Goal: Task Accomplishment & Management: Complete application form

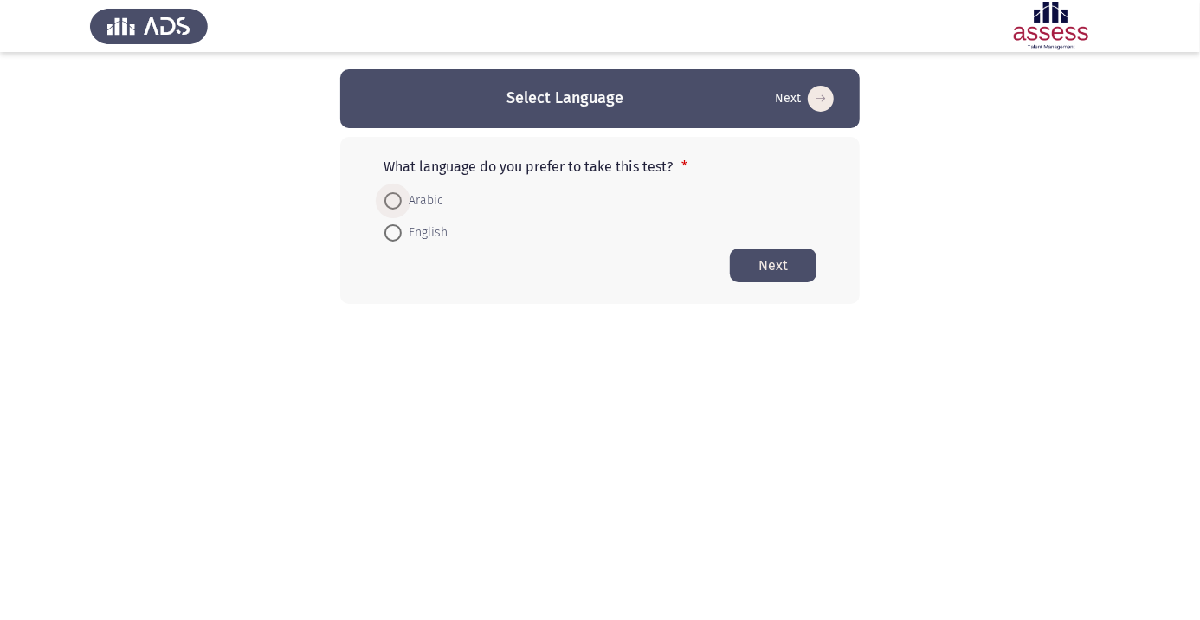
click at [393, 201] on span at bounding box center [393, 201] width 0 height 0
click at [393, 200] on input "Arabic" at bounding box center [393, 200] width 17 height 17
radio input "true"
click at [784, 262] on button "Next" at bounding box center [773, 265] width 87 height 34
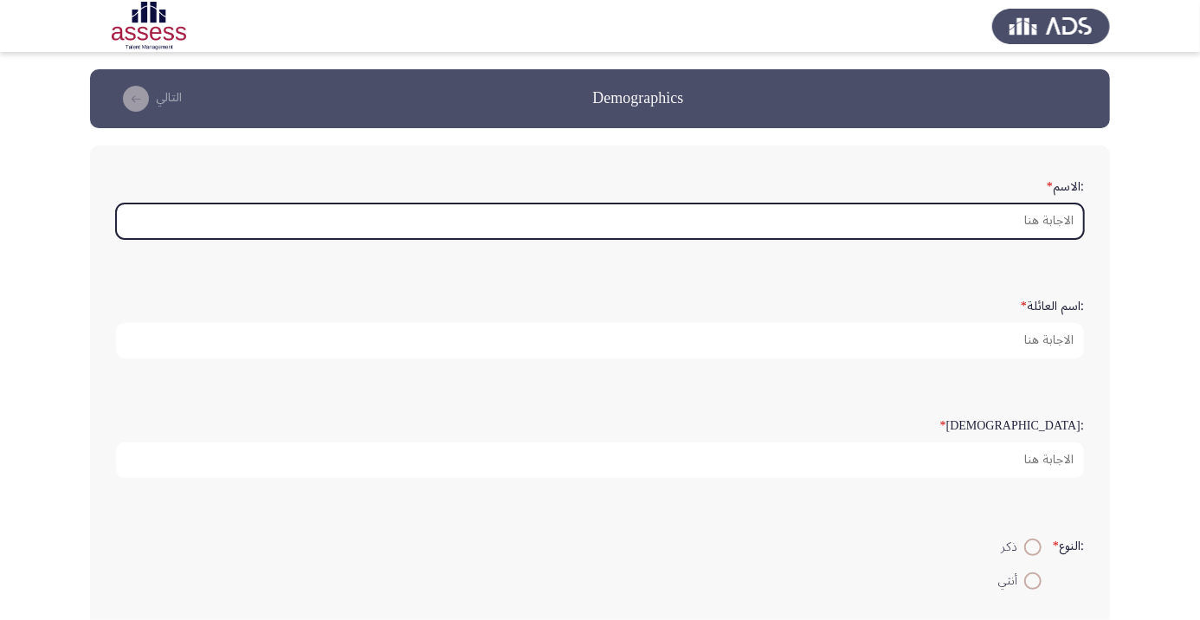
click at [1029, 215] on input ":الاسم *" at bounding box center [600, 222] width 968 height 36
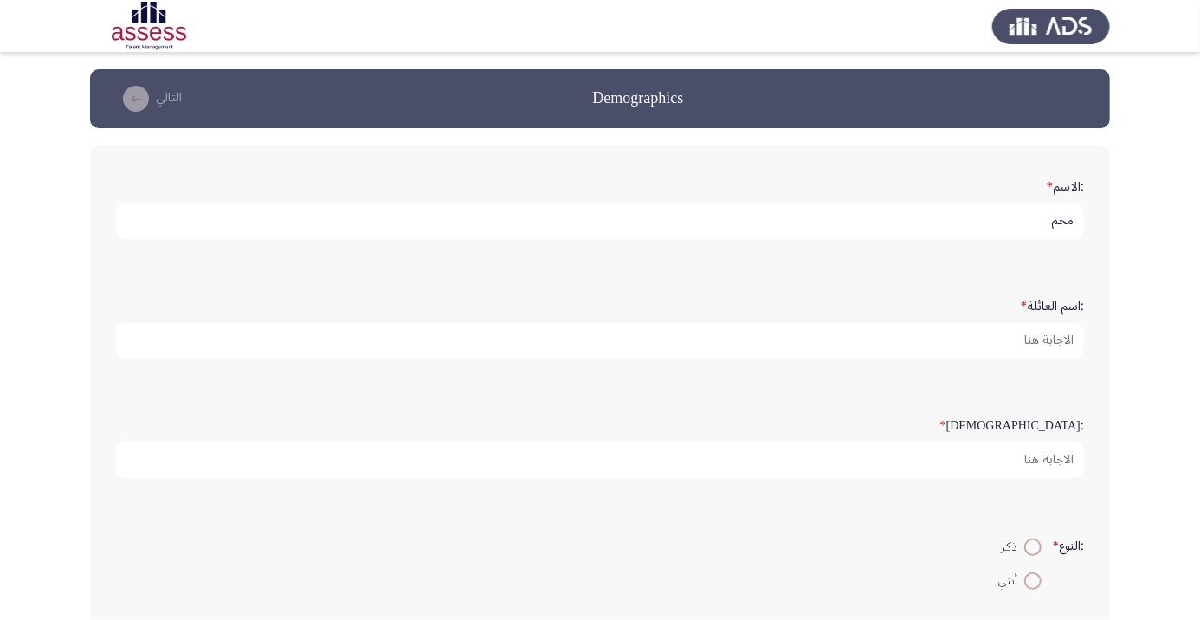
click at [1019, 227] on input "محم" at bounding box center [600, 222] width 968 height 36
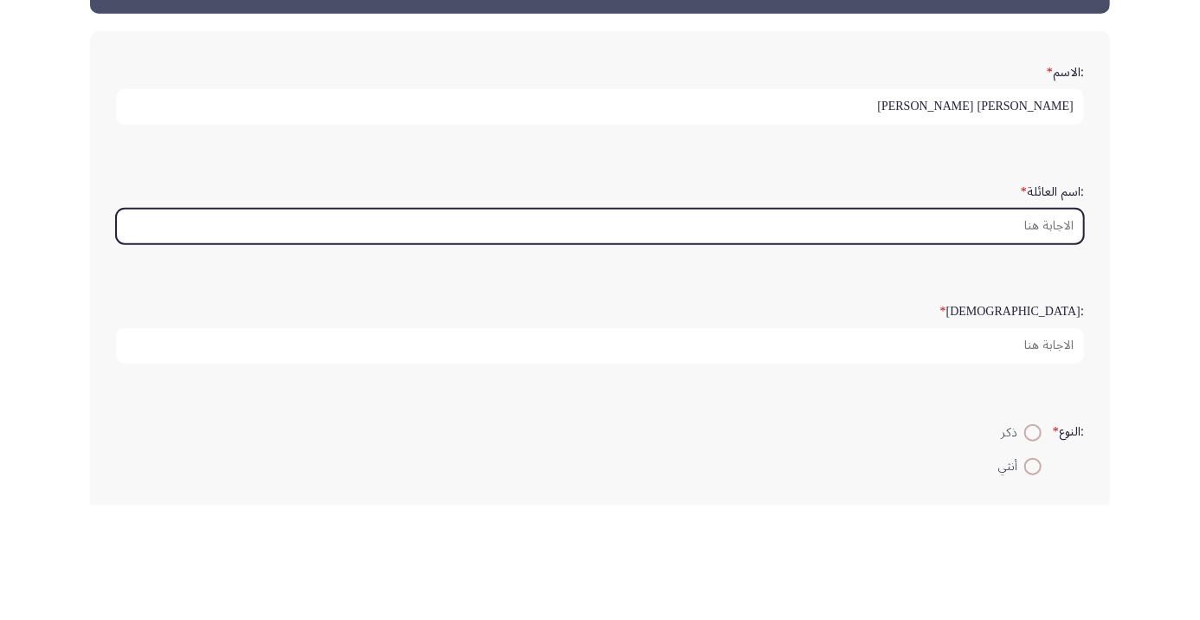
click at [1060, 340] on input ":اسم العائلة *" at bounding box center [600, 341] width 968 height 36
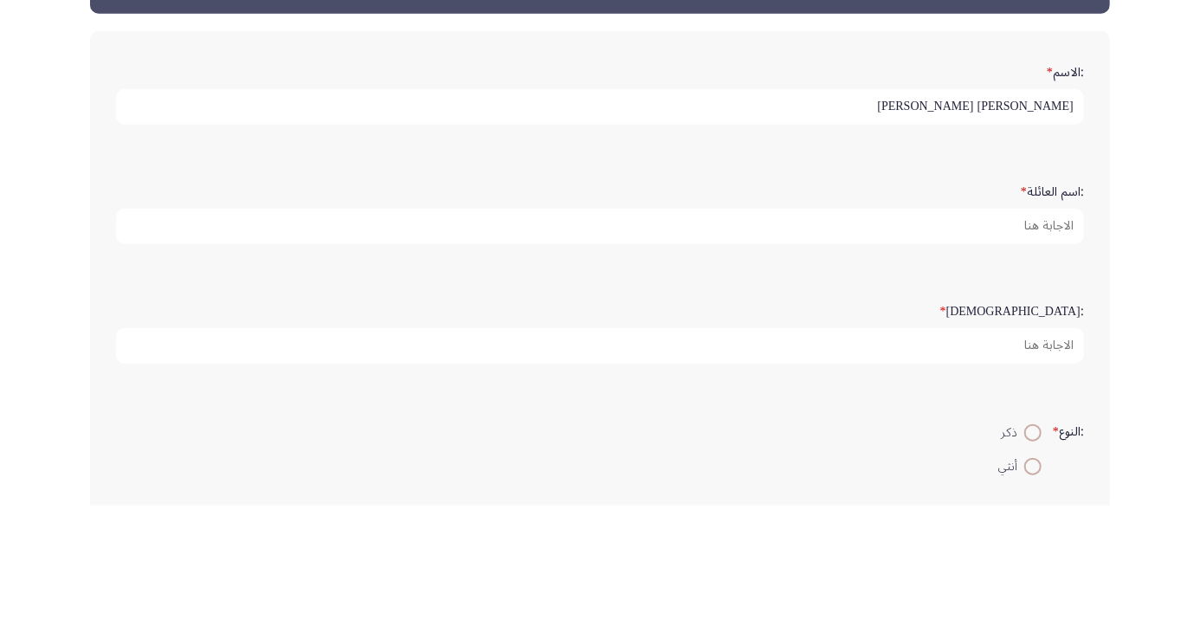
click at [909, 223] on input "[PERSON_NAME] [PERSON_NAME]" at bounding box center [600, 222] width 968 height 36
type input "[PERSON_NAME]"
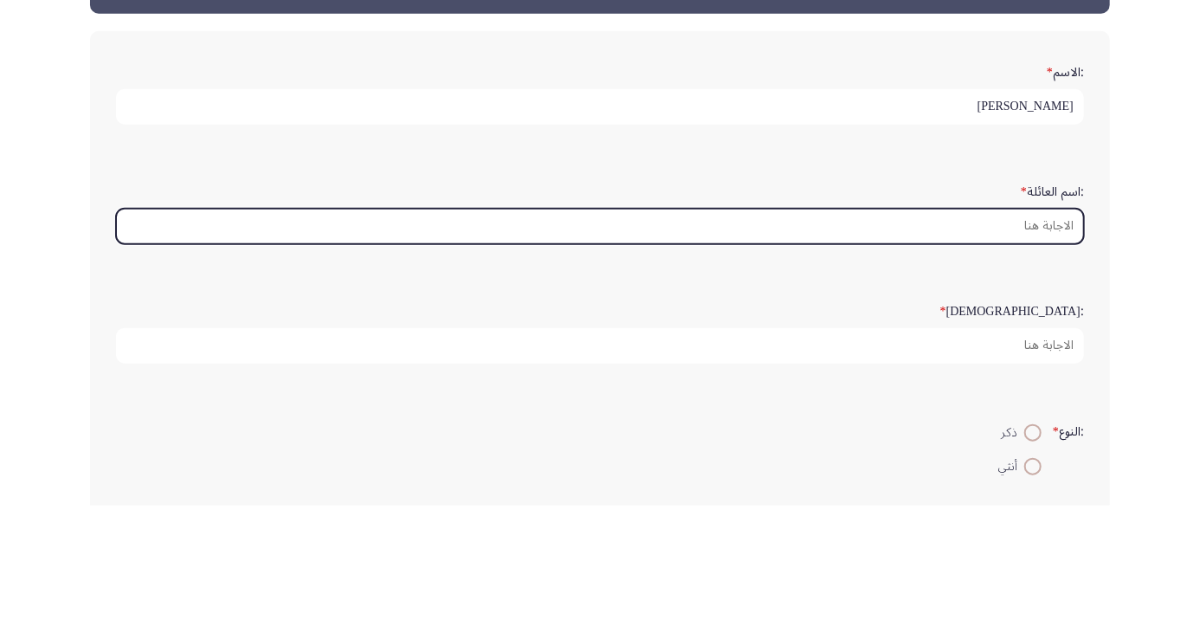
click at [1013, 346] on input ":اسم العائلة *" at bounding box center [600, 341] width 968 height 36
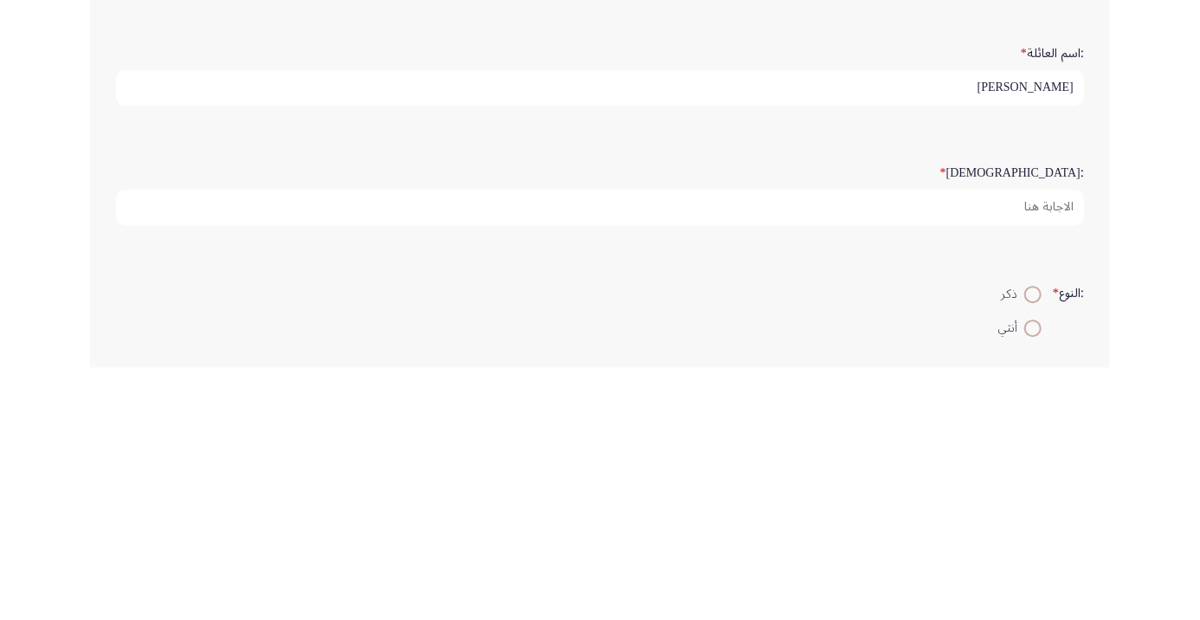
type input "[PERSON_NAME]"
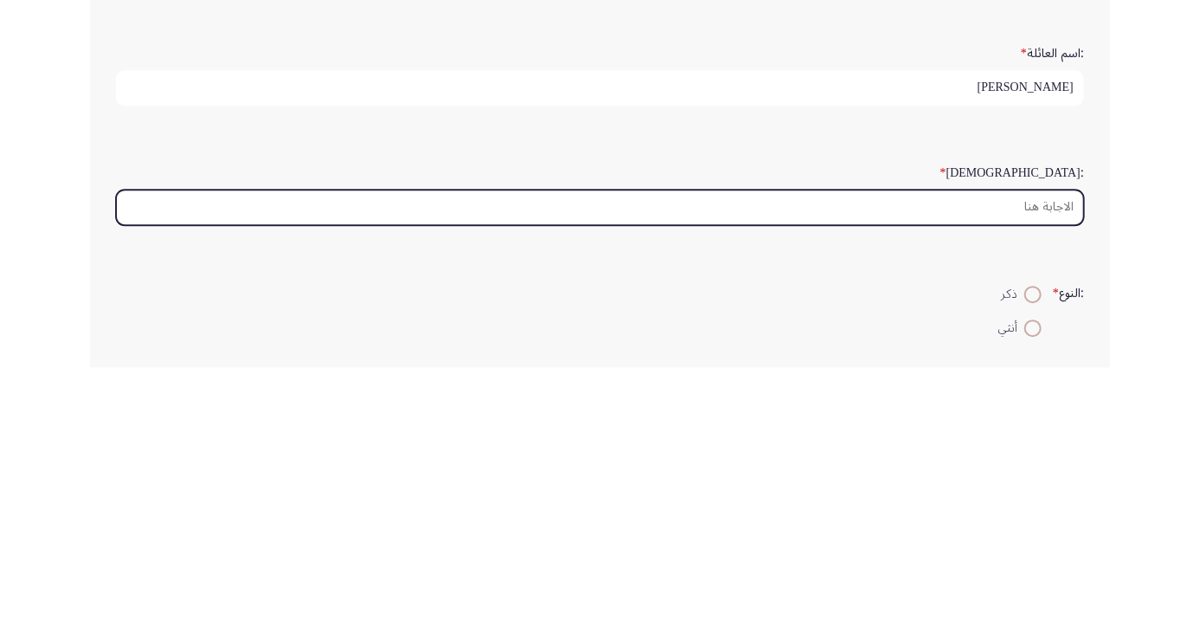
click at [1069, 461] on input ":السن *" at bounding box center [600, 461] width 968 height 36
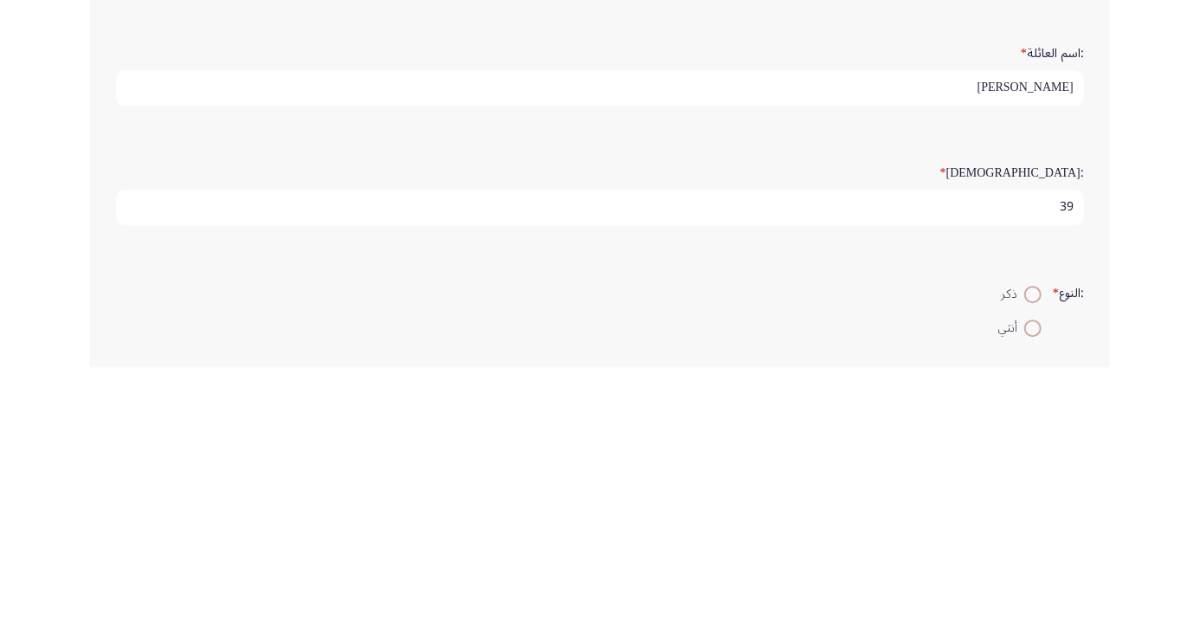
type input "39"
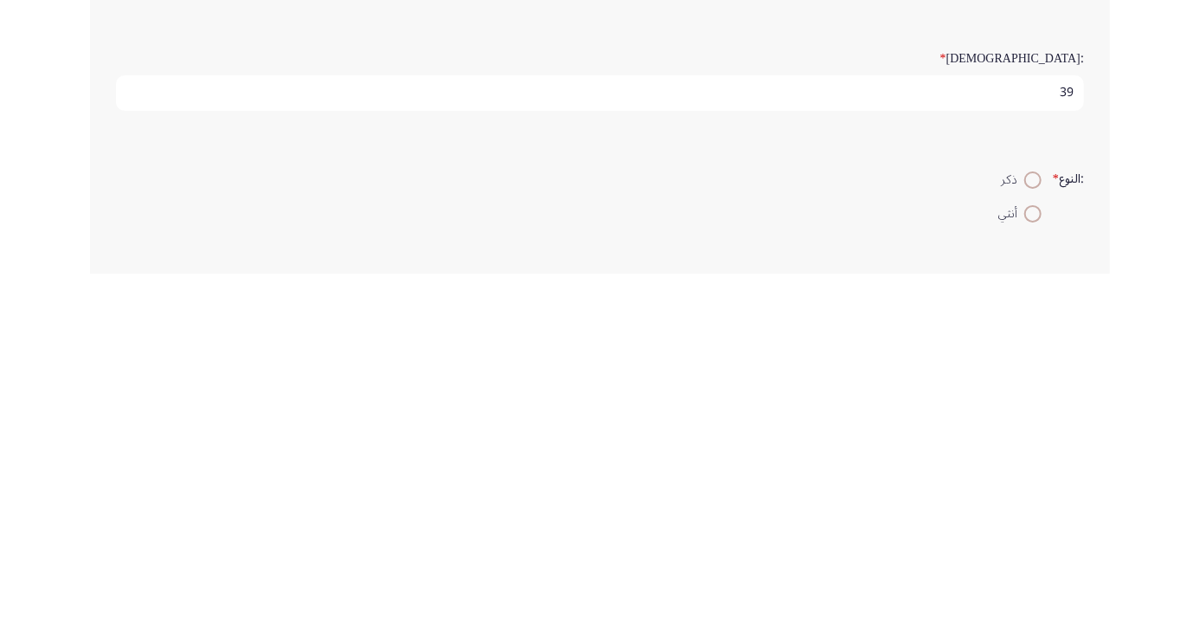
click at [1033, 527] on span at bounding box center [1033, 527] width 0 height 0
click at [1031, 523] on input "ذكر" at bounding box center [1033, 526] width 17 height 17
radio input "true"
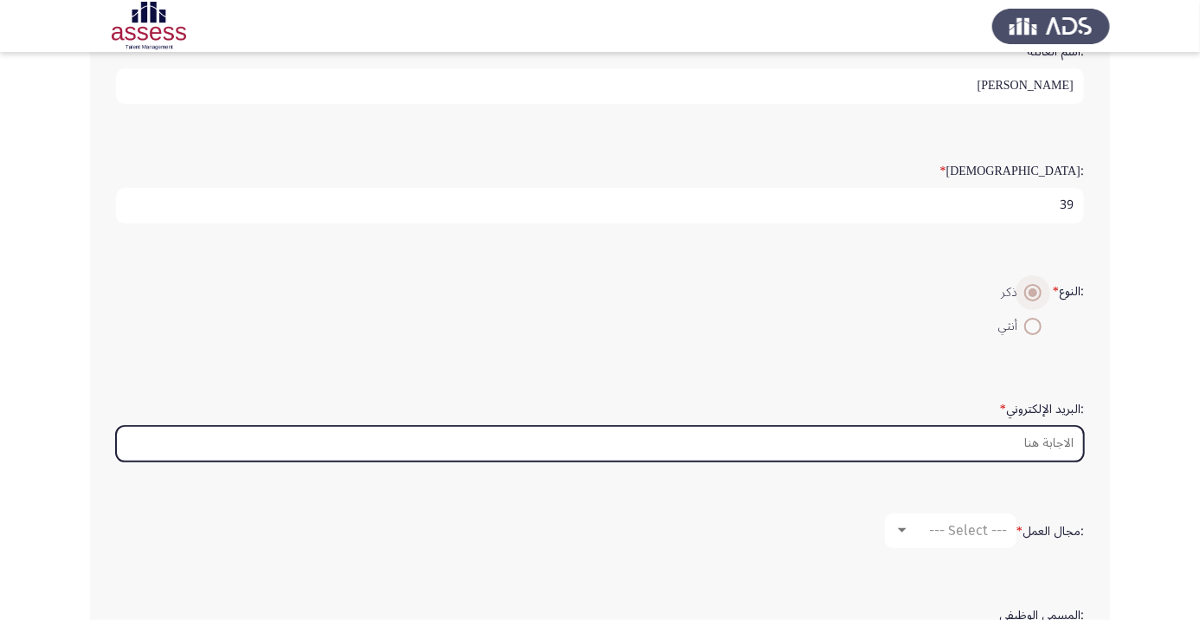
click at [1047, 435] on input ":البريد الإلكتروني *" at bounding box center [600, 444] width 968 height 36
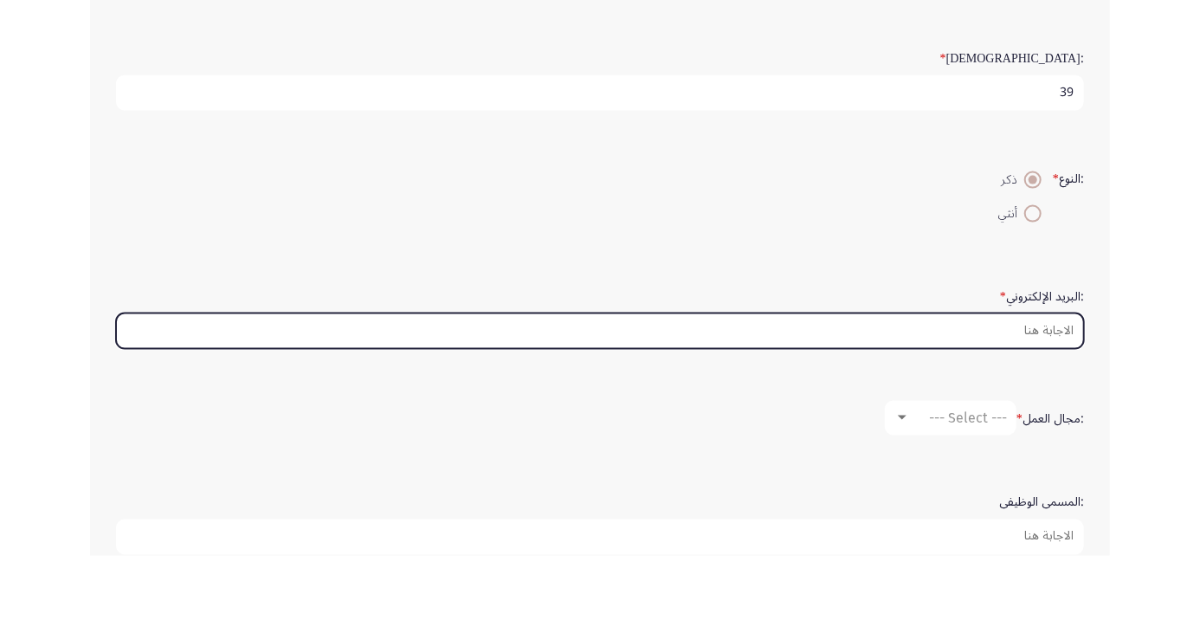
scroll to position [303, 0]
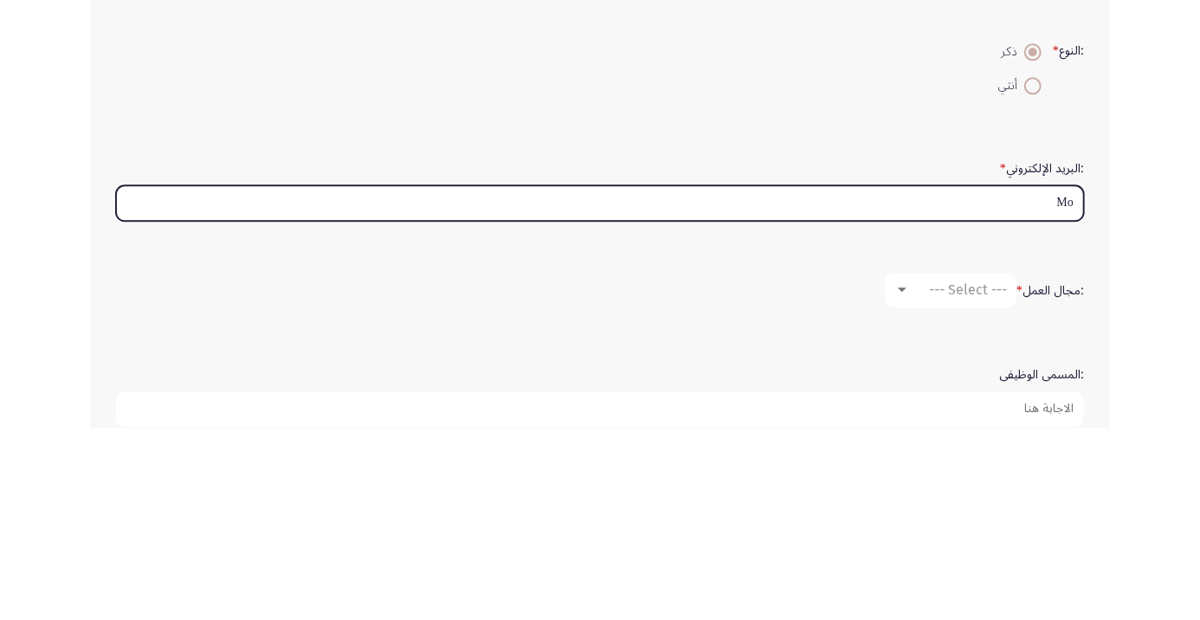
type input "Moh"
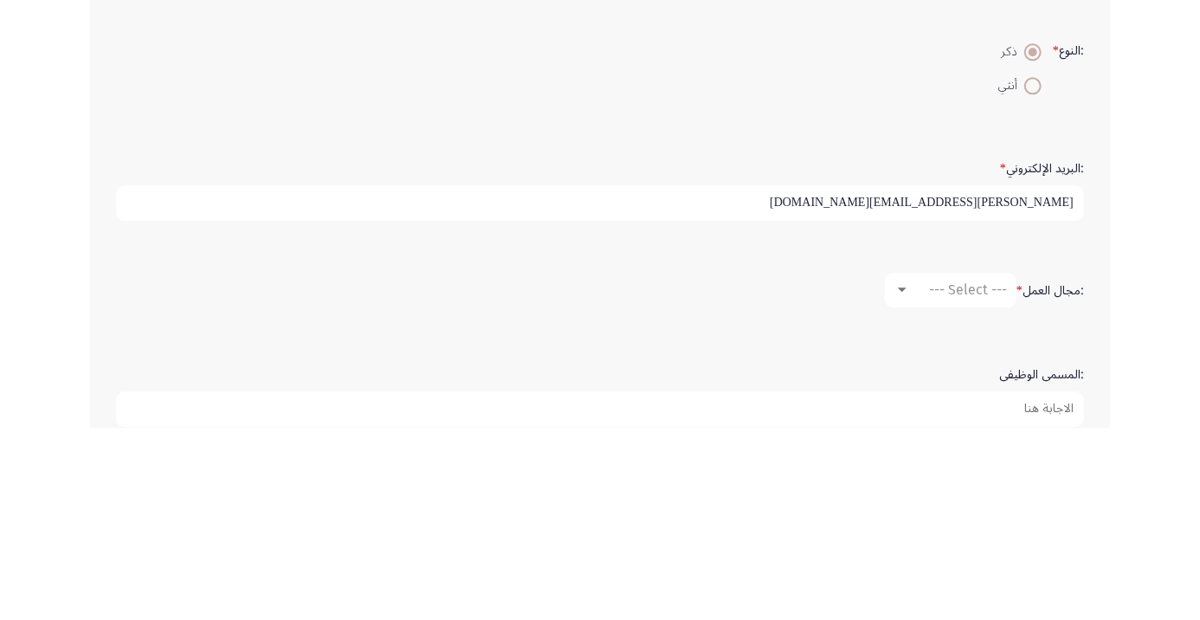
click at [1000, 397] on input "[PERSON_NAME][EMAIL_ADDRESS][DOMAIN_NAME]" at bounding box center [600, 396] width 968 height 36
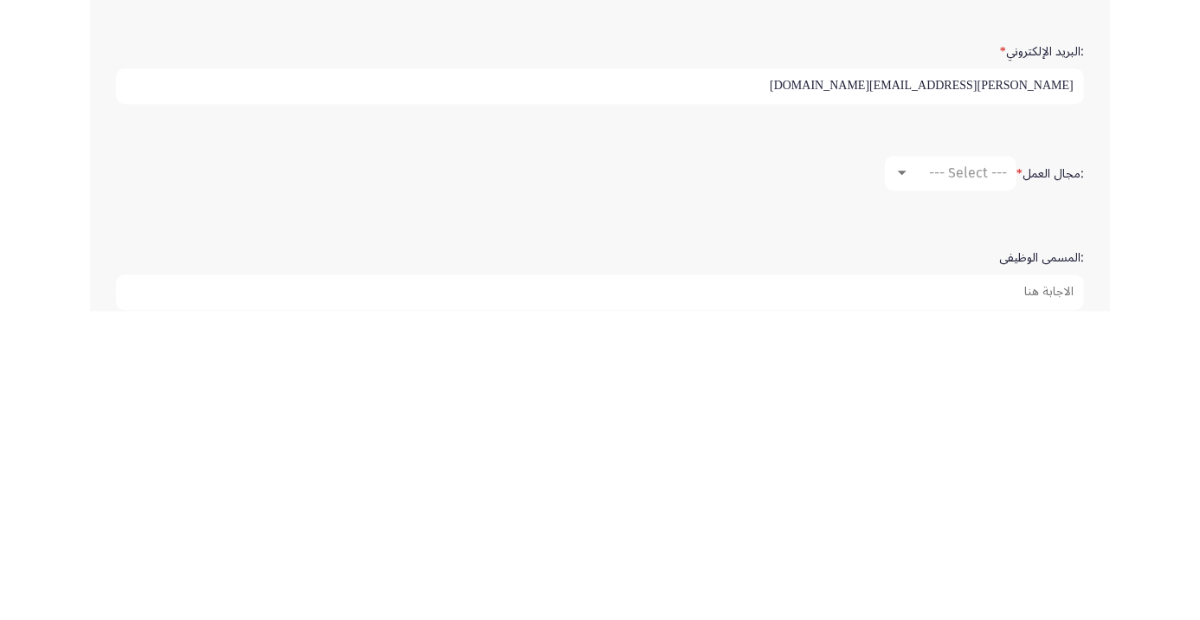
type input "[PERSON_NAME][EMAIL_ADDRESS][DOMAIN_NAME]"
click at [901, 475] on div at bounding box center [903, 482] width 16 height 14
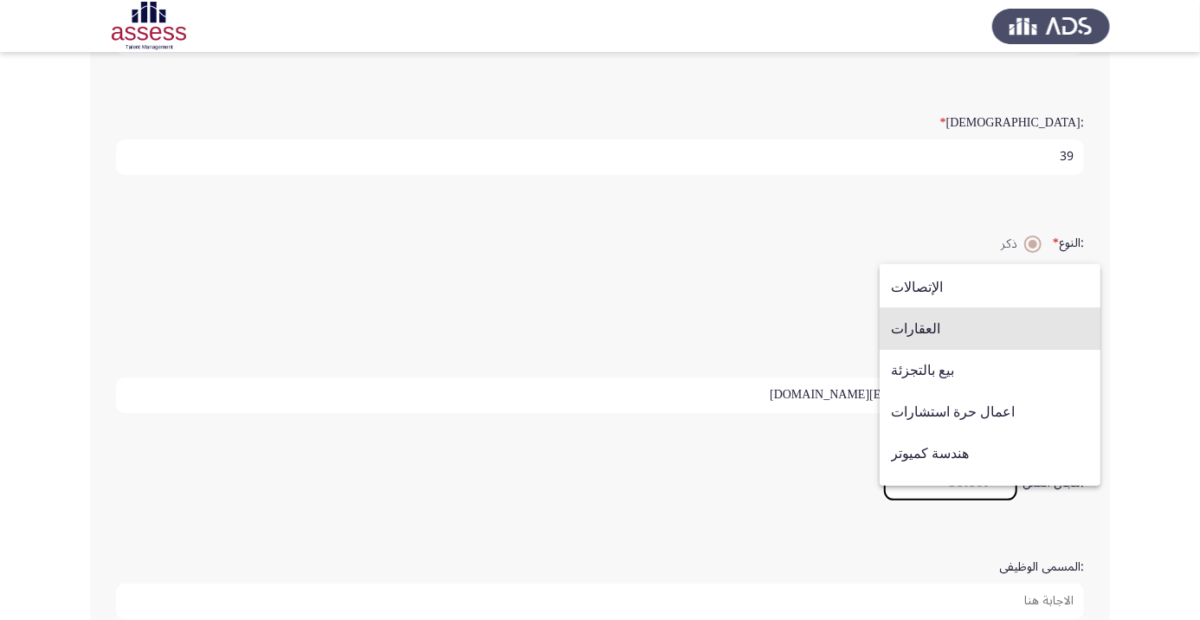
scroll to position [568, 0]
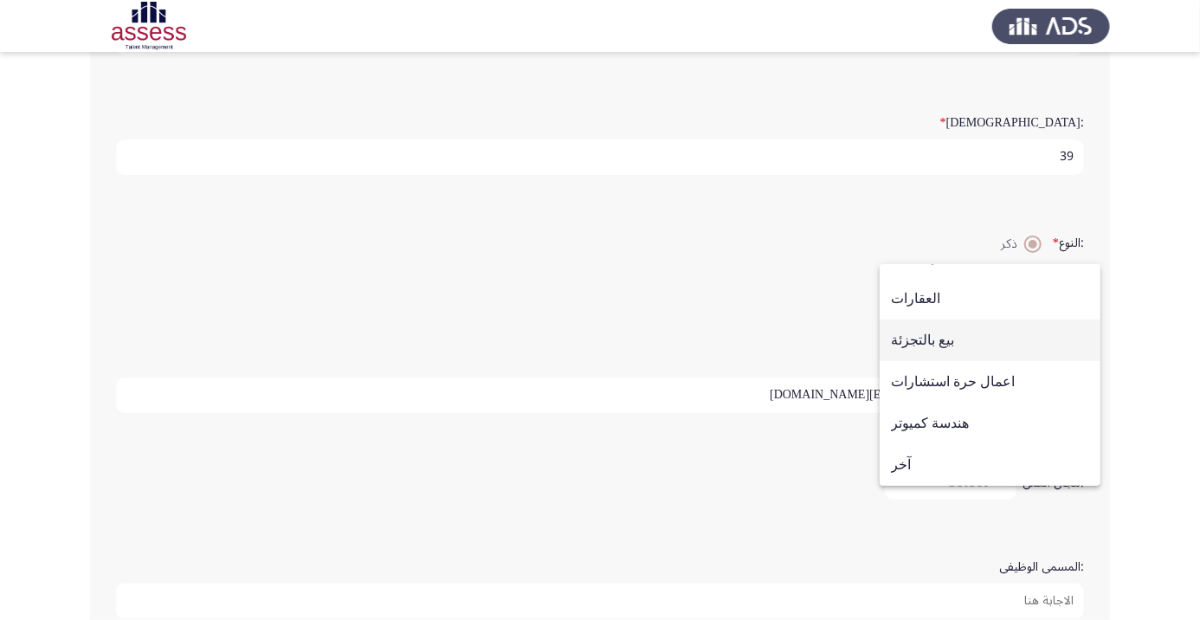
click at [933, 343] on span "بيع بالتجزئة" at bounding box center [990, 341] width 198 height 42
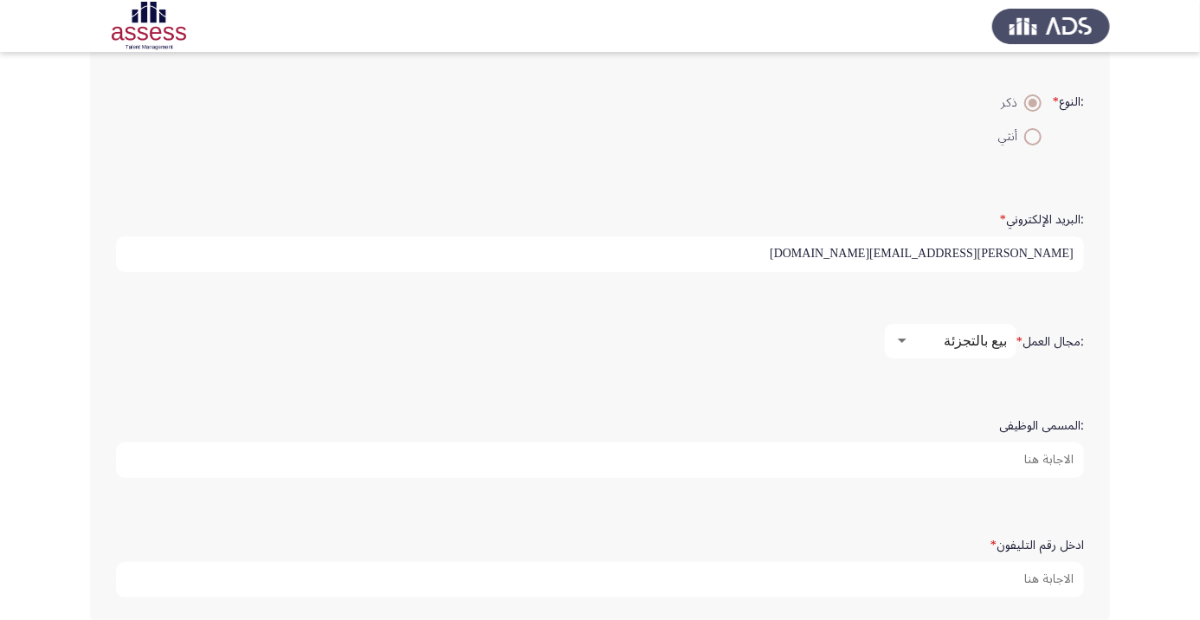
click at [1040, 453] on input ":المسمى الوظيفى" at bounding box center [600, 461] width 968 height 36
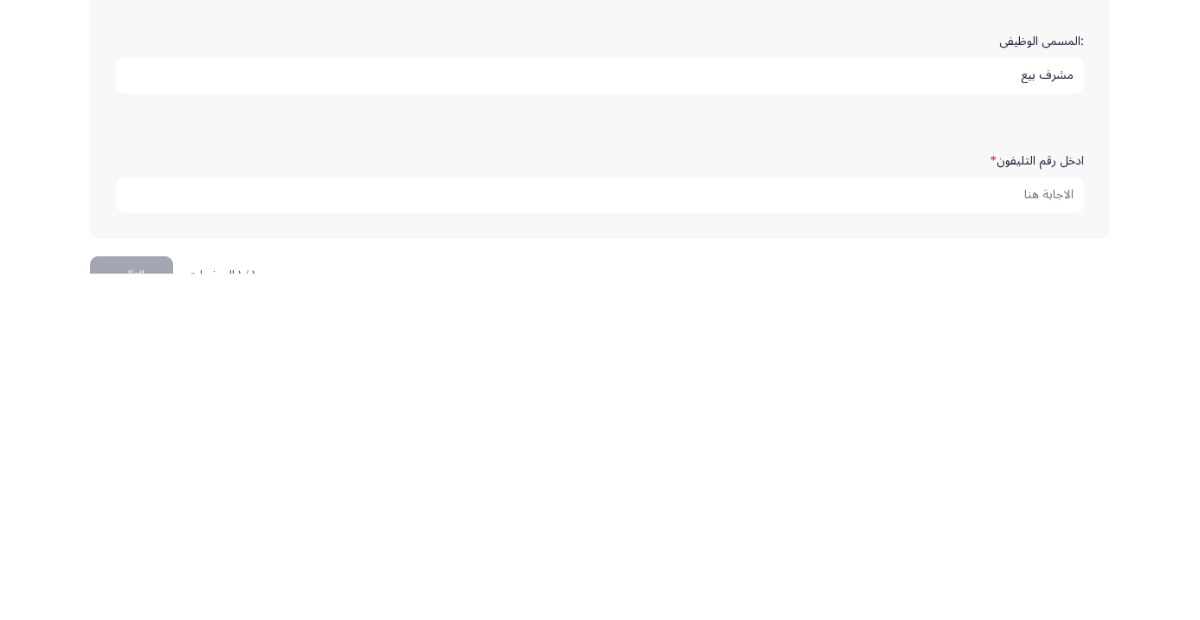
scroll to position [482, 0]
type input "مشرف بيع"
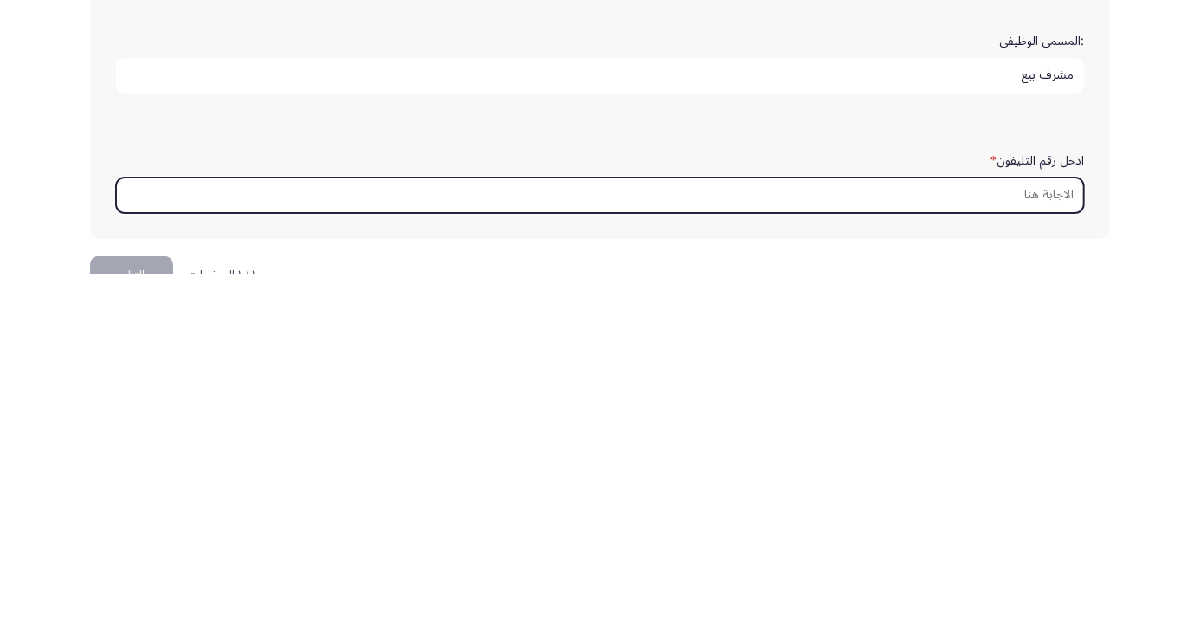
click at [1067, 530] on input "ادخل رقم التليفون *" at bounding box center [600, 542] width 968 height 36
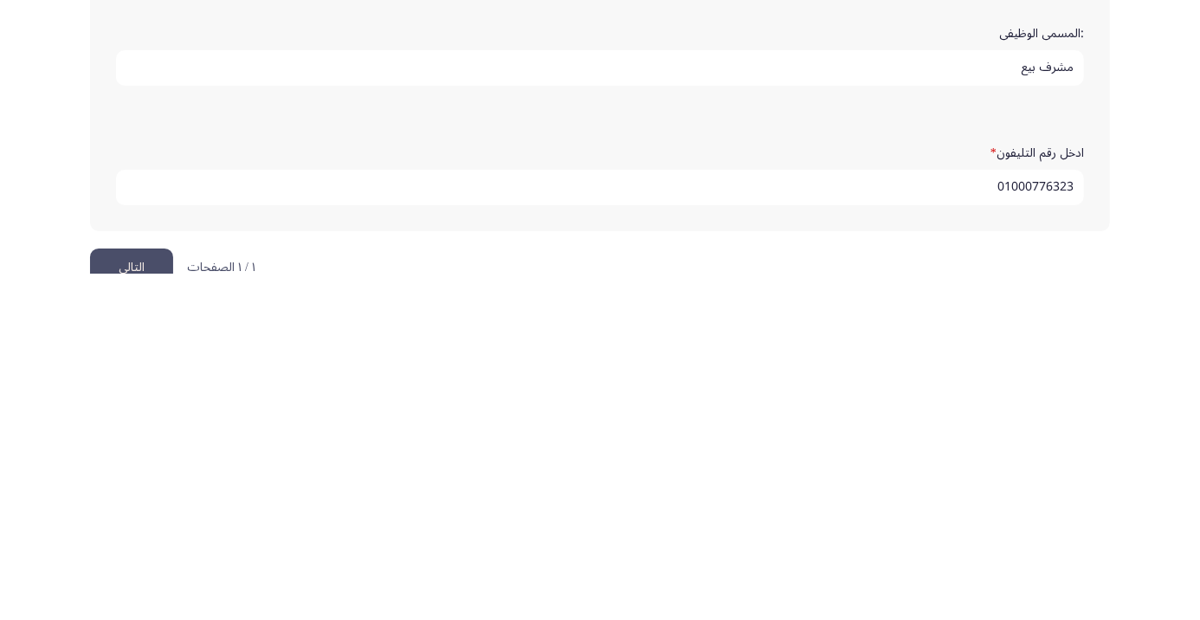
scroll to position [527, 0]
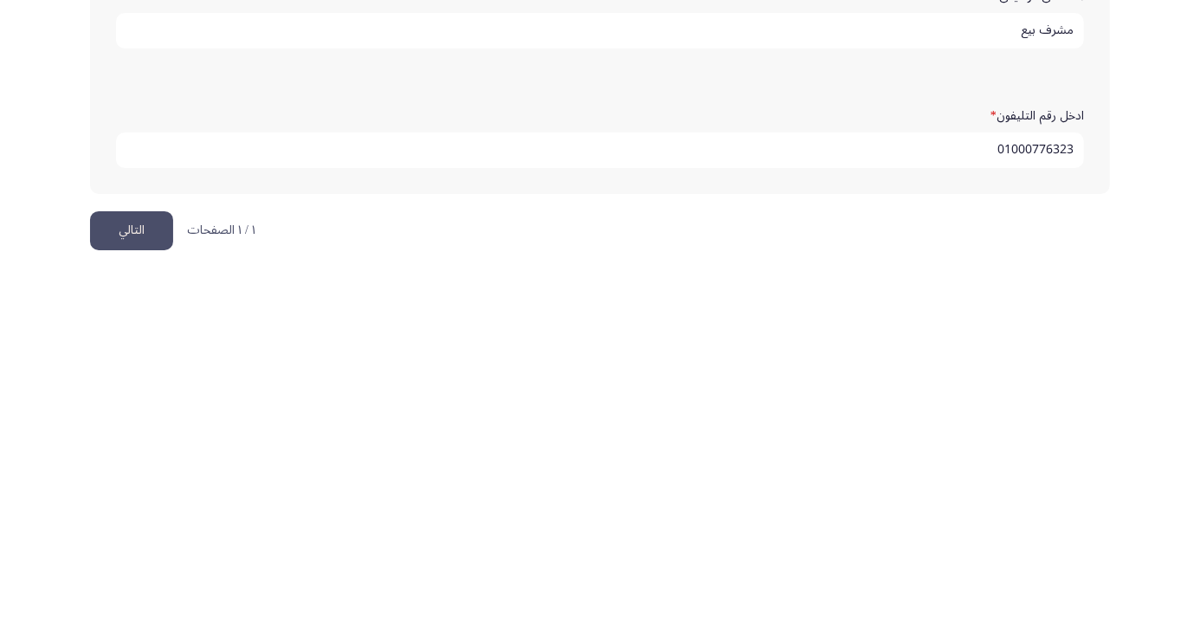
type input "01000776323"
click at [131, 575] on button "التالي" at bounding box center [131, 577] width 83 height 39
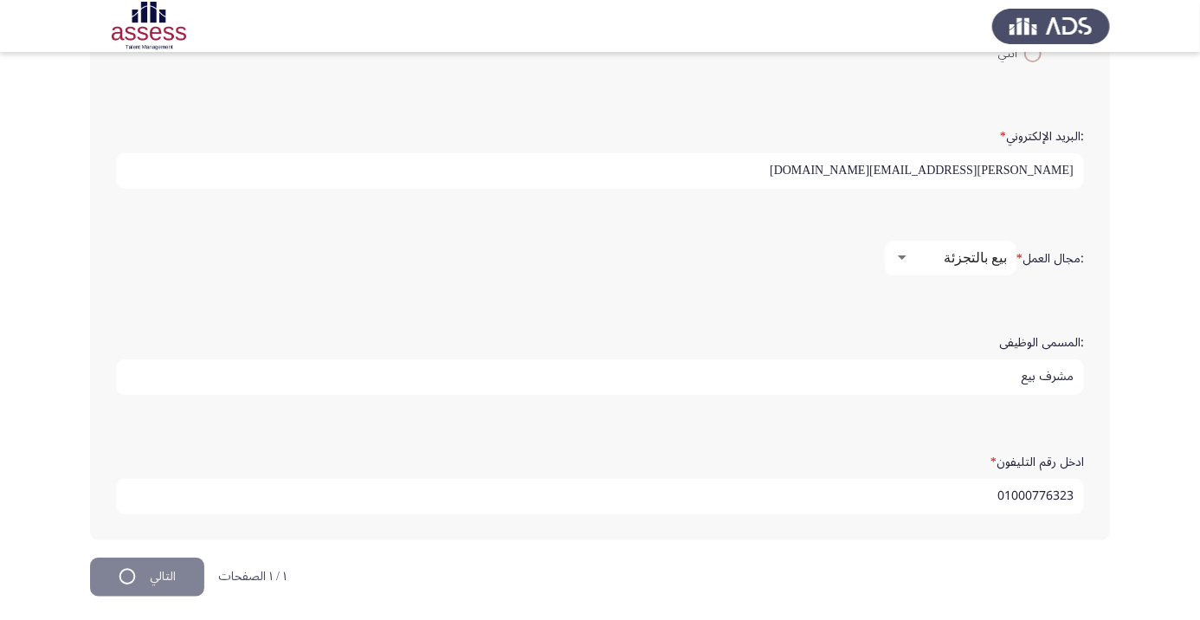
scroll to position [0, 0]
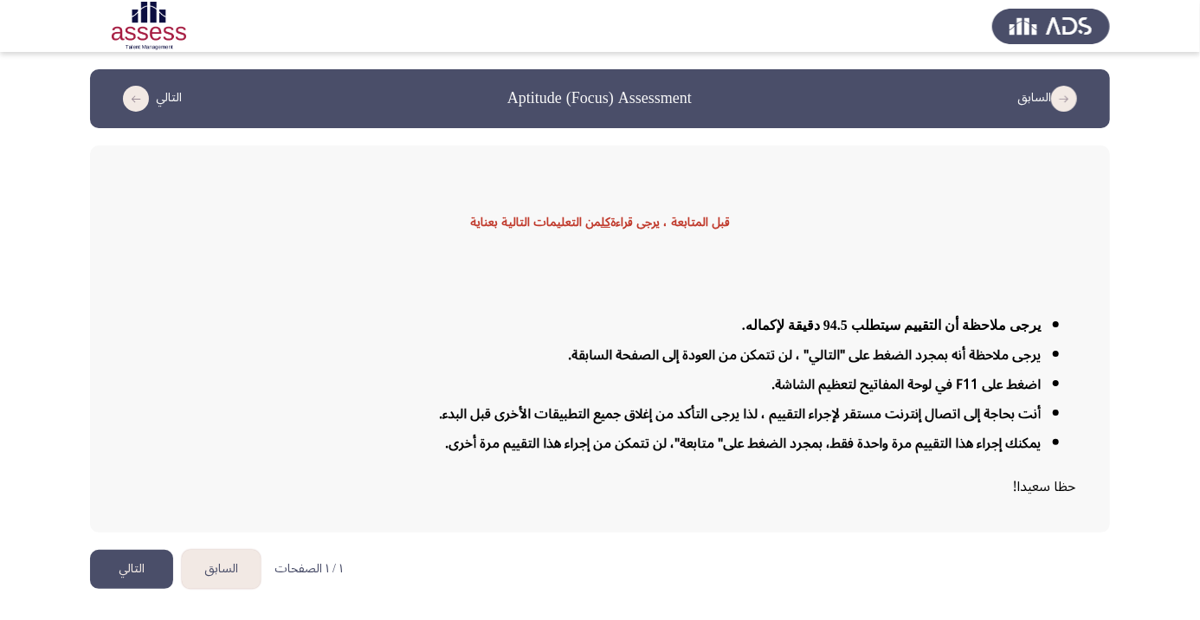
click at [141, 589] on button "التالي" at bounding box center [131, 569] width 83 height 39
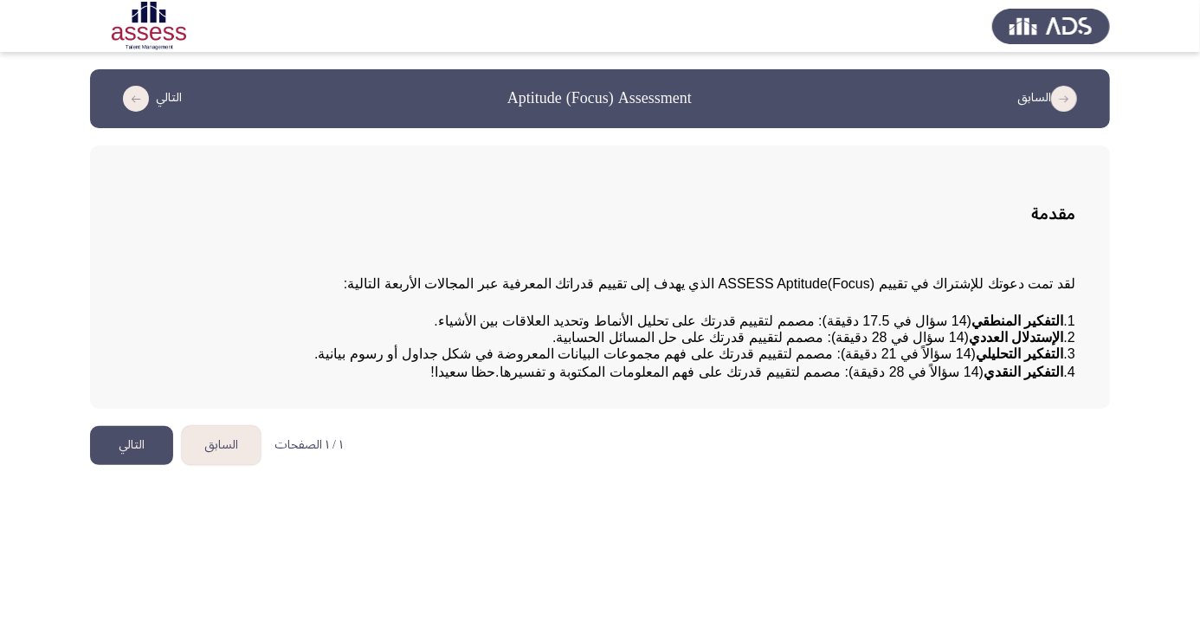
click at [140, 465] on button "التالي" at bounding box center [131, 445] width 83 height 39
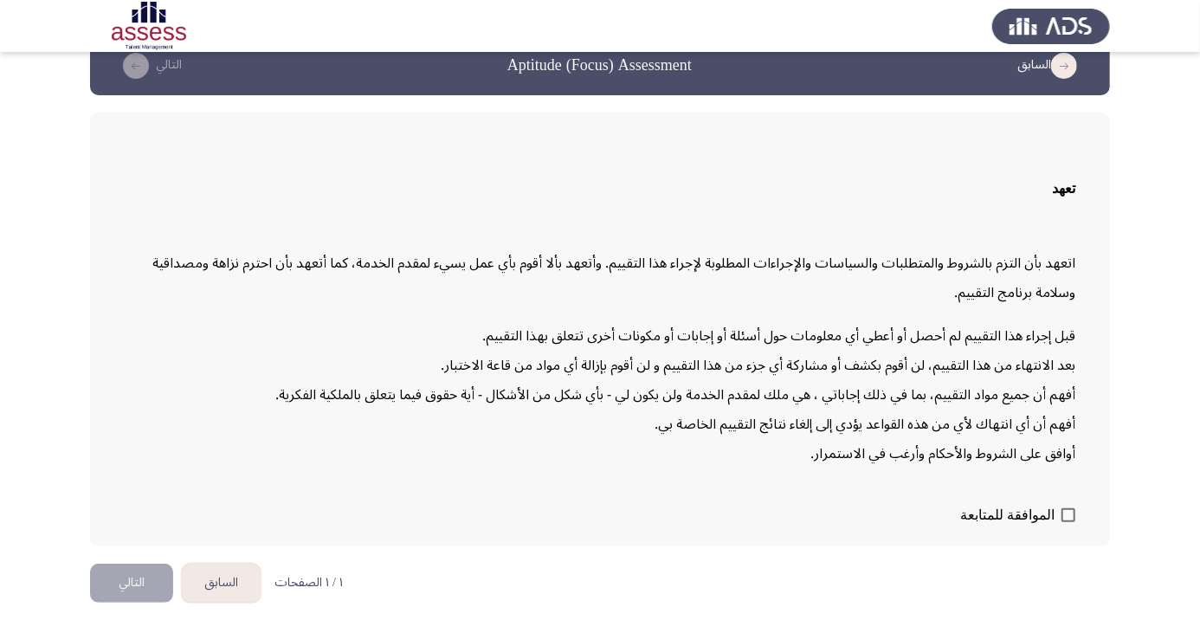
scroll to position [49, 0]
click at [142, 603] on button "التالي" at bounding box center [131, 583] width 83 height 39
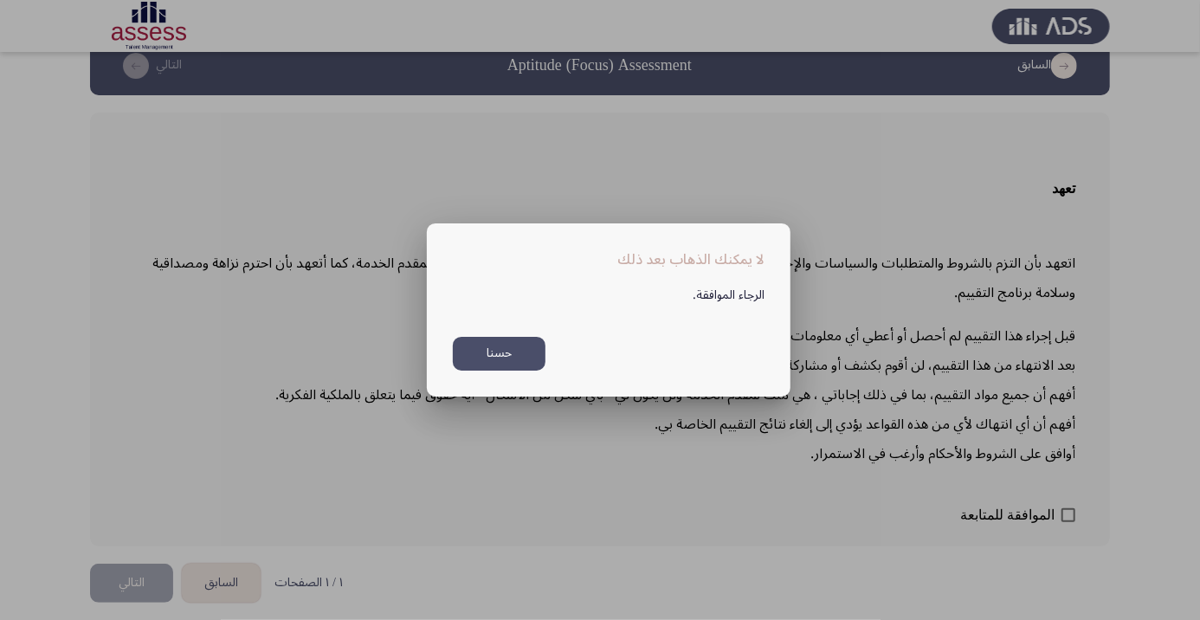
click at [699, 217] on div at bounding box center [600, 310] width 1200 height 620
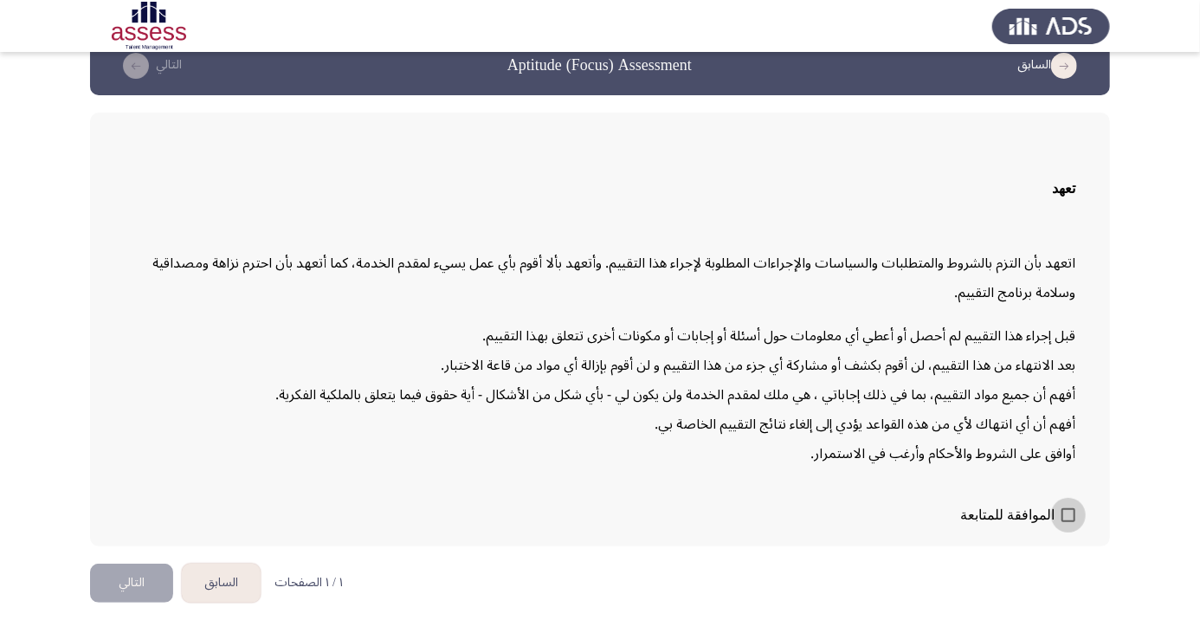
click at [1075, 522] on span at bounding box center [1069, 515] width 14 height 14
click at [1069, 523] on input "الموافقة للمتابعة" at bounding box center [1068, 522] width 1 height 1
checkbox input "true"
click at [141, 603] on button "التالي" at bounding box center [131, 583] width 83 height 39
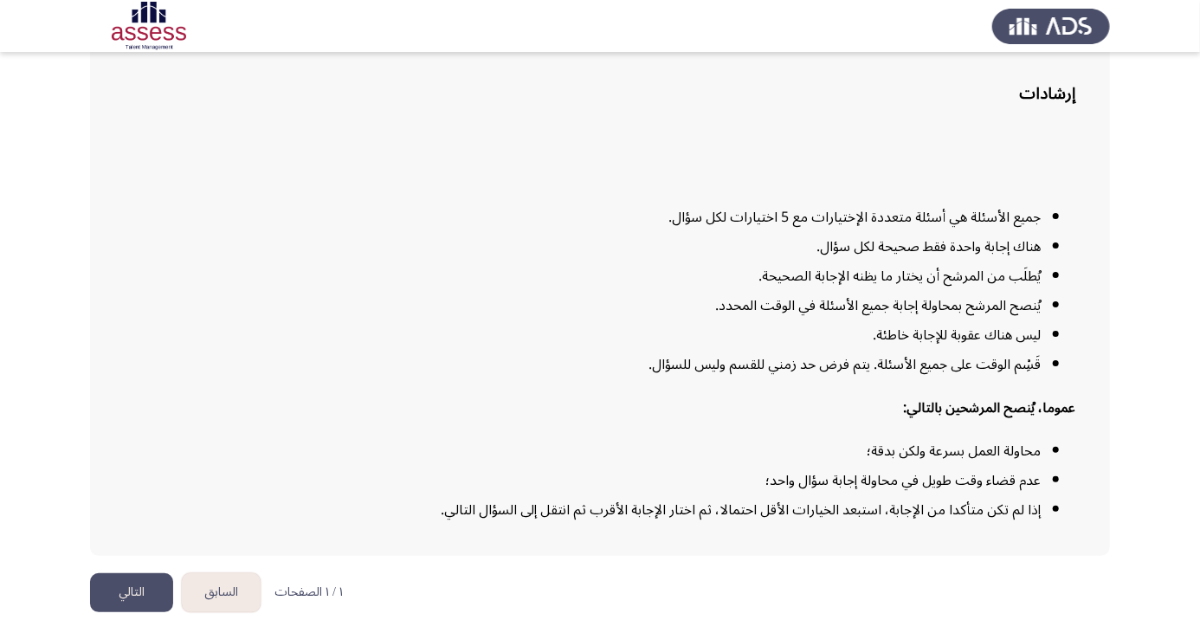
scroll to position [140, 0]
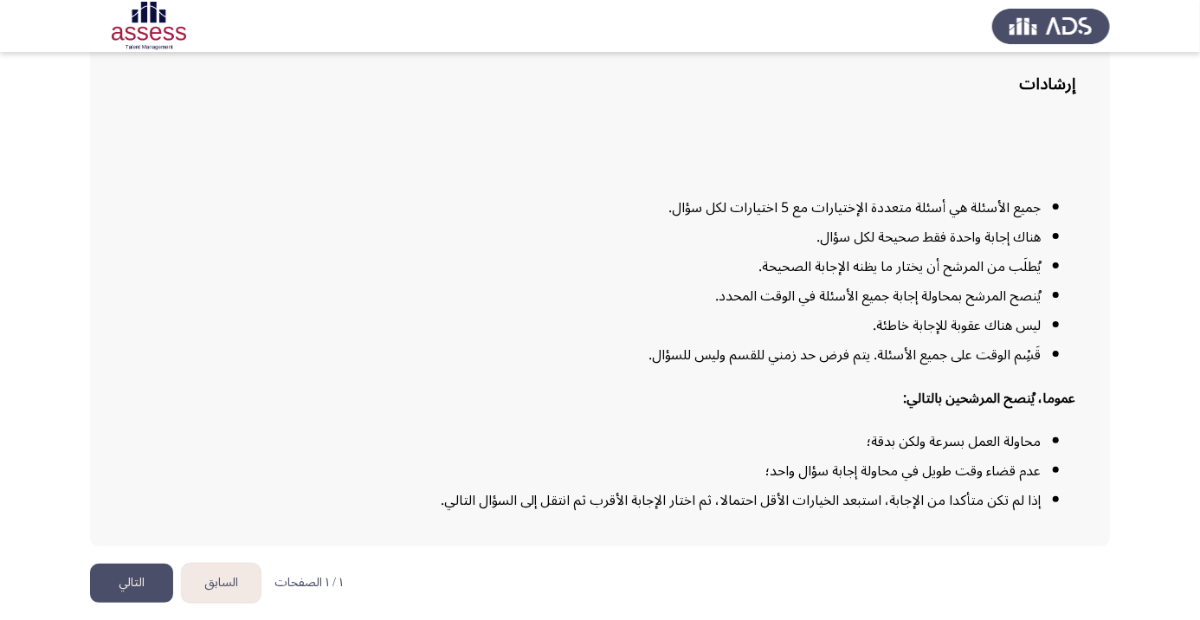
click at [134, 603] on button "التالي" at bounding box center [131, 583] width 83 height 39
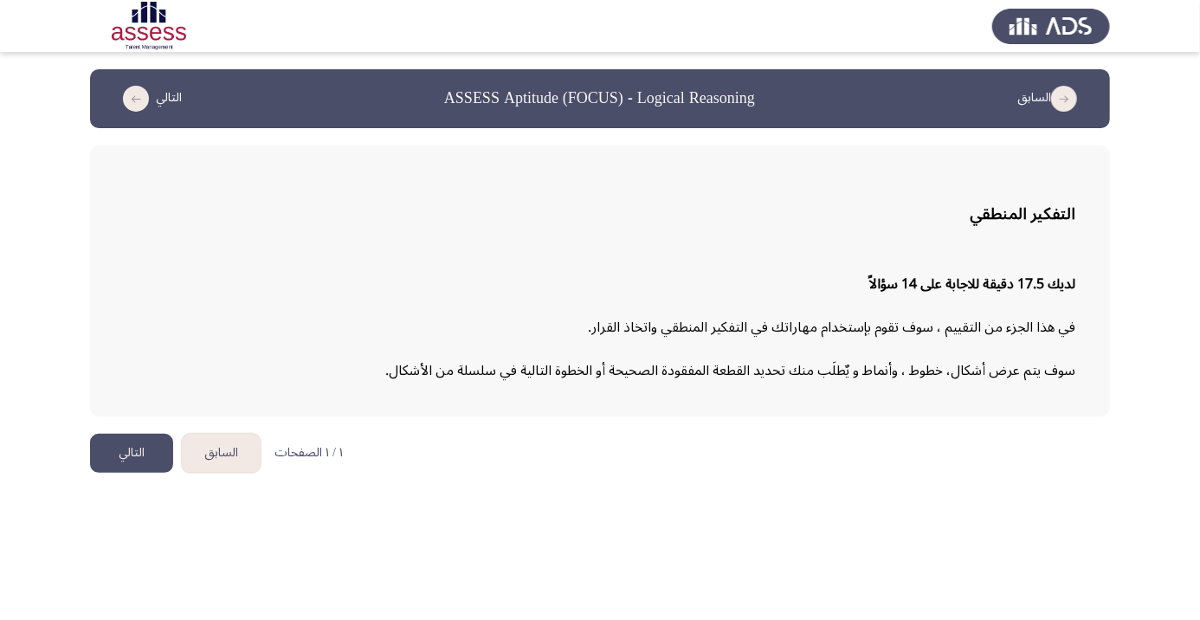
click at [136, 448] on button "التالي" at bounding box center [131, 453] width 83 height 39
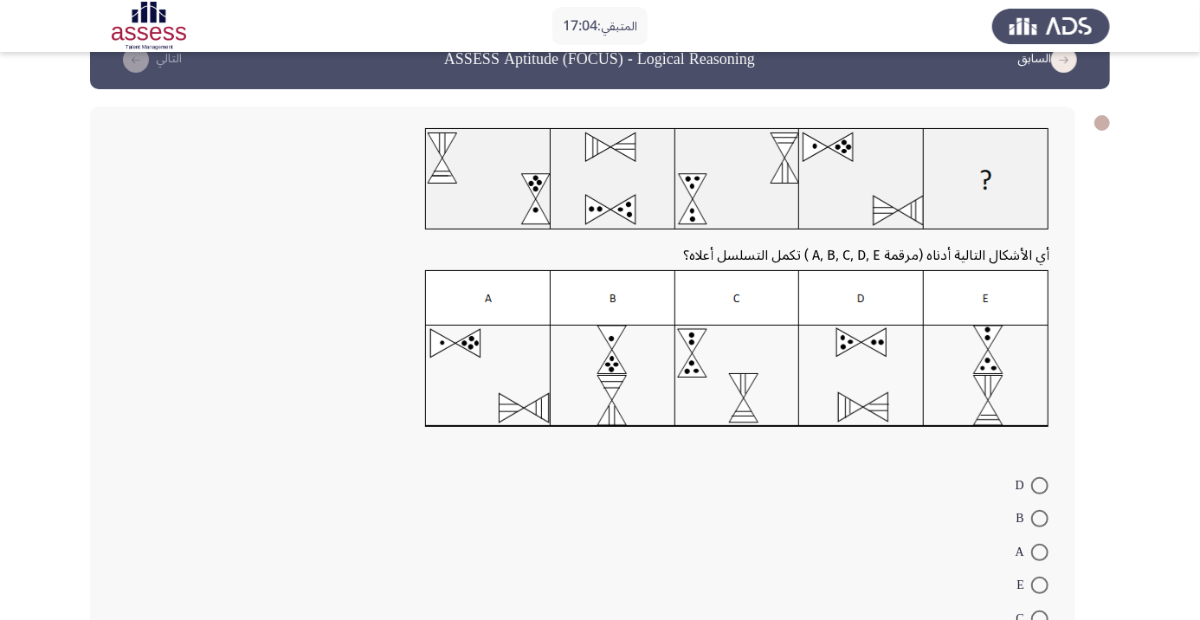
scroll to position [42, 0]
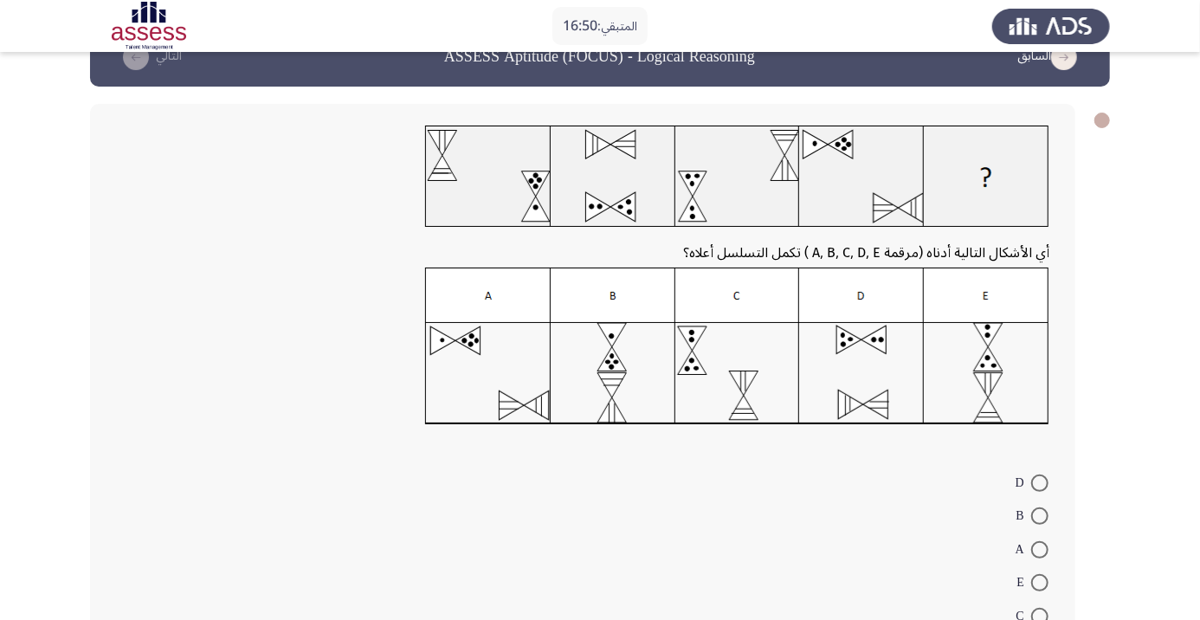
click at [1039, 482] on span at bounding box center [1040, 483] width 17 height 17
click at [1039, 482] on input "D" at bounding box center [1040, 483] width 17 height 17
radio input "true"
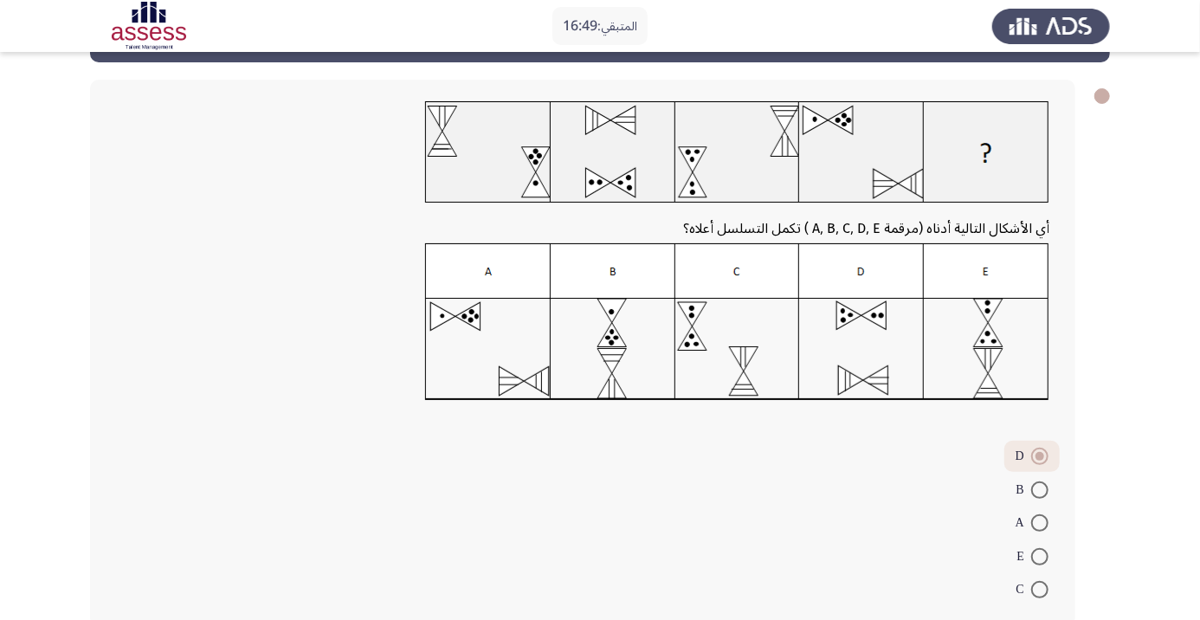
scroll to position [76, 0]
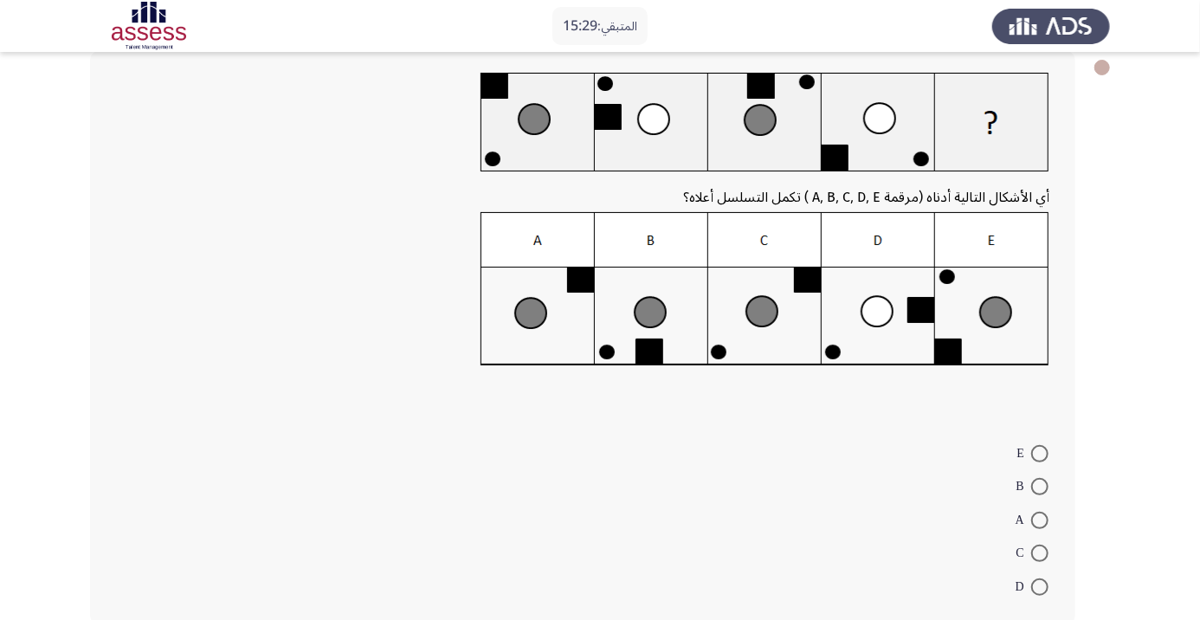
scroll to position [101, 0]
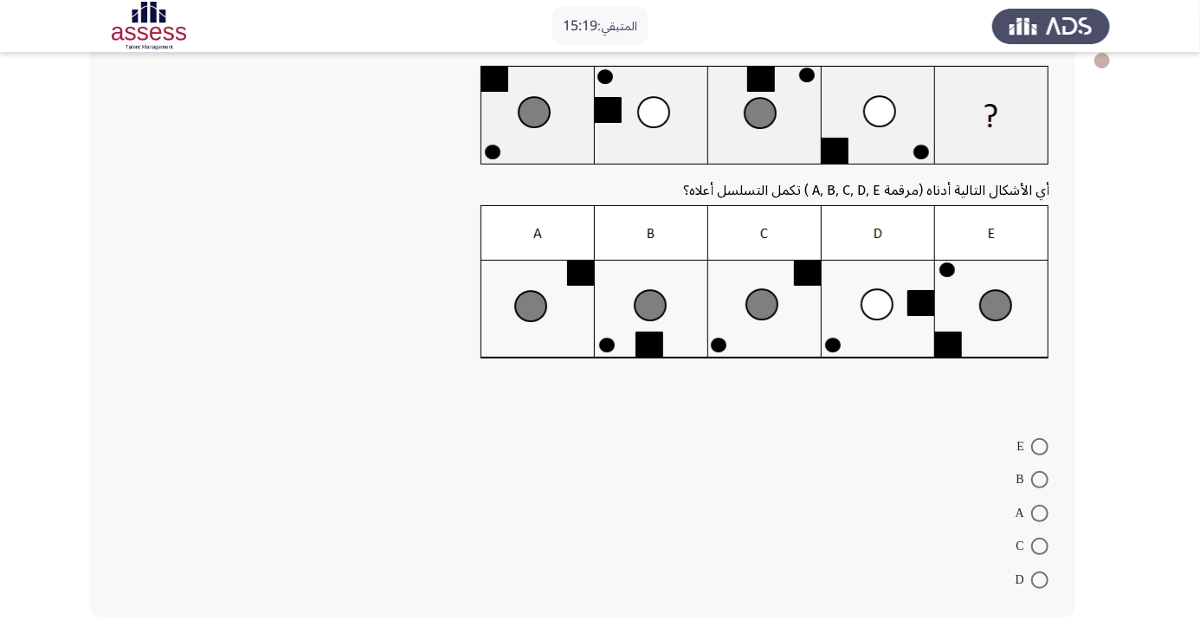
click at [778, 313] on img at bounding box center [765, 282] width 569 height 154
click at [1040, 550] on span at bounding box center [1040, 546] width 17 height 17
click at [1040, 550] on input "C" at bounding box center [1040, 546] width 17 height 17
radio input "true"
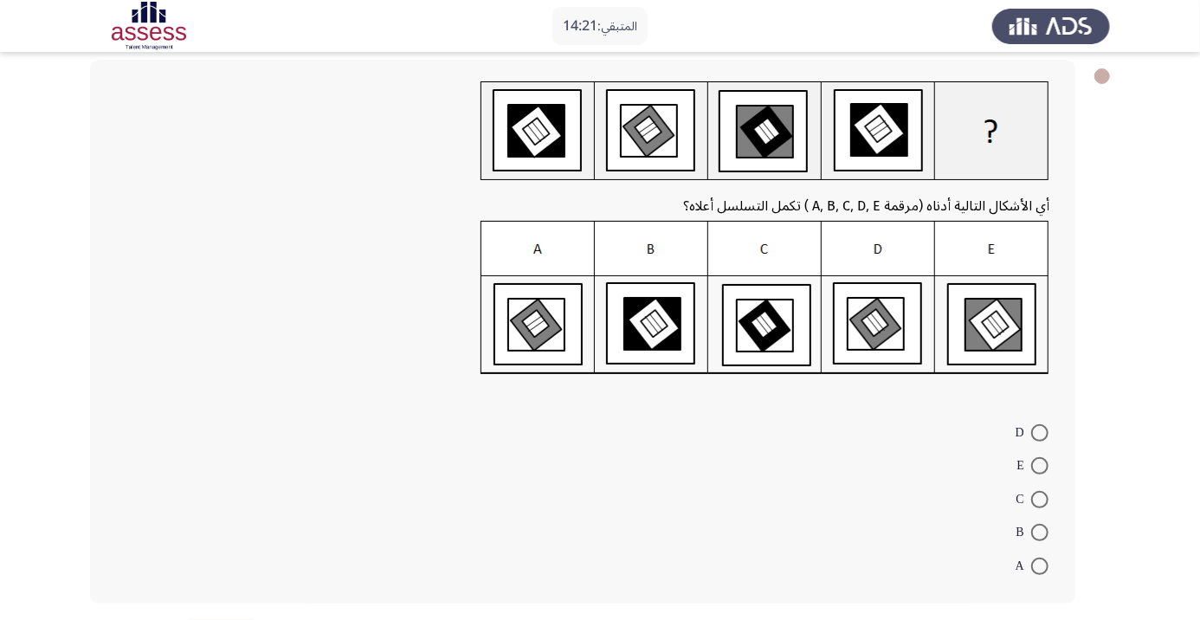
scroll to position [49, 0]
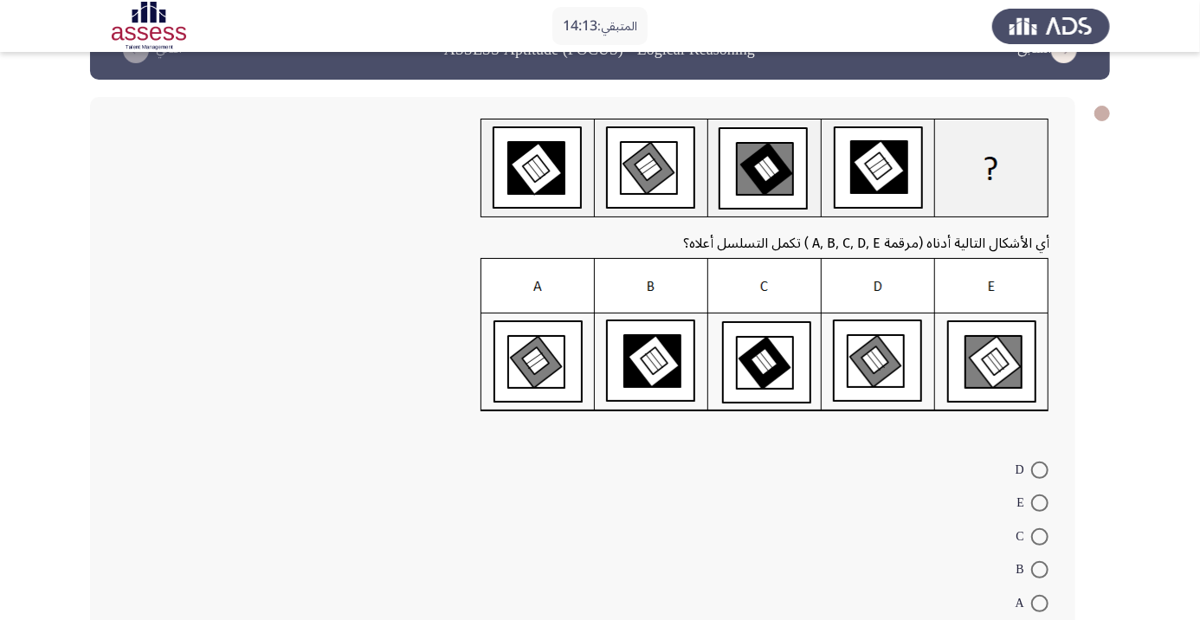
click at [544, 360] on img at bounding box center [765, 335] width 569 height 154
click at [1039, 602] on span at bounding box center [1040, 603] width 17 height 17
click at [1039, 602] on input "A" at bounding box center [1040, 603] width 17 height 17
radio input "true"
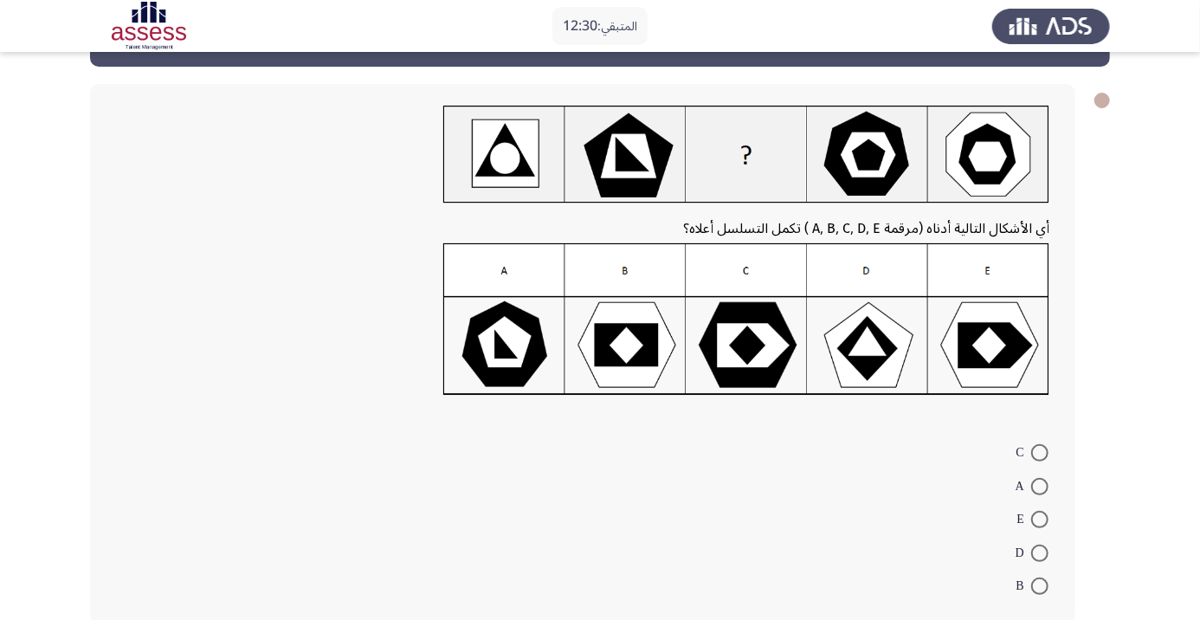
scroll to position [68, 0]
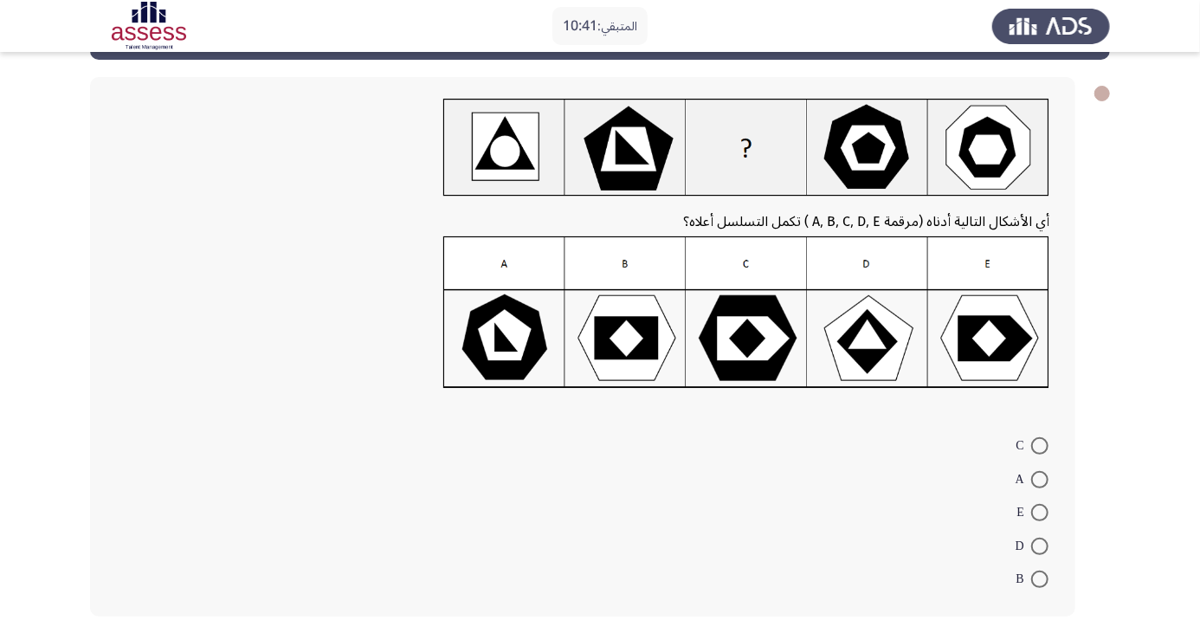
click at [525, 330] on img at bounding box center [746, 312] width 606 height 152
click at [1039, 479] on span at bounding box center [1040, 479] width 17 height 17
click at [1039, 479] on input "A" at bounding box center [1040, 479] width 17 height 17
radio input "true"
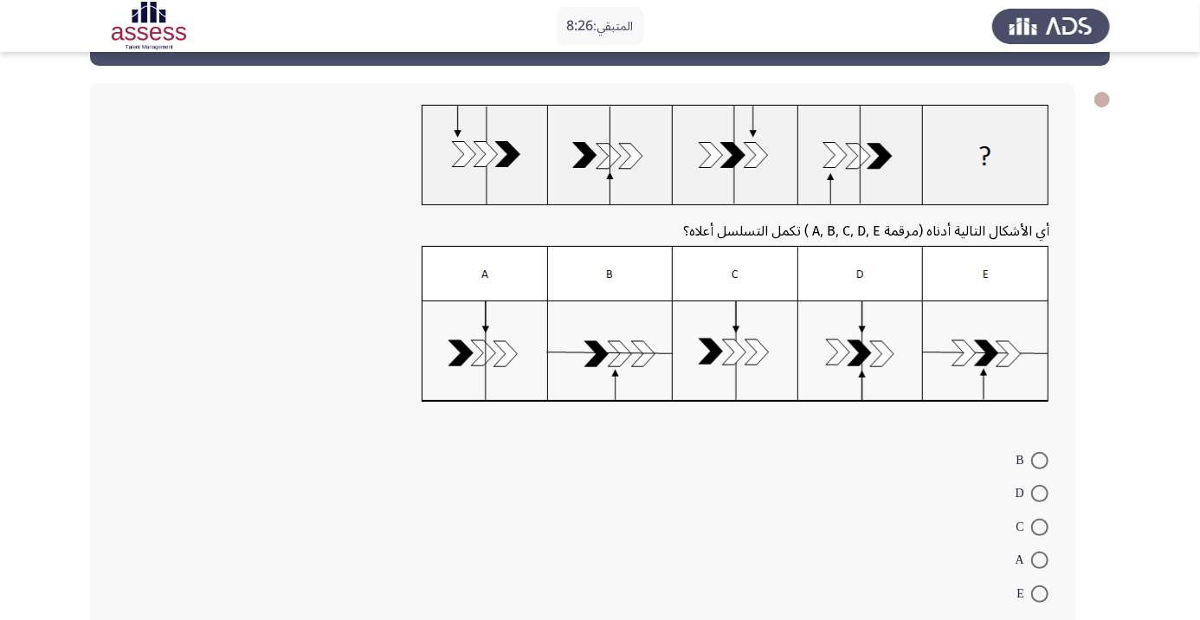
scroll to position [76, 0]
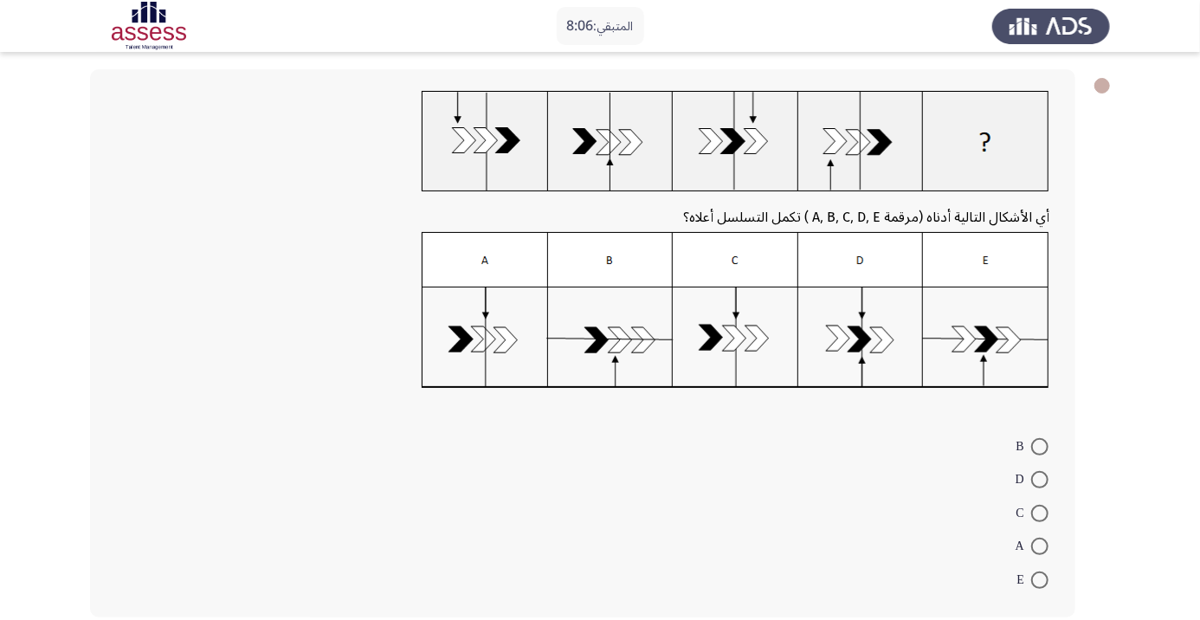
click at [746, 339] on img at bounding box center [736, 310] width 628 height 157
click at [1039, 513] on span at bounding box center [1040, 513] width 17 height 17
click at [1039, 513] on input "C" at bounding box center [1040, 513] width 17 height 17
radio input "true"
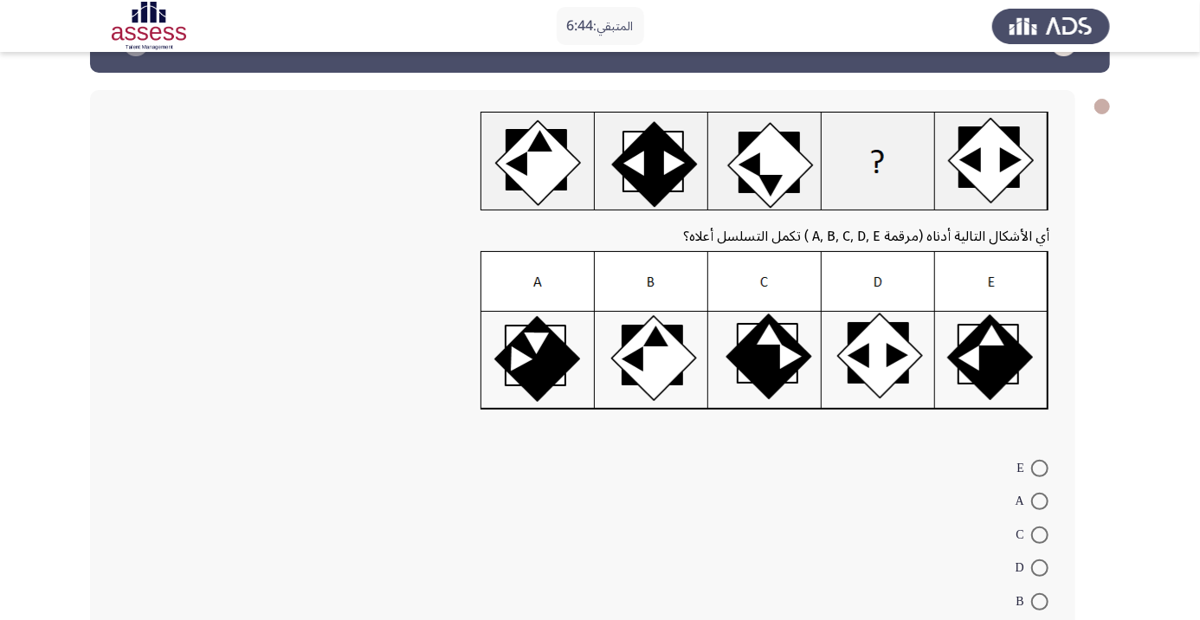
scroll to position [77, 0]
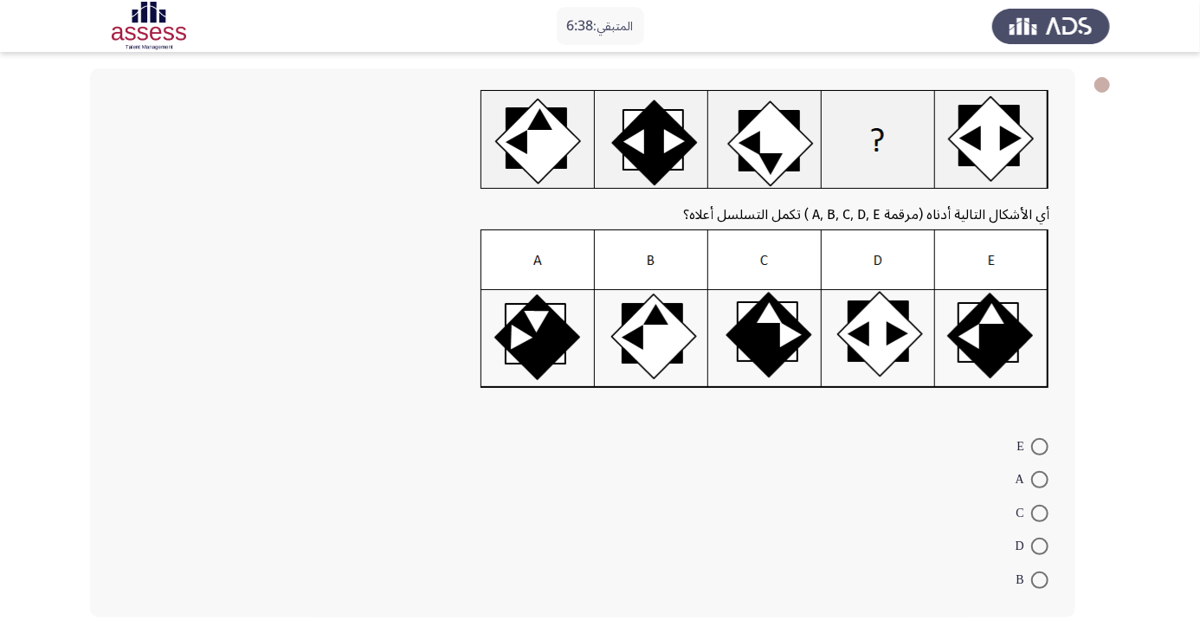
click at [533, 350] on img at bounding box center [765, 309] width 569 height 159
click at [1039, 479] on span at bounding box center [1040, 479] width 17 height 17
click at [1039, 479] on input "A" at bounding box center [1040, 479] width 17 height 17
radio input "true"
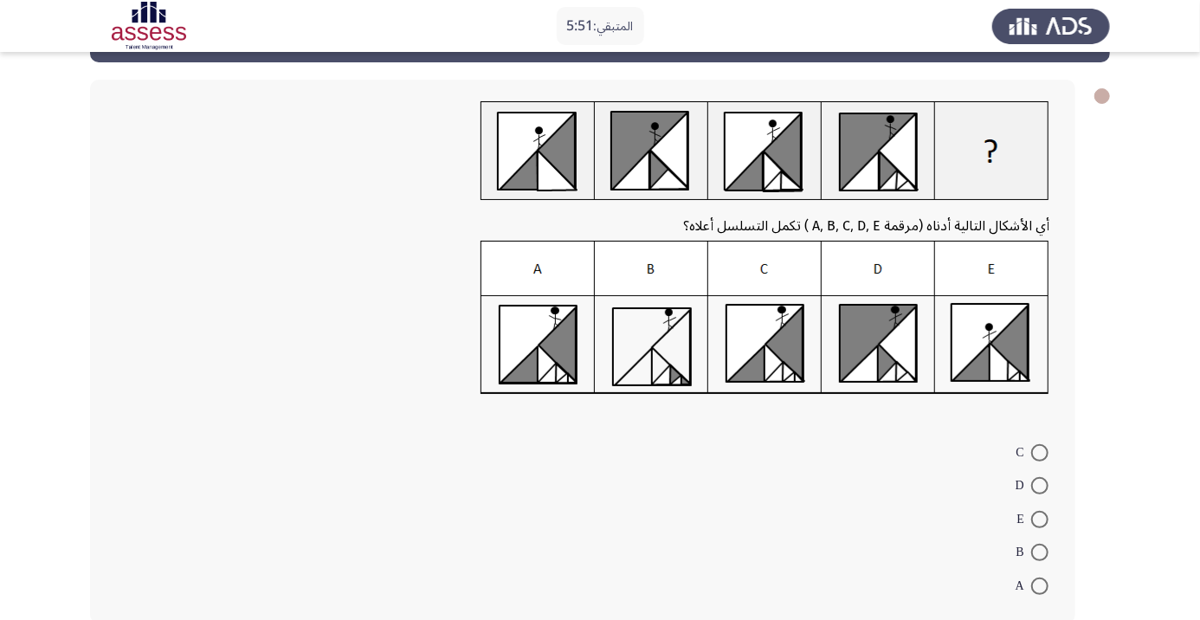
scroll to position [72, 0]
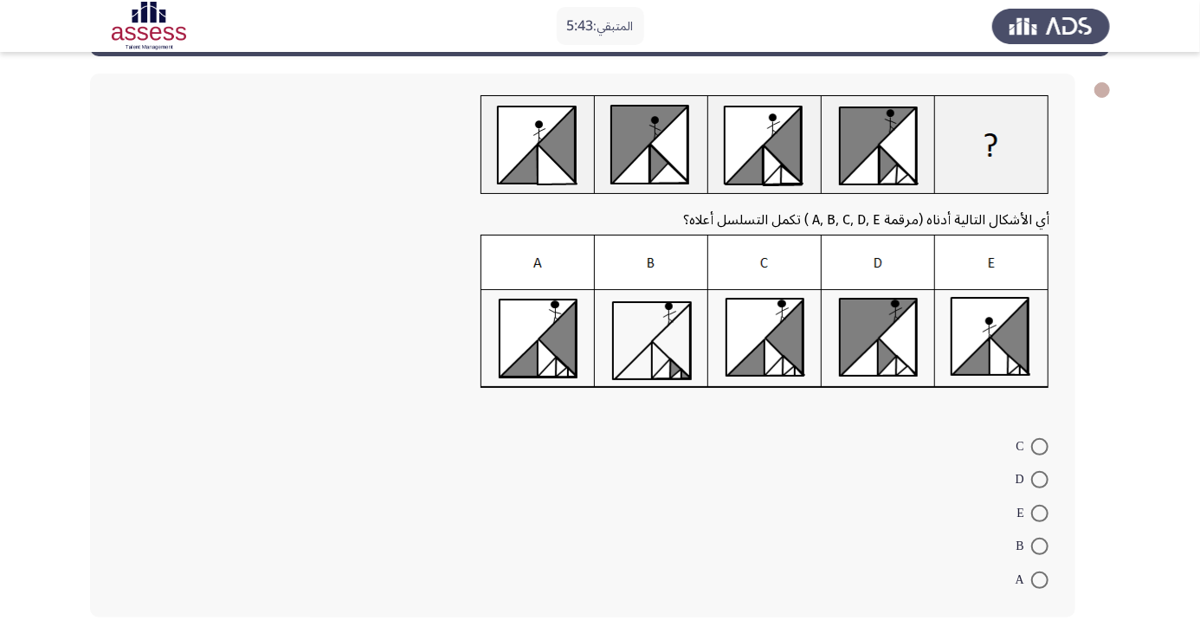
click at [1039, 546] on span at bounding box center [1040, 546] width 17 height 17
click at [1039, 546] on input "B" at bounding box center [1040, 546] width 17 height 17
radio input "true"
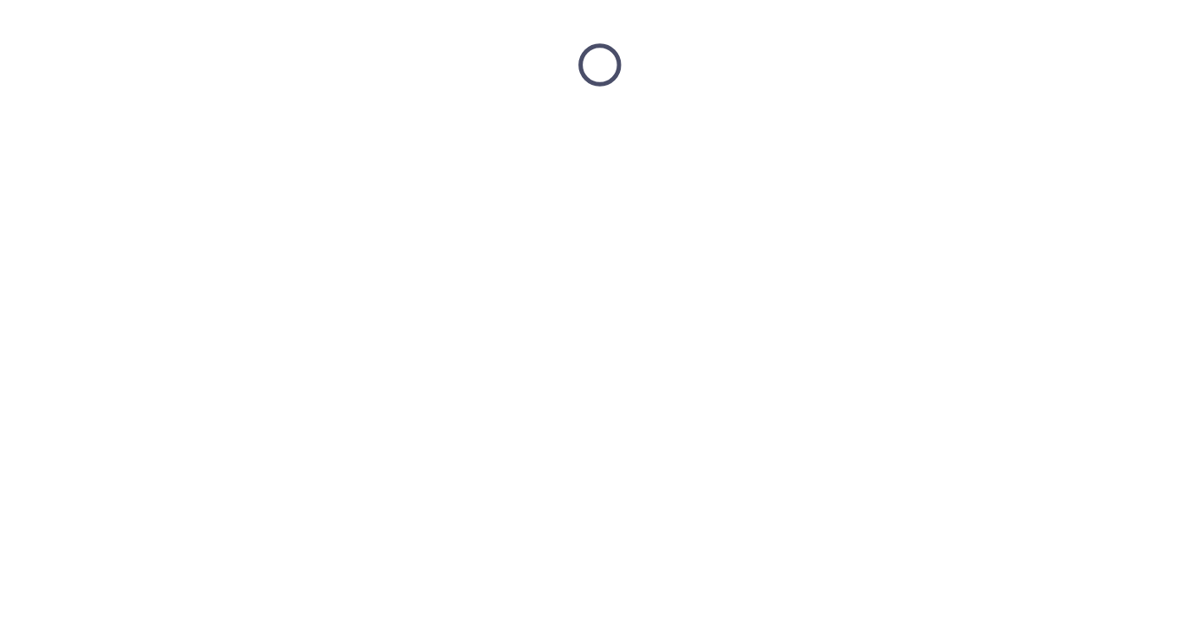
scroll to position [0, 0]
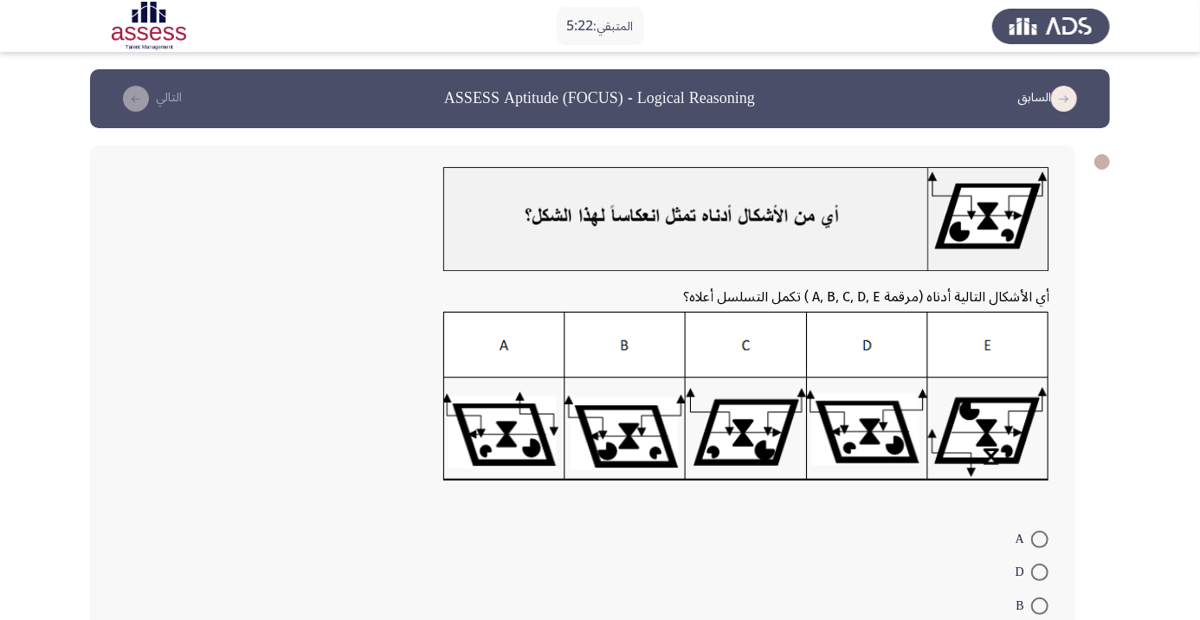
click at [633, 437] on img at bounding box center [746, 397] width 606 height 171
click at [1039, 605] on span at bounding box center [1040, 606] width 17 height 17
click at [1039, 605] on input "B" at bounding box center [1040, 606] width 17 height 17
radio input "true"
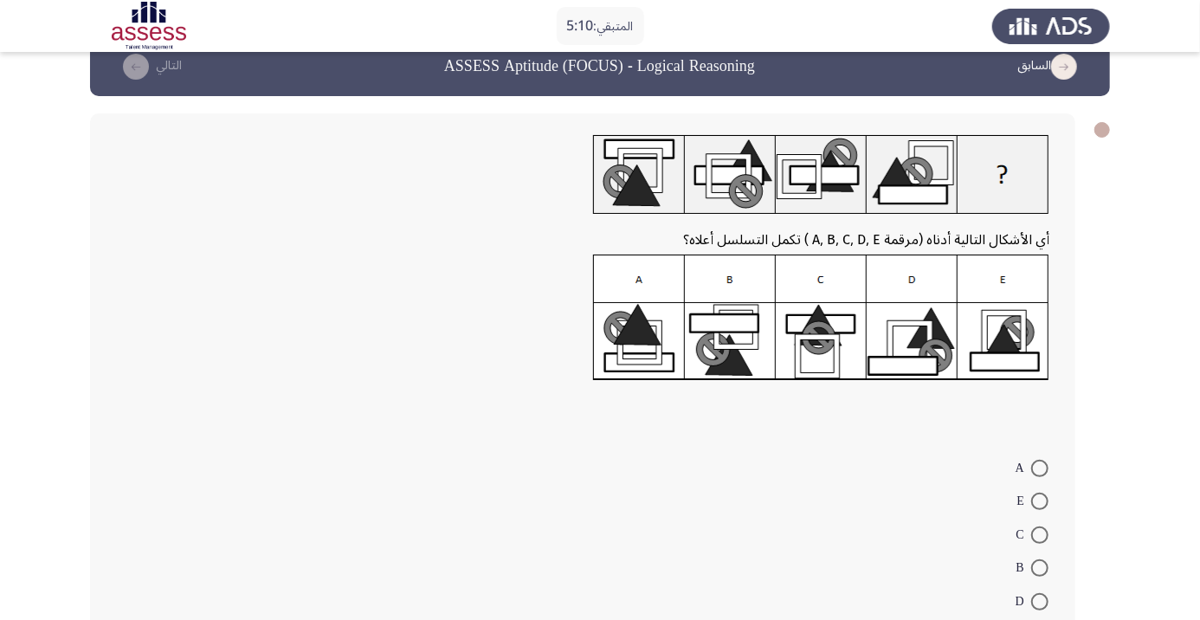
scroll to position [54, 0]
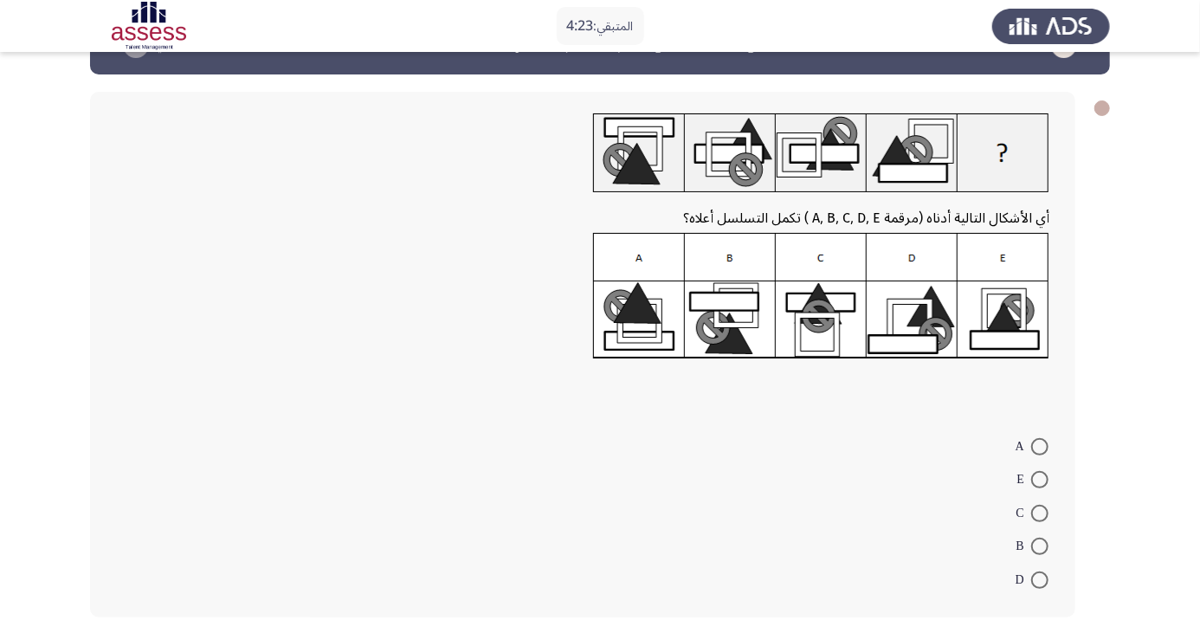
click at [916, 327] on img at bounding box center [821, 296] width 456 height 126
click at [1039, 579] on span at bounding box center [1040, 580] width 17 height 17
click at [1039, 579] on input "D" at bounding box center [1040, 580] width 17 height 17
radio input "true"
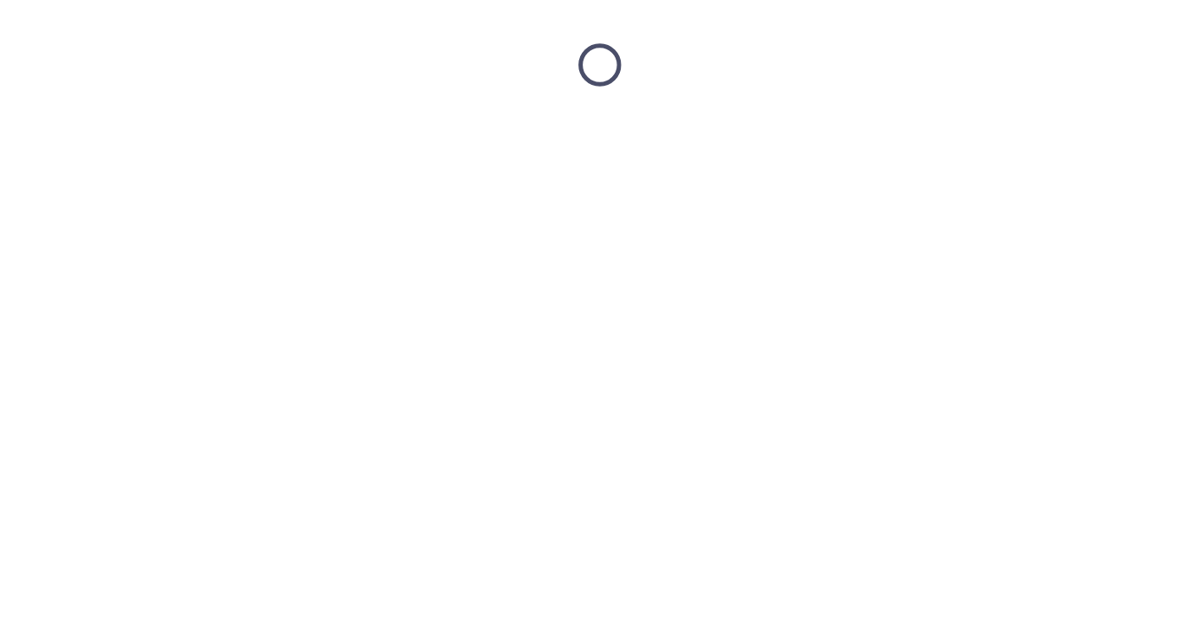
scroll to position [0, 0]
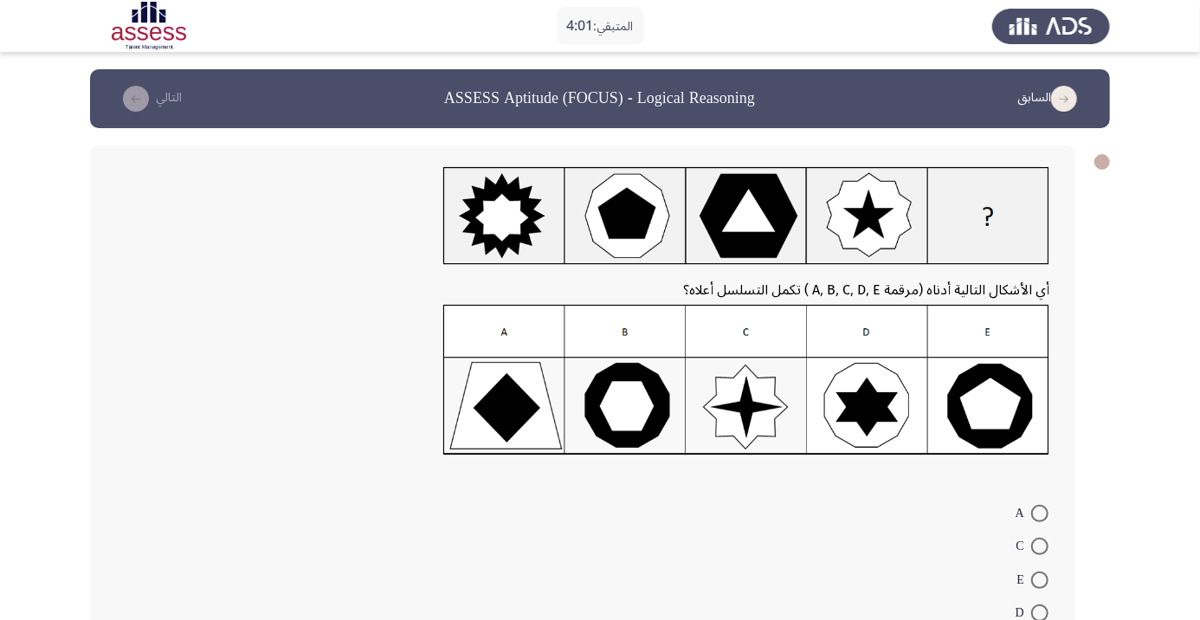
click at [902, 406] on img at bounding box center [746, 380] width 606 height 151
click at [1039, 612] on span at bounding box center [1040, 613] width 17 height 17
click at [1039, 612] on input "D" at bounding box center [1040, 613] width 17 height 17
radio input "true"
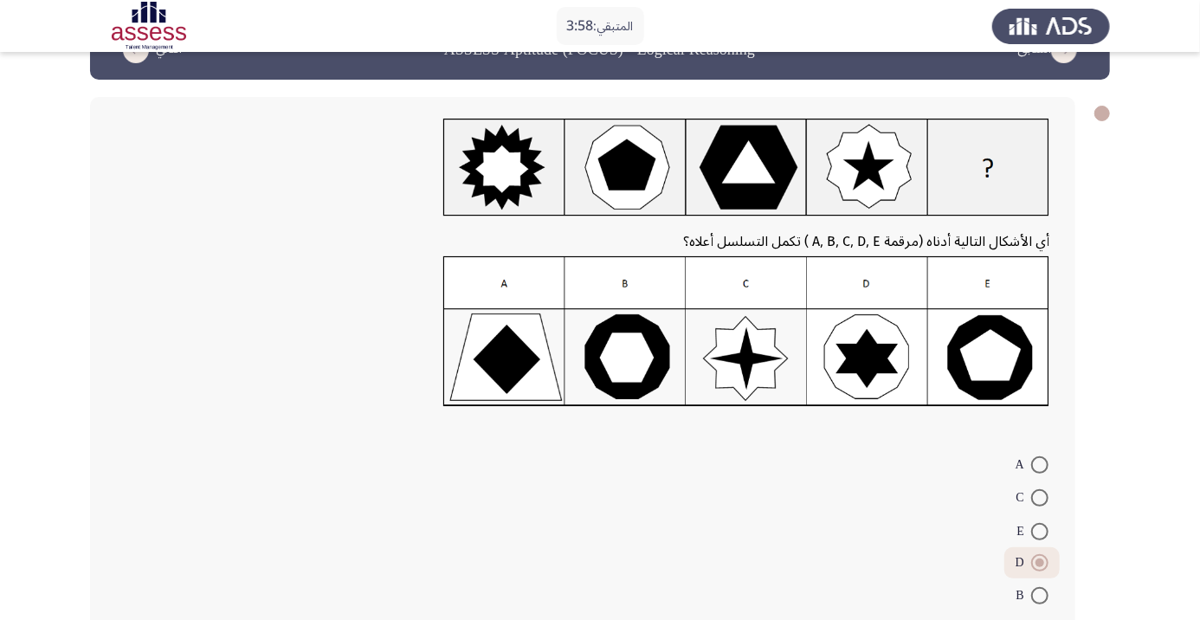
scroll to position [64, 0]
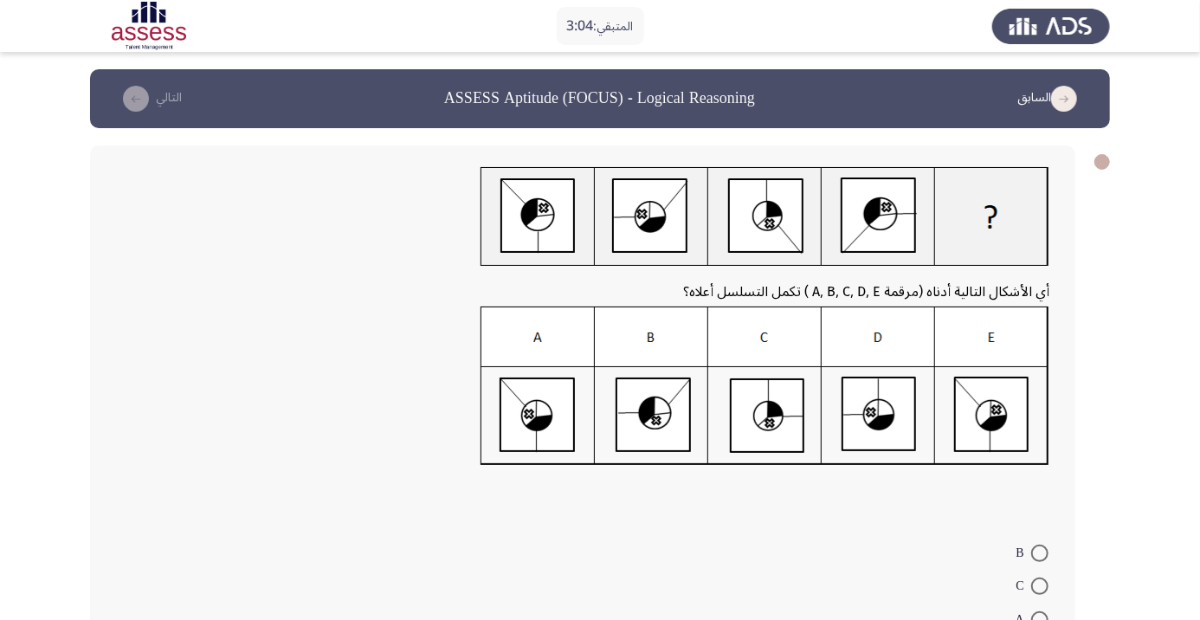
click at [555, 407] on img at bounding box center [765, 386] width 569 height 159
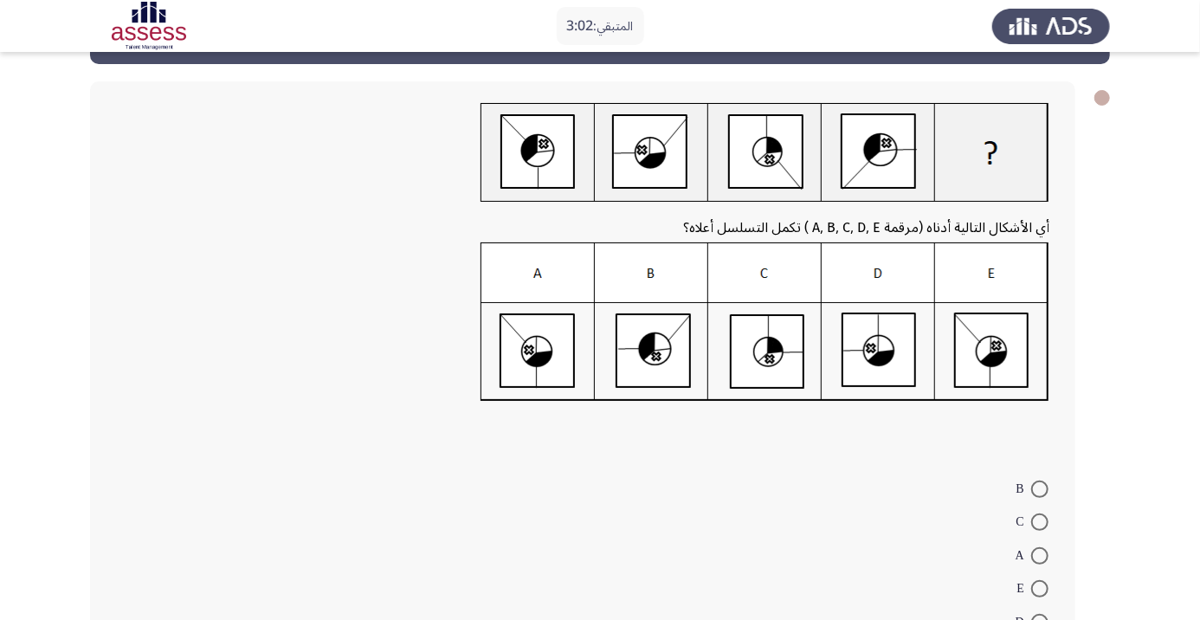
scroll to position [65, 0]
click at [1039, 554] on span at bounding box center [1040, 555] width 17 height 17
click at [1039, 554] on input "A" at bounding box center [1040, 555] width 17 height 17
radio input "true"
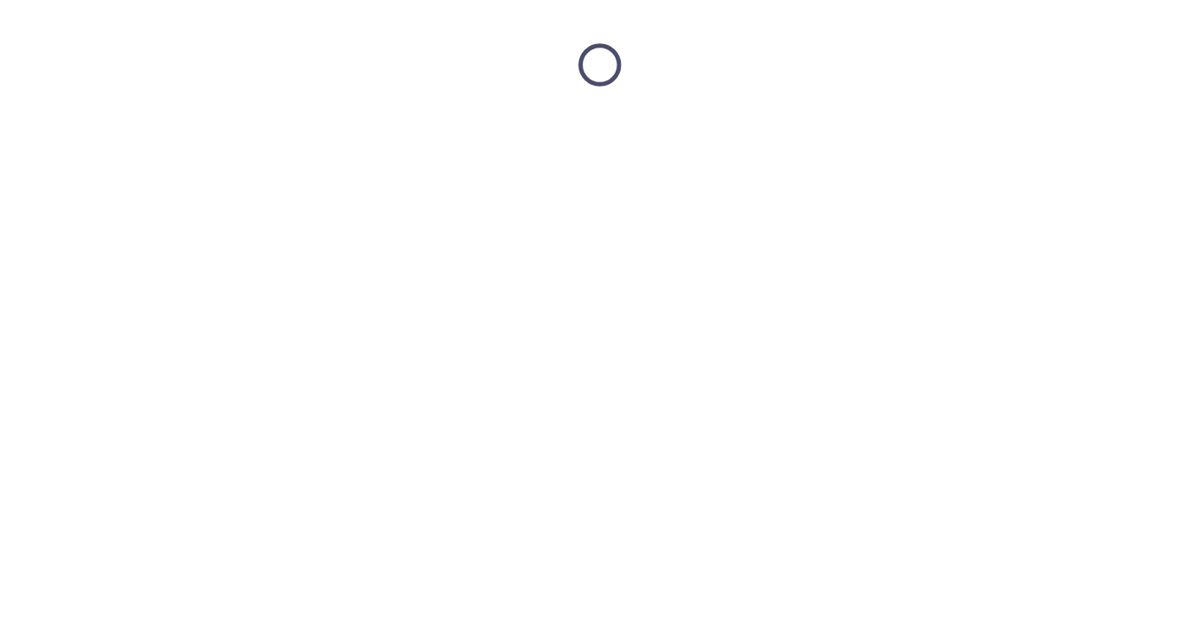
scroll to position [0, 0]
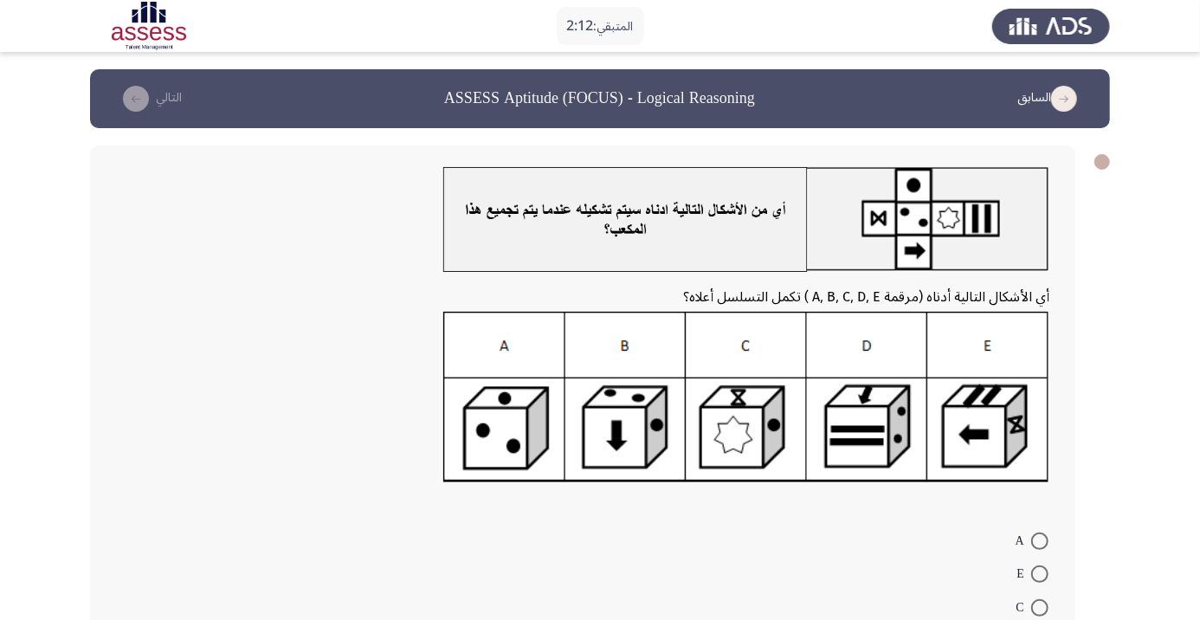
click at [988, 428] on img at bounding box center [746, 397] width 606 height 171
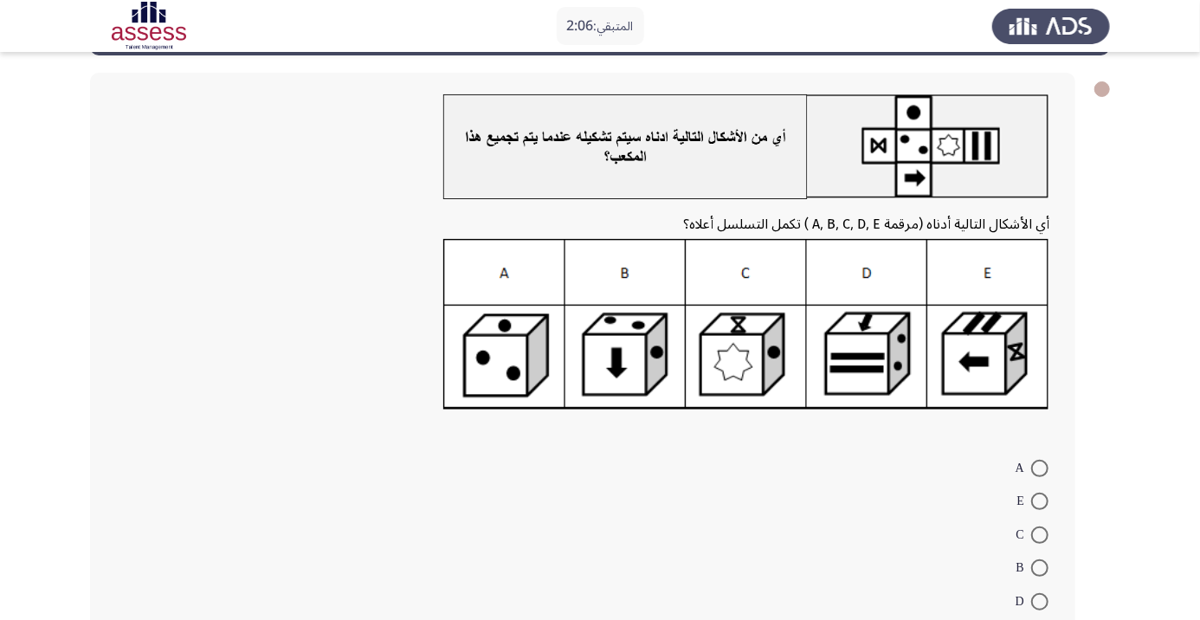
scroll to position [94, 0]
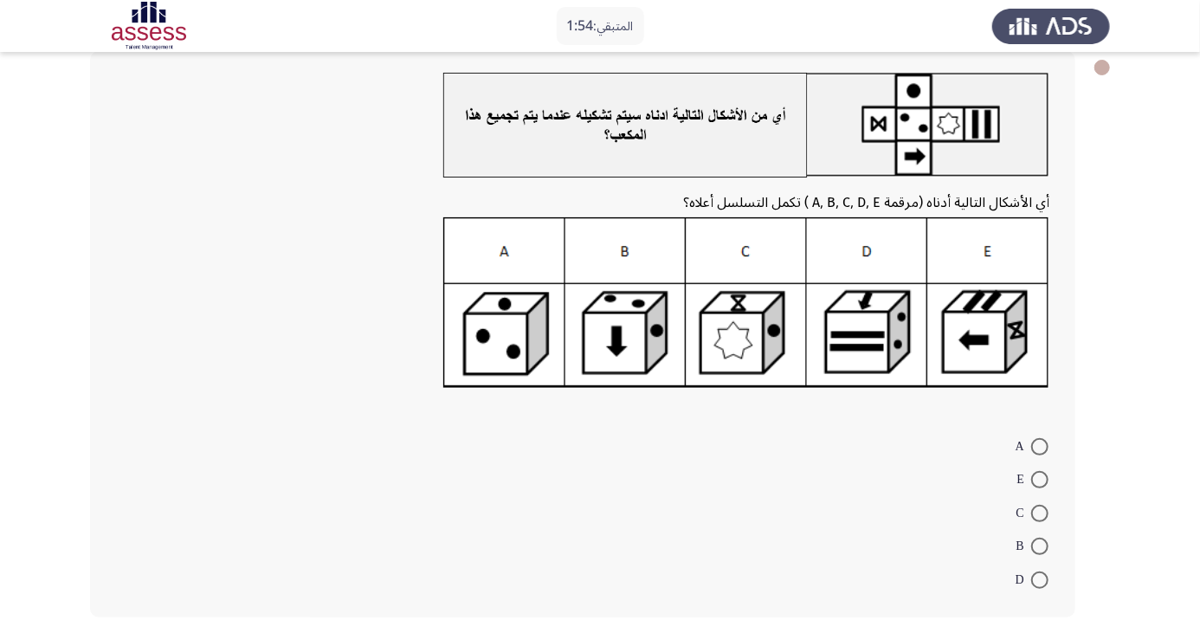
click at [1045, 541] on span at bounding box center [1040, 546] width 17 height 17
click at [1045, 541] on input "B" at bounding box center [1040, 546] width 17 height 17
radio input "true"
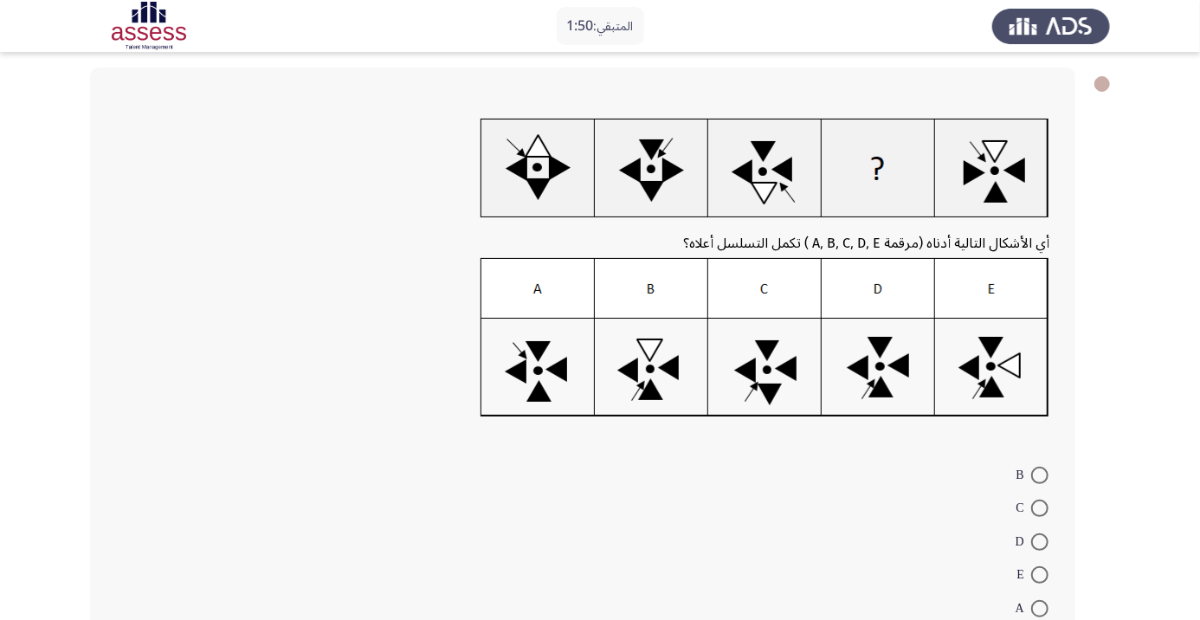
scroll to position [107, 0]
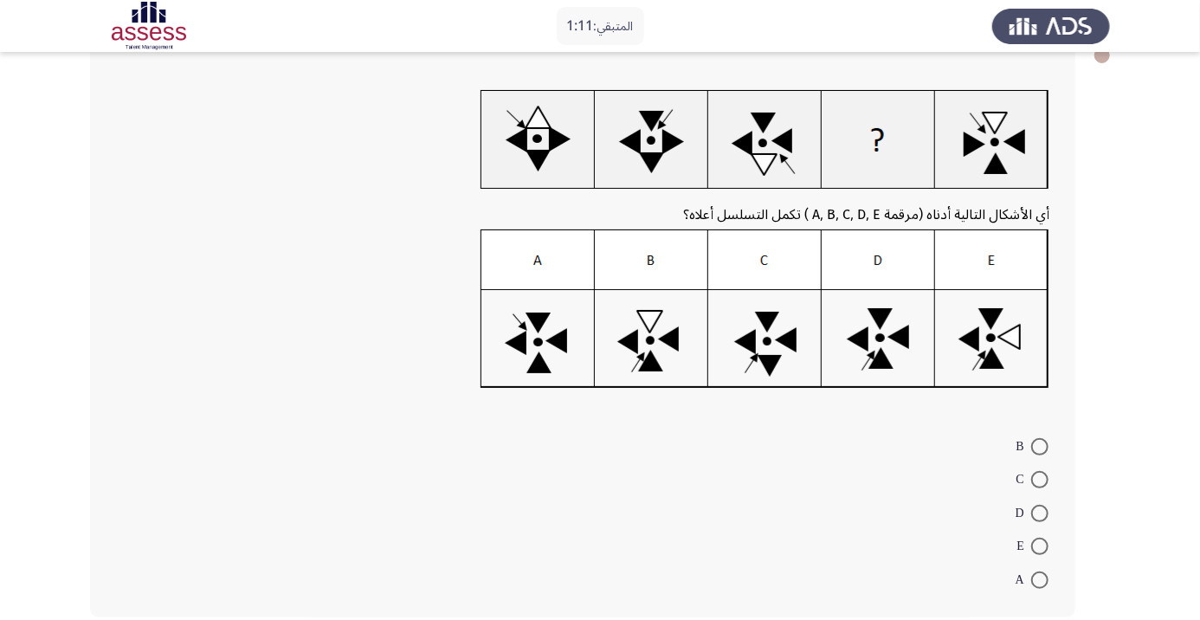
click at [618, 332] on img at bounding box center [765, 309] width 569 height 159
click at [1039, 446] on span at bounding box center [1040, 446] width 17 height 17
click at [1039, 446] on input "B" at bounding box center [1040, 446] width 17 height 17
radio input "true"
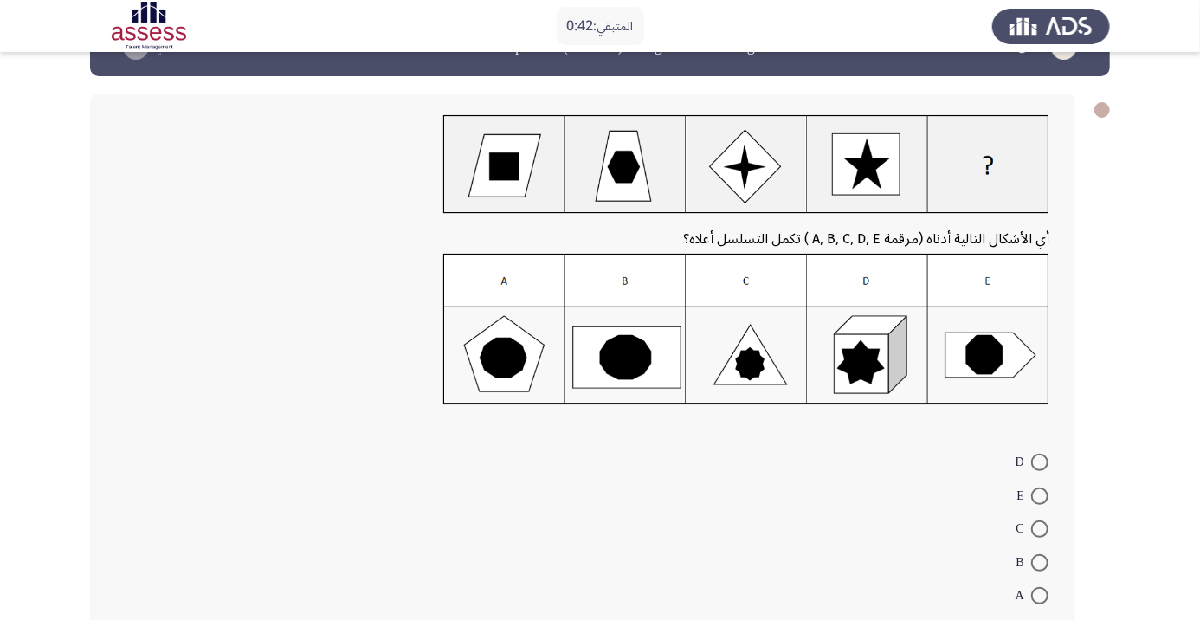
scroll to position [61, 0]
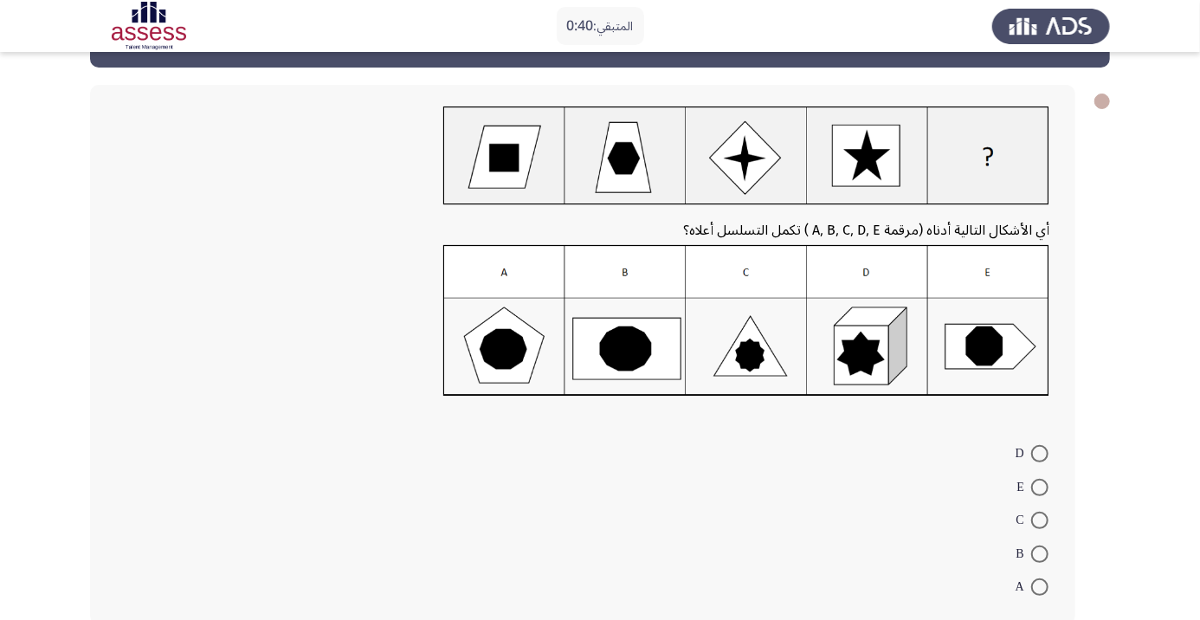
click at [871, 339] on img at bounding box center [746, 321] width 606 height 152
click at [1039, 454] on span at bounding box center [1040, 453] width 17 height 17
click at [1039, 454] on input "D" at bounding box center [1040, 453] width 17 height 17
radio input "true"
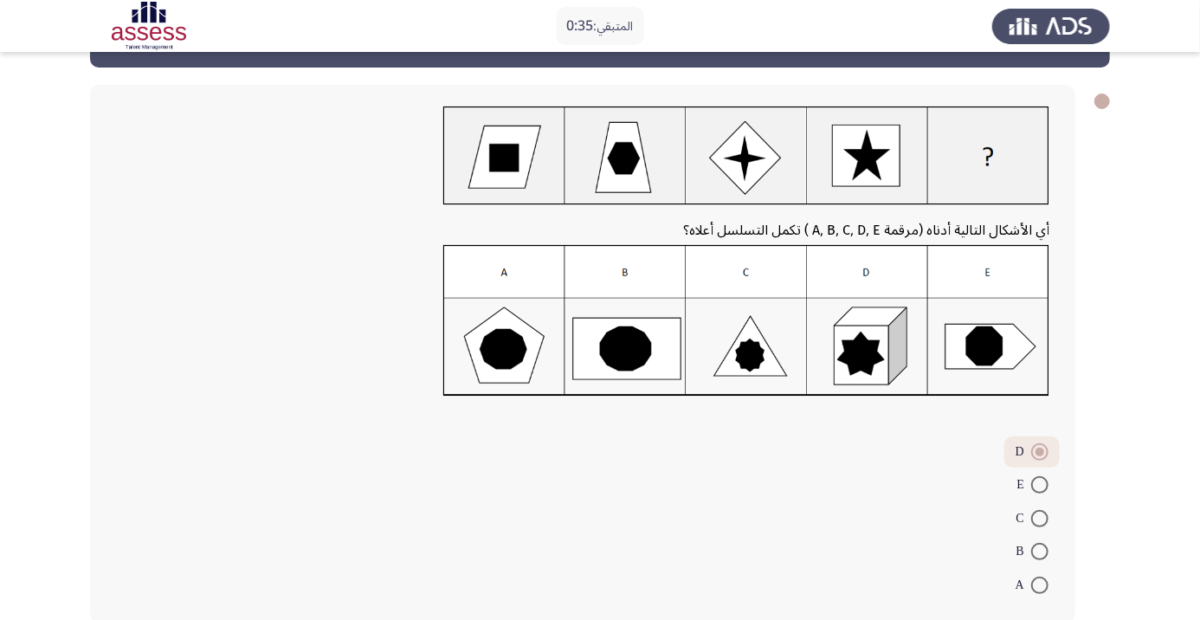
scroll to position [0, 0]
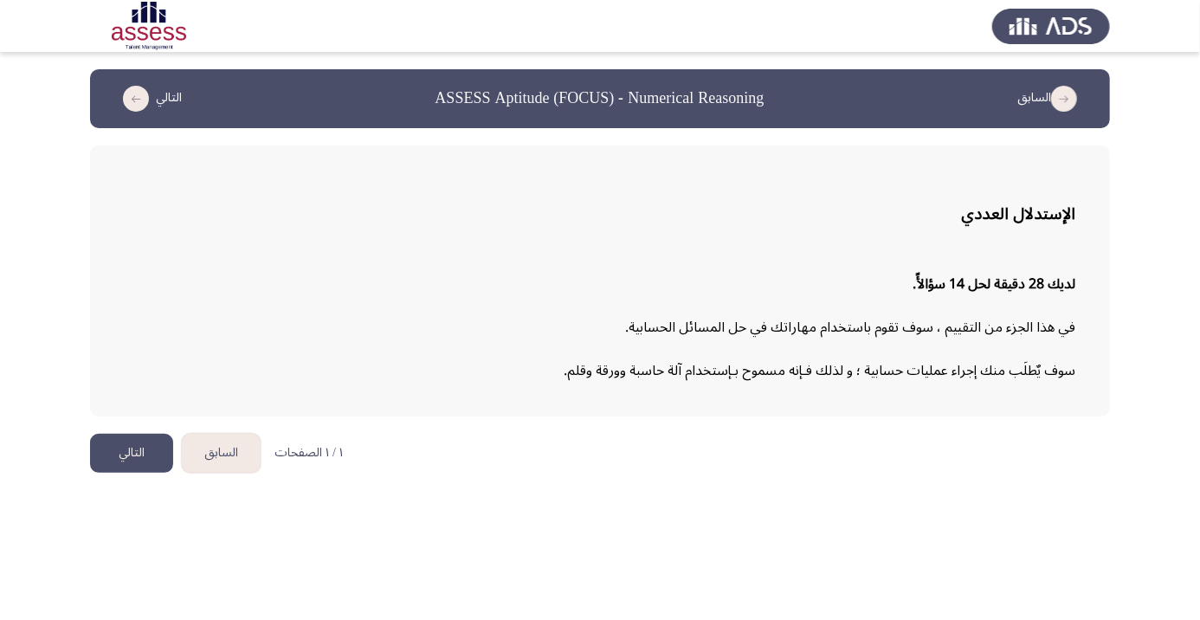
click at [123, 452] on button "التالي" at bounding box center [131, 453] width 83 height 39
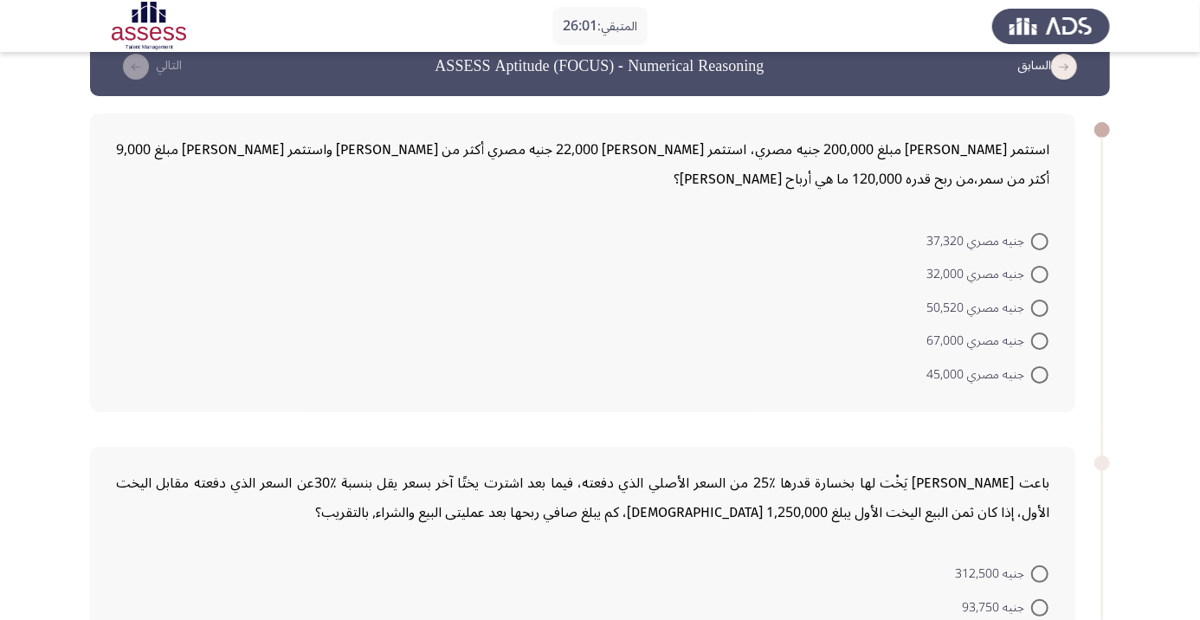
scroll to position [41, 0]
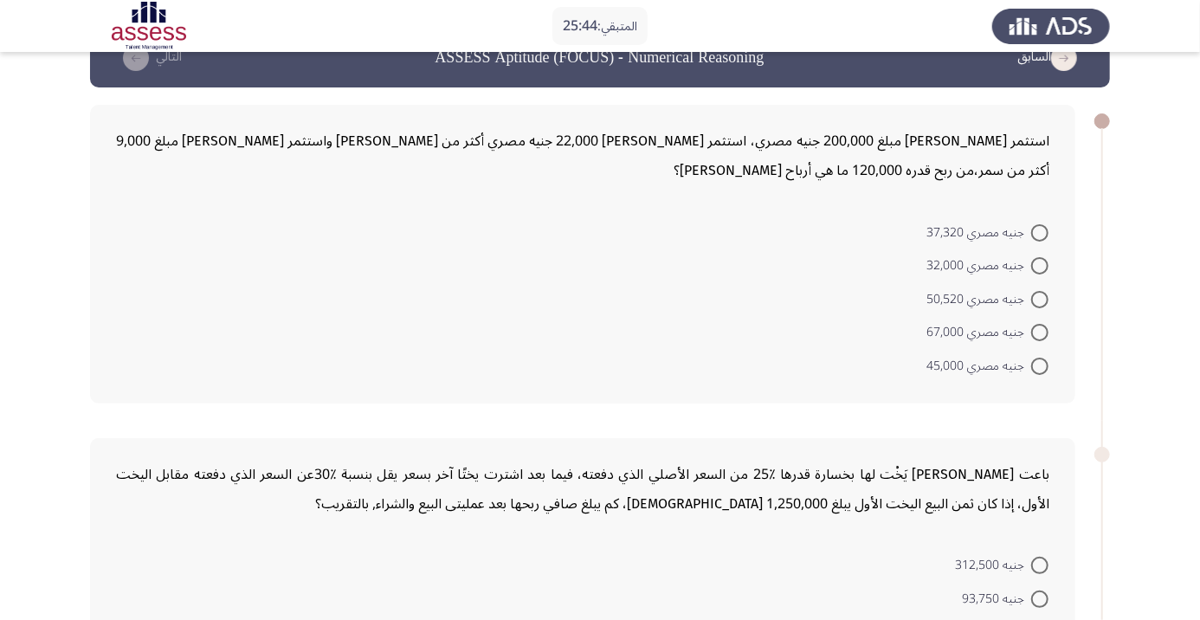
click at [1039, 231] on span at bounding box center [1040, 232] width 17 height 17
click at [1039, 231] on input "جنيه مصري 37,320" at bounding box center [1040, 232] width 17 height 17
radio input "true"
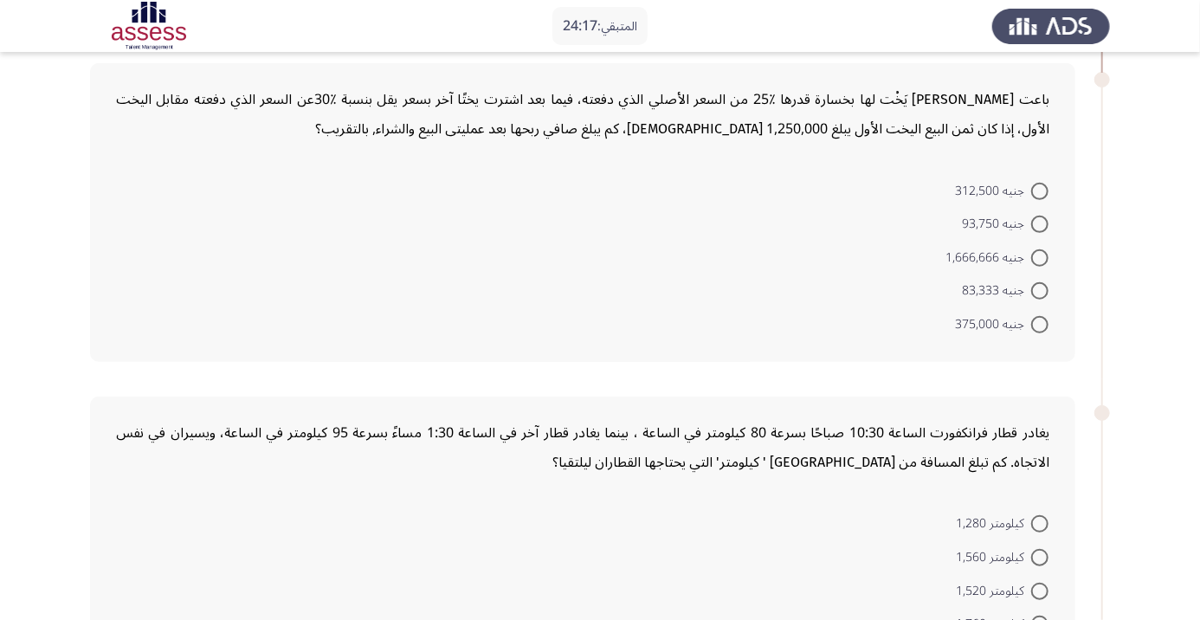
scroll to position [496, 0]
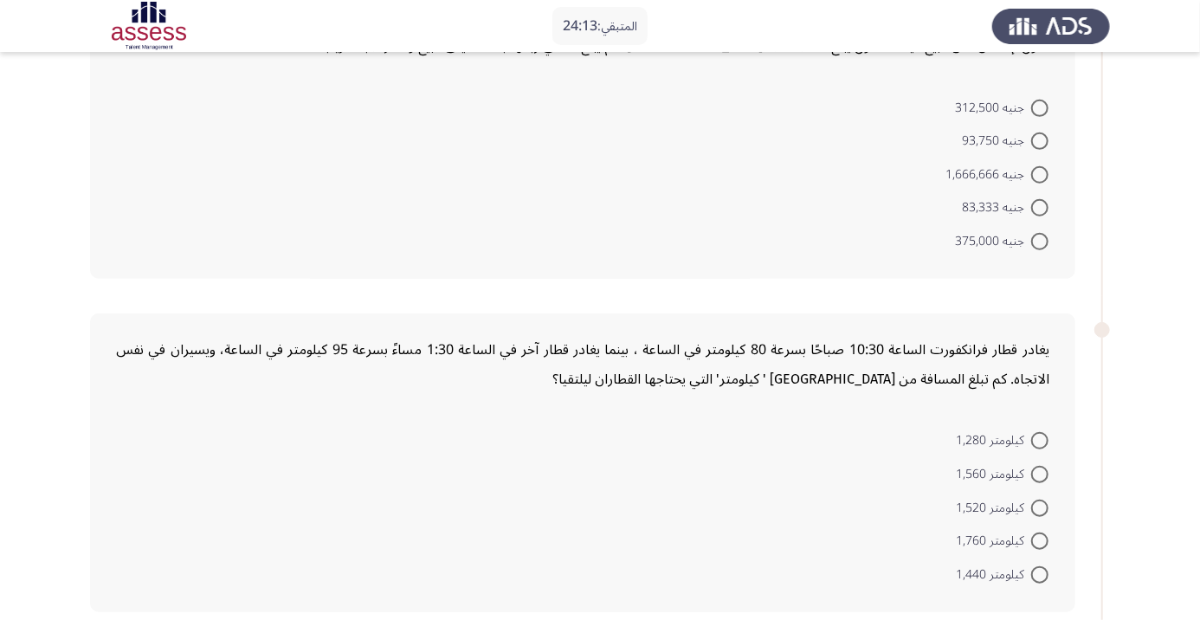
click at [1040, 244] on span at bounding box center [1040, 241] width 17 height 17
click at [1040, 244] on input "جنيه 375,000" at bounding box center [1040, 241] width 17 height 17
radio input "true"
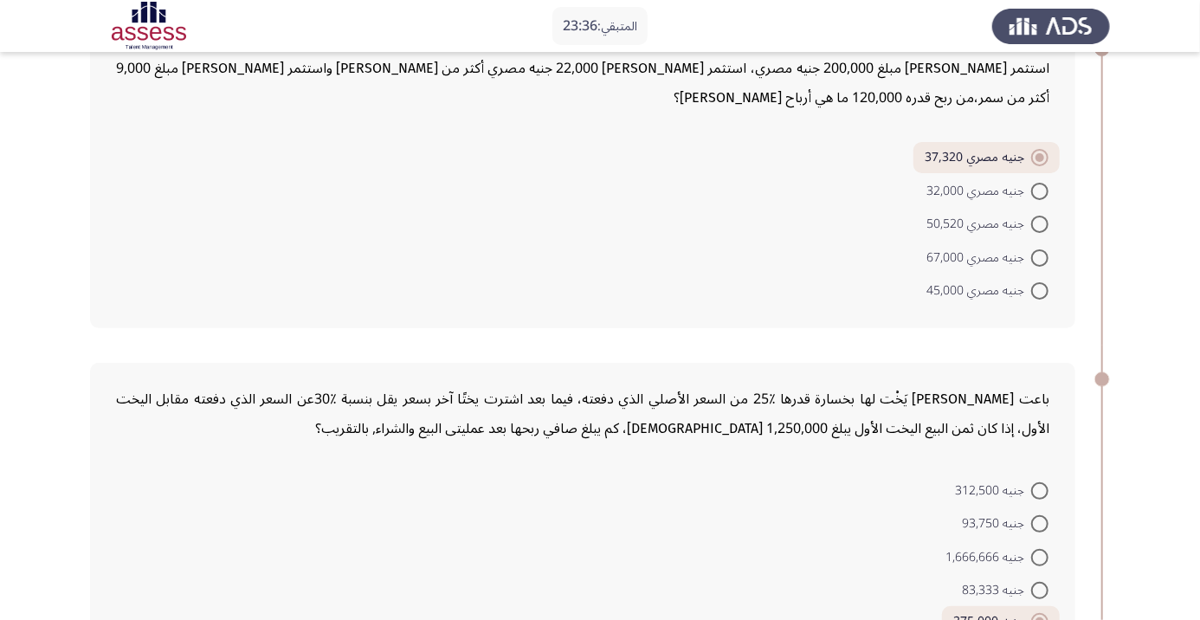
scroll to position [110, 0]
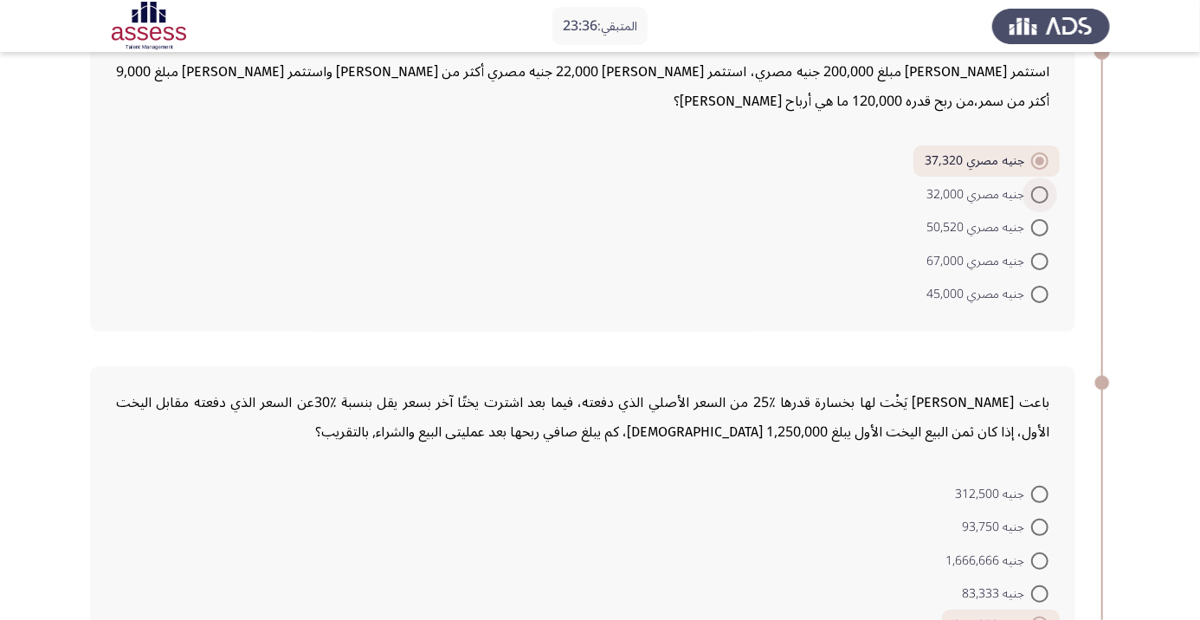
click at [1039, 193] on span at bounding box center [1040, 194] width 17 height 17
click at [1039, 193] on input "جنيه مصري 32,000" at bounding box center [1040, 194] width 17 height 17
radio input "true"
click at [1045, 161] on span at bounding box center [1040, 163] width 17 height 17
click at [1045, 161] on input "جنيه مصري 37,320" at bounding box center [1040, 163] width 17 height 17
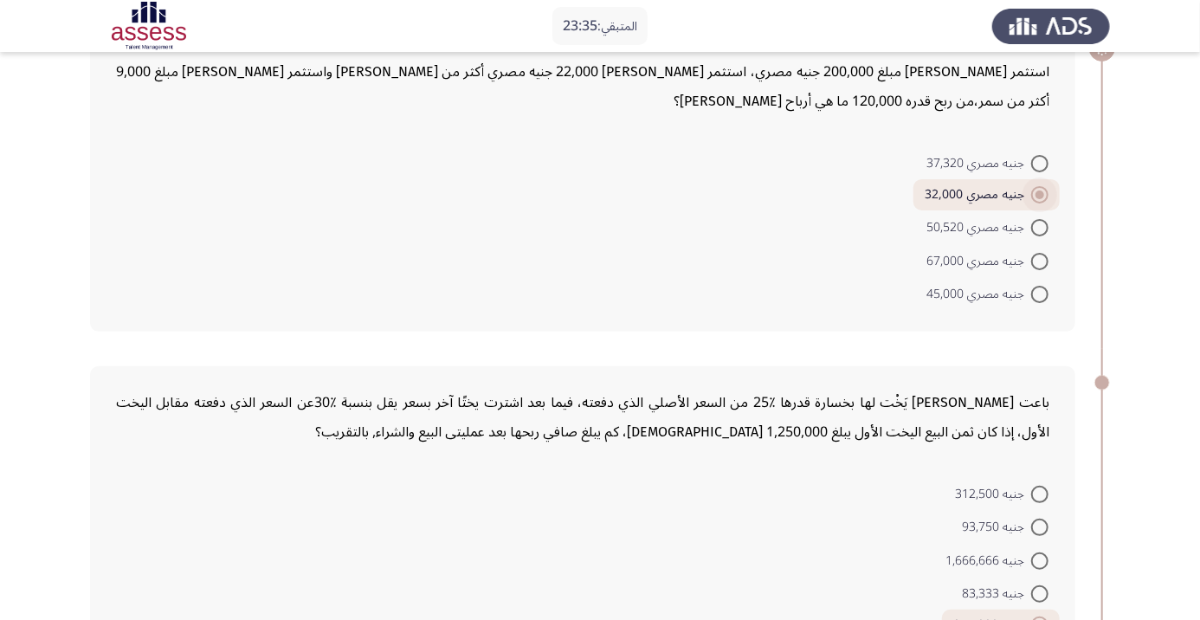
radio input "true"
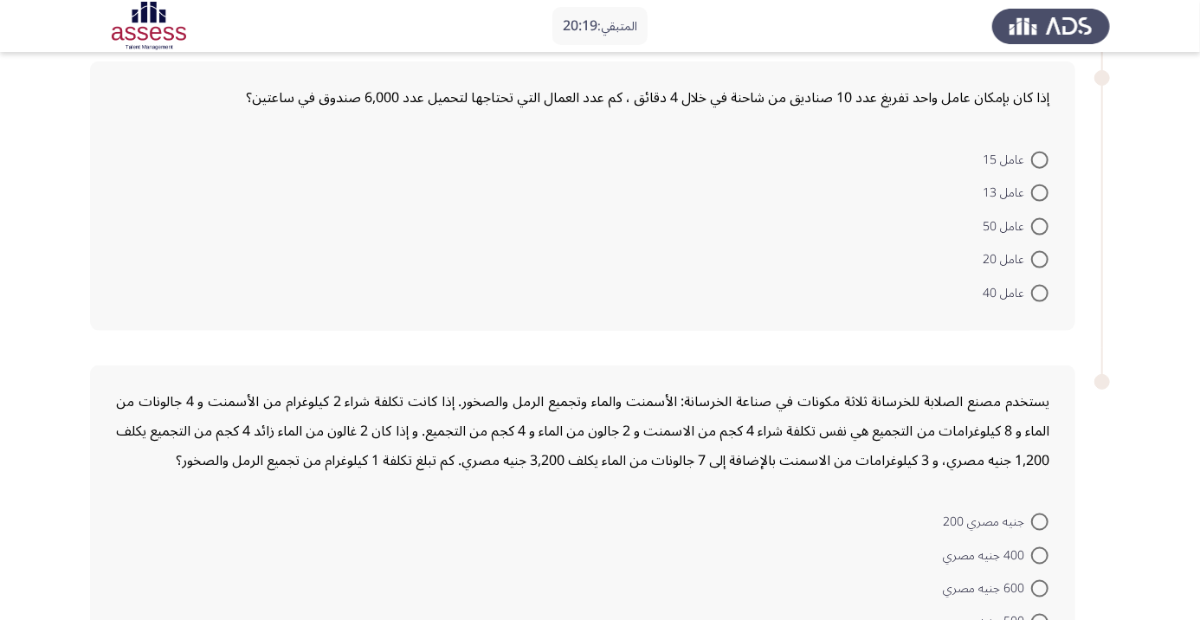
scroll to position [1071, 0]
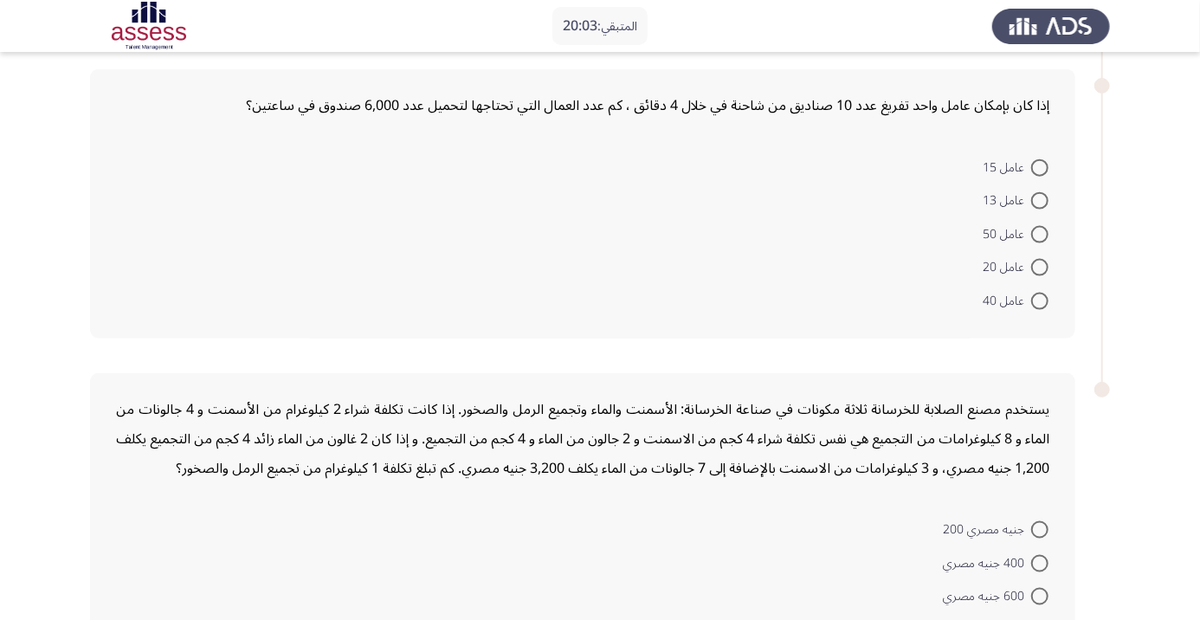
click at [1040, 260] on span at bounding box center [1040, 267] width 17 height 17
click at [1040, 260] on input "عامل 20" at bounding box center [1040, 267] width 17 height 17
radio input "true"
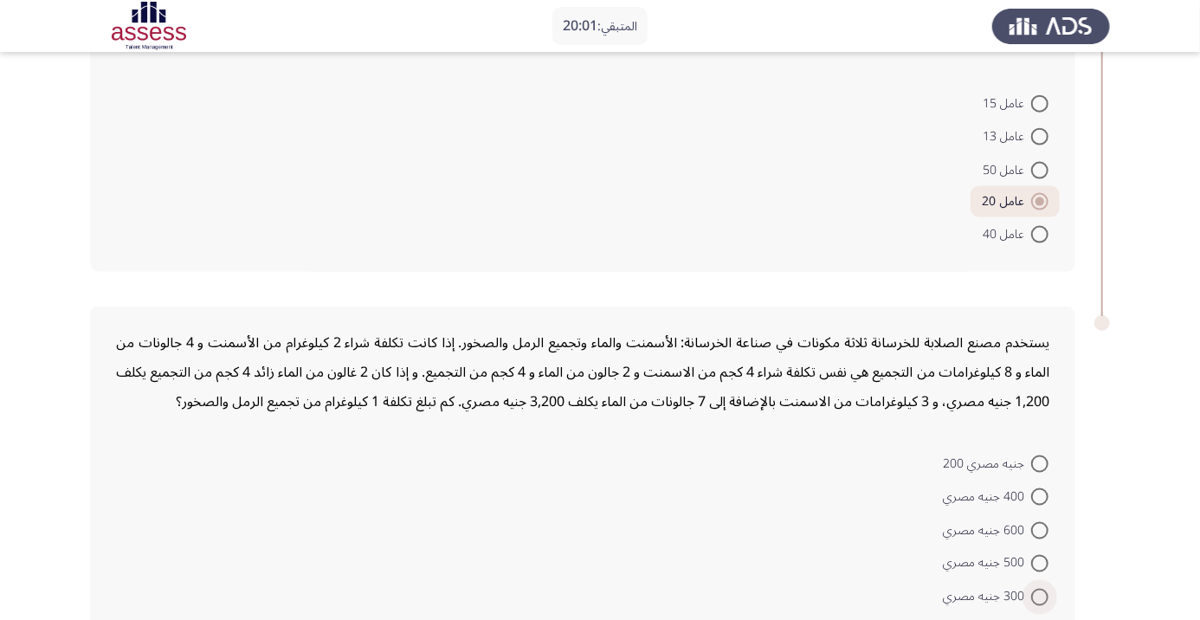
scroll to position [1150, 0]
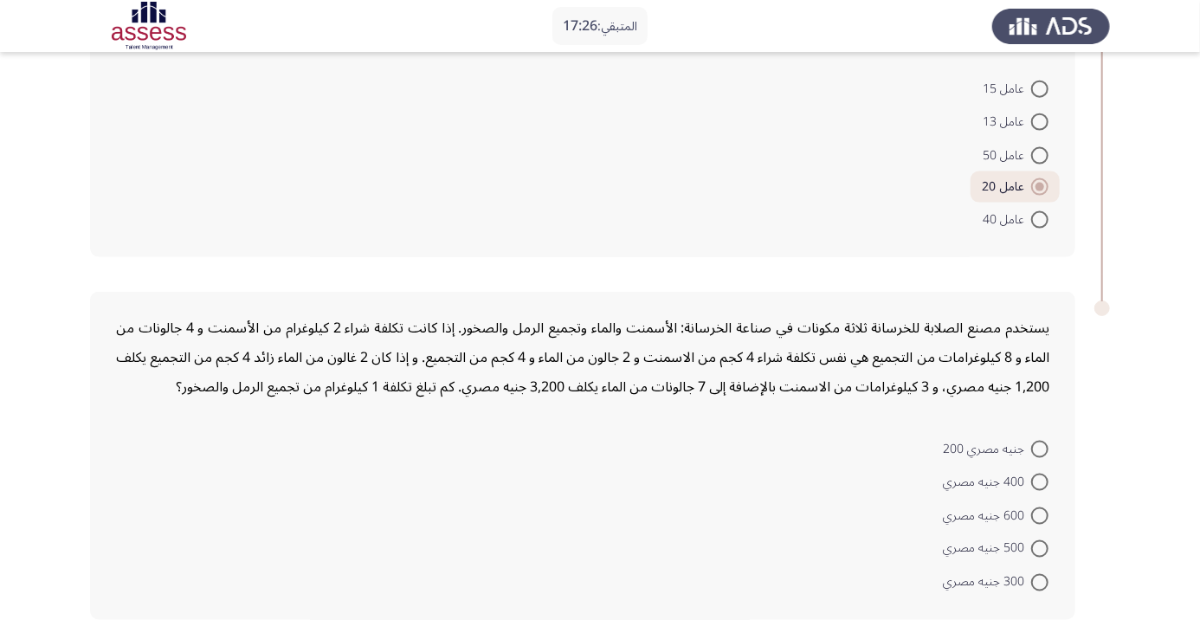
click at [1039, 513] on span at bounding box center [1040, 516] width 17 height 17
click at [1039, 513] on input "600 جنيه مصري" at bounding box center [1040, 516] width 17 height 17
radio input "true"
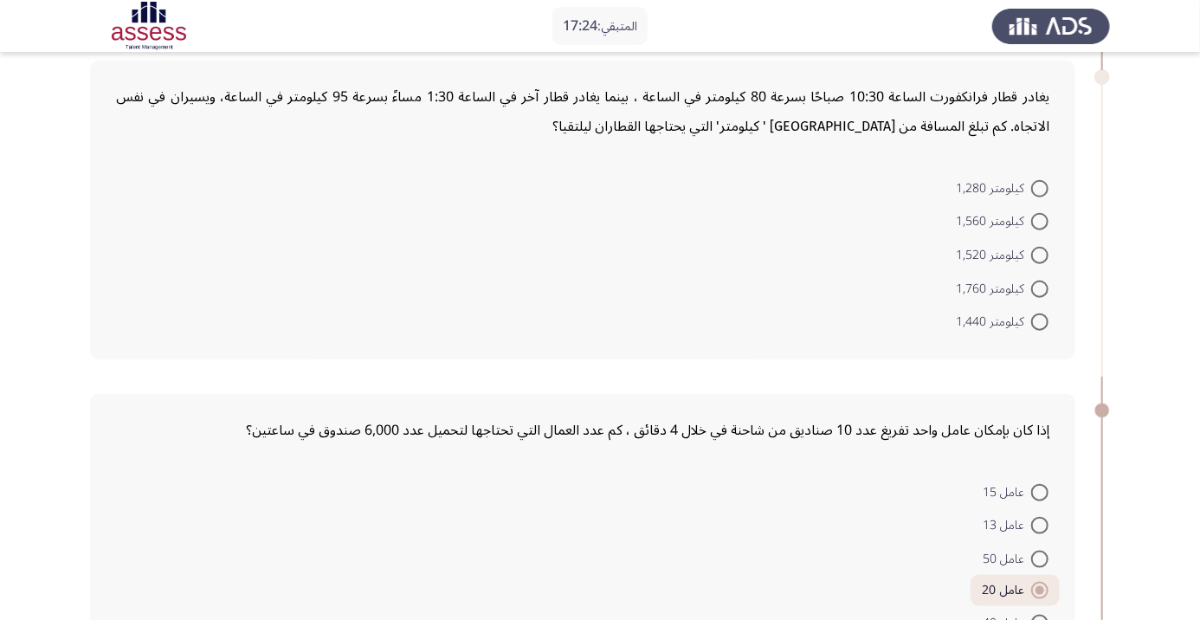
scroll to position [747, 0]
click at [1039, 220] on span at bounding box center [1040, 221] width 17 height 17
click at [1039, 220] on input "كيلومتر 1,560" at bounding box center [1040, 221] width 17 height 17
radio input "true"
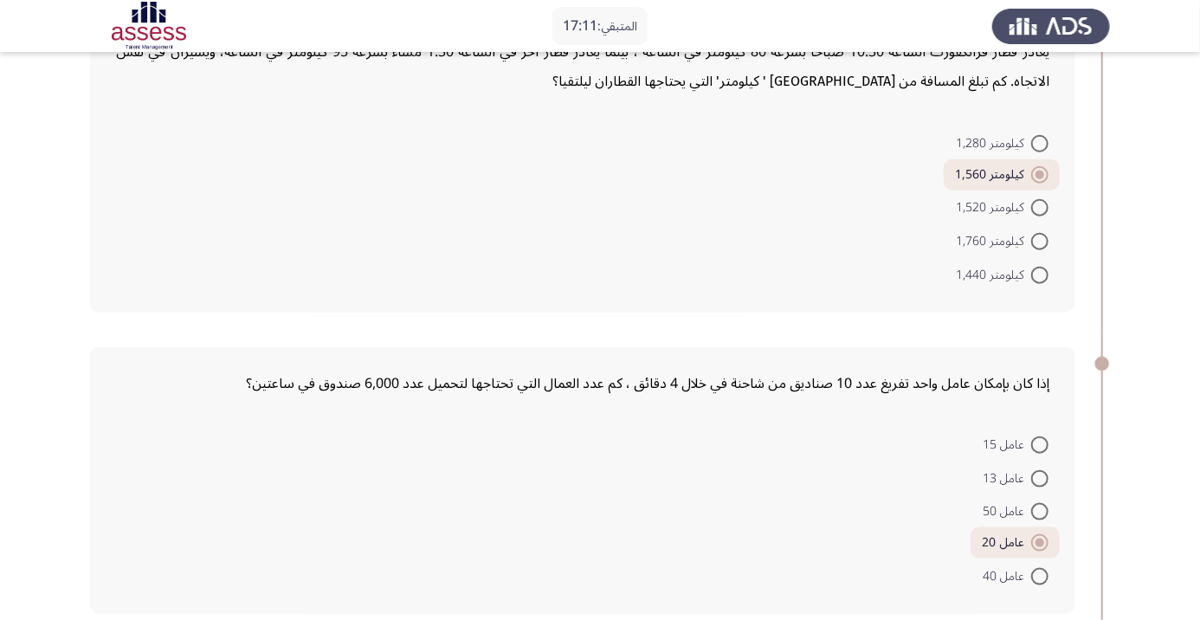
scroll to position [1146, 0]
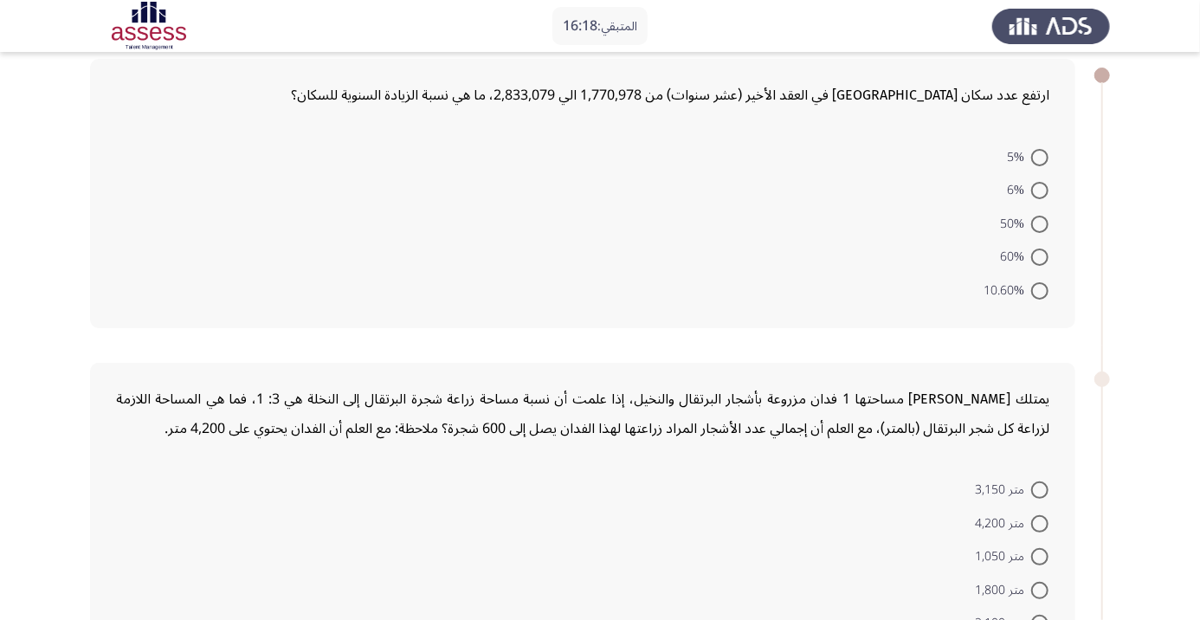
scroll to position [87, 0]
click at [1039, 189] on span at bounding box center [1040, 190] width 17 height 17
click at [1039, 189] on input "6%" at bounding box center [1040, 190] width 17 height 17
radio input "true"
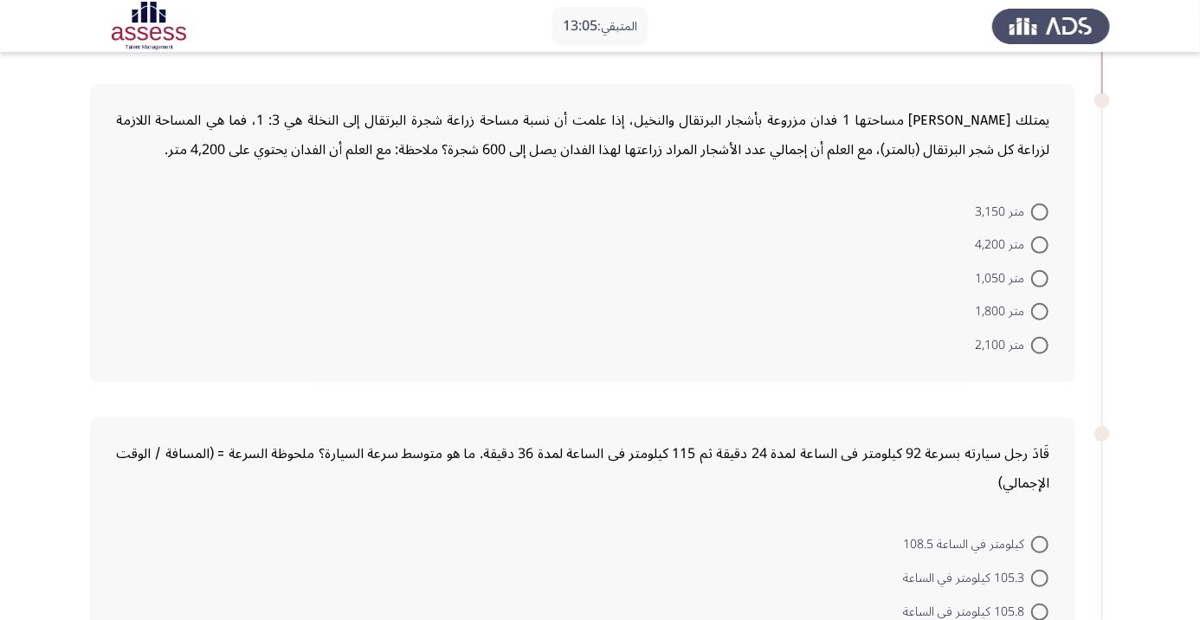
scroll to position [362, 0]
click at [1039, 344] on span at bounding box center [1040, 346] width 17 height 17
click at [1039, 344] on input "متر 2,100" at bounding box center [1040, 346] width 17 height 17
radio input "true"
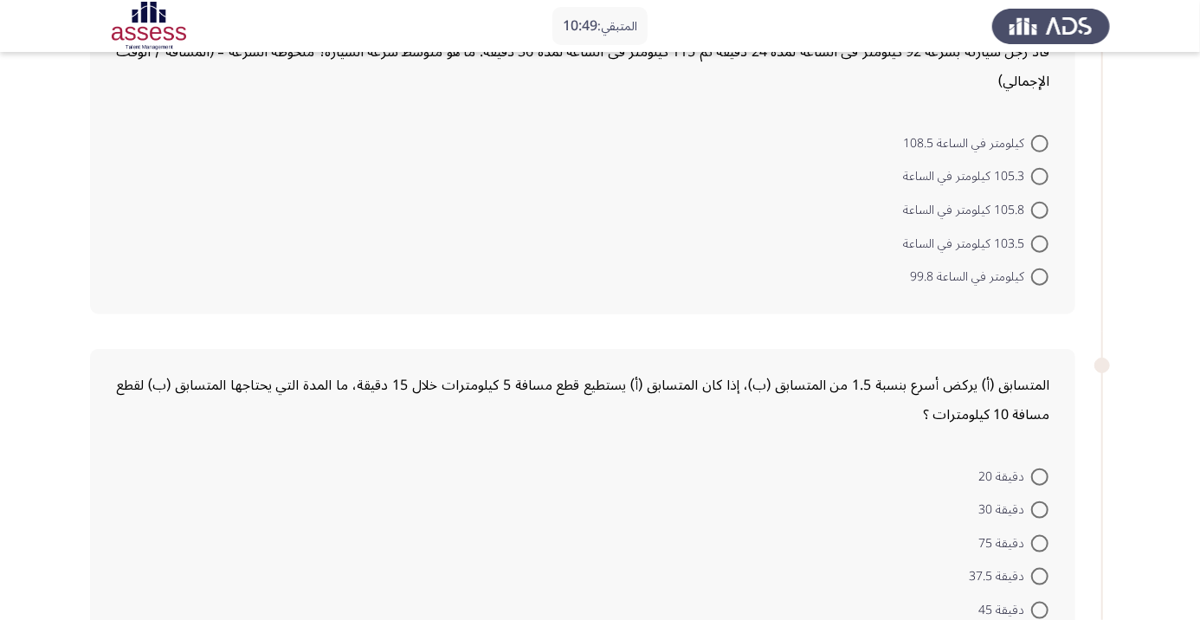
scroll to position [764, 0]
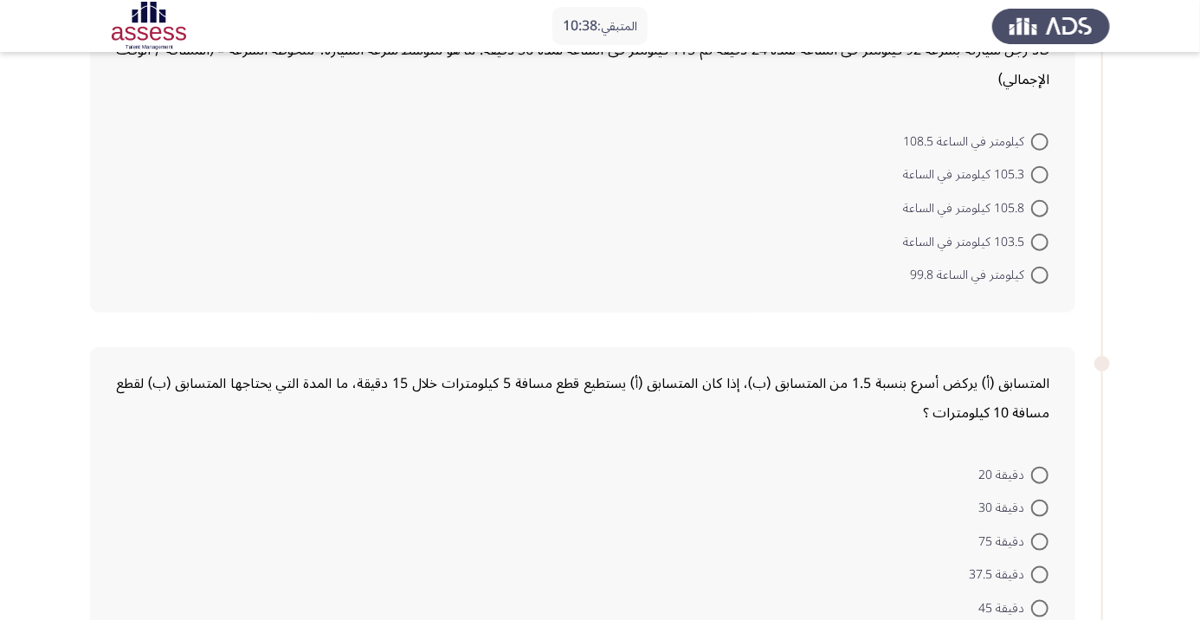
click at [1039, 173] on span at bounding box center [1040, 174] width 17 height 17
click at [1039, 173] on input "105.3 كيلومتر في الساعة" at bounding box center [1040, 174] width 17 height 17
radio input "true"
click at [1039, 237] on span at bounding box center [1040, 239] width 17 height 17
click at [1039, 237] on input "103.5 كيلومتر في الساعة" at bounding box center [1040, 239] width 17 height 17
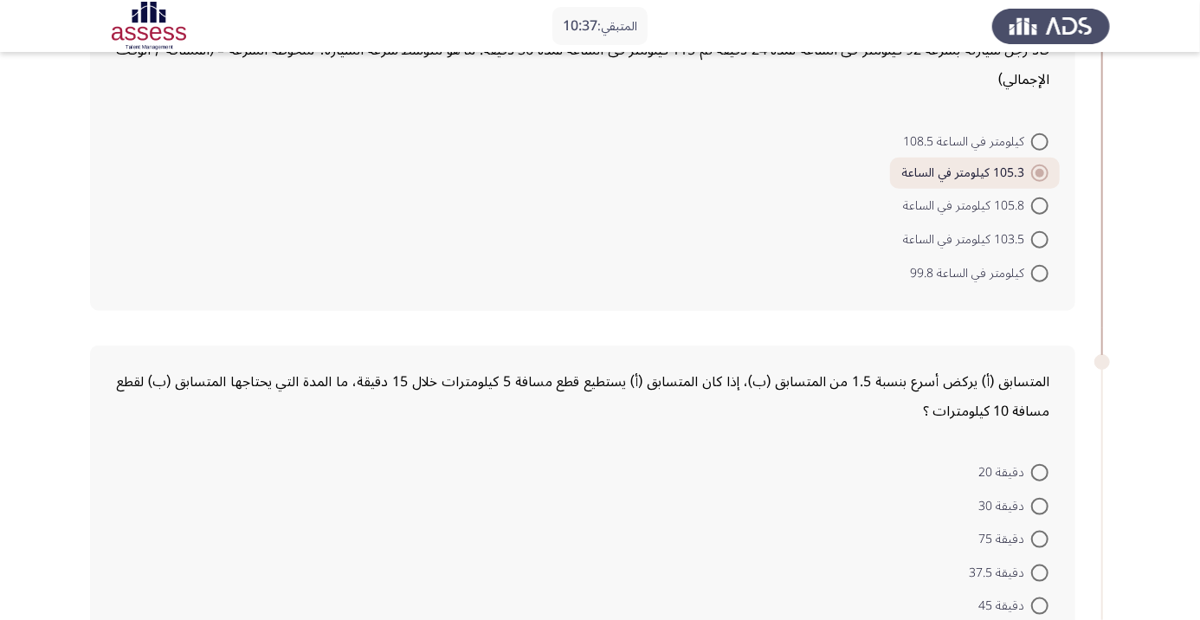
radio input "true"
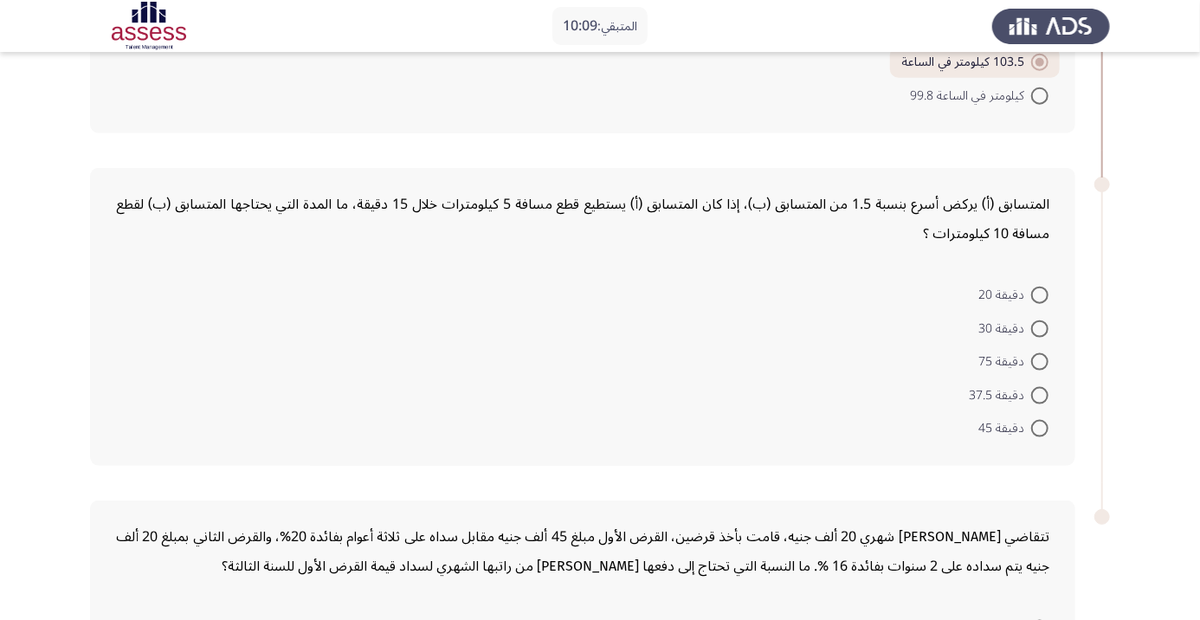
scroll to position [947, 0]
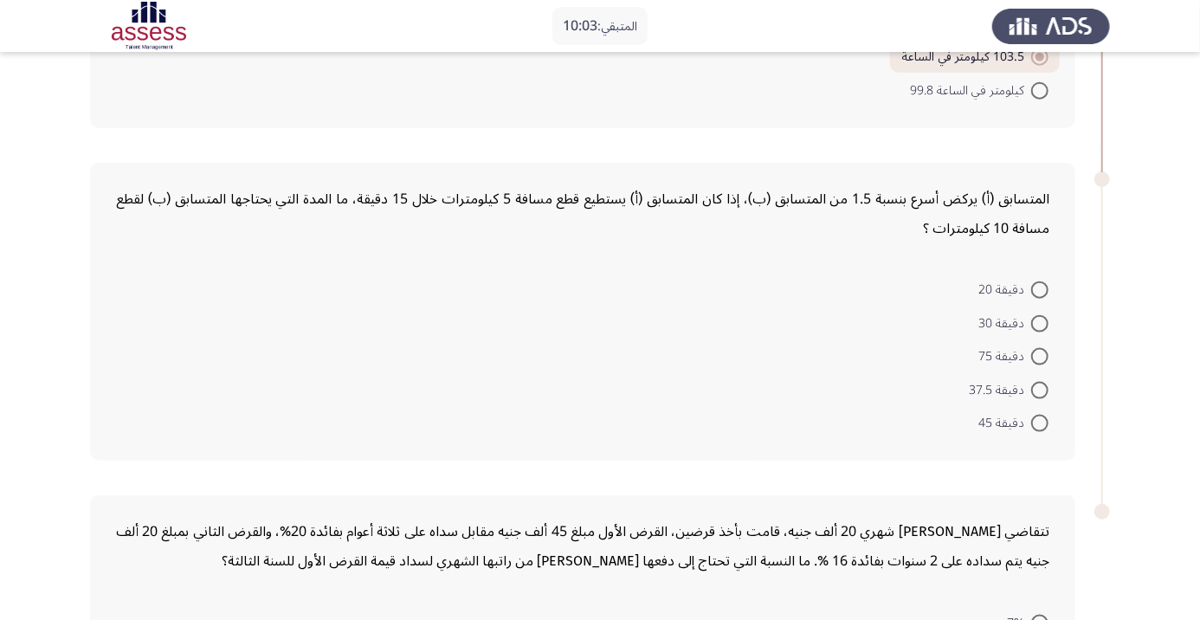
click at [1039, 421] on span at bounding box center [1040, 423] width 17 height 17
click at [1039, 421] on input "دقيقة 45" at bounding box center [1040, 423] width 17 height 17
radio input "true"
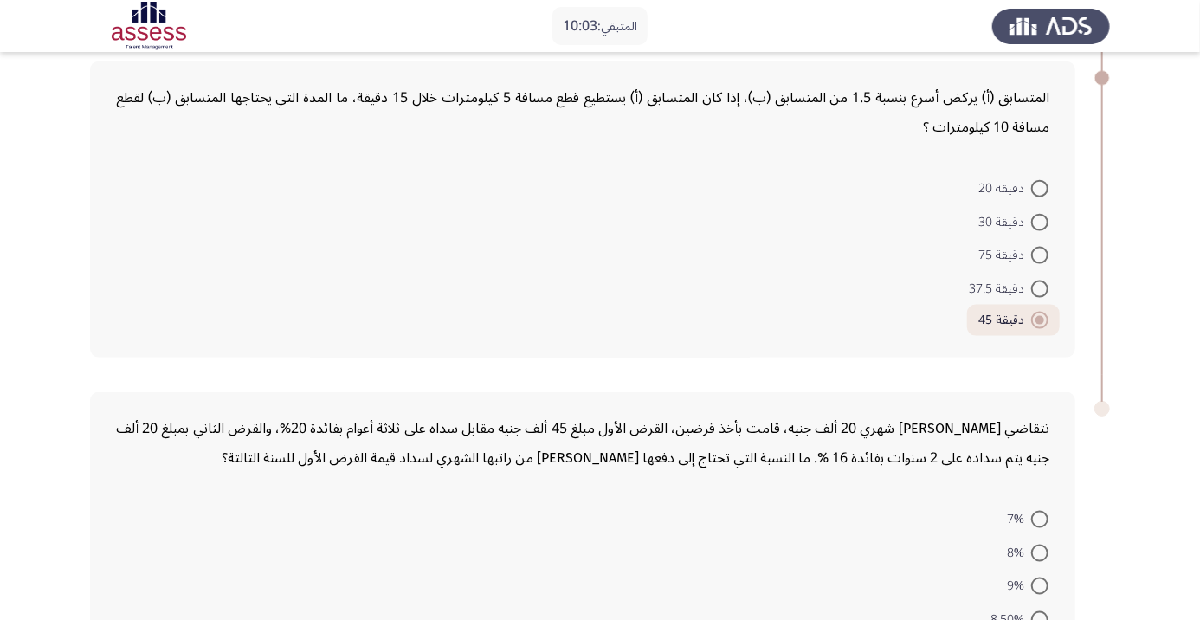
scroll to position [1119, 0]
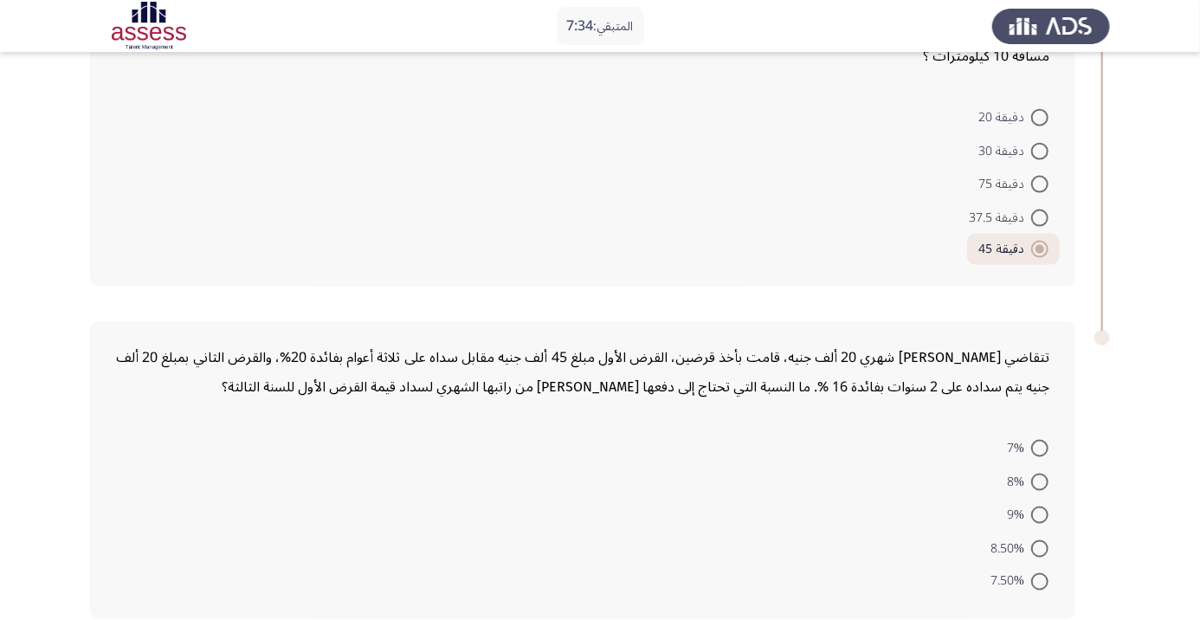
click at [1039, 446] on span at bounding box center [1040, 448] width 17 height 17
click at [1039, 446] on input "7%" at bounding box center [1040, 448] width 17 height 17
radio input "true"
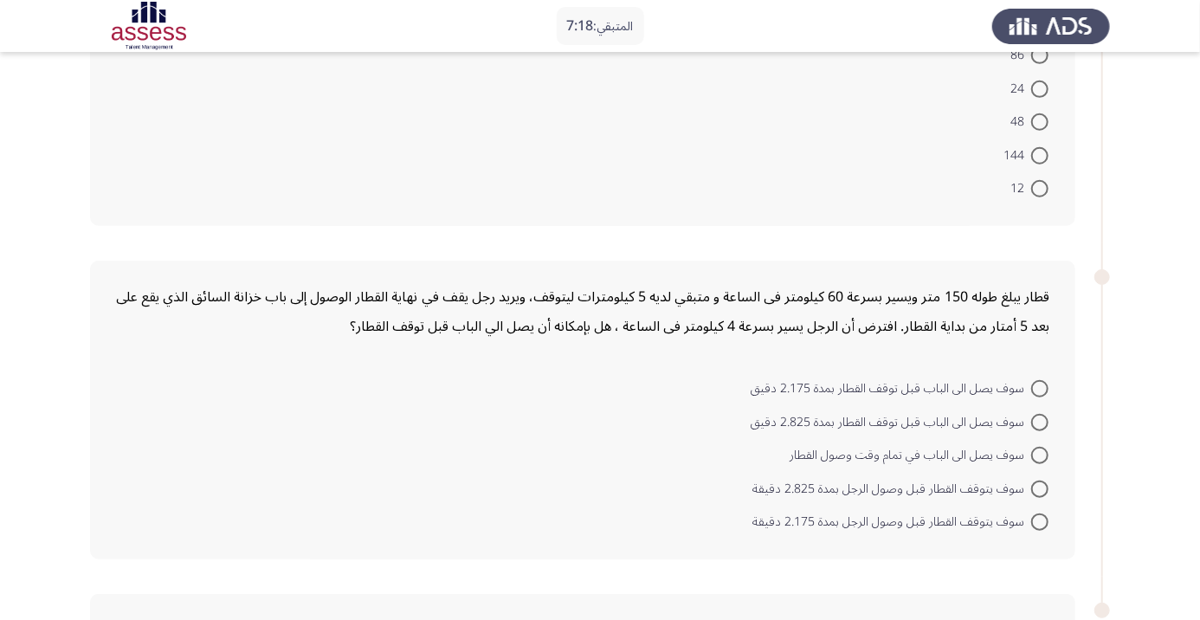
scroll to position [825, 0]
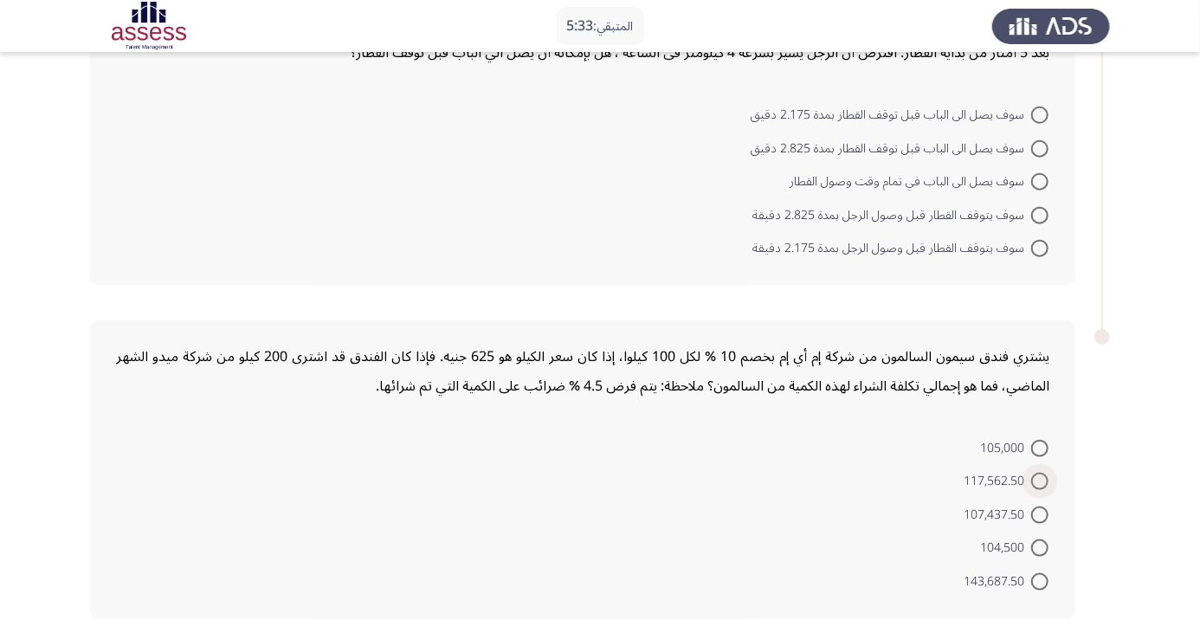
click at [1039, 479] on span at bounding box center [1040, 481] width 17 height 17
click at [1039, 479] on input "117,562.50" at bounding box center [1040, 481] width 17 height 17
radio input "true"
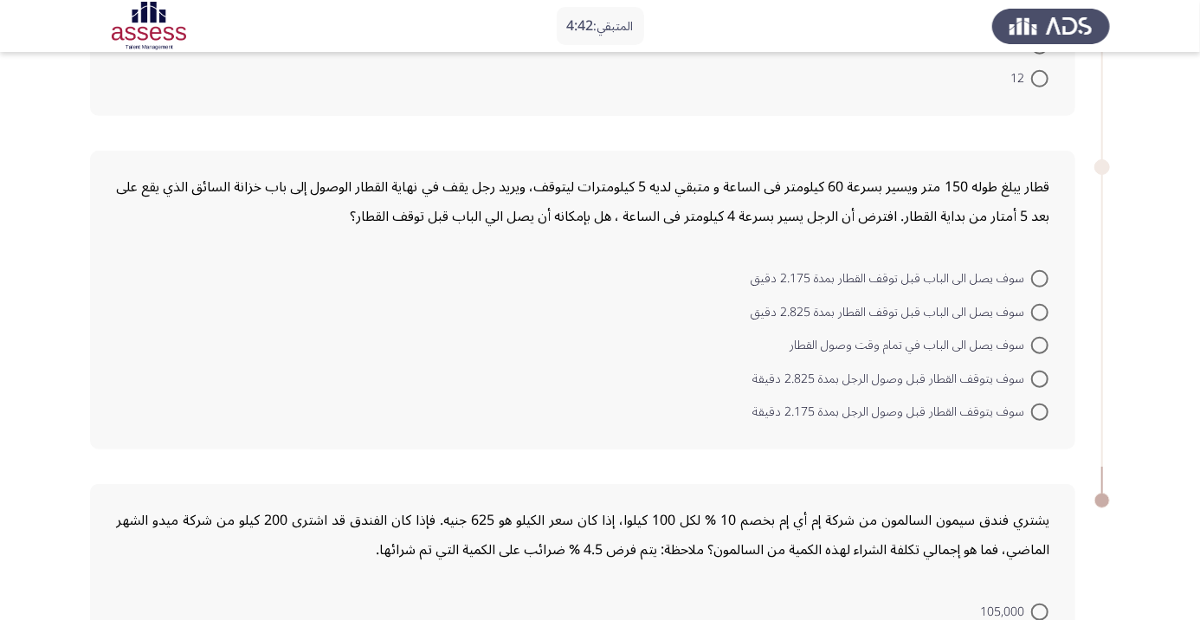
scroll to position [600, 0]
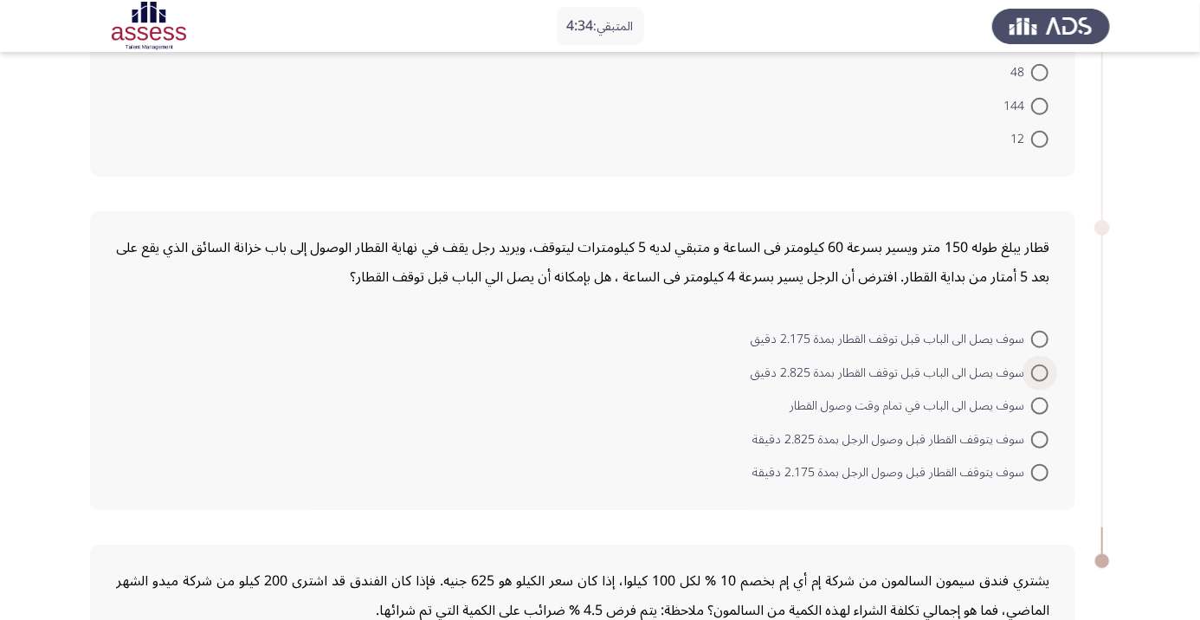
click at [1039, 370] on span at bounding box center [1040, 373] width 17 height 17
click at [1039, 370] on input "سوف يصل الى الباب قبل توقف القطار بمدة 2.825 دقيق" at bounding box center [1040, 373] width 17 height 17
radio input "true"
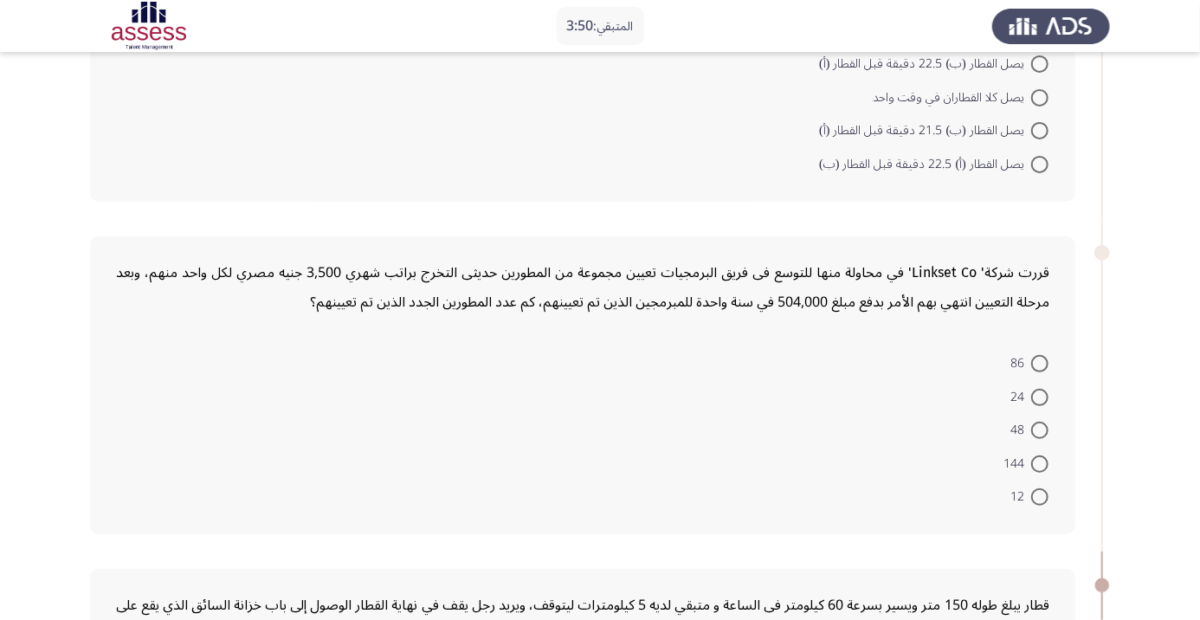
scroll to position [244, 0]
click at [1039, 461] on span at bounding box center [1040, 462] width 17 height 17
click at [1039, 461] on input "144" at bounding box center [1040, 462] width 17 height 17
radio input "true"
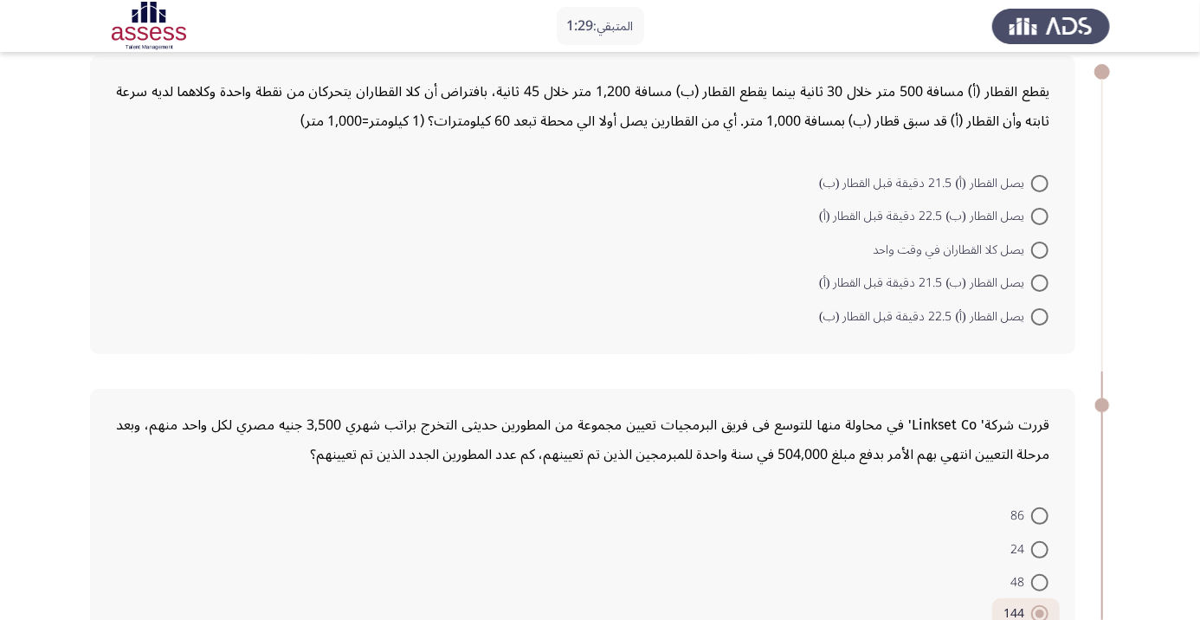
scroll to position [76, 0]
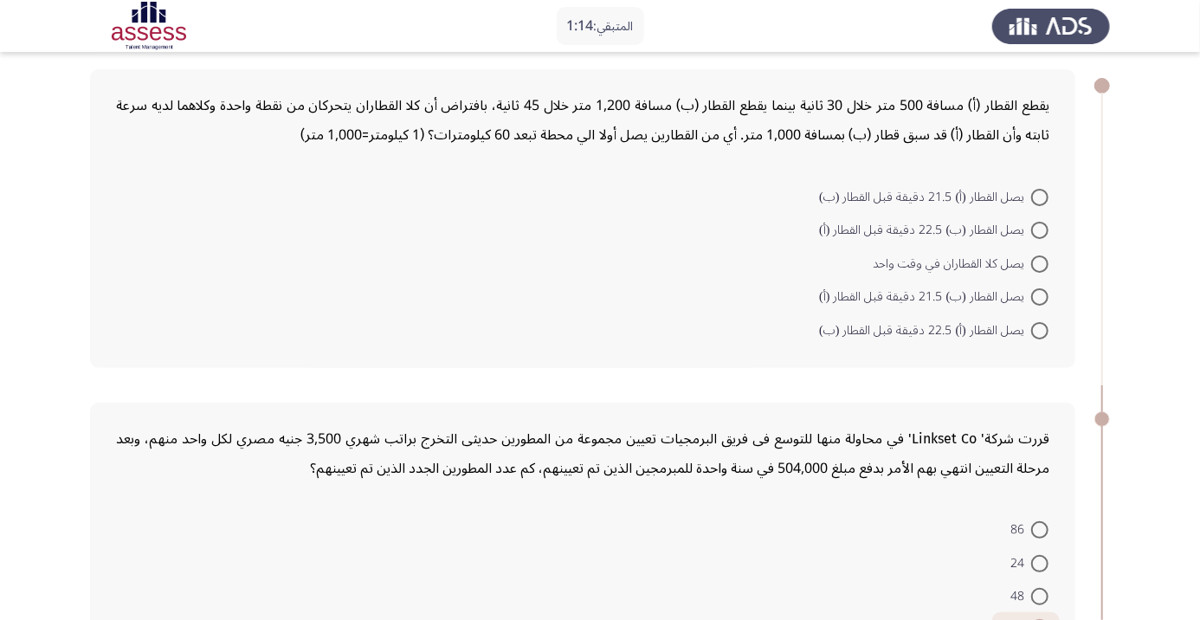
click at [1026, 314] on mat-radio-button "يصل القطار (أ) 22.5 دقيقة قبل القطار (ب)" at bounding box center [934, 330] width 252 height 34
click at [1045, 291] on span at bounding box center [1040, 296] width 17 height 17
click at [1045, 291] on input "يصل القطار (ب) 21.5 دقيقة قبل القطار (أ)" at bounding box center [1040, 296] width 17 height 17
radio input "true"
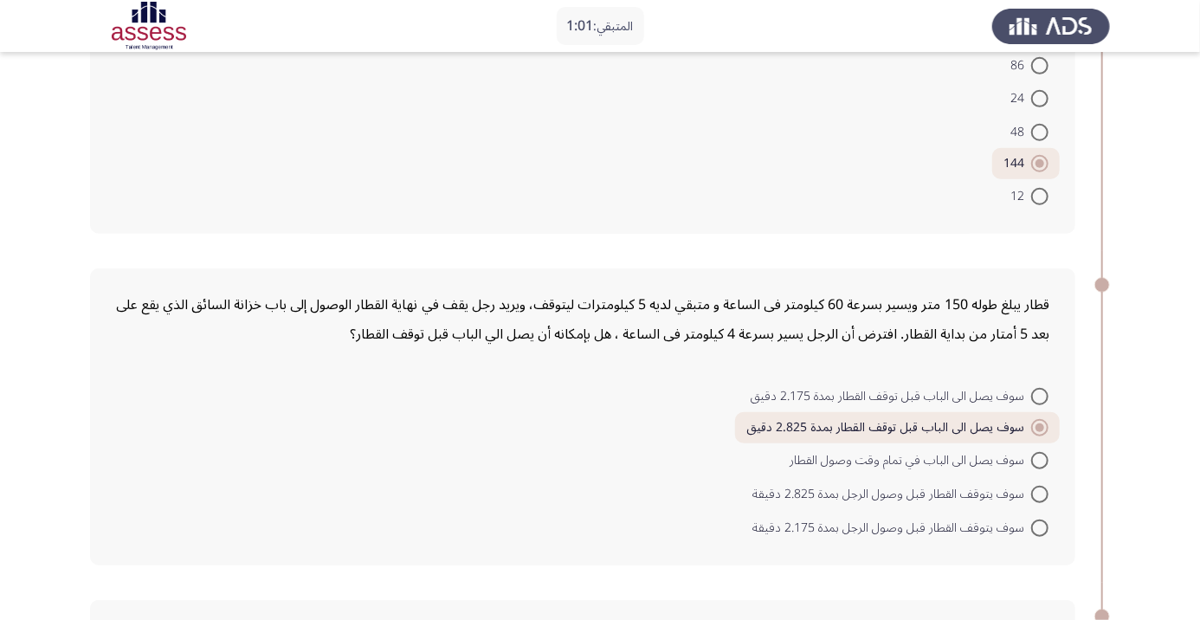
scroll to position [816, 0]
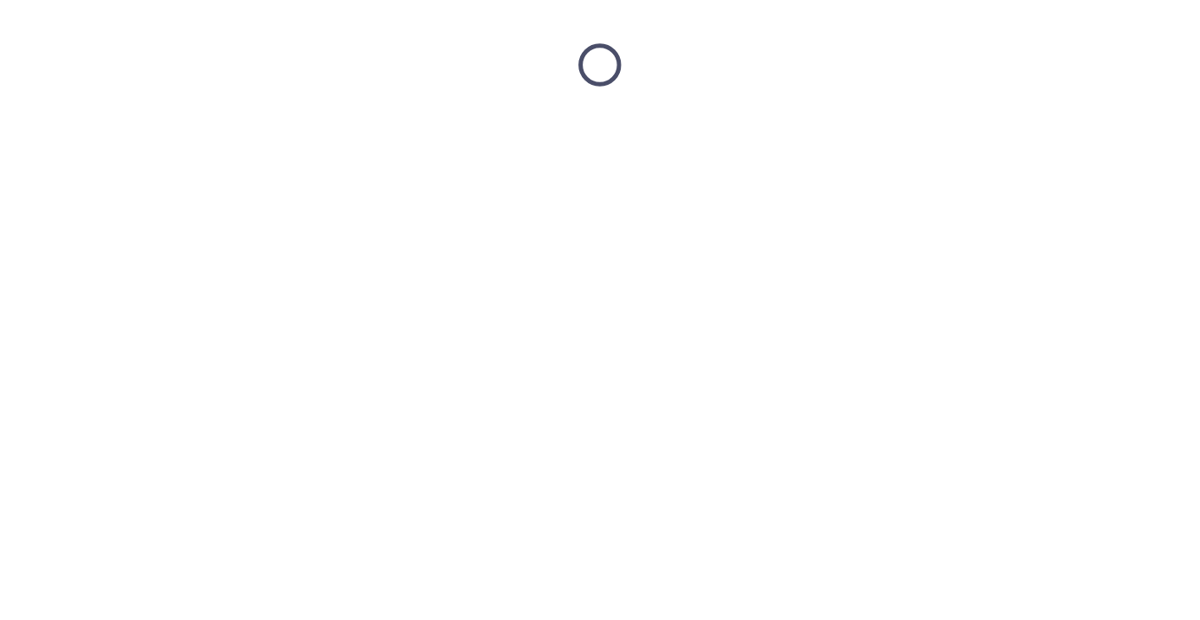
scroll to position [0, 0]
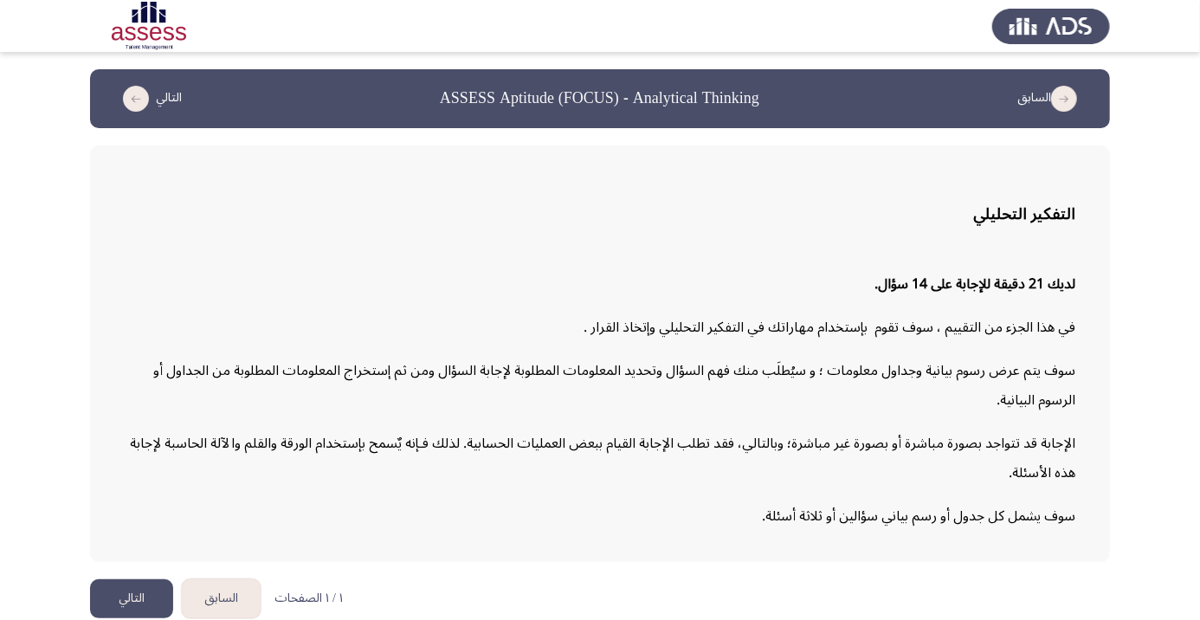
click at [136, 618] on button "التالي" at bounding box center [131, 598] width 83 height 39
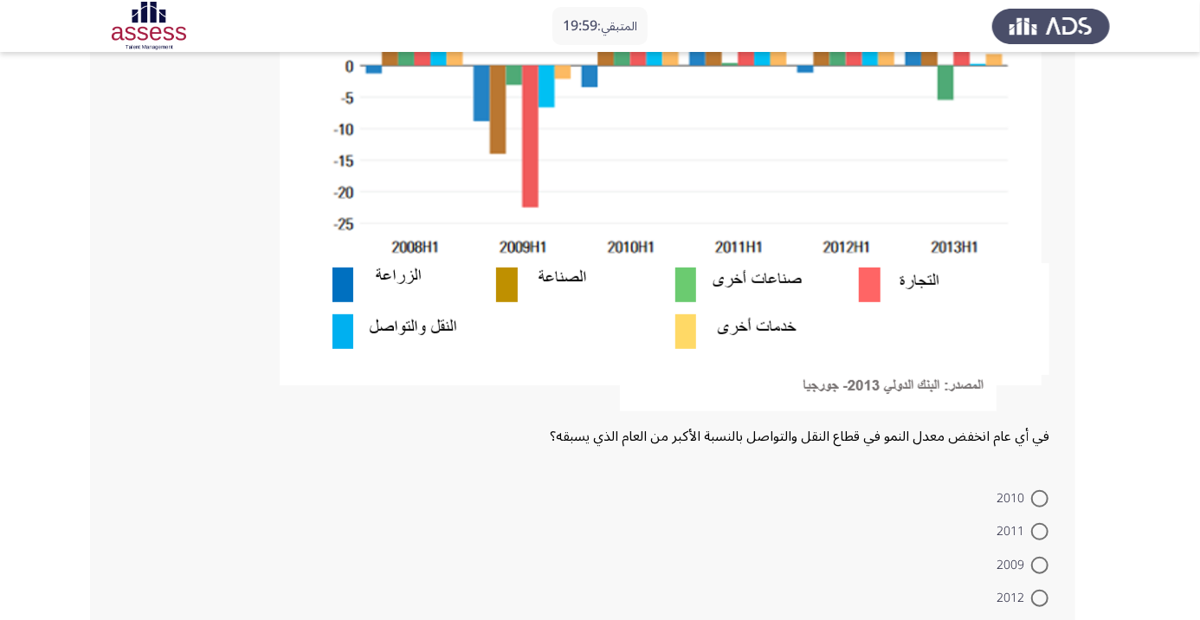
scroll to position [407, 0]
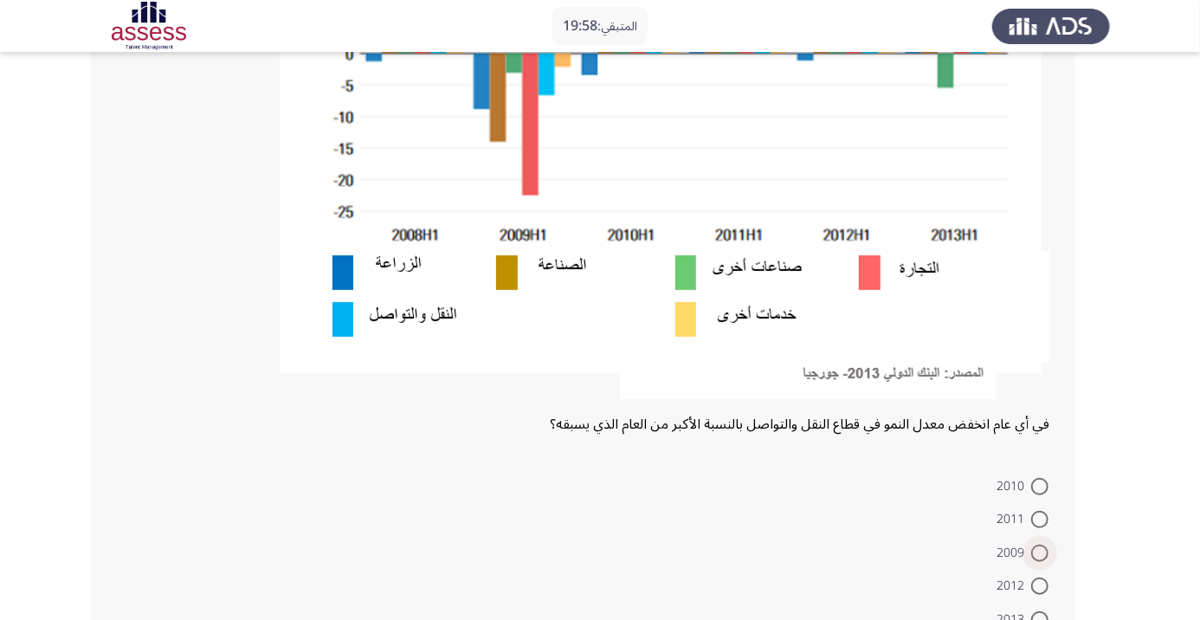
click at [1039, 552] on span at bounding box center [1040, 553] width 17 height 17
click at [1039, 552] on input "2009" at bounding box center [1040, 553] width 17 height 17
radio input "true"
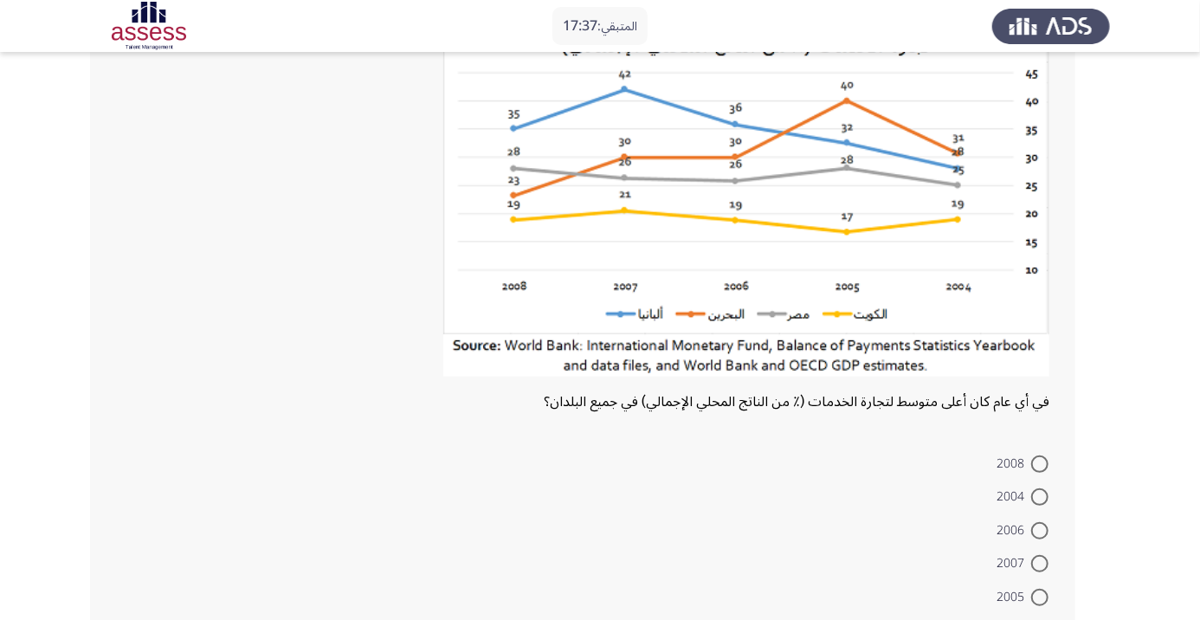
scroll to position [152, 0]
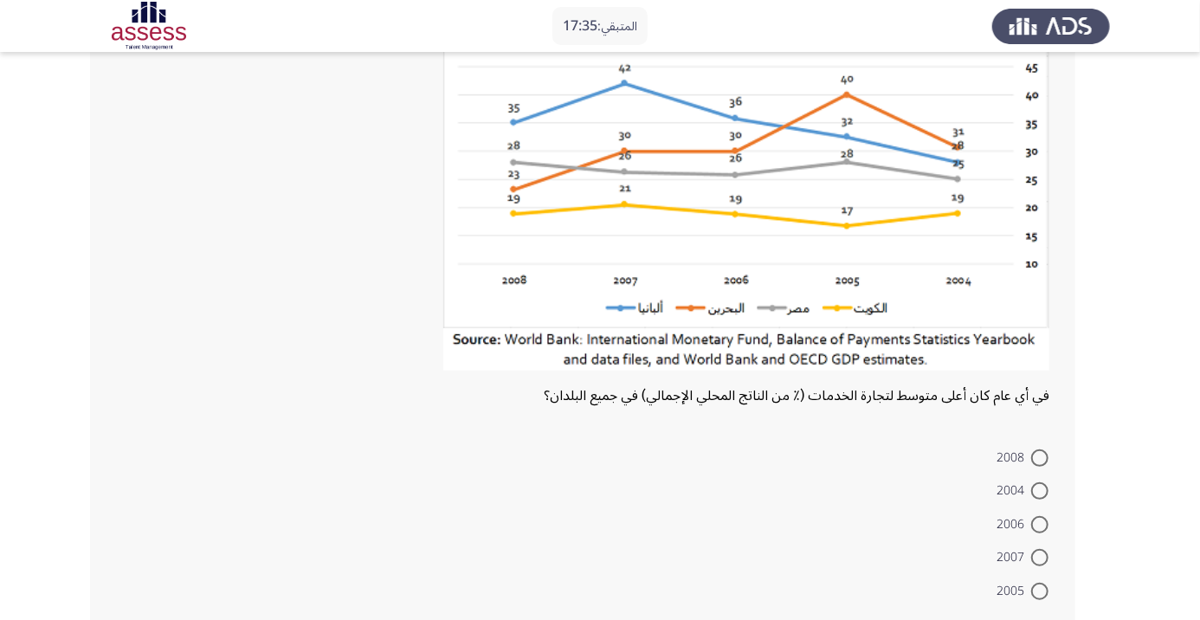
click at [1039, 557] on span at bounding box center [1040, 557] width 17 height 17
click at [1039, 557] on input "2007" at bounding box center [1040, 557] width 17 height 17
radio input "true"
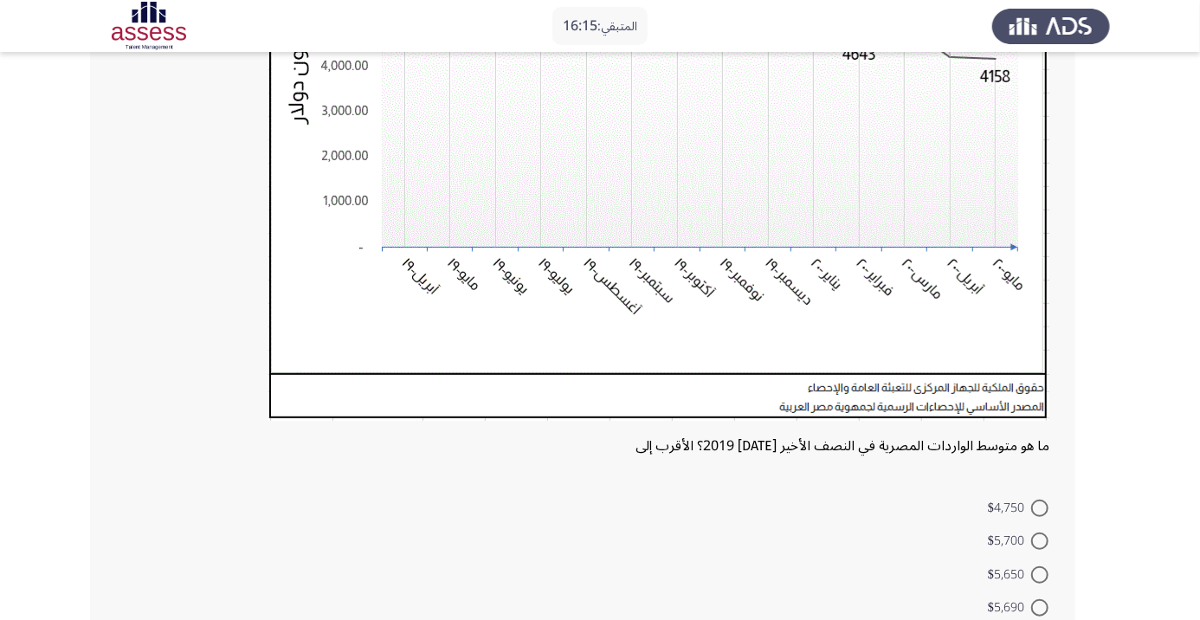
scroll to position [363, 0]
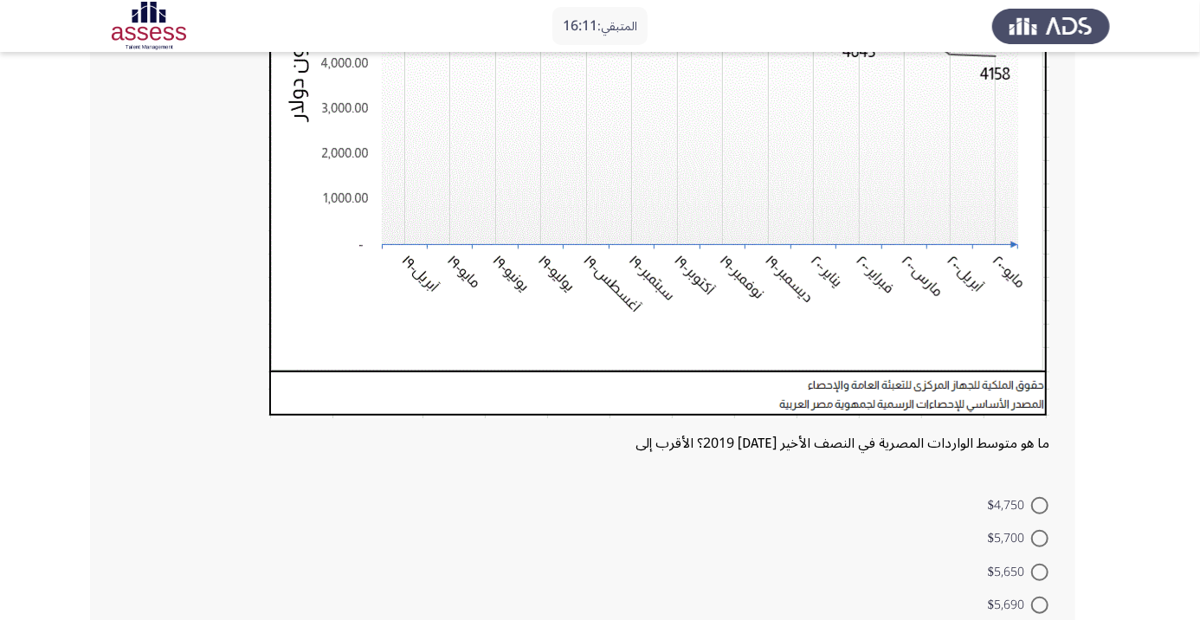
click at [1039, 605] on span at bounding box center [1040, 605] width 17 height 17
click at [1039, 605] on input "$5,690" at bounding box center [1040, 605] width 17 height 17
radio input "true"
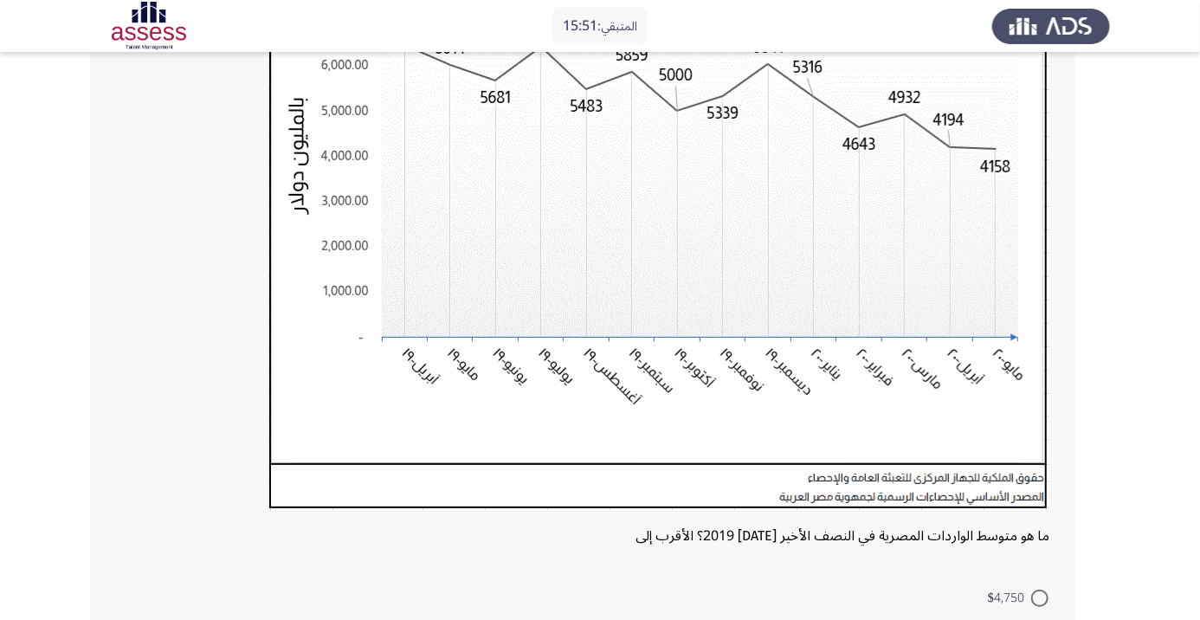
scroll to position [419, 0]
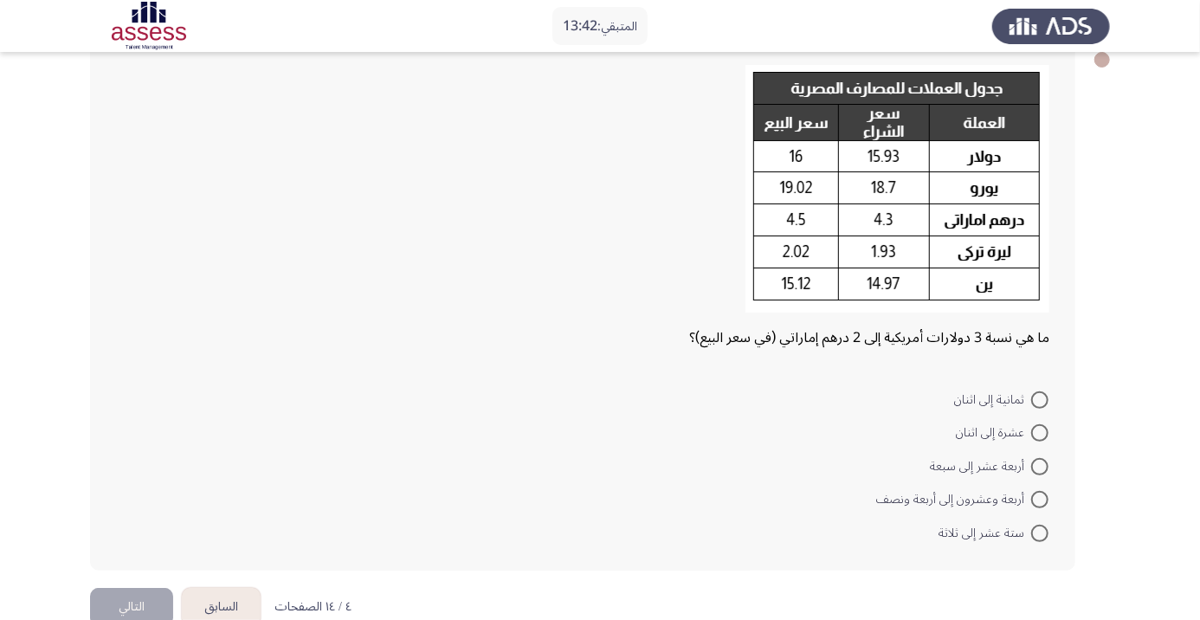
scroll to position [49, 0]
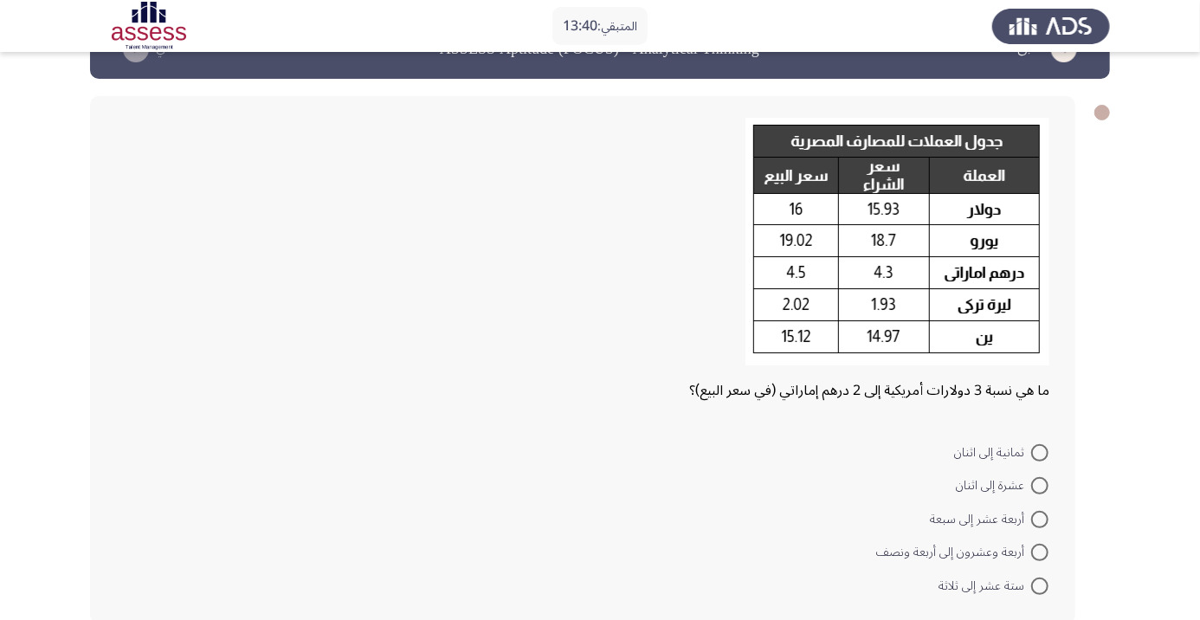
click at [1049, 451] on span at bounding box center [1040, 452] width 17 height 17
click at [1049, 451] on input "ثمانية إلى اثنان" at bounding box center [1040, 452] width 17 height 17
radio input "true"
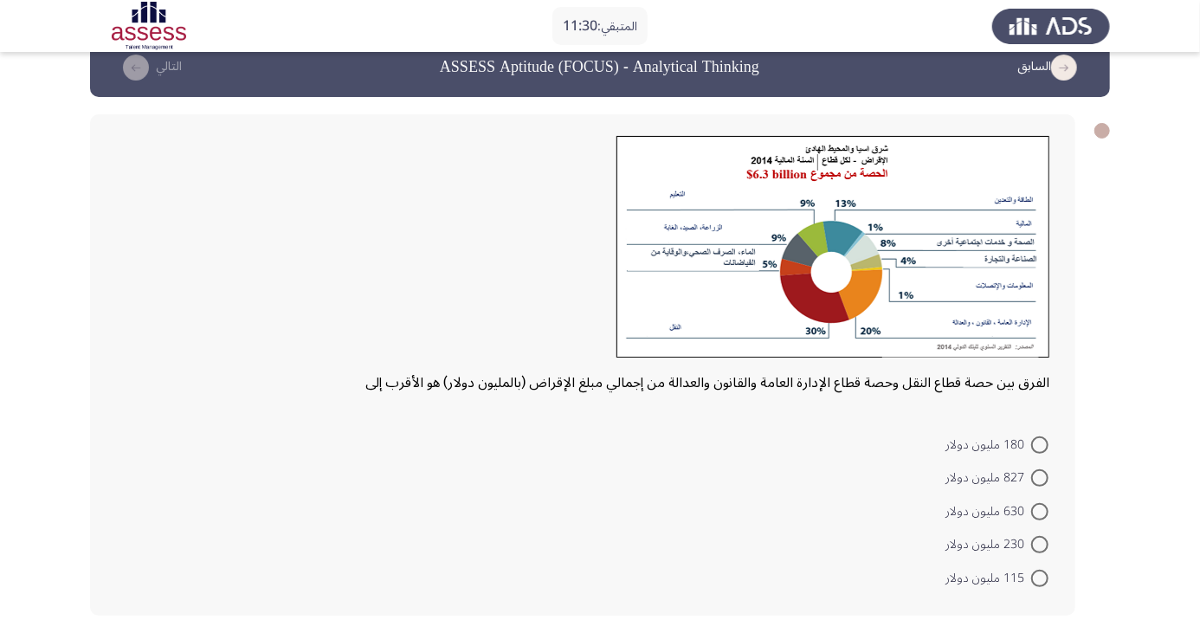
scroll to position [29, 0]
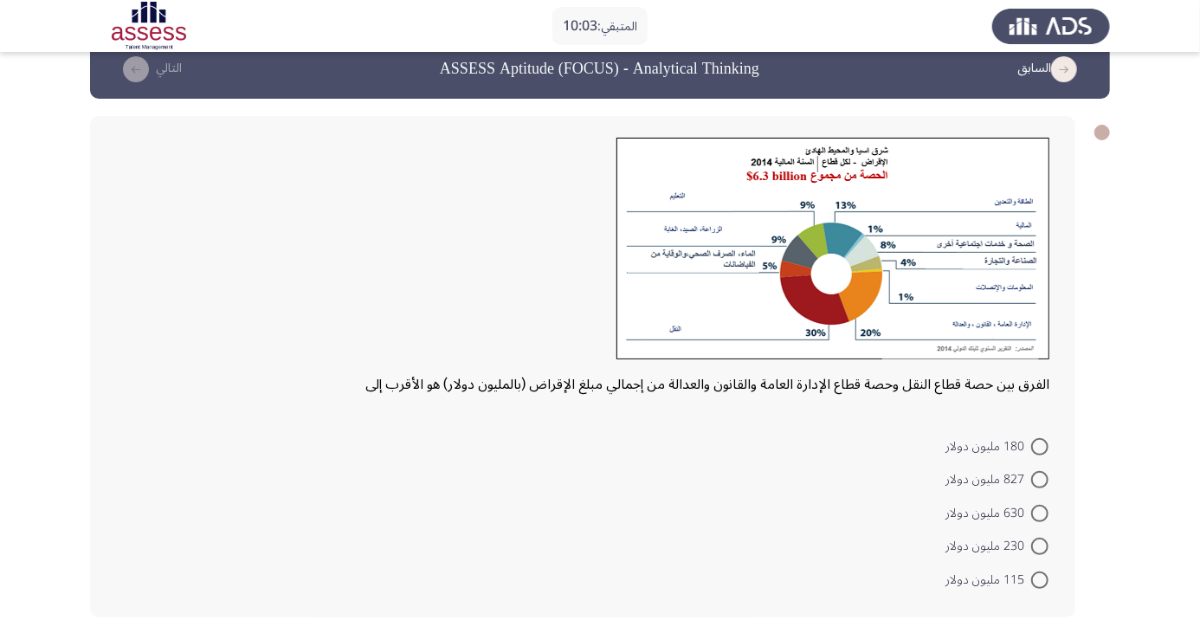
click at [1039, 546] on span at bounding box center [1040, 546] width 17 height 17
click at [1039, 546] on input "230 مليون دولار" at bounding box center [1040, 546] width 17 height 17
radio input "true"
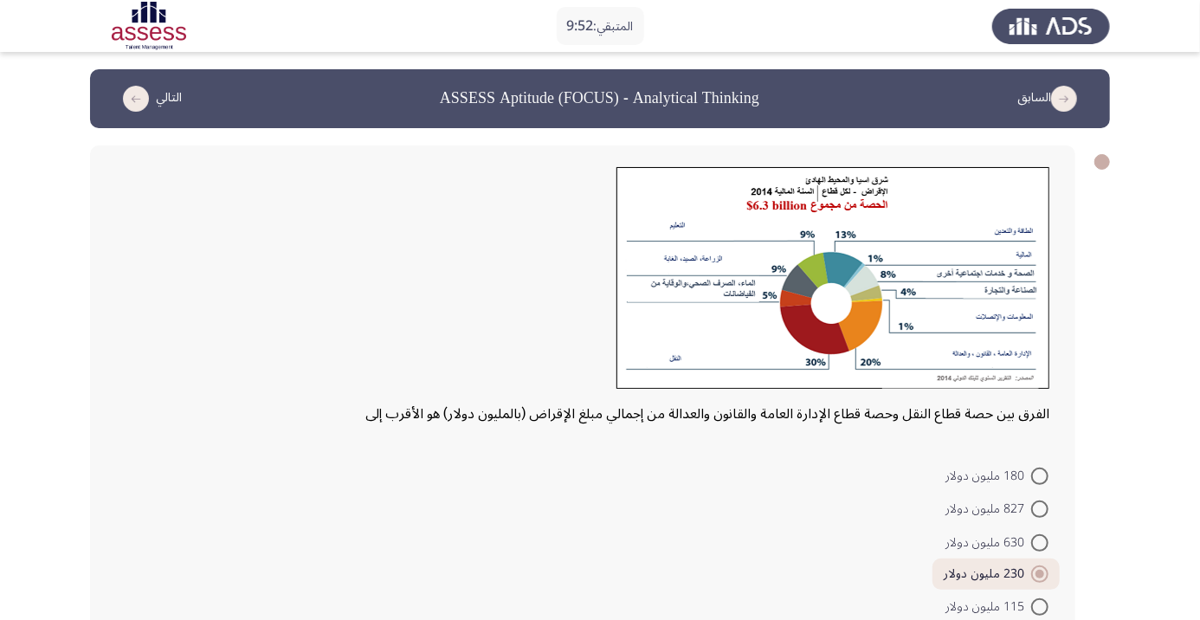
scroll to position [27, 0]
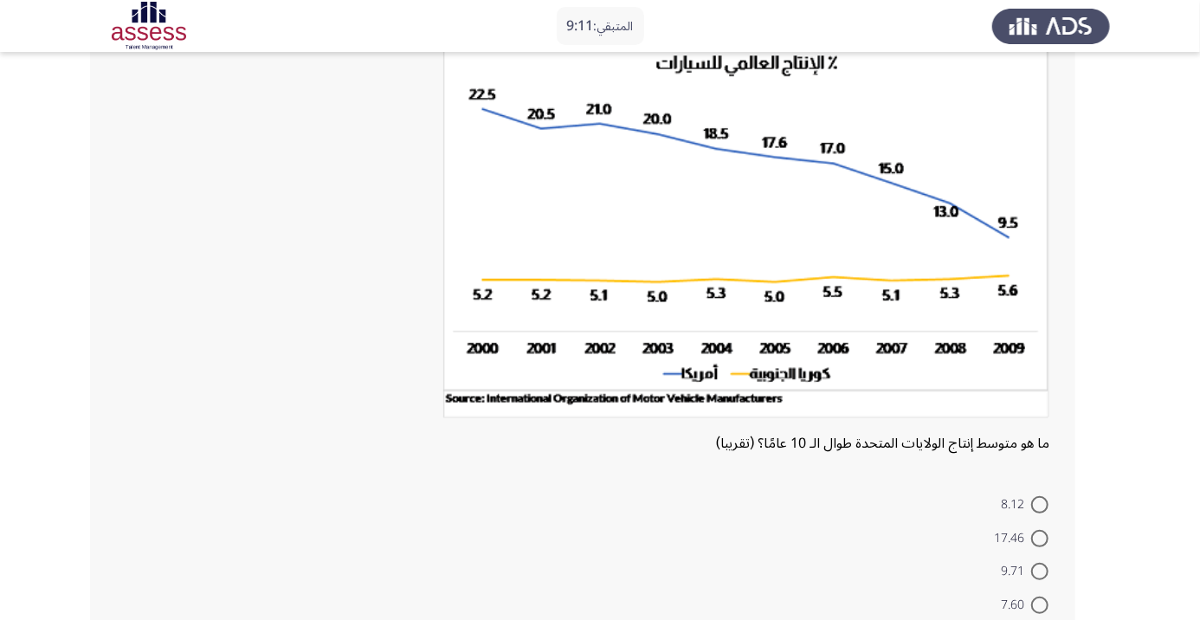
scroll to position [131, 0]
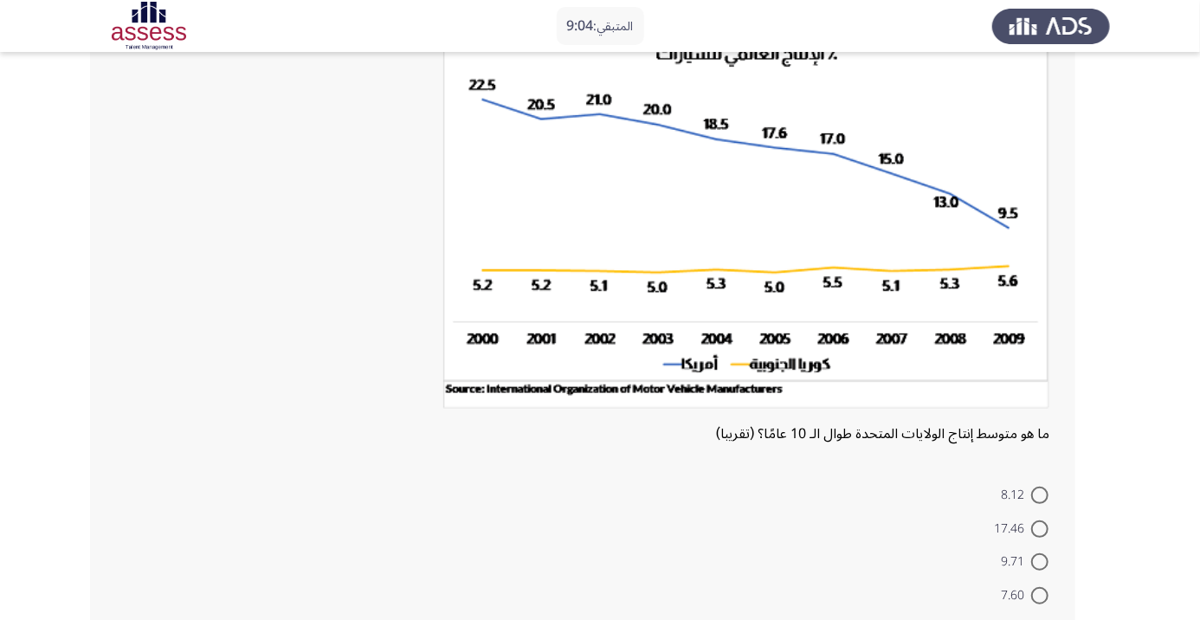
click at [1039, 527] on span at bounding box center [1040, 529] width 17 height 17
click at [1039, 527] on input "17.46" at bounding box center [1040, 529] width 17 height 17
radio input "true"
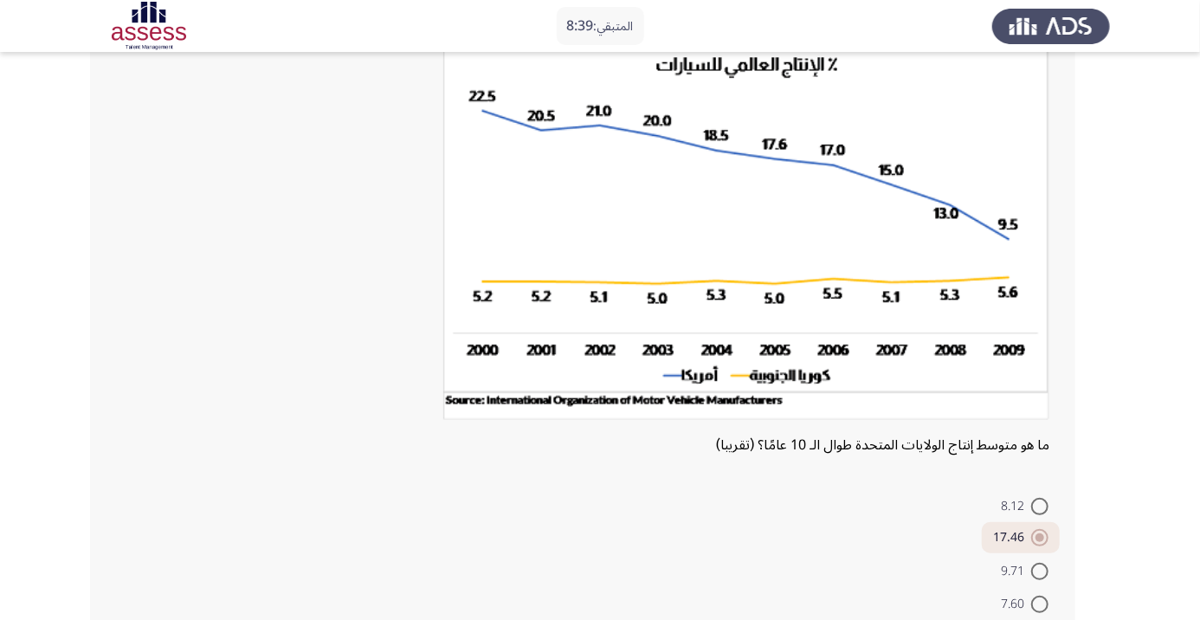
scroll to position [178, 0]
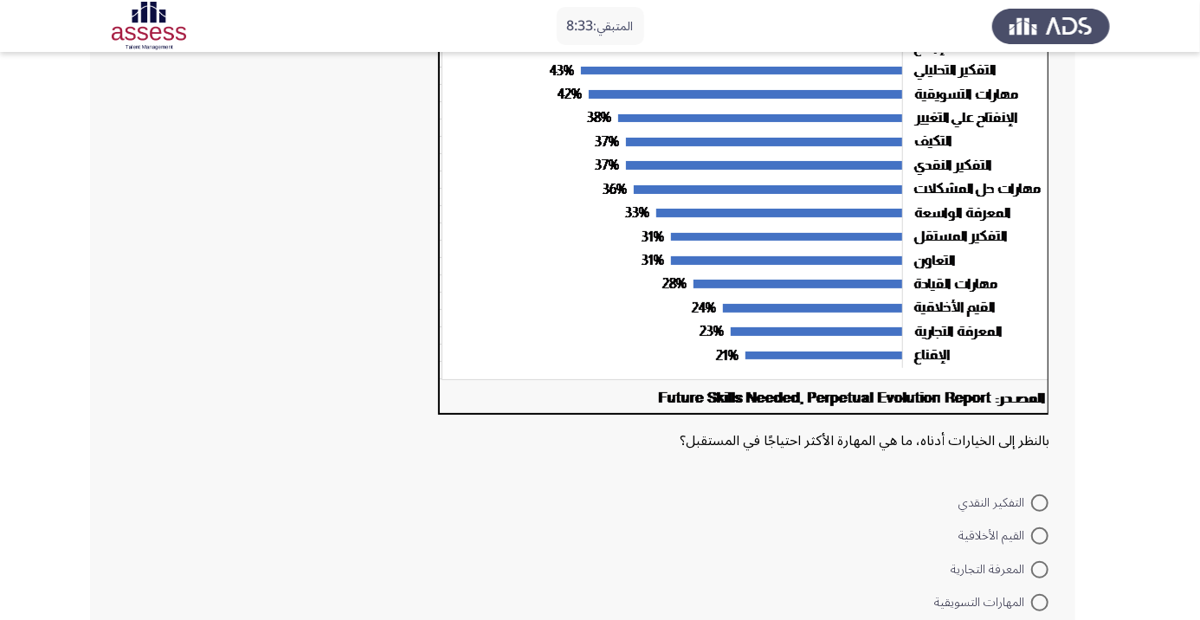
scroll to position [261, 0]
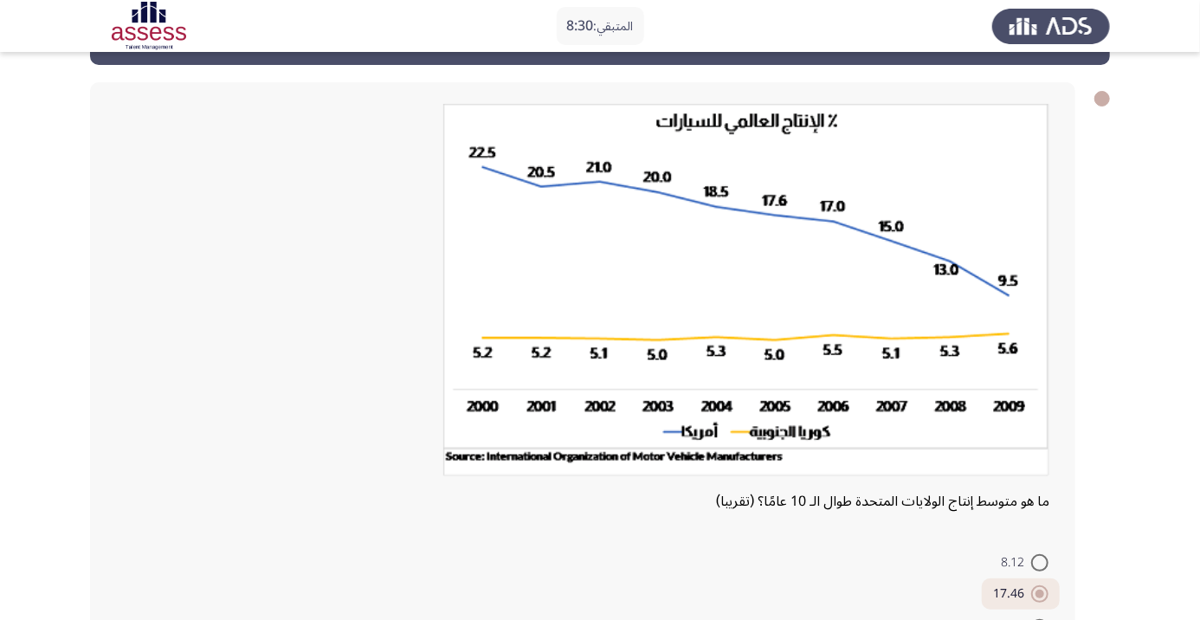
scroll to position [178, 0]
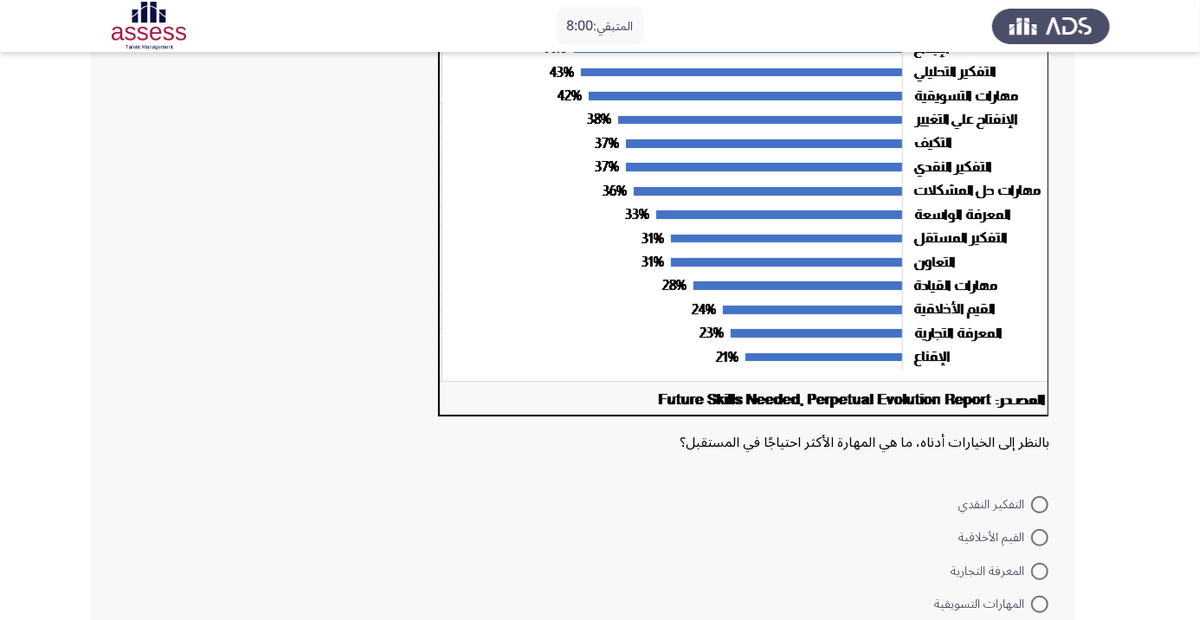
scroll to position [261, 0]
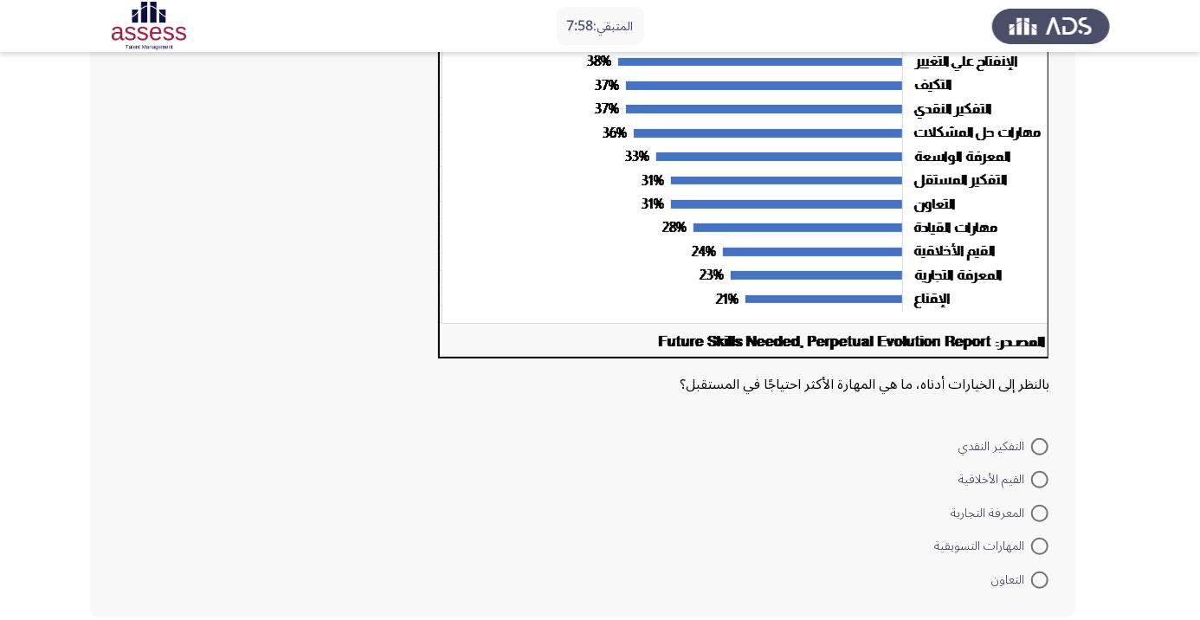
click at [1039, 546] on span at bounding box center [1040, 546] width 17 height 17
click at [1039, 546] on input "المهارات التسويقية" at bounding box center [1040, 546] width 17 height 17
radio input "true"
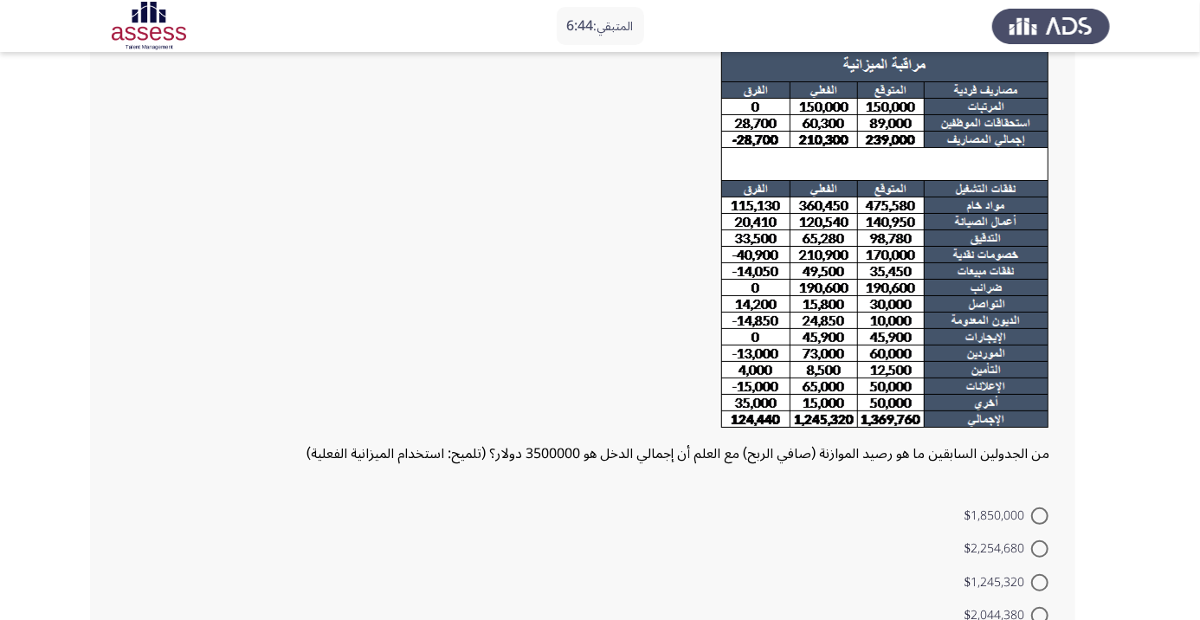
scroll to position [188, 0]
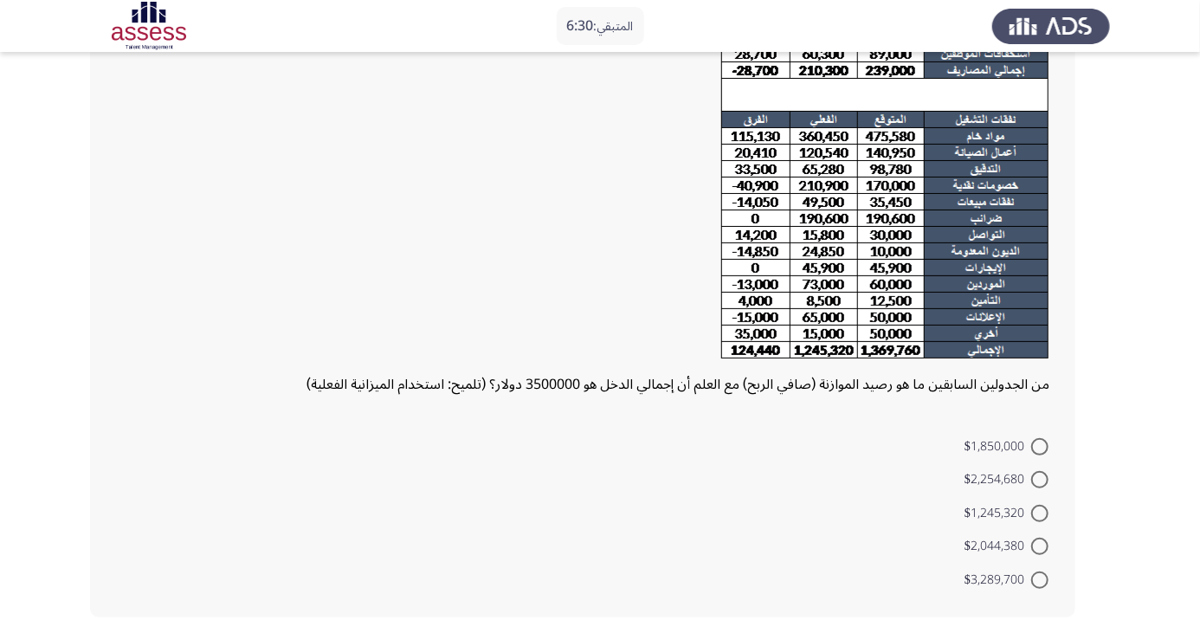
click at [1039, 513] on span at bounding box center [1040, 513] width 17 height 17
click at [1039, 513] on input "$1,245,320" at bounding box center [1040, 513] width 17 height 17
radio input "true"
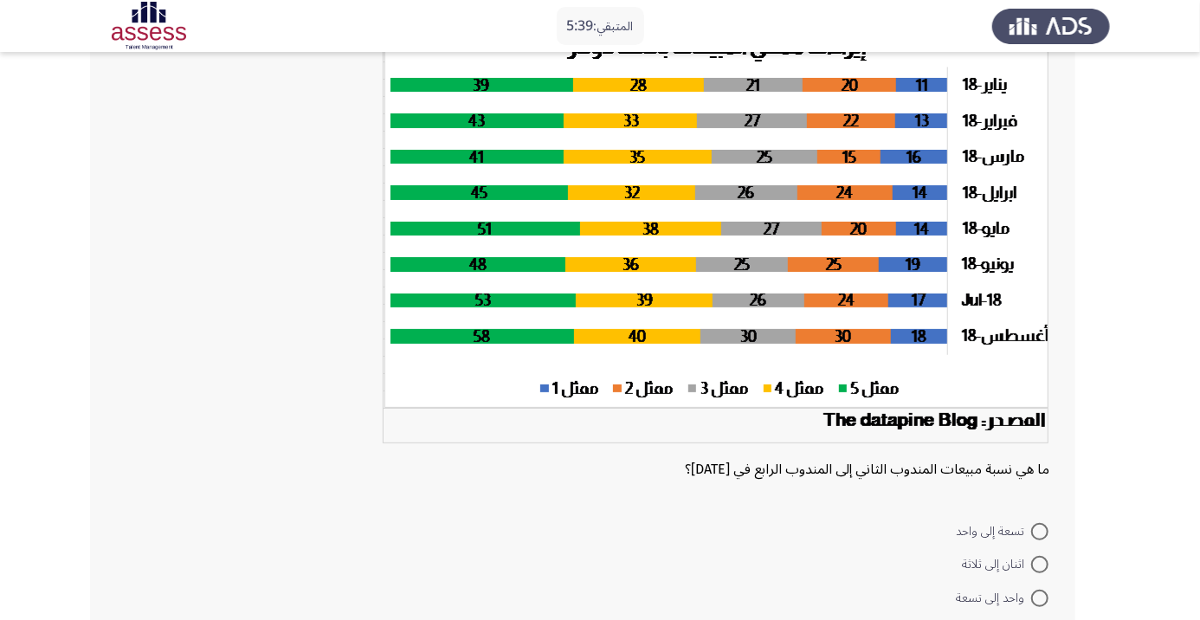
scroll to position [225, 0]
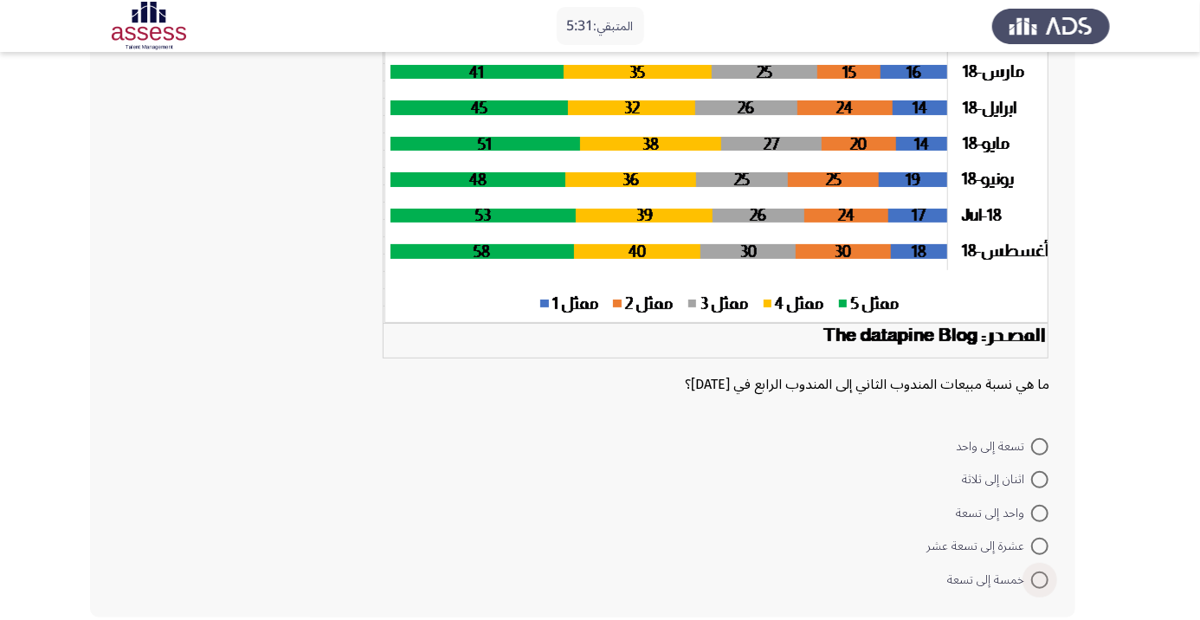
click at [1039, 579] on span at bounding box center [1040, 580] width 17 height 17
click at [1039, 579] on input "خمسة إلى تسعة" at bounding box center [1040, 580] width 17 height 17
radio input "true"
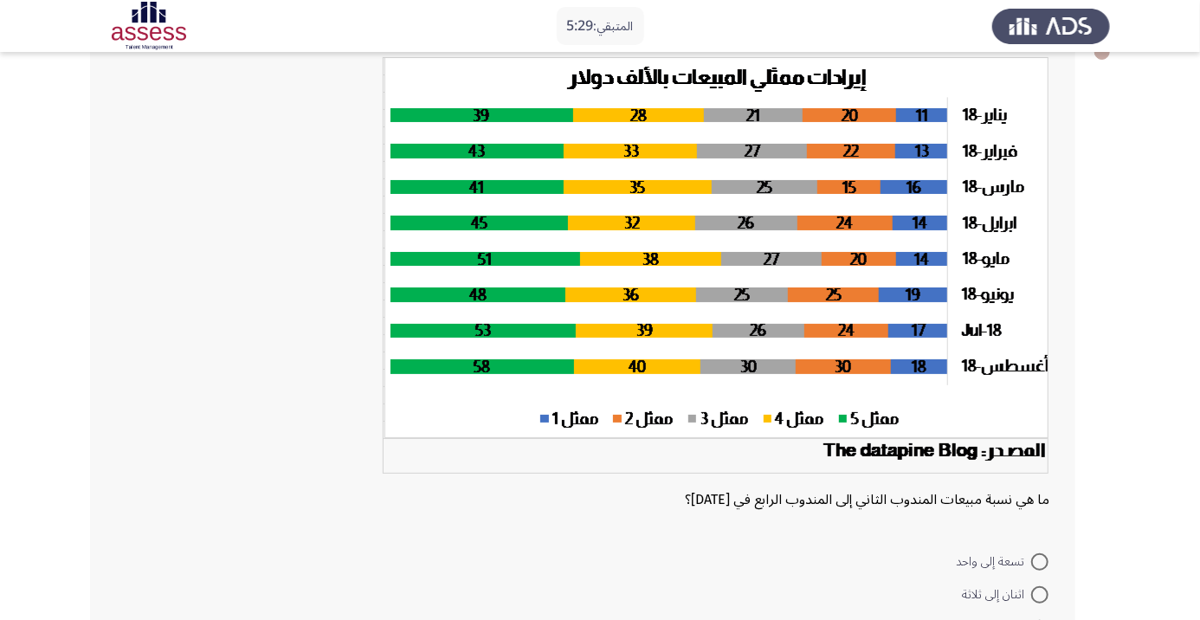
scroll to position [223, 0]
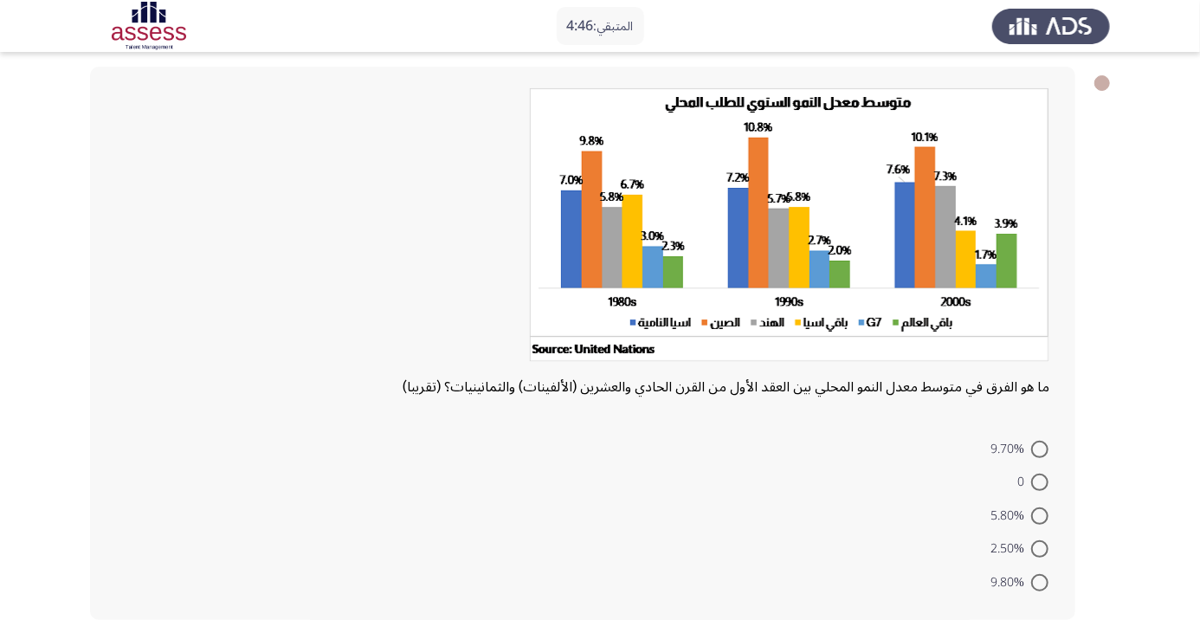
scroll to position [81, 0]
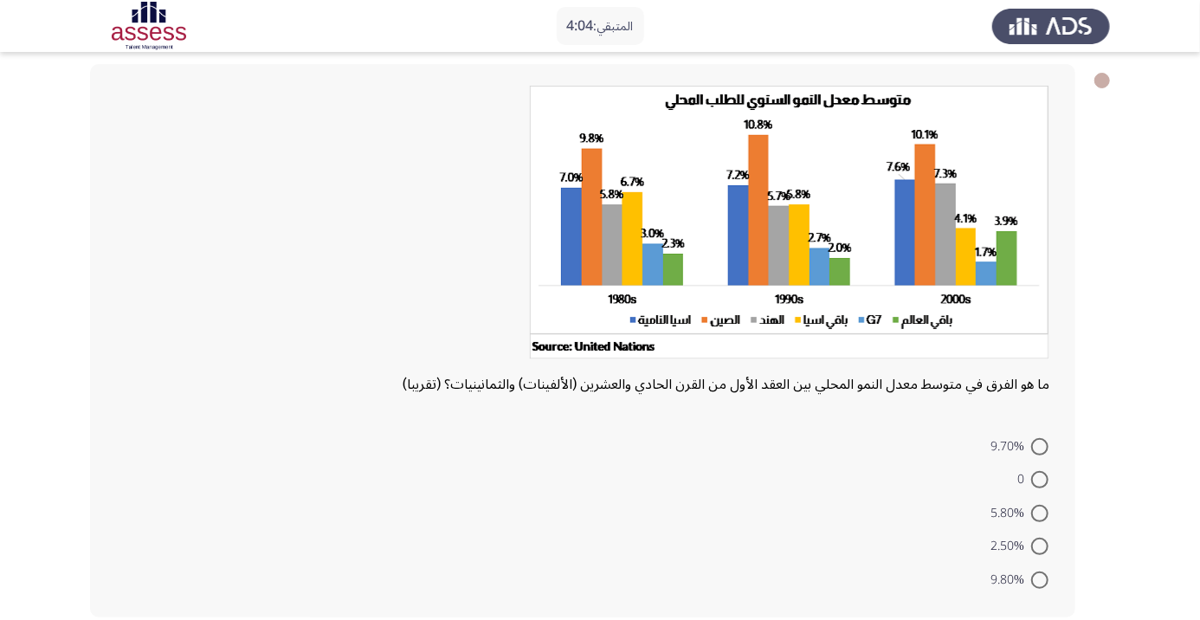
click at [1044, 498] on mat-radio-button "5.80%" at bounding box center [1020, 512] width 81 height 34
click at [1039, 479] on span at bounding box center [1040, 479] width 17 height 17
click at [1039, 479] on input "0" at bounding box center [1040, 479] width 17 height 17
radio input "true"
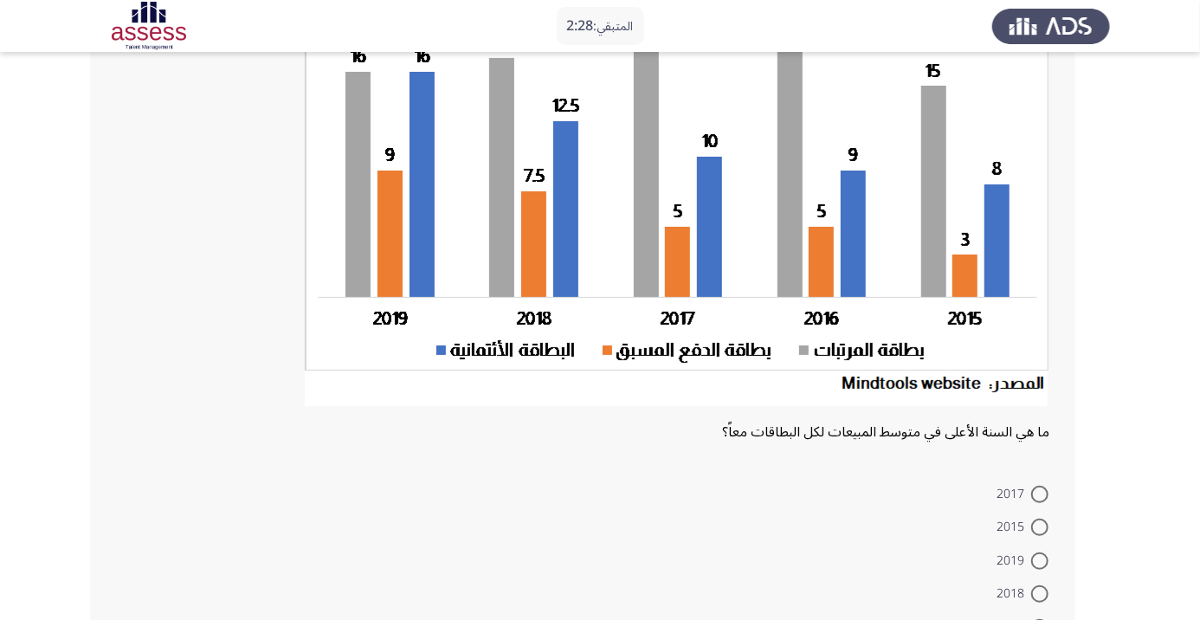
scroll to position [202, 0]
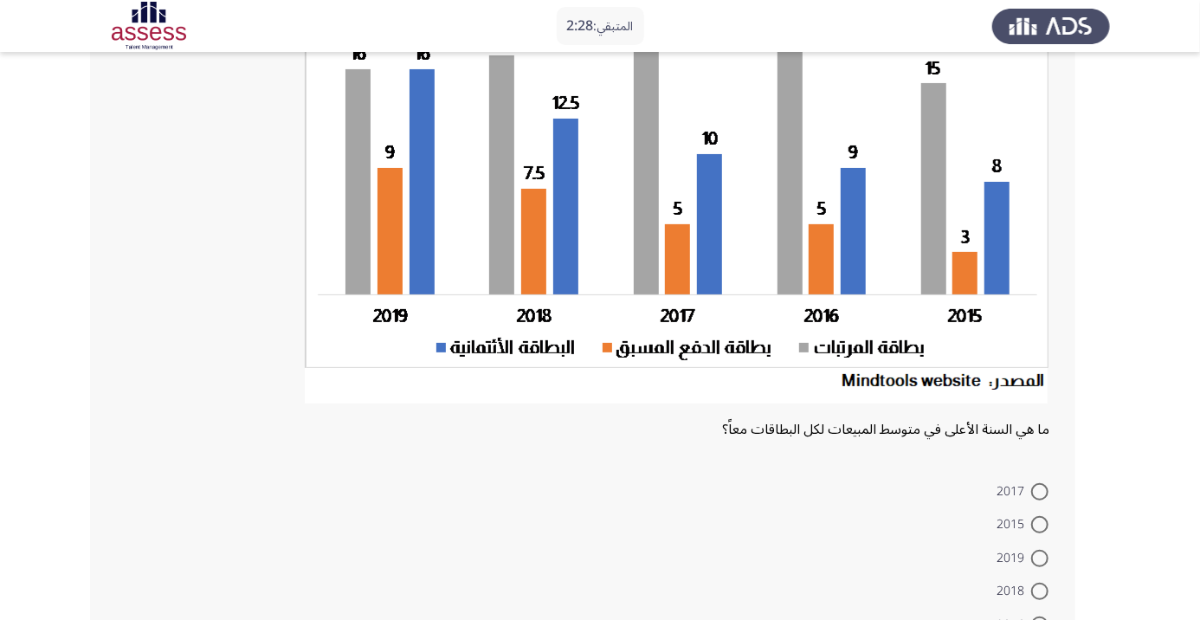
click at [1039, 557] on span at bounding box center [1040, 558] width 17 height 17
click at [1039, 557] on input "2019" at bounding box center [1040, 558] width 17 height 17
radio input "true"
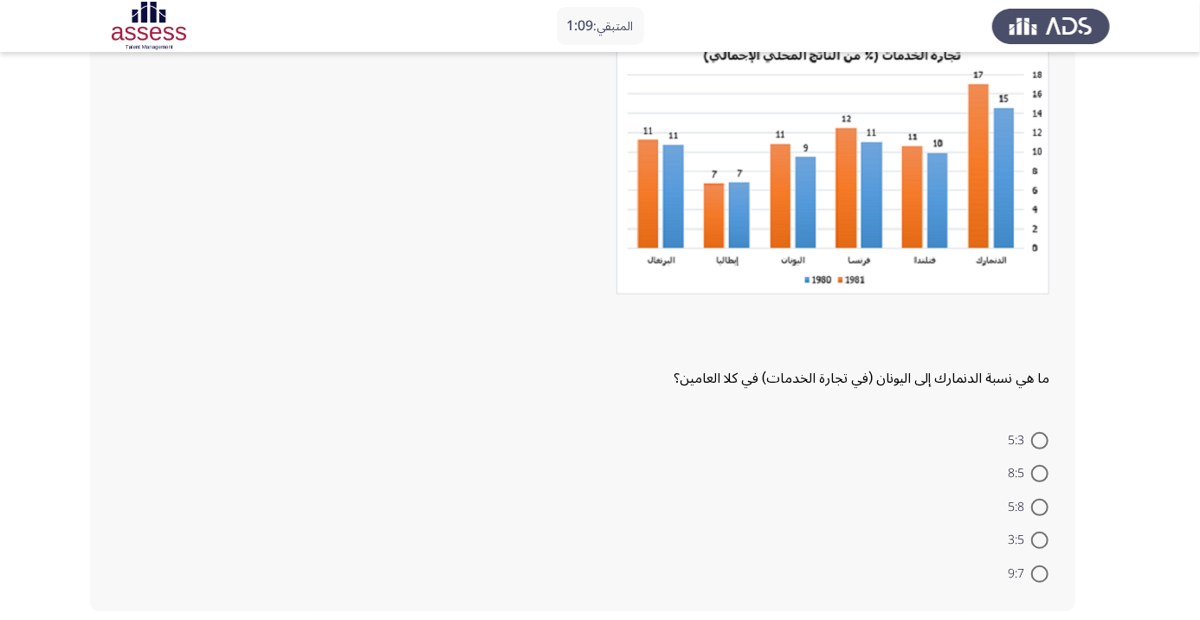
scroll to position [113, 0]
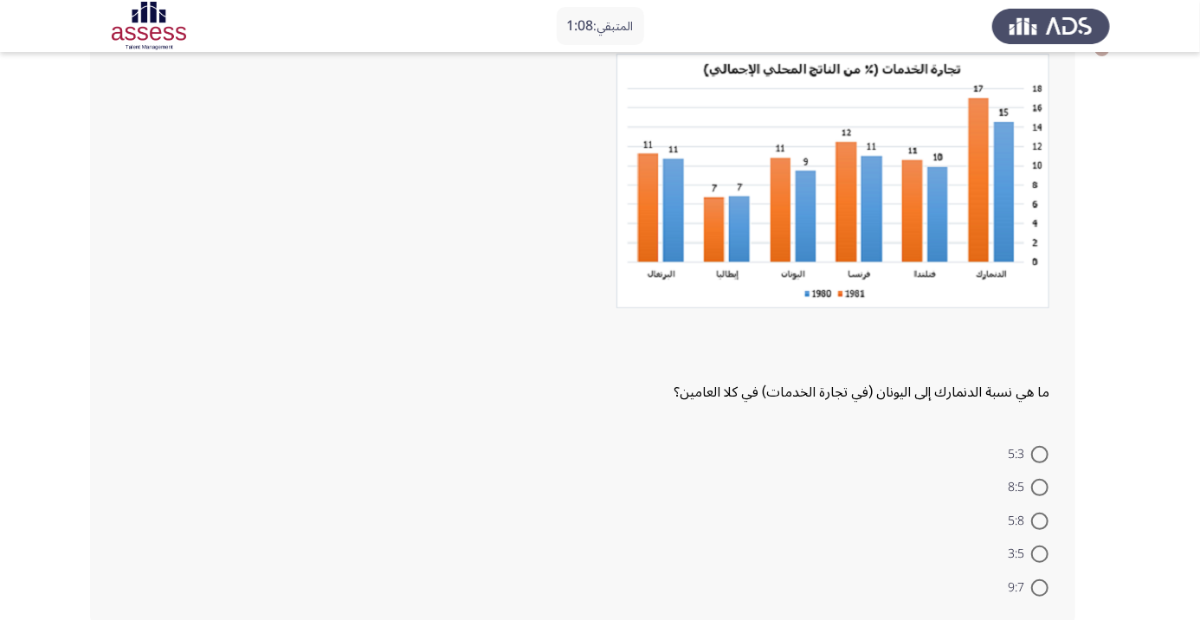
click at [1039, 520] on span at bounding box center [1040, 521] width 17 height 17
click at [1039, 520] on input "5:8" at bounding box center [1040, 521] width 17 height 17
radio input "true"
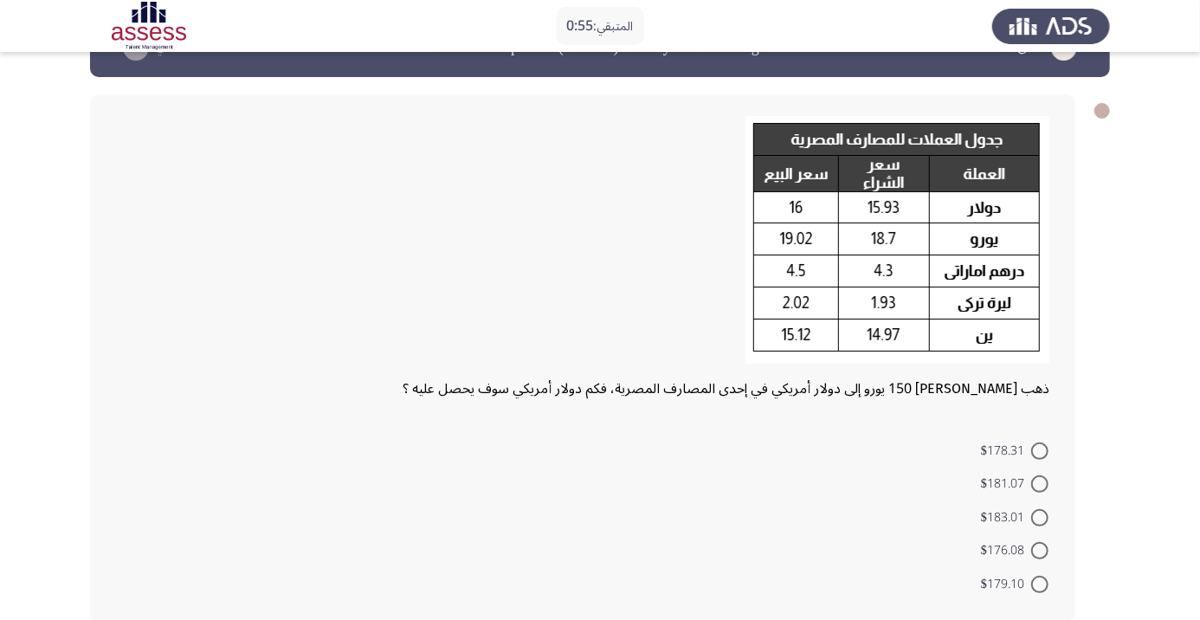
scroll to position [55, 0]
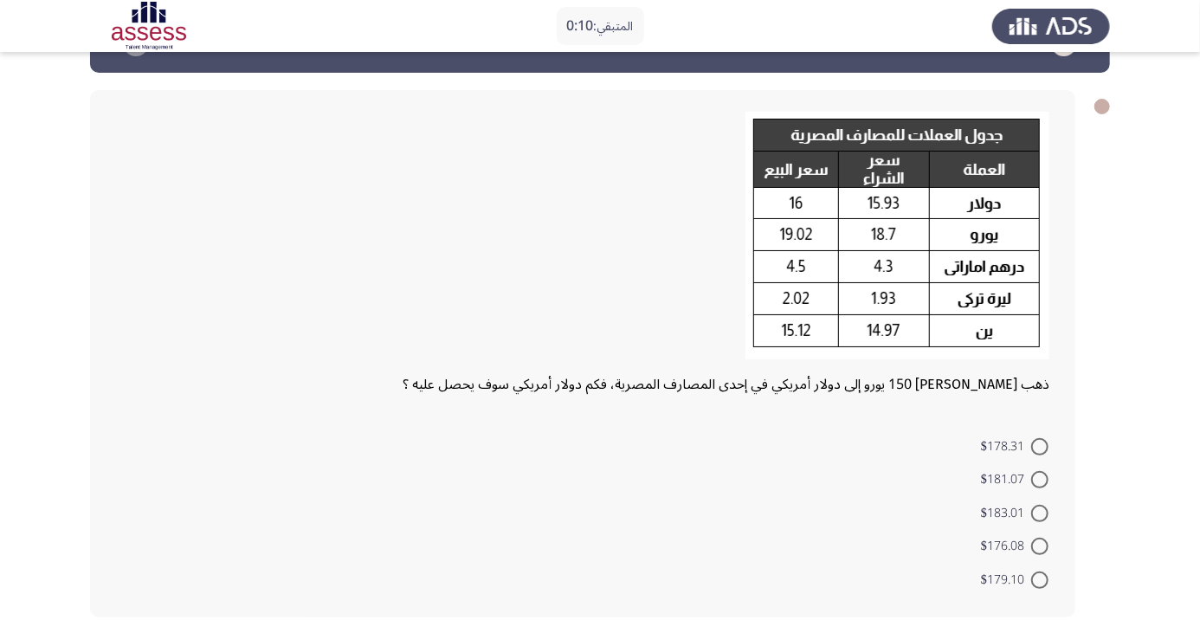
click at [1039, 446] on span at bounding box center [1040, 446] width 17 height 17
click at [1039, 446] on input "$178.31" at bounding box center [1040, 446] width 17 height 17
radio input "true"
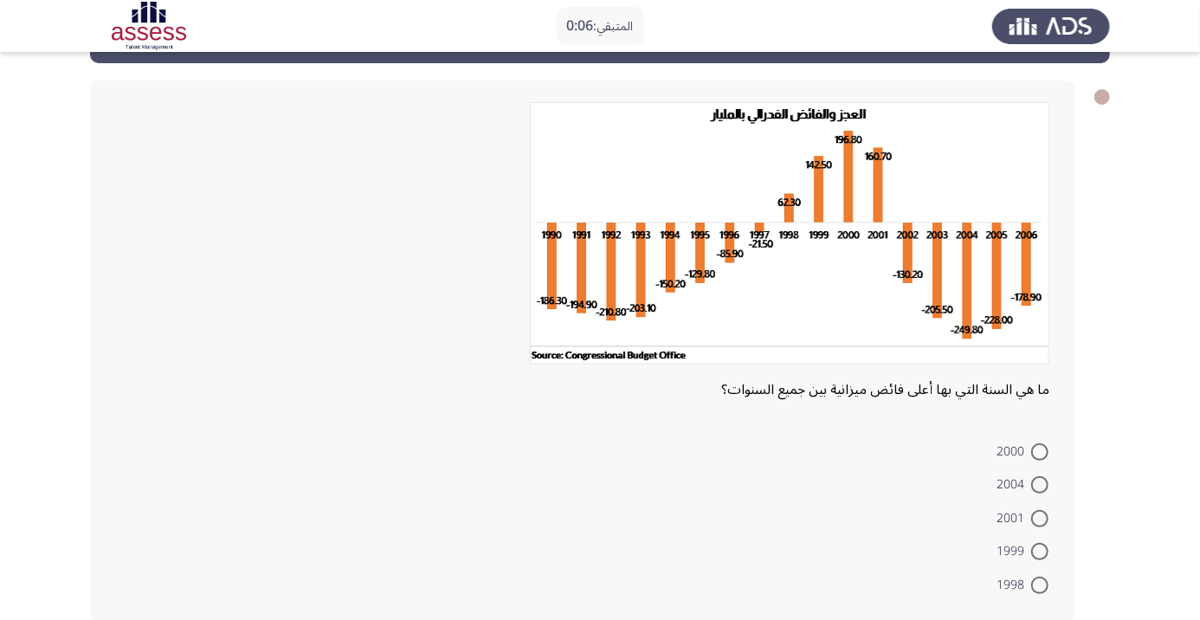
scroll to position [70, 0]
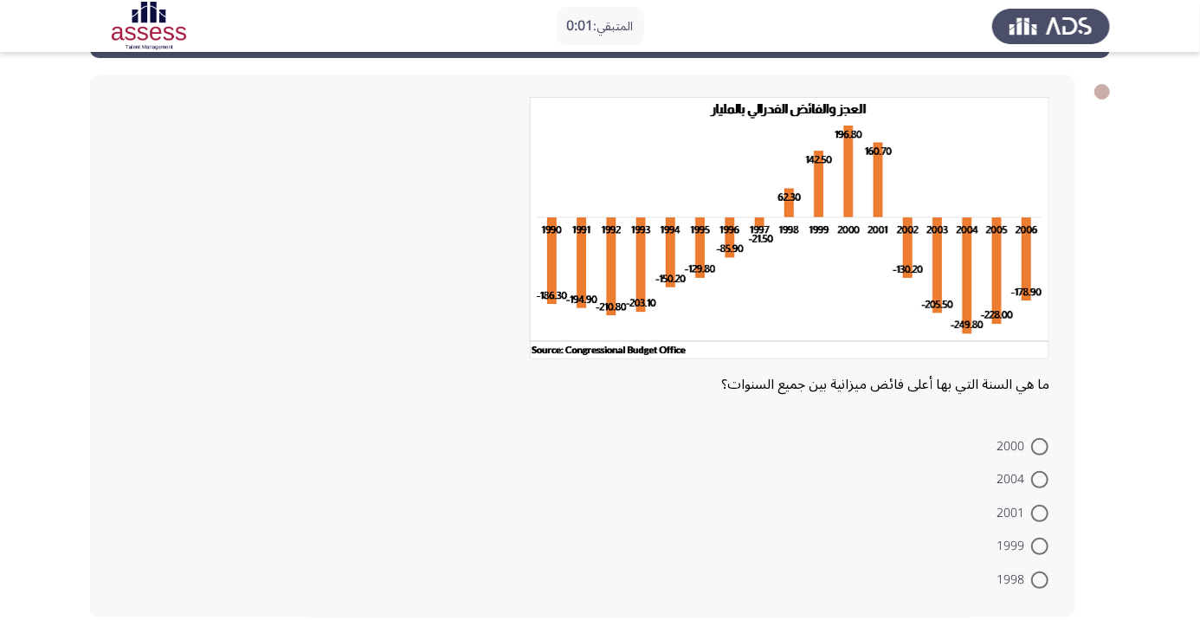
click at [1039, 479] on span at bounding box center [1040, 479] width 17 height 17
click at [1039, 479] on input "2004" at bounding box center [1040, 479] width 17 height 17
radio input "true"
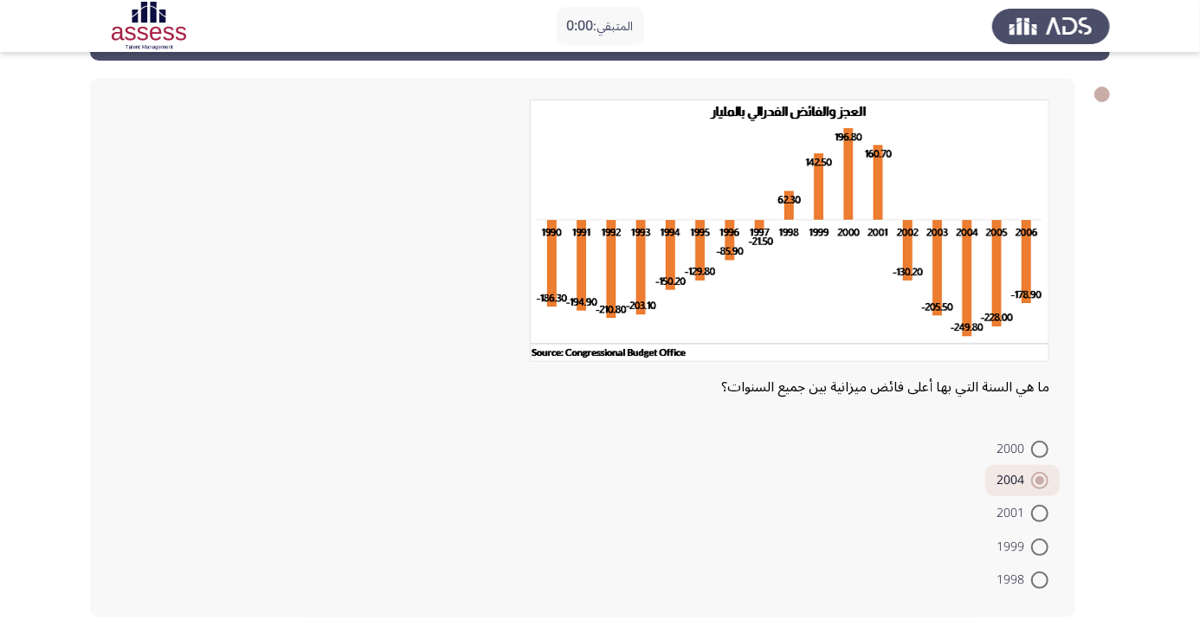
click at [127, 619] on html "المتبقي: 0:00 السابق ASSESS Aptitude (FOCUS) - Analytical Thinking التالي ما هي…" at bounding box center [600, 318] width 1200 height 772
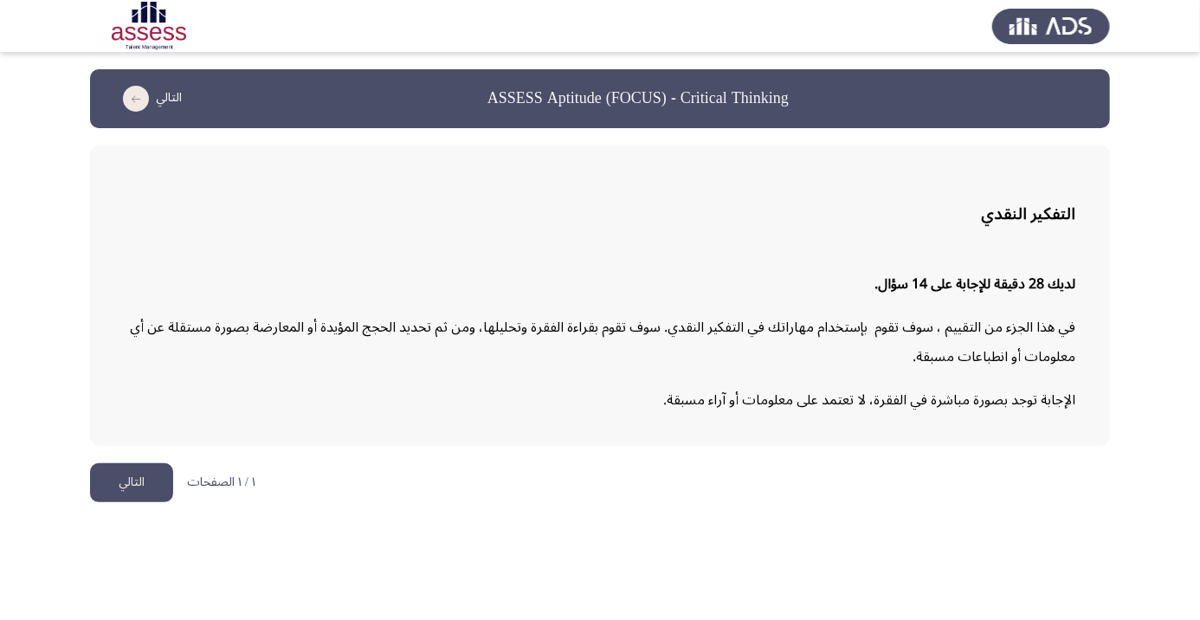
click at [119, 477] on button "التالي" at bounding box center [131, 482] width 83 height 39
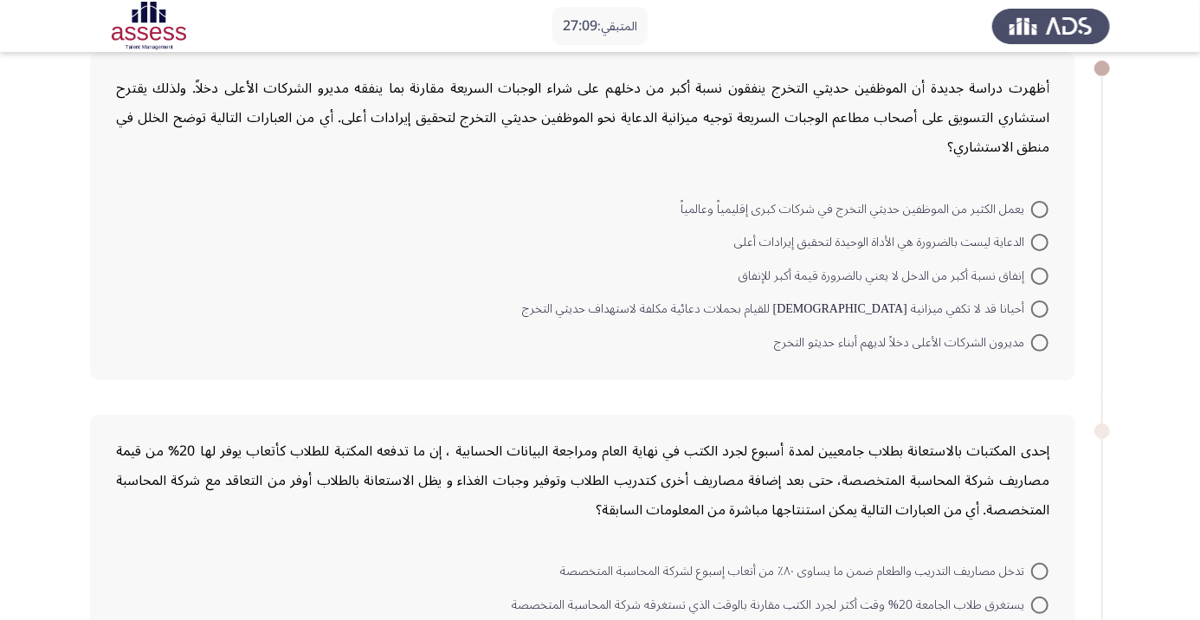
scroll to position [89, 0]
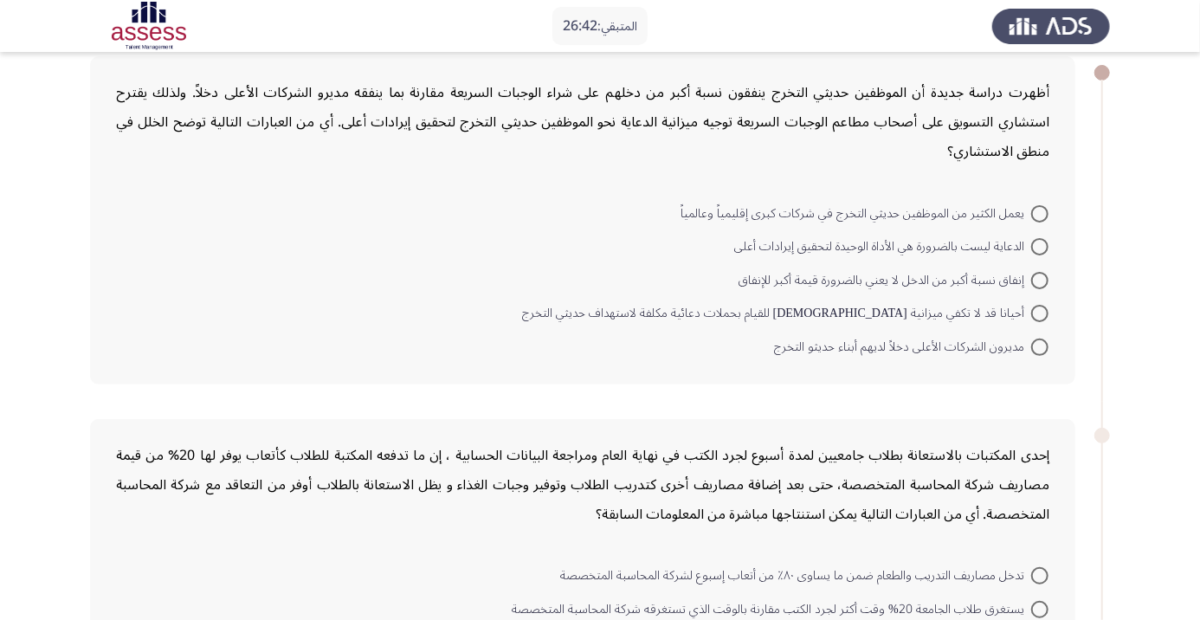
click at [93, 244] on div "أظهرت دراسة جديدة أن الموظفين حديثي التخرج ينفقون نسبة أكبر من دخلهم على شراء ا…" at bounding box center [583, 220] width 986 height 328
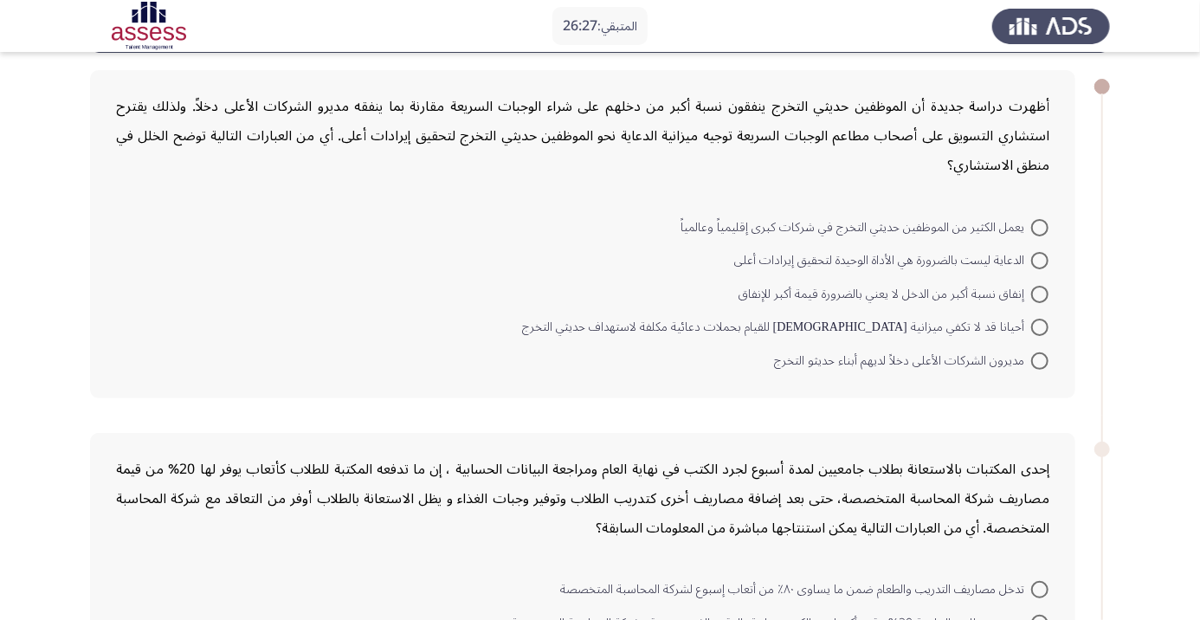
click at [1039, 259] on span at bounding box center [1040, 260] width 17 height 17
click at [1039, 259] on input "الدعاية ليست بالضرورة هي الأداة الوحيدة لتحقيق إيرادات أعلى" at bounding box center [1040, 260] width 17 height 17
radio input "true"
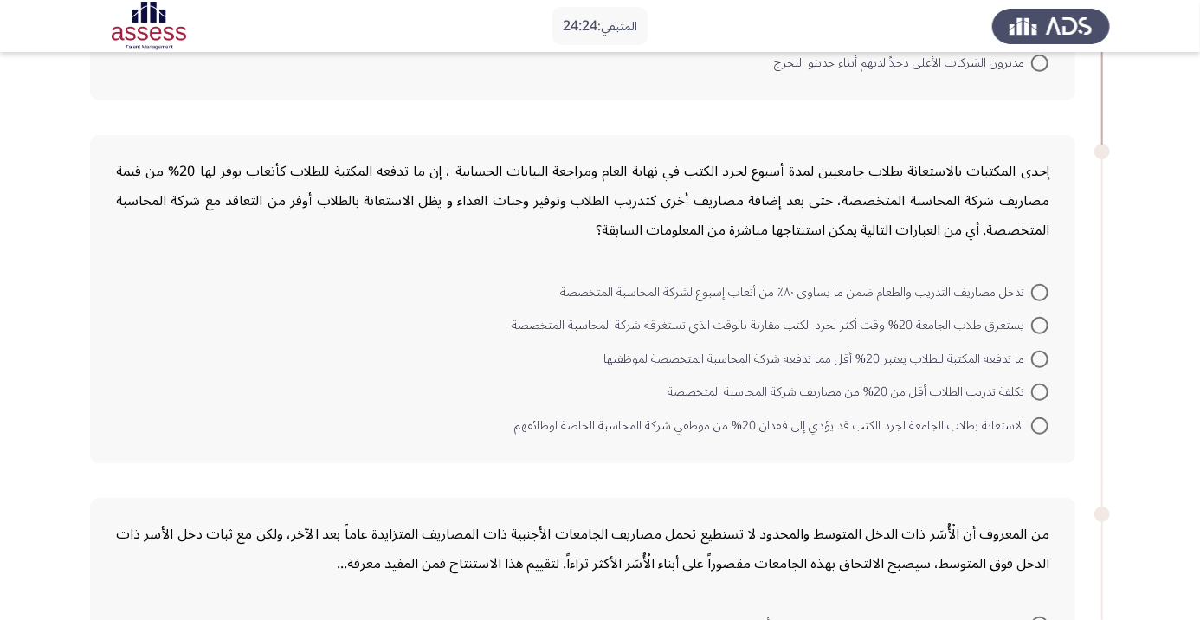
scroll to position [373, 0]
click at [1039, 354] on span at bounding box center [1040, 356] width 17 height 17
click at [1039, 354] on input "ما تدفعه المكتبة للطلاب يعتبر 20% أقل مما تدفعه شركة المحاسبة المتخصصة لموظفيها" at bounding box center [1040, 356] width 17 height 17
radio input "true"
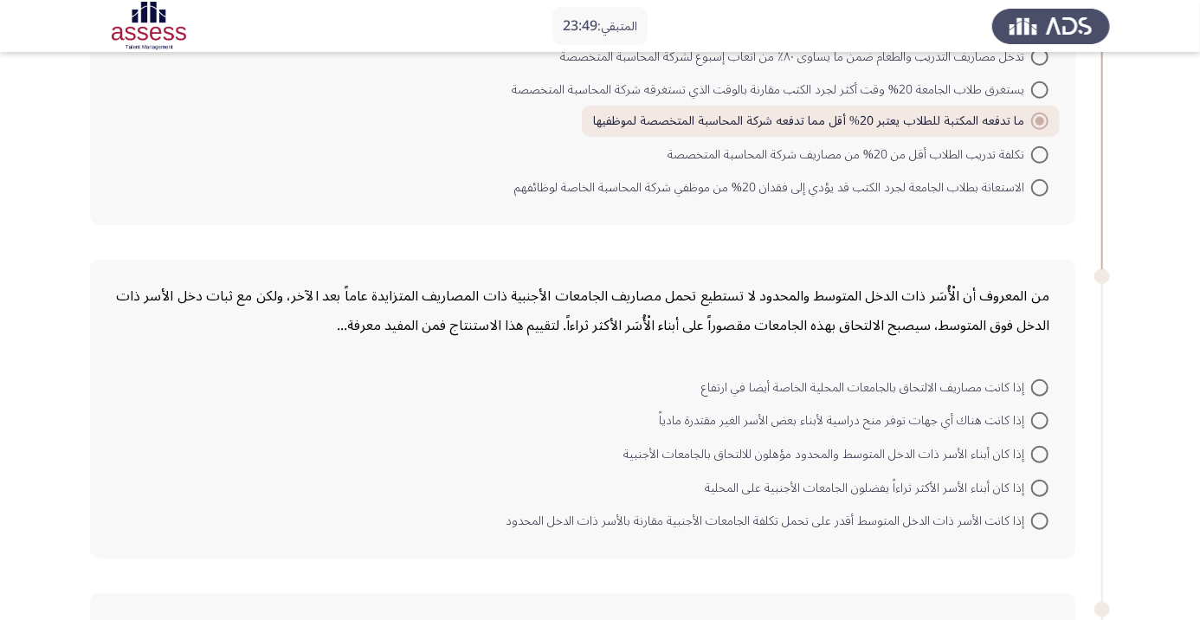
scroll to position [610, 0]
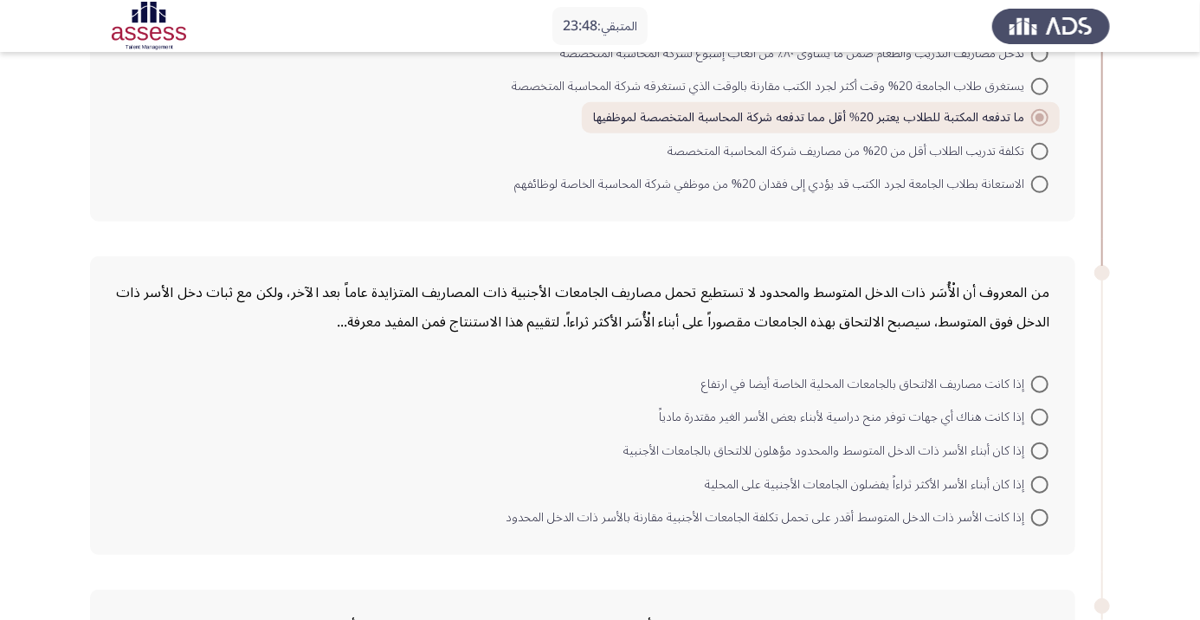
click at [1039, 382] on span at bounding box center [1040, 384] width 17 height 17
click at [1039, 382] on input "إذا كانت مصاريف الالتحاق بالجامعات المحلية الخاصة أيضا في ارتفاع" at bounding box center [1040, 384] width 17 height 17
radio input "true"
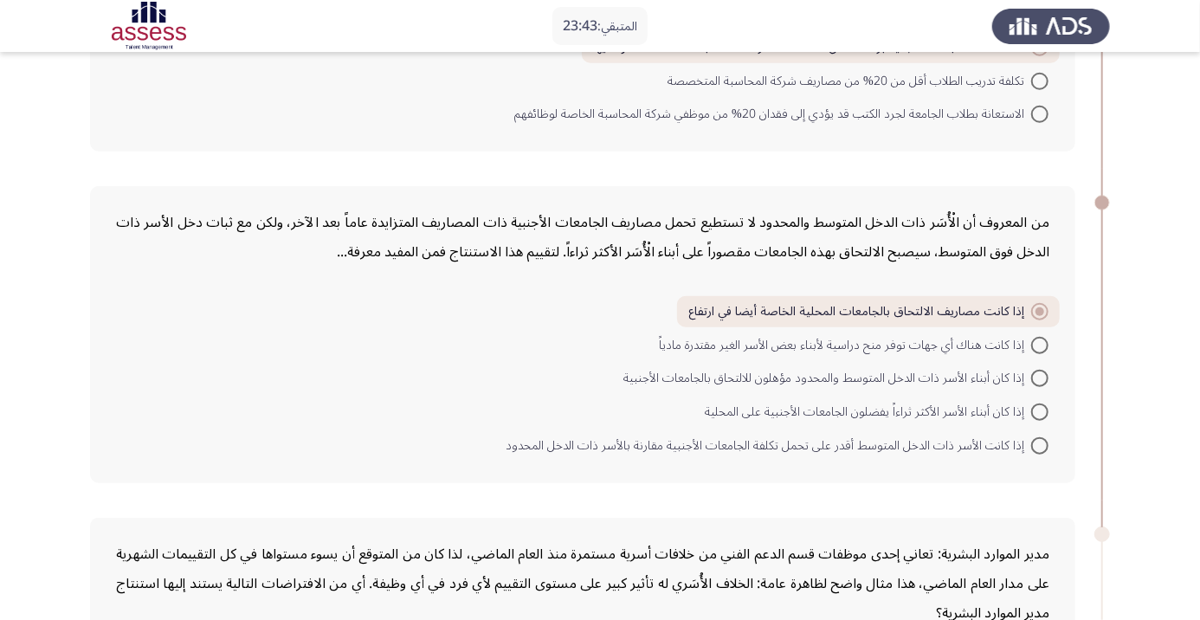
scroll to position [682, 0]
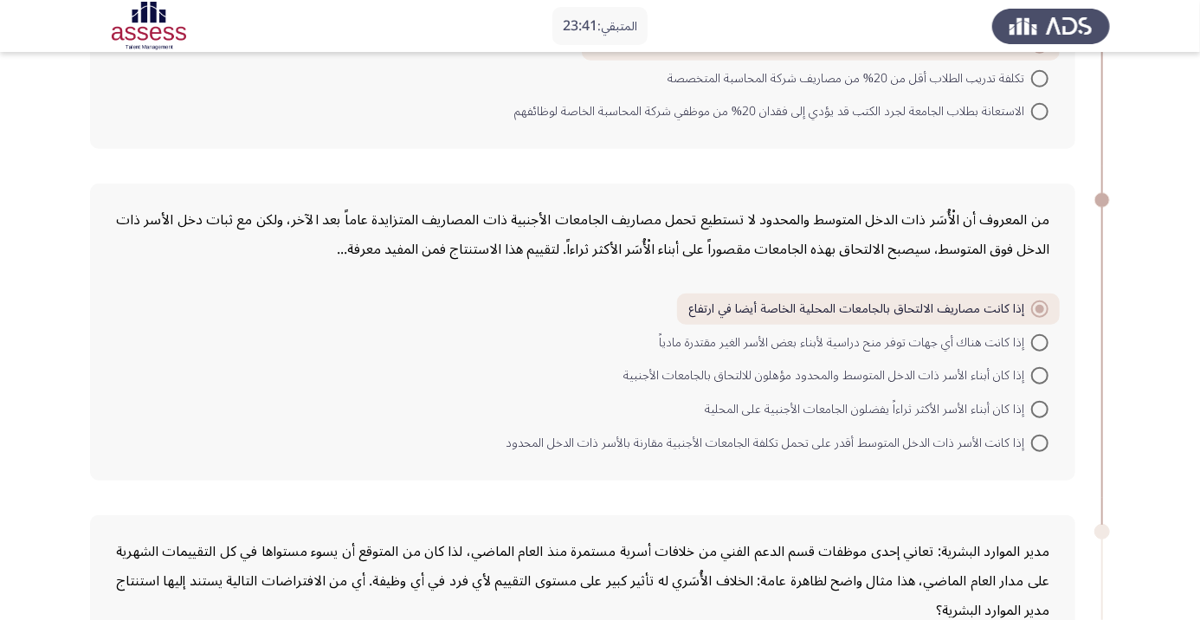
click at [1039, 340] on span at bounding box center [1040, 342] width 17 height 17
click at [1039, 340] on input "إذا كانت هناك أي جهات توفر منح دراسية لأبناء بعض الأسر الغير مقتدرة مادياً" at bounding box center [1040, 342] width 17 height 17
radio input "true"
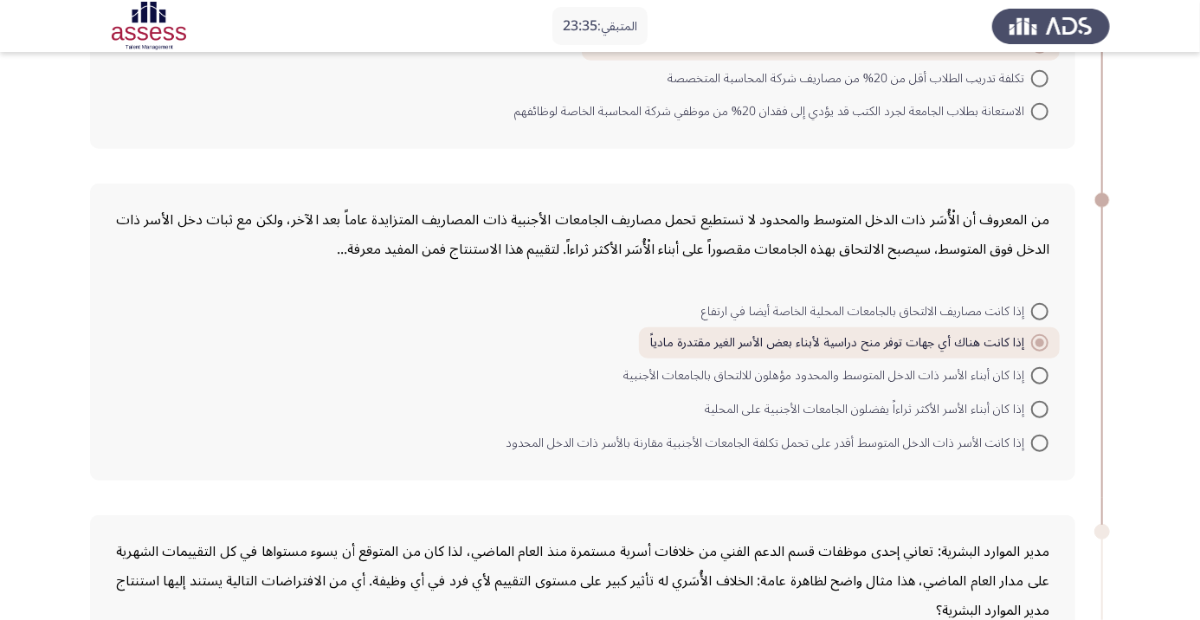
click at [1039, 309] on span at bounding box center [1040, 311] width 17 height 17
click at [1039, 309] on input "إذا كانت مصاريف الالتحاق بالجامعات المحلية الخاصة أيضا في ارتفاع" at bounding box center [1040, 311] width 17 height 17
radio input "true"
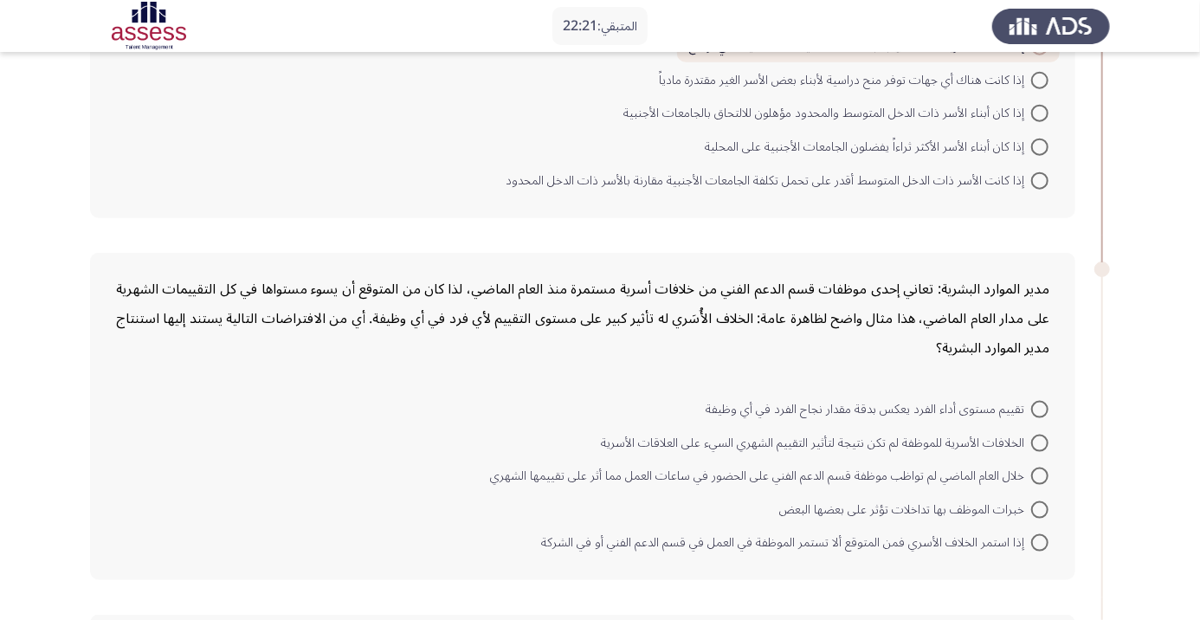
scroll to position [948, 0]
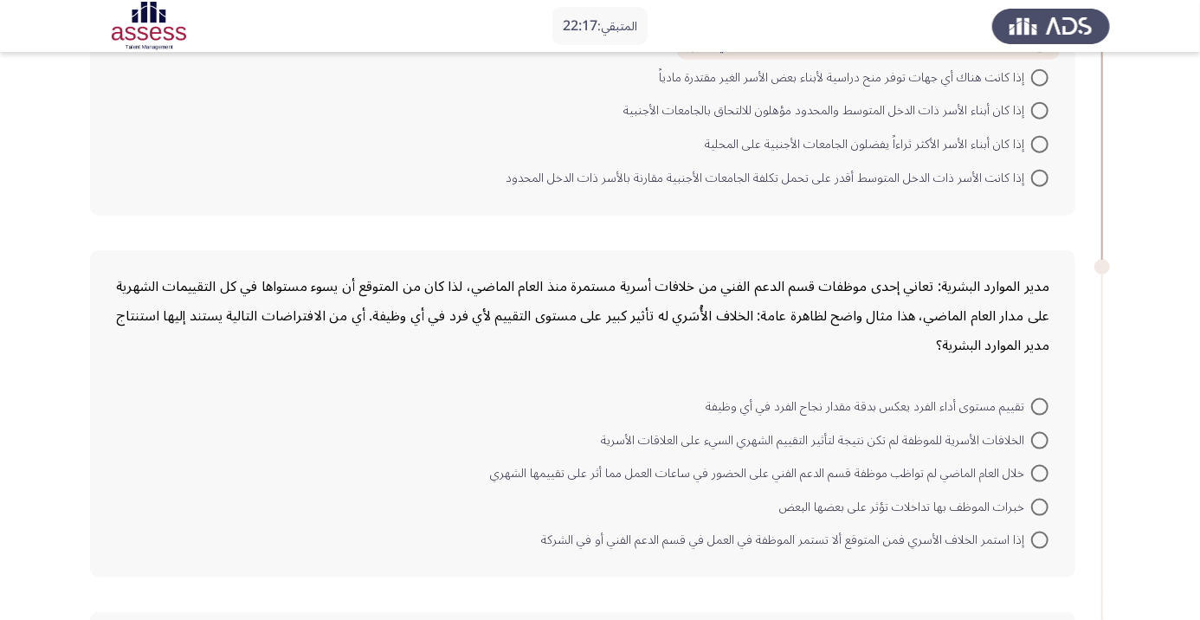
click at [1039, 537] on span at bounding box center [1040, 540] width 17 height 17
click at [1039, 537] on input "إذا استمر الخلاف الأسري فمن المتوقع ألا تستمر الموظفة في العمل في قسم الدعم الف…" at bounding box center [1040, 540] width 17 height 17
radio input "true"
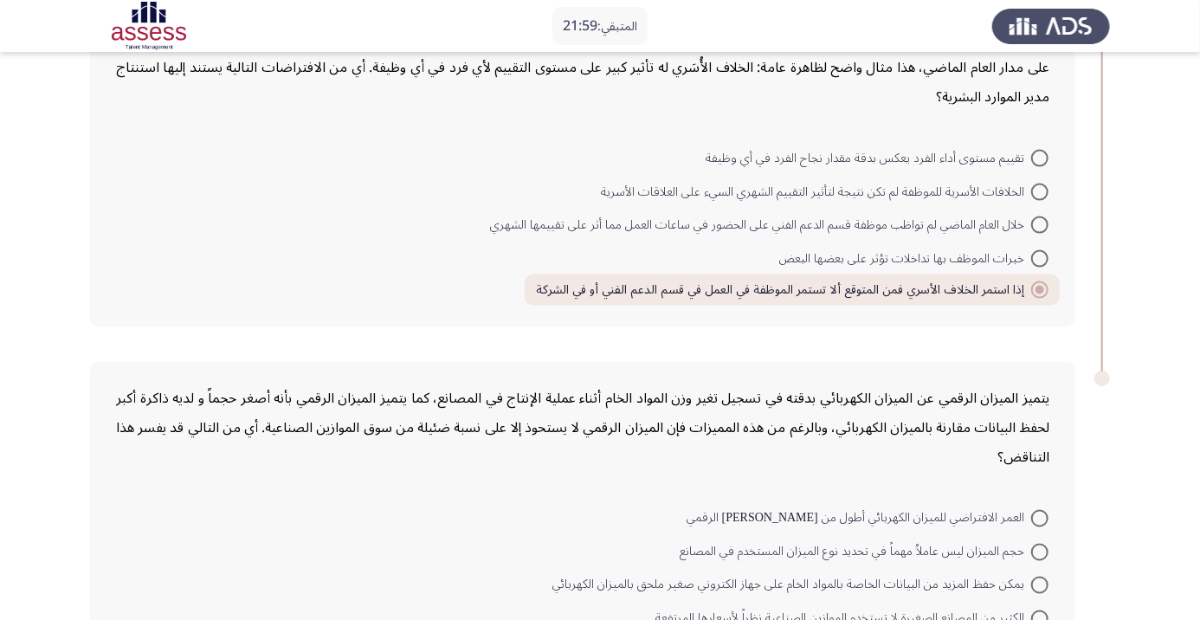
scroll to position [1212, 0]
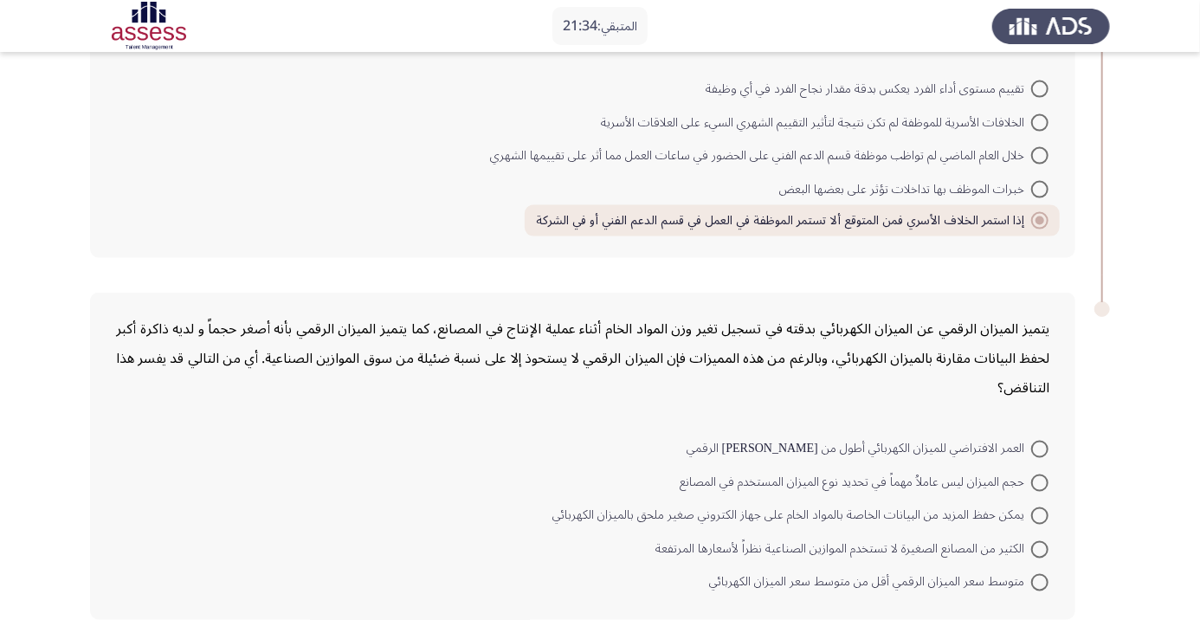
click at [1039, 446] on span at bounding box center [1040, 449] width 17 height 17
click at [1039, 446] on input "العمر الافتراضي للميزان الكهربائي أطول من [PERSON_NAME] الرقمي" at bounding box center [1040, 449] width 17 height 17
radio input "true"
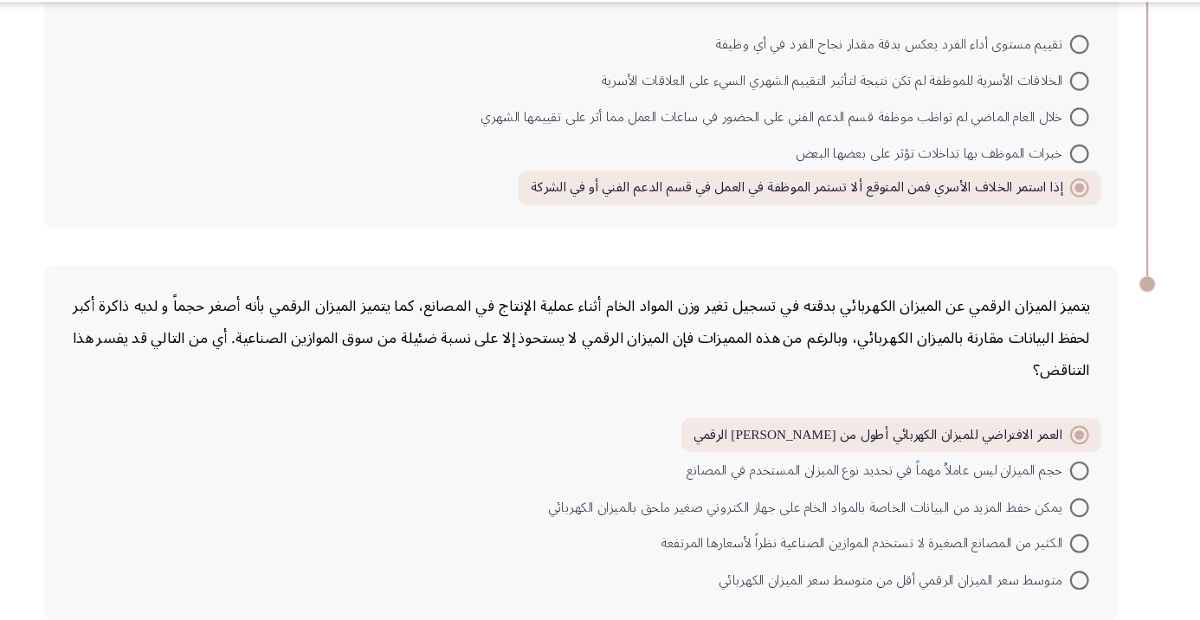
scroll to position [1264, 0]
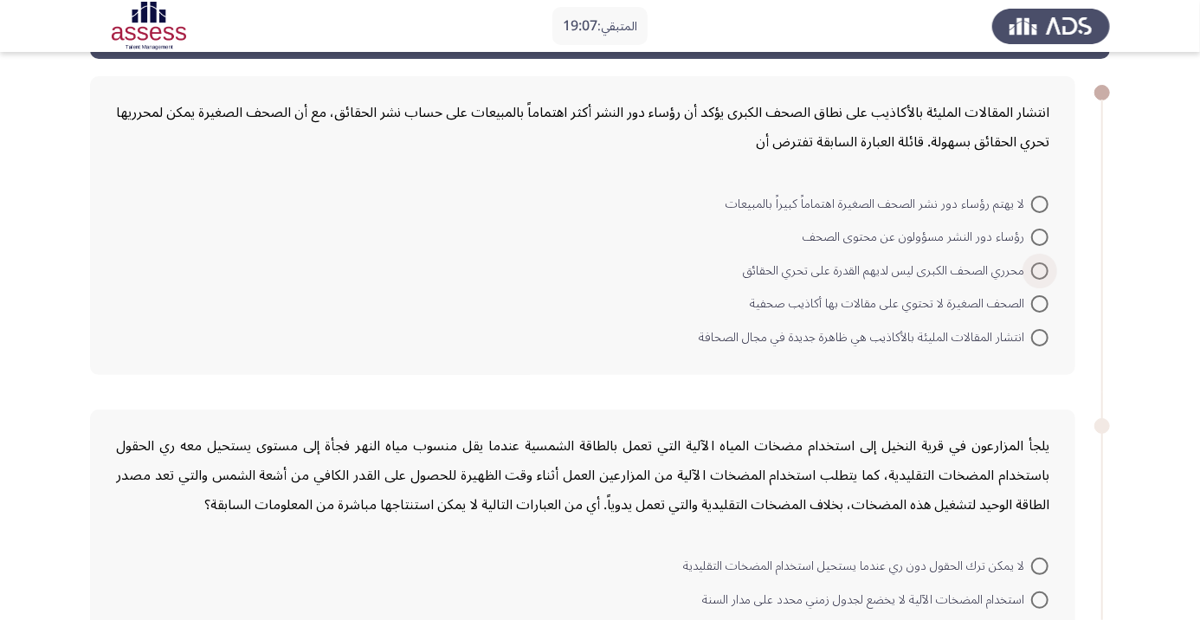
scroll to position [81, 0]
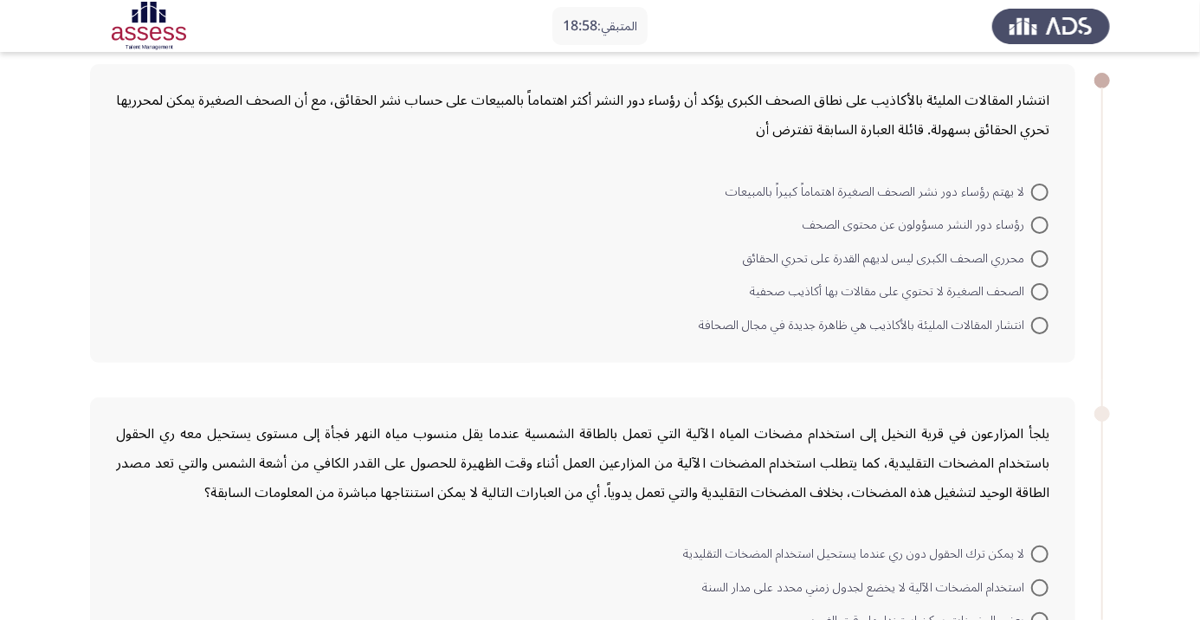
click at [1045, 327] on span at bounding box center [1040, 325] width 17 height 17
click at [1045, 327] on input "انتشار المقالات المليئة بالأكاذيب هي ظاهرة جديدة في مجال الصحافة" at bounding box center [1040, 325] width 17 height 17
radio input "true"
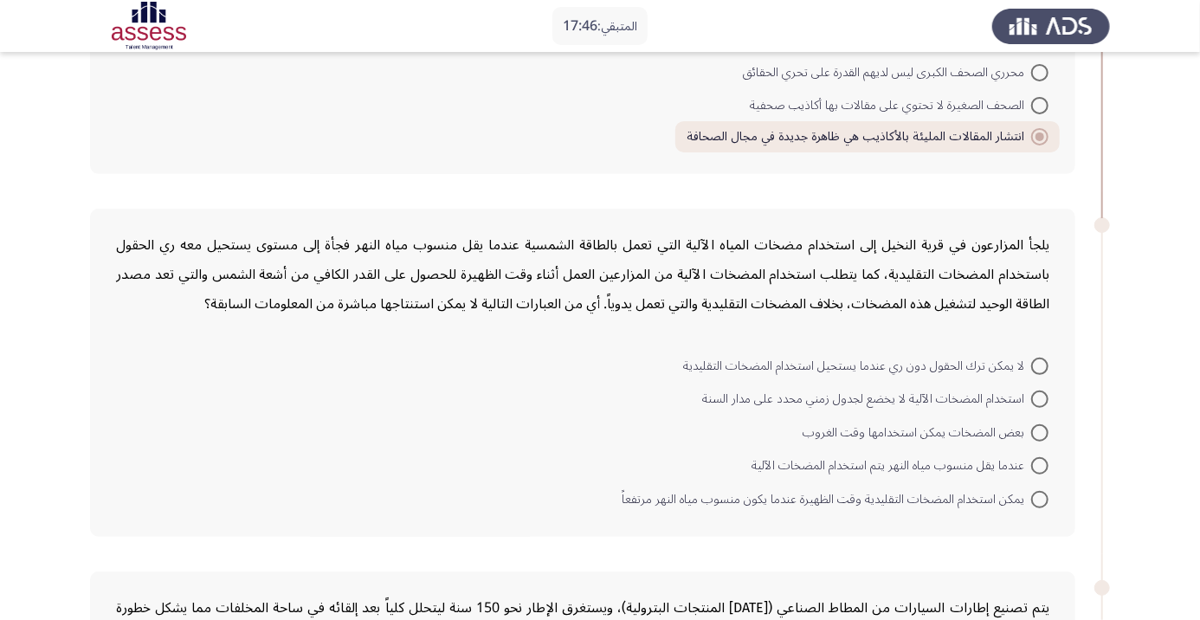
scroll to position [282, 0]
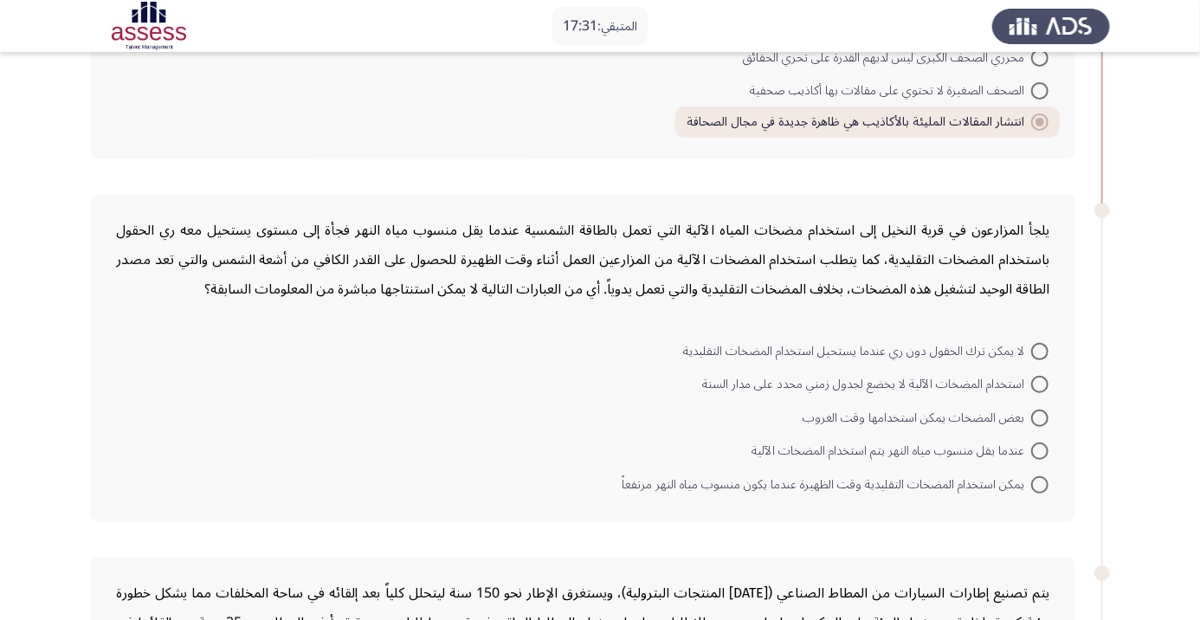
click at [1039, 383] on span at bounding box center [1040, 384] width 17 height 17
click at [1039, 383] on input "استخدام المضخات الآلية لا يخضع لجدول زمني محدد على مدار السنة" at bounding box center [1040, 384] width 17 height 17
radio input "true"
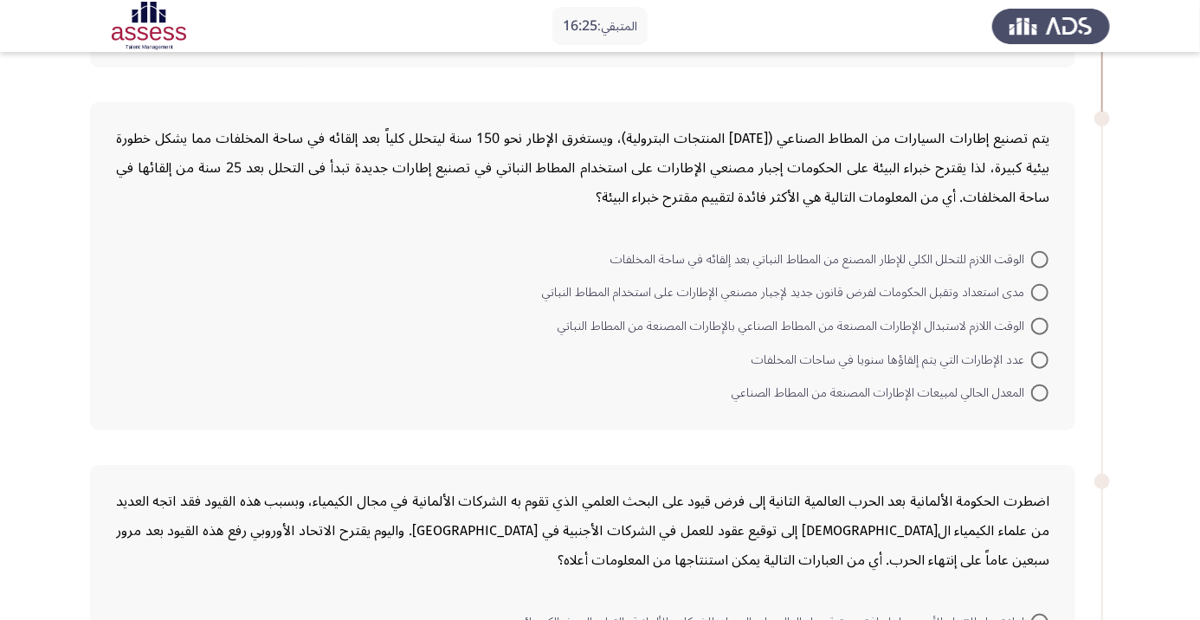
scroll to position [732, 0]
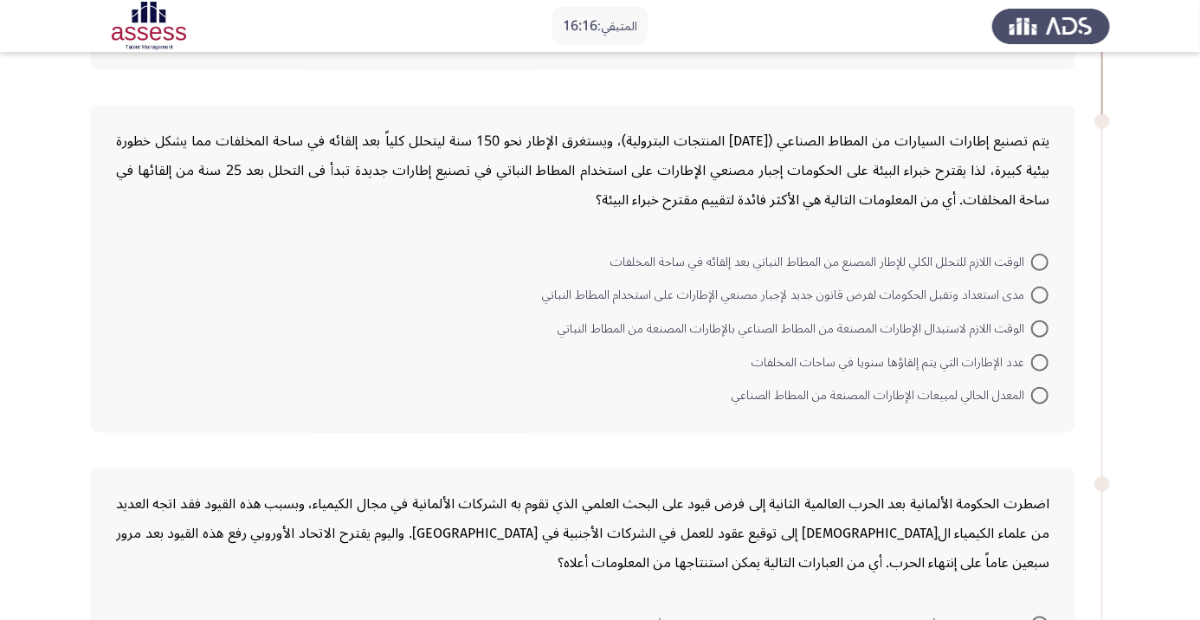
click at [1039, 327] on span at bounding box center [1040, 328] width 17 height 17
click at [1039, 327] on input "الوقت اللازم لاستبدال الإطارات المصنعة من المطاط الصناعي بالإطارات المصنعة من ا…" at bounding box center [1040, 328] width 17 height 17
radio input "true"
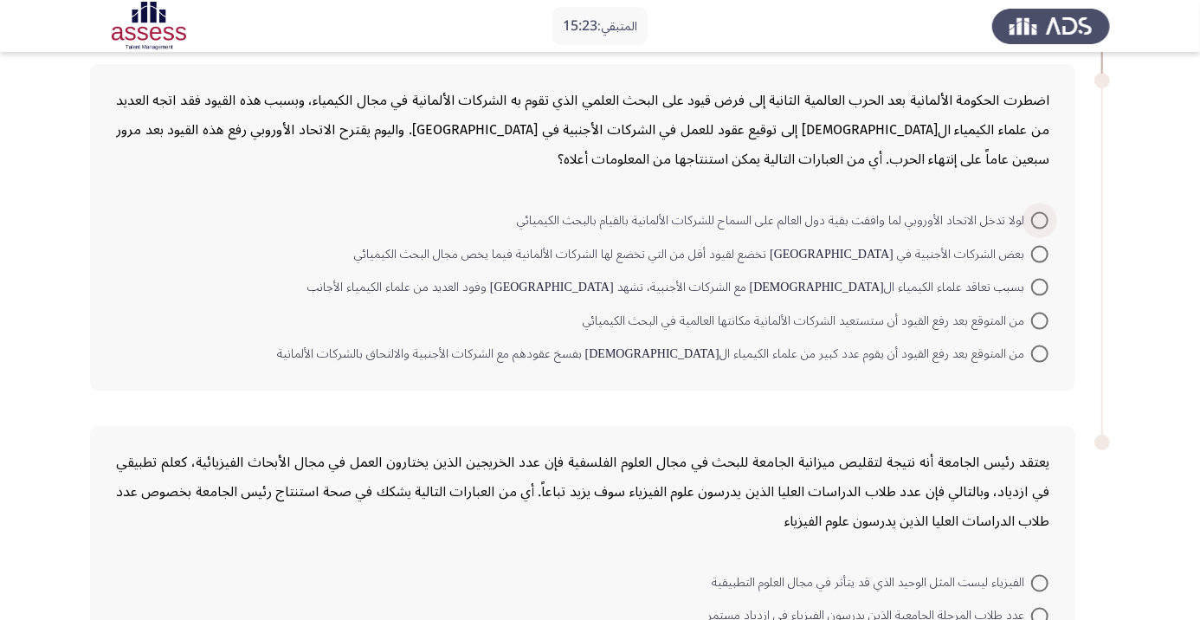
scroll to position [1134, 0]
click at [1039, 318] on span at bounding box center [1040, 321] width 17 height 17
click at [1039, 318] on input "من المتوقع بعد رفع القيود أن ستستعيد الشركات الألمانية مكانتها العالمية في البح…" at bounding box center [1040, 321] width 17 height 17
radio input "true"
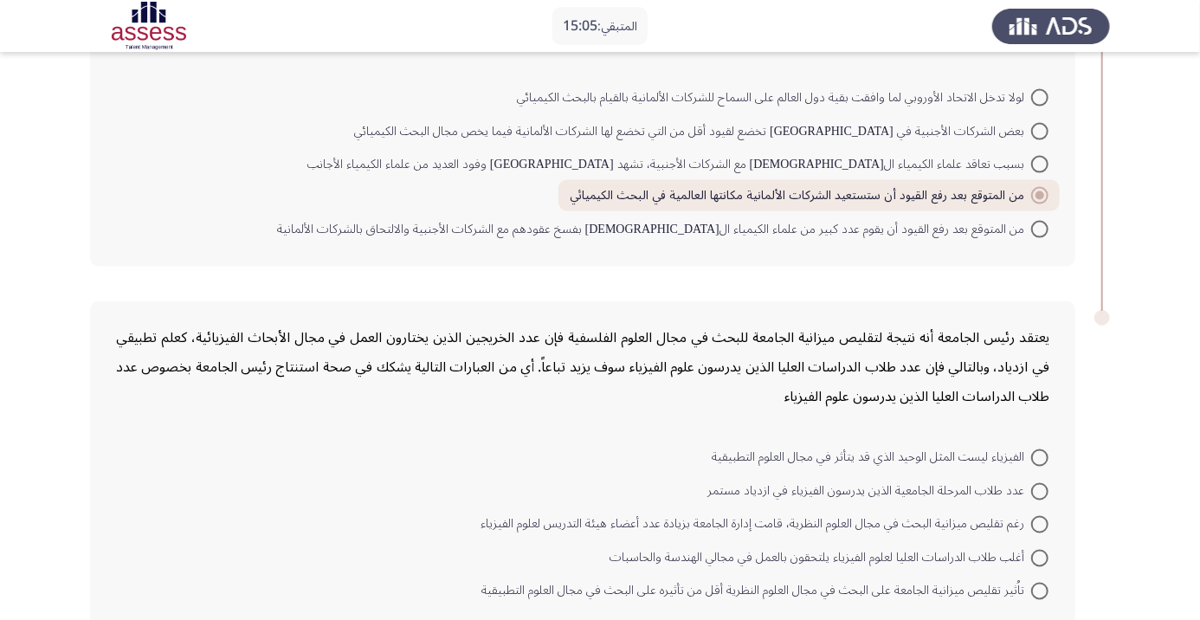
scroll to position [1265, 0]
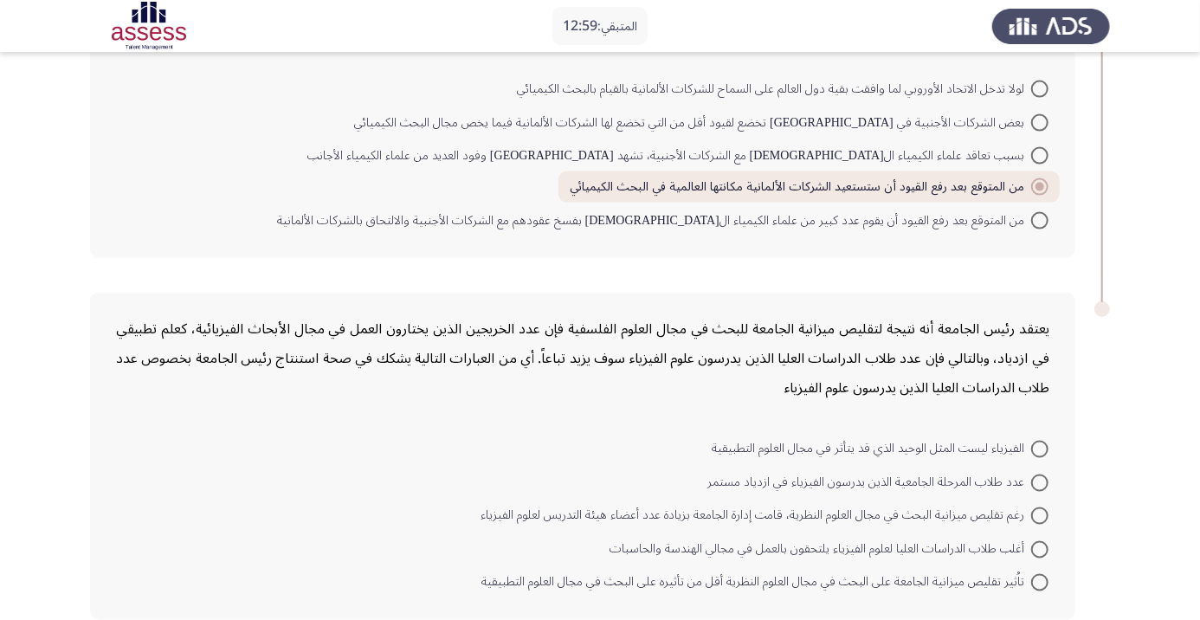
click at [1039, 446] on span at bounding box center [1040, 449] width 17 height 17
click at [1039, 446] on input "الفيزياء ليست المثل الوحيد الذي قد يتأثر في مجال العلوم التطبيقية" at bounding box center [1040, 449] width 17 height 17
radio input "true"
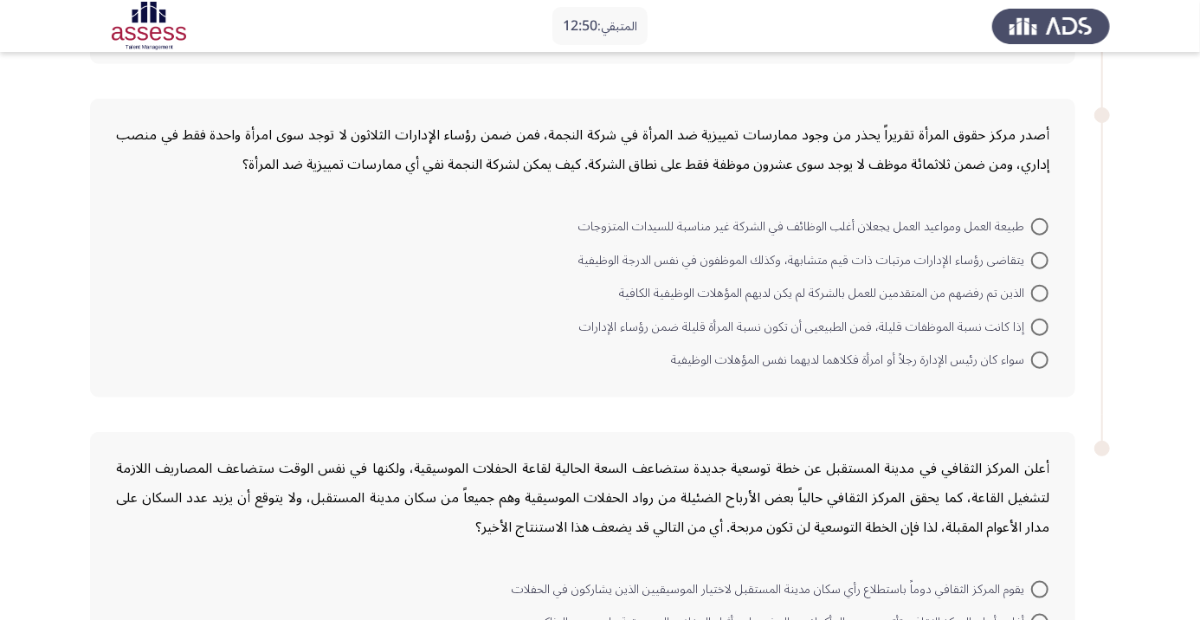
scroll to position [912, 0]
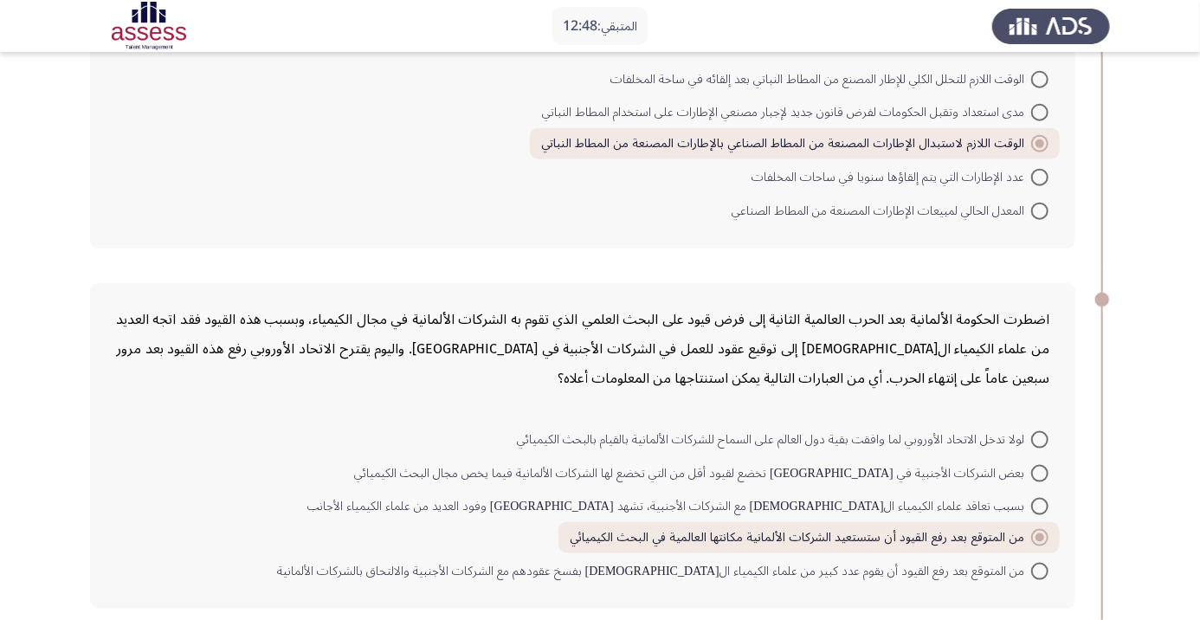
scroll to position [1264, 0]
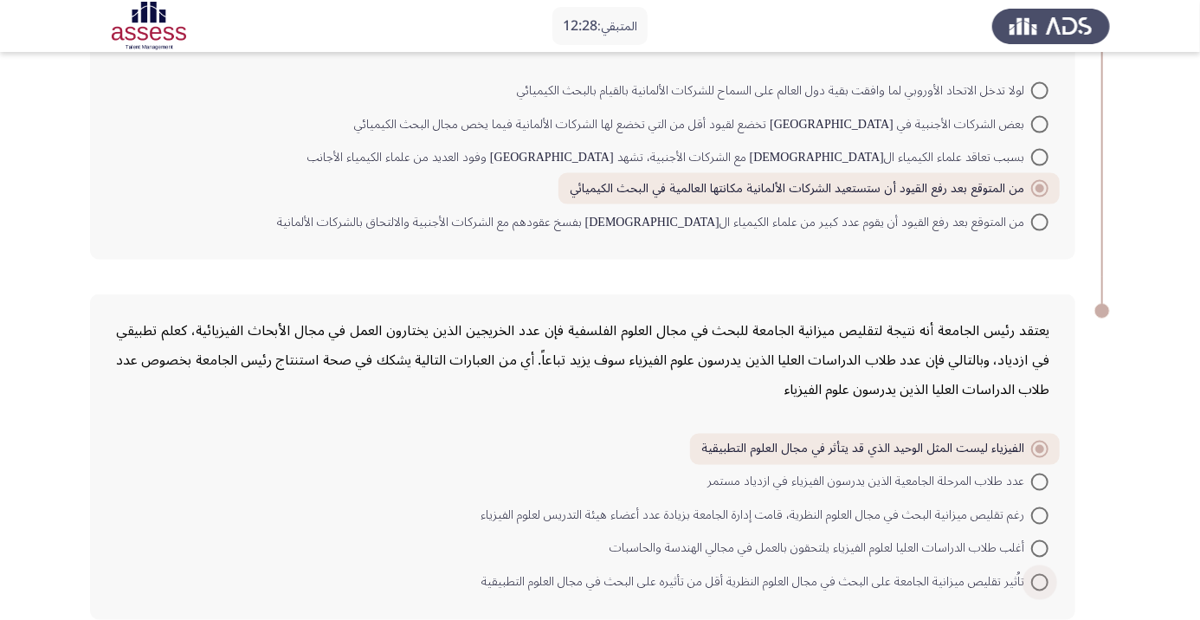
click at [1039, 579] on span at bounding box center [1040, 582] width 17 height 17
click at [1039, 579] on input "تاُثير تقليص ميزانية الجامعة على البحث في مجال العلوم النظرية أقل من تأثيره على…" at bounding box center [1040, 582] width 17 height 17
radio input "true"
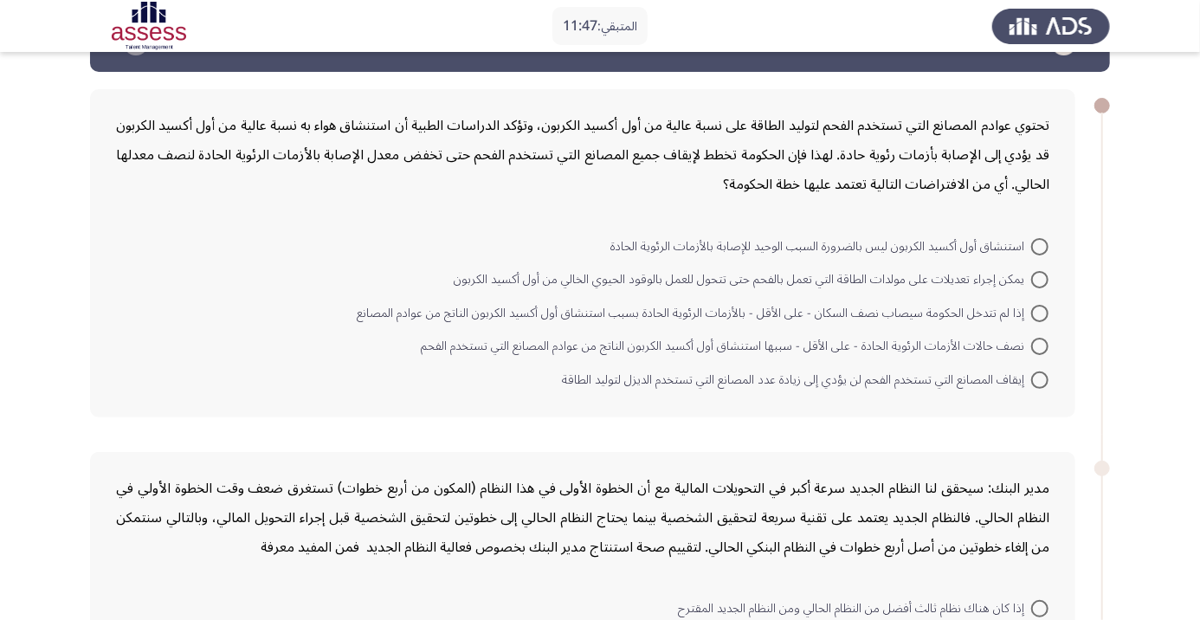
scroll to position [57, 0]
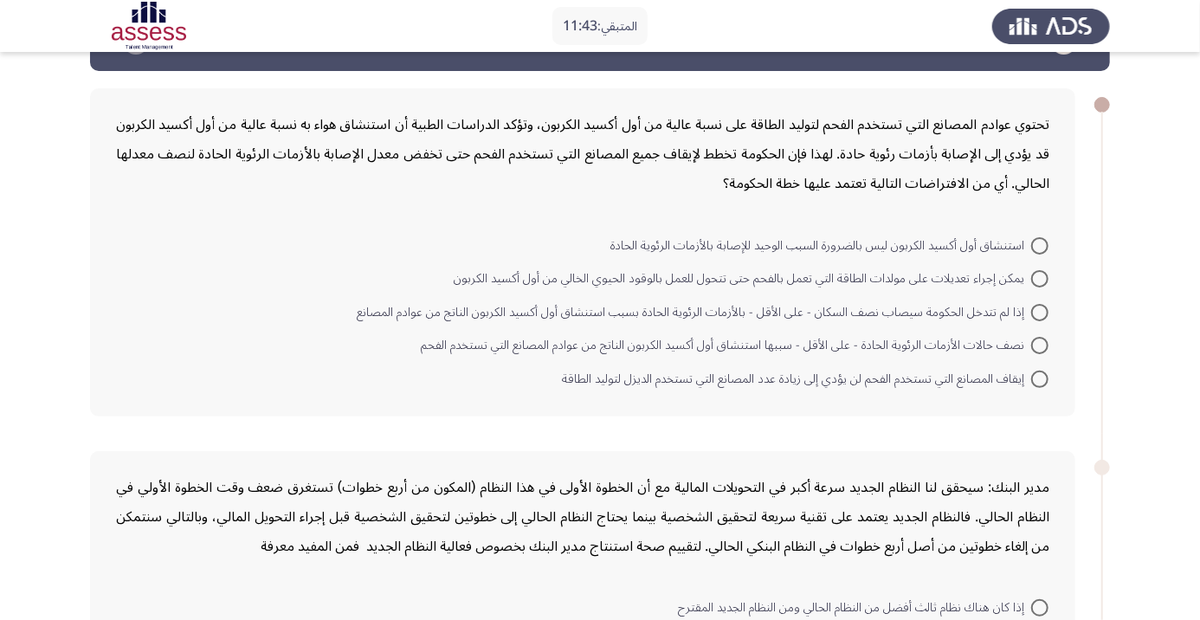
click at [1039, 277] on span at bounding box center [1040, 278] width 17 height 17
click at [1039, 277] on input "يمكن إجراء تعديلات على مولدات الطاقة التي تعمل بالفحم حتى تتحول للعمل بالوقود ا…" at bounding box center [1040, 278] width 17 height 17
radio input "true"
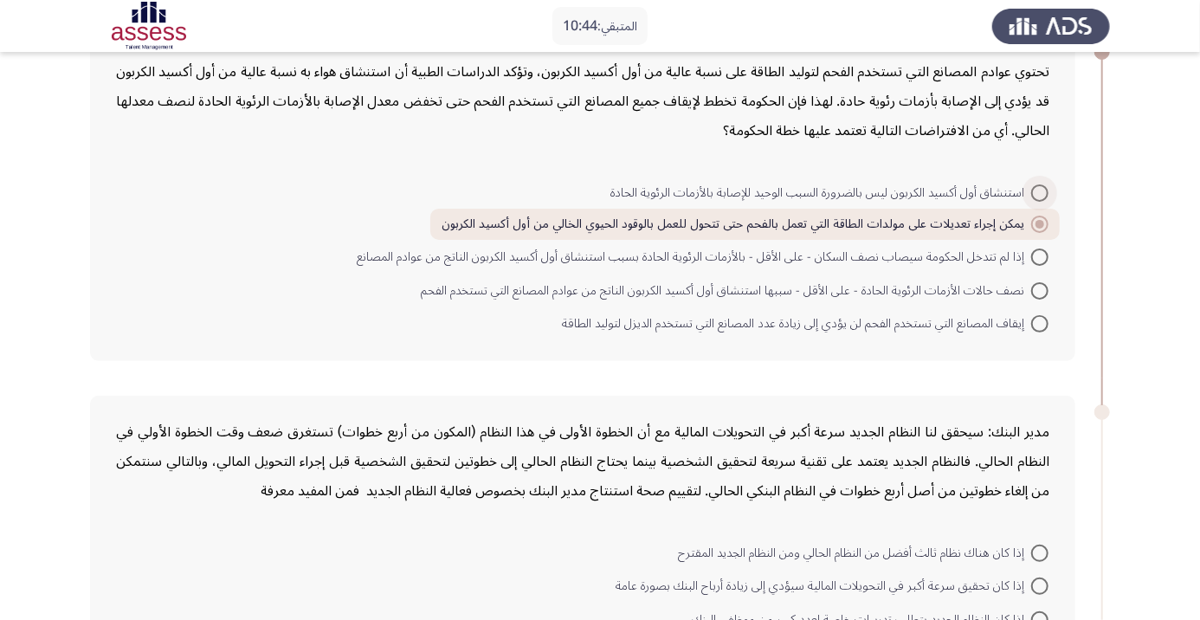
scroll to position [109, 0]
click at [1039, 256] on span at bounding box center [1040, 257] width 17 height 17
click at [1039, 256] on input "إذا لم تتدخل الحكومة سيصاب نصف السكان - على الأقل - بالأزمات الرئوية الحادة بسب…" at bounding box center [1040, 257] width 17 height 17
radio input "true"
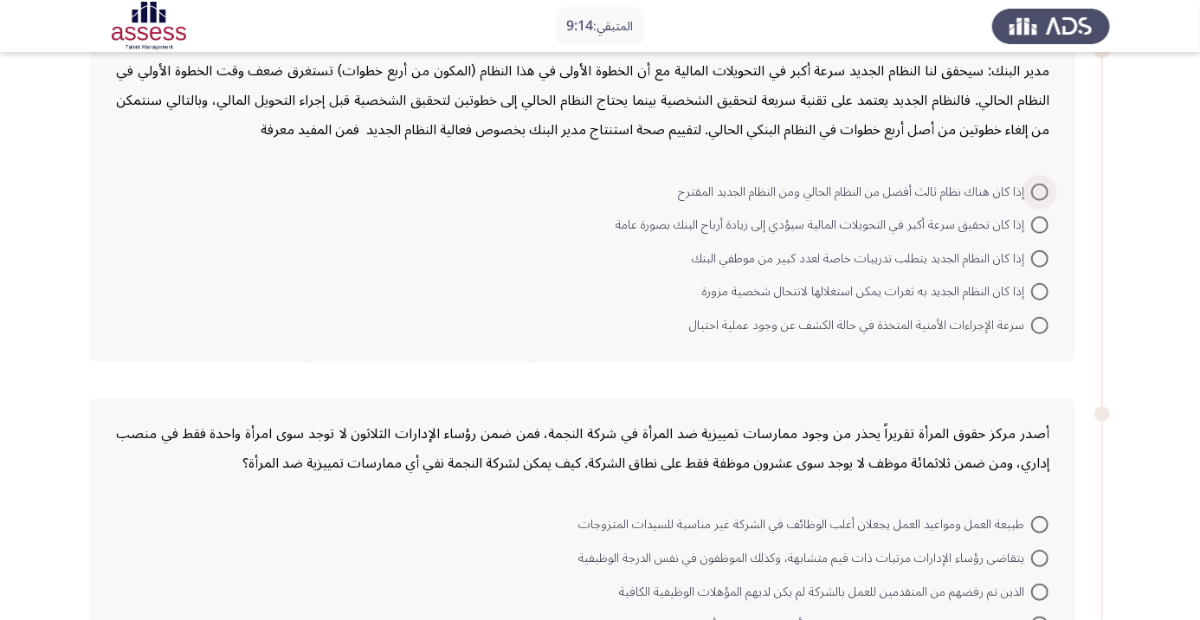
scroll to position [472, 0]
click at [1033, 220] on span at bounding box center [1040, 224] width 17 height 17
click at [1033, 220] on input "إذا كان تحقيق سرعة أكبر في التحويلات المالية سيؤدي إلى زيادة أرباح البنك بصورة …" at bounding box center [1040, 224] width 17 height 17
radio input "true"
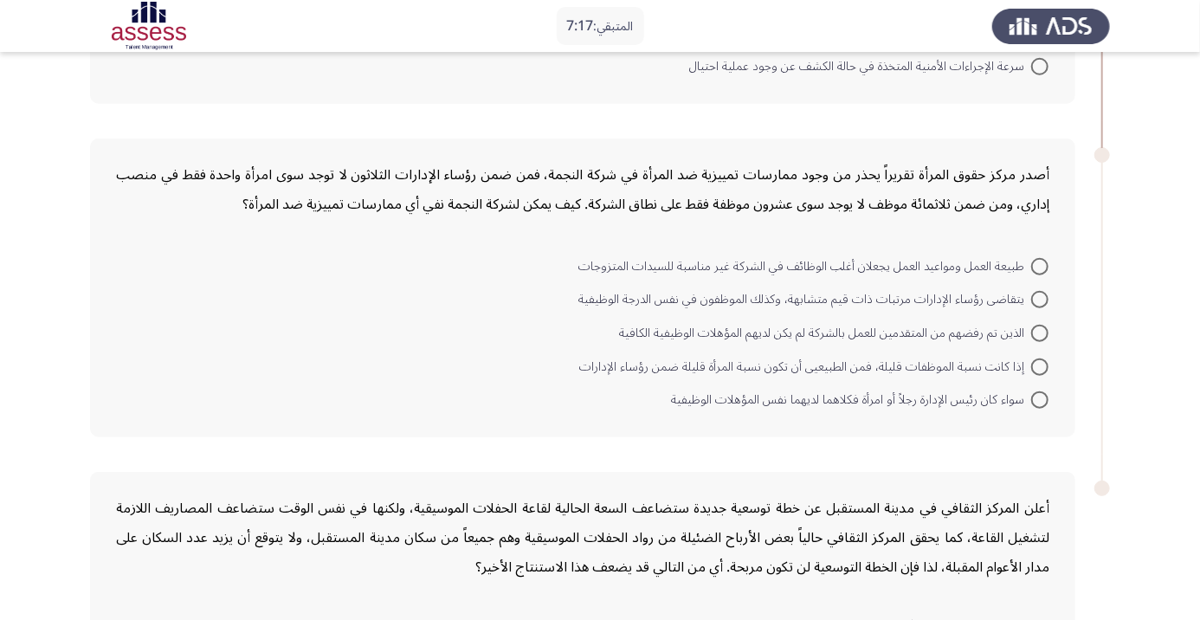
scroll to position [751, 0]
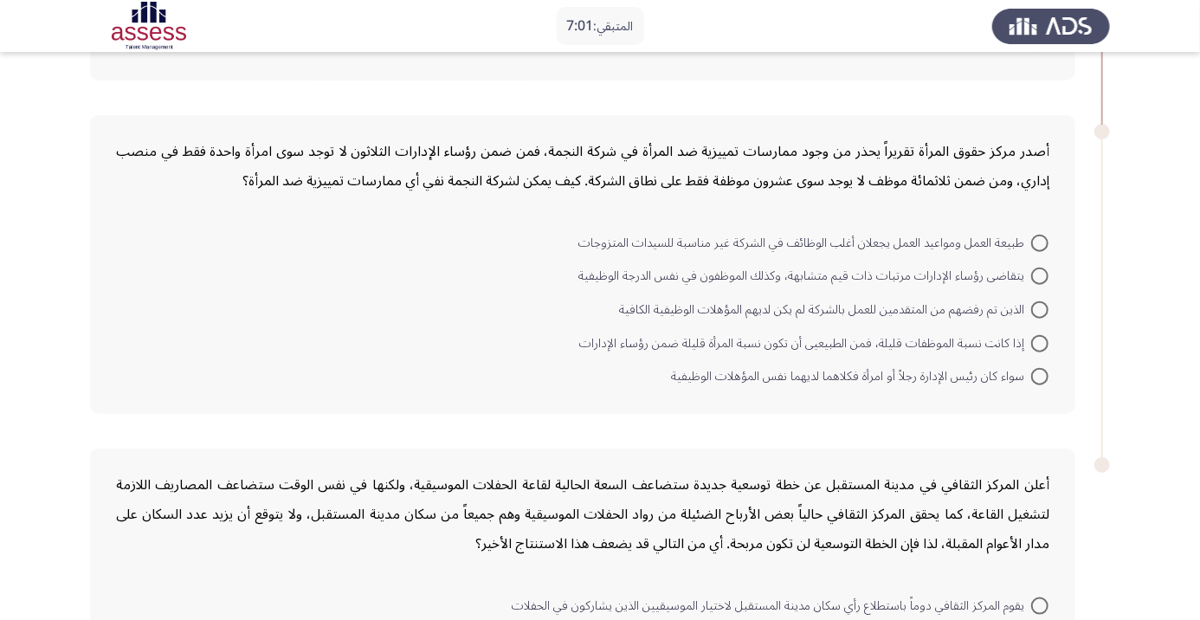
click at [1045, 237] on span at bounding box center [1040, 243] width 17 height 17
click at [1045, 237] on input "طبيعة العمل ومواعيد العمل يجعلان أغلب الوظائف في الشركة غير مناسبة للسيدات المت…" at bounding box center [1040, 243] width 17 height 17
radio input "true"
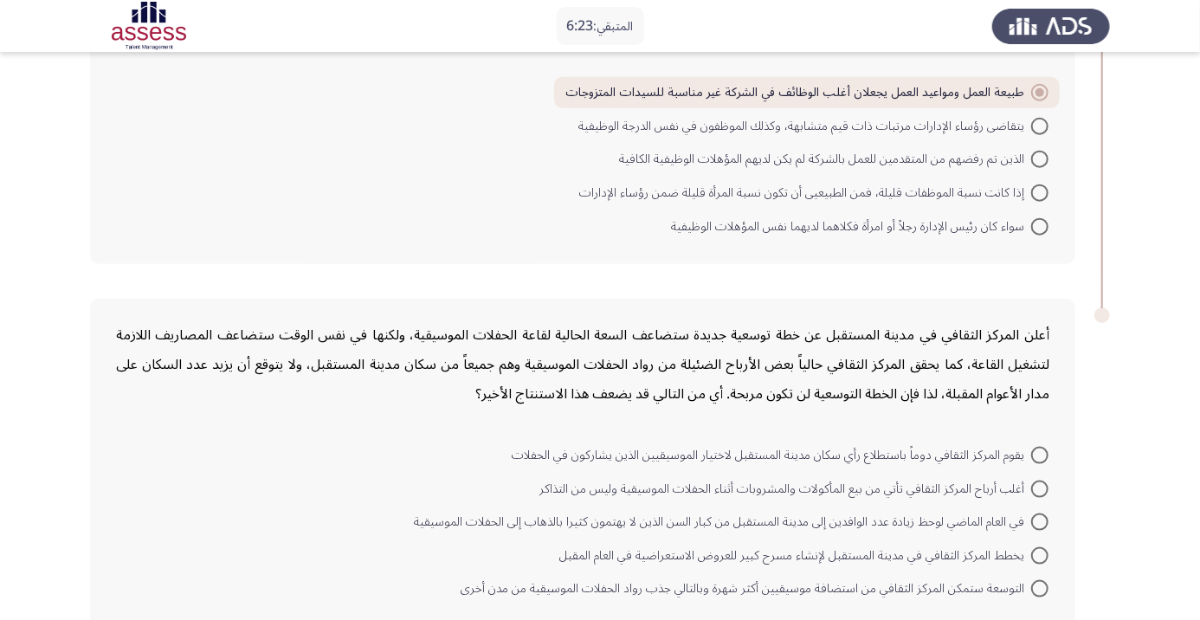
scroll to position [906, 0]
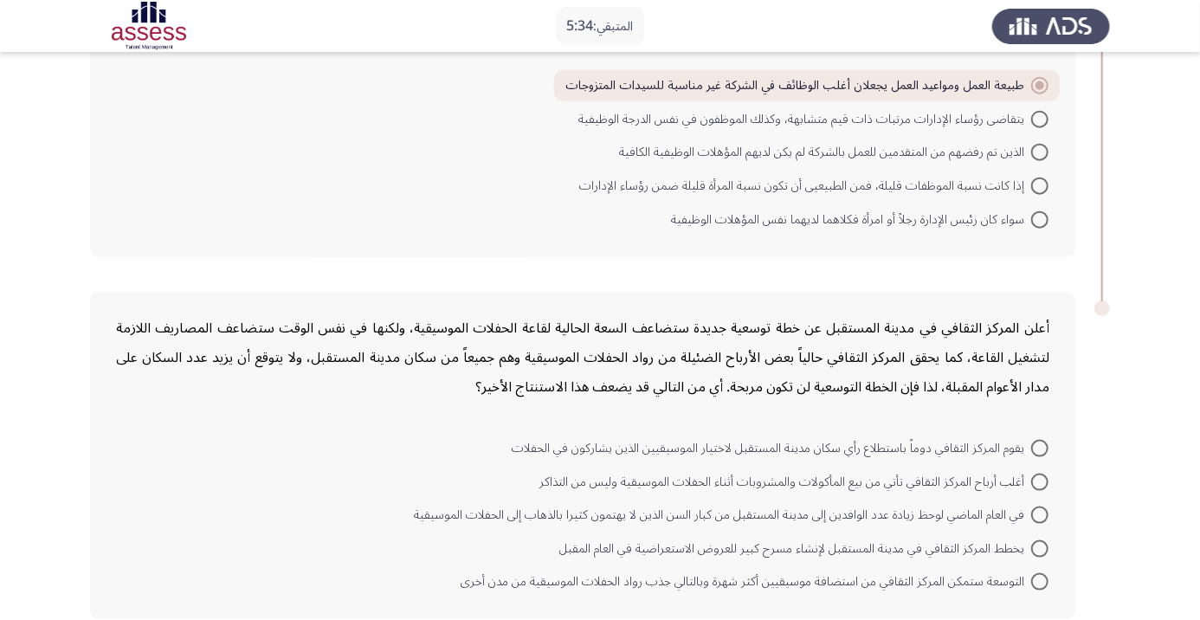
click at [1045, 574] on span at bounding box center [1040, 581] width 17 height 17
click at [1045, 574] on input "التوسعة ستمكن المركز الثقافي من استضافة موسيقيين أكثر شهرة وبالتالي جذب رواد ال…" at bounding box center [1040, 581] width 17 height 17
radio input "true"
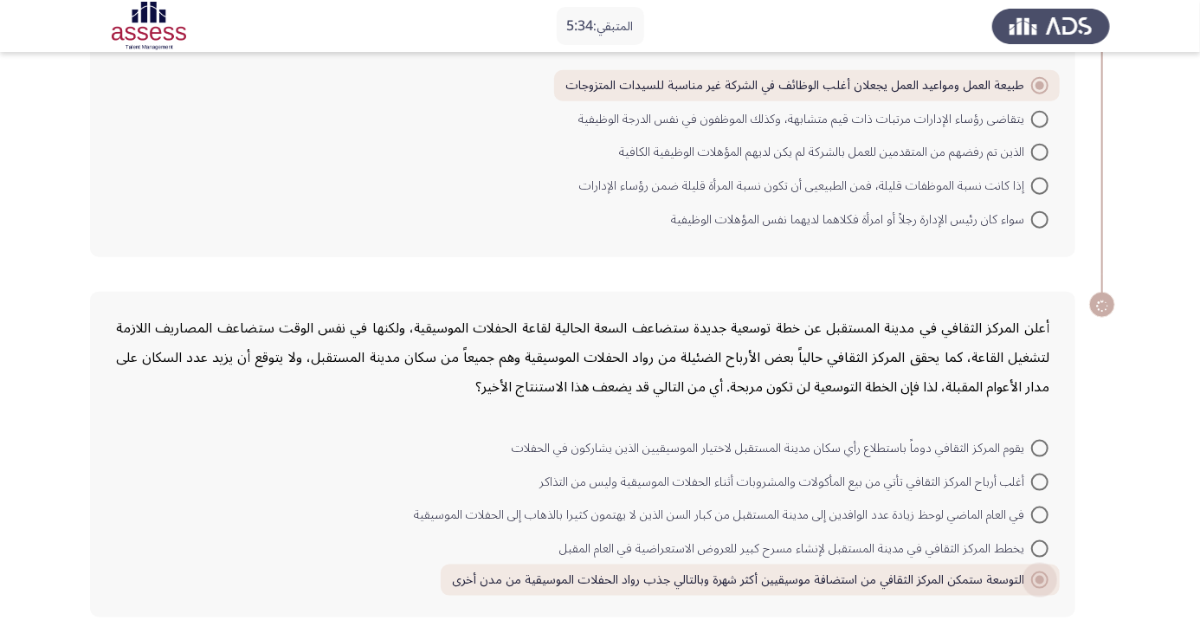
scroll to position [903, 0]
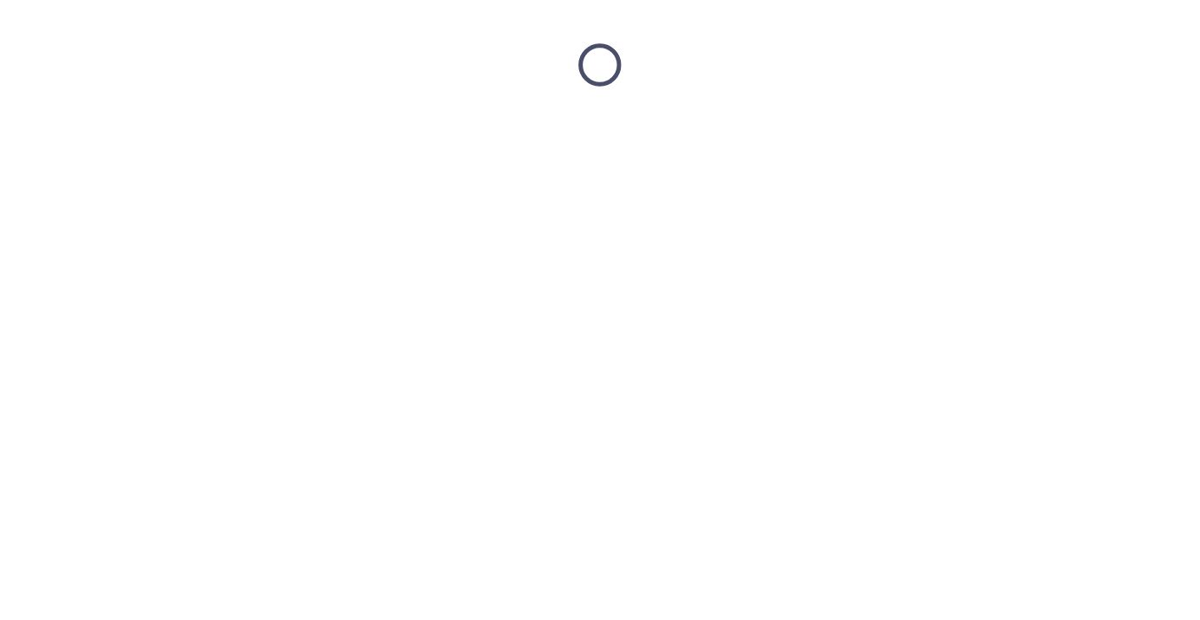
scroll to position [0, 0]
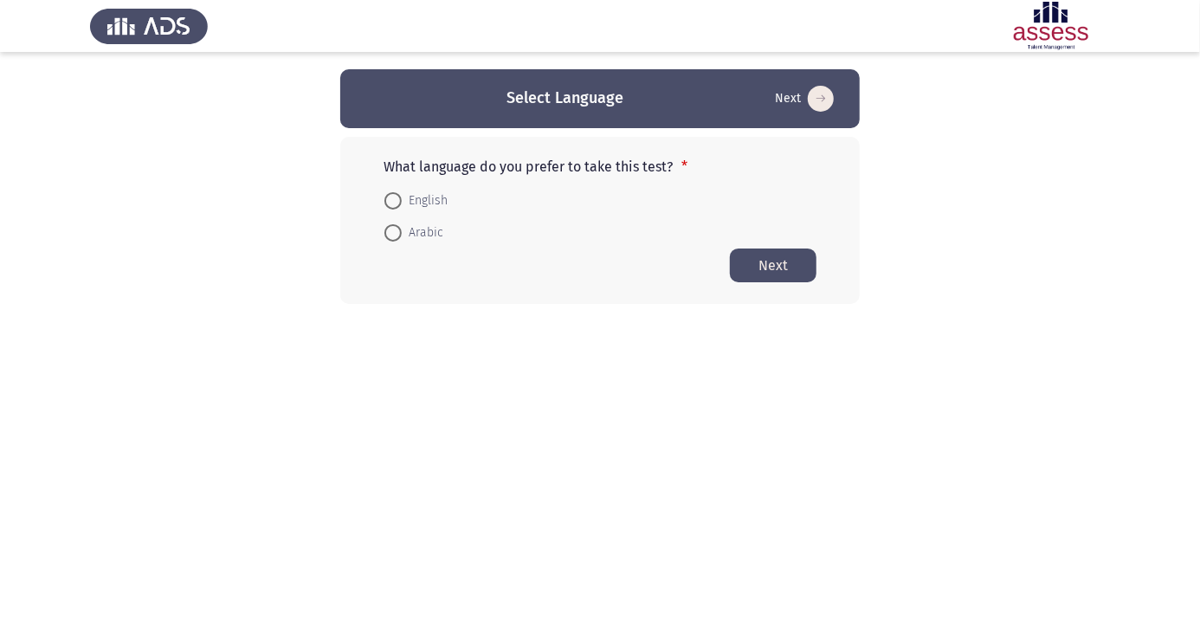
click at [393, 233] on span at bounding box center [393, 233] width 0 height 0
click at [393, 232] on input "Arabic" at bounding box center [393, 232] width 17 height 17
radio input "true"
click at [799, 253] on button "Next" at bounding box center [773, 265] width 87 height 34
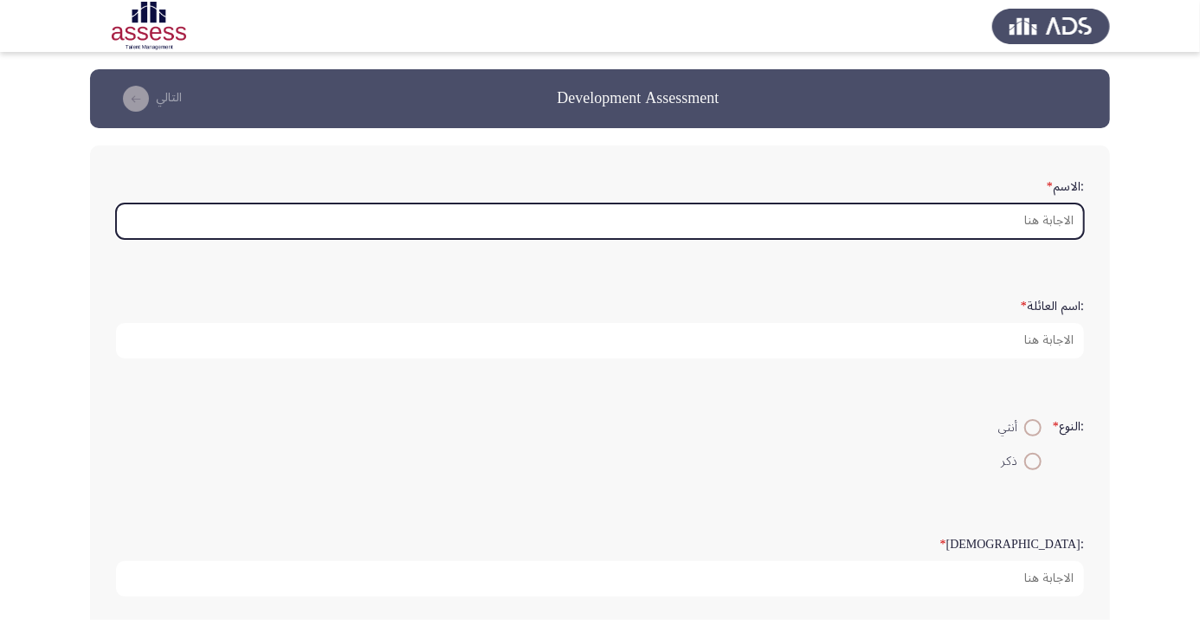
click at [1068, 224] on input ":الاسم *" at bounding box center [600, 222] width 968 height 36
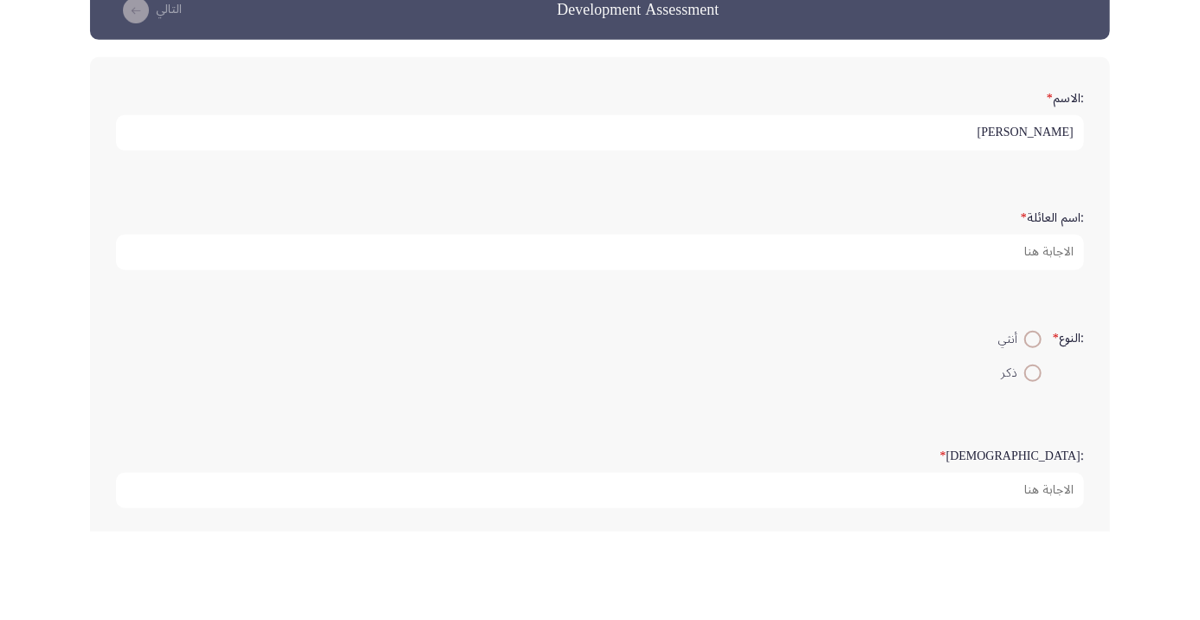
type input "[PERSON_NAME]"
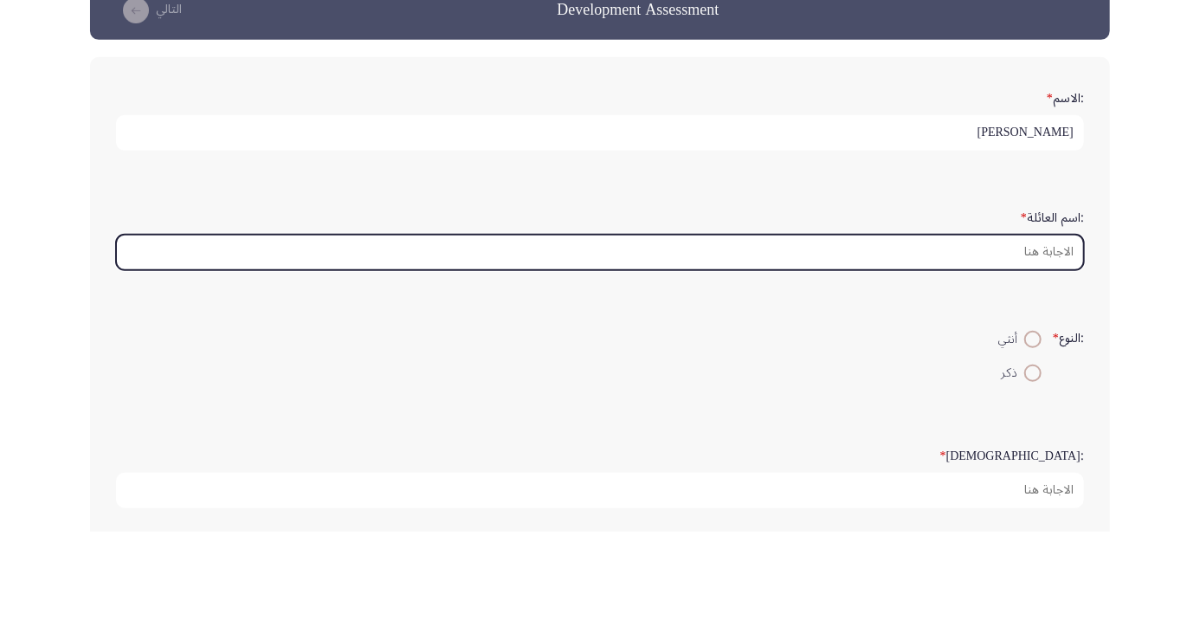
click at [1043, 340] on input ":اسم العائلة *" at bounding box center [600, 341] width 968 height 36
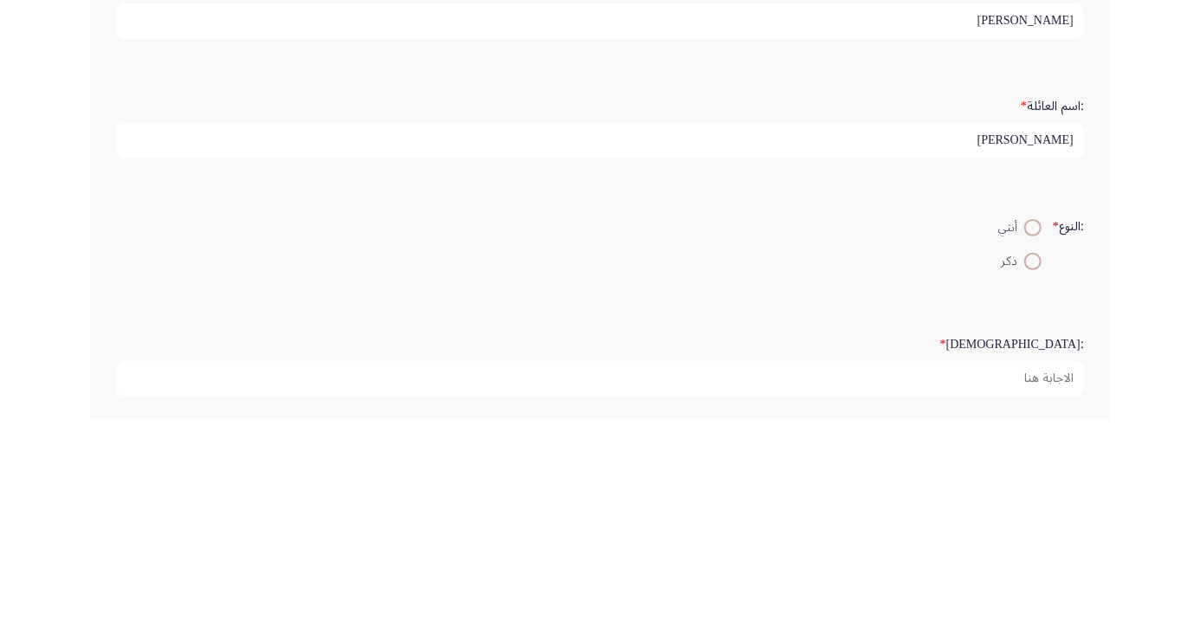
type input "[PERSON_NAME]"
click at [1033, 462] on span at bounding box center [1033, 462] width 0 height 0
click at [1031, 459] on input "ذكر" at bounding box center [1033, 461] width 17 height 17
radio input "true"
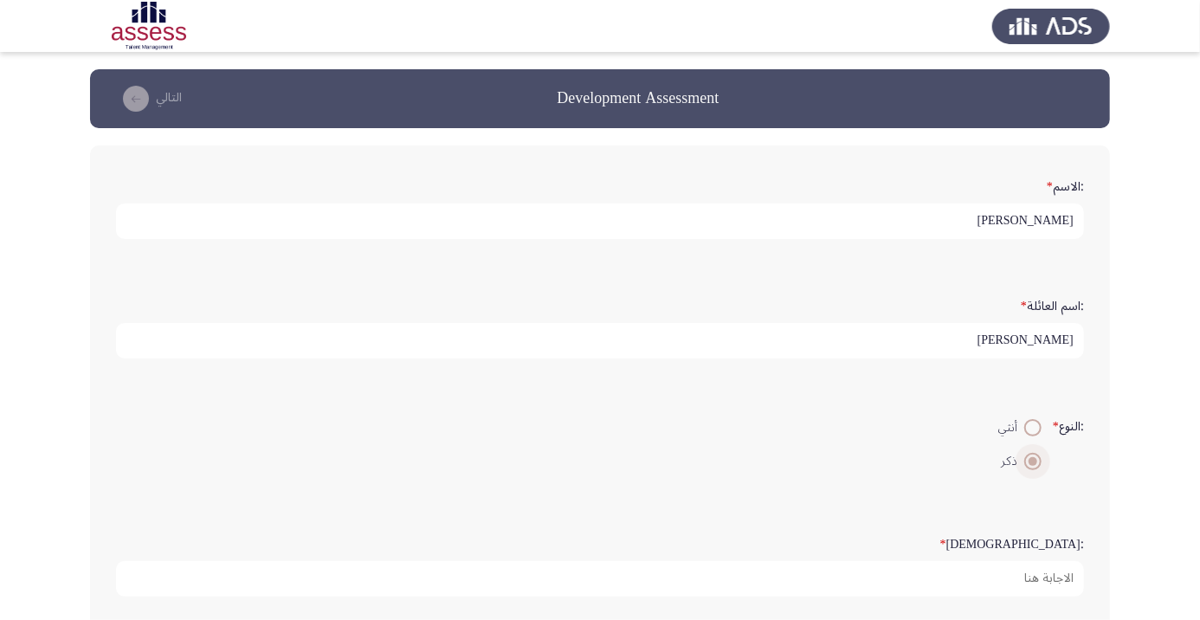
scroll to position [5, 0]
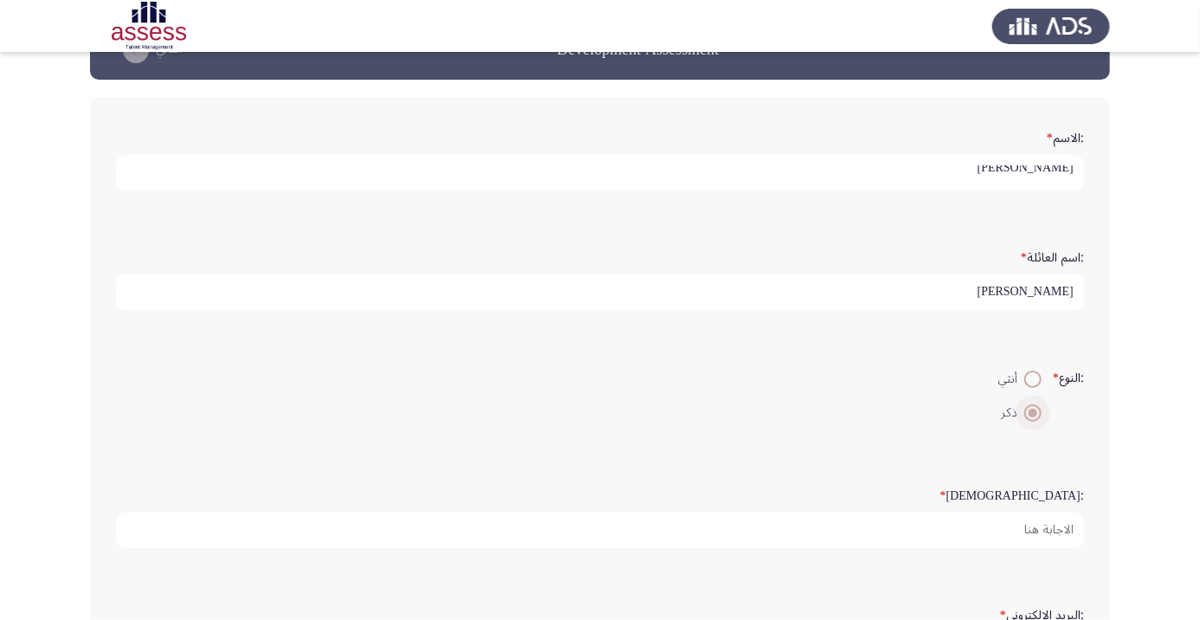
click at [947, 501] on span "*" at bounding box center [944, 495] width 6 height 25
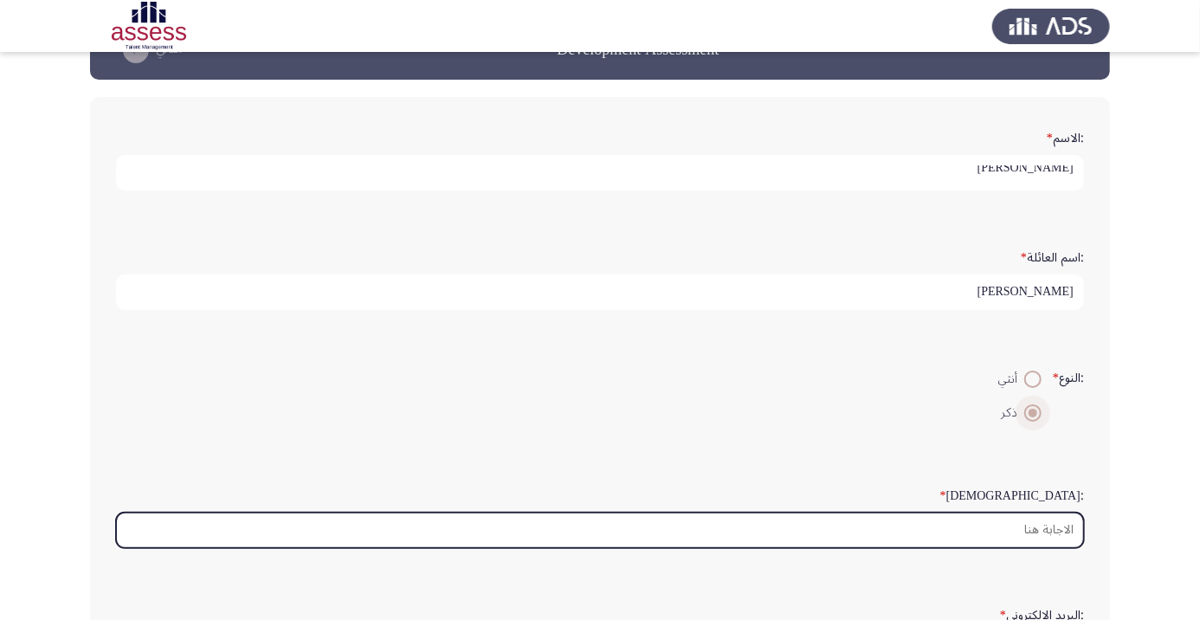
click at [1050, 513] on input ":السن *" at bounding box center [600, 531] width 968 height 36
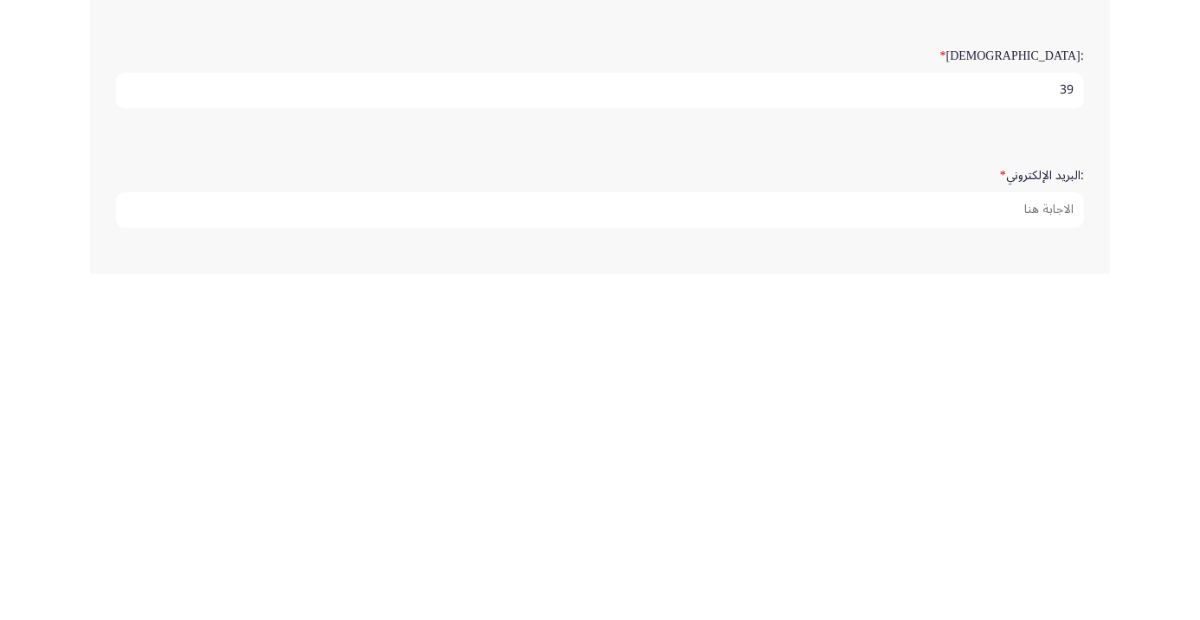
scroll to position [147, 0]
type input "39"
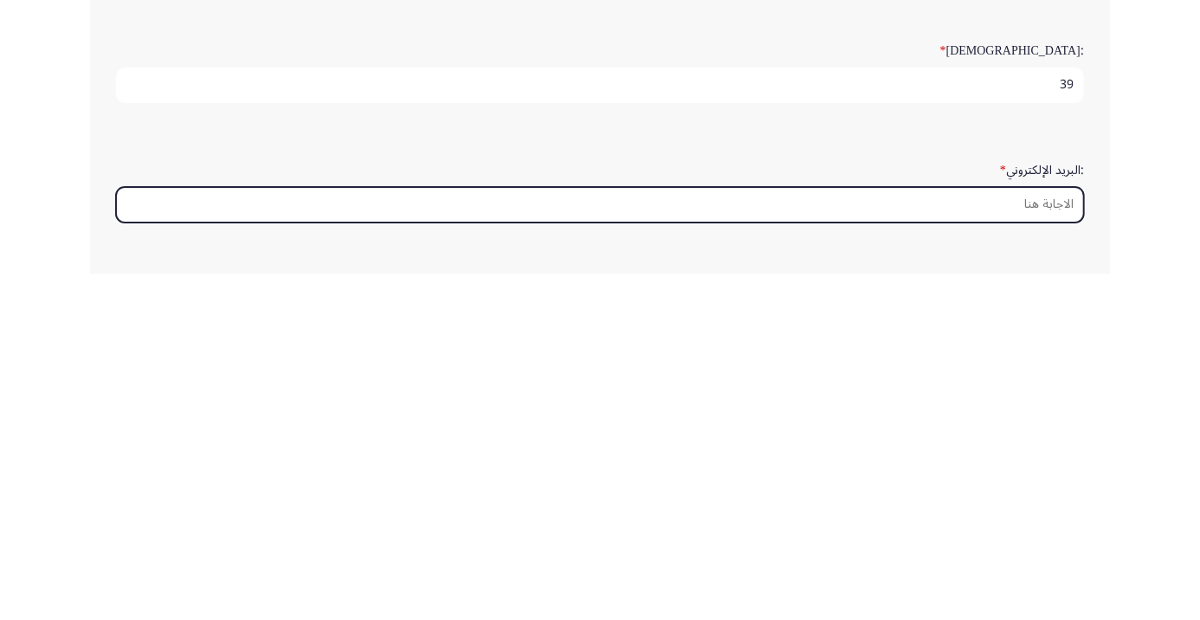
click at [1052, 547] on input ":البريد الإلكتروني *" at bounding box center [600, 552] width 968 height 36
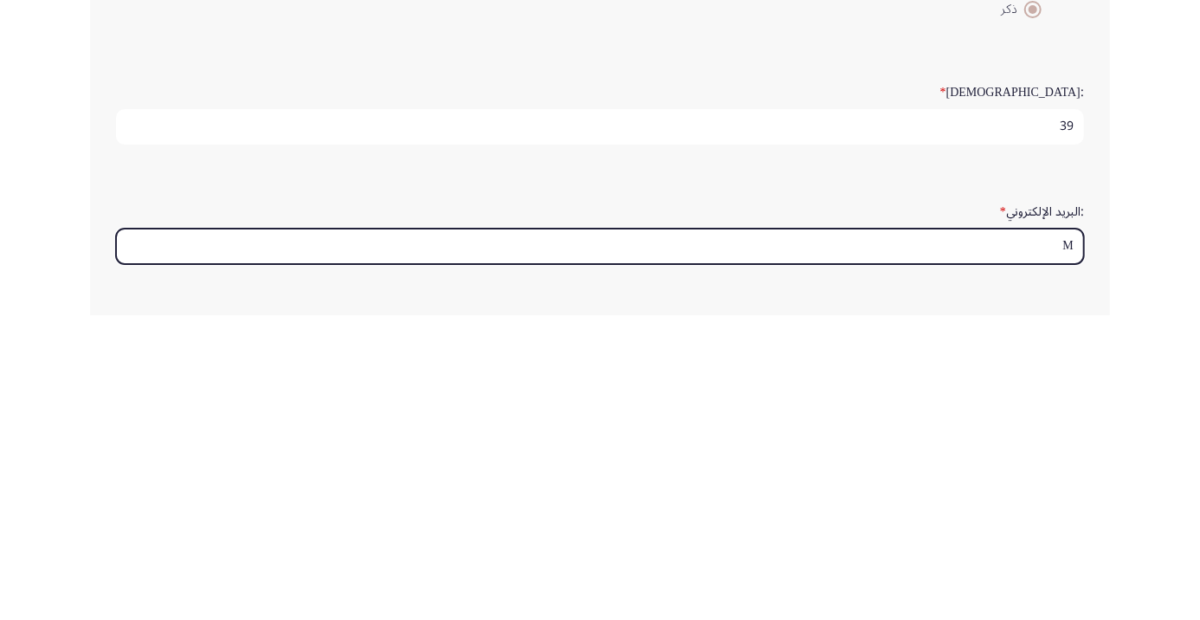
type input "Mo"
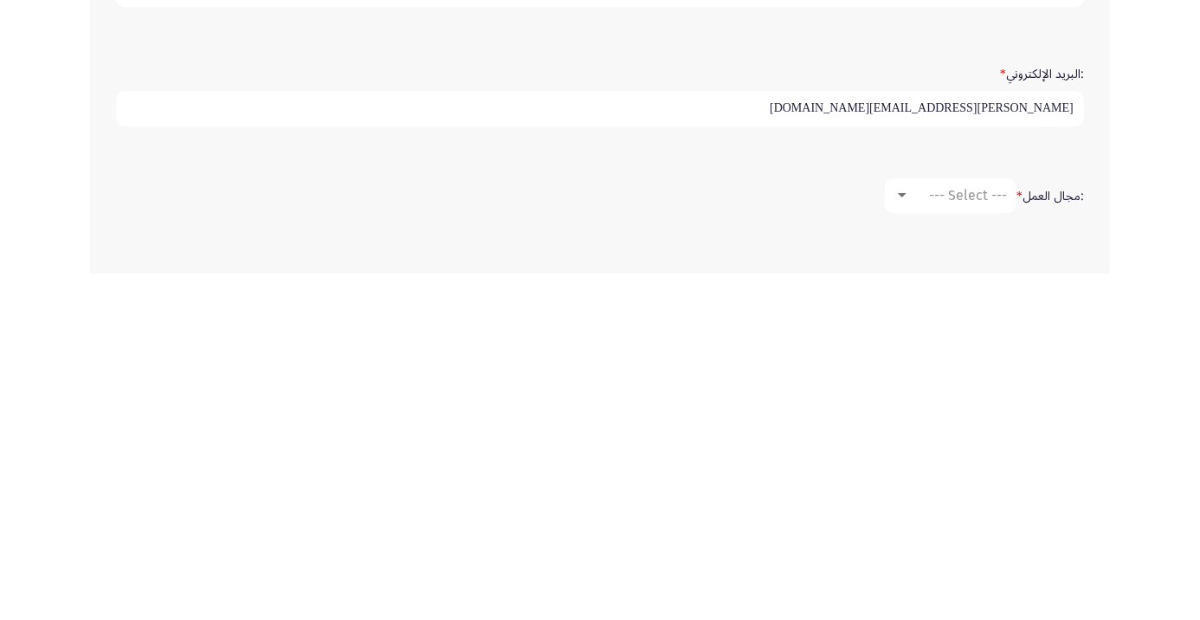
type input "[PERSON_NAME][EMAIL_ADDRESS][DOMAIN_NAME]"
click at [978, 534] on span "--- Select ---" at bounding box center [968, 542] width 78 height 16
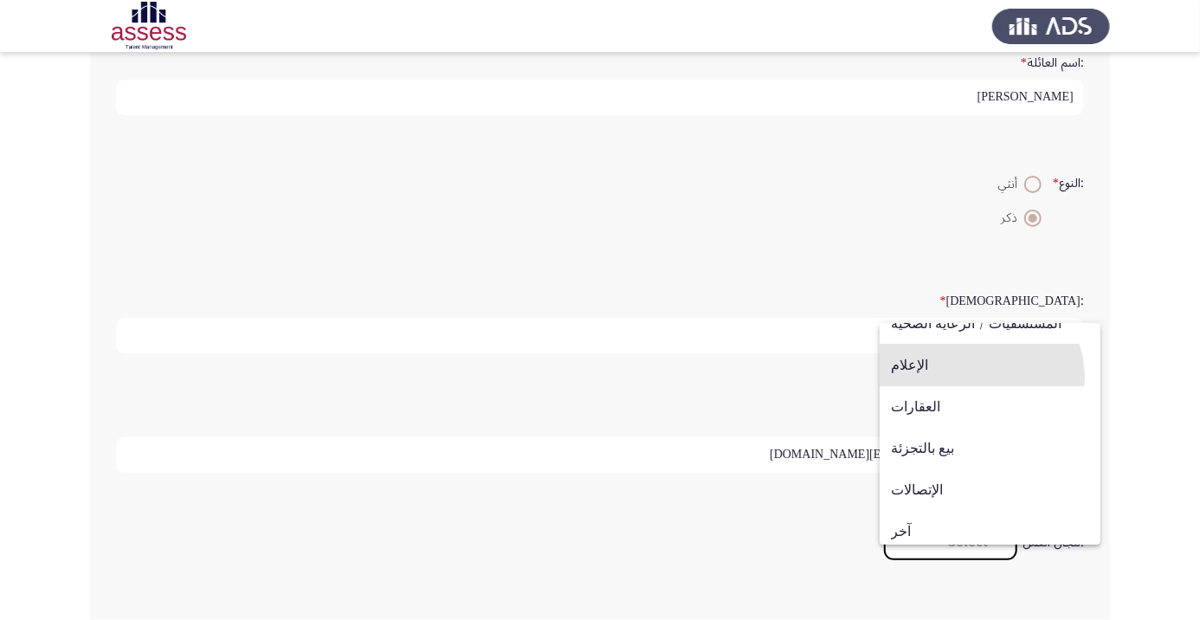
scroll to position [568, 0]
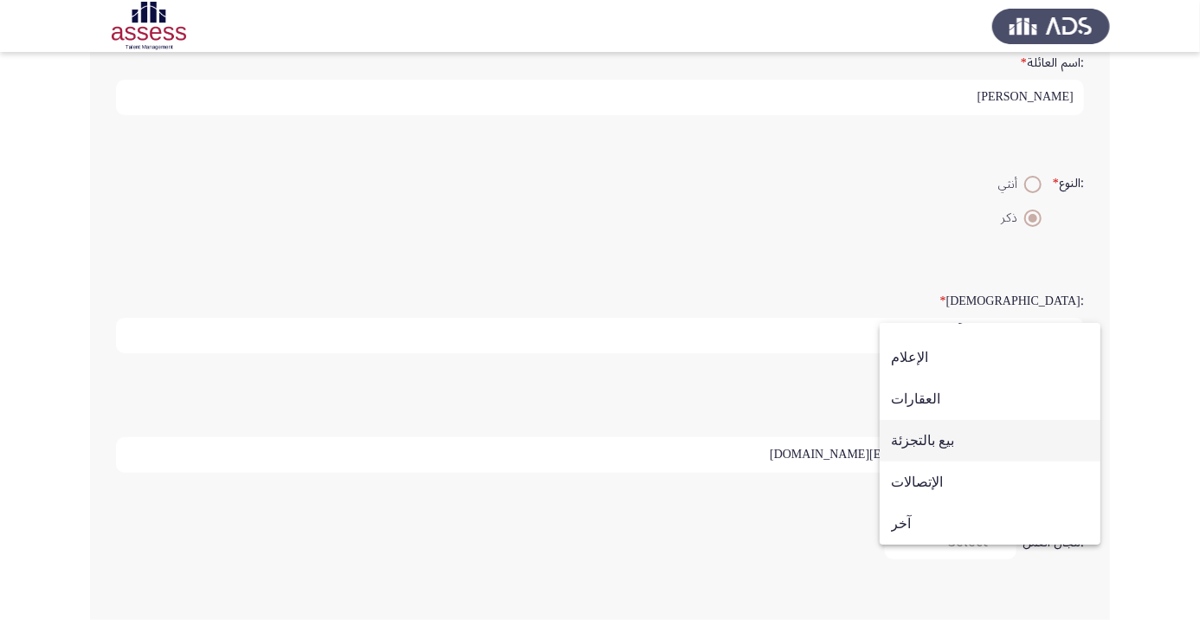
click at [946, 442] on span "بيع بالتجزئة" at bounding box center [990, 441] width 198 height 42
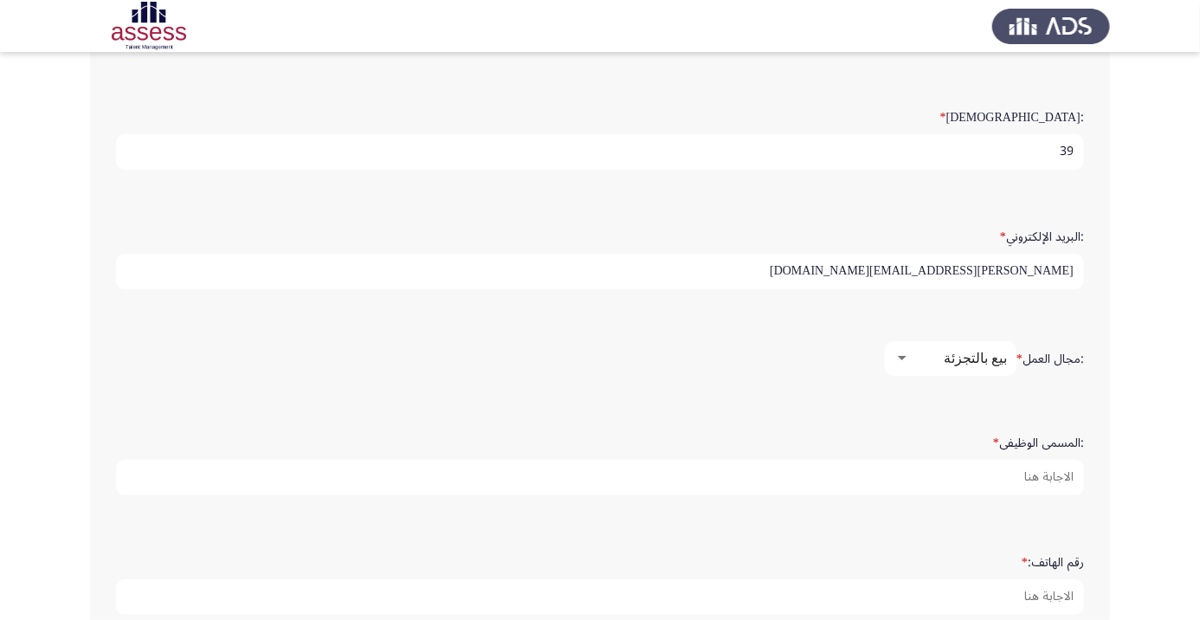
scroll to position [428, 0]
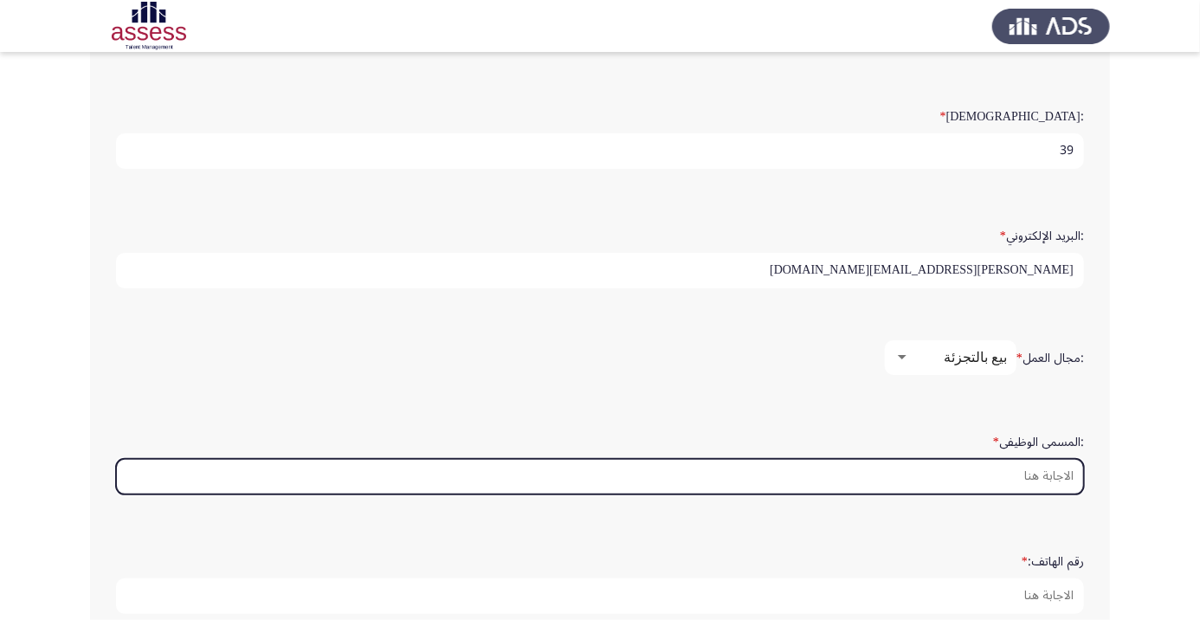
click at [1047, 475] on input ":المسمى الوظيفى *" at bounding box center [600, 477] width 968 height 36
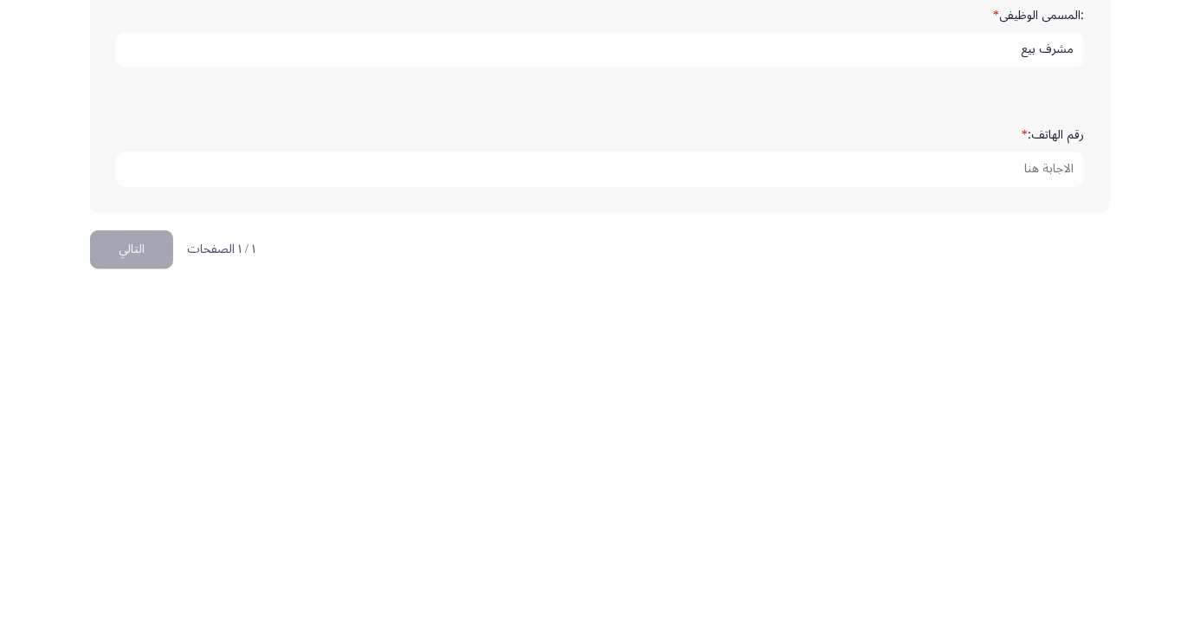
scroll to position [527, 0]
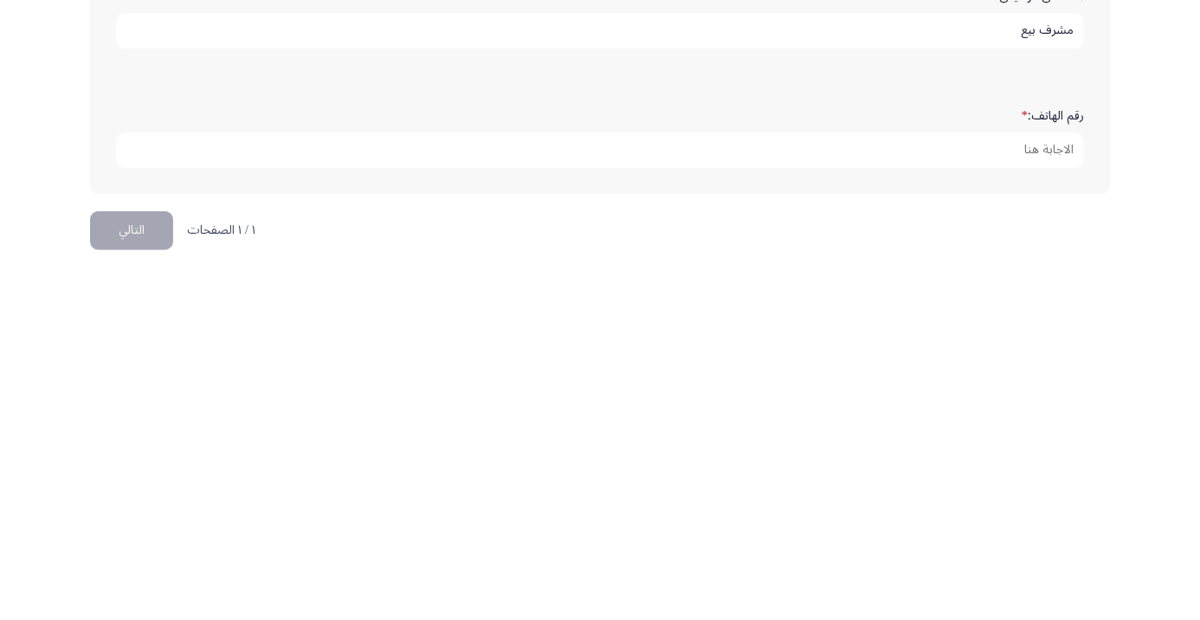
type input "مشرف بيع"
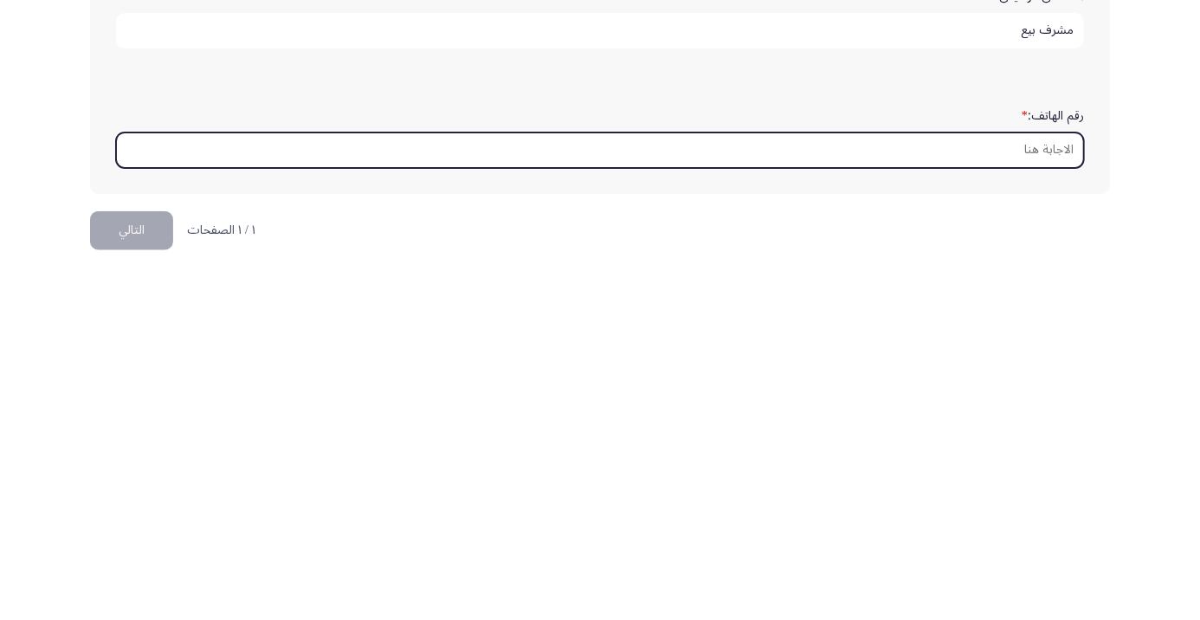
click at [1051, 488] on input "رقم الهاتف: *" at bounding box center [600, 497] width 968 height 36
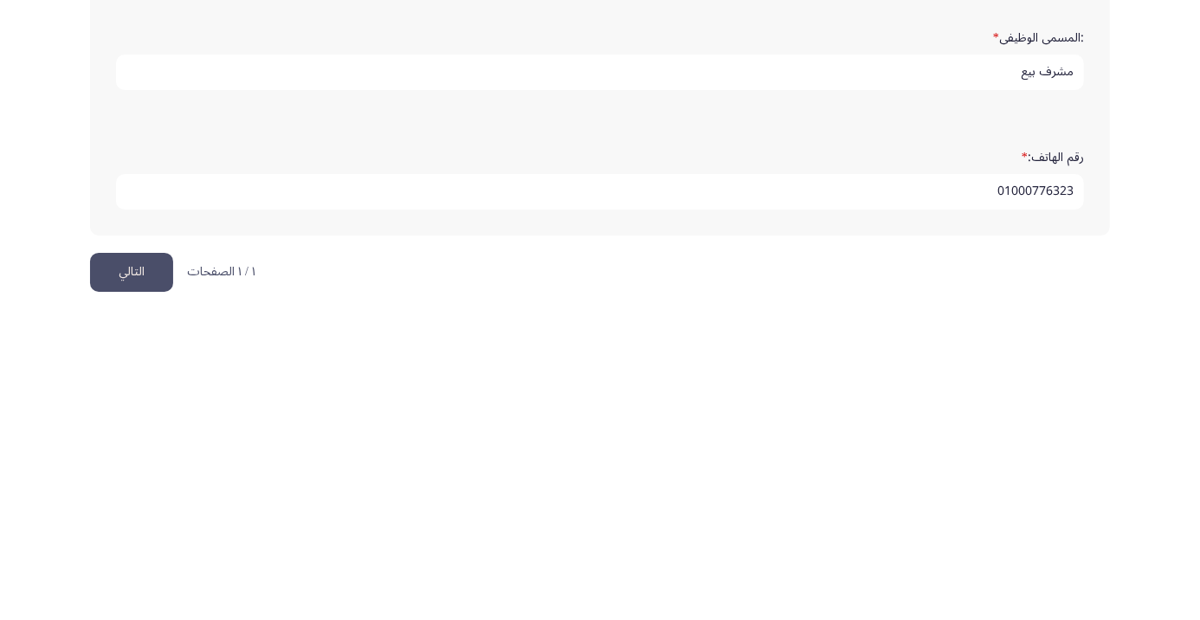
type input "01000776323"
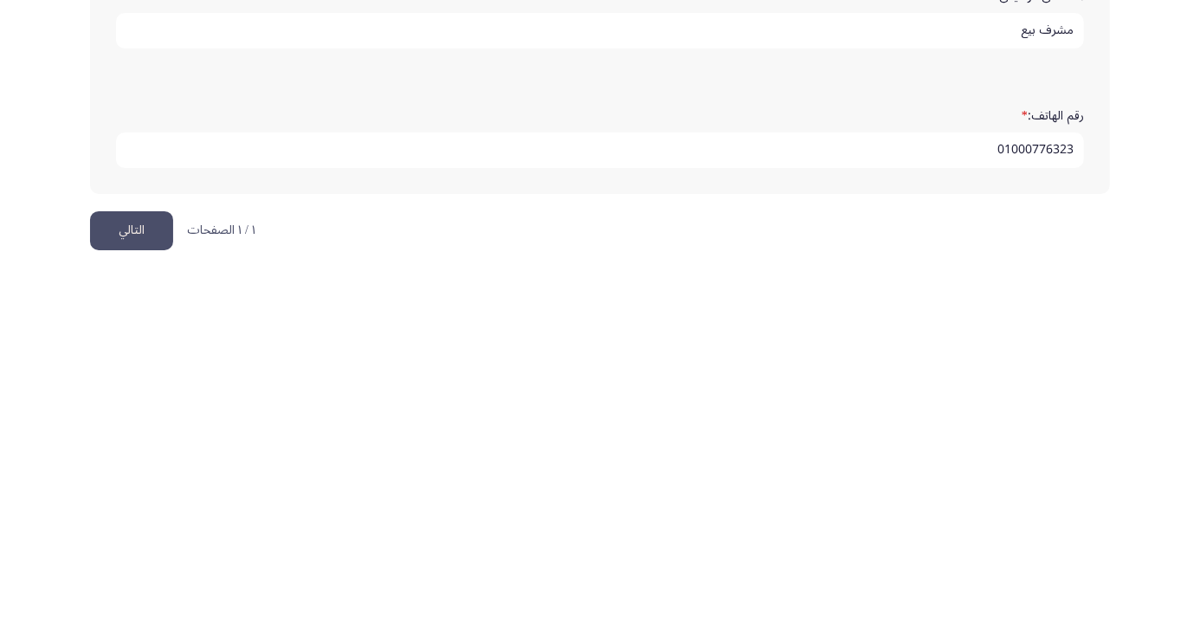
click at [119, 568] on button "التالي" at bounding box center [131, 577] width 83 height 39
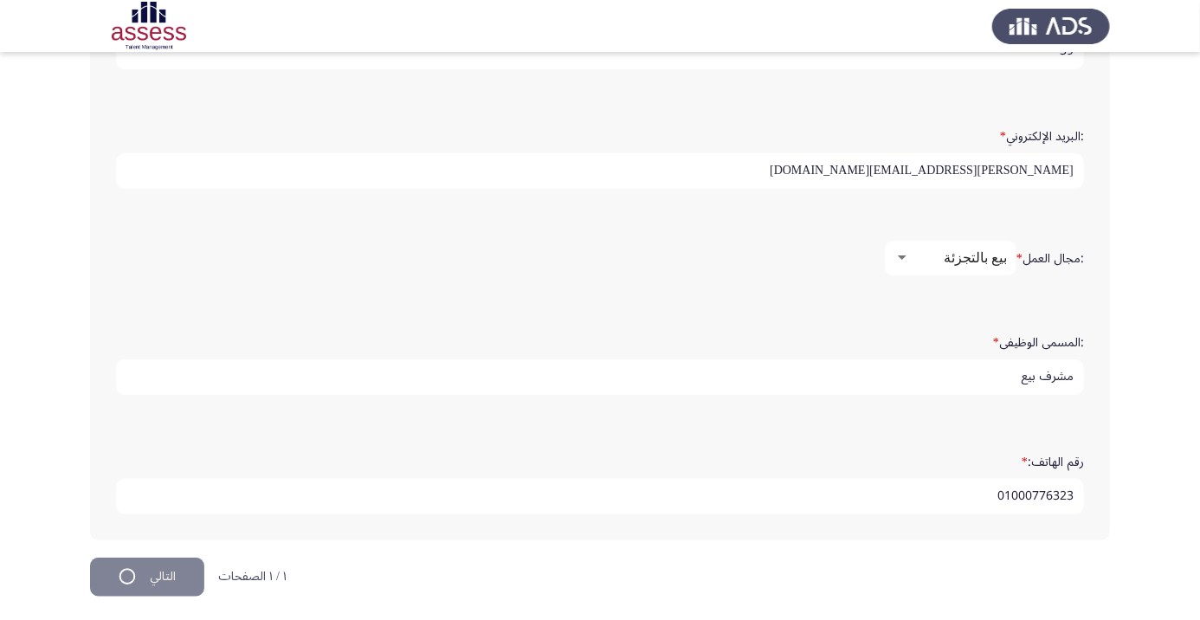
scroll to position [0, 0]
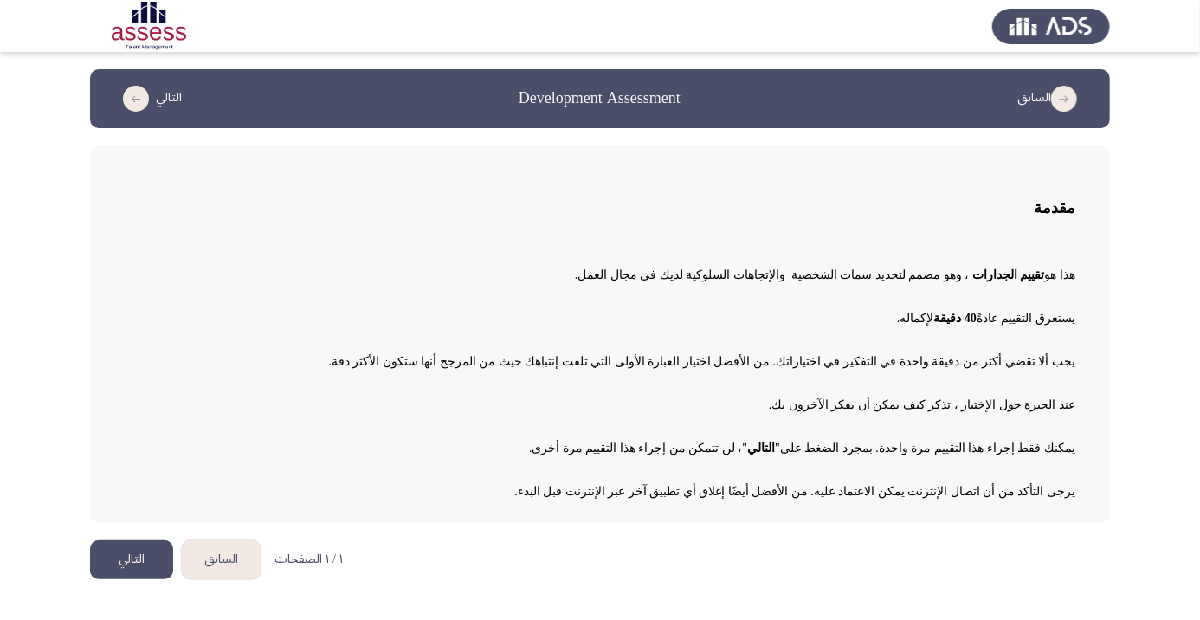
click at [122, 553] on button "التالي" at bounding box center [131, 559] width 83 height 39
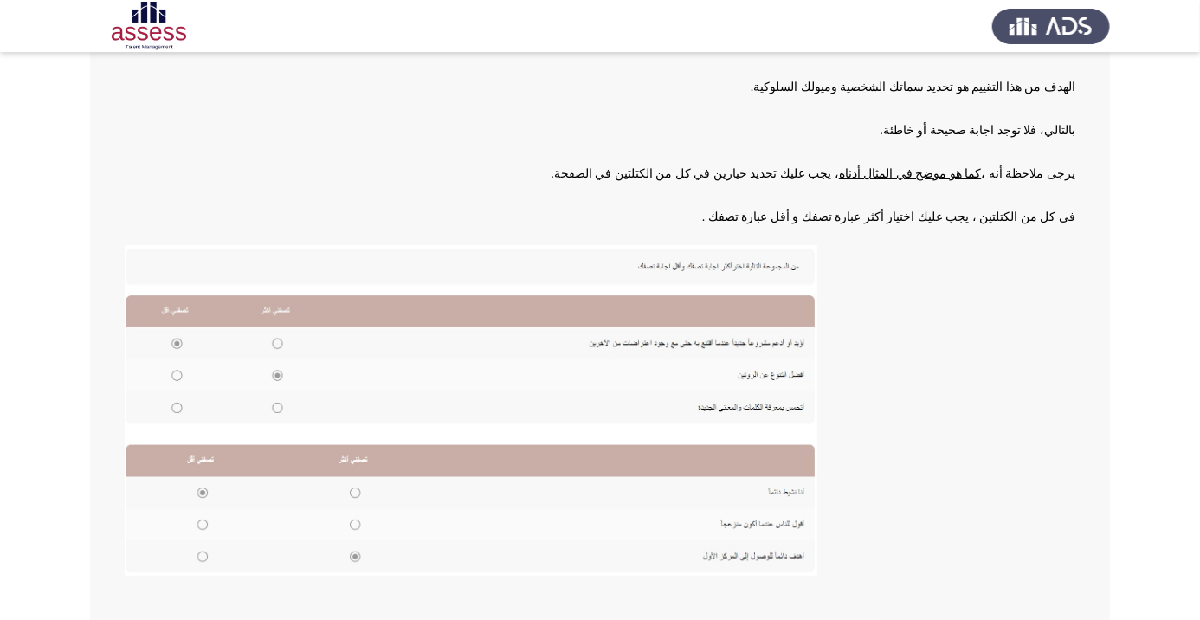
scroll to position [191, 0]
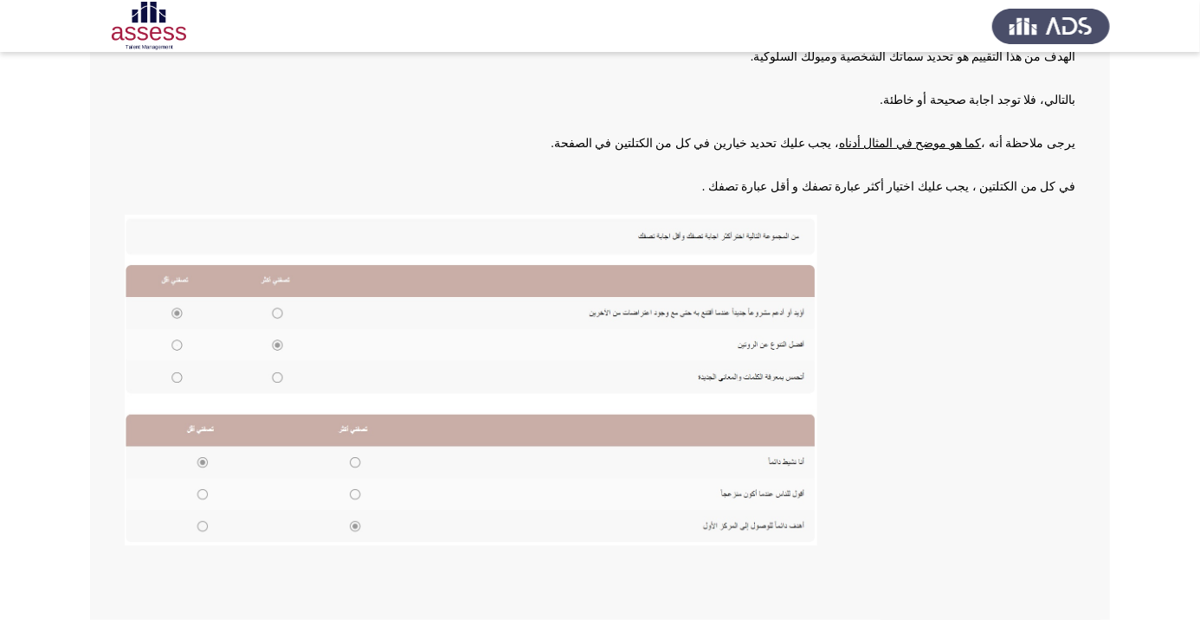
click at [285, 326] on img at bounding box center [471, 380] width 693 height 331
click at [281, 305] on img at bounding box center [471, 380] width 693 height 331
click at [281, 320] on img at bounding box center [471, 380] width 693 height 331
click at [280, 309] on img at bounding box center [471, 380] width 693 height 331
click at [269, 314] on img at bounding box center [471, 380] width 693 height 331
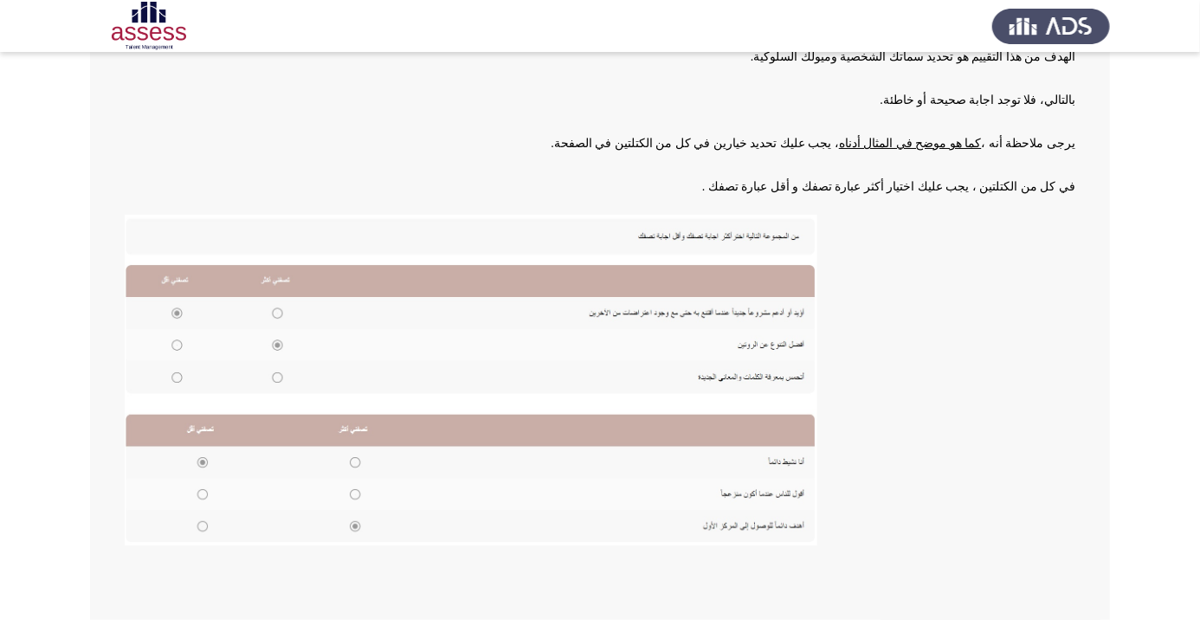
click at [281, 312] on img at bounding box center [471, 380] width 693 height 331
click at [273, 308] on img at bounding box center [471, 380] width 693 height 331
click at [272, 312] on img at bounding box center [471, 380] width 693 height 331
click at [287, 310] on img at bounding box center [471, 380] width 693 height 331
click at [280, 311] on img at bounding box center [471, 380] width 693 height 331
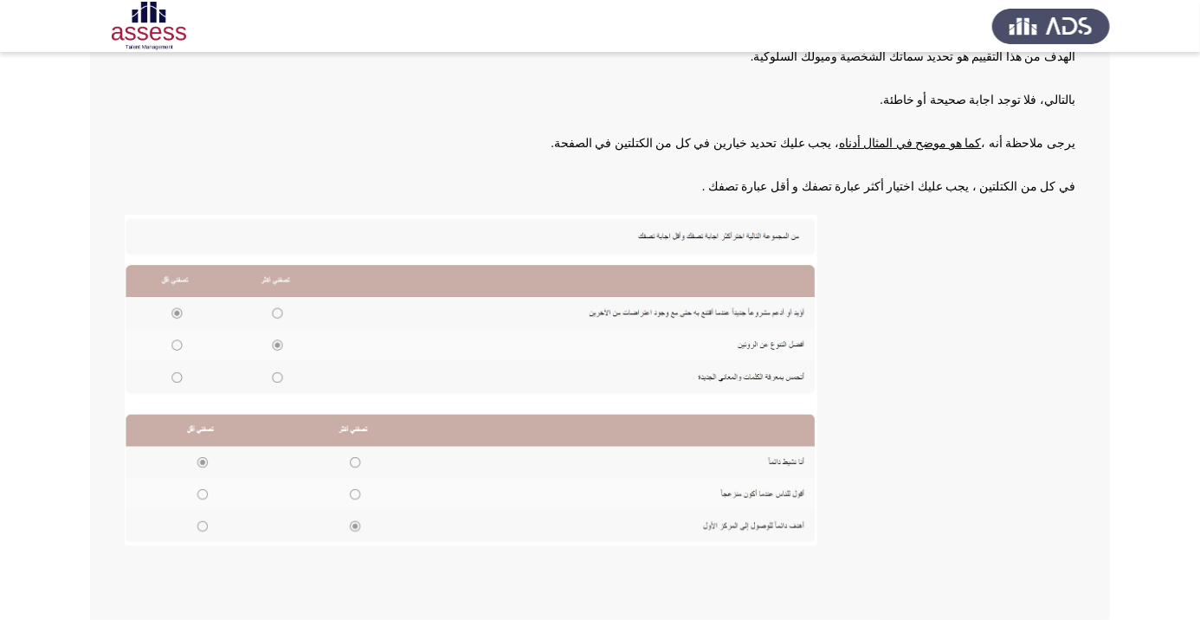
click at [288, 311] on img at bounding box center [471, 380] width 693 height 331
click at [288, 312] on img at bounding box center [471, 380] width 693 height 331
click at [279, 319] on img at bounding box center [471, 380] width 693 height 331
click at [194, 346] on img at bounding box center [471, 380] width 693 height 331
click at [177, 309] on img at bounding box center [471, 380] width 693 height 331
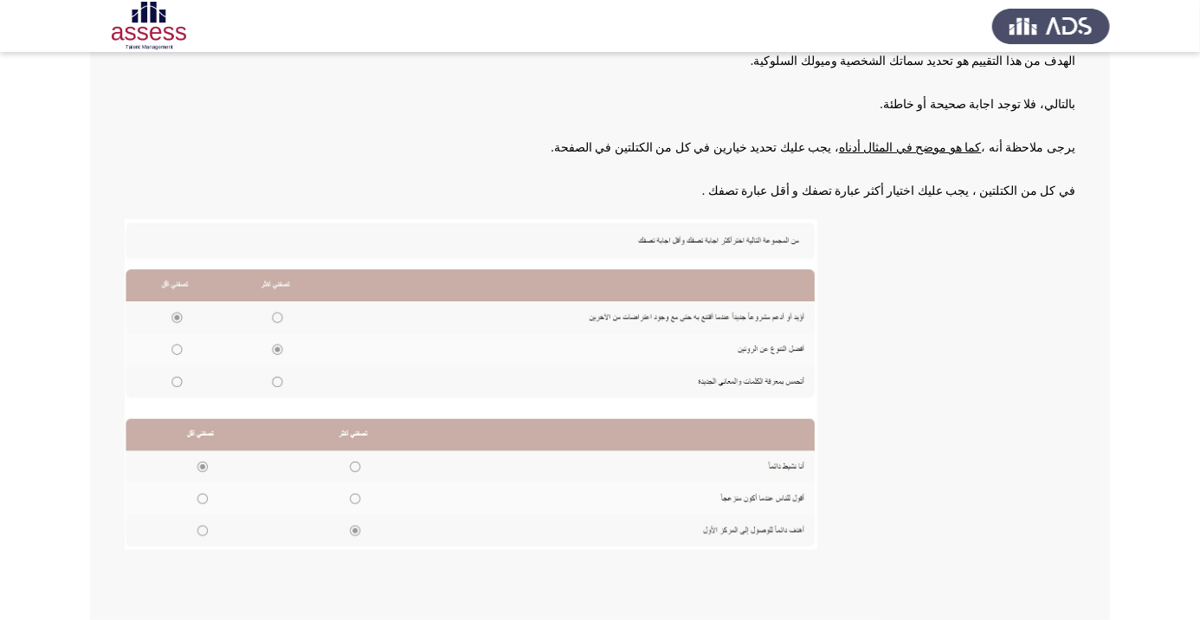
scroll to position [187, 0]
click at [276, 313] on img at bounding box center [471, 383] width 693 height 331
click at [274, 306] on img at bounding box center [471, 383] width 693 height 331
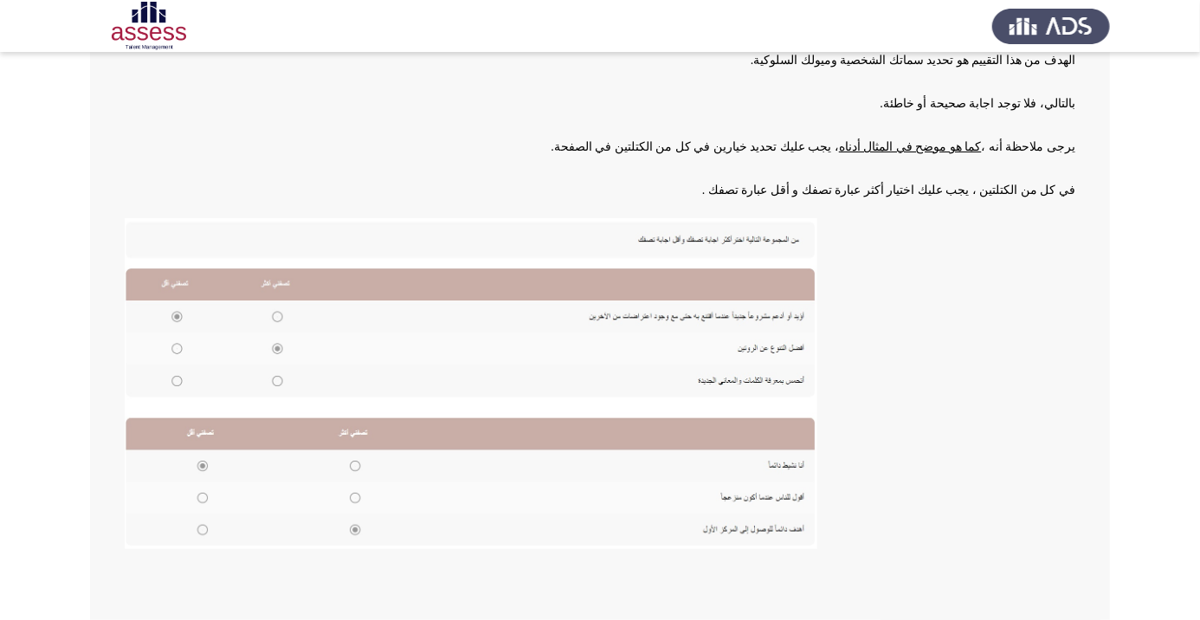
click at [274, 306] on img at bounding box center [471, 383] width 693 height 331
click at [275, 314] on img at bounding box center [471, 383] width 693 height 331
click at [764, 322] on img at bounding box center [471, 383] width 693 height 331
click at [764, 314] on img at bounding box center [471, 383] width 693 height 331
click at [757, 314] on img at bounding box center [471, 383] width 693 height 331
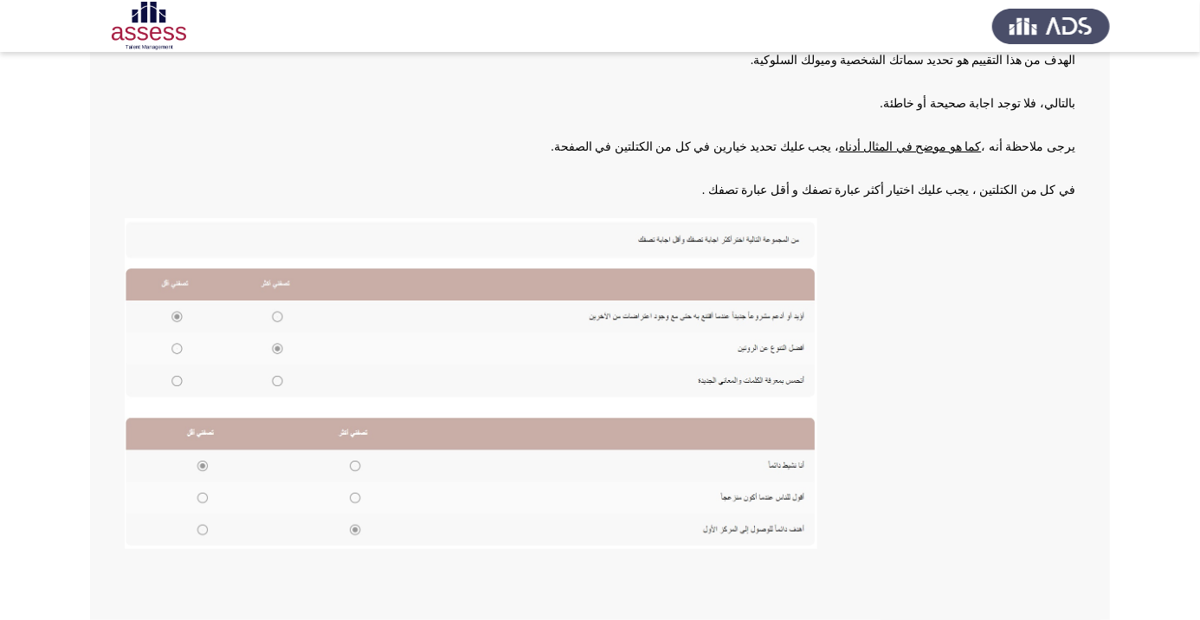
click at [167, 374] on img at bounding box center [471, 383] width 693 height 331
click at [200, 348] on img at bounding box center [471, 383] width 693 height 331
click at [341, 477] on img at bounding box center [471, 383] width 693 height 331
click at [346, 468] on img at bounding box center [471, 383] width 693 height 331
click at [340, 465] on img at bounding box center [471, 383] width 693 height 331
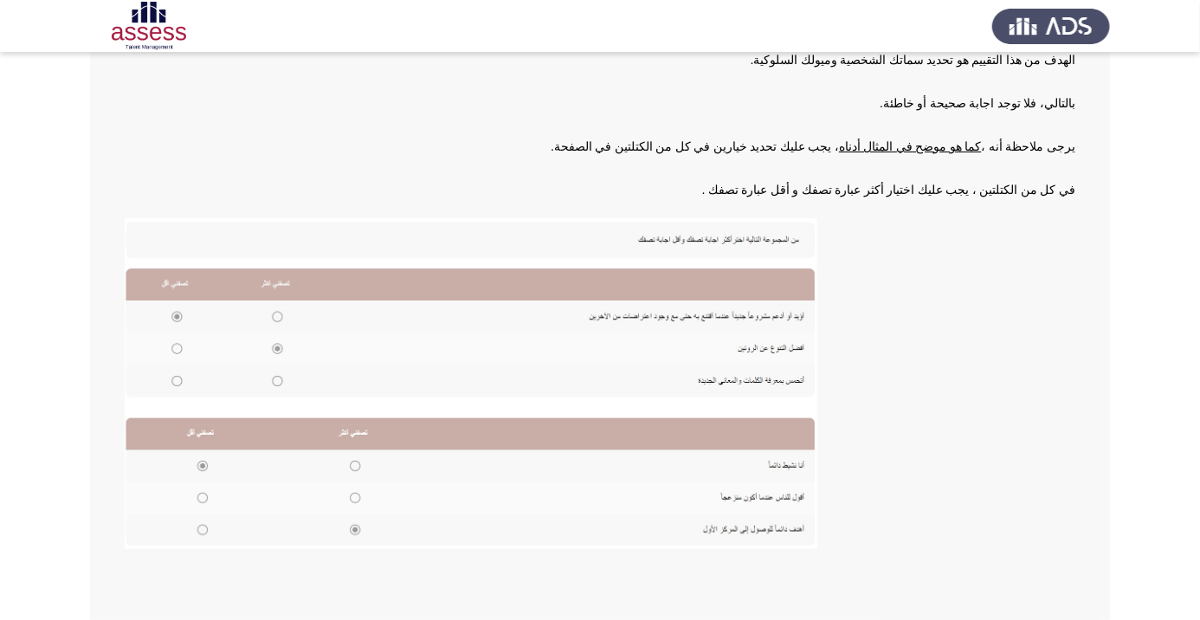
click at [334, 494] on img at bounding box center [471, 383] width 693 height 331
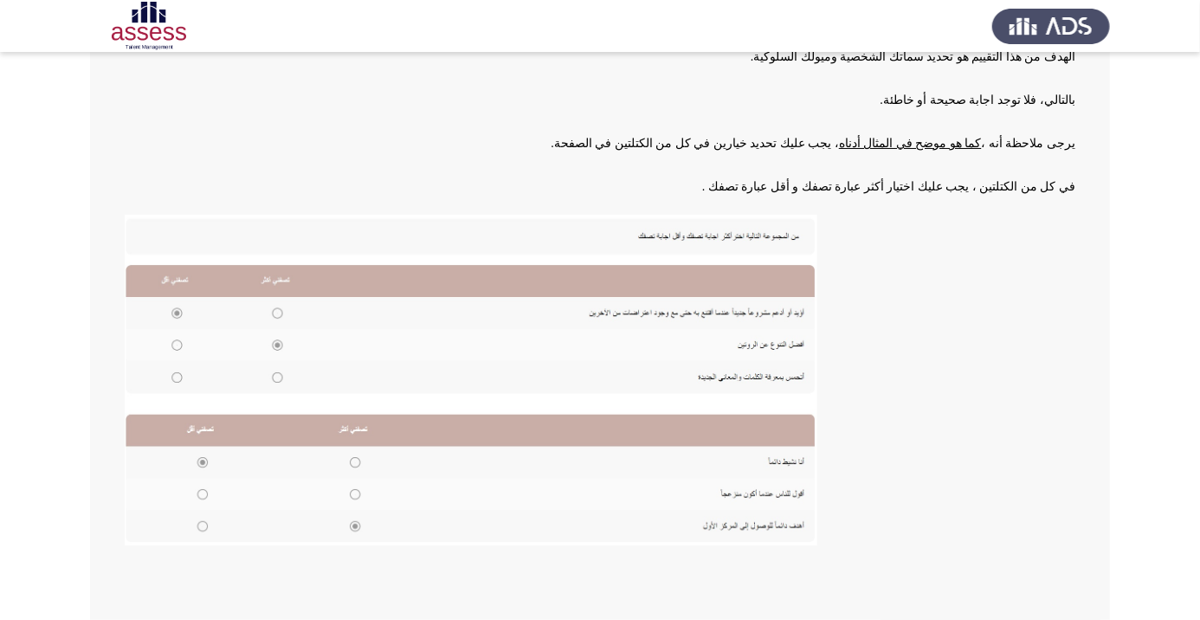
click at [282, 381] on img at bounding box center [471, 380] width 693 height 331
click at [285, 376] on img at bounding box center [471, 380] width 693 height 331
click at [285, 375] on img at bounding box center [471, 380] width 693 height 331
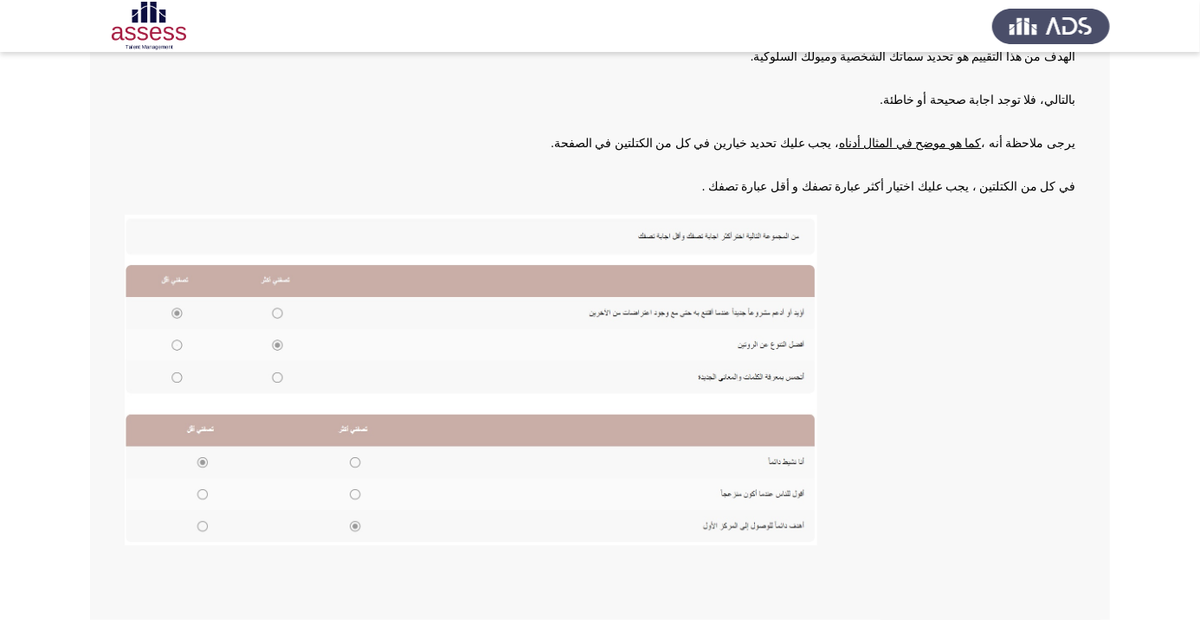
click at [281, 371] on img at bounding box center [471, 380] width 693 height 331
click at [274, 370] on img at bounding box center [471, 380] width 693 height 331
click at [271, 383] on img at bounding box center [471, 380] width 693 height 331
click at [355, 466] on img at bounding box center [471, 380] width 693 height 331
click at [360, 457] on img at bounding box center [471, 380] width 693 height 331
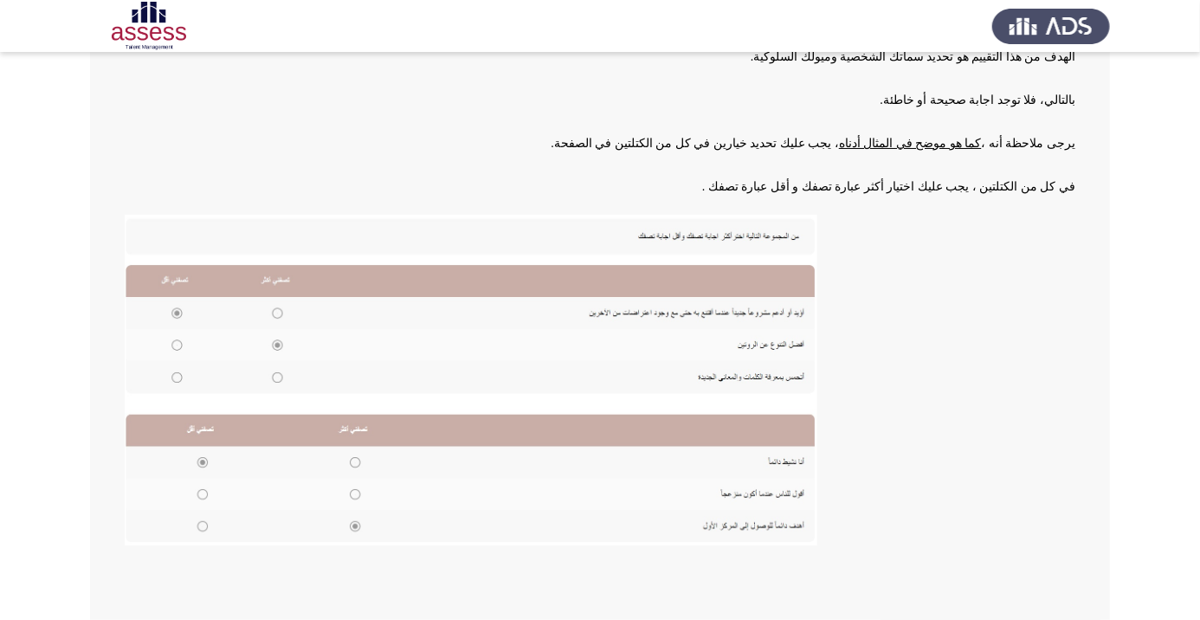
click at [357, 463] on img at bounding box center [471, 380] width 693 height 331
click at [353, 456] on img at bounding box center [471, 380] width 693 height 331
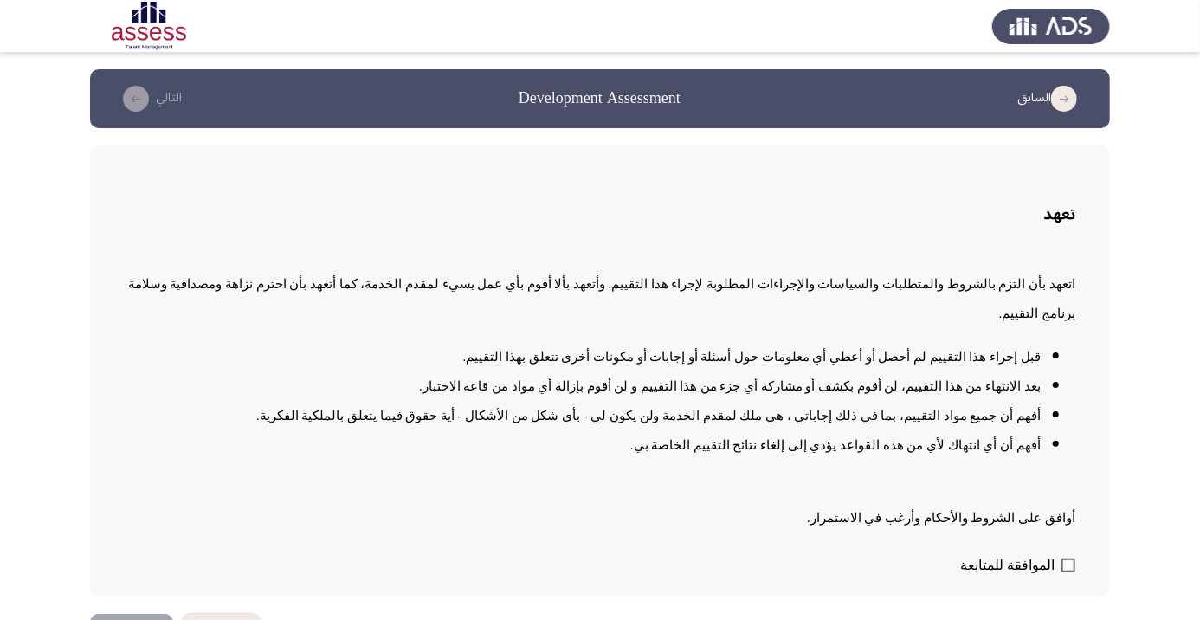
scroll to position [1, 0]
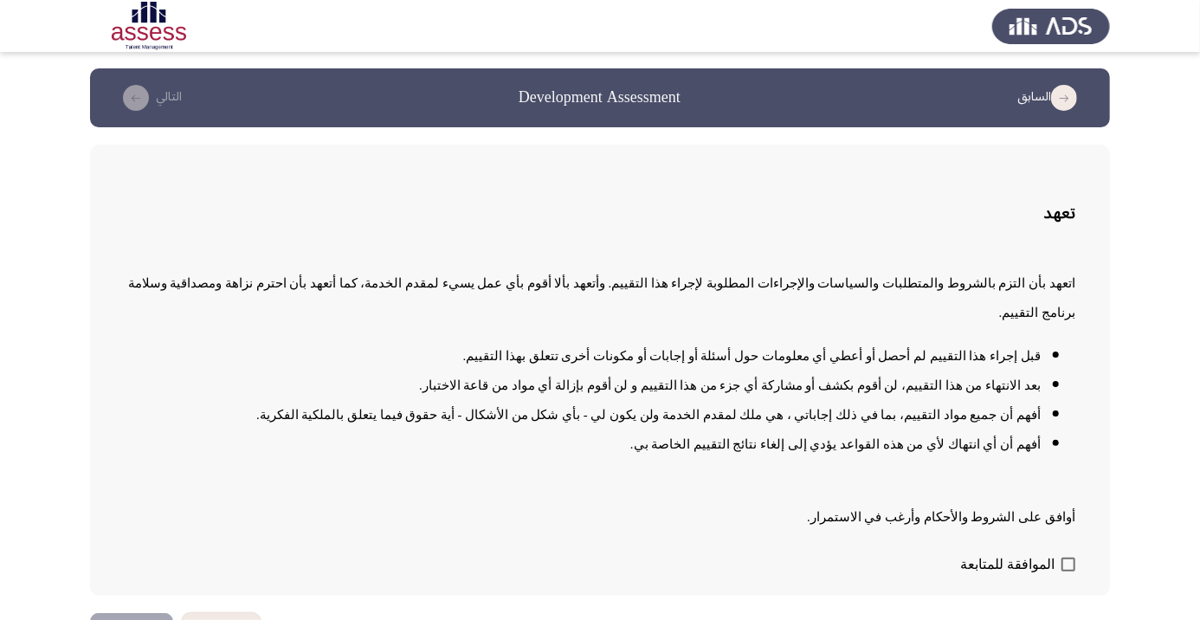
click at [1090, 595] on div "تعهد اتعهد بأن التزم بالشروط والمتطلبات والسياسات والإجراءات المطلوبة لإجراء هذ…" at bounding box center [600, 370] width 1020 height 451
click at [1072, 572] on span at bounding box center [1069, 565] width 14 height 14
click at [1069, 572] on input "الموافقة للمتابعة" at bounding box center [1068, 572] width 1 height 1
checkbox input "true"
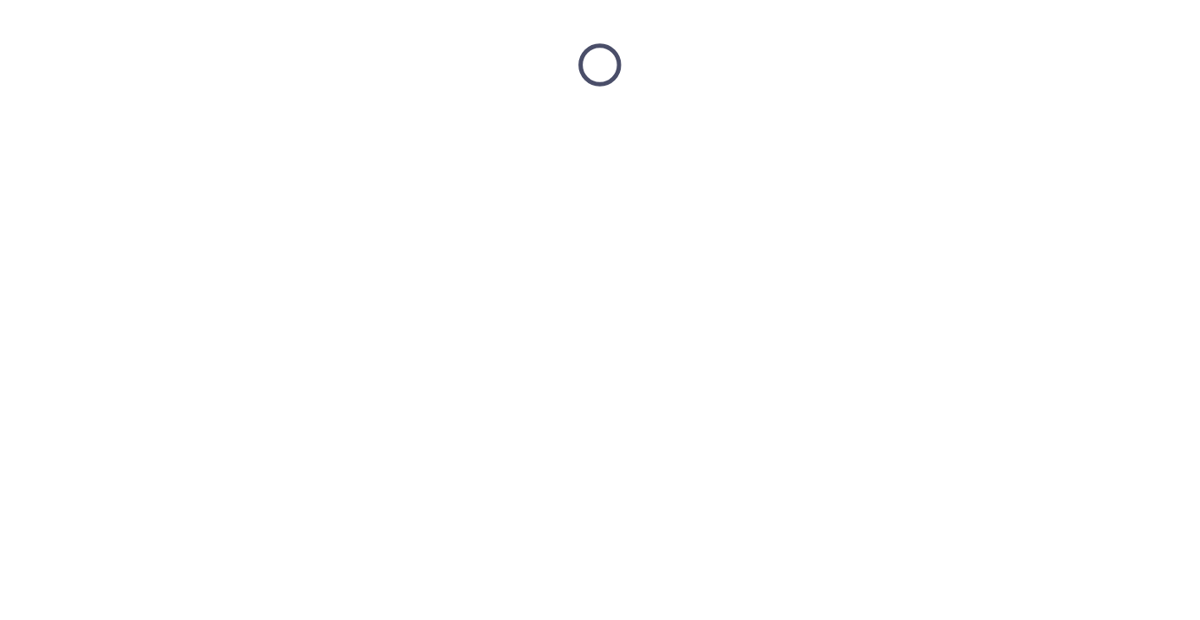
scroll to position [0, 0]
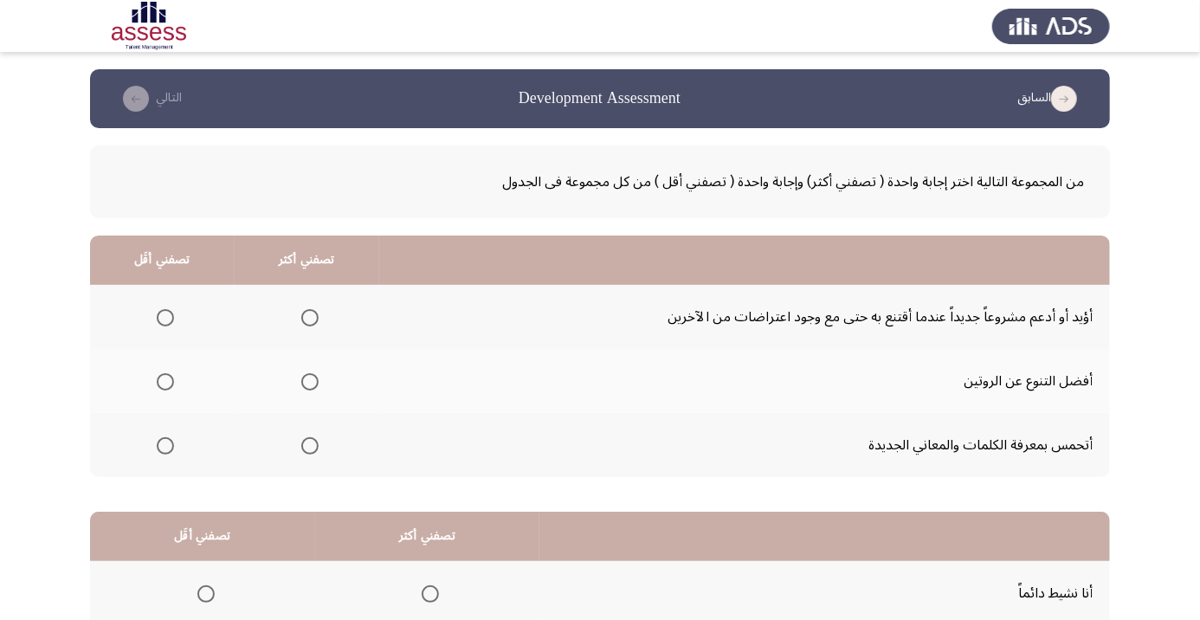
click at [310, 318] on span "Select an option" at bounding box center [310, 318] width 0 height 0
click at [312, 317] on input "Select an option" at bounding box center [309, 317] width 17 height 17
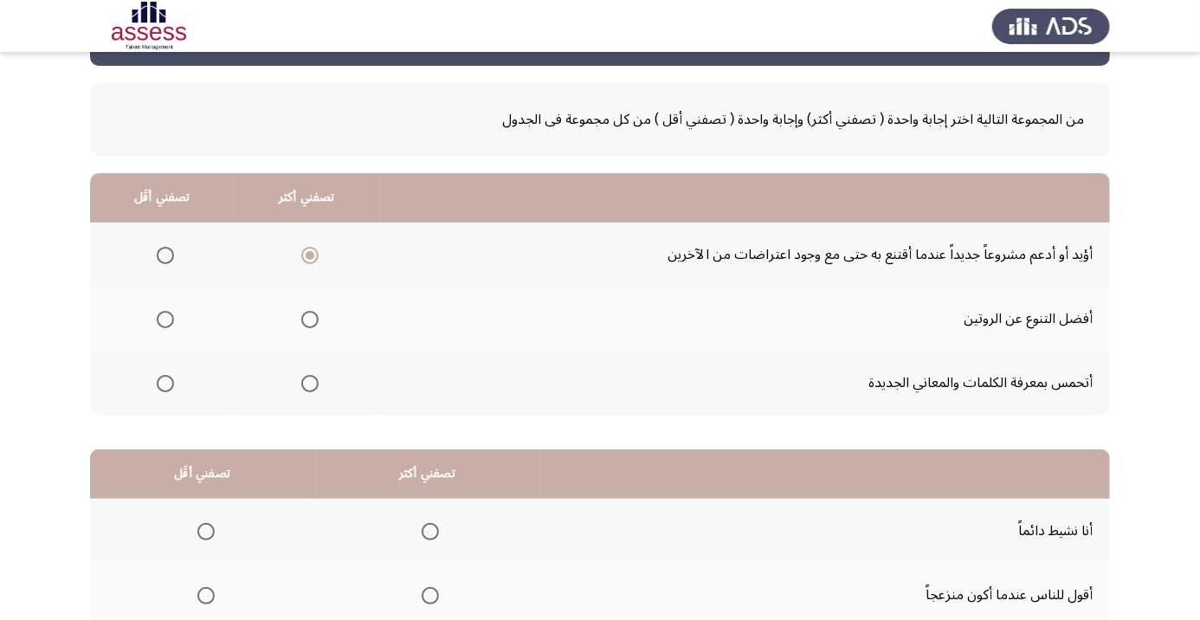
scroll to position [64, 0]
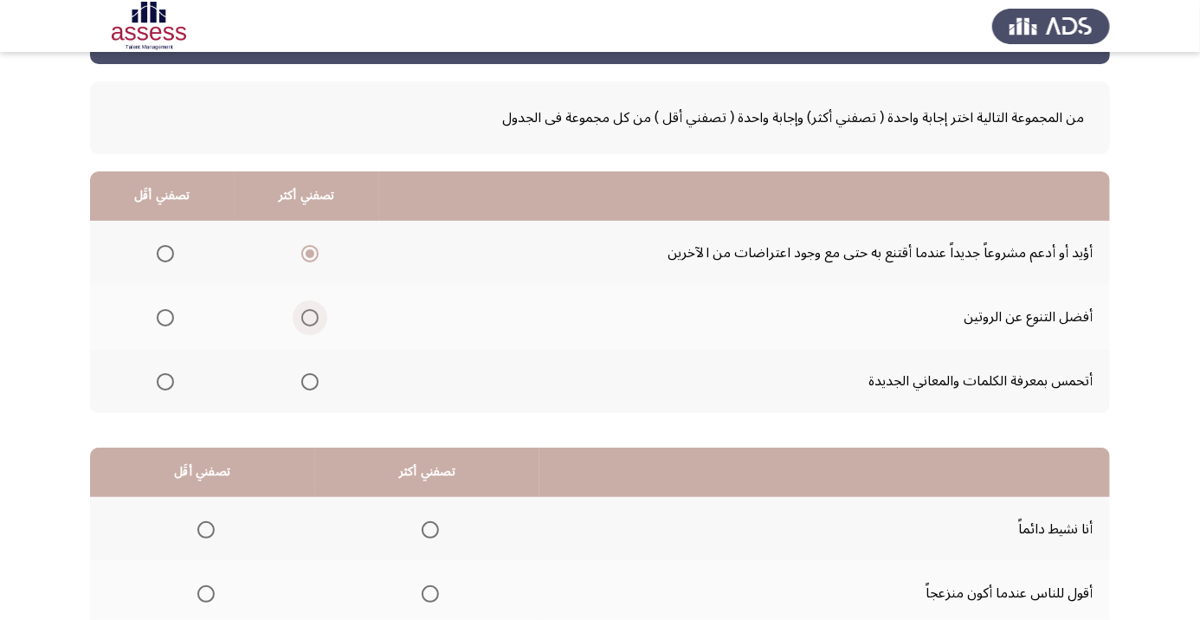
click at [310, 318] on span "Select an option" at bounding box center [310, 318] width 0 height 0
click at [312, 316] on input "Select an option" at bounding box center [309, 317] width 17 height 17
click at [315, 373] on span "Select an option" at bounding box center [309, 381] width 17 height 17
click at [315, 373] on input "Select an option" at bounding box center [309, 381] width 17 height 17
click at [310, 247] on span "Select an option" at bounding box center [309, 253] width 17 height 17
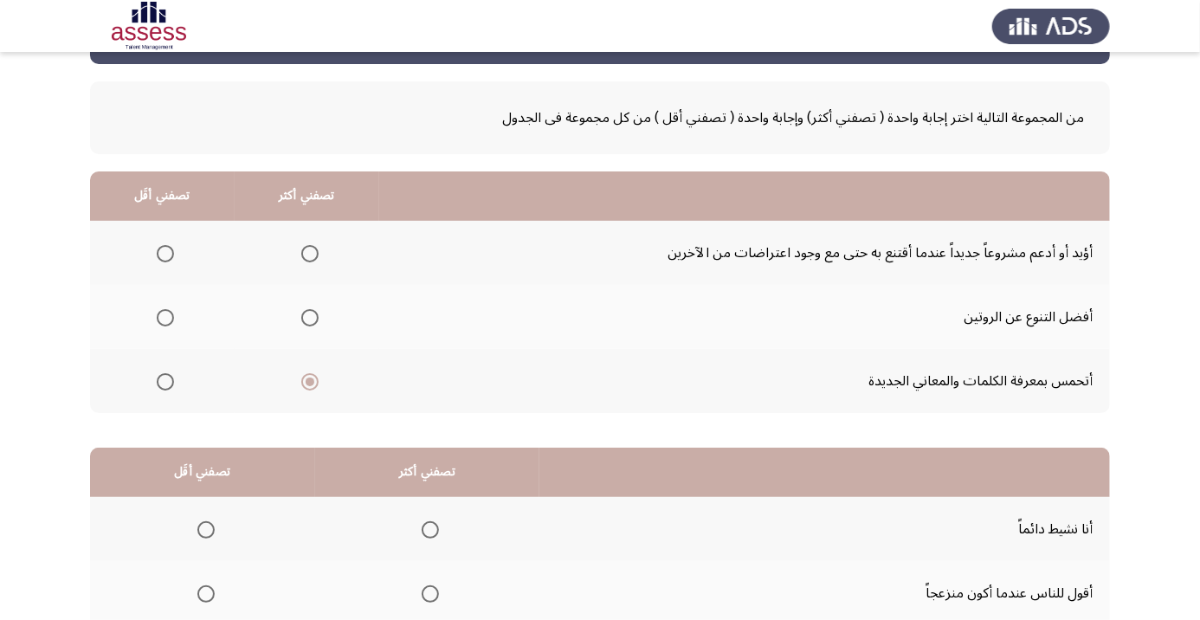
click at [310, 247] on input "Select an option" at bounding box center [309, 253] width 17 height 17
click at [165, 318] on span "Select an option" at bounding box center [165, 318] width 0 height 0
click at [166, 316] on input "Select an option" at bounding box center [165, 317] width 17 height 17
click at [168, 316] on span "Select an option" at bounding box center [165, 318] width 9 height 9
click at [168, 316] on input "Select an option" at bounding box center [165, 317] width 17 height 17
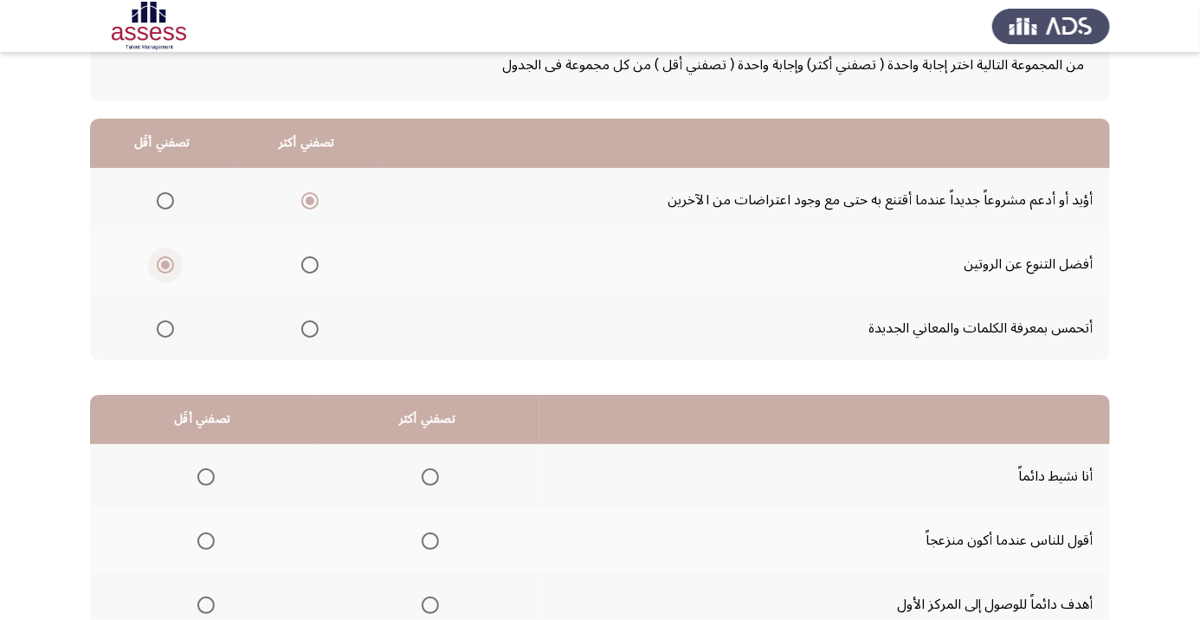
scroll to position [138, 0]
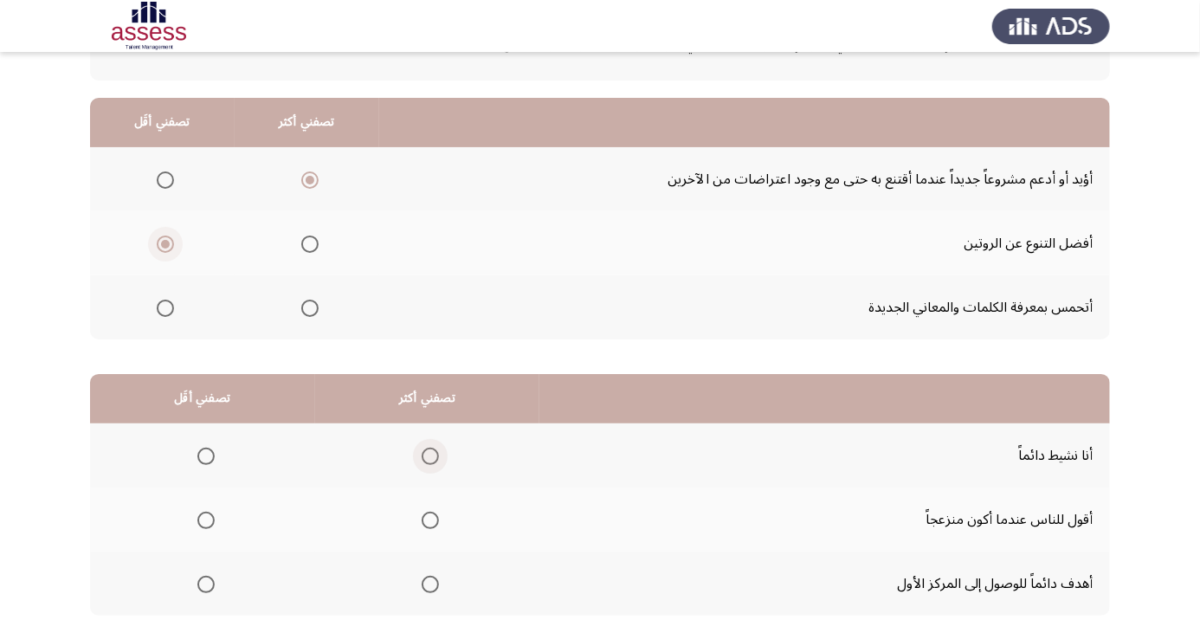
click at [430, 456] on span "Select an option" at bounding box center [430, 456] width 0 height 0
click at [431, 455] on input "Select an option" at bounding box center [430, 456] width 17 height 17
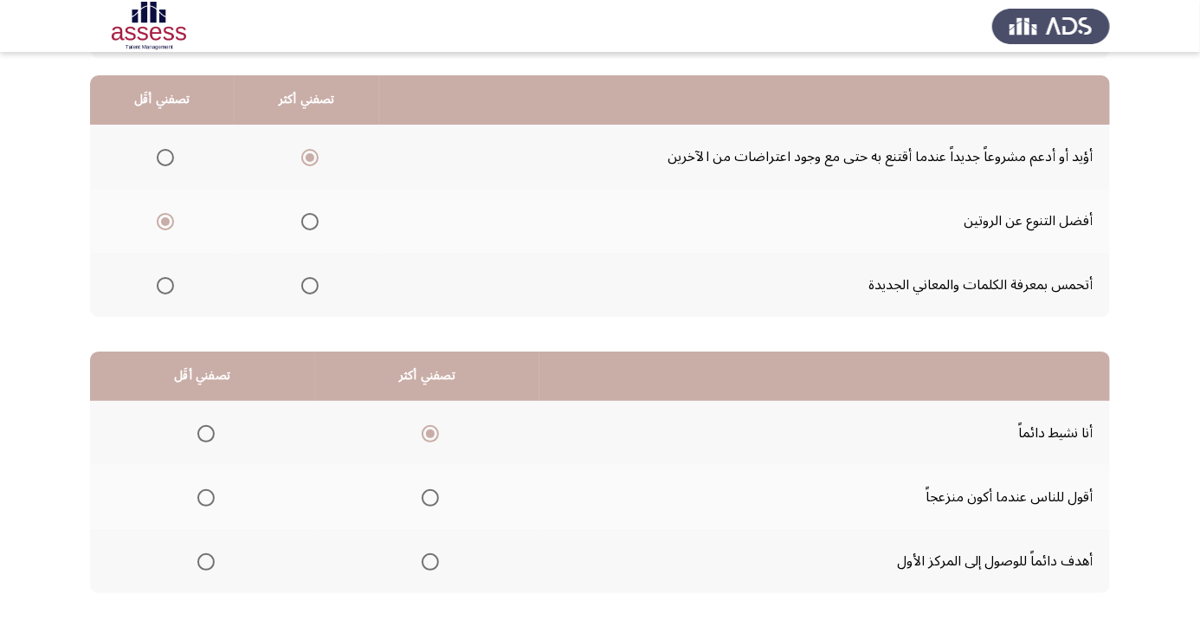
scroll to position [170, 0]
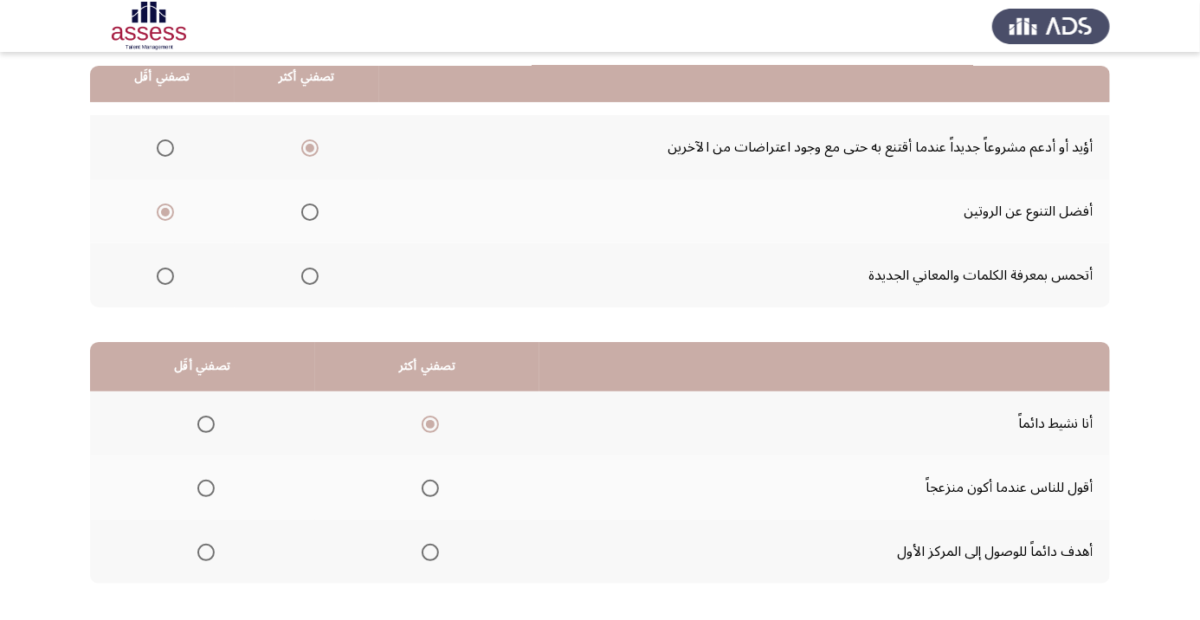
click at [430, 553] on span "Select an option" at bounding box center [430, 553] width 0 height 0
click at [431, 550] on input "Select an option" at bounding box center [430, 552] width 17 height 17
click at [205, 486] on span "Select an option" at bounding box center [205, 488] width 17 height 17
click at [205, 486] on input "Select an option" at bounding box center [205, 488] width 17 height 17
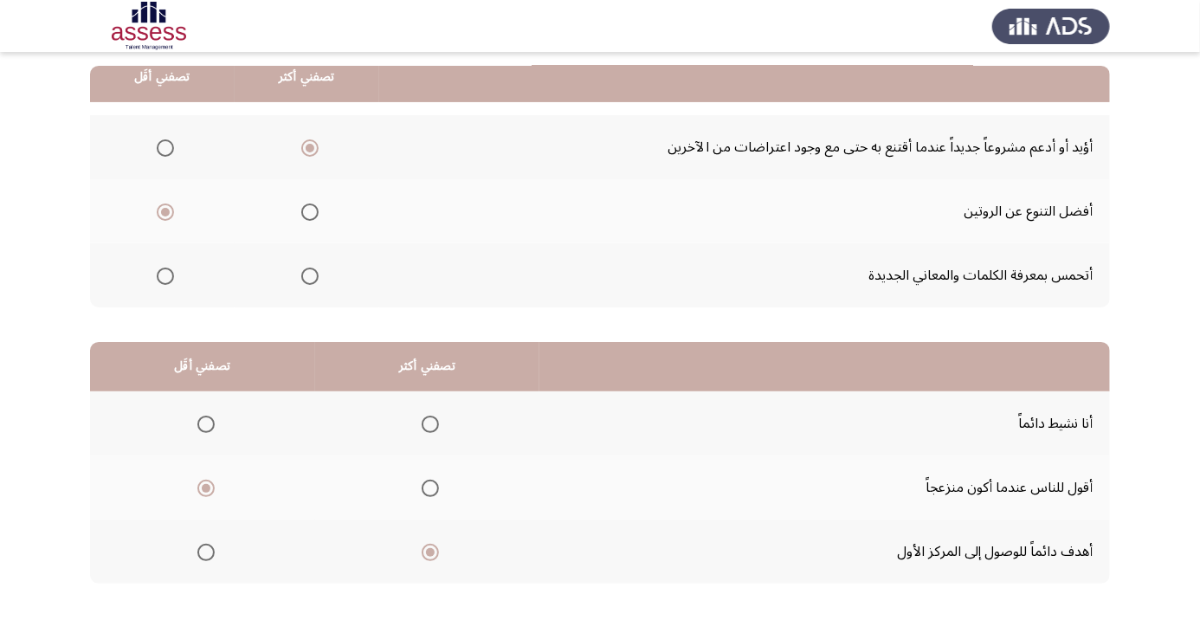
scroll to position [0, 0]
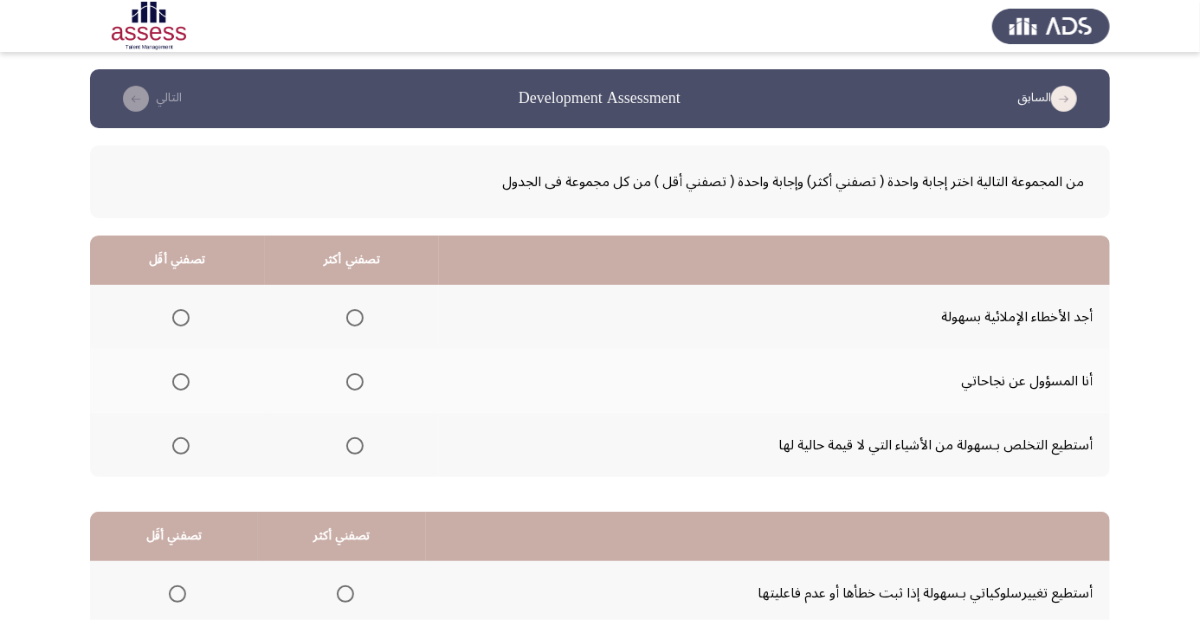
click at [355, 382] on span "Select an option" at bounding box center [355, 382] width 0 height 0
click at [355, 381] on input "Select an option" at bounding box center [354, 381] width 17 height 17
click at [181, 446] on span "Select an option" at bounding box center [181, 446] width 0 height 0
click at [180, 444] on input "Select an option" at bounding box center [180, 445] width 17 height 17
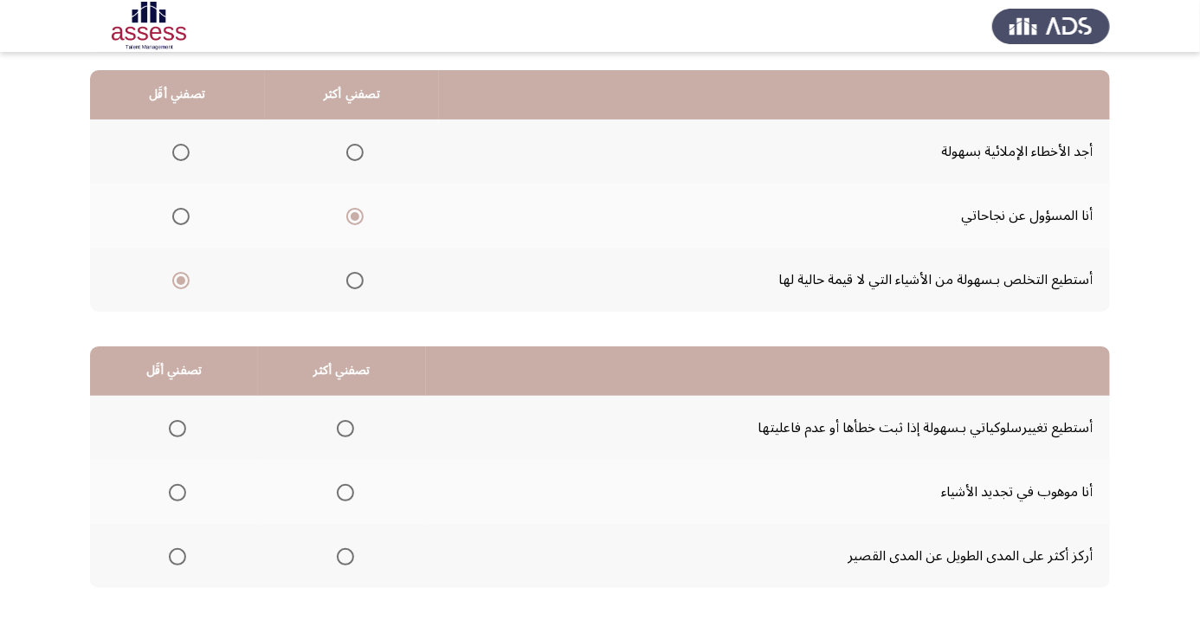
scroll to position [170, 0]
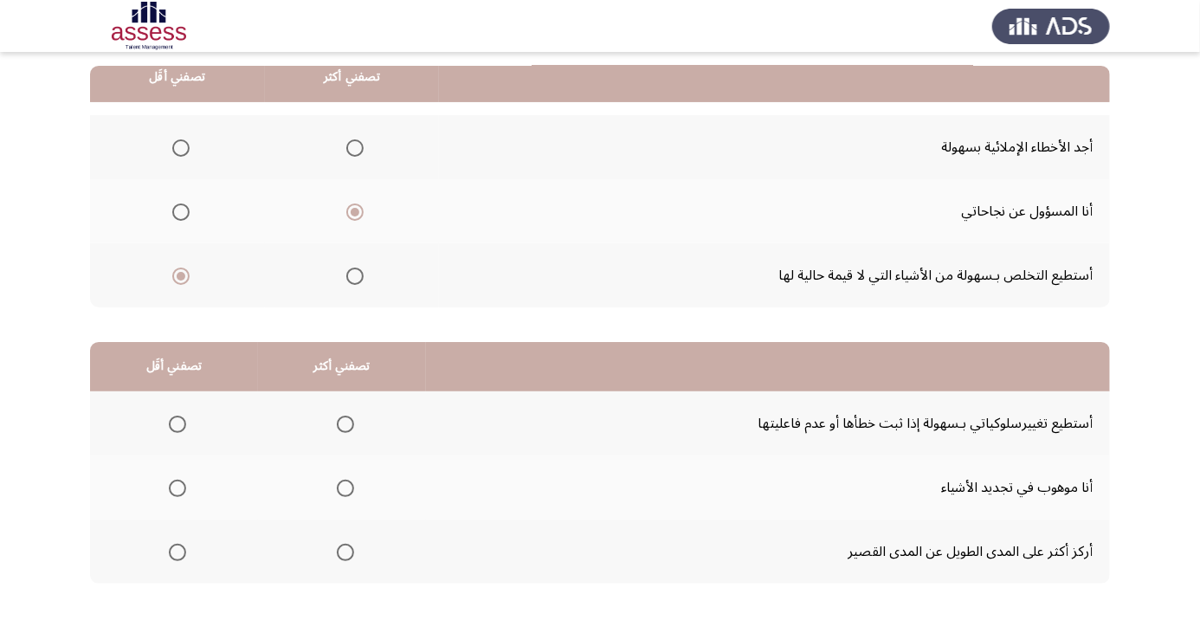
click at [346, 488] on span "Select an option" at bounding box center [346, 488] width 0 height 0
click at [345, 486] on input "Select an option" at bounding box center [345, 488] width 17 height 17
click at [175, 545] on span "Select an option" at bounding box center [177, 552] width 17 height 17
click at [175, 545] on input "Select an option" at bounding box center [177, 552] width 17 height 17
click at [349, 553] on span "Select an option" at bounding box center [345, 552] width 17 height 17
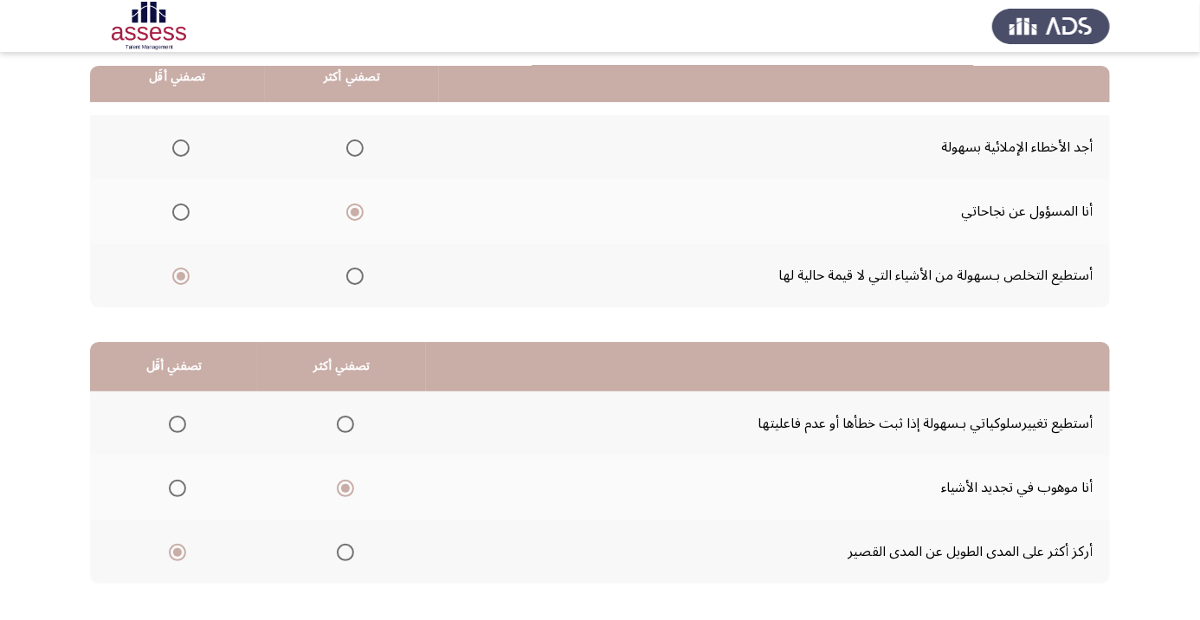
click at [349, 553] on input "Select an option" at bounding box center [345, 552] width 17 height 17
click at [346, 488] on span "Select an option" at bounding box center [346, 488] width 0 height 0
click at [345, 486] on input "Select an option" at bounding box center [345, 488] width 17 height 17
click at [350, 551] on span "Select an option" at bounding box center [345, 552] width 17 height 17
click at [350, 551] on input "Select an option" at bounding box center [345, 552] width 17 height 17
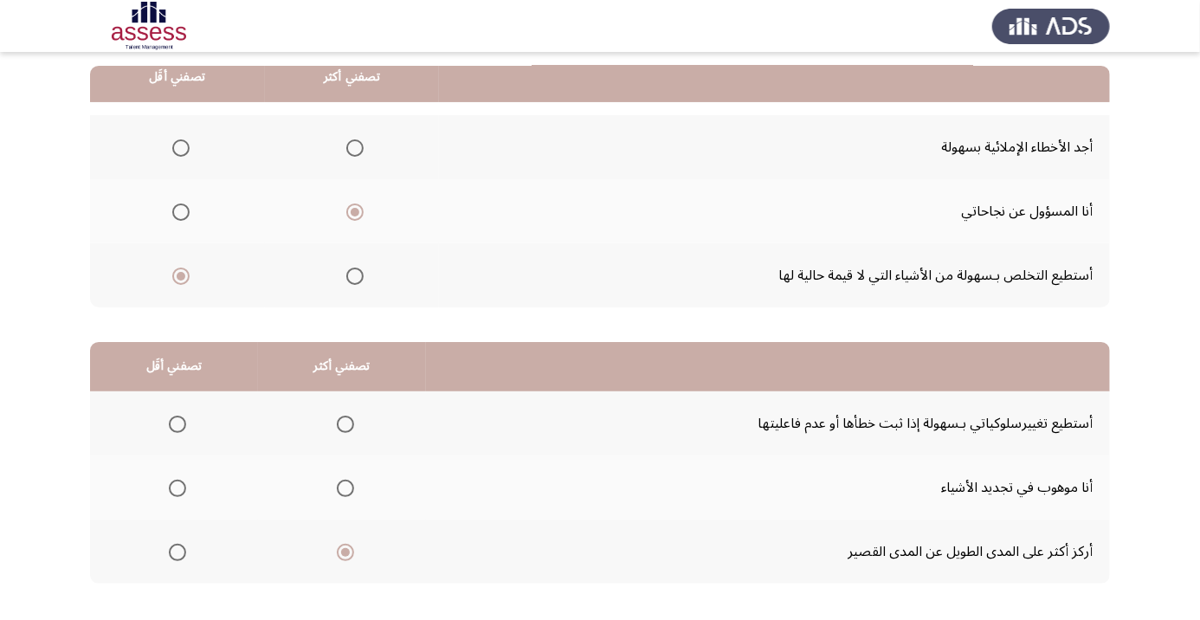
click at [178, 553] on span "Select an option" at bounding box center [178, 553] width 0 height 0
click at [177, 550] on input "Select an option" at bounding box center [177, 552] width 17 height 17
click at [169, 419] on span "Select an option" at bounding box center [177, 424] width 17 height 17
click at [169, 419] on input "Select an option" at bounding box center [177, 424] width 17 height 17
click at [333, 480] on label "Select an option" at bounding box center [342, 488] width 24 height 17
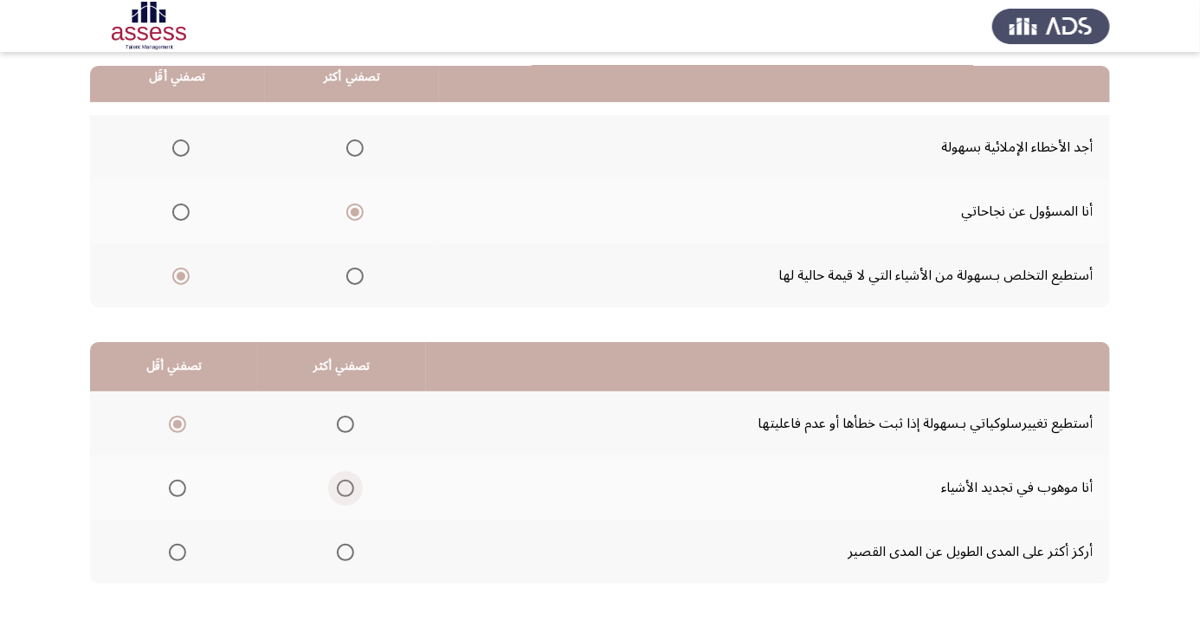
click at [337, 480] on input "Select an option" at bounding box center [345, 488] width 17 height 17
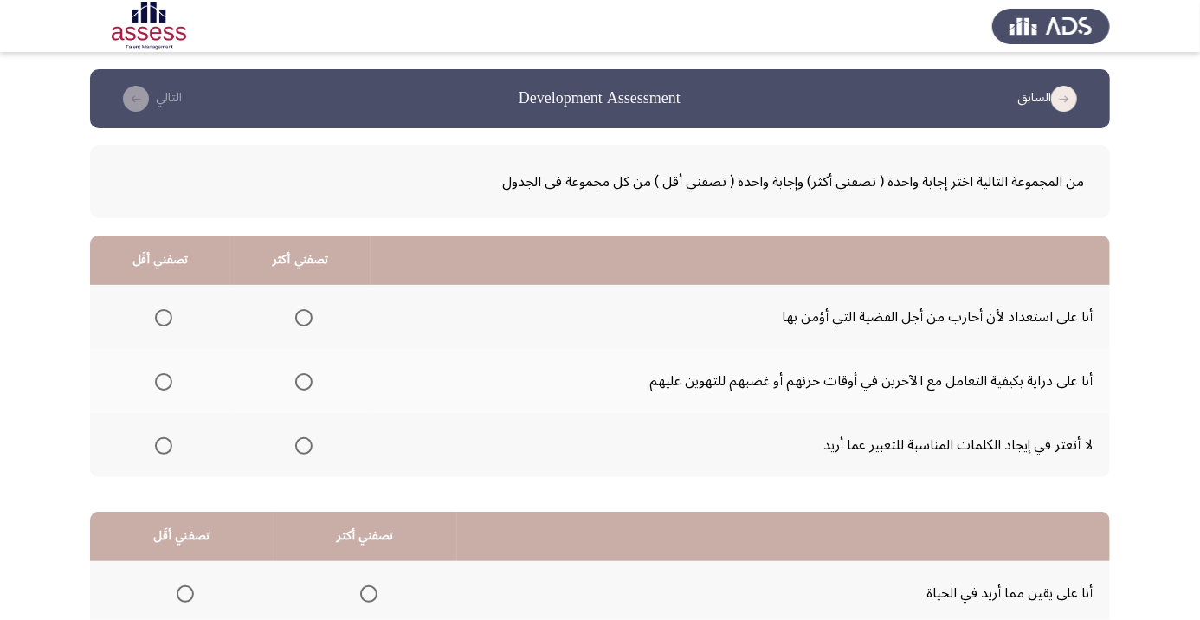
click at [304, 318] on span "Select an option" at bounding box center [304, 318] width 0 height 0
click at [305, 317] on input "Select an option" at bounding box center [303, 317] width 17 height 17
click at [159, 376] on span "Select an option" at bounding box center [163, 381] width 17 height 17
click at [159, 376] on input "Select an option" at bounding box center [163, 381] width 17 height 17
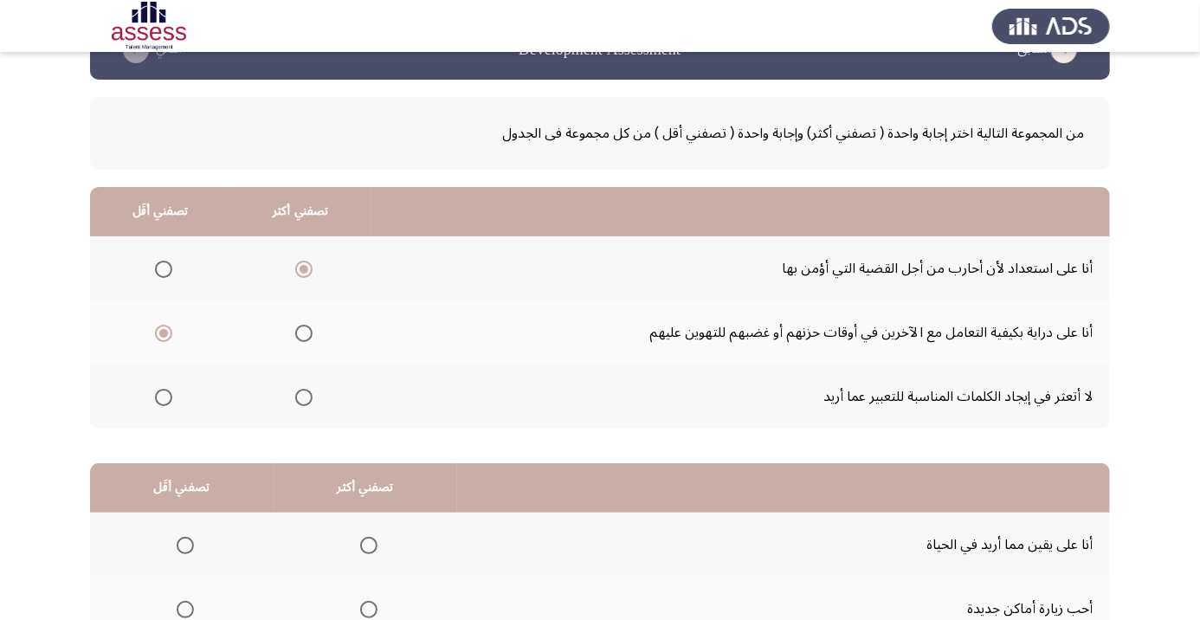
scroll to position [170, 0]
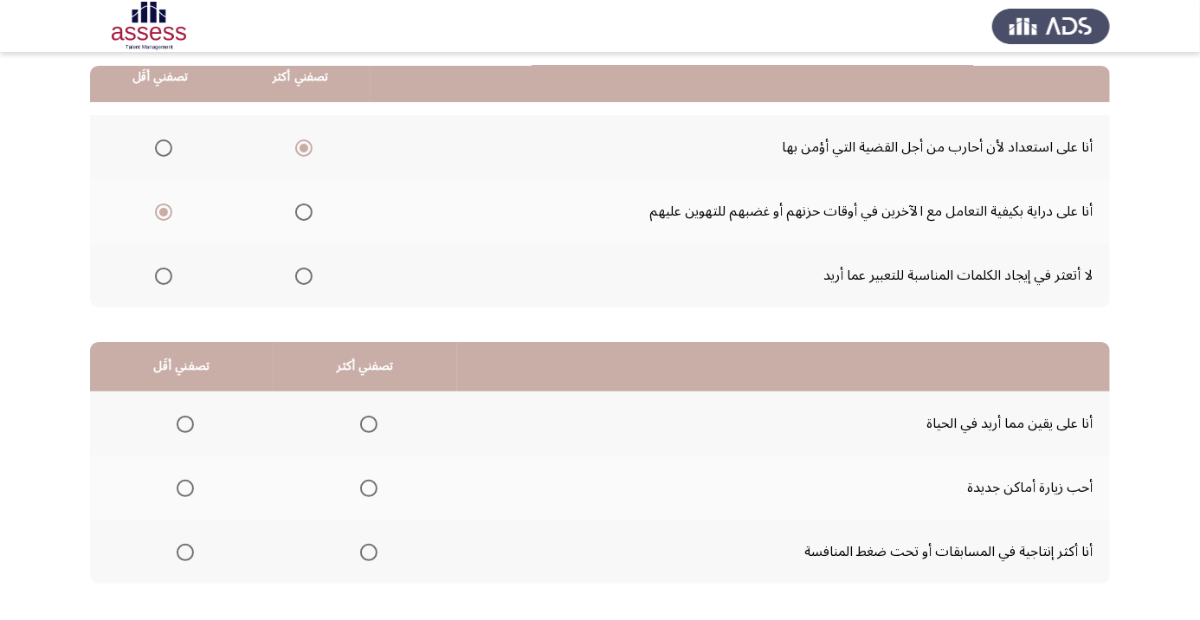
click at [375, 430] on span "Select an option" at bounding box center [368, 424] width 17 height 17
click at [375, 430] on input "Select an option" at bounding box center [368, 424] width 17 height 17
click at [185, 488] on span "Select an option" at bounding box center [185, 488] width 0 height 0
click at [184, 486] on input "Select an option" at bounding box center [185, 488] width 17 height 17
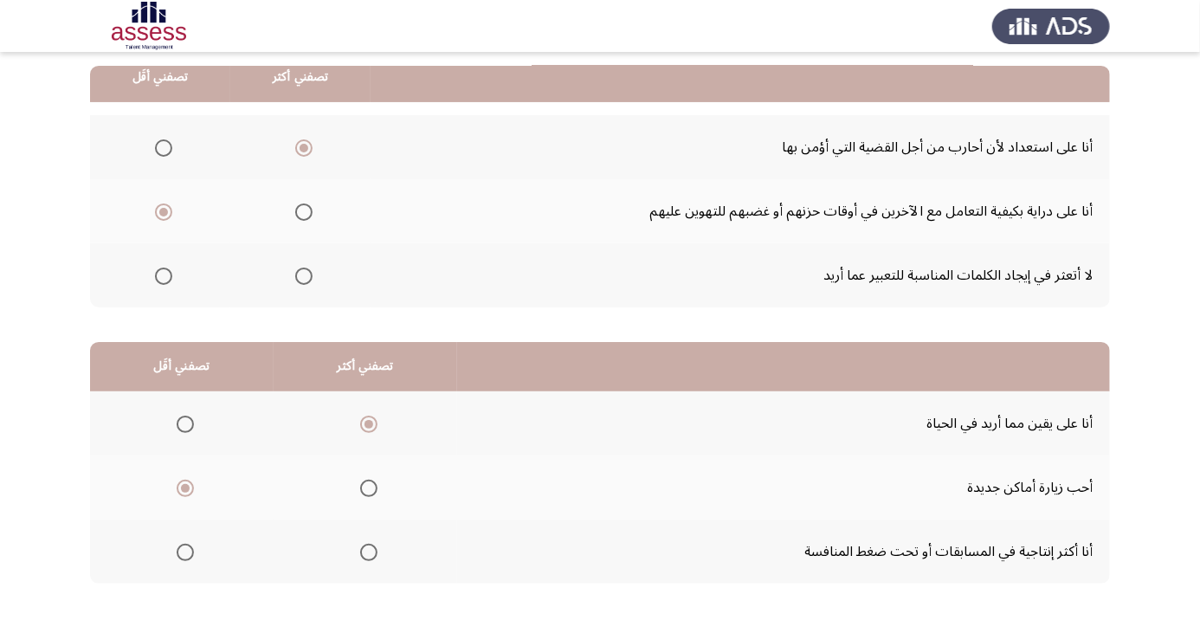
scroll to position [0, 0]
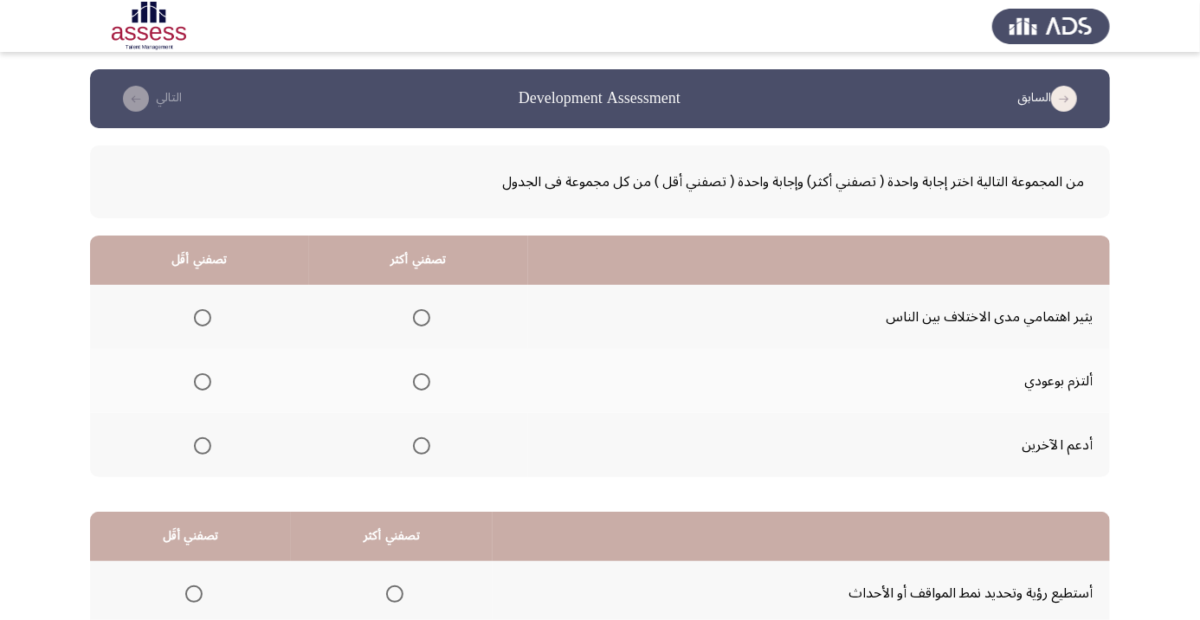
click at [203, 318] on span "Select an option" at bounding box center [203, 318] width 0 height 0
click at [202, 317] on input "Select an option" at bounding box center [202, 317] width 17 height 17
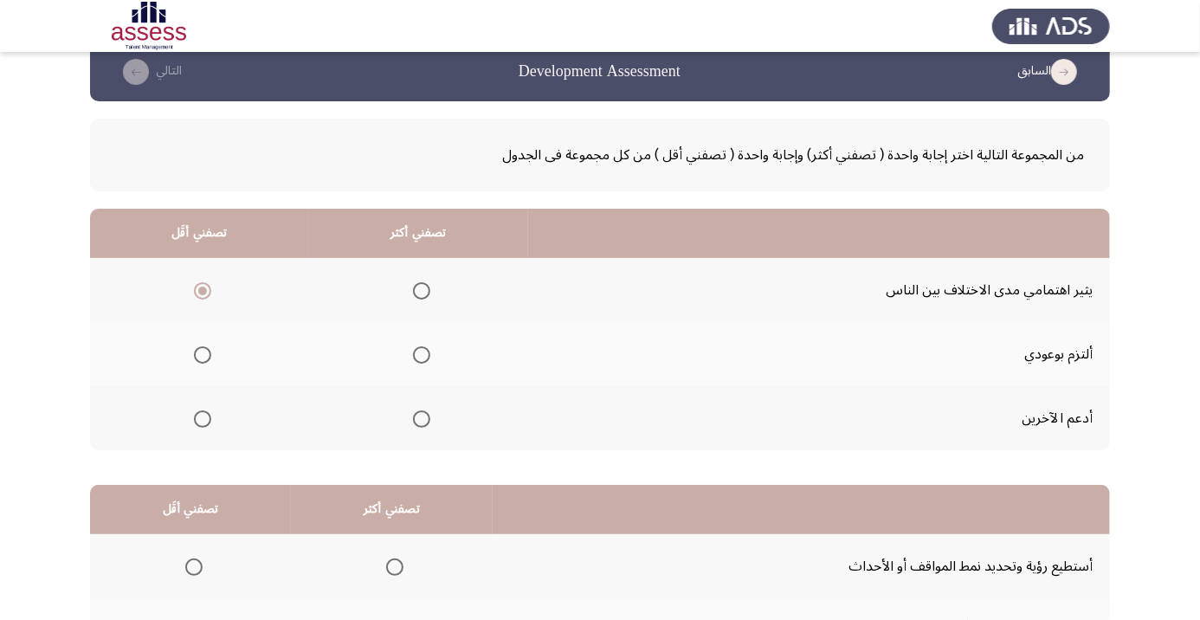
scroll to position [28, 0]
click at [295, 336] on th at bounding box center [199, 353] width 219 height 64
click at [422, 418] on span "Select an option" at bounding box center [422, 418] width 0 height 0
click at [421, 417] on input "Select an option" at bounding box center [421, 418] width 17 height 17
click at [424, 375] on th at bounding box center [418, 353] width 219 height 64
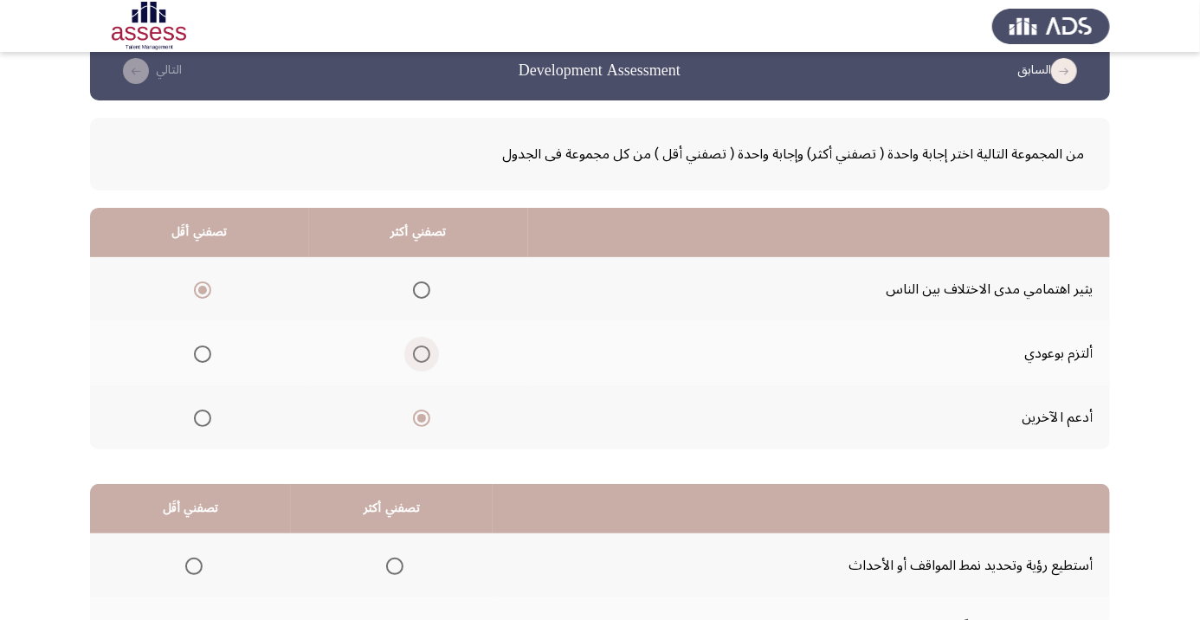
click at [417, 359] on span "Select an option" at bounding box center [421, 354] width 17 height 17
click at [417, 359] on input "Select an option" at bounding box center [421, 354] width 17 height 17
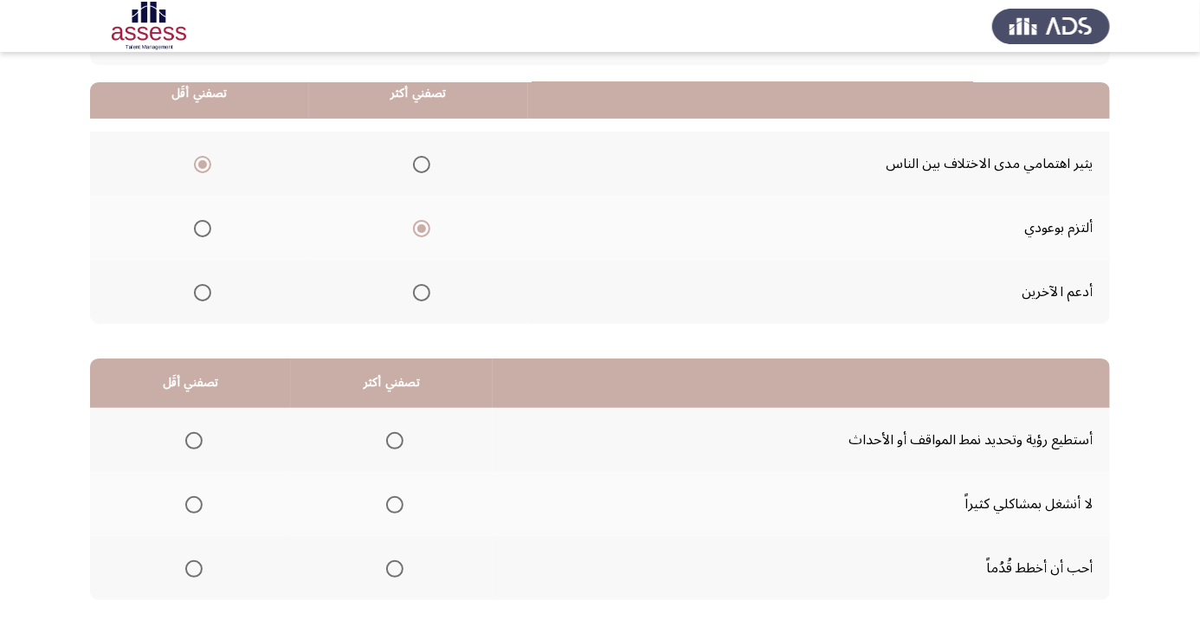
scroll to position [170, 0]
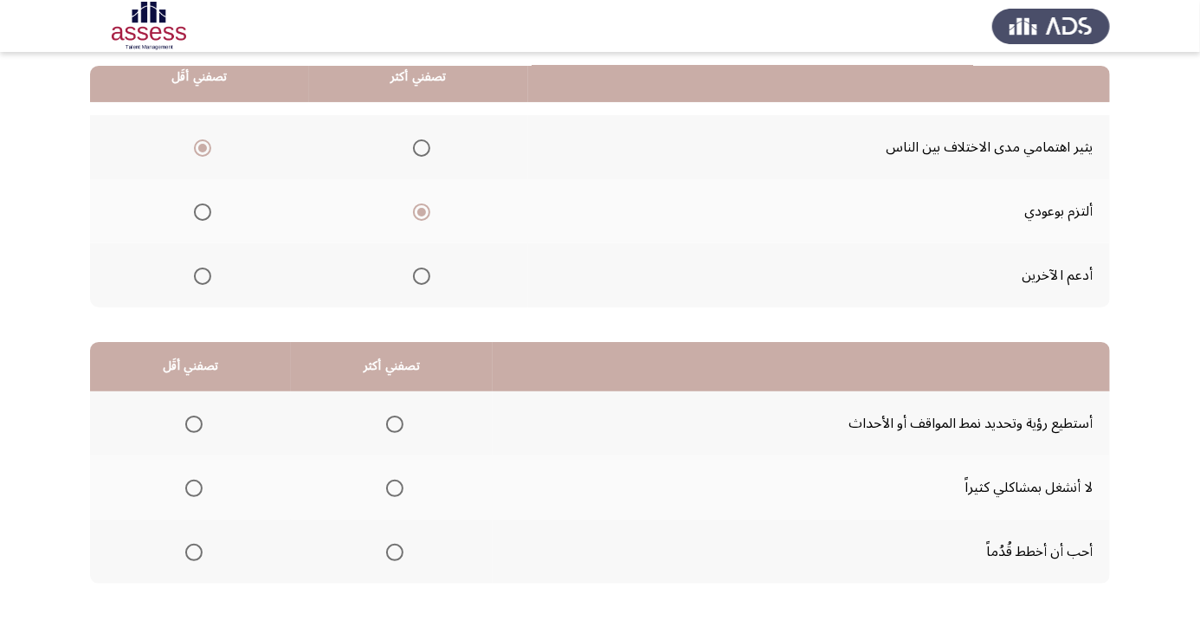
click at [395, 553] on span "Select an option" at bounding box center [395, 553] width 0 height 0
click at [393, 550] on input "Select an option" at bounding box center [394, 552] width 17 height 17
click at [188, 480] on span "Select an option" at bounding box center [193, 488] width 17 height 17
click at [188, 480] on input "Select an option" at bounding box center [193, 488] width 17 height 17
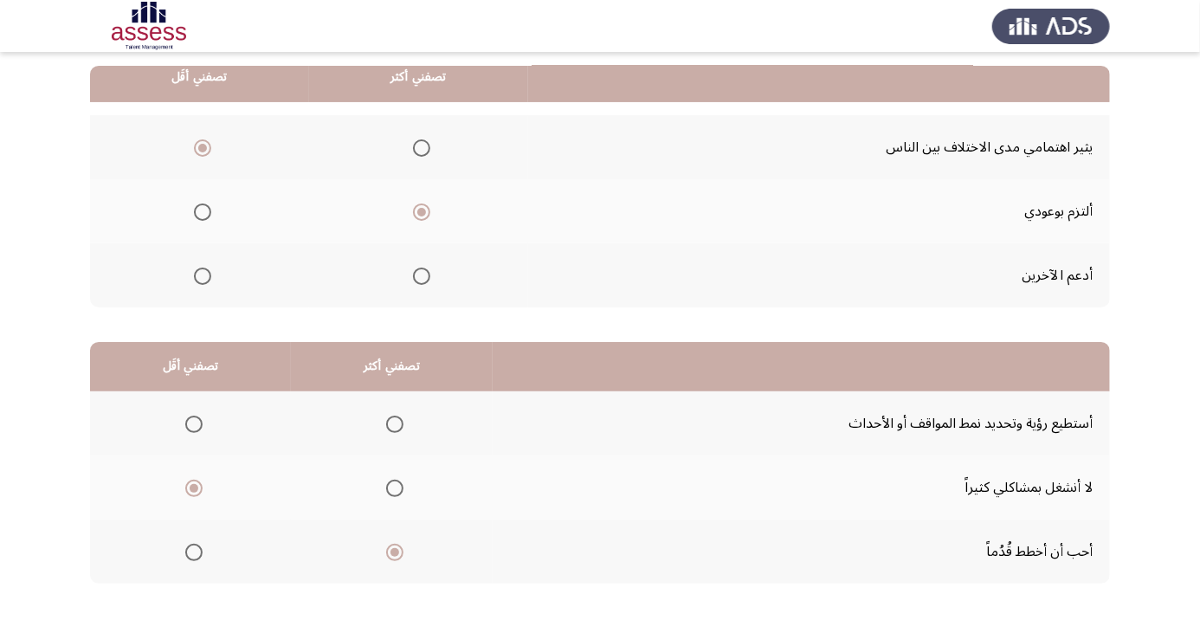
scroll to position [0, 0]
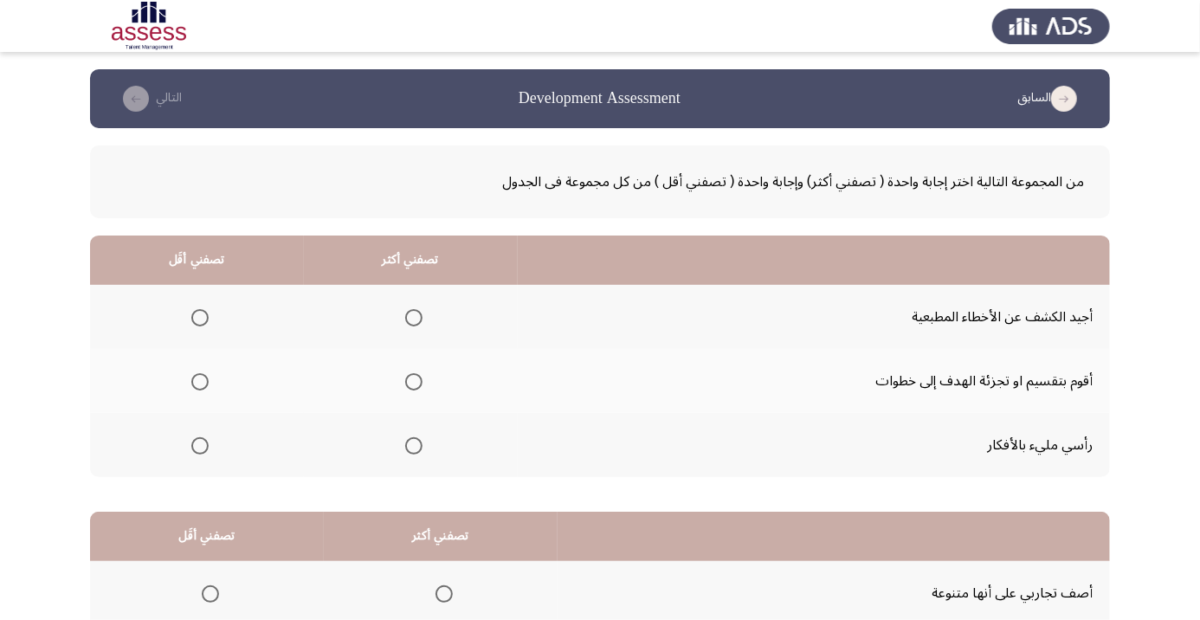
click at [414, 382] on span "Select an option" at bounding box center [414, 382] width 0 height 0
click at [414, 381] on input "Select an option" at bounding box center [413, 381] width 17 height 17
click at [200, 310] on span "Select an option" at bounding box center [199, 317] width 17 height 17
click at [200, 310] on input "Select an option" at bounding box center [199, 317] width 17 height 17
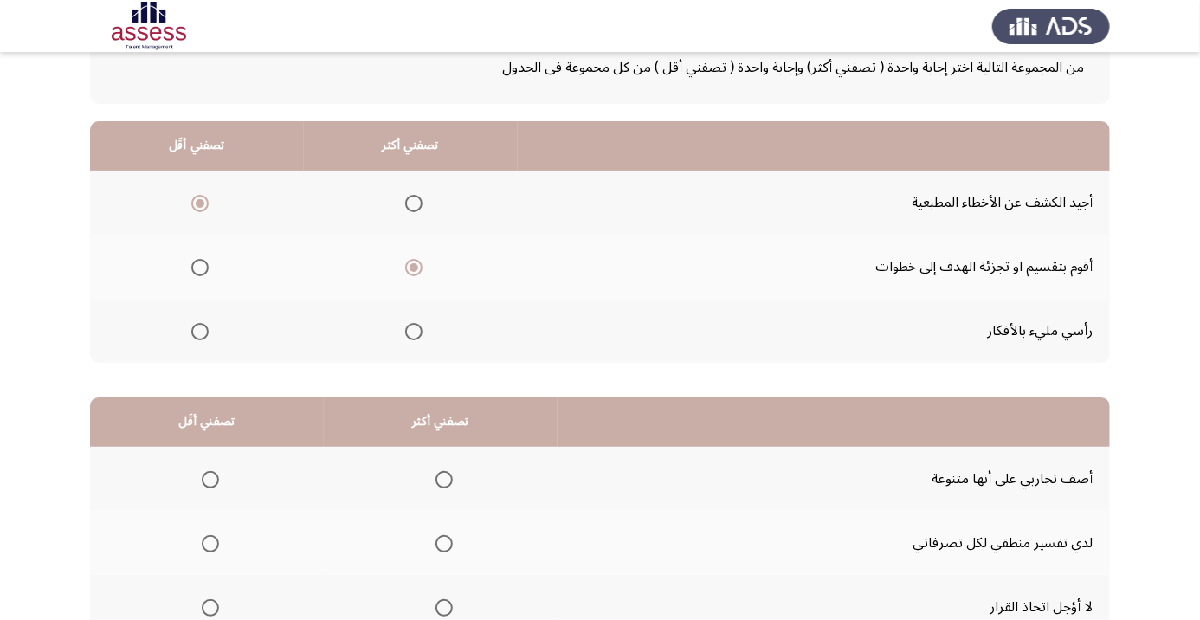
scroll to position [114, 0]
click at [453, 476] on span "Select an option" at bounding box center [444, 479] width 17 height 17
click at [453, 476] on input "Select an option" at bounding box center [444, 479] width 17 height 17
click at [218, 547] on span "Select an option" at bounding box center [210, 543] width 17 height 17
click at [218, 547] on input "Select an option" at bounding box center [210, 543] width 17 height 17
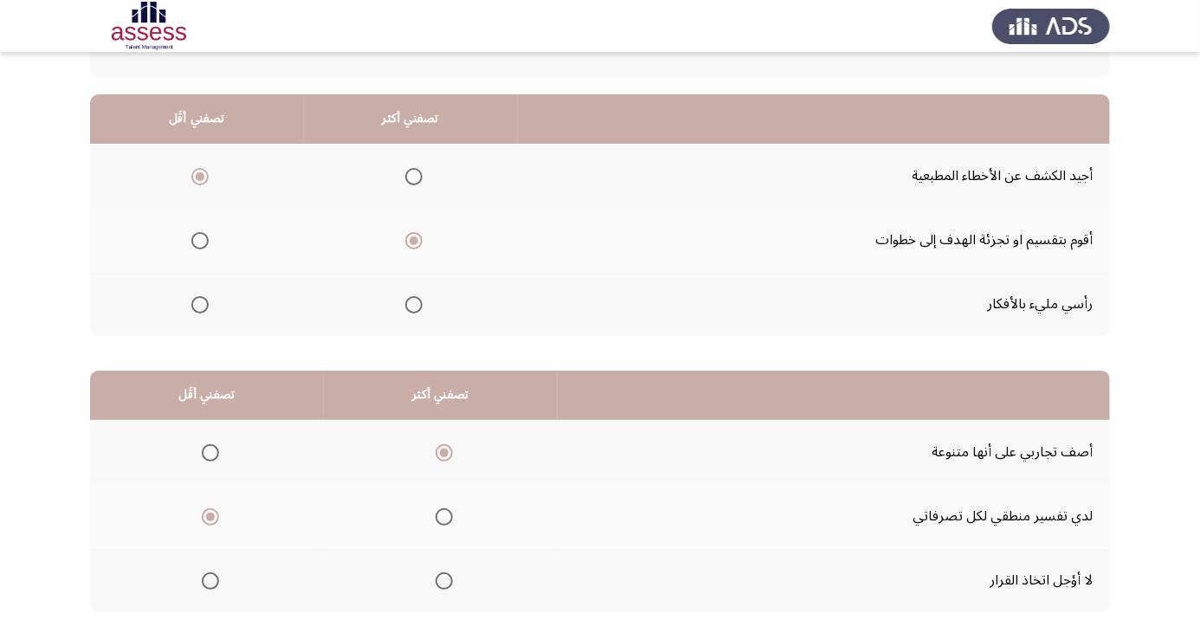
scroll to position [170, 0]
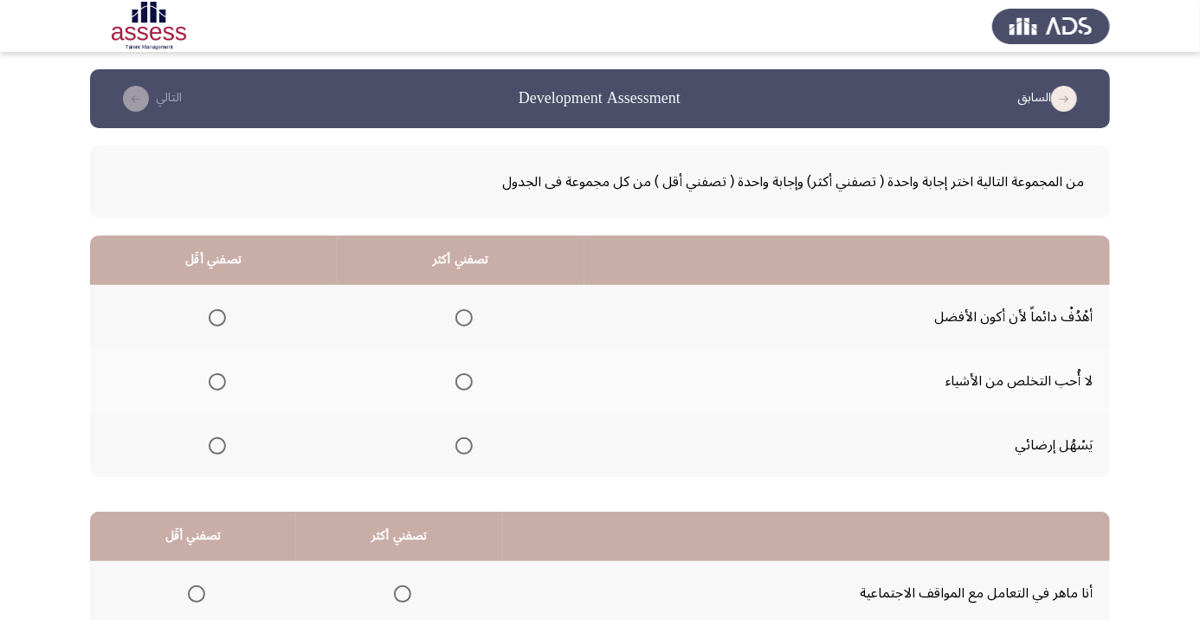
click at [470, 310] on span "Select an option" at bounding box center [464, 317] width 17 height 17
click at [470, 310] on input "Select an option" at bounding box center [464, 317] width 17 height 17
click at [220, 437] on span "Select an option" at bounding box center [217, 445] width 17 height 17
click at [220, 437] on input "Select an option" at bounding box center [217, 445] width 17 height 17
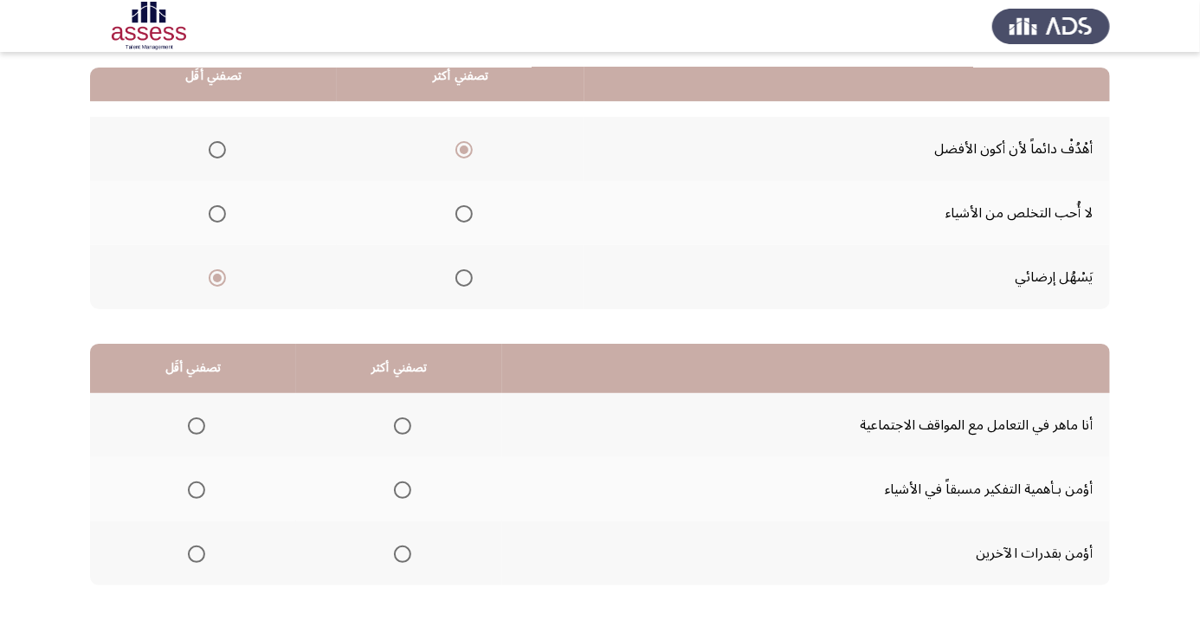
scroll to position [170, 0]
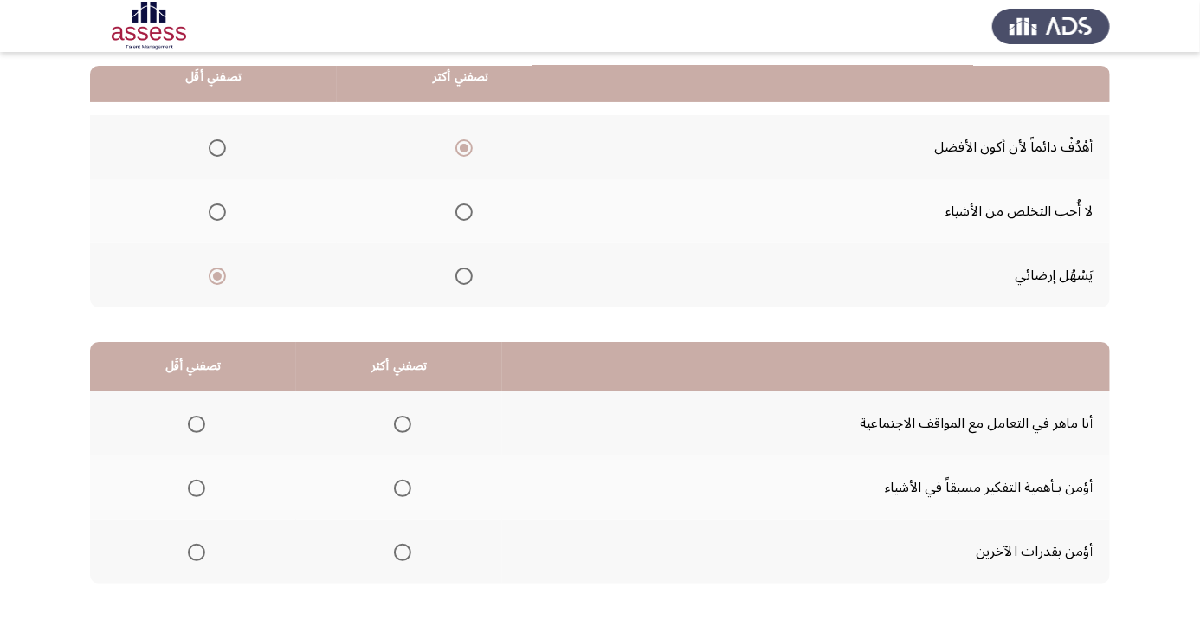
click at [404, 423] on span "Select an option" at bounding box center [402, 424] width 17 height 17
click at [404, 423] on input "Select an option" at bounding box center [402, 424] width 17 height 17
click at [404, 486] on span "Select an option" at bounding box center [402, 488] width 17 height 17
click at [404, 486] on input "Select an option" at bounding box center [402, 488] width 17 height 17
click at [197, 424] on span "Select an option" at bounding box center [197, 424] width 0 height 0
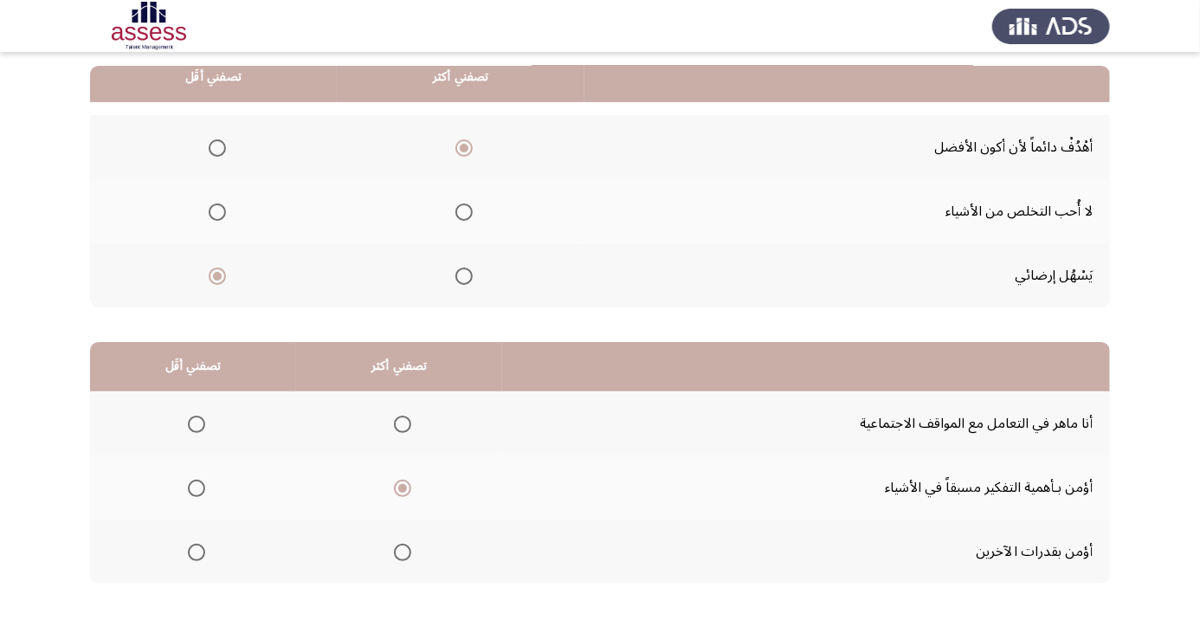
click at [197, 423] on input "Select an option" at bounding box center [196, 424] width 17 height 17
click at [404, 423] on span "Select an option" at bounding box center [402, 424] width 17 height 17
click at [404, 423] on input "Select an option" at bounding box center [402, 424] width 17 height 17
click at [197, 553] on span "Select an option" at bounding box center [197, 553] width 0 height 0
click at [197, 550] on input "Select an option" at bounding box center [196, 552] width 17 height 17
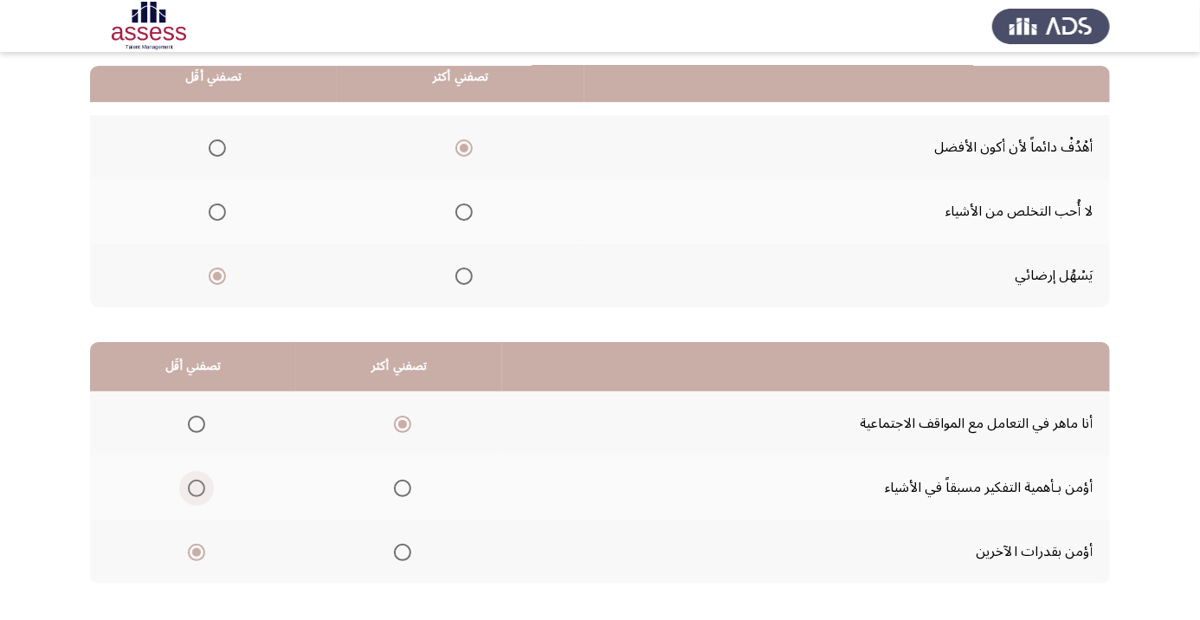
click at [197, 488] on span "Select an option" at bounding box center [197, 488] width 0 height 0
click at [197, 486] on input "Select an option" at bounding box center [196, 488] width 17 height 17
click at [404, 486] on span "Select an option" at bounding box center [402, 488] width 17 height 17
click at [404, 486] on input "Select an option" at bounding box center [402, 488] width 17 height 17
click at [197, 488] on span "Select an option" at bounding box center [197, 488] width 0 height 0
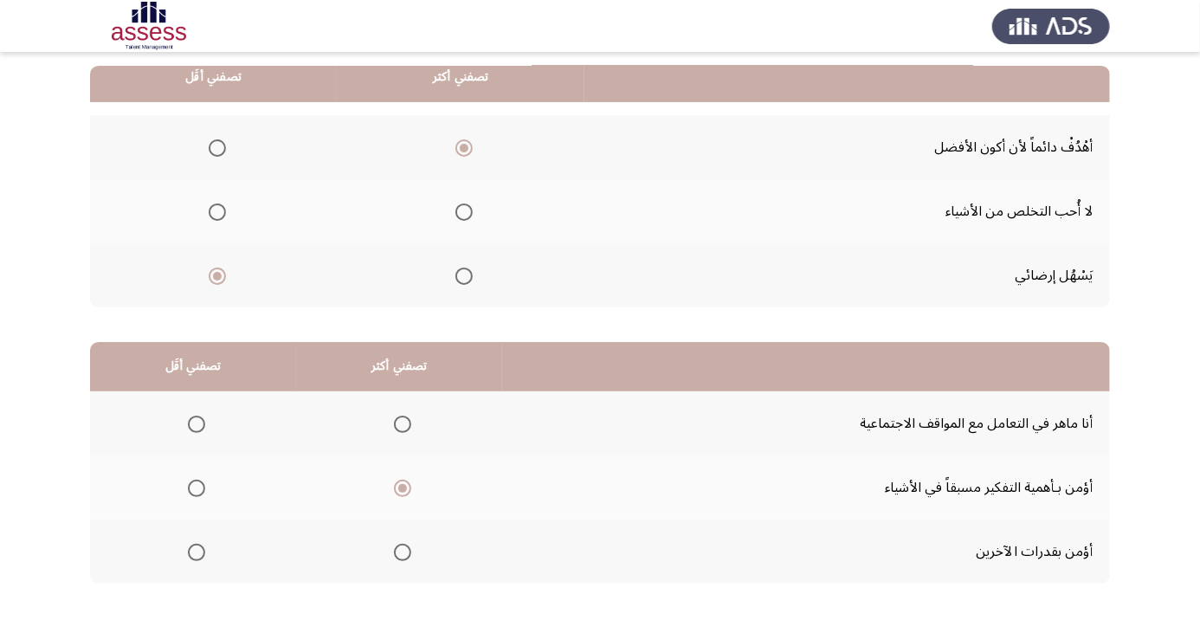
click at [197, 486] on input "Select an option" at bounding box center [196, 488] width 17 height 17
click at [404, 486] on span "Select an option" at bounding box center [402, 488] width 17 height 17
click at [404, 486] on input "Select an option" at bounding box center [402, 488] width 17 height 17
click at [201, 417] on span "Select an option" at bounding box center [196, 424] width 17 height 17
click at [201, 417] on input "Select an option" at bounding box center [196, 424] width 17 height 17
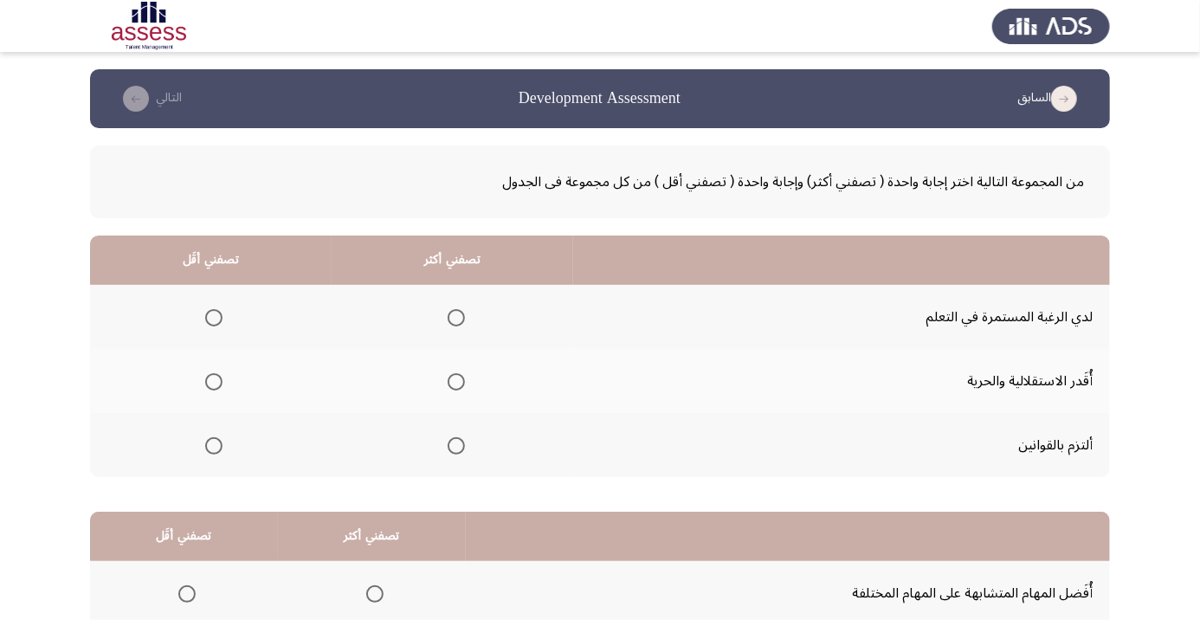
click at [219, 384] on span "Select an option" at bounding box center [213, 381] width 17 height 17
click at [219, 384] on input "Select an option" at bounding box center [213, 381] width 17 height 17
click at [457, 317] on span "Select an option" at bounding box center [456, 317] width 17 height 17
click at [457, 317] on input "Select an option" at bounding box center [456, 317] width 17 height 17
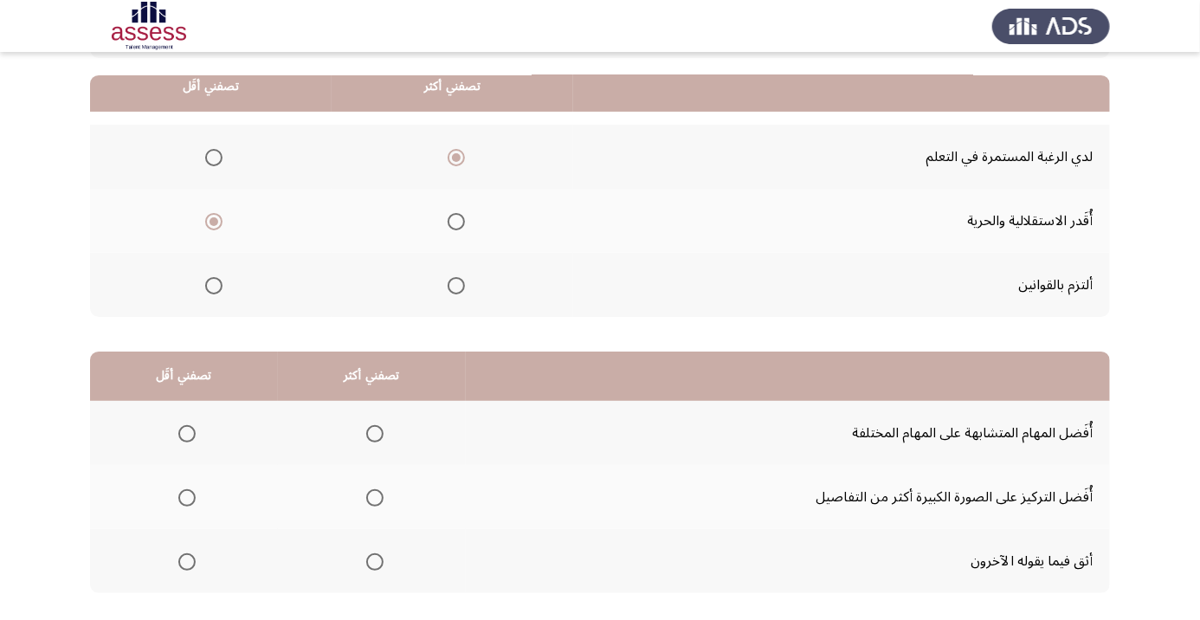
scroll to position [170, 0]
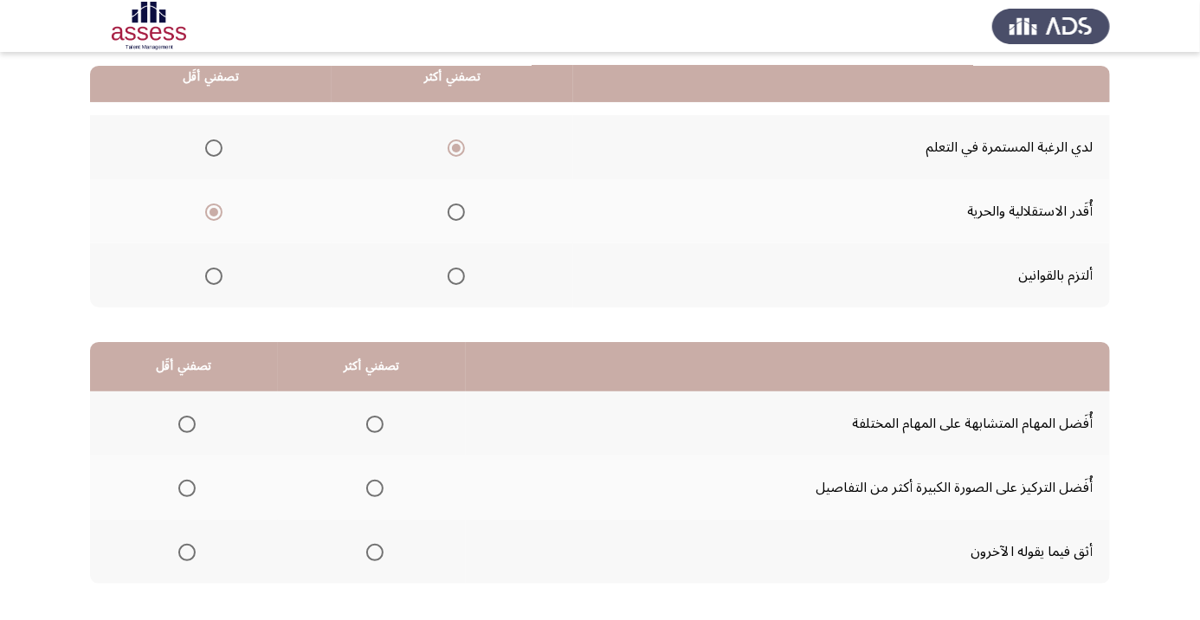
click at [187, 424] on span "Select an option" at bounding box center [187, 424] width 0 height 0
click at [187, 423] on input "Select an option" at bounding box center [186, 424] width 17 height 17
click at [375, 488] on span "Select an option" at bounding box center [375, 488] width 0 height 0
click at [377, 486] on input "Select an option" at bounding box center [374, 488] width 17 height 17
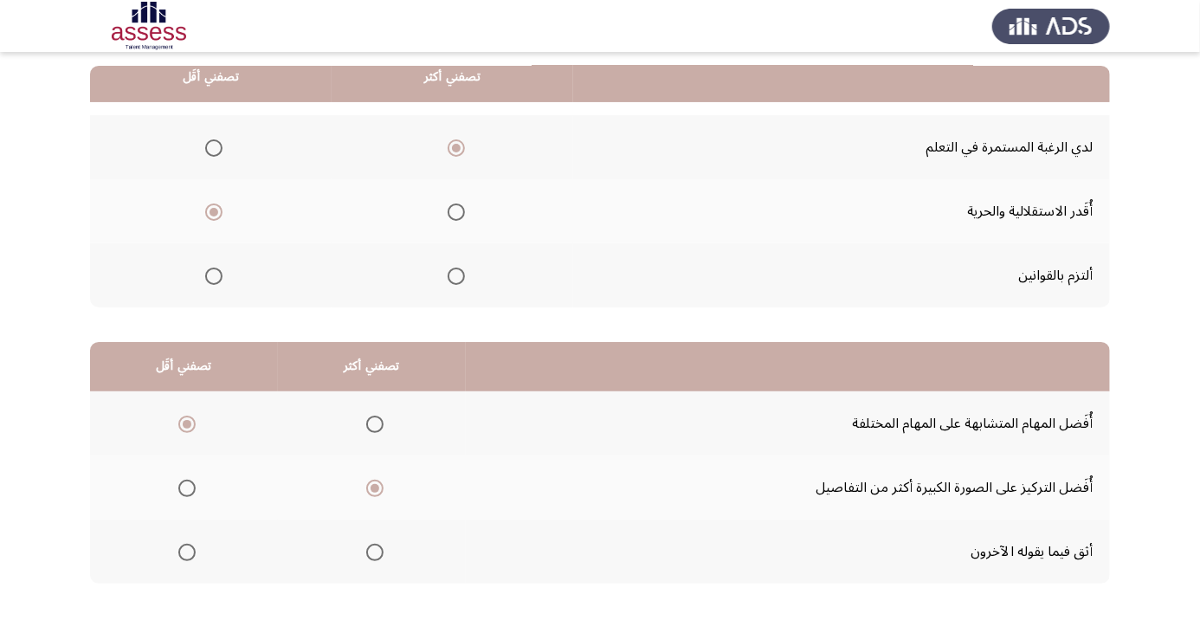
scroll to position [0, 0]
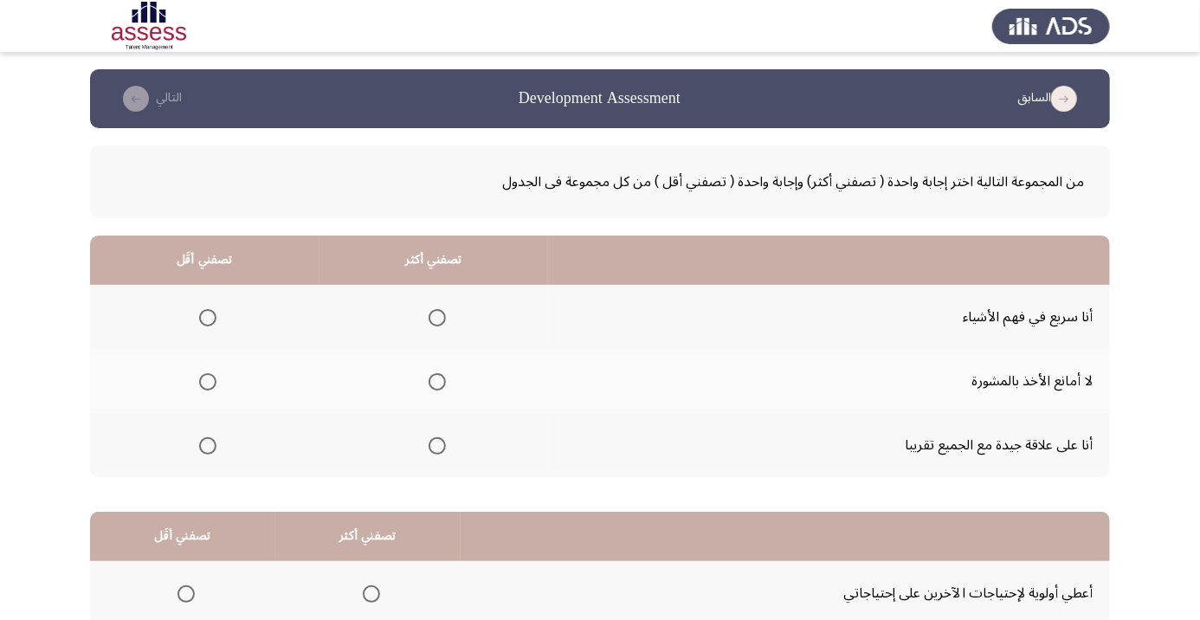
click at [441, 319] on span "Select an option" at bounding box center [437, 317] width 17 height 17
click at [441, 319] on input "Select an option" at bounding box center [437, 317] width 17 height 17
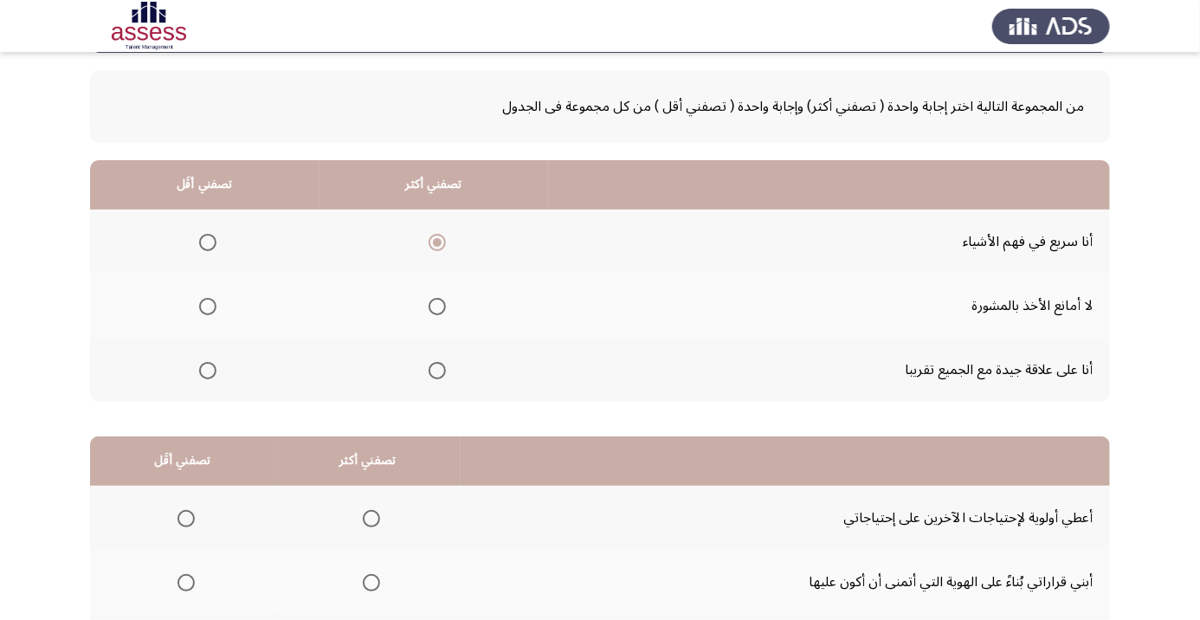
scroll to position [81, 0]
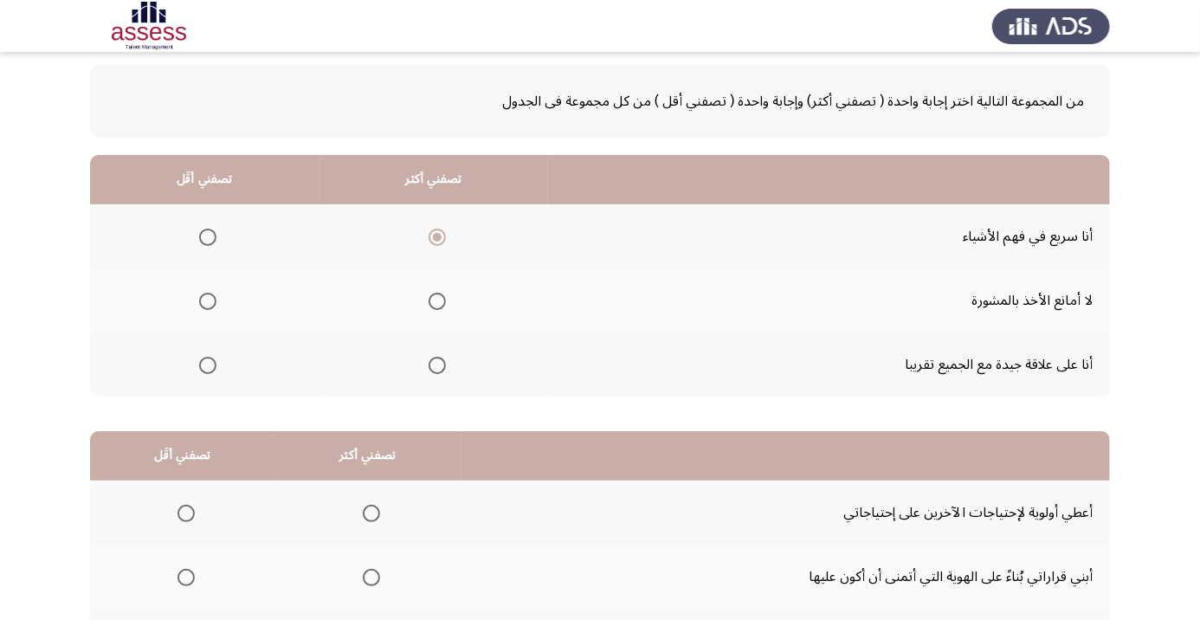
click at [207, 300] on span "Select an option" at bounding box center [207, 301] width 17 height 17
click at [207, 300] on input "Select an option" at bounding box center [207, 301] width 17 height 17
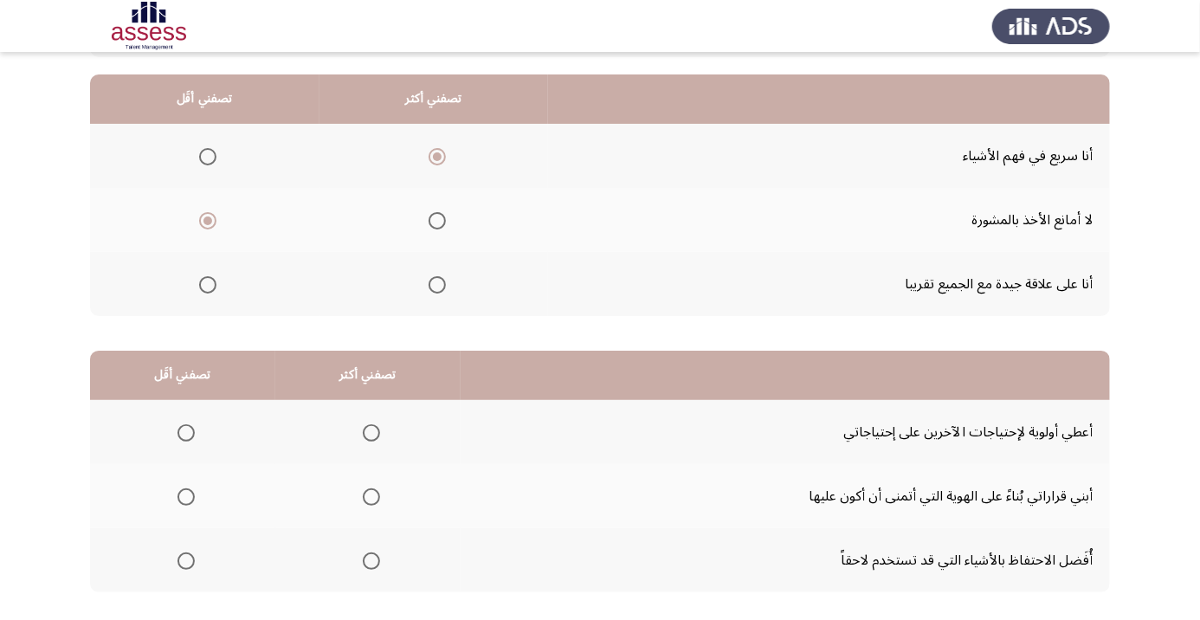
scroll to position [170, 0]
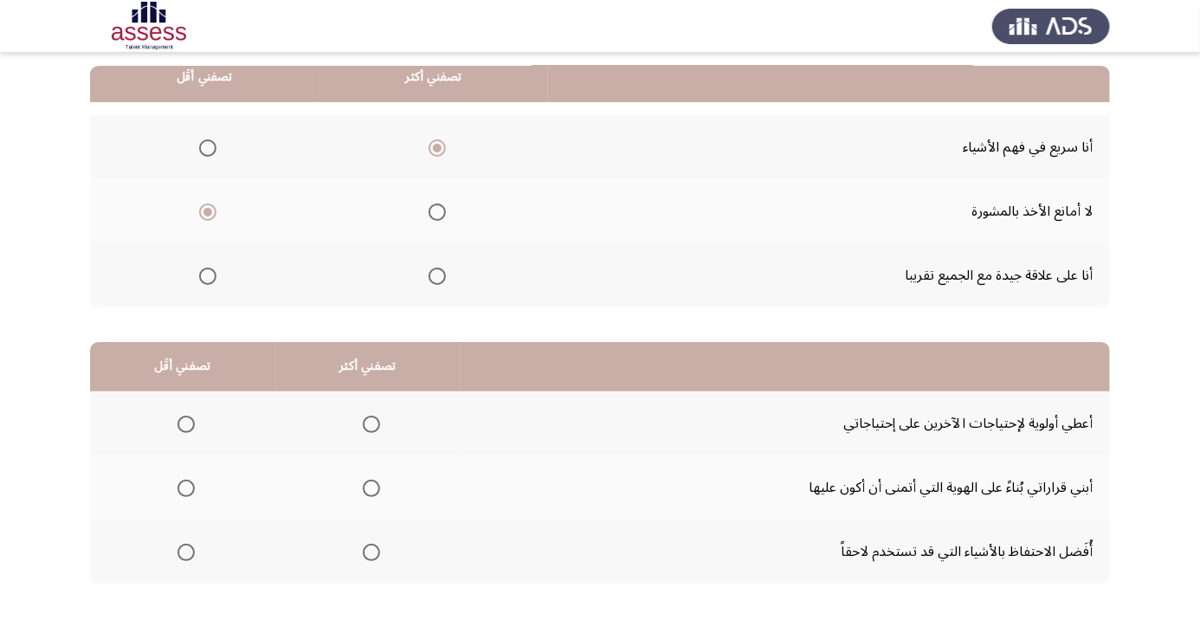
click at [182, 429] on span "Select an option" at bounding box center [186, 424] width 17 height 17
click at [182, 429] on input "Select an option" at bounding box center [186, 424] width 17 height 17
click at [378, 484] on span "Select an option" at bounding box center [371, 488] width 17 height 17
click at [378, 484] on input "Select an option" at bounding box center [371, 488] width 17 height 17
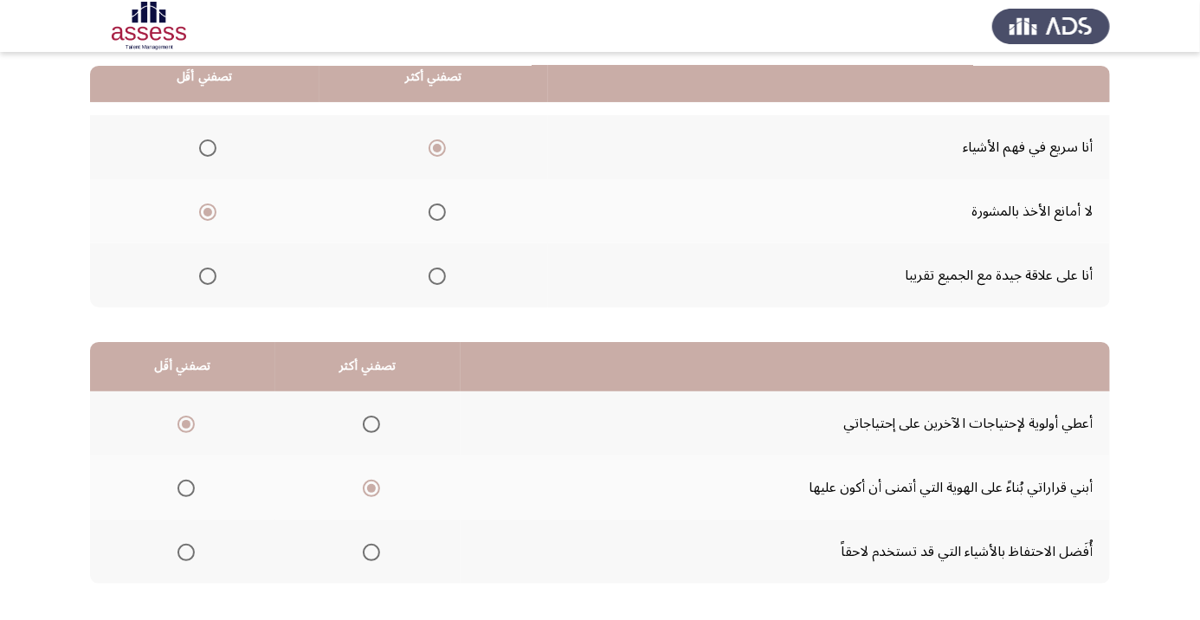
scroll to position [0, 0]
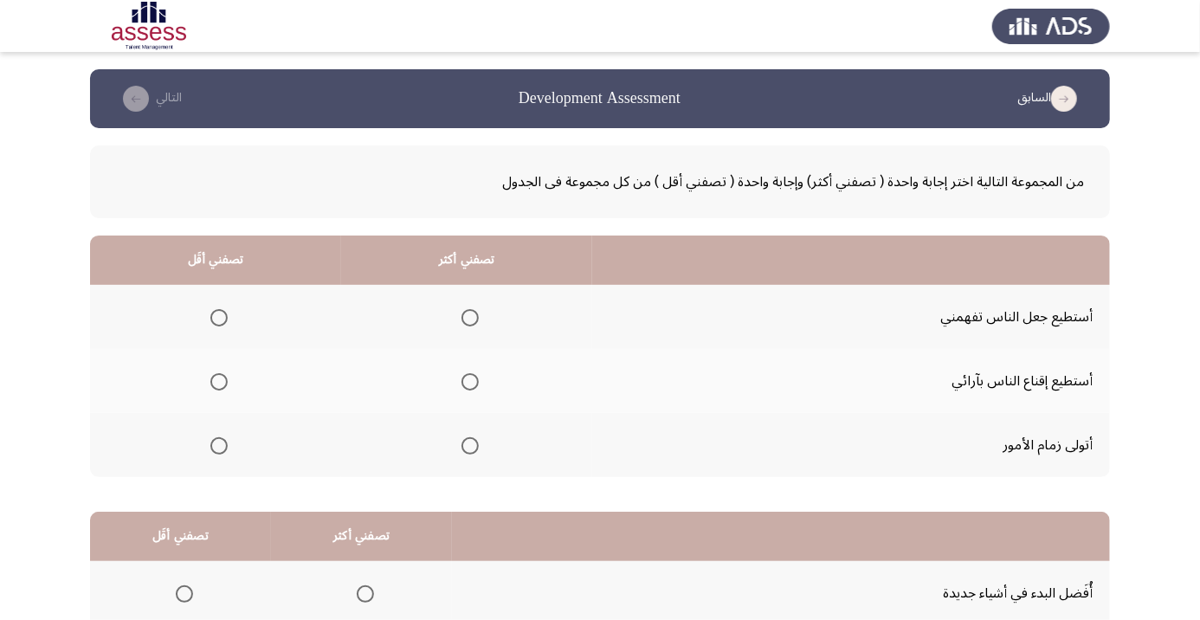
click at [475, 381] on span "Select an option" at bounding box center [470, 381] width 17 height 17
click at [475, 381] on input "Select an option" at bounding box center [470, 381] width 17 height 17
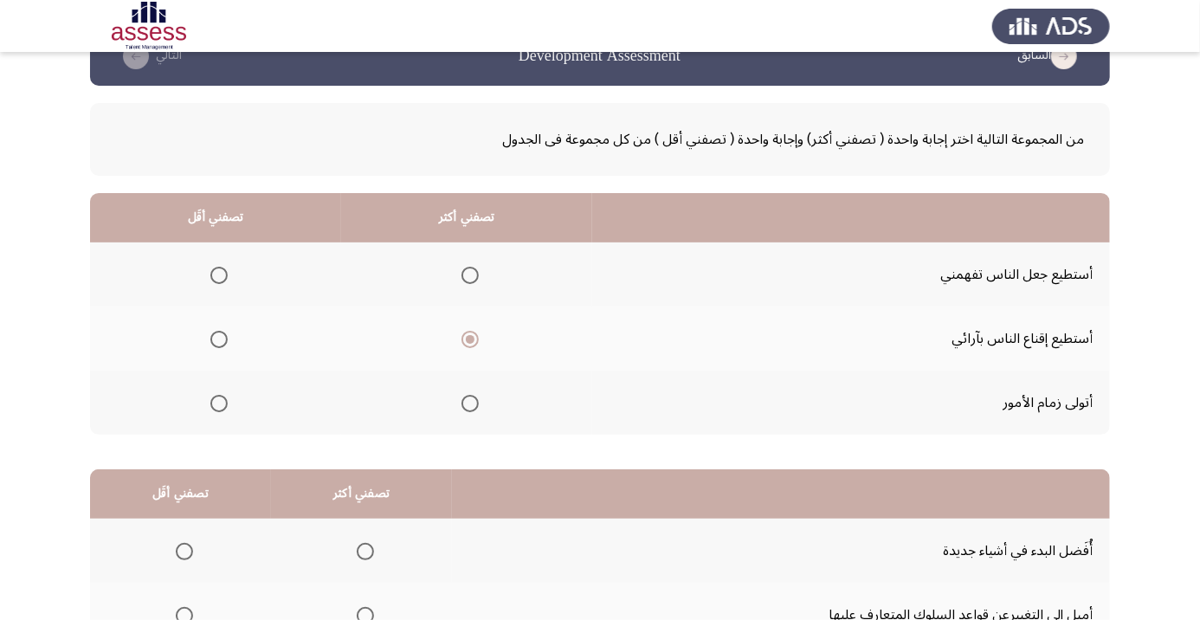
scroll to position [71, 0]
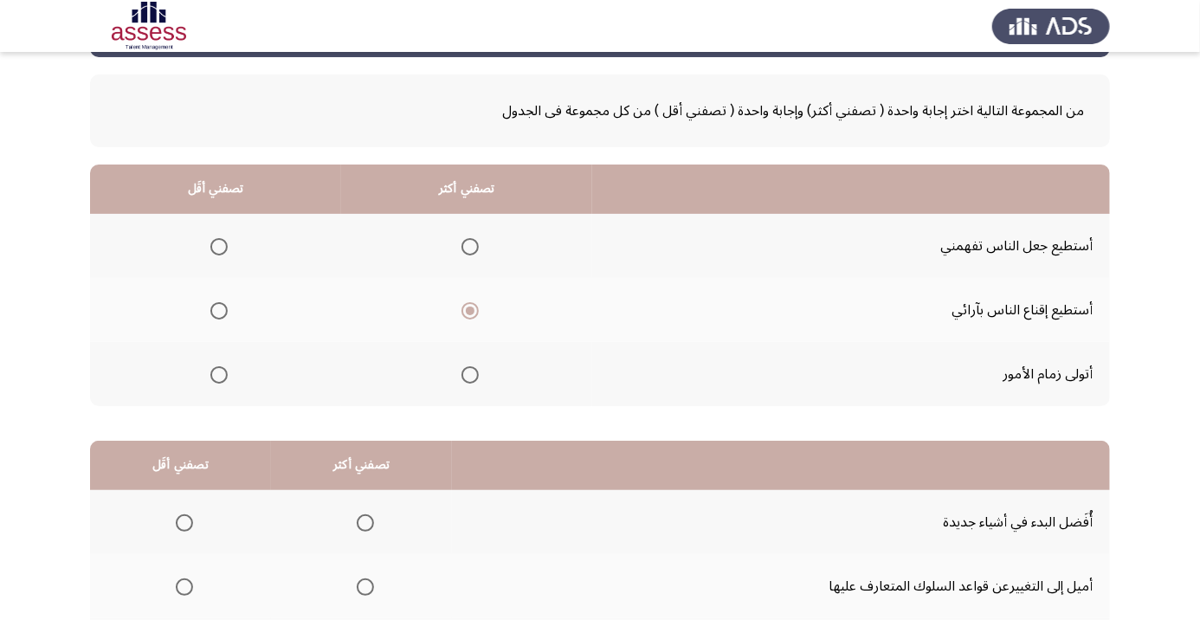
click at [236, 378] on th at bounding box center [215, 374] width 251 height 64
click at [223, 380] on span "Select an option" at bounding box center [218, 374] width 17 height 17
click at [223, 380] on input "Select an option" at bounding box center [218, 374] width 17 height 17
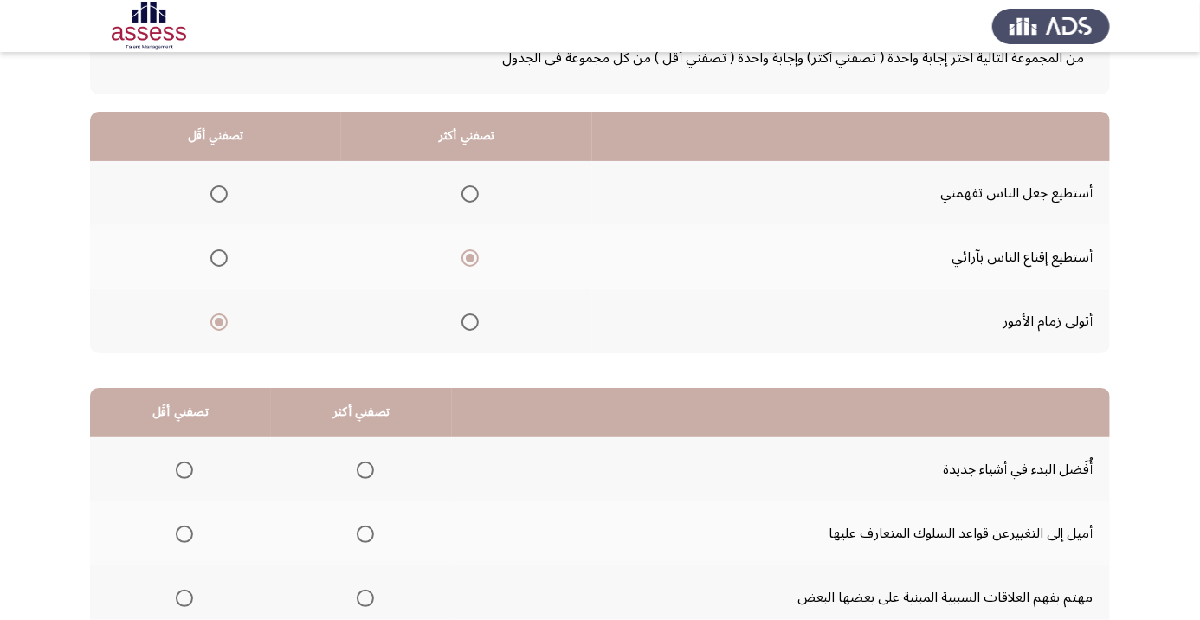
scroll to position [170, 0]
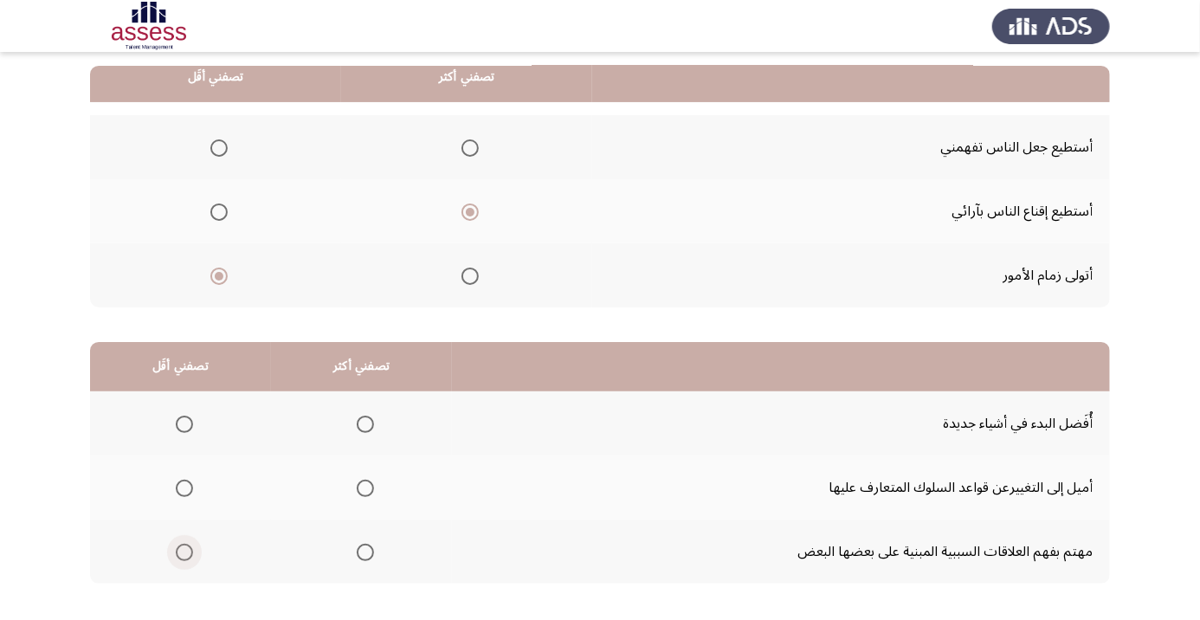
click at [184, 553] on span "Select an option" at bounding box center [184, 553] width 0 height 0
click at [184, 550] on input "Select an option" at bounding box center [184, 552] width 17 height 17
click at [365, 402] on th at bounding box center [361, 423] width 181 height 64
click at [365, 424] on span "Select an option" at bounding box center [365, 424] width 0 height 0
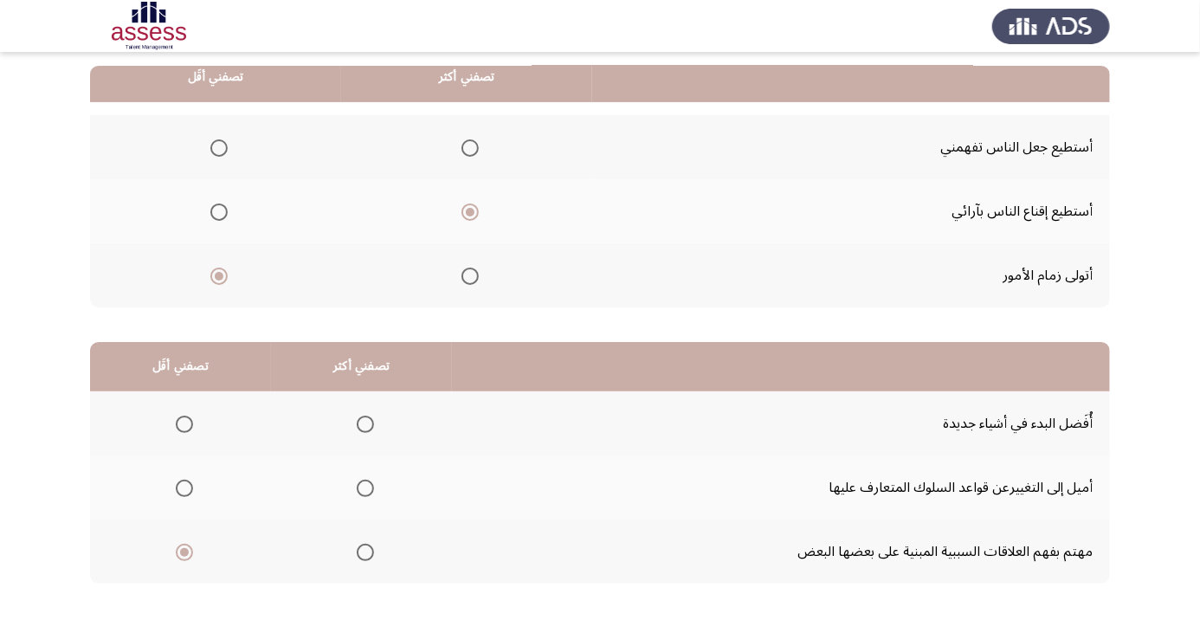
click at [365, 423] on input "Select an option" at bounding box center [365, 424] width 17 height 17
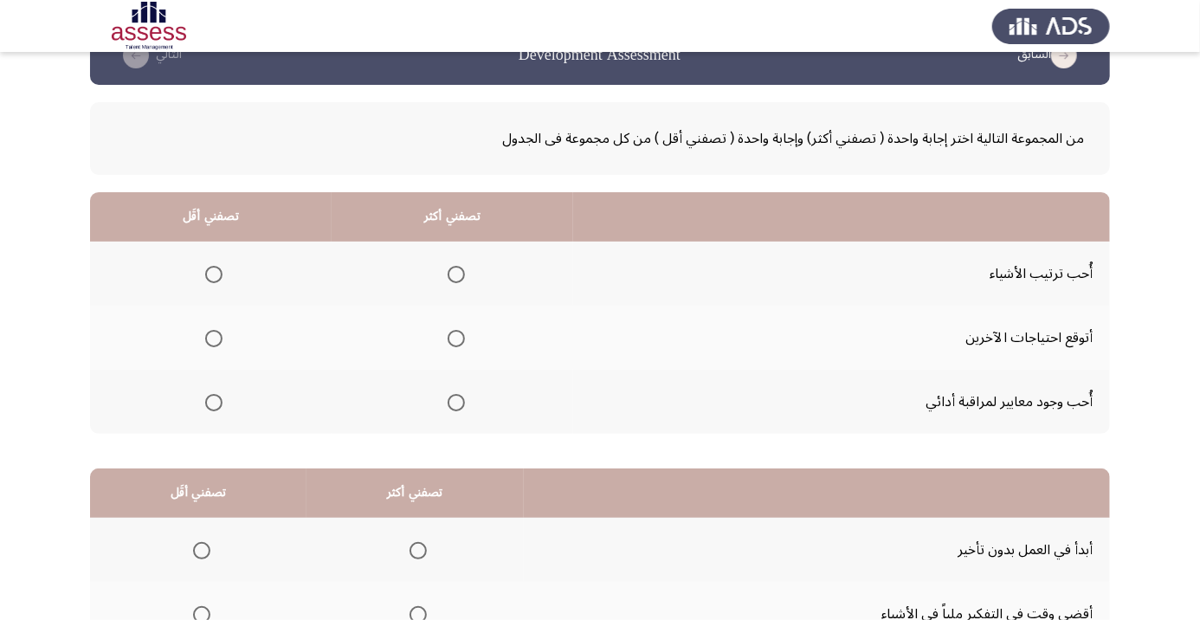
scroll to position [0, 0]
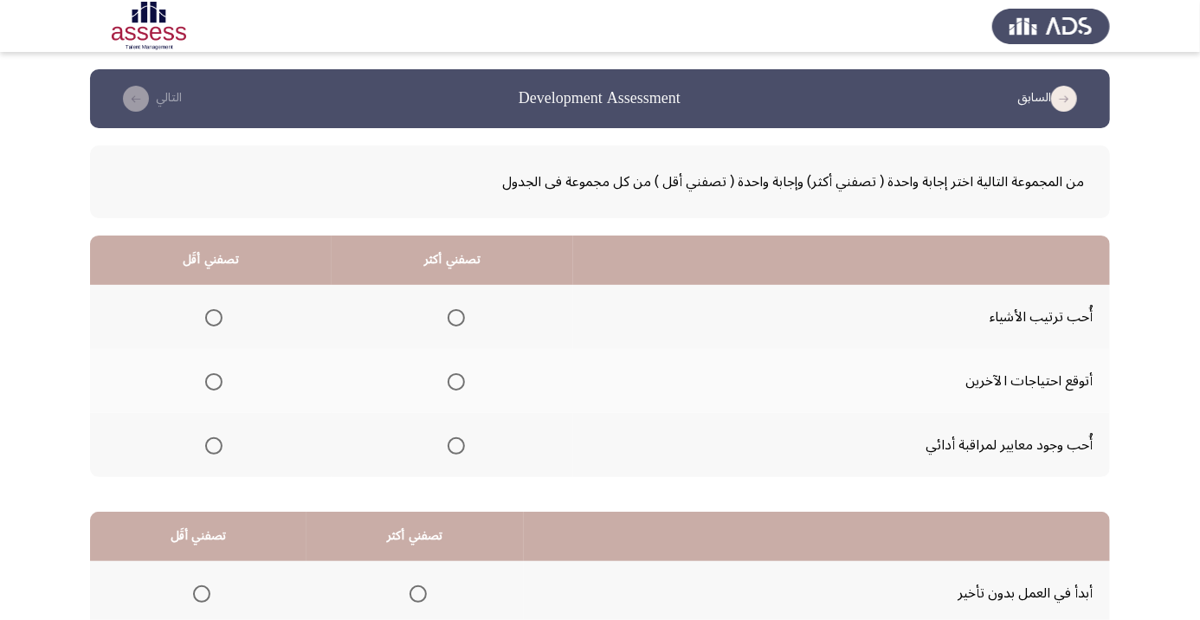
click at [214, 317] on span "Select an option" at bounding box center [213, 317] width 17 height 17
click at [214, 317] on input "Select an option" at bounding box center [213, 317] width 17 height 17
click at [460, 374] on span "Select an option" at bounding box center [456, 381] width 17 height 17
click at [460, 374] on input "Select an option" at bounding box center [456, 381] width 17 height 17
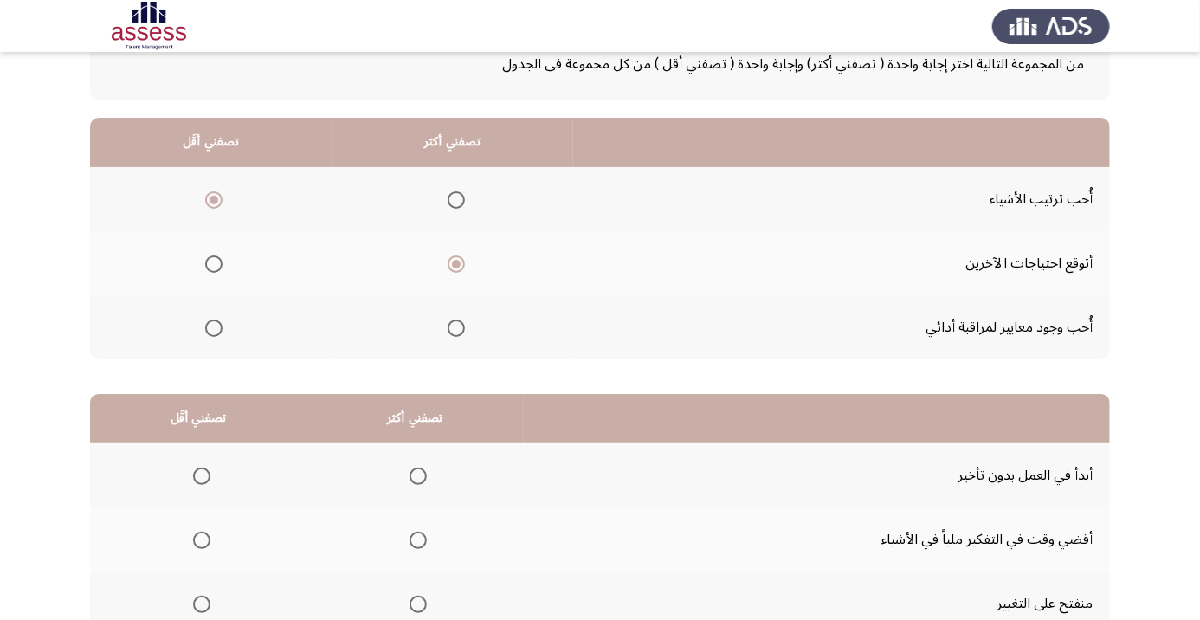
scroll to position [170, 0]
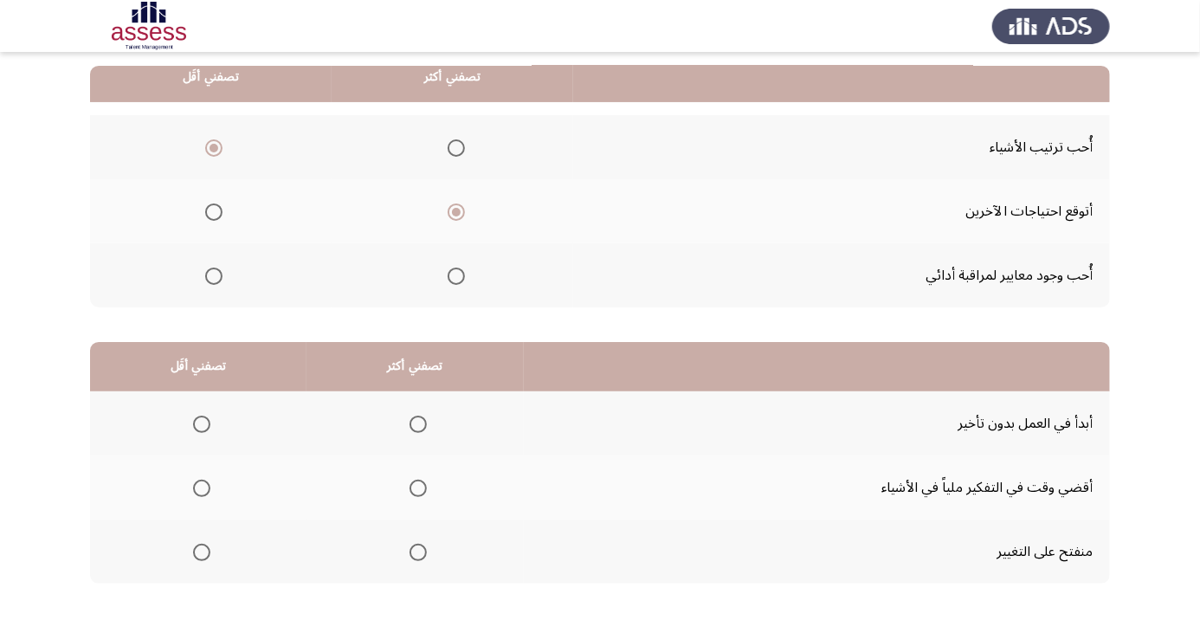
click at [418, 488] on span "Select an option" at bounding box center [418, 488] width 0 height 0
click at [420, 486] on input "Select an option" at bounding box center [418, 488] width 17 height 17
click at [202, 553] on span "Select an option" at bounding box center [202, 553] width 0 height 0
click at [202, 550] on input "Select an option" at bounding box center [201, 552] width 17 height 17
click at [424, 527] on th at bounding box center [415, 552] width 217 height 64
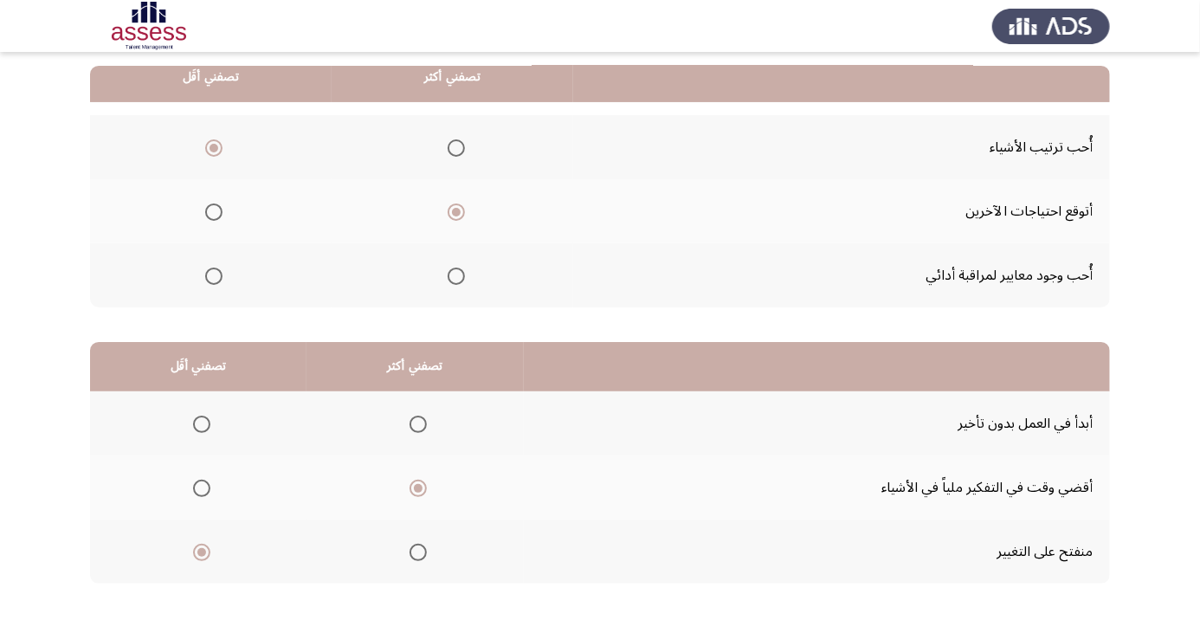
click at [206, 552] on span "Select an option" at bounding box center [201, 552] width 9 height 9
click at [206, 552] on input "Select an option" at bounding box center [201, 552] width 17 height 17
click at [196, 427] on span "Select an option" at bounding box center [201, 424] width 17 height 17
click at [196, 427] on input "Select an option" at bounding box center [201, 424] width 17 height 17
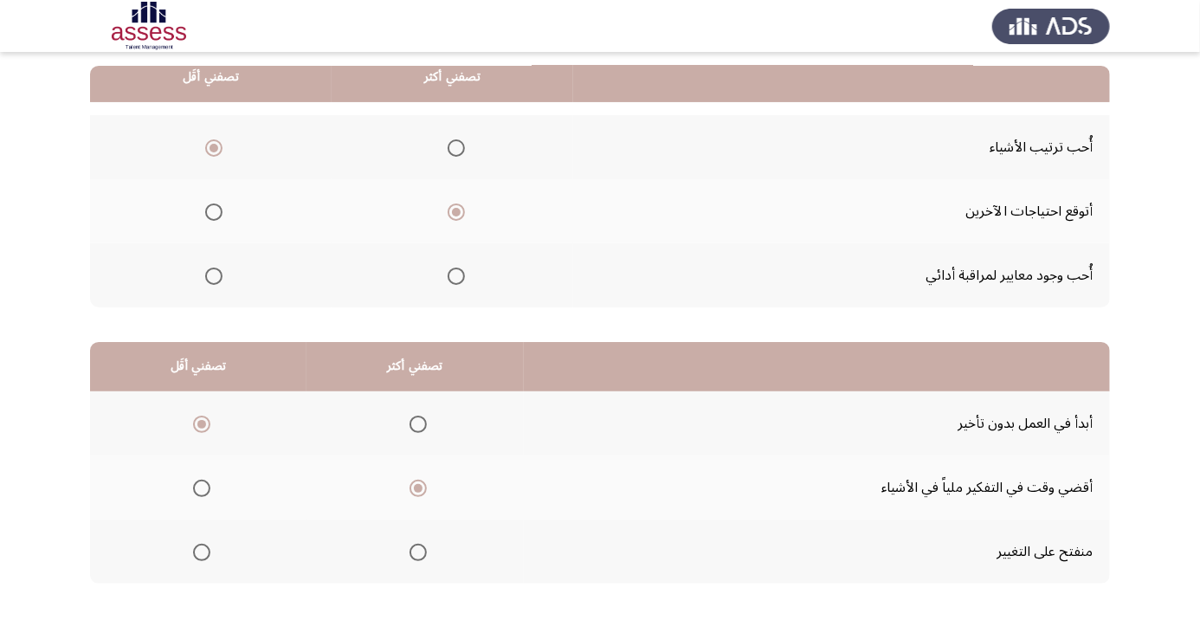
scroll to position [0, 0]
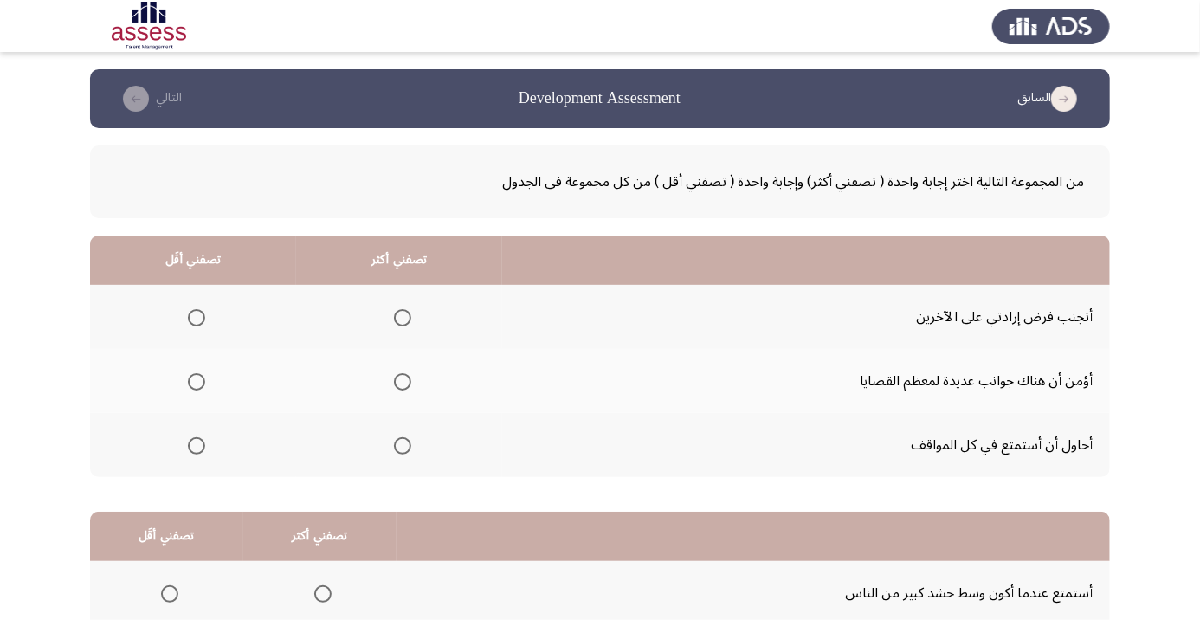
click at [401, 450] on span "Select an option" at bounding box center [402, 445] width 17 height 17
click at [401, 450] on input "Select an option" at bounding box center [402, 445] width 17 height 17
click at [403, 382] on span "Select an option" at bounding box center [403, 382] width 0 height 0
click at [402, 381] on input "Select an option" at bounding box center [402, 381] width 17 height 17
click at [199, 340] on th at bounding box center [193, 317] width 206 height 64
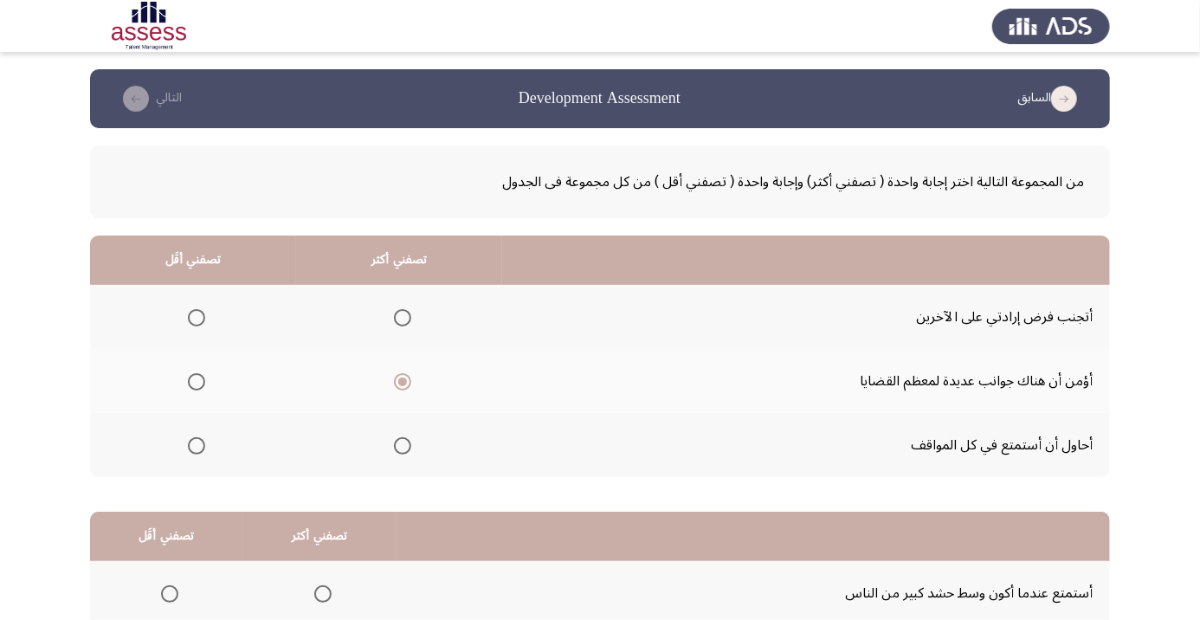
click at [178, 334] on th at bounding box center [193, 317] width 206 height 64
click at [197, 318] on span "Select an option" at bounding box center [197, 318] width 0 height 0
click at [196, 317] on input "Select an option" at bounding box center [196, 317] width 17 height 17
click at [197, 446] on span "Select an option" at bounding box center [197, 446] width 0 height 0
click at [196, 444] on input "Select an option" at bounding box center [196, 445] width 17 height 17
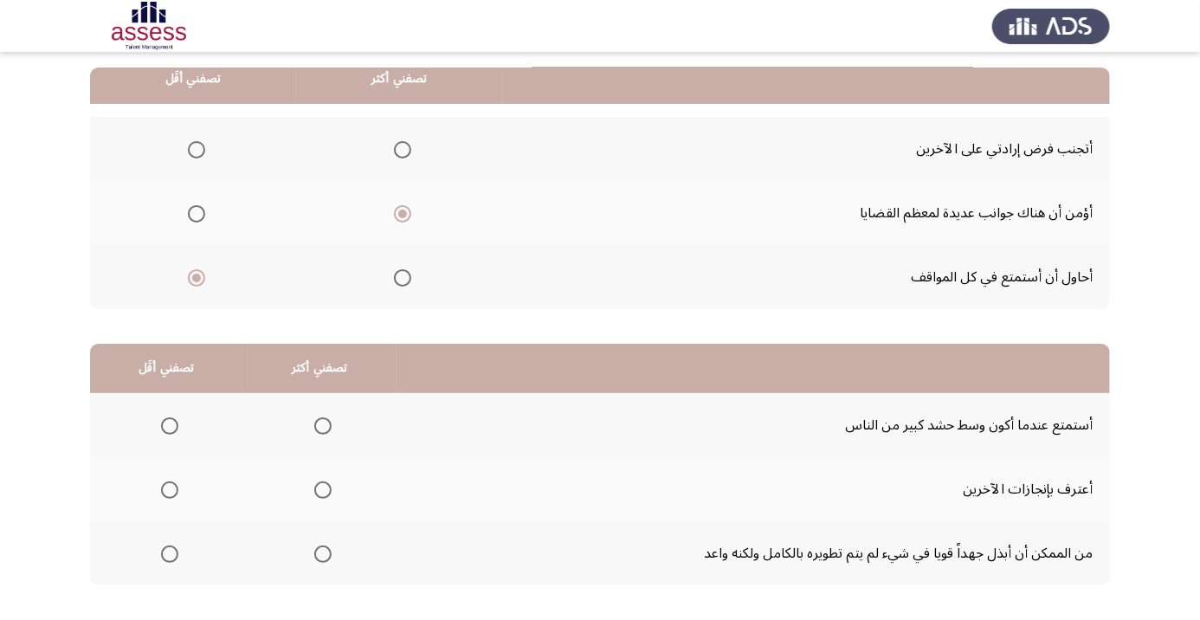
scroll to position [170, 0]
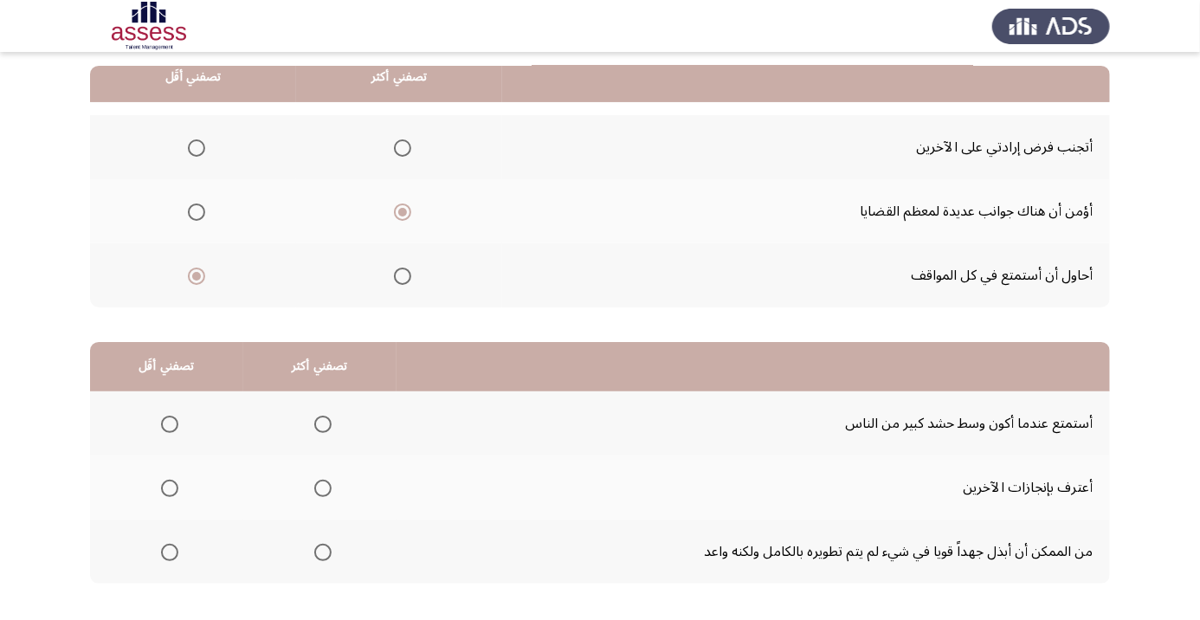
click at [321, 482] on span "Select an option" at bounding box center [322, 488] width 17 height 17
click at [321, 482] on input "Select an option" at bounding box center [322, 488] width 17 height 17
click at [170, 424] on span "Select an option" at bounding box center [170, 424] width 0 height 0
click at [170, 423] on input "Select an option" at bounding box center [169, 424] width 17 height 17
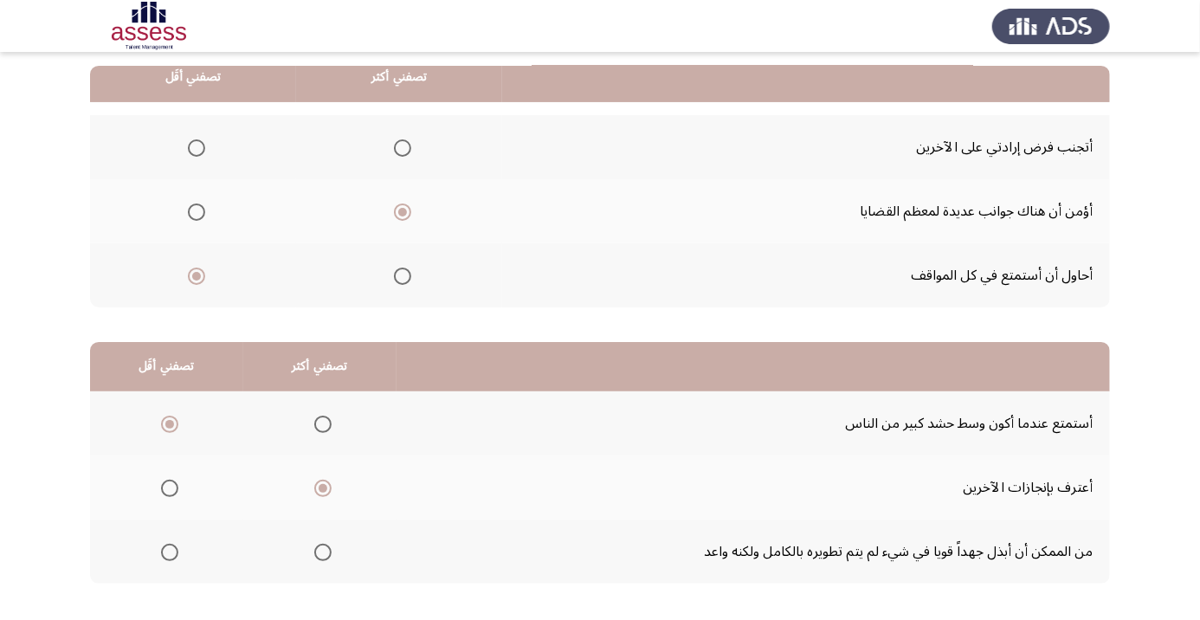
scroll to position [0, 0]
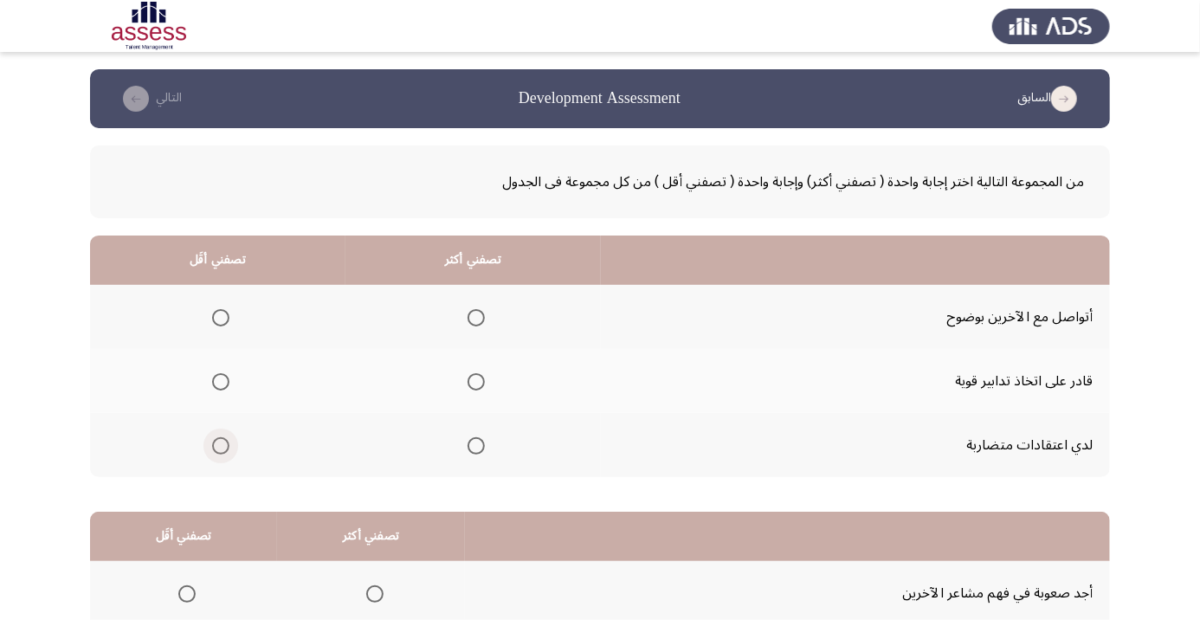
click at [216, 444] on span "Select an option" at bounding box center [220, 445] width 17 height 17
click at [216, 444] on input "Select an option" at bounding box center [220, 445] width 17 height 17
click at [476, 318] on span "Select an option" at bounding box center [476, 318] width 0 height 0
click at [478, 317] on input "Select an option" at bounding box center [476, 317] width 17 height 17
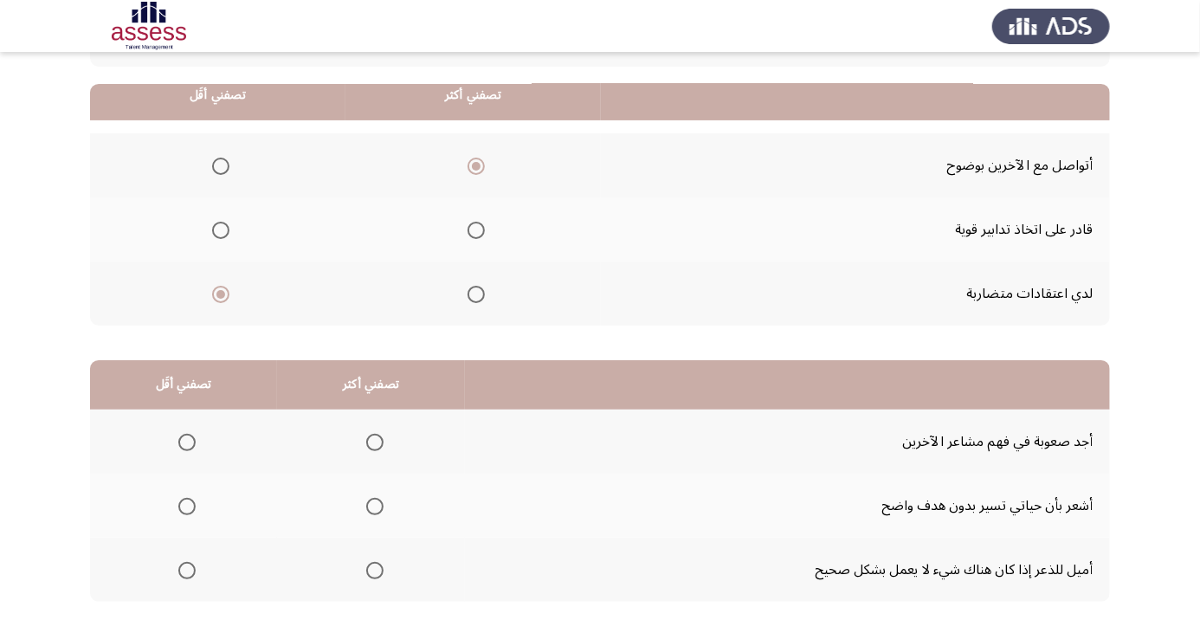
scroll to position [170, 0]
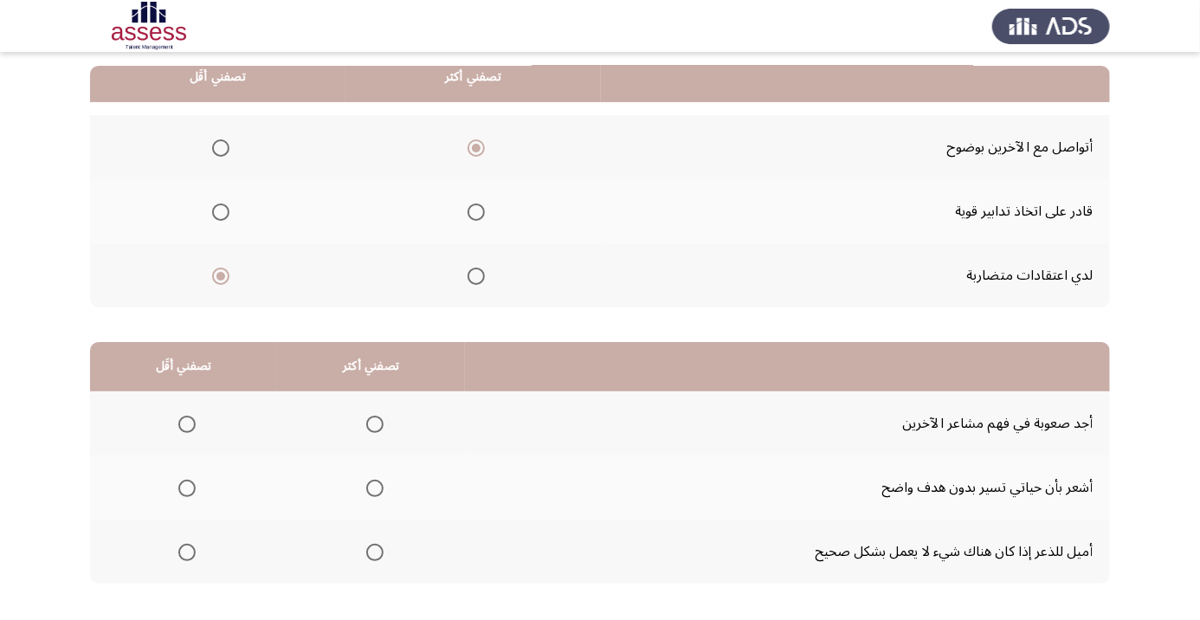
click at [397, 494] on th at bounding box center [371, 488] width 188 height 64
click at [191, 488] on span "Select an option" at bounding box center [186, 488] width 17 height 17
click at [191, 488] on input "Select an option" at bounding box center [186, 488] width 17 height 17
click at [374, 545] on span "Select an option" at bounding box center [374, 552] width 17 height 17
click at [374, 545] on input "Select an option" at bounding box center [374, 552] width 17 height 17
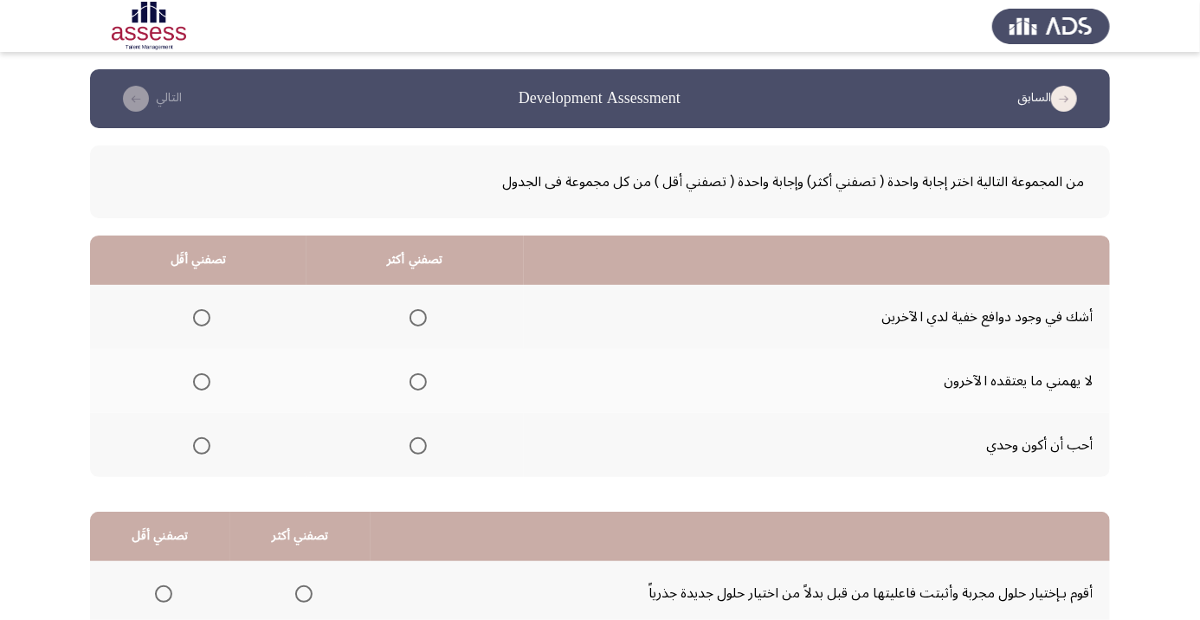
click at [205, 450] on span "Select an option" at bounding box center [201, 445] width 17 height 17
click at [205, 450] on input "Select an option" at bounding box center [201, 445] width 17 height 17
click at [419, 374] on span "Select an option" at bounding box center [418, 381] width 17 height 17
click at [419, 374] on input "Select an option" at bounding box center [418, 381] width 17 height 17
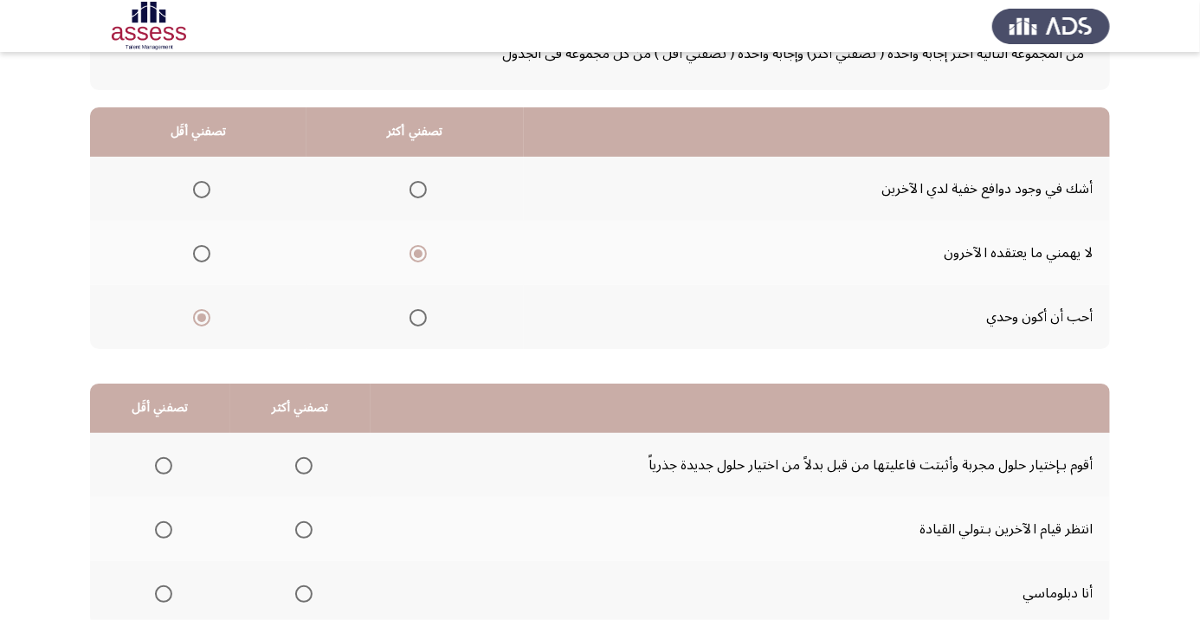
scroll to position [129, 0]
click at [418, 317] on span "Select an option" at bounding box center [418, 317] width 0 height 0
click at [418, 315] on input "Select an option" at bounding box center [418, 316] width 17 height 17
click at [201, 256] on span "Select an option" at bounding box center [201, 252] width 17 height 17
click at [201, 256] on input "Select an option" at bounding box center [201, 252] width 17 height 17
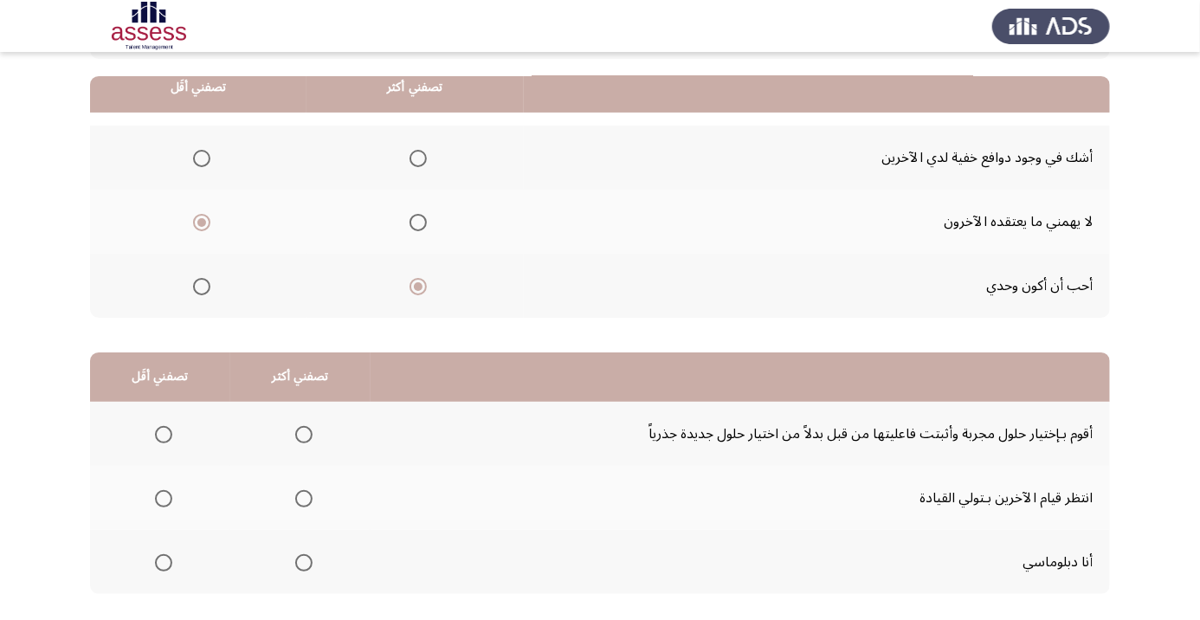
scroll to position [170, 0]
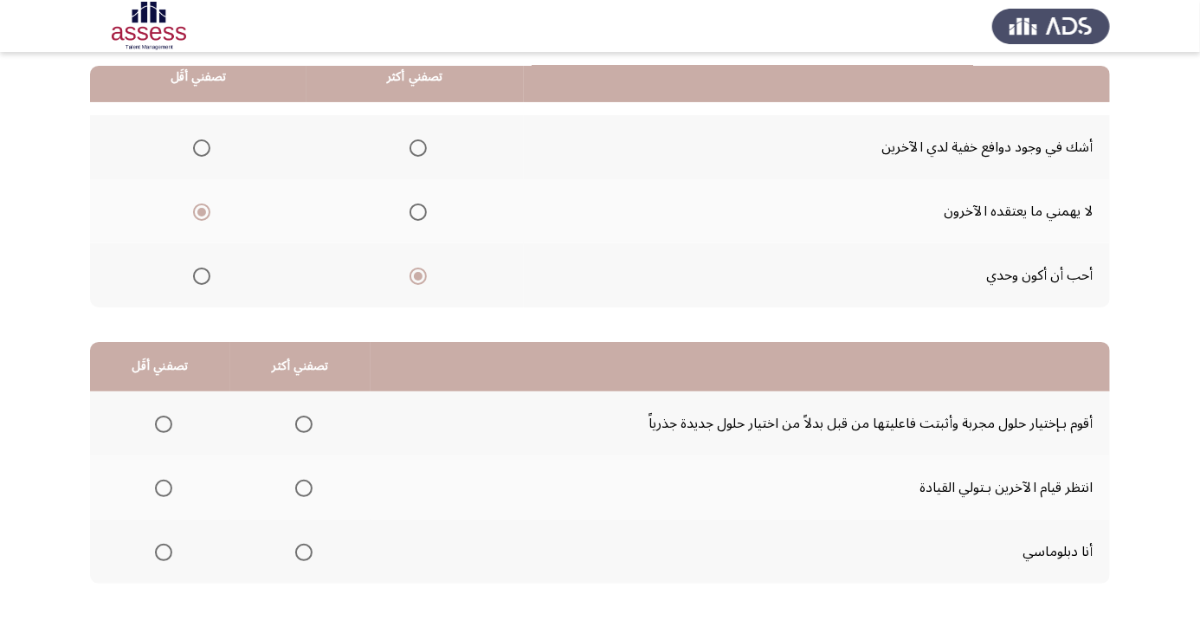
click at [202, 148] on span "Select an option" at bounding box center [202, 148] width 0 height 0
click at [201, 146] on input "Select an option" at bounding box center [201, 147] width 17 height 17
click at [277, 512] on th at bounding box center [300, 488] width 140 height 64
click at [145, 508] on th at bounding box center [160, 488] width 140 height 64
click at [159, 513] on th at bounding box center [160, 488] width 140 height 64
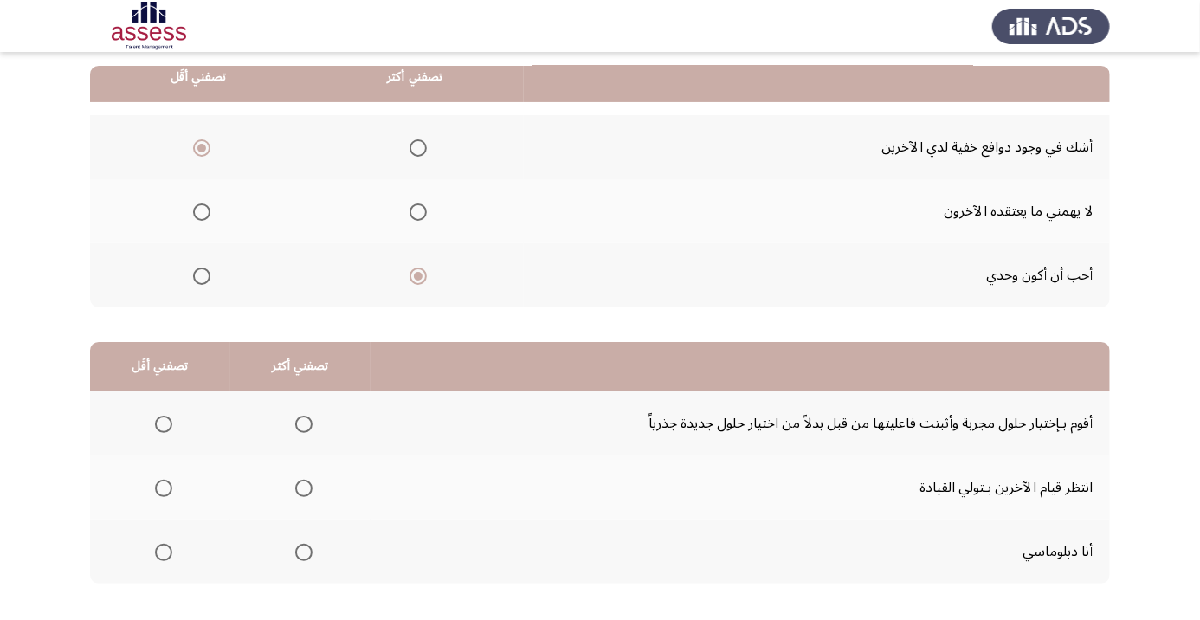
click at [185, 476] on th at bounding box center [160, 488] width 140 height 64
click at [163, 486] on span "Select an option" at bounding box center [163, 488] width 17 height 17
click at [163, 486] on input "Select an option" at bounding box center [163, 488] width 17 height 17
click at [159, 427] on span "Select an option" at bounding box center [163, 424] width 17 height 17
click at [159, 427] on input "Select an option" at bounding box center [163, 424] width 17 height 17
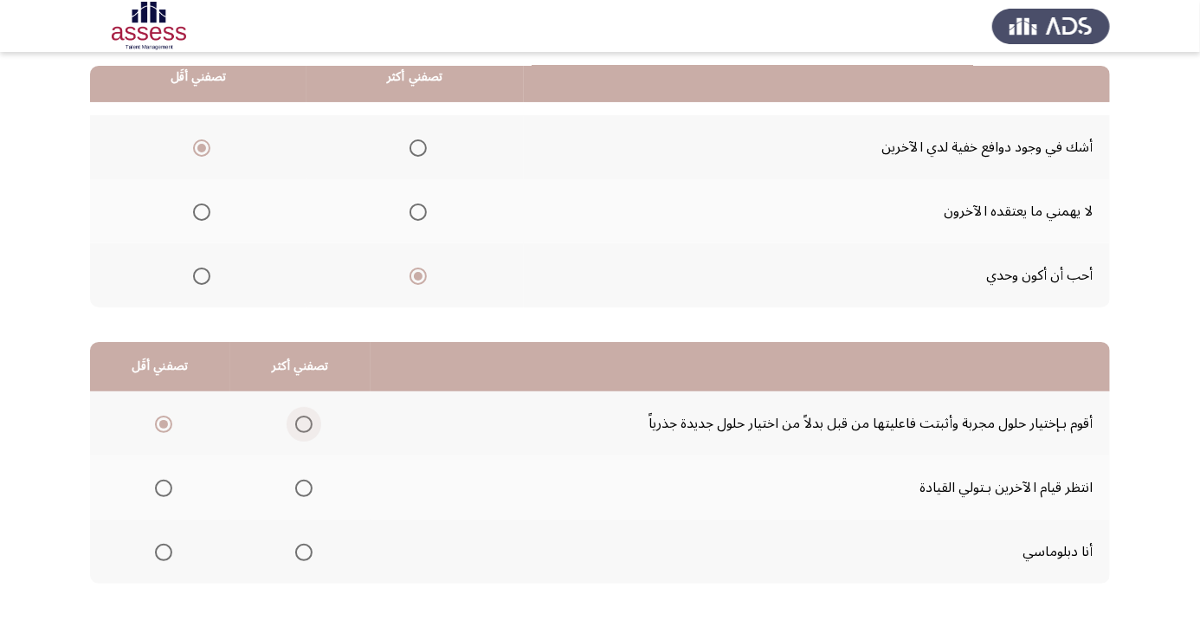
click at [302, 423] on span "Select an option" at bounding box center [303, 424] width 17 height 17
click at [302, 423] on input "Select an option" at bounding box center [303, 424] width 17 height 17
click at [302, 550] on span "Select an option" at bounding box center [303, 552] width 17 height 17
click at [302, 550] on input "Select an option" at bounding box center [303, 552] width 17 height 17
click at [162, 557] on span "Select an option" at bounding box center [163, 552] width 17 height 17
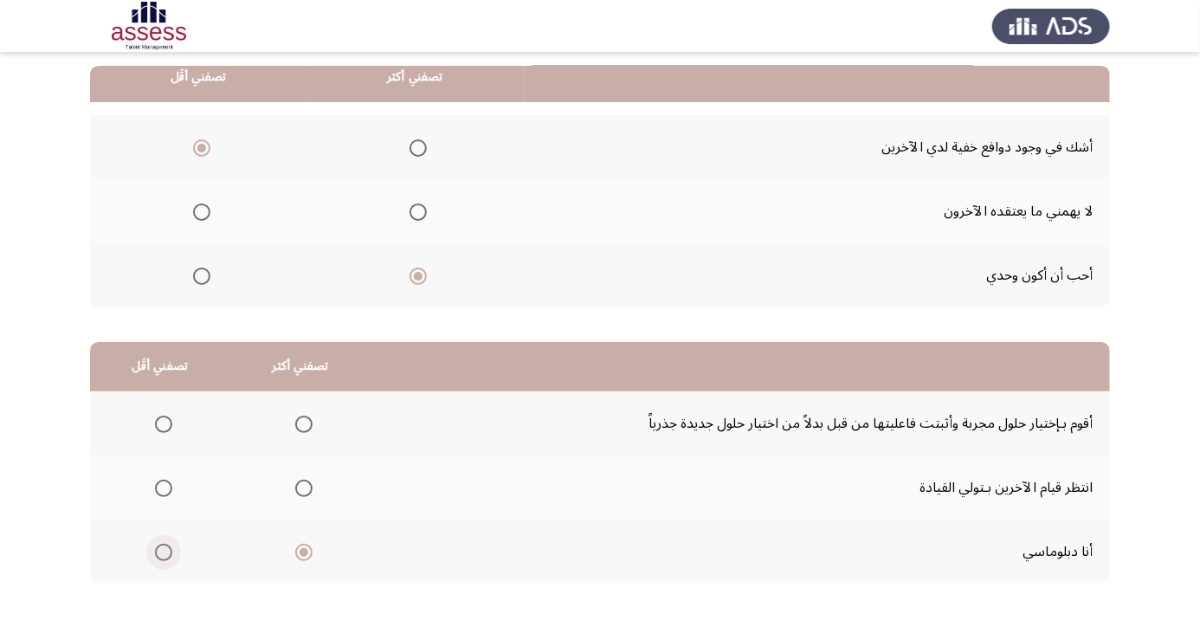
click at [162, 557] on input "Select an option" at bounding box center [163, 552] width 17 height 17
click at [322, 554] on th at bounding box center [300, 552] width 140 height 64
click at [302, 423] on span "Select an option" at bounding box center [303, 424] width 17 height 17
click at [302, 423] on input "Select an option" at bounding box center [303, 424] width 17 height 17
click at [171, 482] on span "Select an option" at bounding box center [163, 488] width 17 height 17
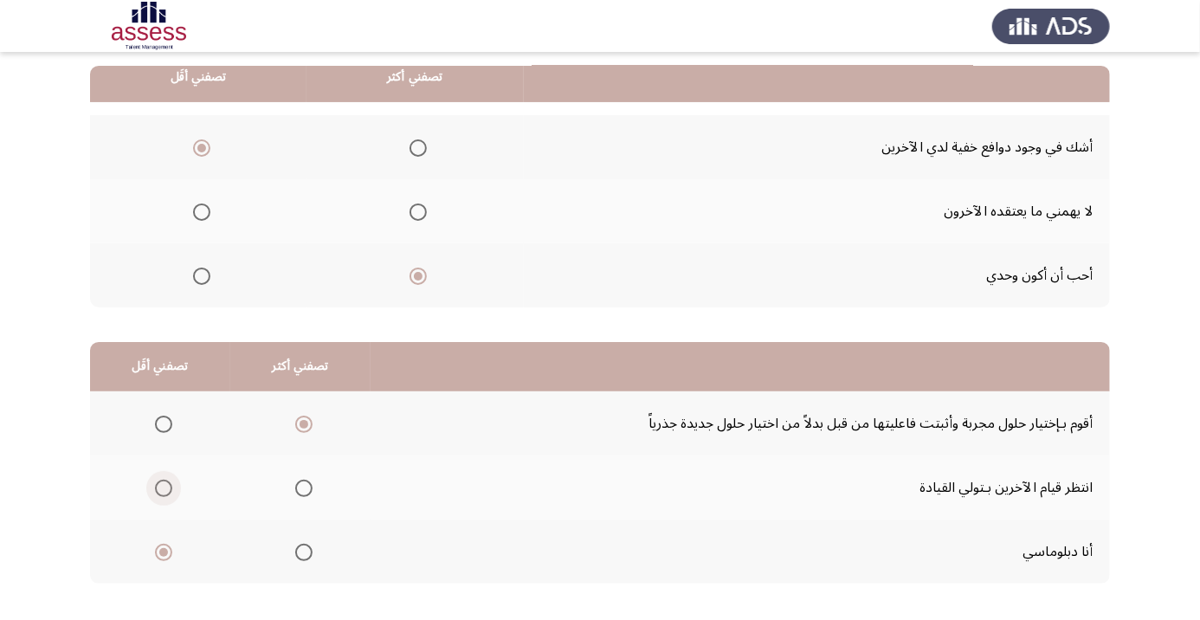
click at [171, 482] on input "Select an option" at bounding box center [163, 488] width 17 height 17
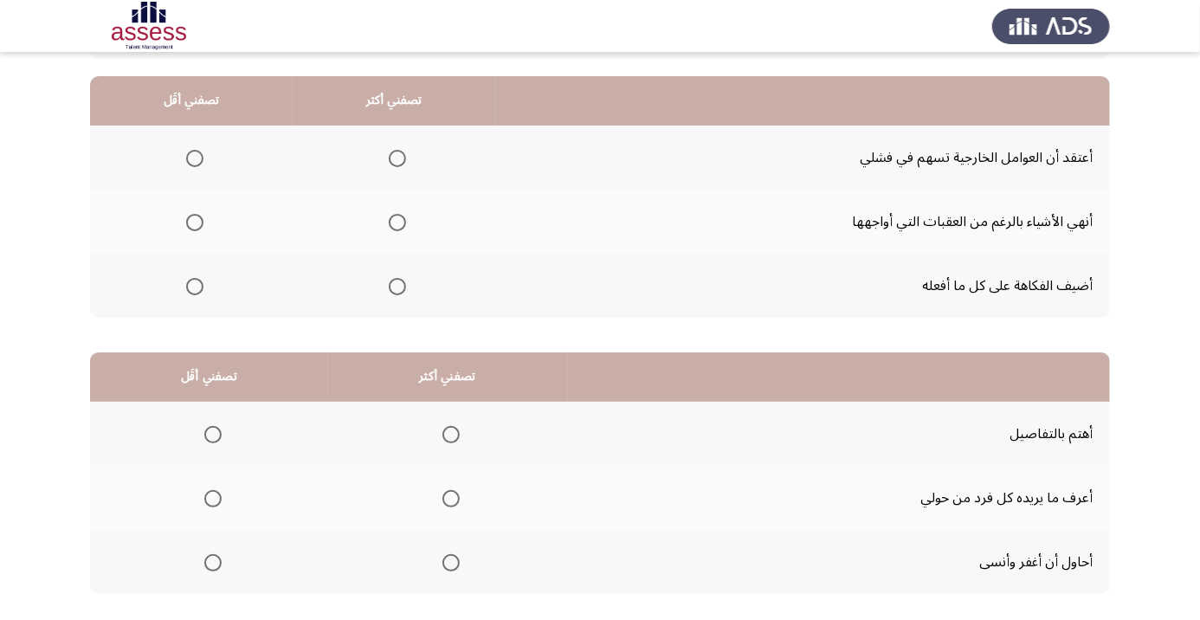
scroll to position [162, 0]
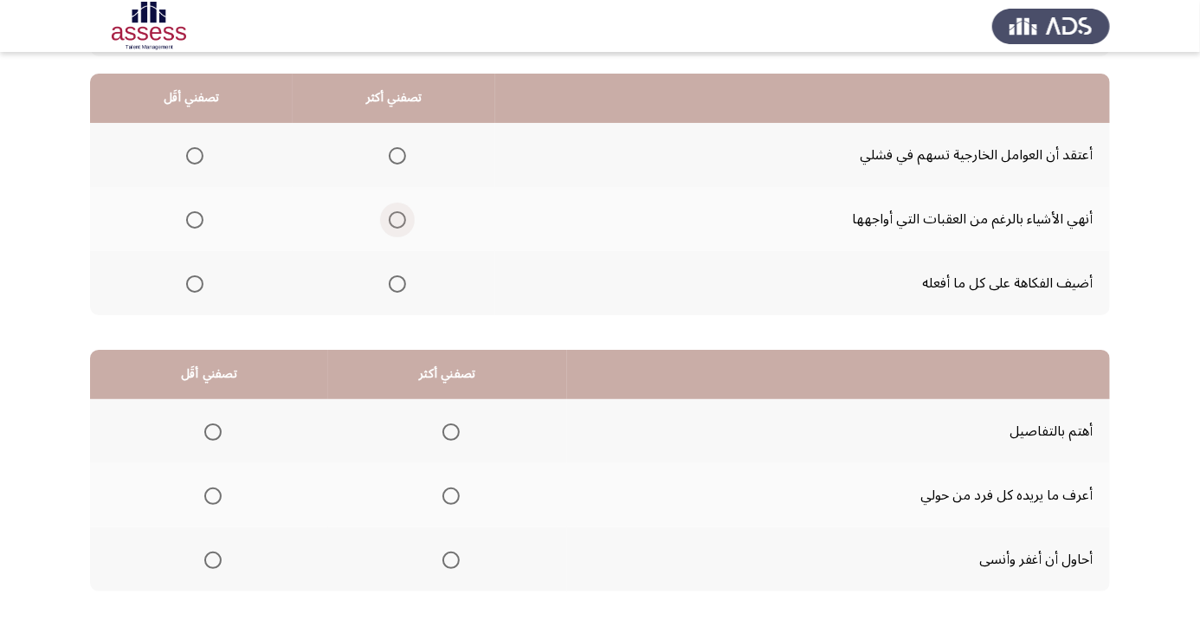
click at [398, 220] on span "Select an option" at bounding box center [398, 220] width 0 height 0
click at [400, 218] on input "Select an option" at bounding box center [397, 219] width 17 height 17
click at [191, 287] on span "Select an option" at bounding box center [194, 283] width 17 height 17
click at [191, 287] on input "Select an option" at bounding box center [194, 283] width 17 height 17
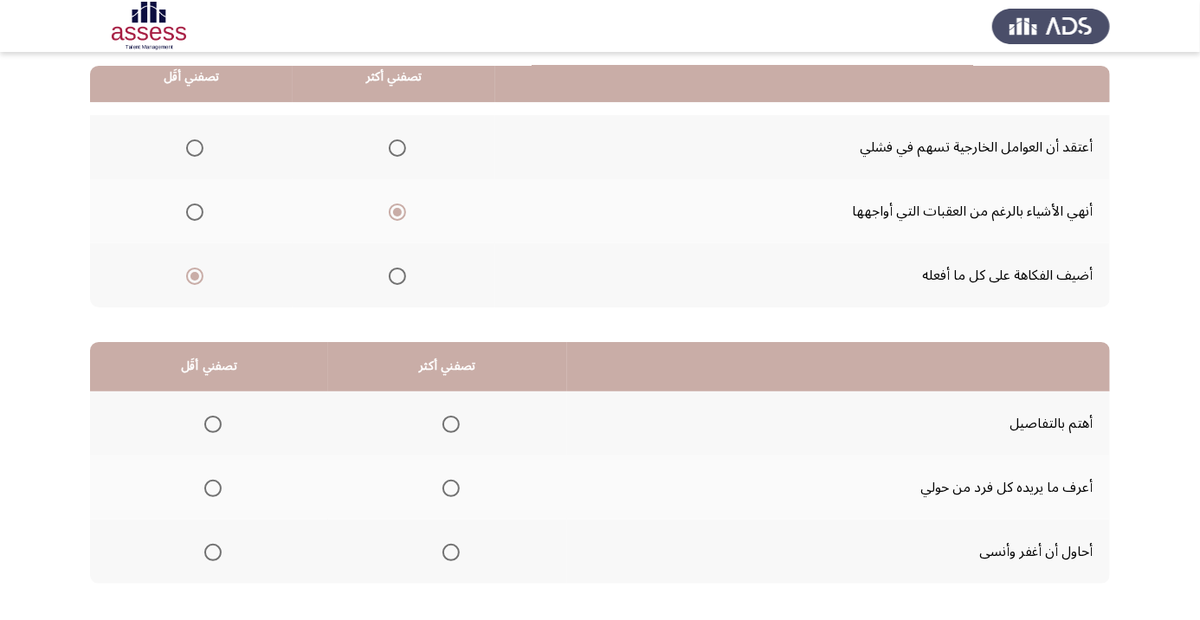
click at [451, 424] on span "Select an option" at bounding box center [451, 424] width 0 height 0
click at [454, 423] on input "Select an option" at bounding box center [451, 424] width 17 height 17
click at [208, 549] on span "Select an option" at bounding box center [212, 552] width 17 height 17
click at [208, 549] on input "Select an option" at bounding box center [212, 552] width 17 height 17
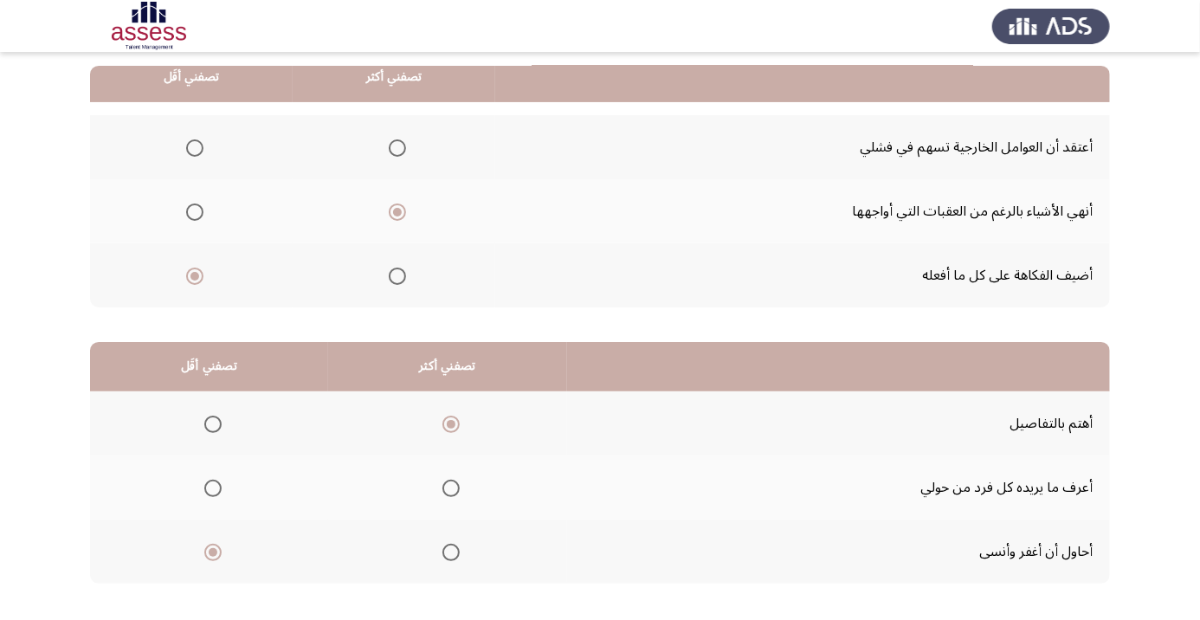
scroll to position [0, 0]
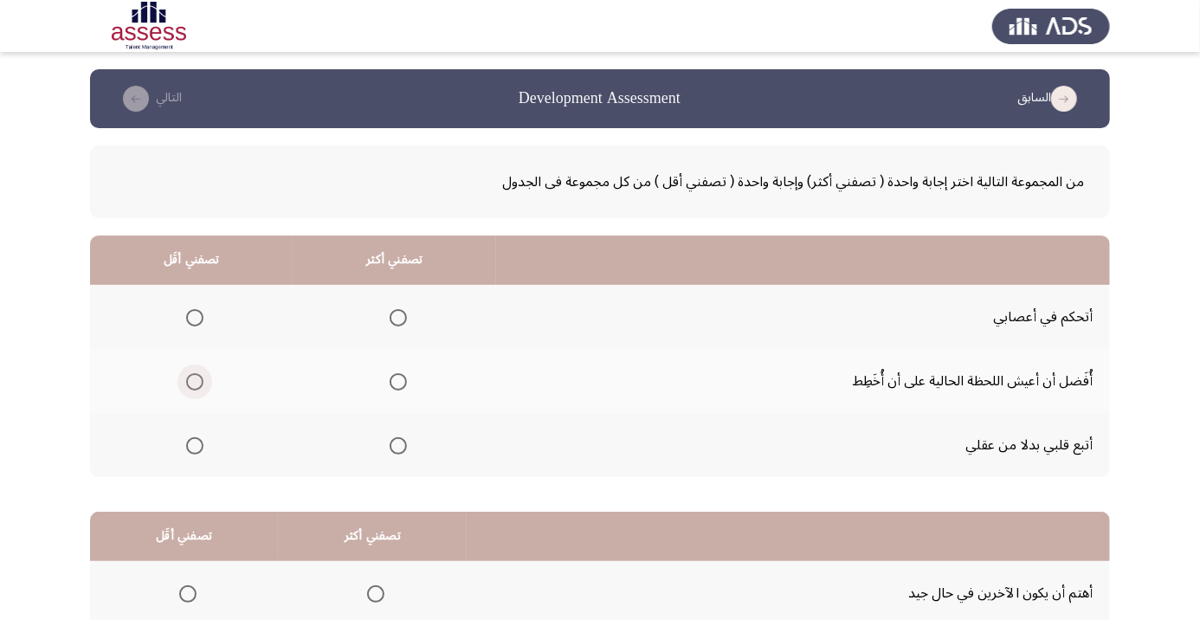
click at [195, 382] on span "Select an option" at bounding box center [195, 382] width 0 height 0
click at [194, 381] on input "Select an option" at bounding box center [194, 381] width 17 height 17
click at [398, 318] on span "Select an option" at bounding box center [398, 318] width 0 height 0
click at [396, 317] on input "Select an option" at bounding box center [398, 317] width 17 height 17
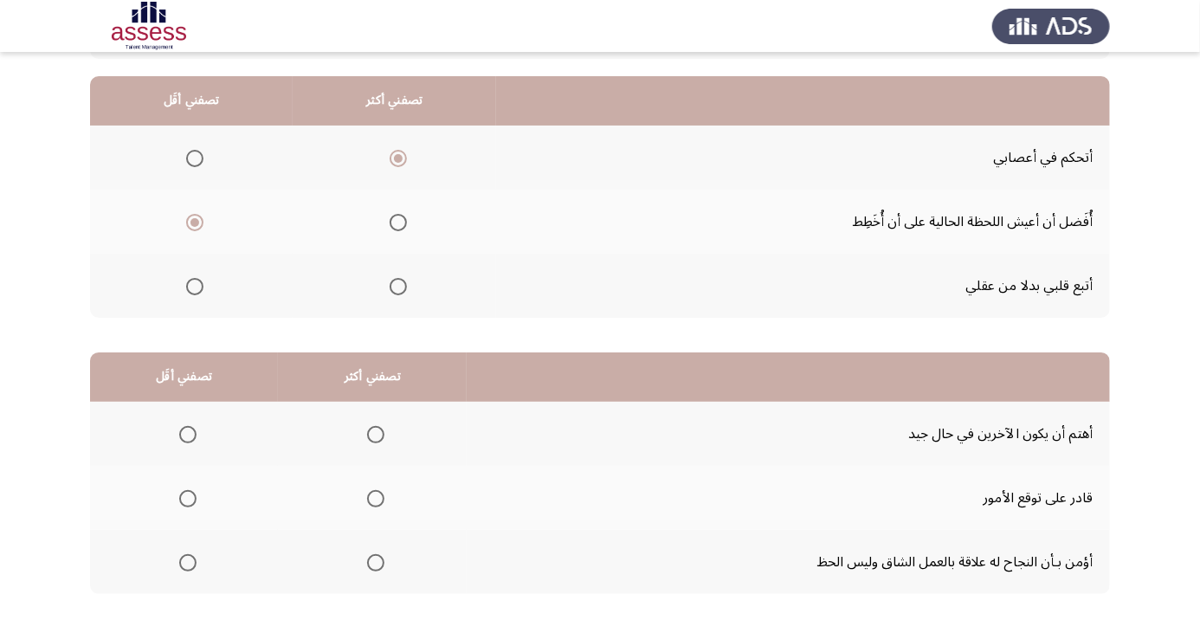
scroll to position [170, 0]
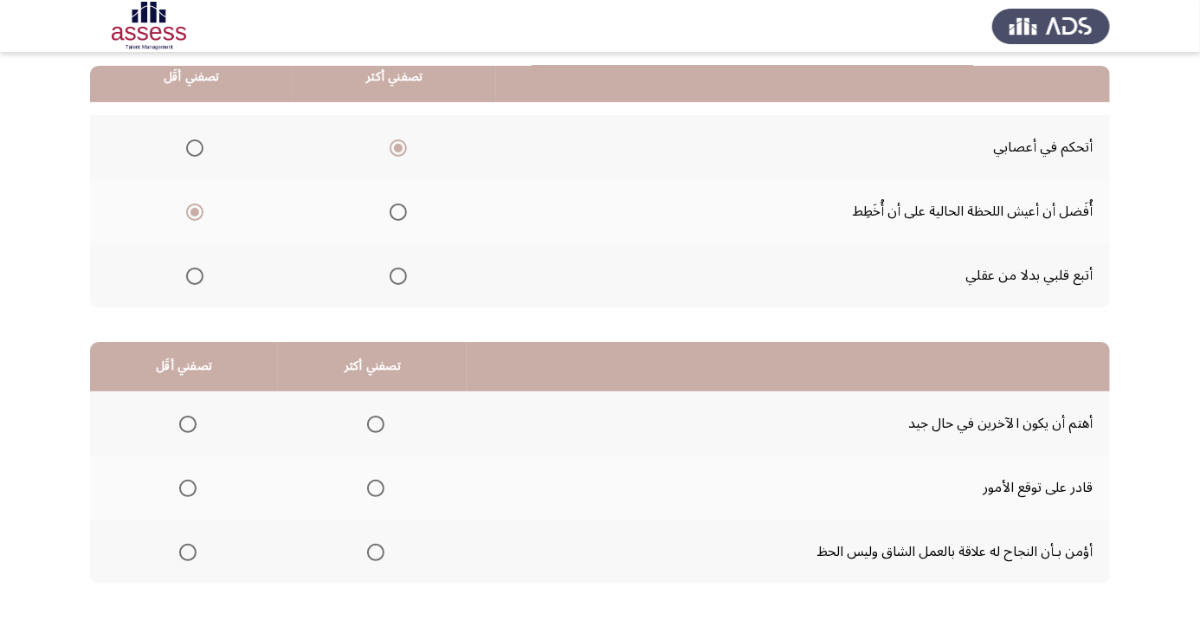
click at [379, 482] on span "Select an option" at bounding box center [375, 488] width 17 height 17
click at [379, 482] on input "Select an option" at bounding box center [375, 488] width 17 height 17
click at [184, 403] on th at bounding box center [184, 423] width 188 height 64
click at [192, 386] on th "تصفني أقَل" at bounding box center [184, 366] width 188 height 49
click at [188, 424] on span "Select an option" at bounding box center [188, 424] width 0 height 0
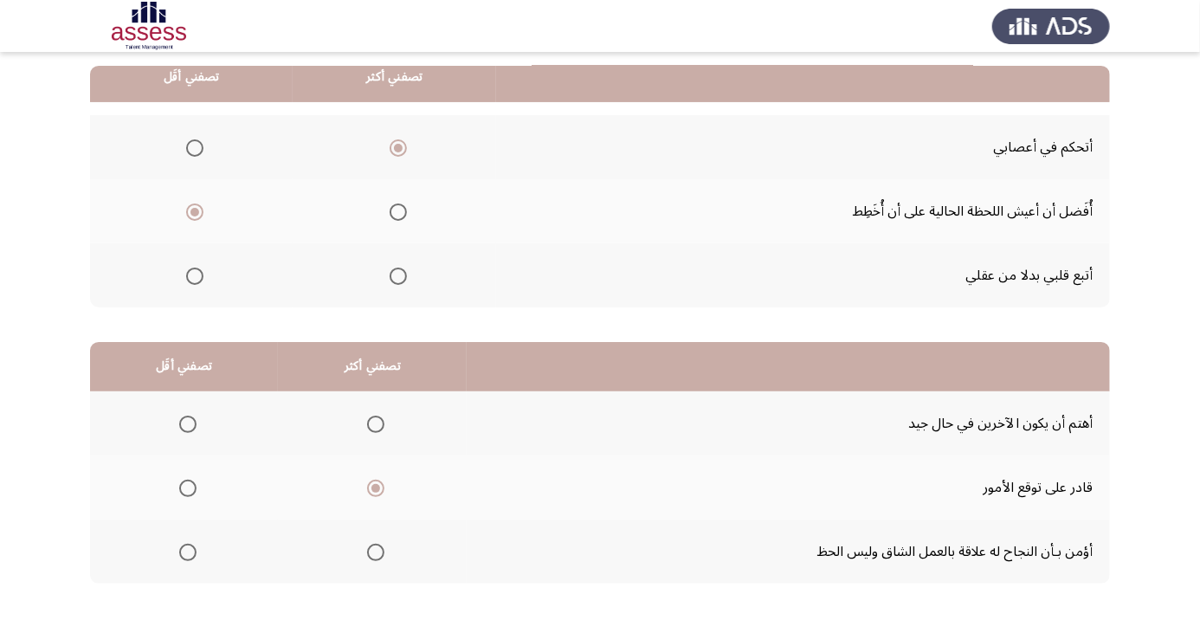
click at [187, 423] on input "Select an option" at bounding box center [187, 424] width 17 height 17
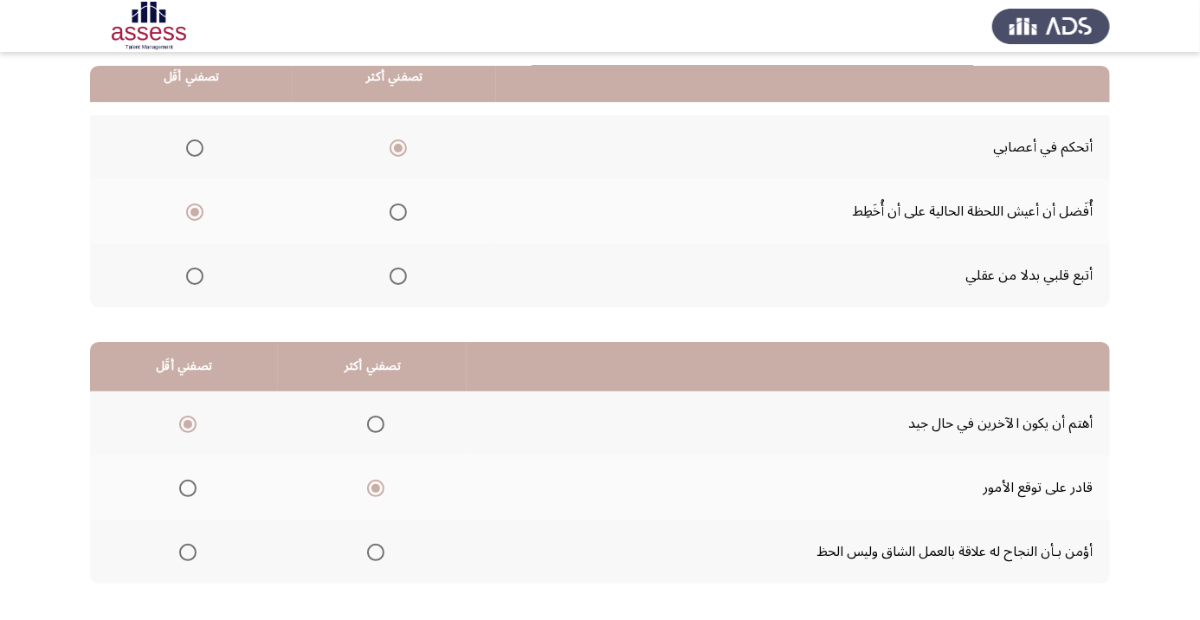
click at [376, 424] on span "Select an option" at bounding box center [376, 424] width 0 height 0
click at [374, 423] on input "Select an option" at bounding box center [375, 424] width 17 height 17
click at [374, 480] on span "Select an option" at bounding box center [375, 488] width 17 height 17
click at [374, 480] on input "Select an option" at bounding box center [375, 488] width 17 height 17
click at [181, 570] on th at bounding box center [184, 552] width 188 height 64
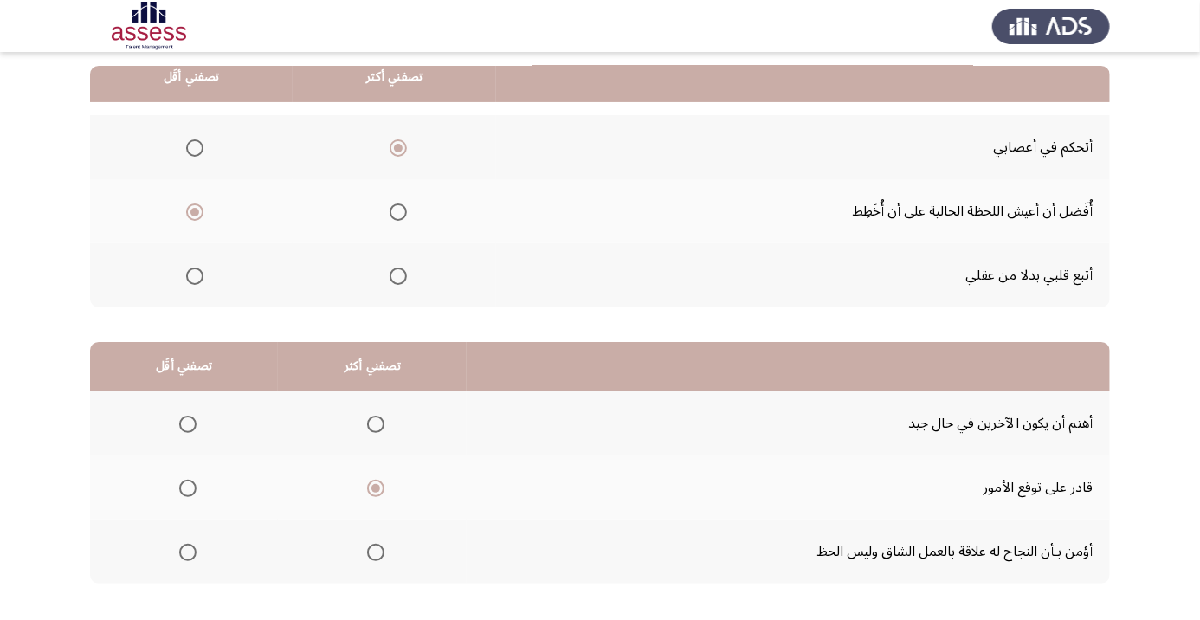
click at [188, 424] on span "Select an option" at bounding box center [188, 424] width 0 height 0
click at [187, 423] on input "Select an option" at bounding box center [187, 424] width 17 height 17
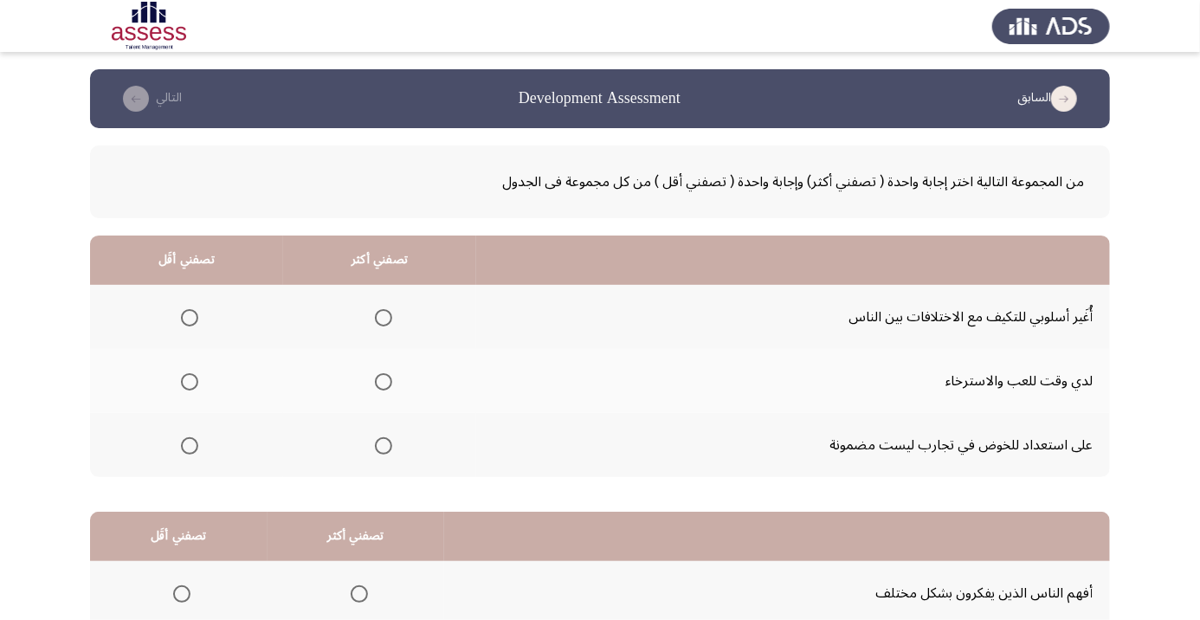
click at [391, 444] on span "Select an option" at bounding box center [383, 445] width 17 height 17
click at [391, 444] on input "Select an option" at bounding box center [383, 445] width 17 height 17
click at [384, 318] on span "Select an option" at bounding box center [384, 318] width 0 height 0
click at [384, 317] on input "Select an option" at bounding box center [383, 317] width 17 height 17
click at [391, 450] on span "Select an option" at bounding box center [383, 445] width 17 height 17
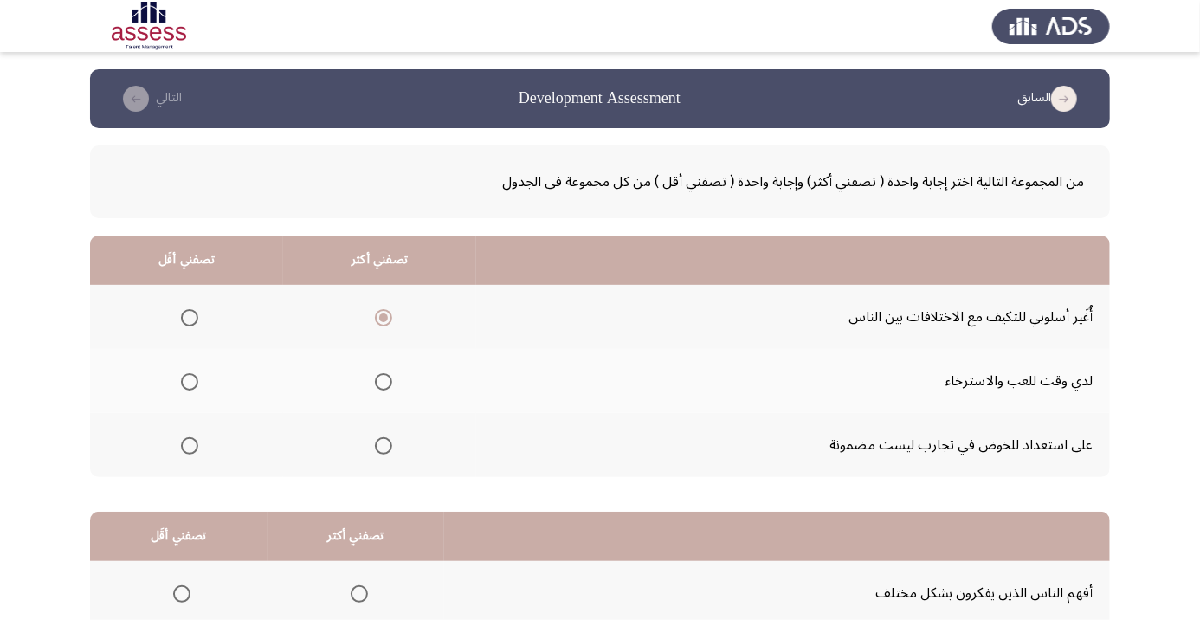
click at [391, 450] on input "Select an option" at bounding box center [383, 445] width 17 height 17
click at [184, 318] on span "Select an option" at bounding box center [189, 317] width 17 height 17
click at [184, 318] on input "Select an option" at bounding box center [189, 317] width 17 height 17
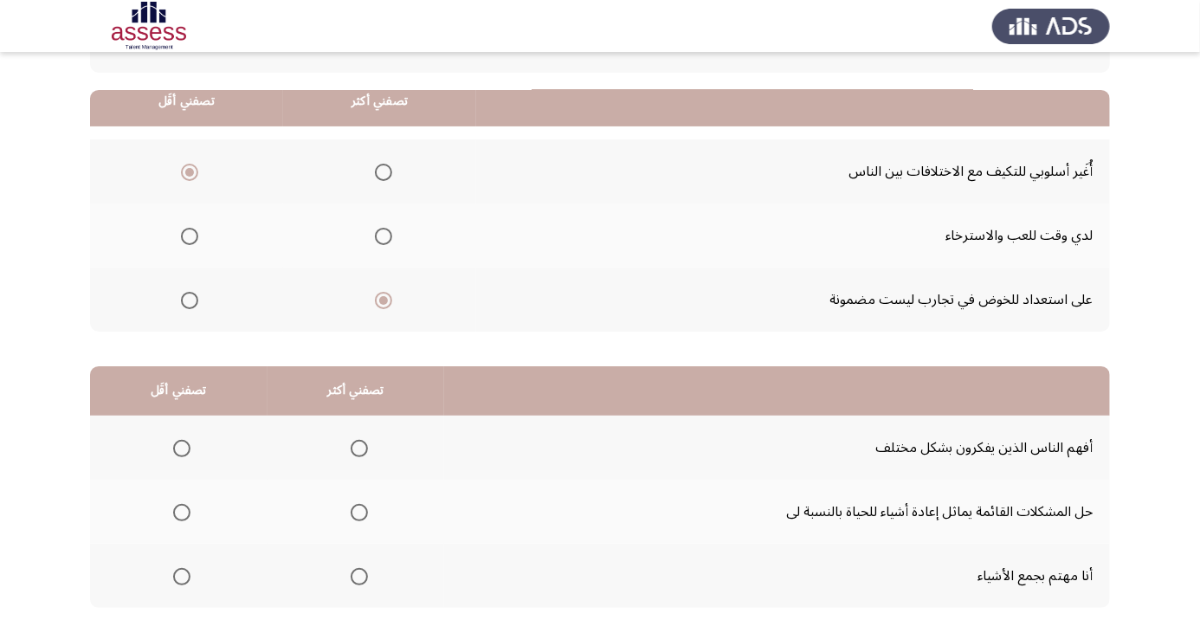
scroll to position [170, 0]
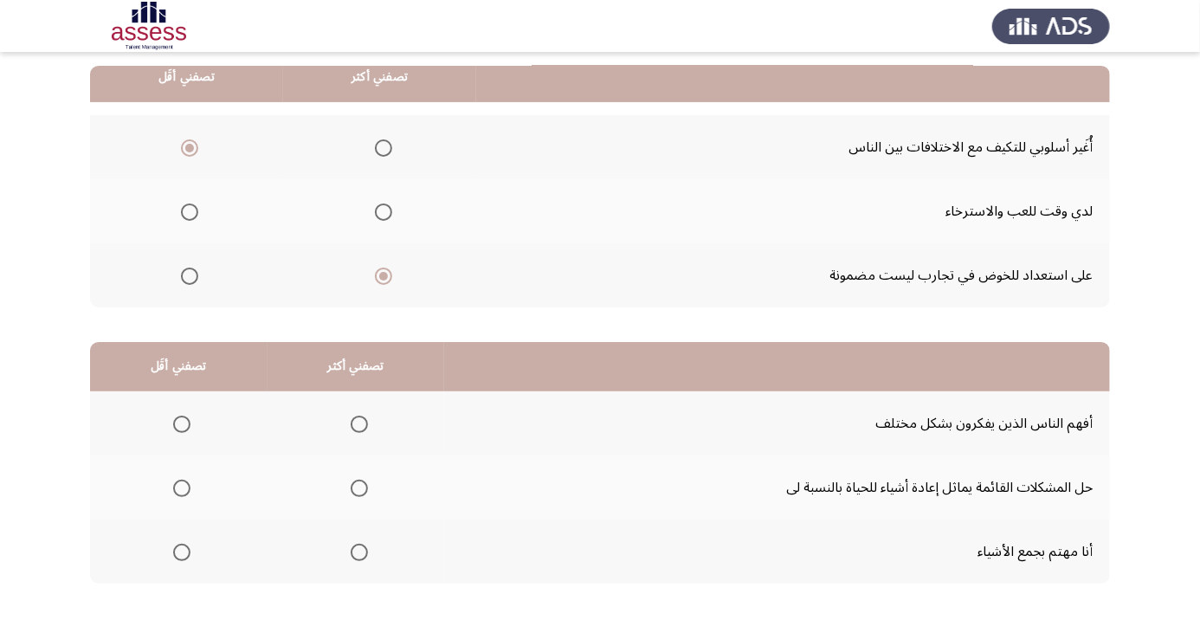
click at [177, 546] on span "Select an option" at bounding box center [181, 552] width 17 height 17
click at [177, 546] on input "Select an option" at bounding box center [181, 552] width 17 height 17
click at [359, 424] on span "Select an option" at bounding box center [359, 424] width 0 height 0
click at [357, 423] on input "Select an option" at bounding box center [359, 424] width 17 height 17
click at [359, 488] on span "Select an option" at bounding box center [359, 488] width 0 height 0
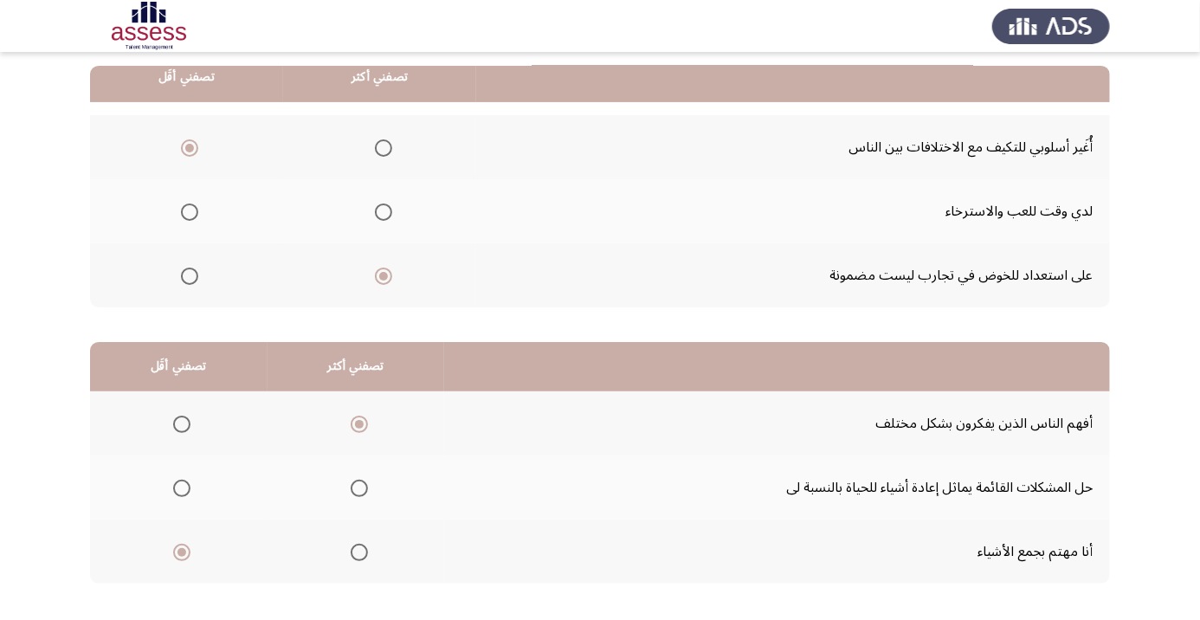
click at [357, 486] on input "Select an option" at bounding box center [359, 488] width 17 height 17
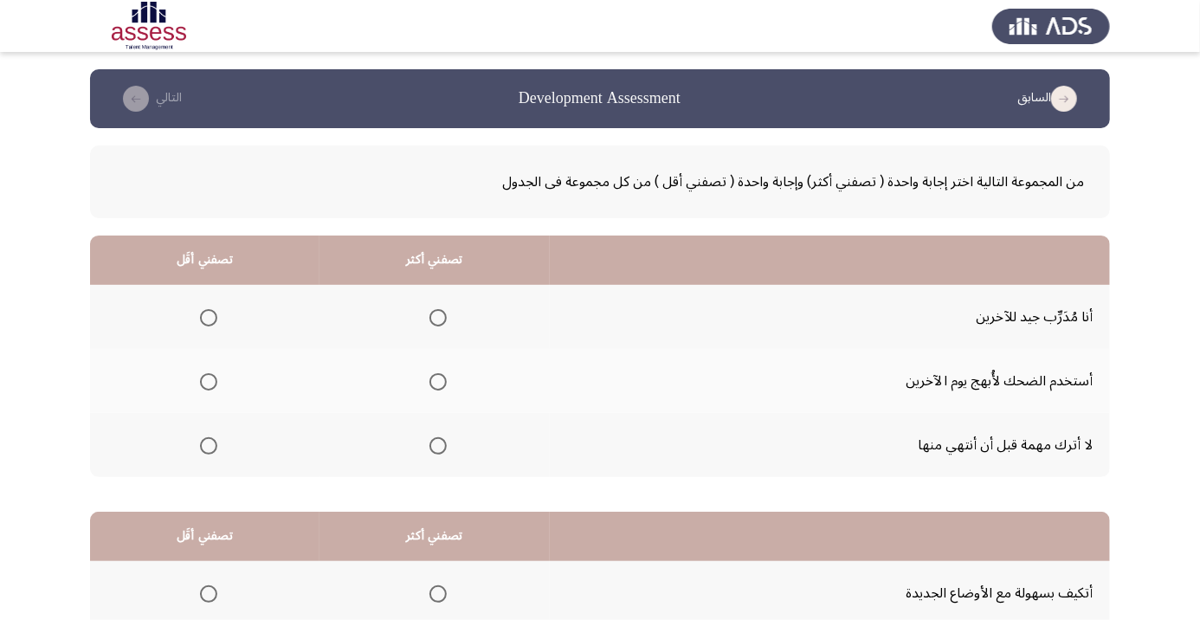
click at [438, 446] on span "Select an option" at bounding box center [438, 446] width 0 height 0
click at [440, 444] on input "Select an option" at bounding box center [438, 445] width 17 height 17
click at [209, 382] on span "Select an option" at bounding box center [209, 382] width 0 height 0
click at [209, 381] on input "Select an option" at bounding box center [208, 381] width 17 height 17
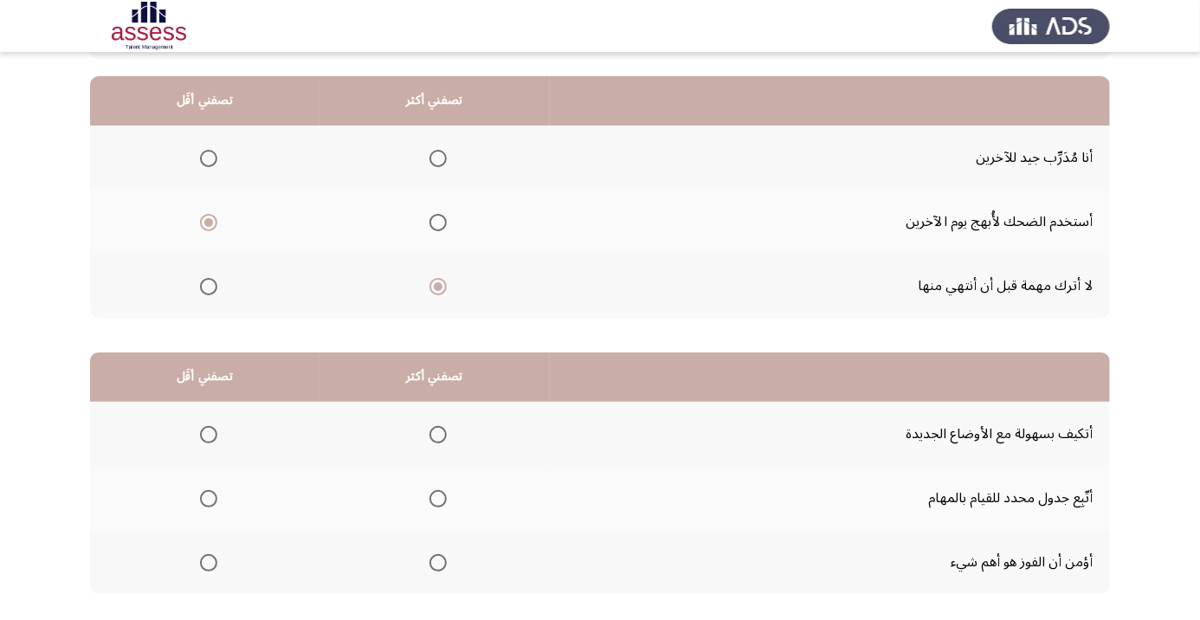
scroll to position [170, 0]
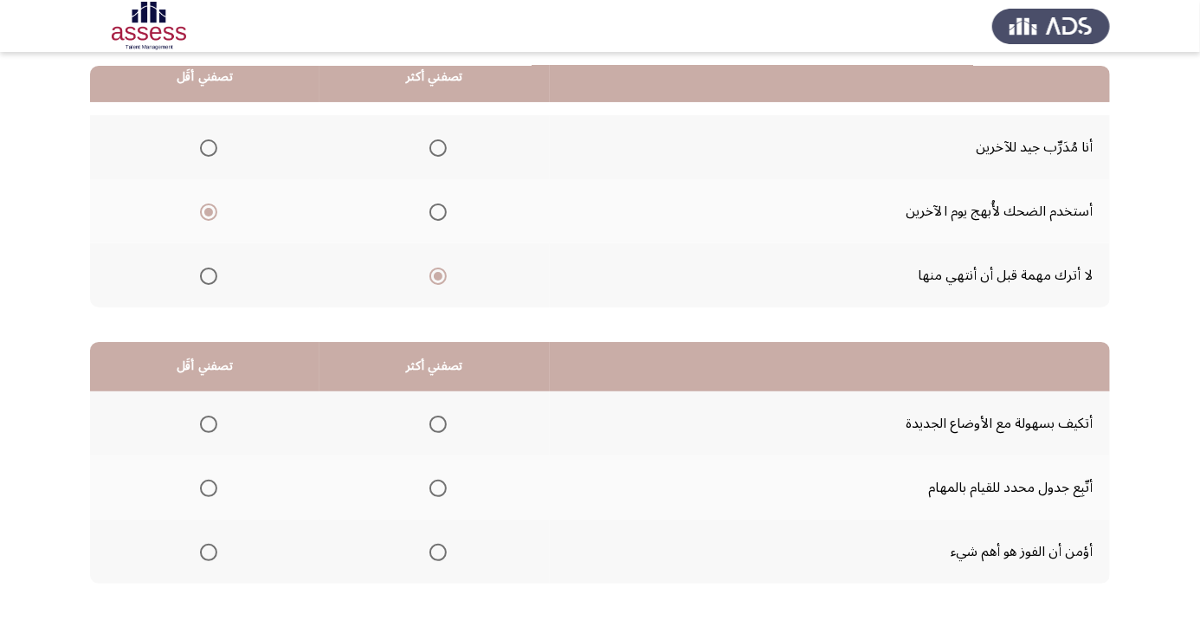
click at [217, 575] on th at bounding box center [205, 552] width 230 height 64
click at [216, 547] on span "Select an option" at bounding box center [208, 552] width 17 height 17
click at [216, 547] on input "Select an option" at bounding box center [208, 552] width 17 height 17
click at [447, 420] on span "Select an option" at bounding box center [438, 424] width 17 height 17
click at [447, 420] on input "Select an option" at bounding box center [438, 424] width 17 height 17
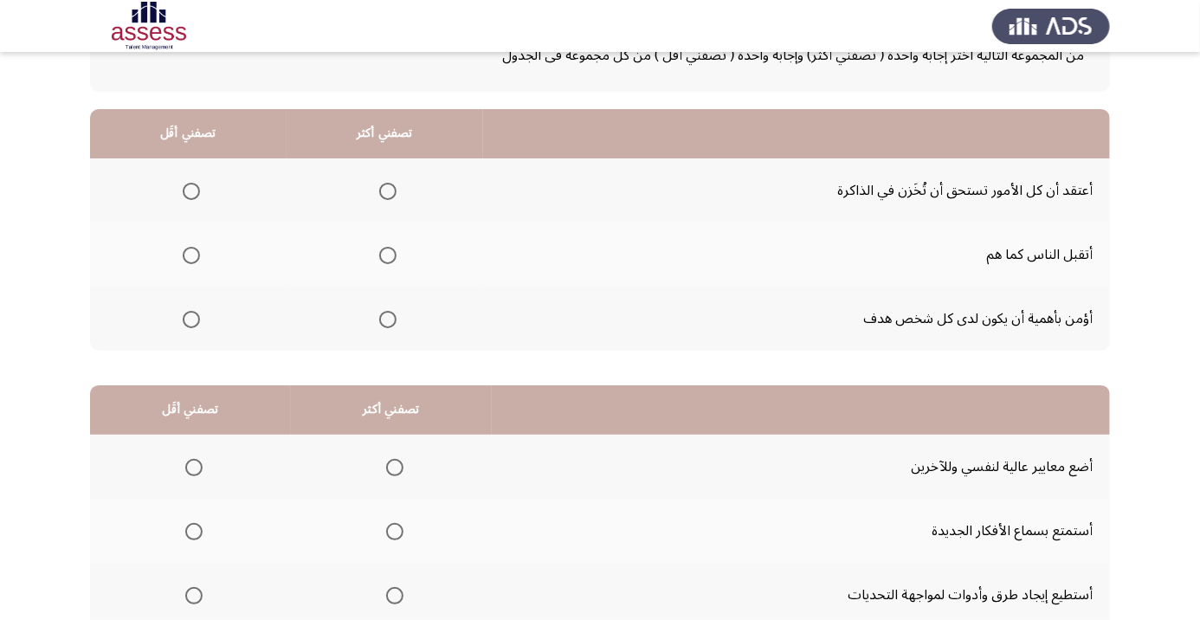
scroll to position [163, 0]
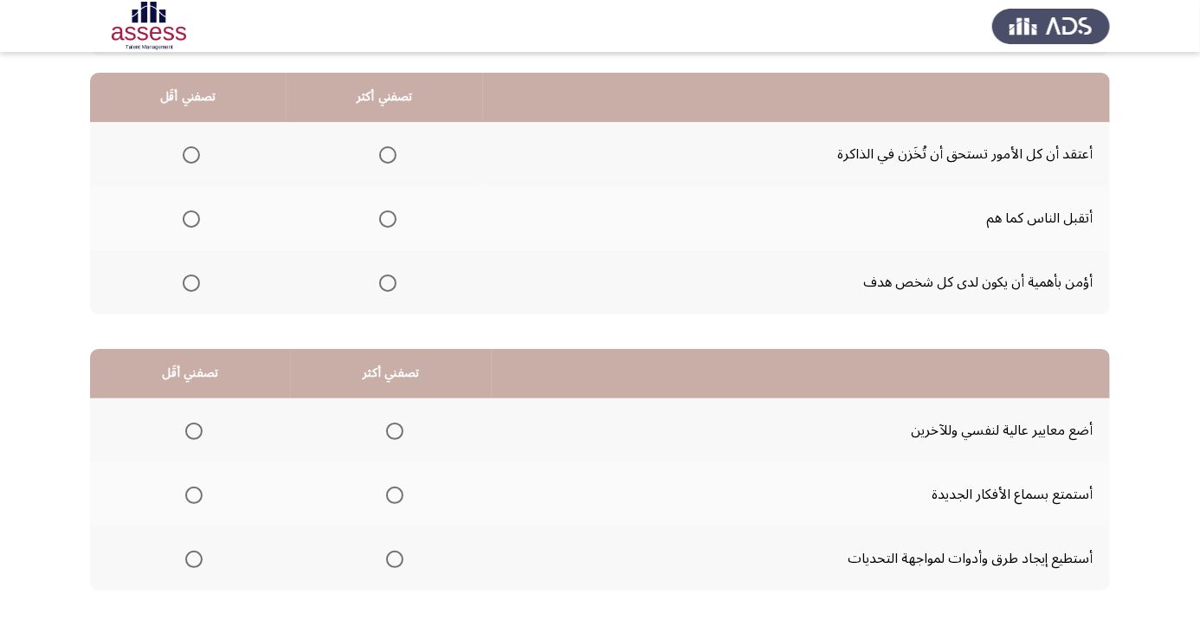
click at [198, 153] on span "Select an option" at bounding box center [191, 154] width 17 height 17
click at [198, 153] on input "Select an option" at bounding box center [191, 154] width 17 height 17
click at [392, 258] on th at bounding box center [385, 282] width 197 height 64
click at [377, 288] on label "Select an option" at bounding box center [384, 283] width 24 height 17
click at [379, 288] on input "Select an option" at bounding box center [387, 283] width 17 height 17
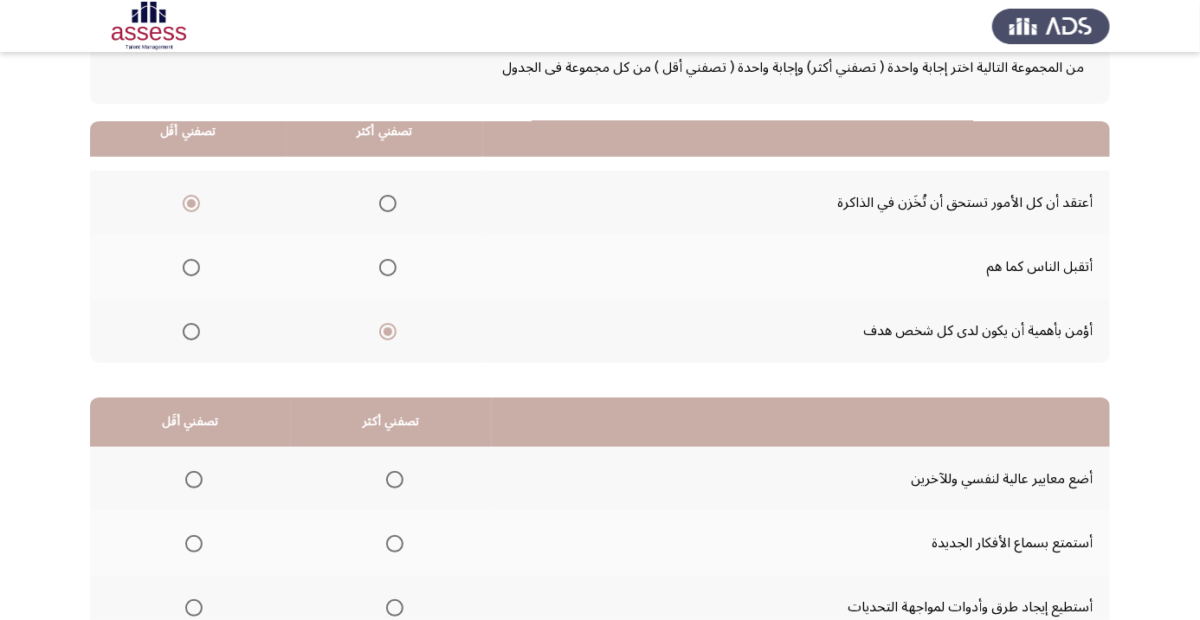
scroll to position [170, 0]
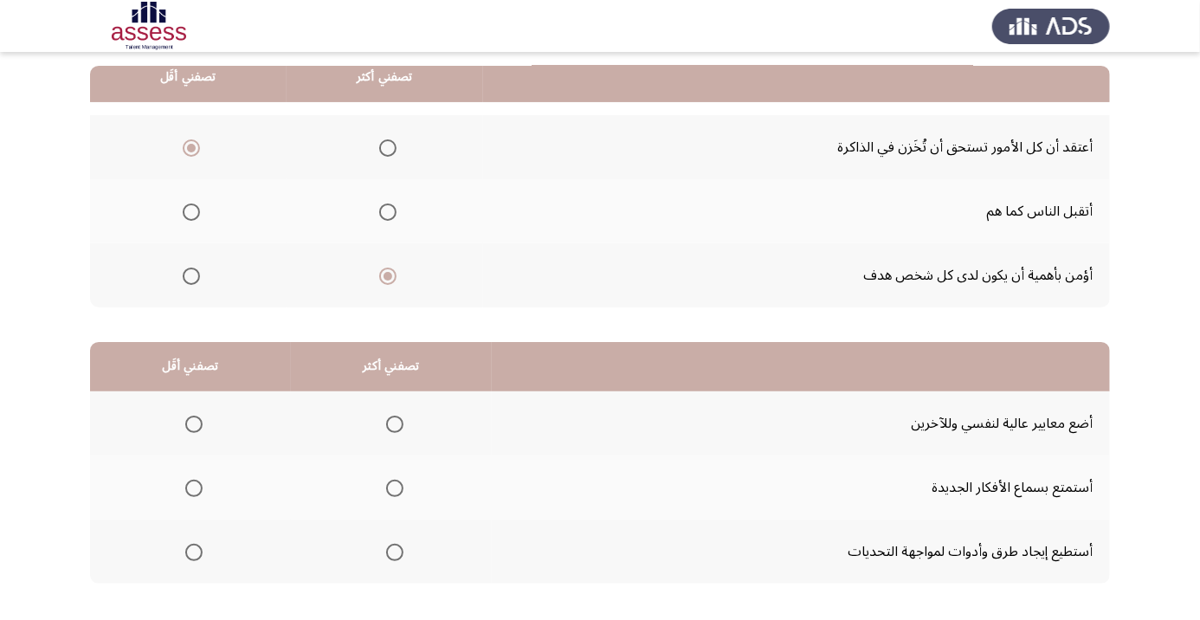
click at [403, 486] on span "Select an option" at bounding box center [394, 488] width 17 height 17
click at [403, 486] on input "Select an option" at bounding box center [394, 488] width 17 height 17
click at [1200, 239] on app-assessment-container "السابق Development Assessment التالي من المجموعة التالية اختر إجابة واحدة ( تصف…" at bounding box center [600, 268] width 1200 height 736
click at [191, 416] on span "Select an option" at bounding box center [193, 424] width 17 height 17
click at [191, 416] on input "Select an option" at bounding box center [193, 424] width 17 height 17
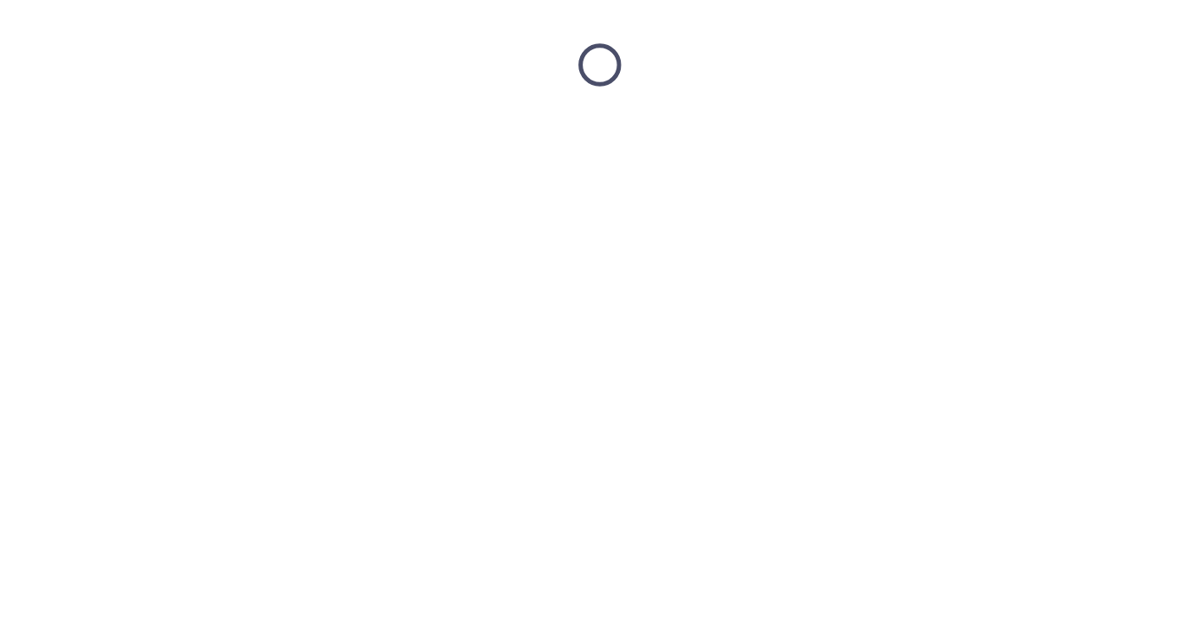
scroll to position [0, 0]
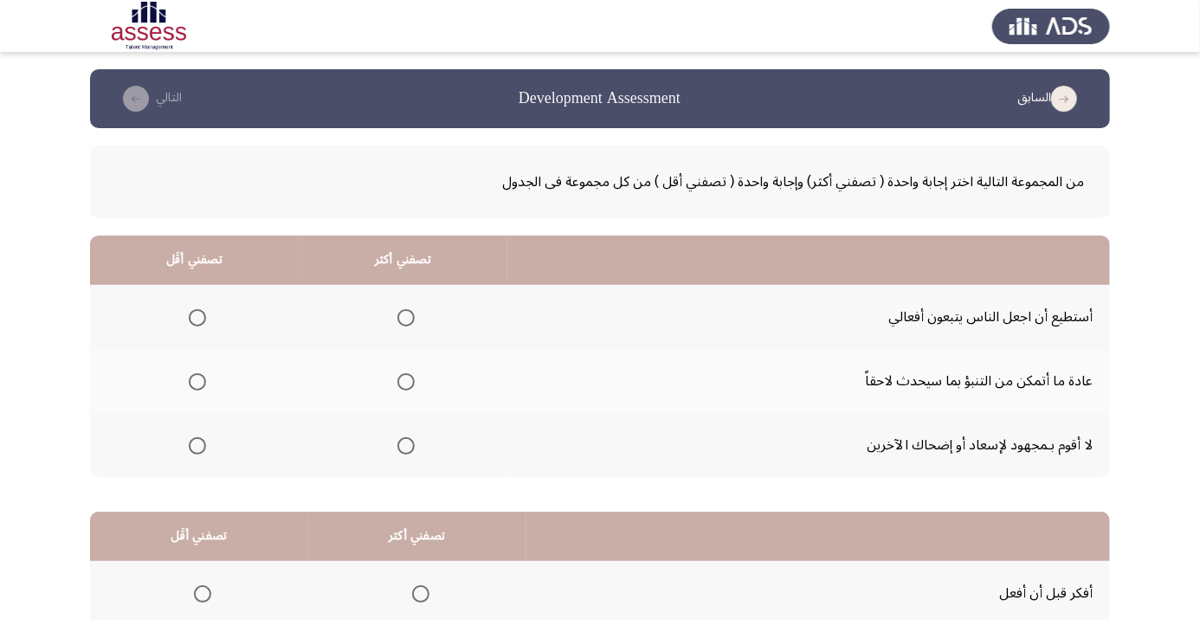
click at [402, 315] on span "Select an option" at bounding box center [406, 317] width 17 height 17
click at [402, 315] on input "Select an option" at bounding box center [406, 317] width 17 height 17
click at [195, 438] on span "Select an option" at bounding box center [197, 445] width 17 height 17
click at [195, 438] on input "Select an option" at bounding box center [197, 445] width 17 height 17
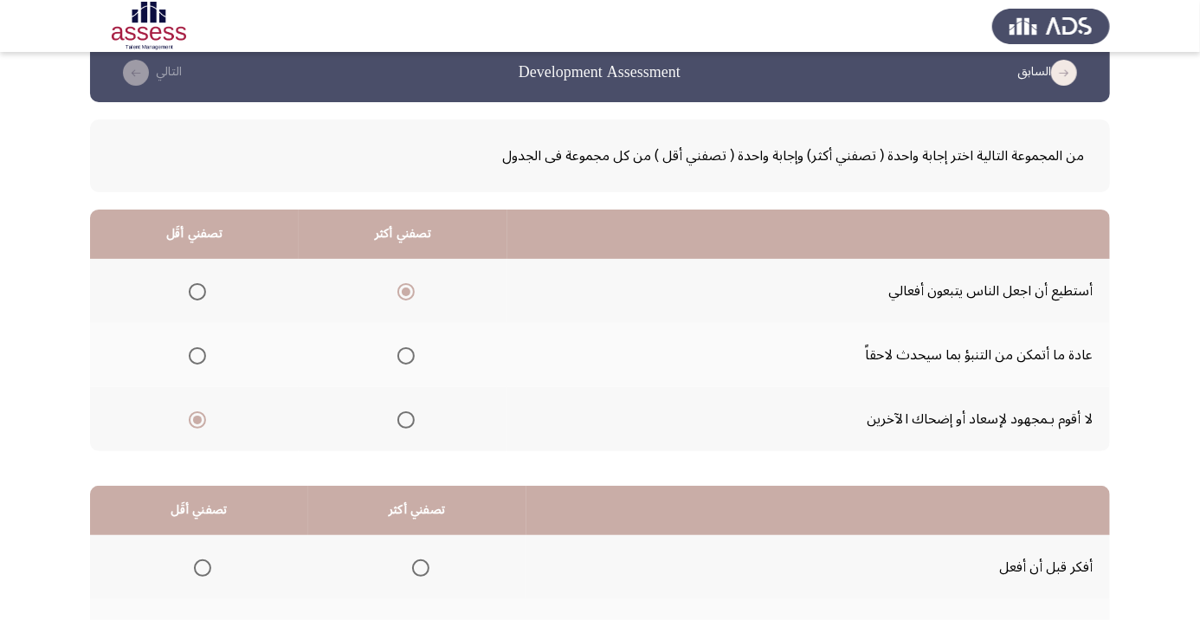
scroll to position [170, 0]
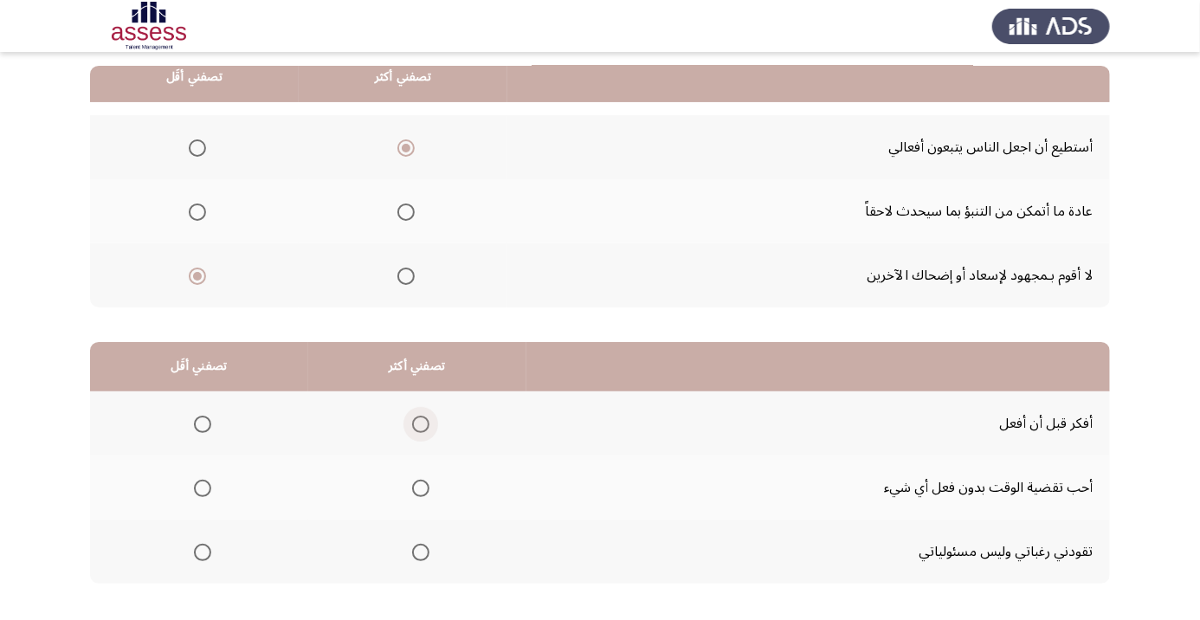
click at [414, 417] on span "Select an option" at bounding box center [420, 424] width 17 height 17
click at [414, 417] on input "Select an option" at bounding box center [420, 424] width 17 height 17
click at [204, 546] on span "Select an option" at bounding box center [202, 552] width 17 height 17
click at [204, 546] on input "Select an option" at bounding box center [202, 552] width 17 height 17
click at [197, 484] on span "Select an option" at bounding box center [202, 488] width 17 height 17
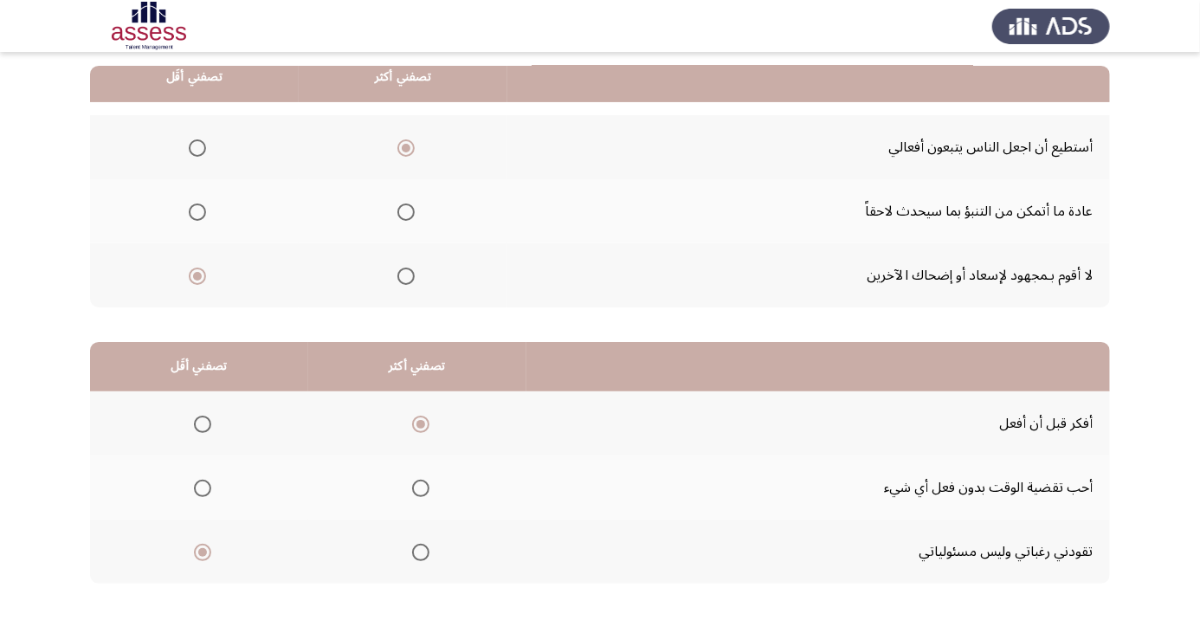
click at [197, 484] on input "Select an option" at bounding box center [202, 488] width 17 height 17
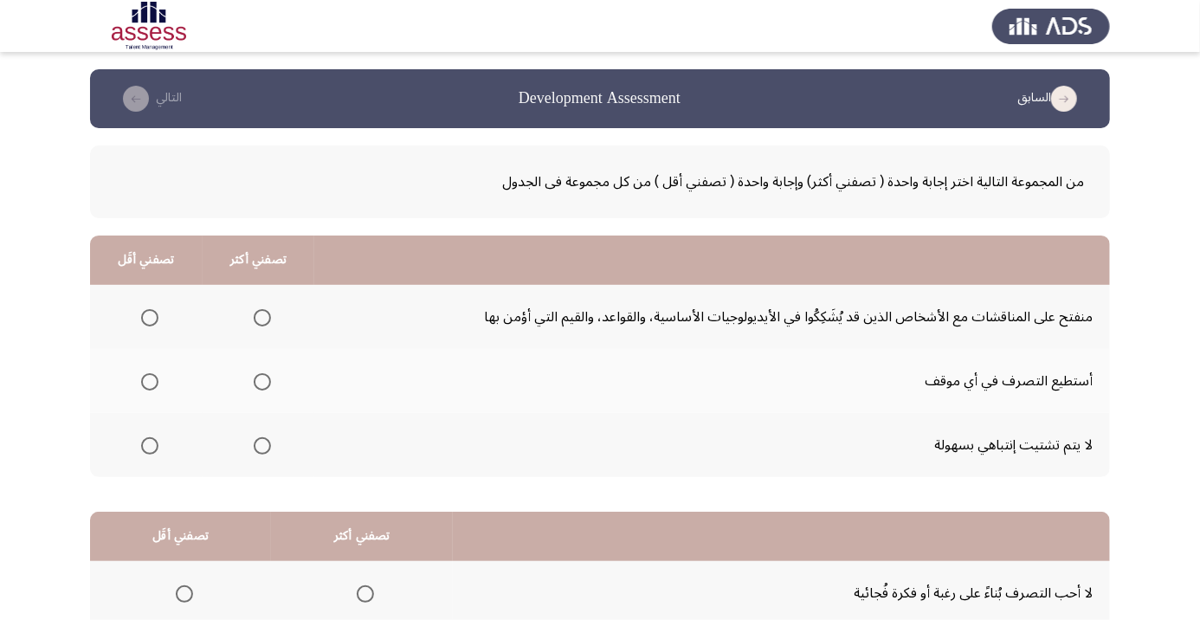
click at [262, 318] on span "Select an option" at bounding box center [262, 318] width 0 height 0
click at [262, 317] on input "Select an option" at bounding box center [262, 317] width 17 height 17
click at [167, 309] on th at bounding box center [146, 317] width 113 height 64
click at [145, 320] on span "Select an option" at bounding box center [149, 317] width 17 height 17
click at [145, 320] on input "Select an option" at bounding box center [149, 317] width 17 height 17
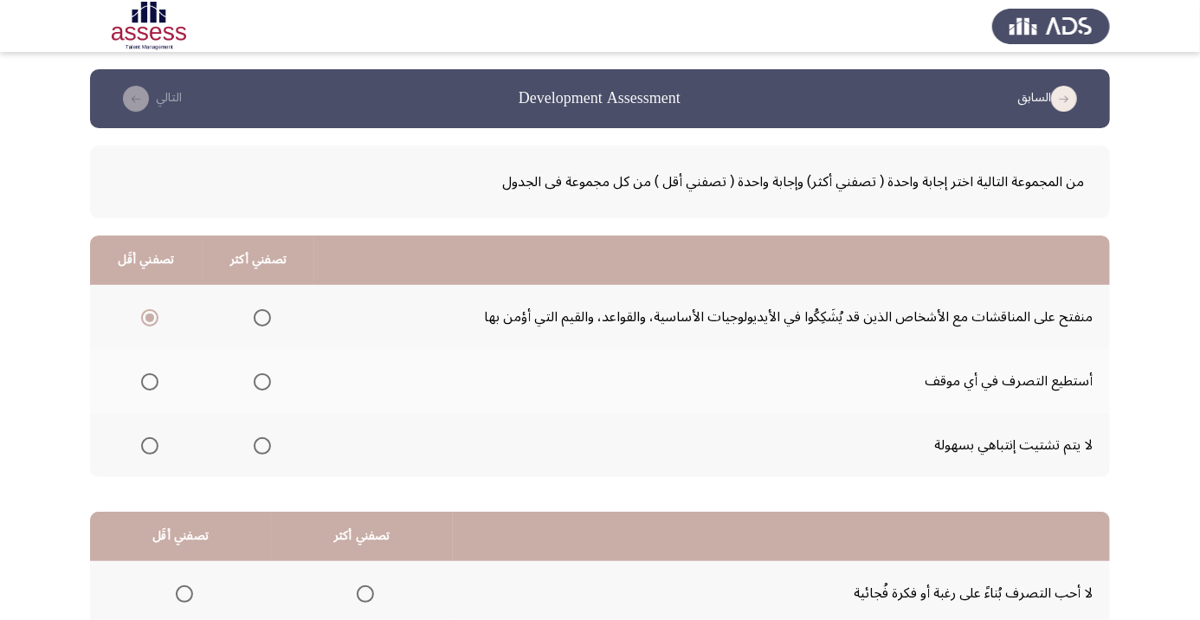
click at [267, 383] on span "Select an option" at bounding box center [262, 381] width 17 height 17
click at [267, 383] on input "Select an option" at bounding box center [262, 381] width 17 height 17
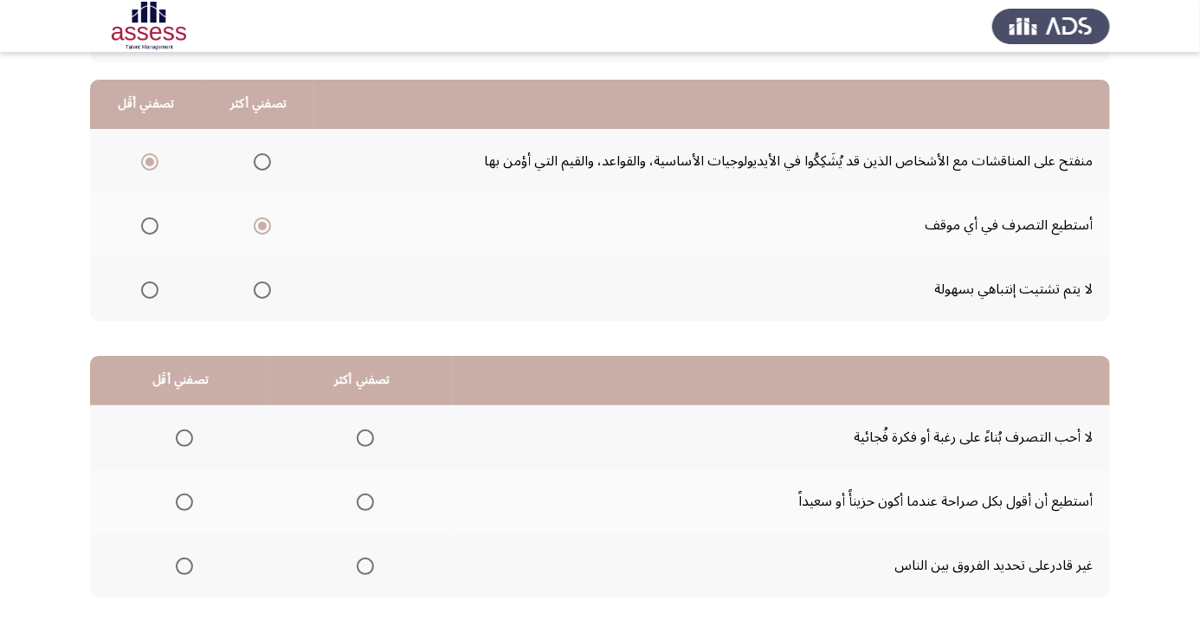
scroll to position [170, 0]
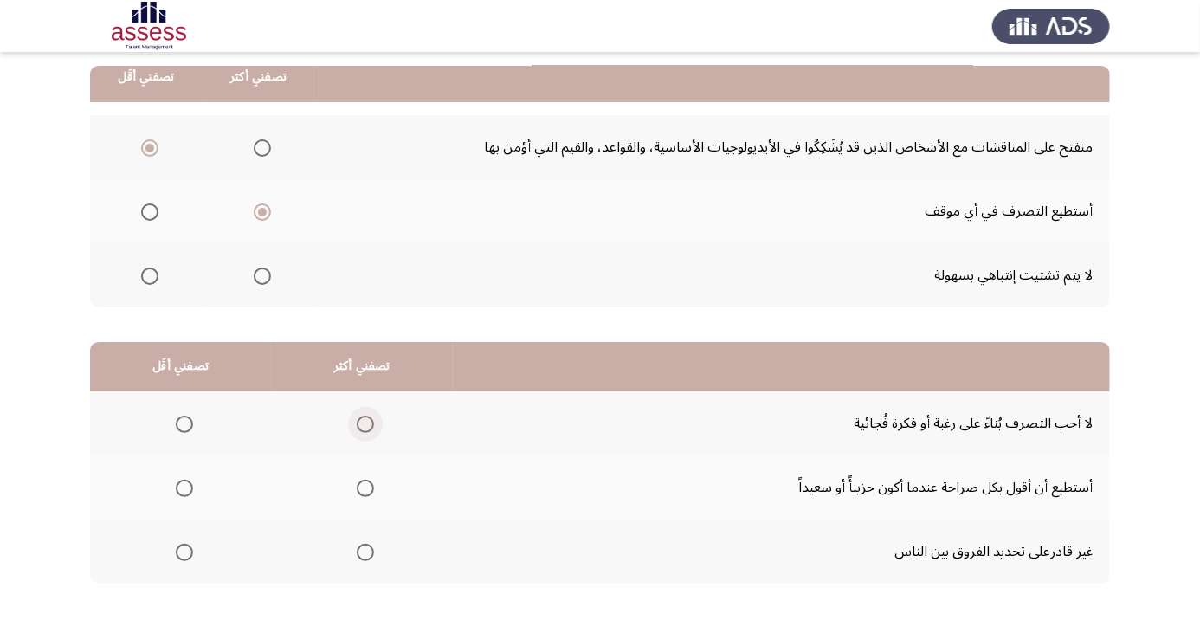
click at [365, 424] on span "Select an option" at bounding box center [365, 424] width 0 height 0
click at [365, 423] on input "Select an option" at bounding box center [365, 424] width 17 height 17
click at [184, 553] on span "Select an option" at bounding box center [184, 553] width 0 height 0
click at [184, 550] on input "Select an option" at bounding box center [184, 552] width 17 height 17
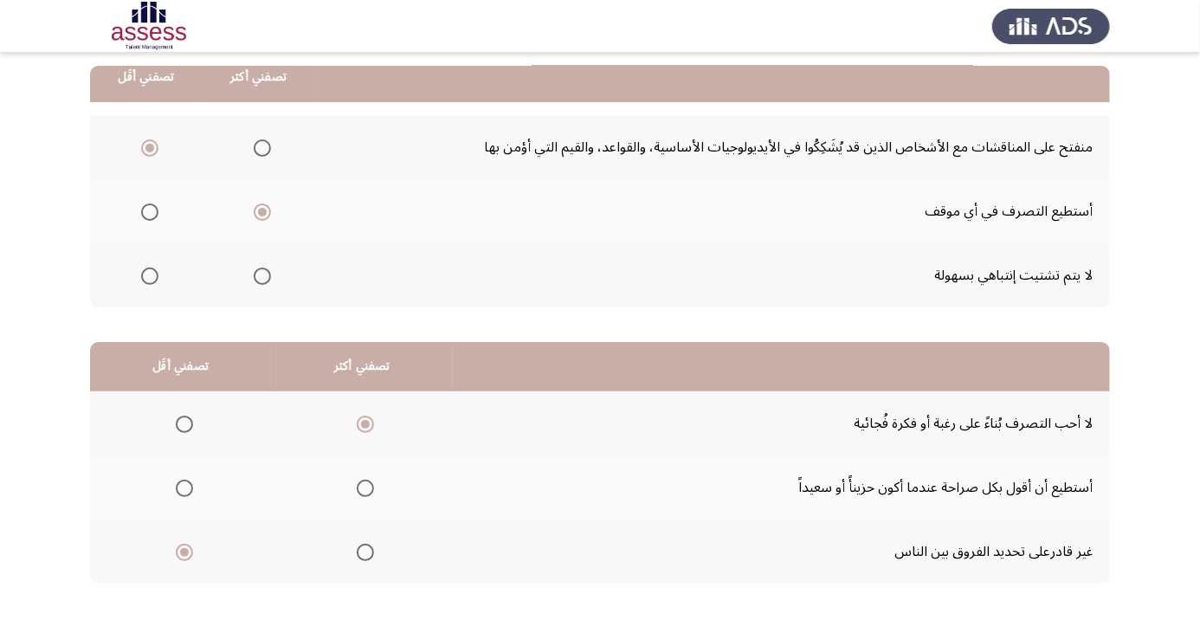
scroll to position [0, 0]
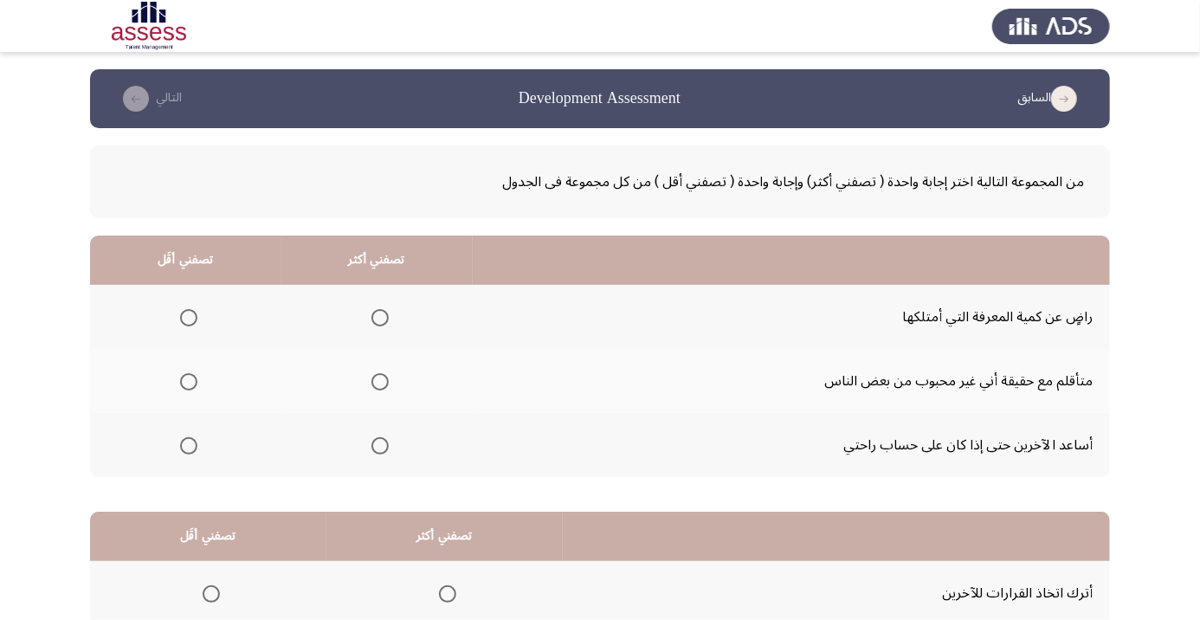
click at [193, 319] on span "Select an option" at bounding box center [188, 317] width 17 height 17
click at [193, 319] on input "Select an option" at bounding box center [188, 317] width 17 height 17
click at [378, 453] on span "Select an option" at bounding box center [380, 445] width 17 height 17
click at [378, 453] on input "Select an option" at bounding box center [380, 445] width 17 height 17
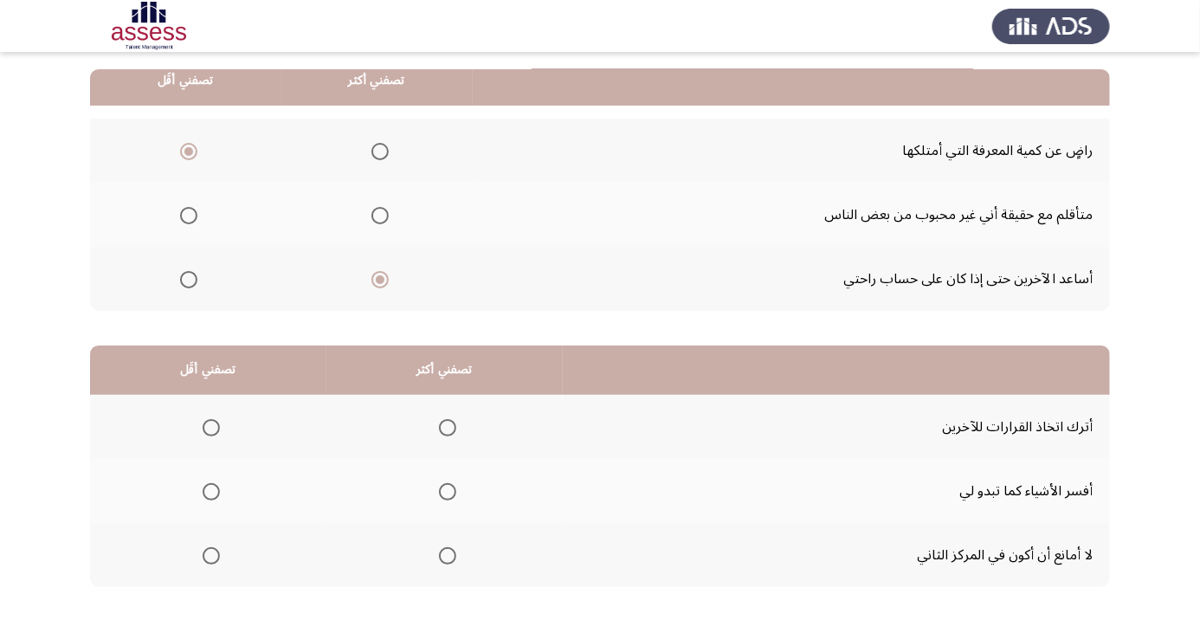
scroll to position [170, 0]
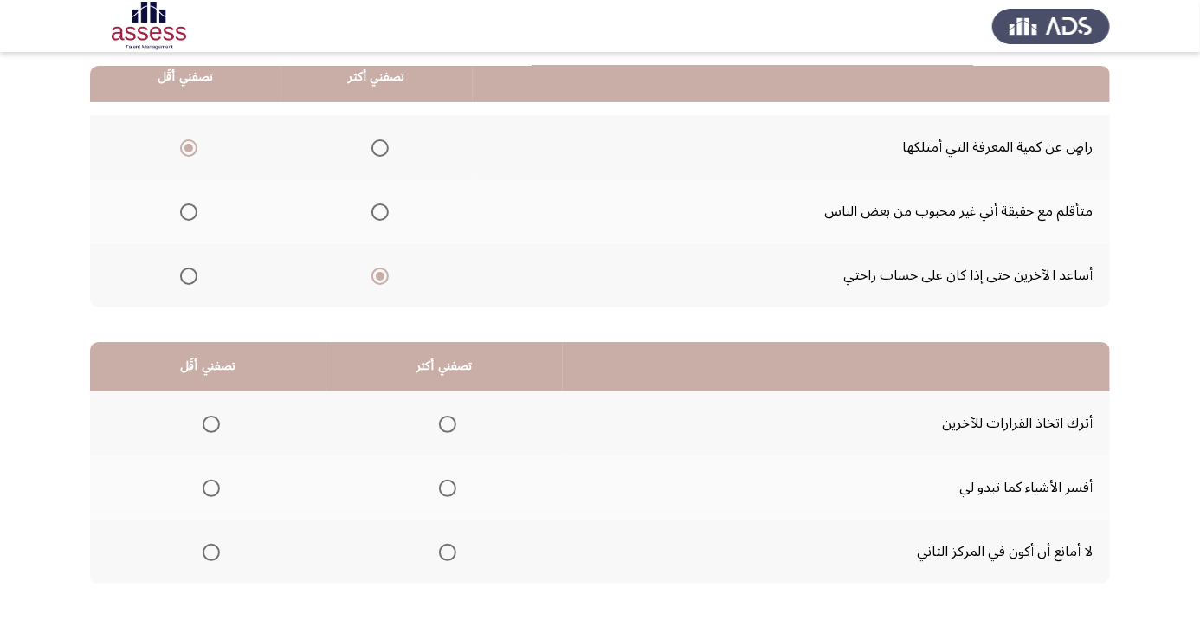
click at [217, 425] on span "Select an option" at bounding box center [211, 424] width 17 height 17
click at [217, 425] on input "Select an option" at bounding box center [211, 424] width 17 height 17
click at [208, 485] on span "Select an option" at bounding box center [211, 488] width 17 height 17
click at [208, 485] on input "Select an option" at bounding box center [211, 488] width 17 height 17
click at [448, 488] on span "Select an option" at bounding box center [448, 488] width 0 height 0
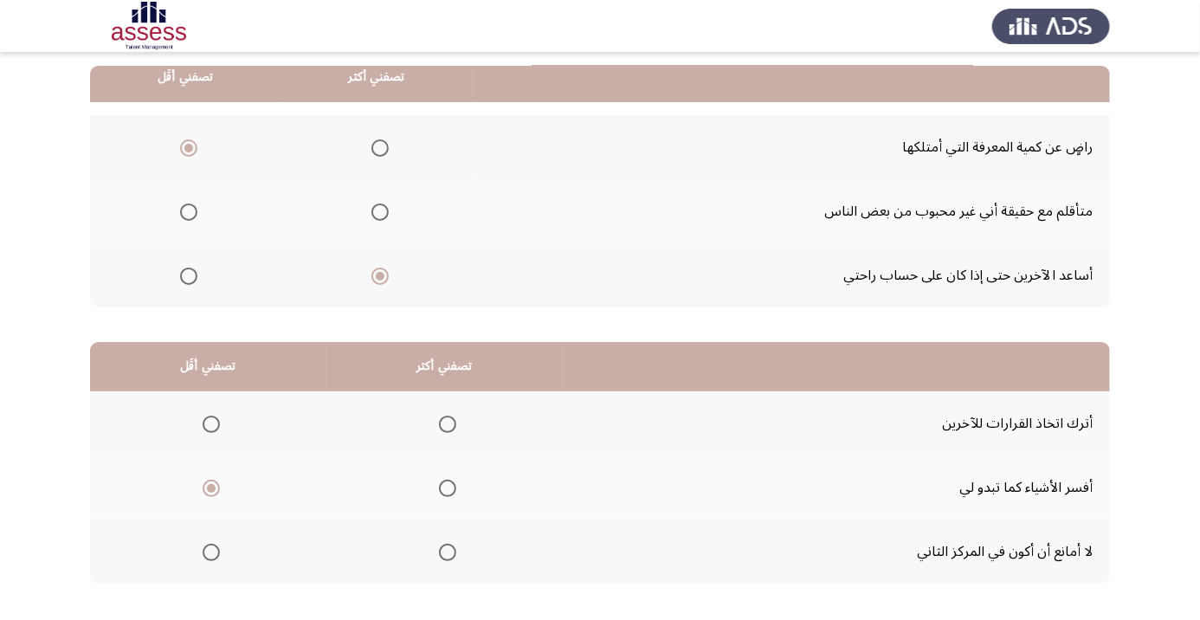
click at [451, 486] on input "Select an option" at bounding box center [447, 488] width 17 height 17
click at [211, 424] on span "Select an option" at bounding box center [211, 424] width 0 height 0
click at [212, 423] on input "Select an option" at bounding box center [211, 424] width 17 height 17
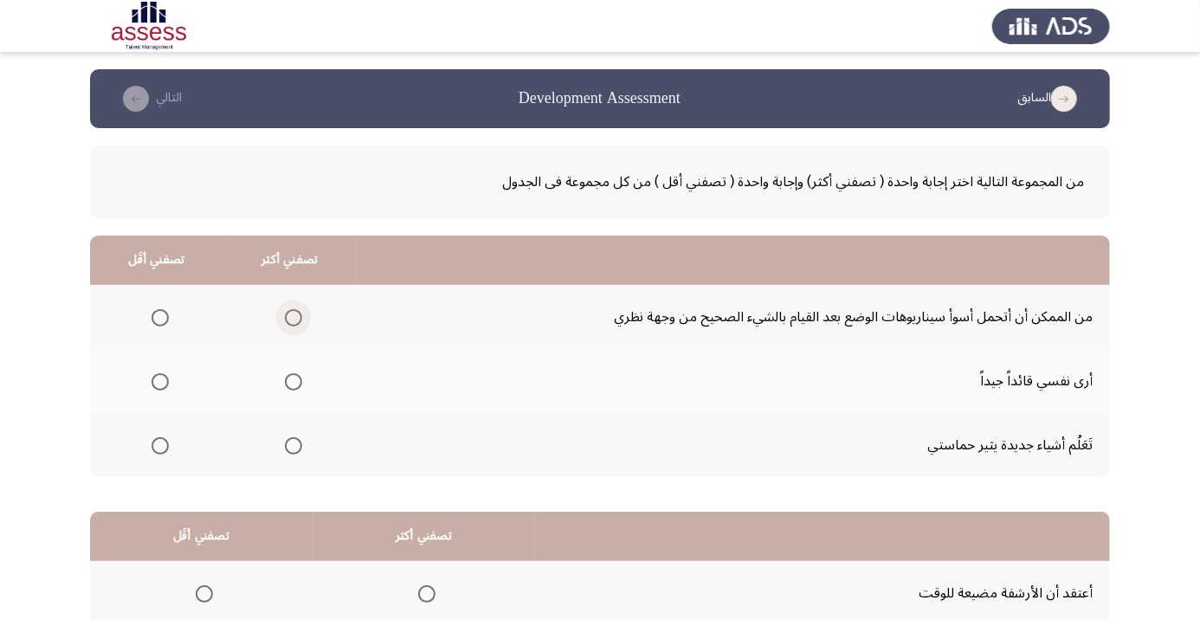
click at [292, 324] on span "Select an option" at bounding box center [293, 317] width 17 height 17
click at [292, 324] on input "Select an option" at bounding box center [293, 317] width 17 height 17
click at [294, 382] on span "Select an option" at bounding box center [294, 382] width 0 height 0
click at [293, 381] on input "Select an option" at bounding box center [293, 381] width 17 height 17
click at [163, 440] on span "Select an option" at bounding box center [160, 445] width 17 height 17
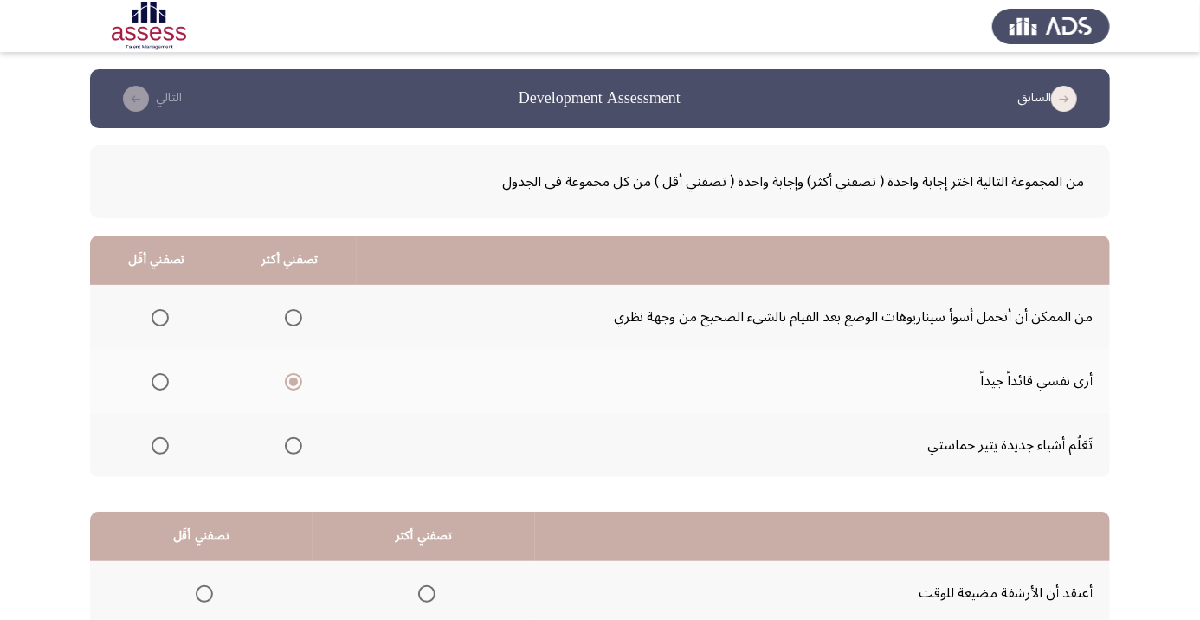
click at [163, 440] on input "Select an option" at bounding box center [160, 445] width 17 height 17
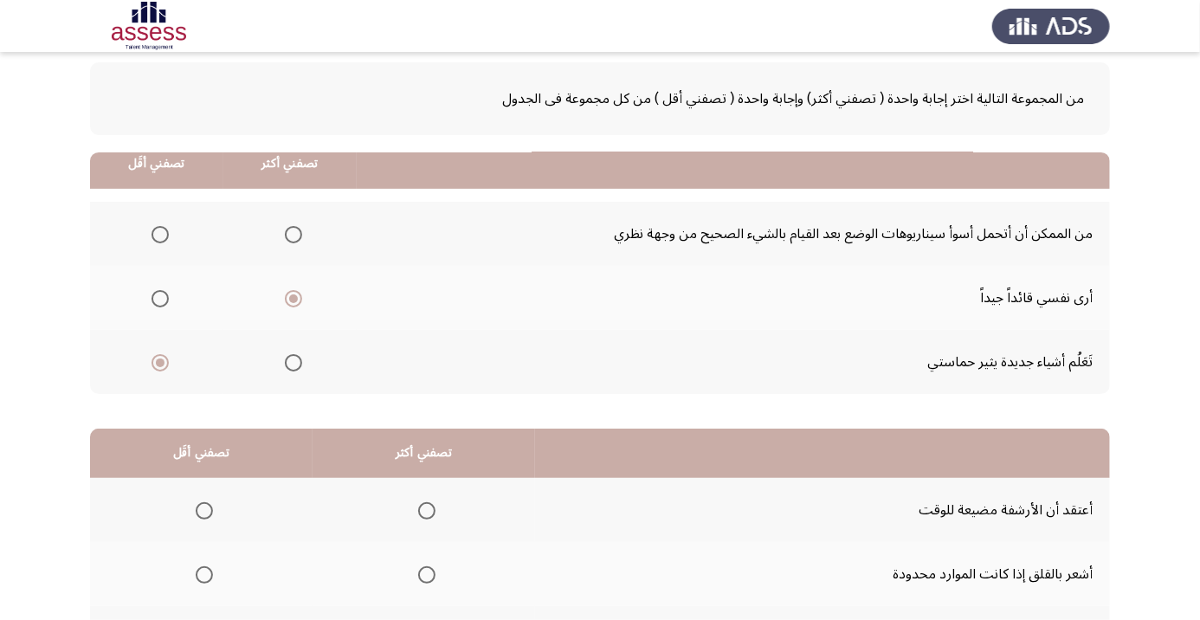
scroll to position [170, 0]
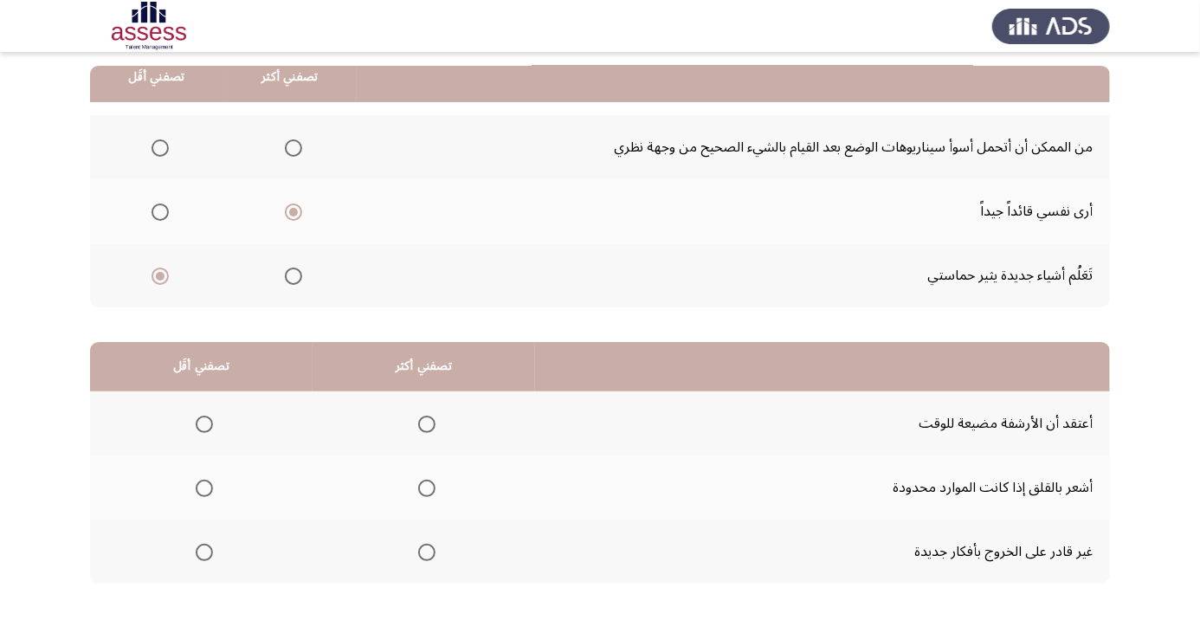
click at [229, 560] on th at bounding box center [201, 552] width 223 height 64
click at [204, 553] on span "Select an option" at bounding box center [204, 553] width 0 height 0
click at [204, 550] on input "Select an option" at bounding box center [204, 552] width 17 height 17
click at [431, 416] on span "Select an option" at bounding box center [426, 424] width 17 height 17
click at [431, 416] on input "Select an option" at bounding box center [426, 424] width 17 height 17
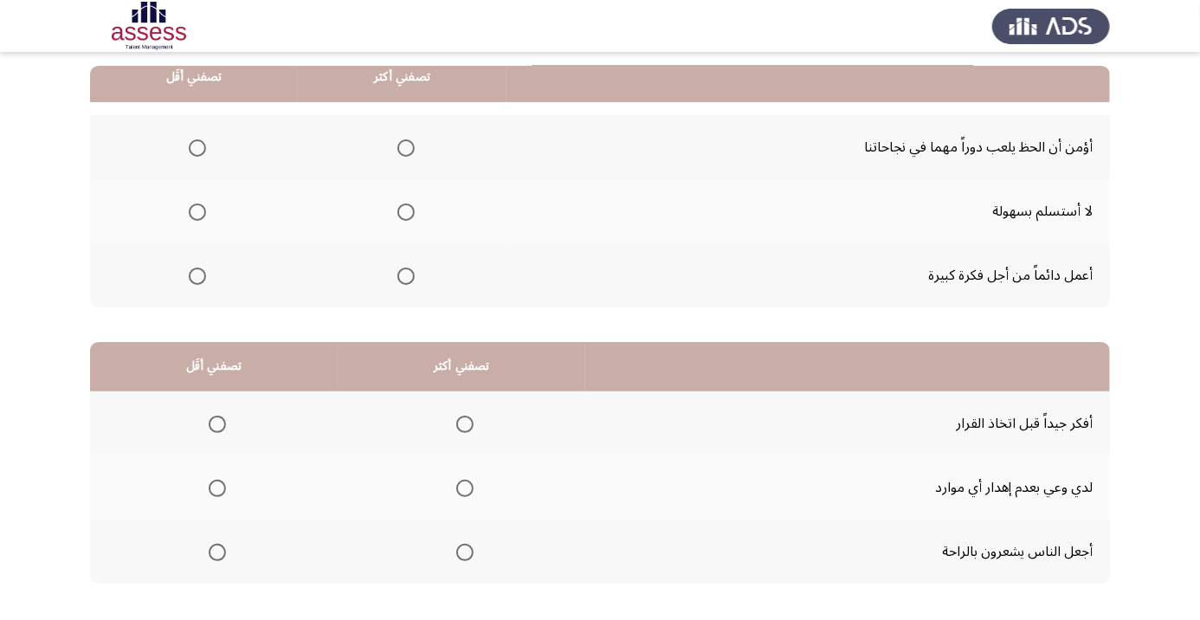
click at [471, 424] on span "Select an option" at bounding box center [464, 424] width 17 height 17
click at [471, 424] on input "Select an option" at bounding box center [464, 424] width 17 height 17
click at [469, 482] on span "Select an option" at bounding box center [464, 488] width 17 height 17
click at [469, 482] on input "Select an option" at bounding box center [464, 488] width 17 height 17
click at [217, 553] on span "Select an option" at bounding box center [217, 553] width 0 height 0
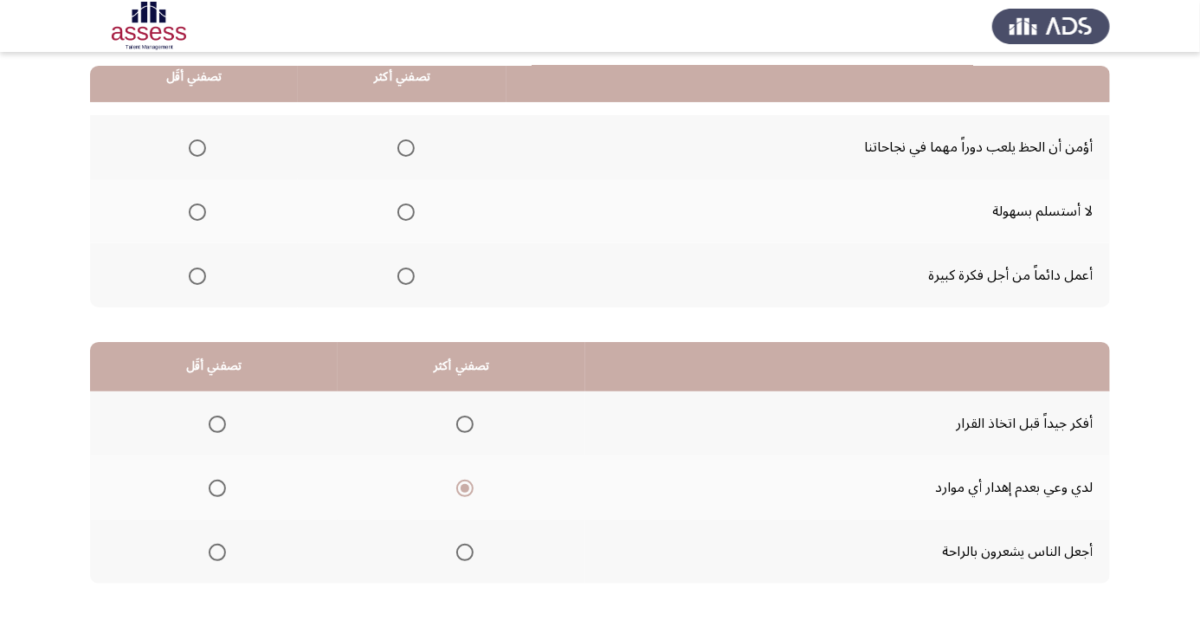
click at [217, 550] on input "Select an option" at bounding box center [217, 552] width 17 height 17
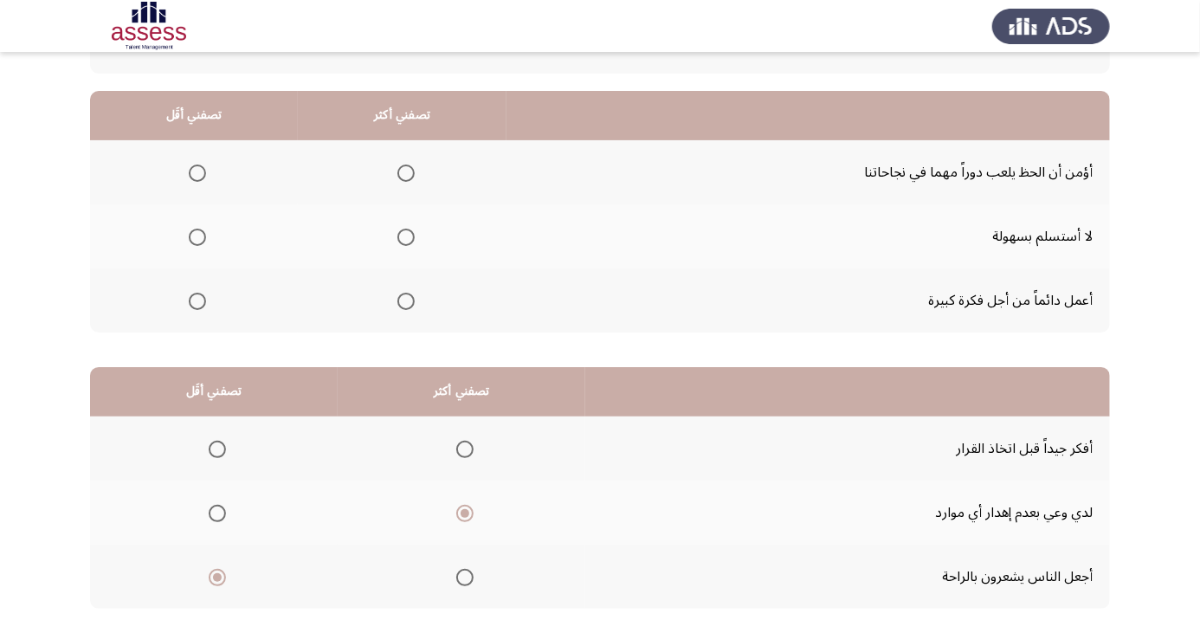
scroll to position [142, 0]
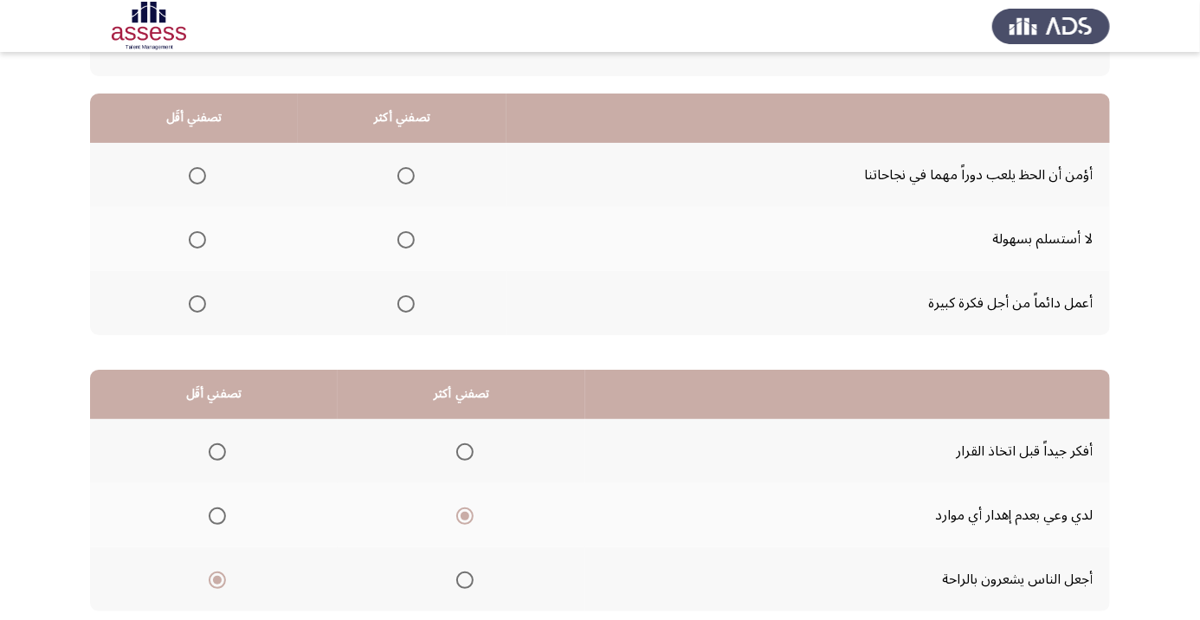
click at [393, 256] on th at bounding box center [402, 239] width 209 height 64
click at [399, 256] on th at bounding box center [402, 239] width 209 height 64
click at [404, 245] on span "Select an option" at bounding box center [406, 239] width 17 height 17
click at [404, 245] on input "Select an option" at bounding box center [406, 239] width 17 height 17
click at [201, 180] on span "Select an option" at bounding box center [197, 175] width 17 height 17
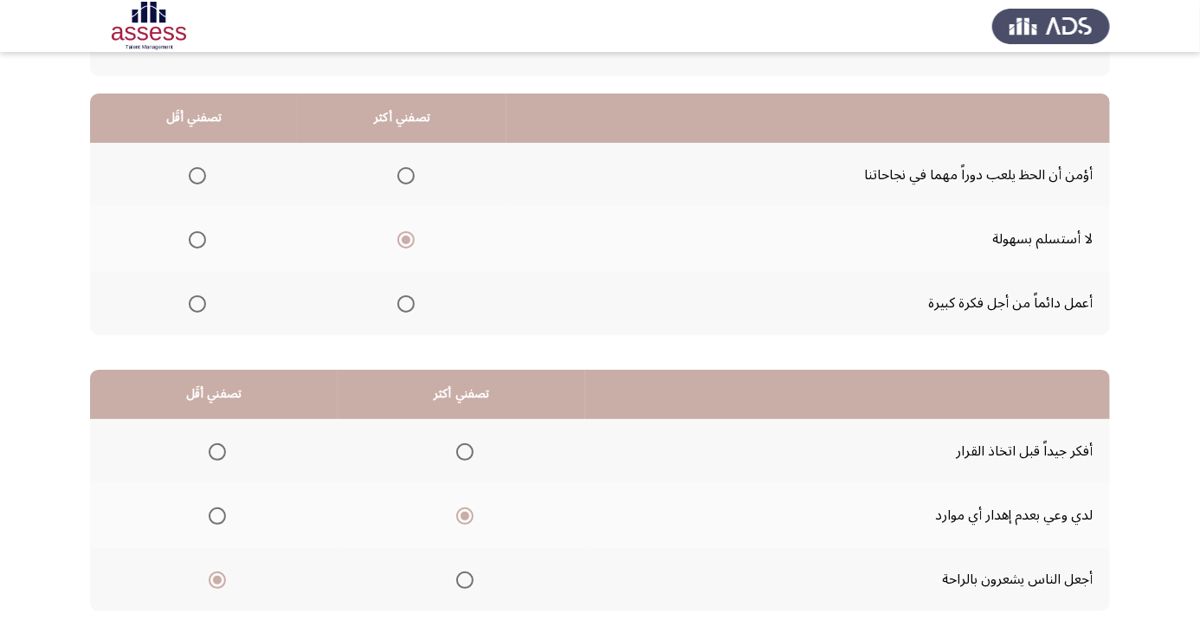
click at [201, 180] on input "Select an option" at bounding box center [197, 175] width 17 height 17
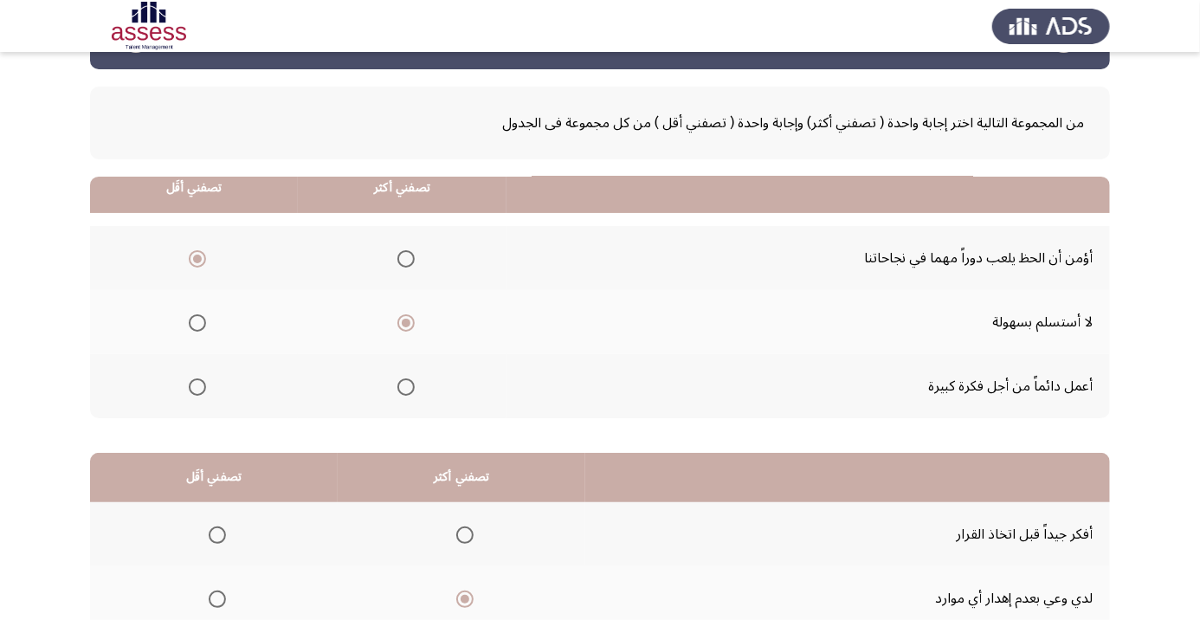
scroll to position [170, 0]
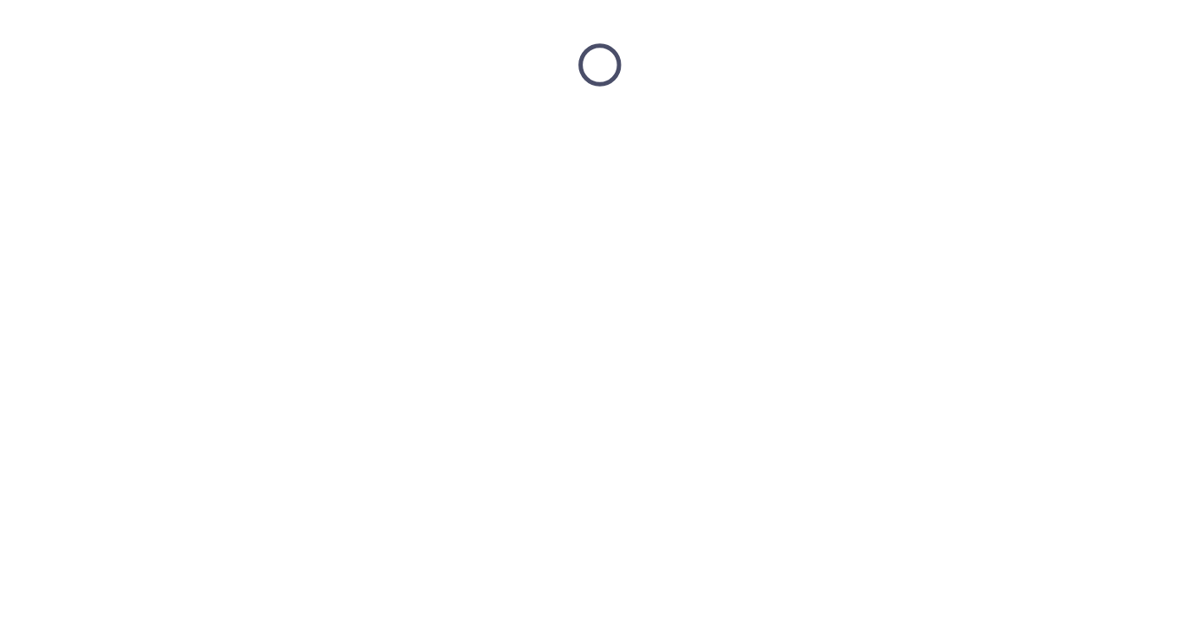
scroll to position [0, 0]
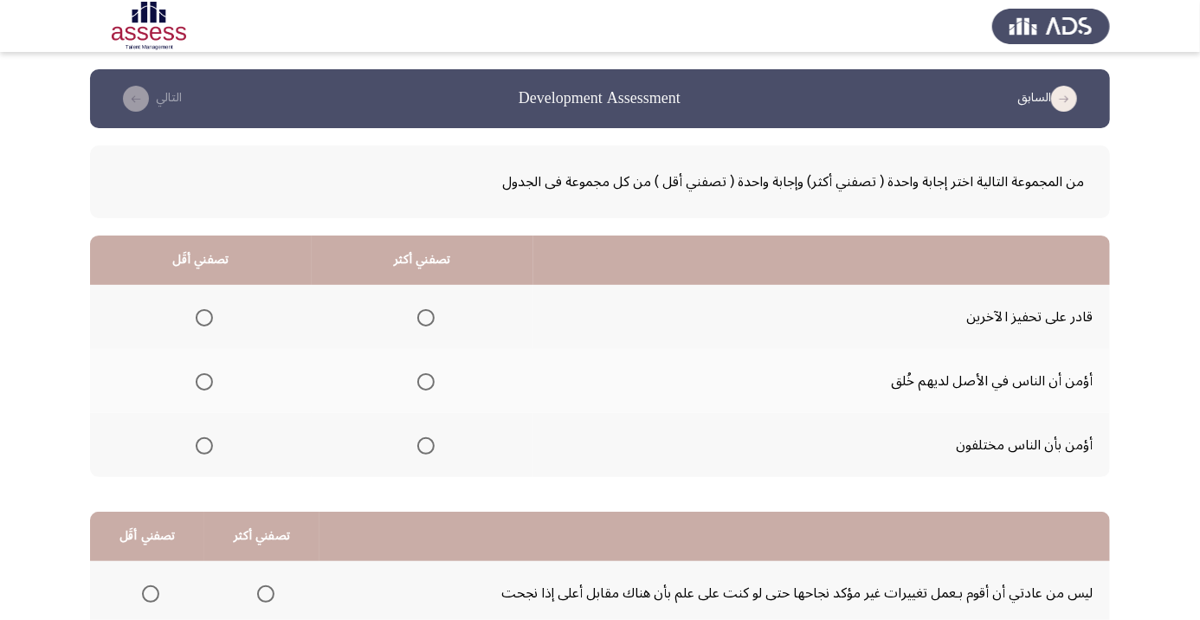
click at [426, 318] on span "Select an option" at bounding box center [426, 318] width 0 height 0
click at [429, 317] on input "Select an option" at bounding box center [425, 317] width 17 height 17
click at [204, 381] on span "Select an option" at bounding box center [204, 381] width 17 height 17
click at [204, 381] on input "Select an option" at bounding box center [204, 381] width 17 height 17
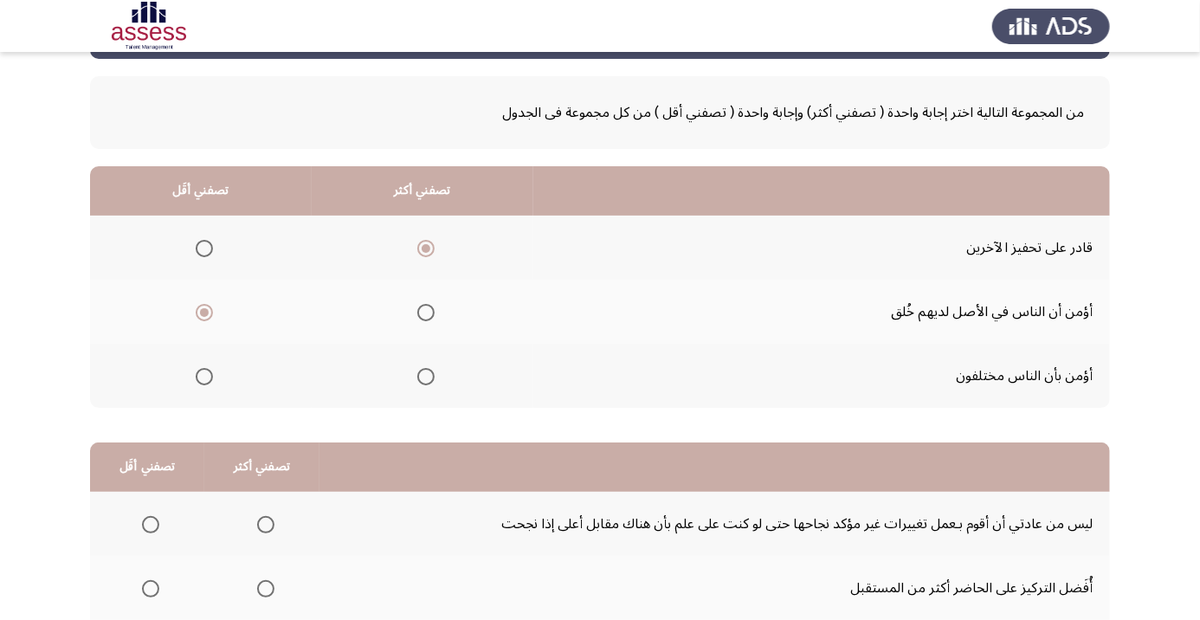
scroll to position [170, 0]
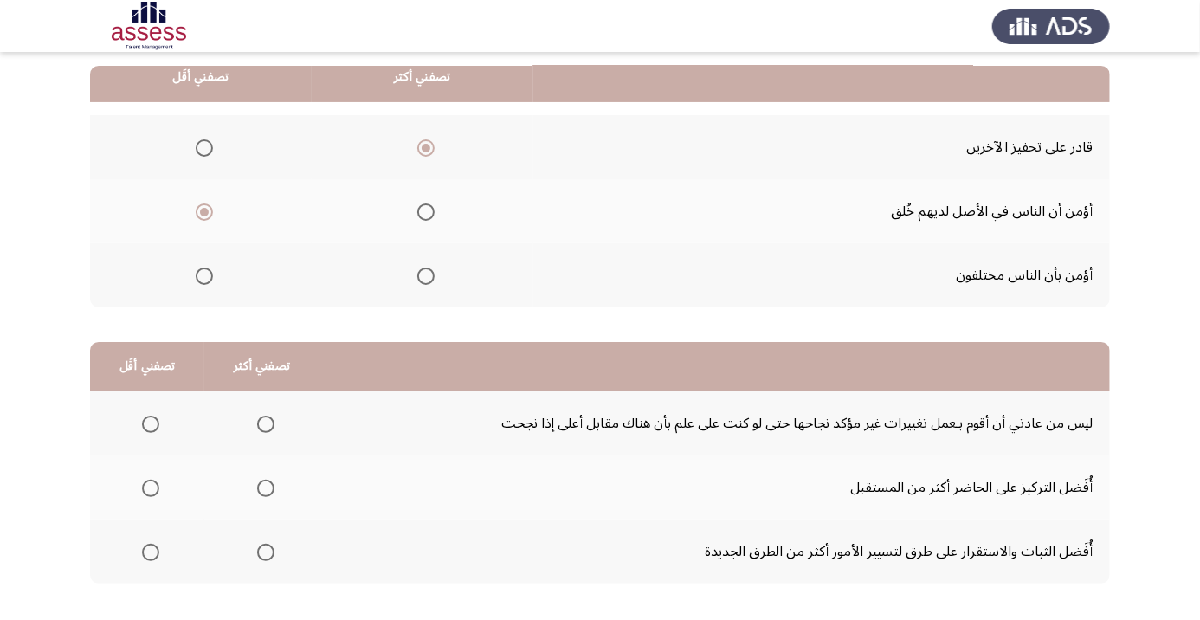
click at [152, 481] on span "Select an option" at bounding box center [150, 488] width 17 height 17
click at [152, 481] on input "Select an option" at bounding box center [150, 488] width 17 height 17
click at [268, 417] on span "Select an option" at bounding box center [265, 424] width 17 height 17
click at [268, 417] on input "Select an option" at bounding box center [265, 424] width 17 height 17
click at [151, 416] on span "Select an option" at bounding box center [150, 424] width 17 height 17
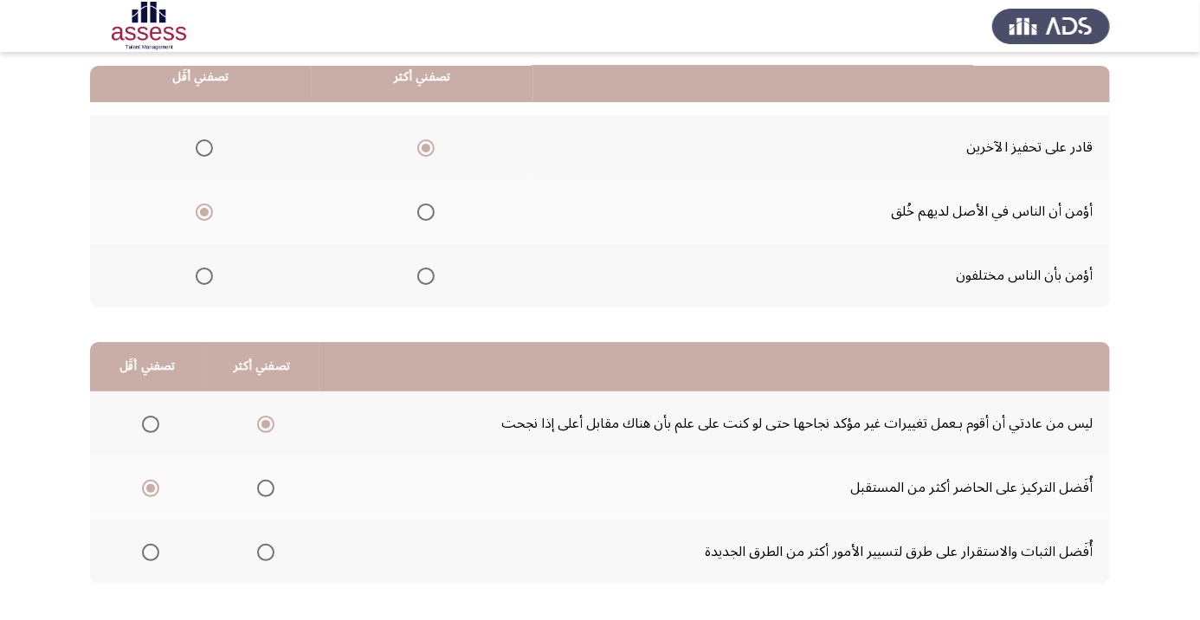
click at [151, 416] on input "Select an option" at bounding box center [150, 424] width 17 height 17
click at [152, 544] on span "Select an option" at bounding box center [150, 552] width 17 height 17
click at [152, 544] on input "Select an option" at bounding box center [150, 552] width 17 height 17
click at [266, 424] on span "Select an option" at bounding box center [266, 424] width 0 height 0
click at [265, 423] on input "Select an option" at bounding box center [265, 424] width 17 height 17
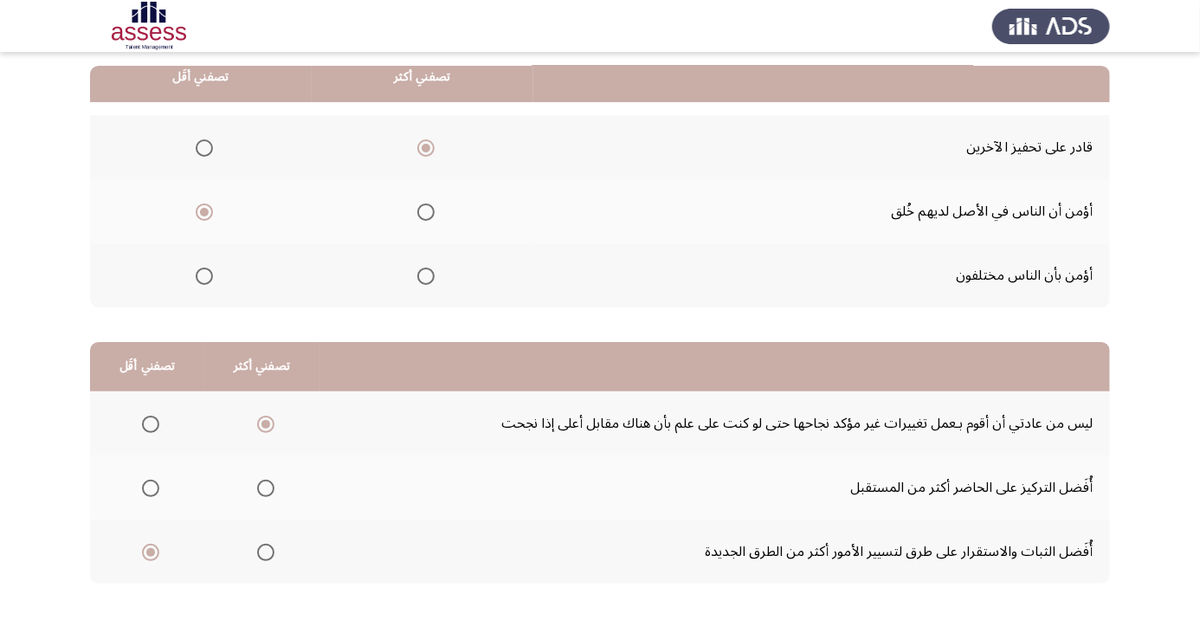
click at [153, 417] on span "Select an option" at bounding box center [150, 424] width 17 height 17
click at [153, 417] on input "Select an option" at bounding box center [150, 424] width 17 height 17
click at [266, 424] on span "Select an option" at bounding box center [266, 424] width 0 height 0
click at [265, 423] on input "Select an option" at bounding box center [265, 424] width 17 height 17
click at [156, 547] on span "Select an option" at bounding box center [150, 552] width 17 height 17
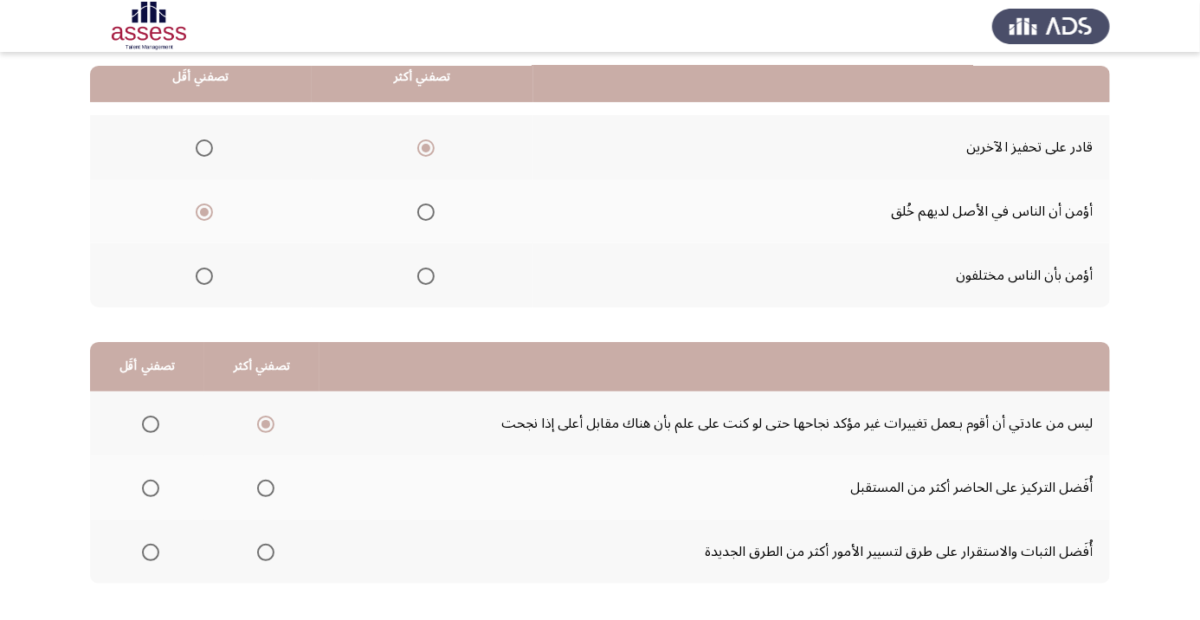
click at [156, 547] on input "Select an option" at bounding box center [150, 552] width 17 height 17
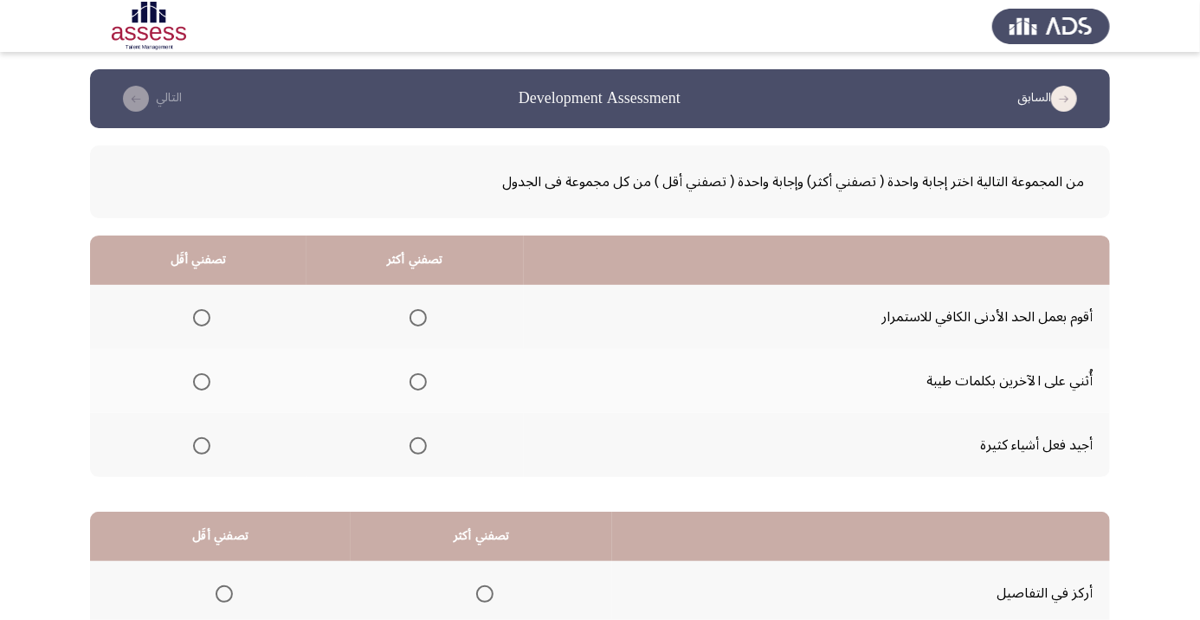
click at [202, 446] on span "Select an option" at bounding box center [202, 446] width 0 height 0
click at [202, 444] on input "Select an option" at bounding box center [201, 445] width 17 height 17
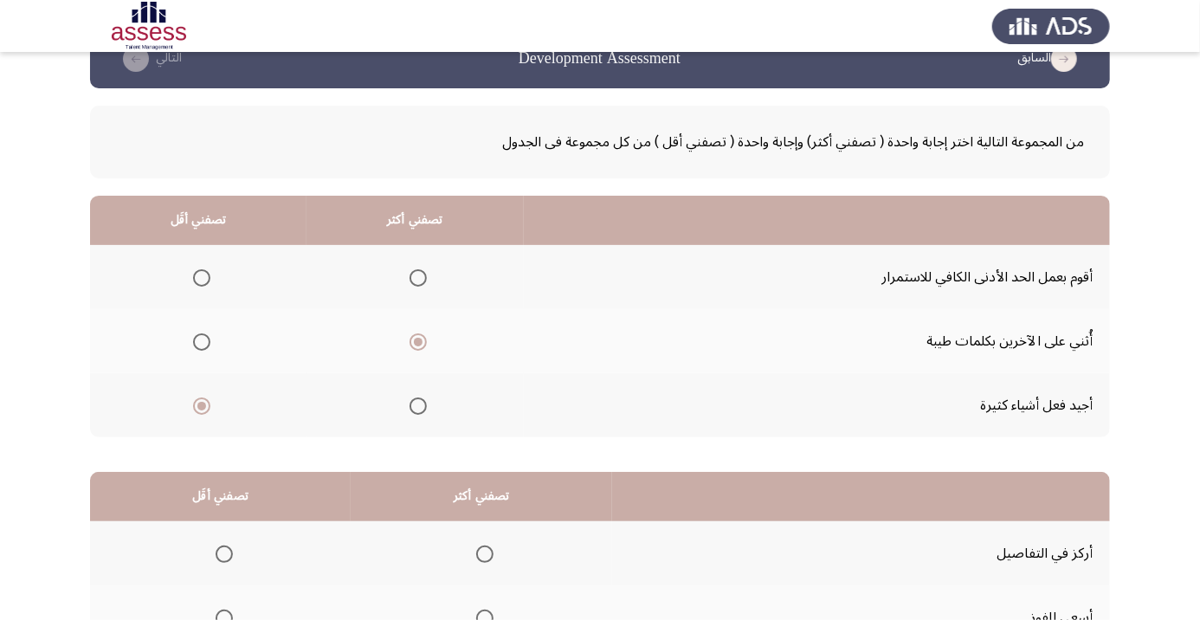
scroll to position [170, 0]
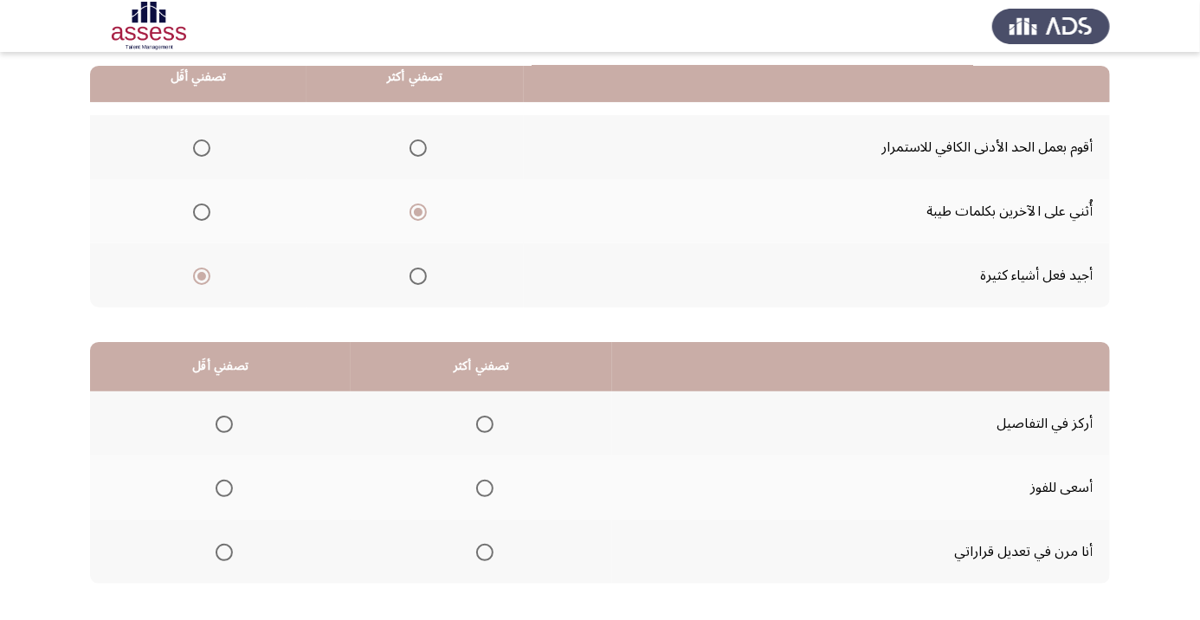
click at [469, 509] on th at bounding box center [482, 488] width 262 height 64
click at [478, 508] on th at bounding box center [482, 488] width 262 height 64
click at [490, 492] on span "Select an option" at bounding box center [484, 488] width 17 height 17
click at [490, 492] on input "Select an option" at bounding box center [484, 488] width 17 height 17
click at [224, 424] on span "Select an option" at bounding box center [224, 424] width 0 height 0
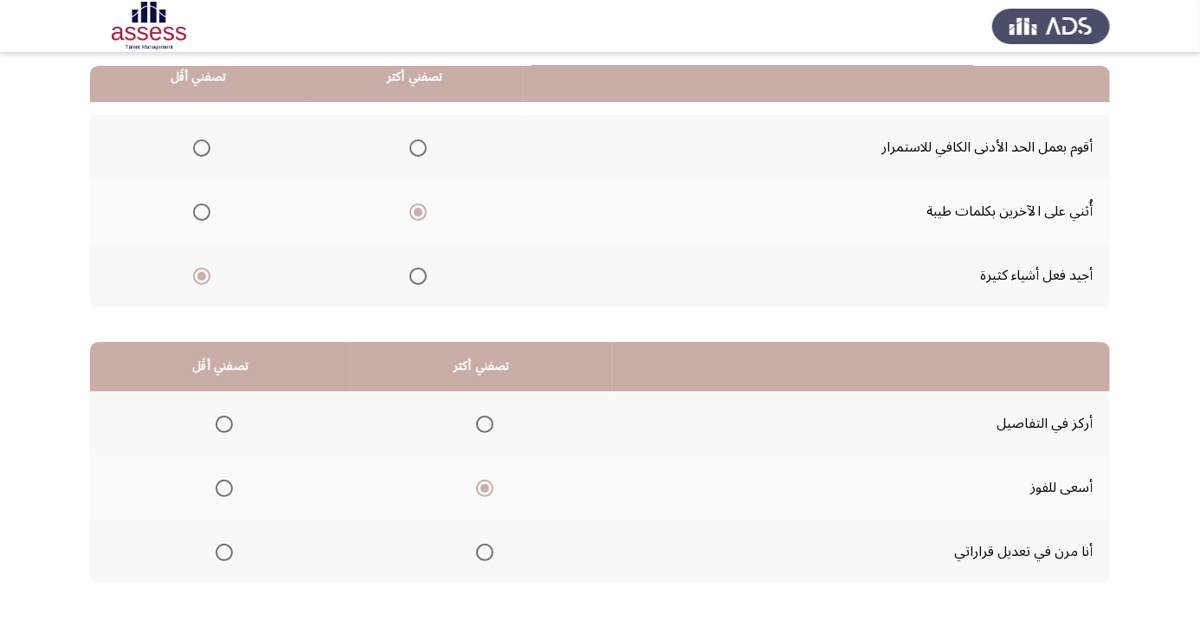
click at [223, 423] on input "Select an option" at bounding box center [224, 424] width 17 height 17
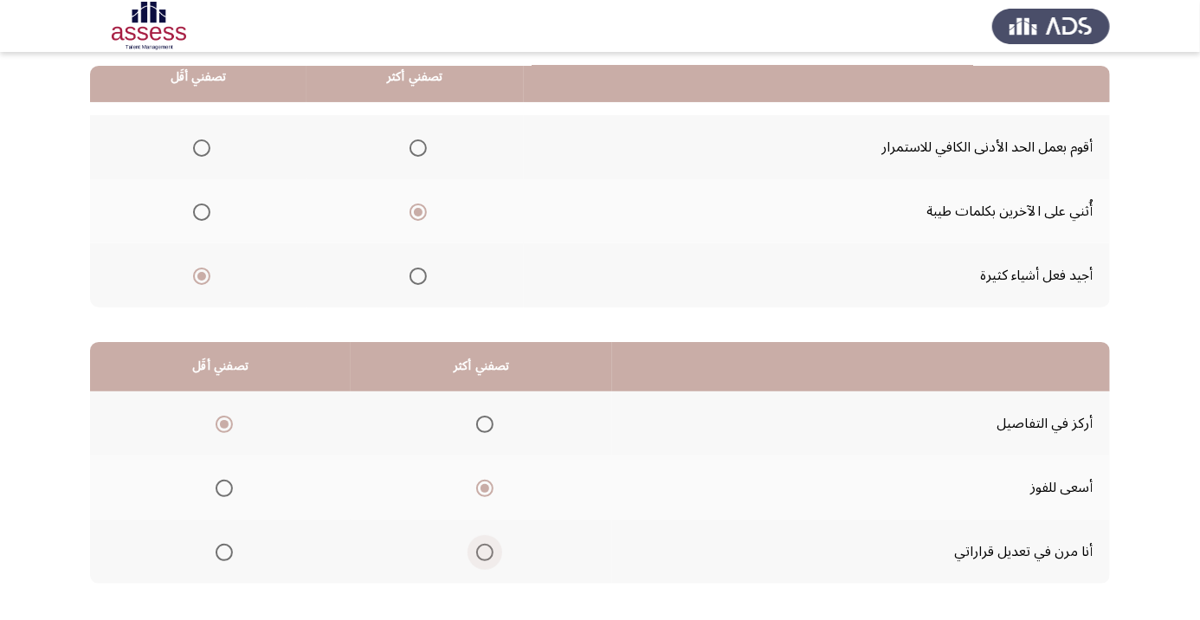
click at [486, 545] on span "Select an option" at bounding box center [484, 552] width 17 height 17
click at [486, 545] on input "Select an option" at bounding box center [484, 552] width 17 height 17
click at [218, 568] on th at bounding box center [220, 552] width 261 height 64
click at [482, 428] on span "Select an option" at bounding box center [484, 424] width 17 height 17
click at [482, 428] on input "Select an option" at bounding box center [484, 424] width 17 height 17
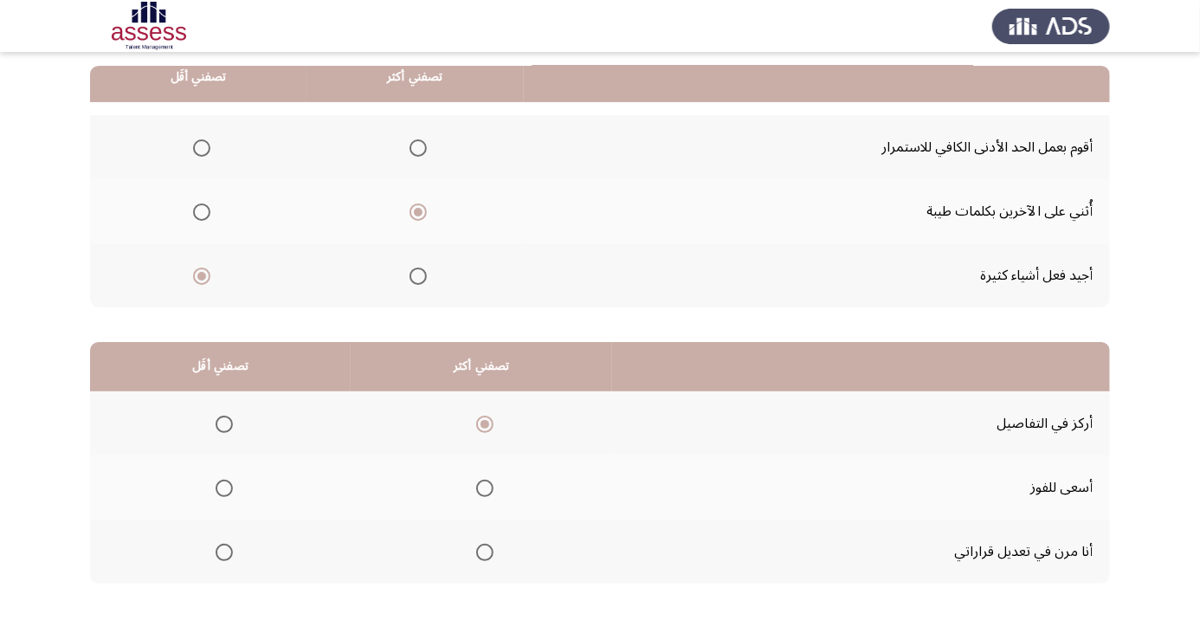
click at [223, 544] on span "Select an option" at bounding box center [224, 552] width 17 height 17
click at [223, 544] on input "Select an option" at bounding box center [224, 552] width 17 height 17
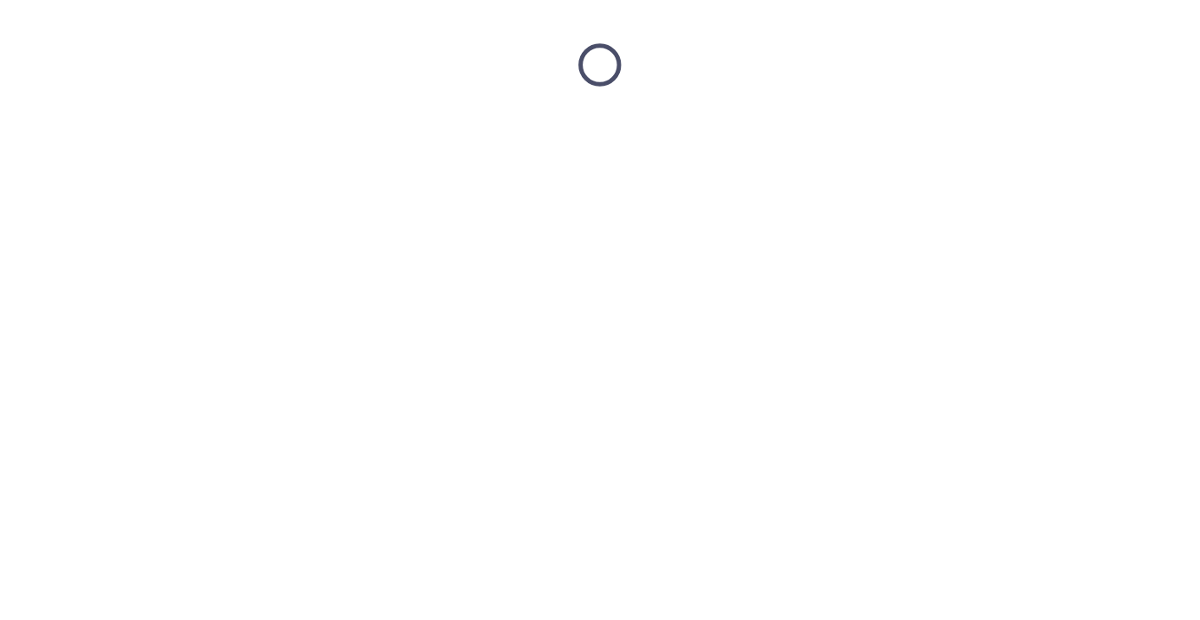
scroll to position [0, 0]
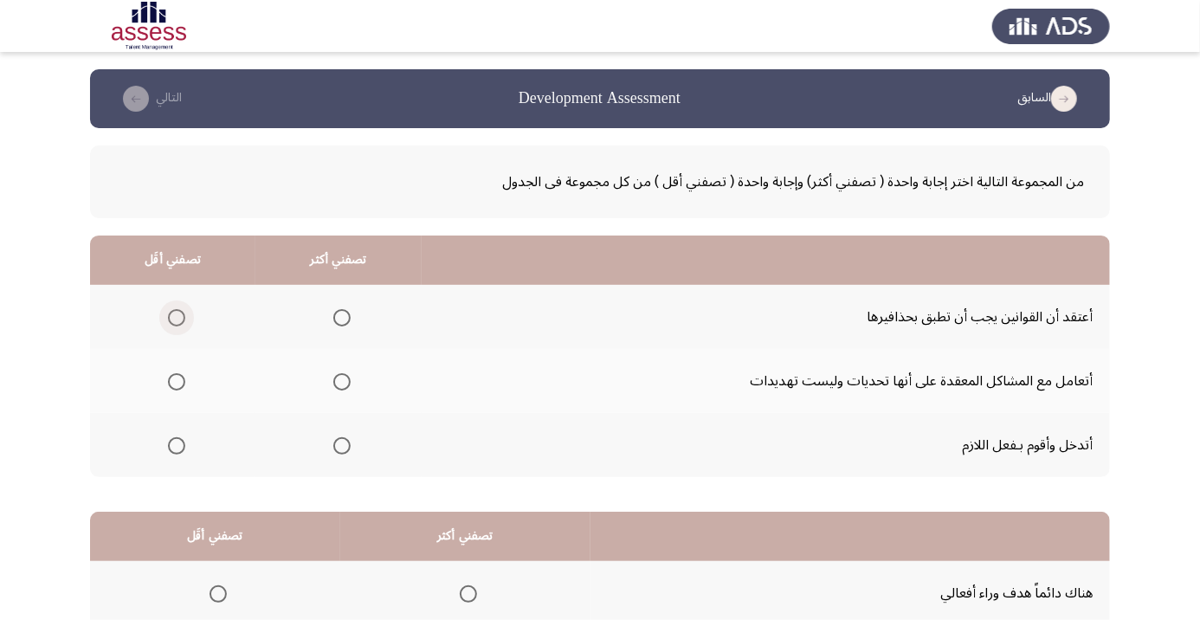
click at [177, 318] on span "Select an option" at bounding box center [177, 318] width 0 height 0
click at [177, 317] on input "Select an option" at bounding box center [176, 317] width 17 height 17
click at [343, 381] on span "Select an option" at bounding box center [341, 381] width 17 height 17
click at [343, 381] on input "Select an option" at bounding box center [341, 381] width 17 height 17
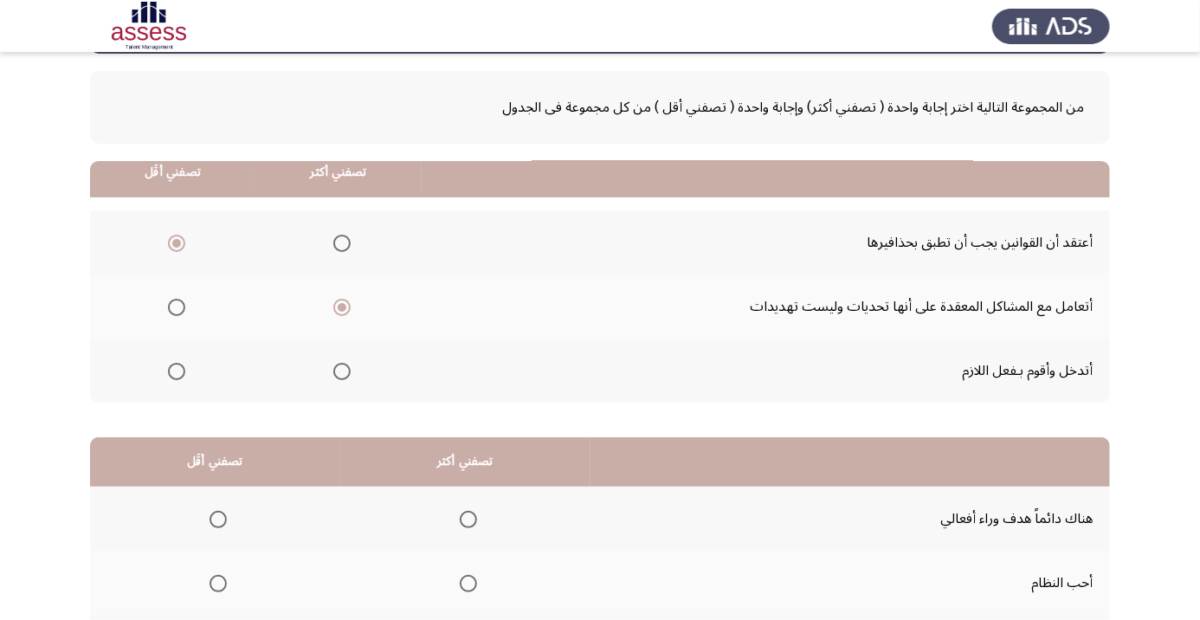
scroll to position [170, 0]
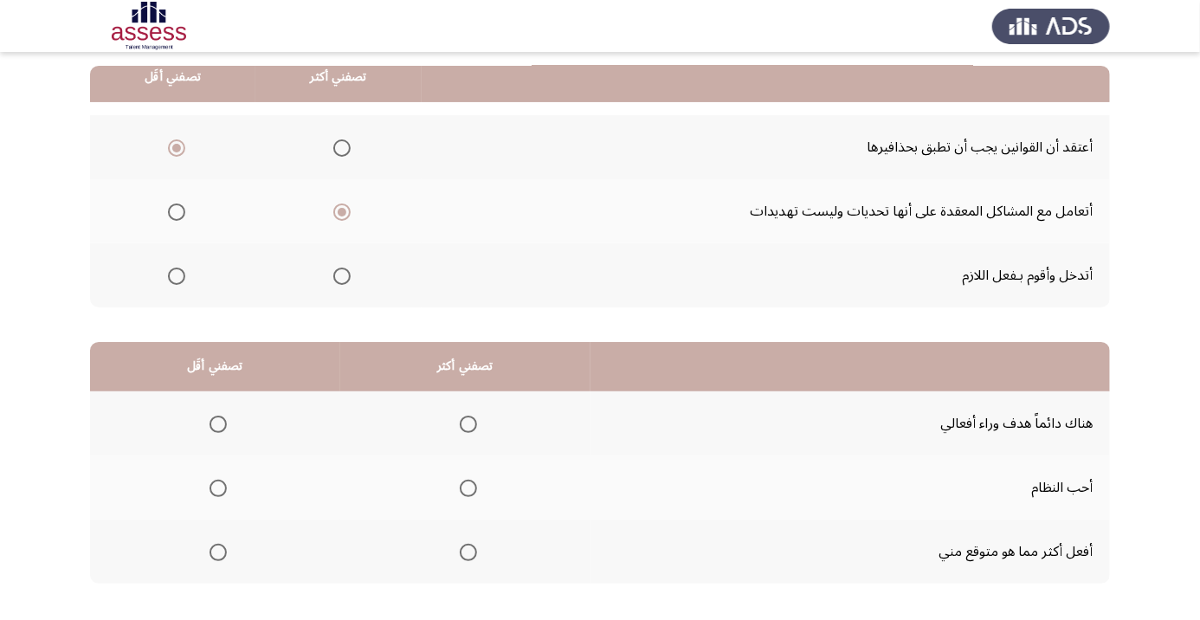
click at [474, 548] on span "Select an option" at bounding box center [468, 552] width 17 height 17
click at [474, 548] on input "Select an option" at bounding box center [468, 552] width 17 height 17
click at [210, 492] on span "Select an option" at bounding box center [218, 488] width 17 height 17
click at [210, 492] on input "Select an option" at bounding box center [218, 488] width 17 height 17
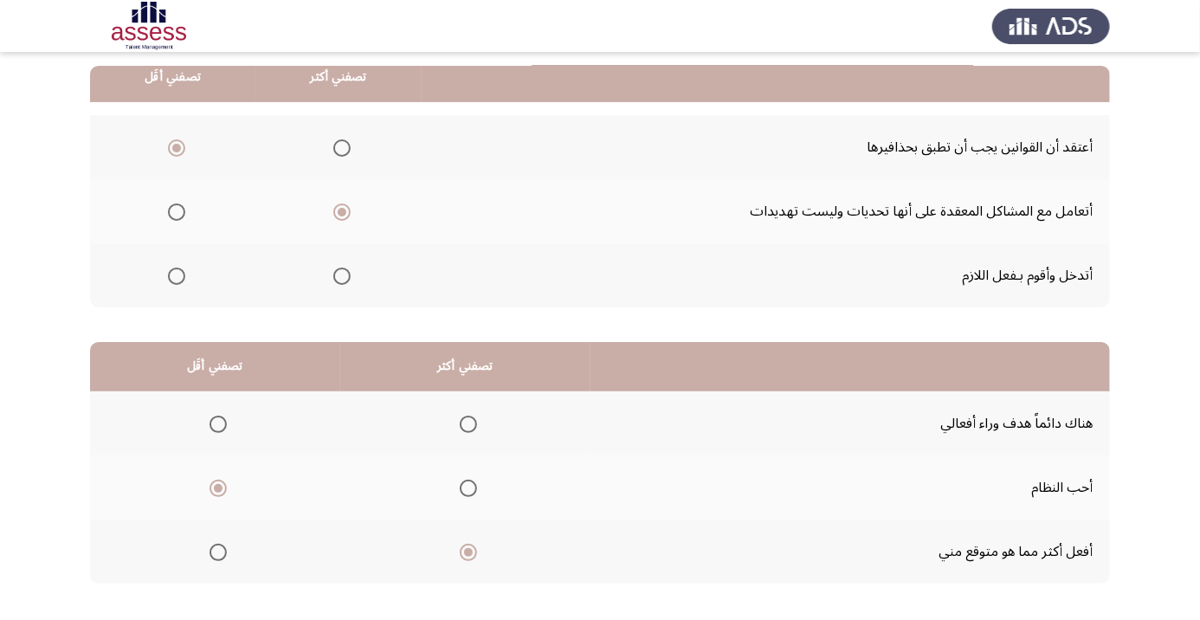
scroll to position [0, 0]
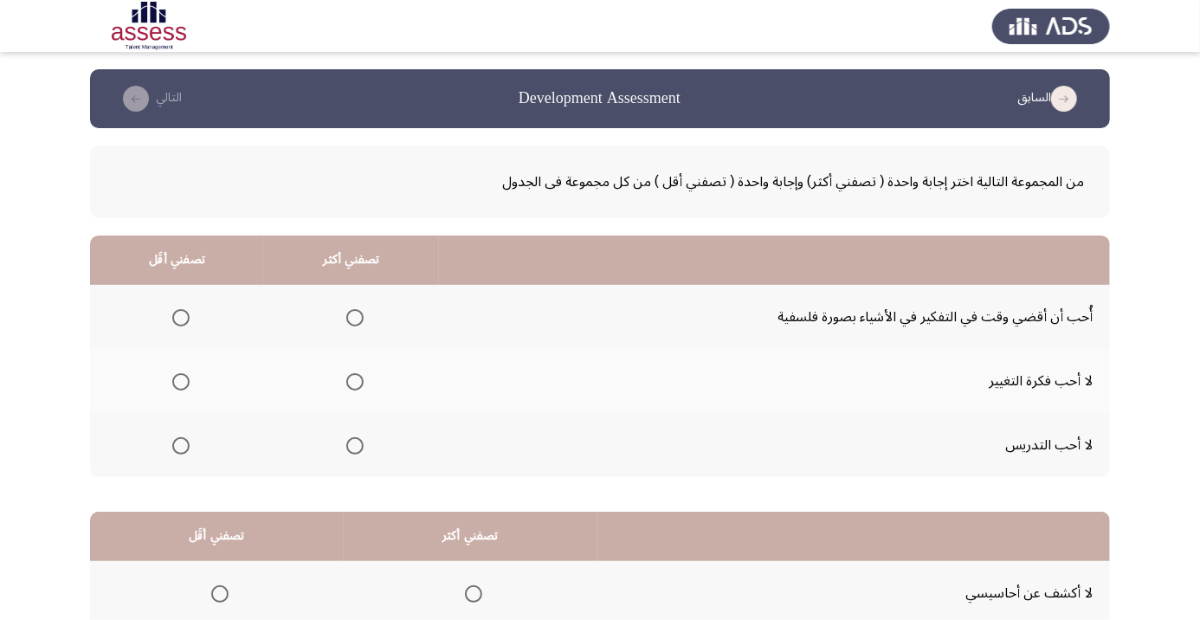
click at [187, 314] on span "Select an option" at bounding box center [180, 317] width 17 height 17
click at [187, 314] on input "Select an option" at bounding box center [180, 317] width 17 height 17
click at [358, 440] on span "Select an option" at bounding box center [354, 445] width 17 height 17
click at [358, 440] on input "Select an option" at bounding box center [354, 445] width 17 height 17
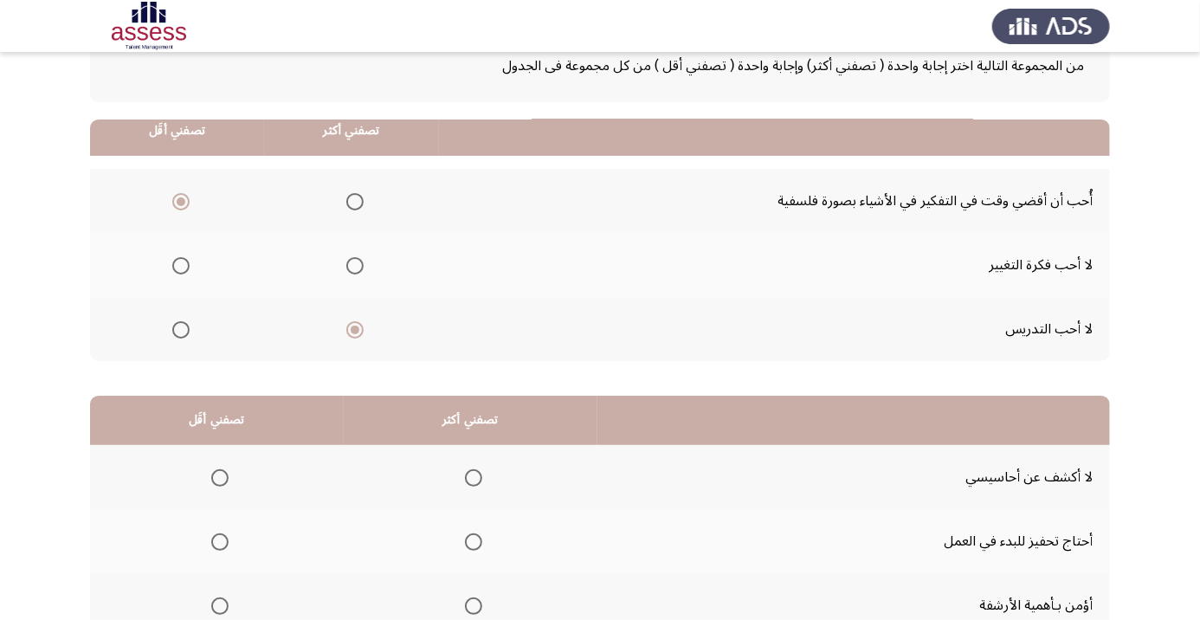
scroll to position [170, 0]
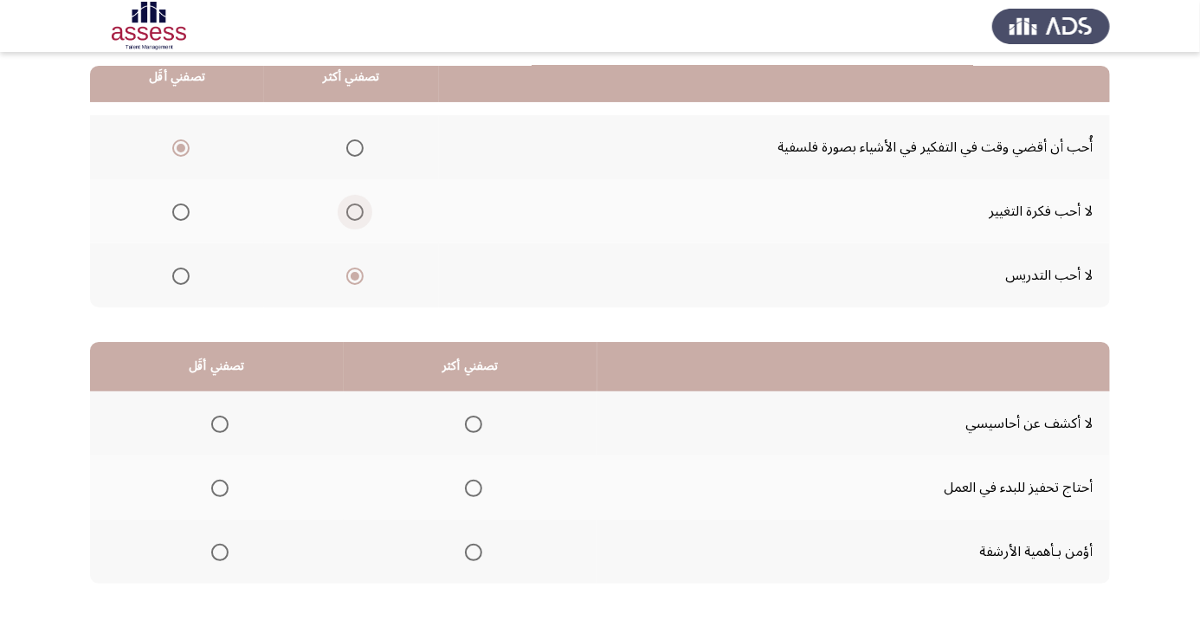
click at [359, 205] on span "Select an option" at bounding box center [354, 212] width 17 height 17
click at [359, 205] on input "Select an option" at bounding box center [354, 212] width 17 height 17
click at [349, 293] on th at bounding box center [351, 275] width 175 height 64
click at [353, 281] on span "Select an option" at bounding box center [354, 276] width 17 height 17
click at [353, 281] on input "Select an option" at bounding box center [354, 276] width 17 height 17
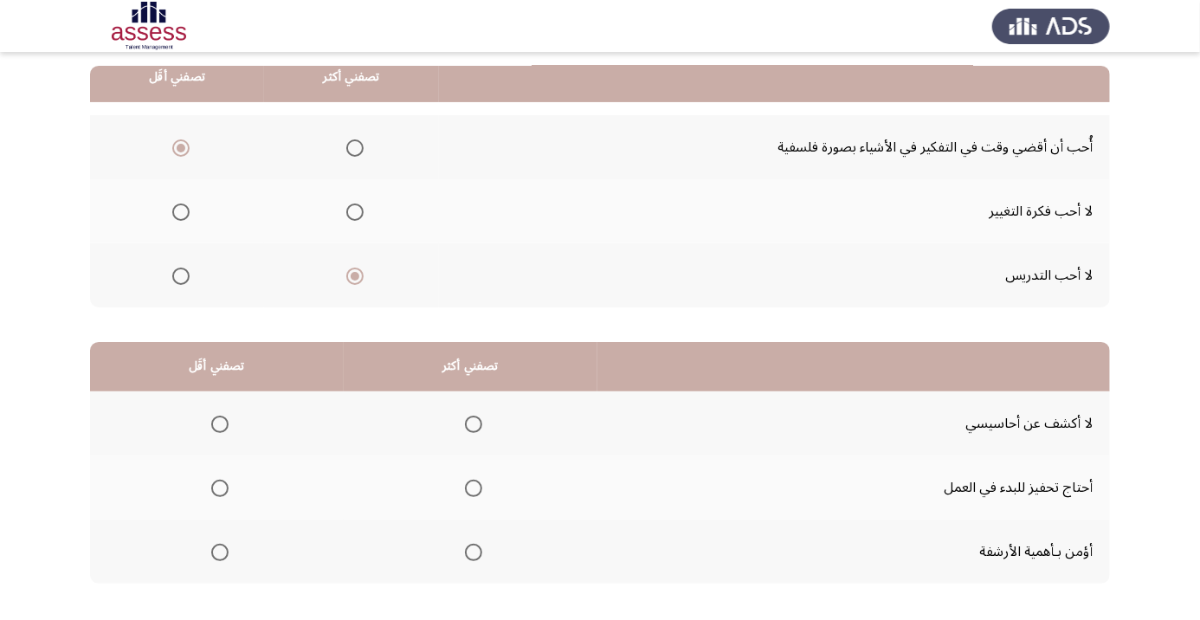
click at [355, 210] on span "Select an option" at bounding box center [354, 212] width 17 height 17
click at [355, 210] on input "Select an option" at bounding box center [354, 212] width 17 height 17
click at [179, 217] on span "Select an option" at bounding box center [180, 212] width 17 height 17
click at [179, 217] on input "Select an option" at bounding box center [180, 212] width 17 height 17
click at [355, 275] on span "Select an option" at bounding box center [354, 276] width 17 height 17
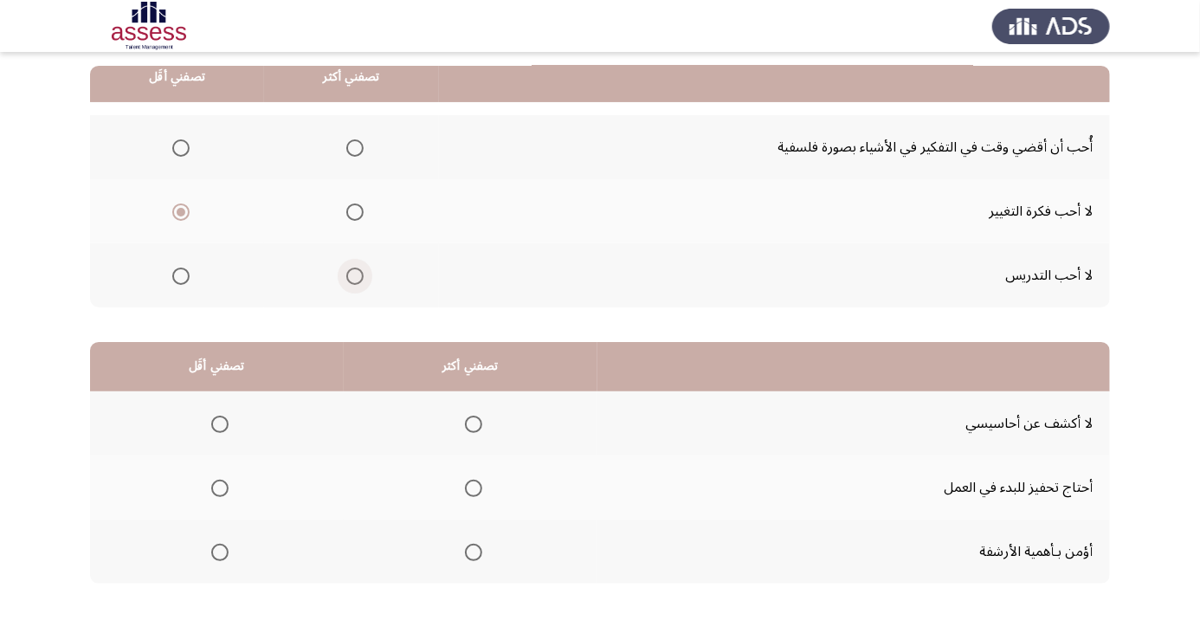
click at [355, 275] on input "Select an option" at bounding box center [354, 276] width 17 height 17
click at [355, 146] on span "Select an option" at bounding box center [354, 147] width 17 height 17
click at [355, 146] on input "Select an option" at bounding box center [354, 147] width 17 height 17
click at [357, 256] on th at bounding box center [351, 275] width 175 height 64
click at [362, 296] on th at bounding box center [351, 275] width 175 height 64
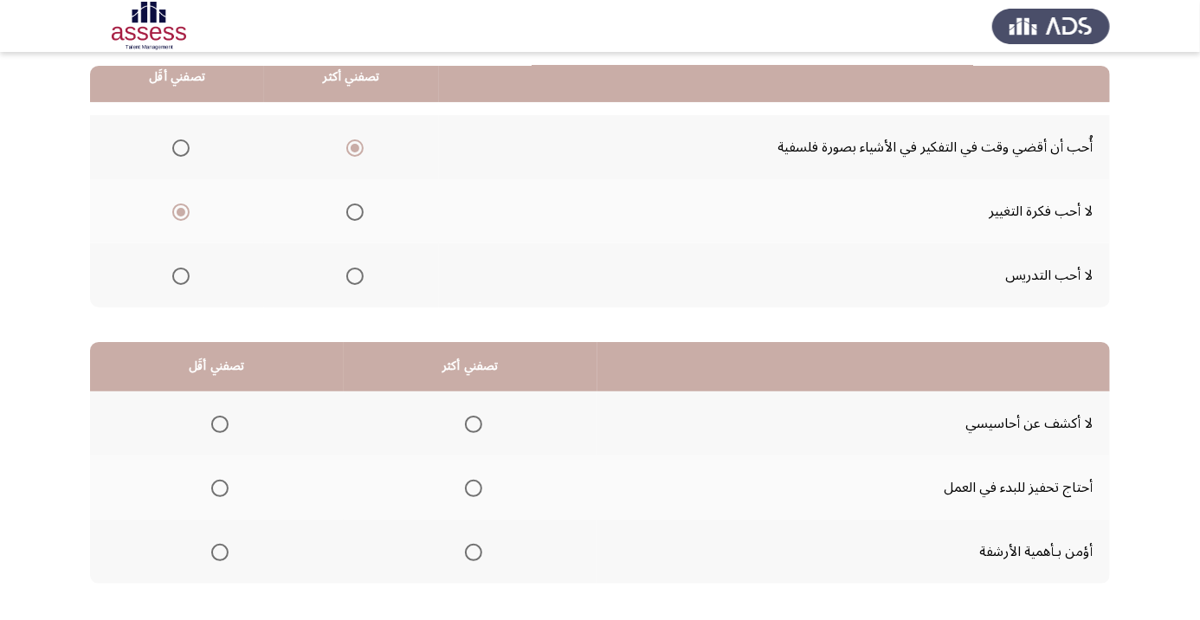
click at [355, 275] on span "Select an option" at bounding box center [354, 276] width 17 height 17
click at [355, 275] on input "Select an option" at bounding box center [354, 276] width 17 height 17
click at [355, 146] on span "Select an option" at bounding box center [354, 147] width 17 height 17
click at [355, 146] on input "Select an option" at bounding box center [354, 147] width 17 height 17
click at [474, 486] on span "Select an option" at bounding box center [473, 488] width 17 height 17
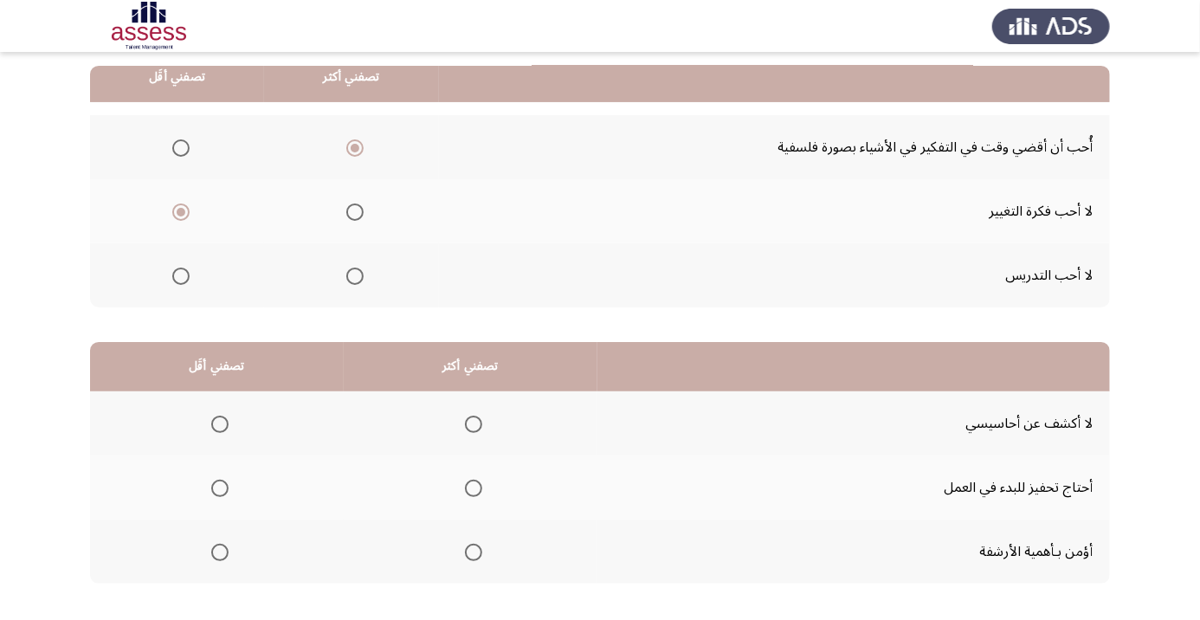
click at [474, 486] on input "Select an option" at bounding box center [473, 488] width 17 height 17
click at [235, 398] on th at bounding box center [217, 423] width 254 height 64
click at [220, 424] on span "Select an option" at bounding box center [220, 424] width 0 height 0
click at [220, 423] on input "Select an option" at bounding box center [219, 424] width 17 height 17
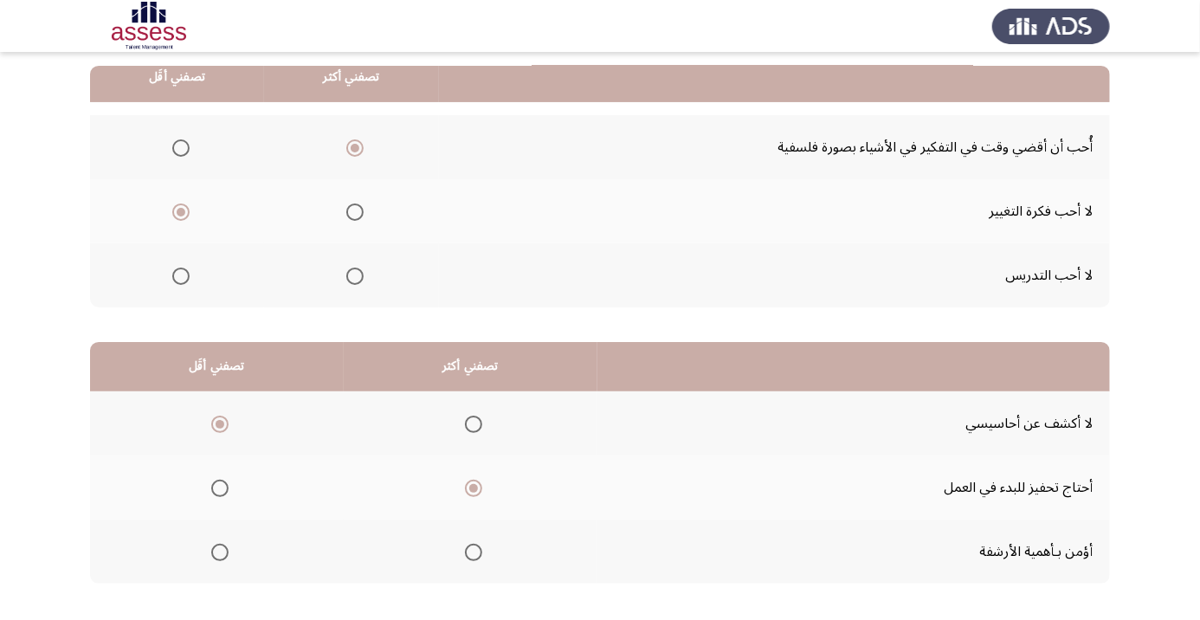
scroll to position [0, 0]
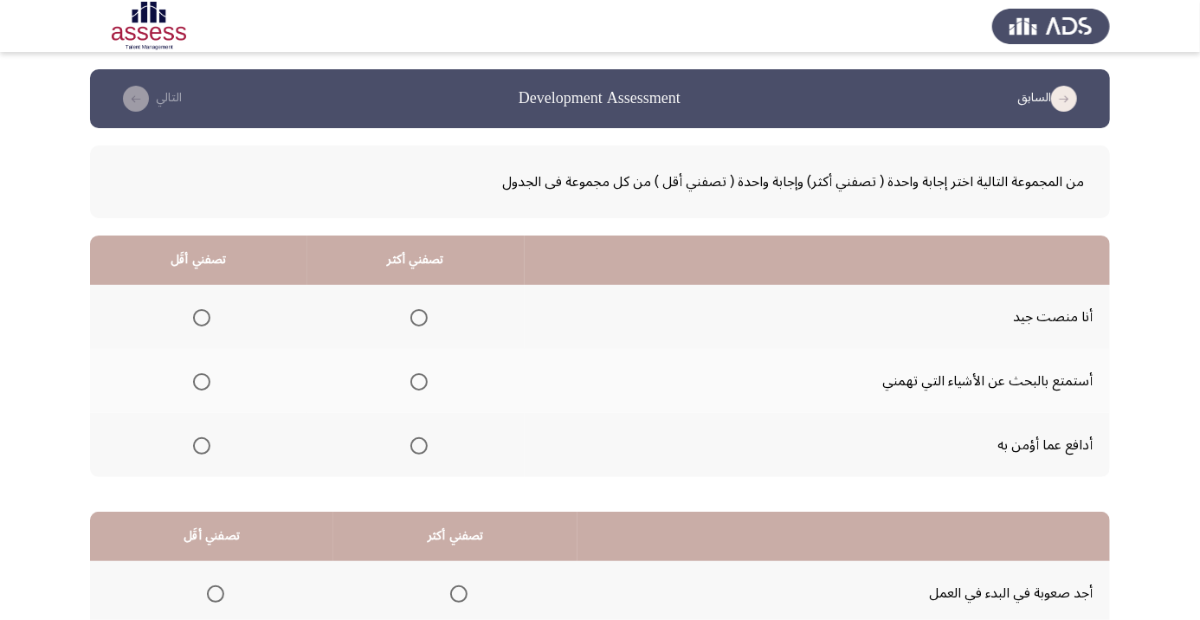
click at [197, 389] on span "Select an option" at bounding box center [201, 381] width 17 height 17
click at [197, 389] on input "Select an option" at bounding box center [201, 381] width 17 height 17
click at [448, 380] on th at bounding box center [415, 381] width 217 height 64
click at [419, 382] on span "Select an option" at bounding box center [419, 382] width 0 height 0
click at [420, 381] on input "Select an option" at bounding box center [419, 381] width 17 height 17
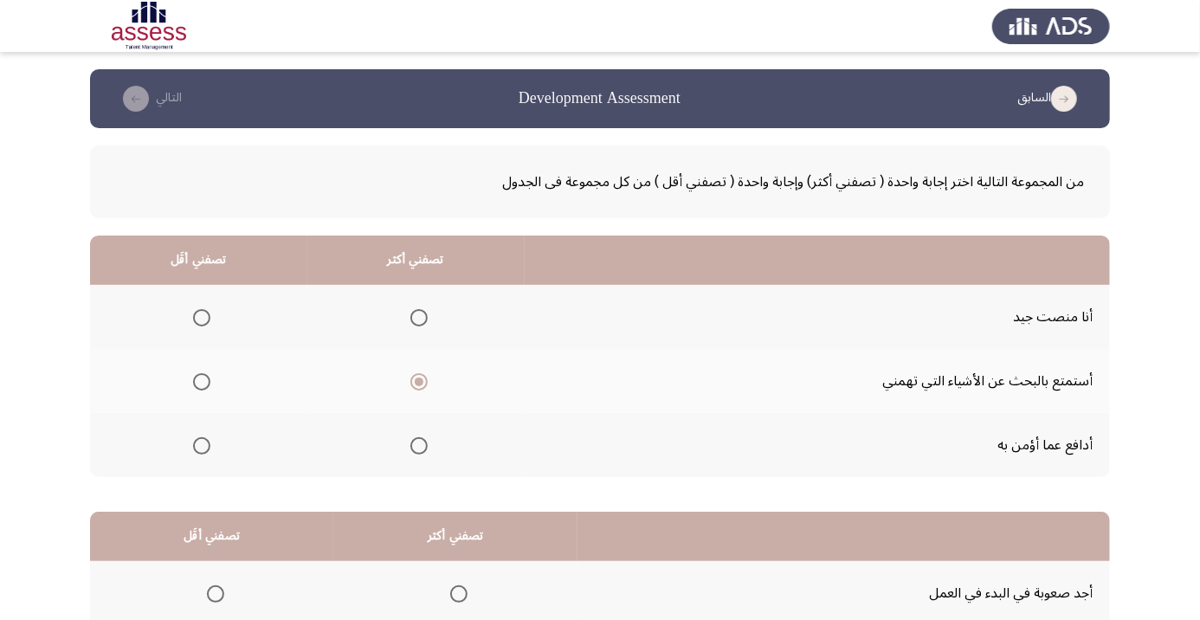
click at [194, 320] on span "Select an option" at bounding box center [201, 317] width 17 height 17
click at [194, 320] on input "Select an option" at bounding box center [201, 317] width 17 height 17
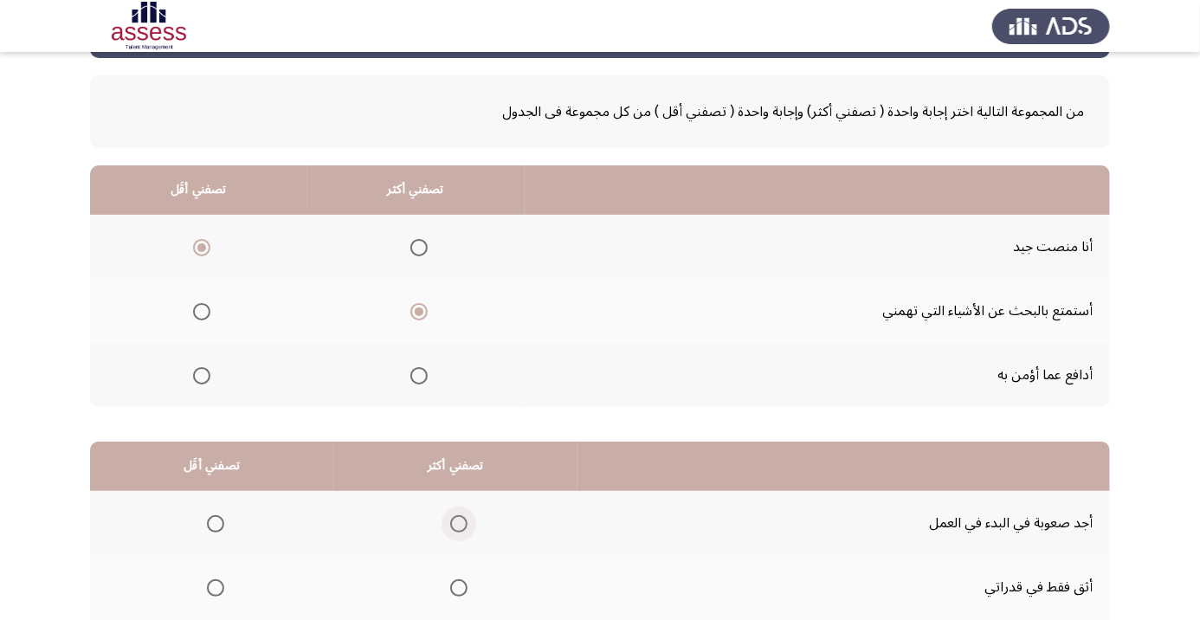
scroll to position [170, 0]
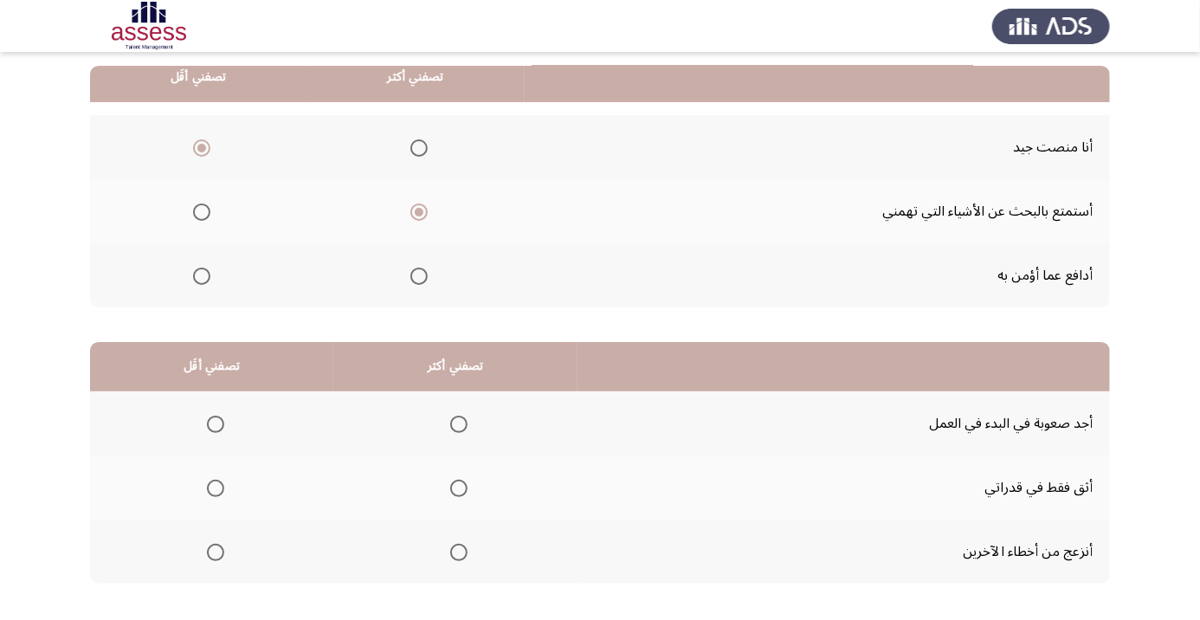
click at [478, 478] on th at bounding box center [455, 488] width 244 height 64
click at [459, 486] on span "Select an option" at bounding box center [458, 488] width 17 height 17
click at [459, 486] on input "Select an option" at bounding box center [458, 488] width 17 height 17
click at [218, 546] on span "Select an option" at bounding box center [215, 552] width 17 height 17
click at [218, 546] on input "Select an option" at bounding box center [215, 552] width 17 height 17
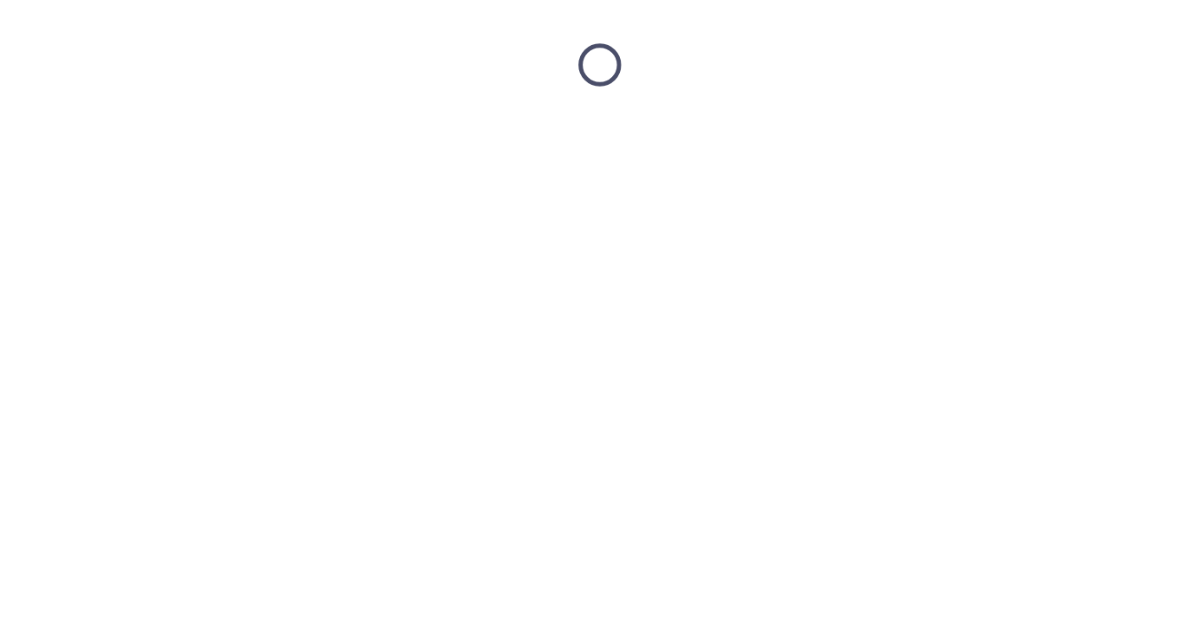
scroll to position [0, 0]
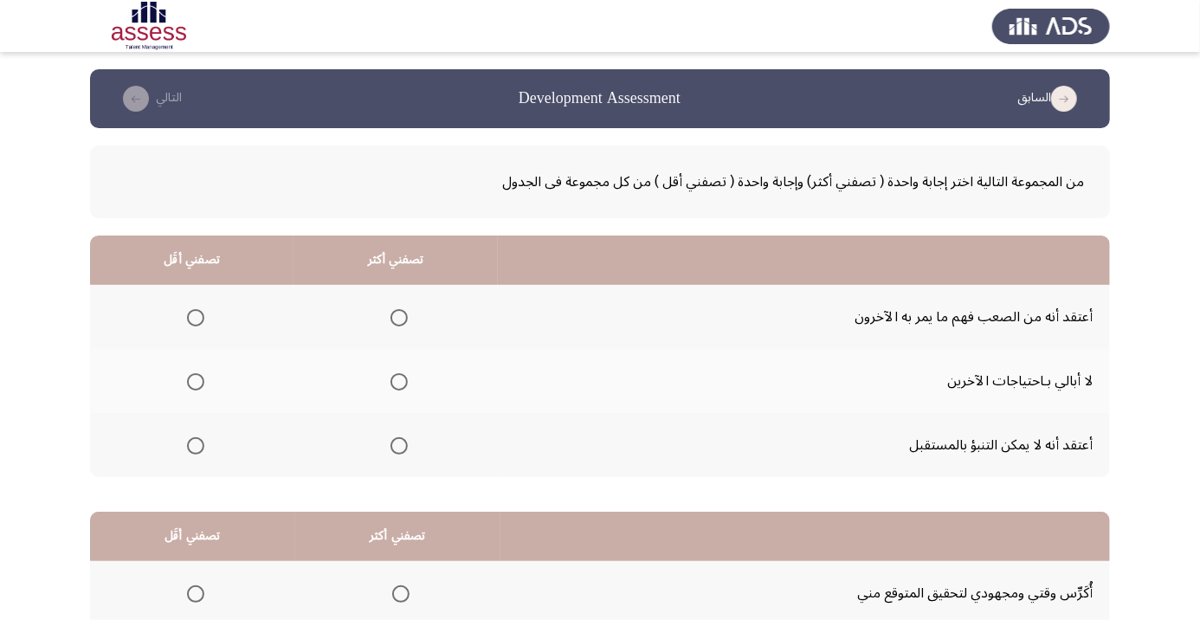
click at [429, 384] on th at bounding box center [396, 381] width 204 height 64
click at [201, 379] on span "Select an option" at bounding box center [195, 381] width 17 height 17
click at [201, 379] on input "Select an option" at bounding box center [195, 381] width 17 height 17
click at [405, 310] on span "Select an option" at bounding box center [399, 317] width 17 height 17
click at [405, 310] on input "Select an option" at bounding box center [399, 317] width 17 height 17
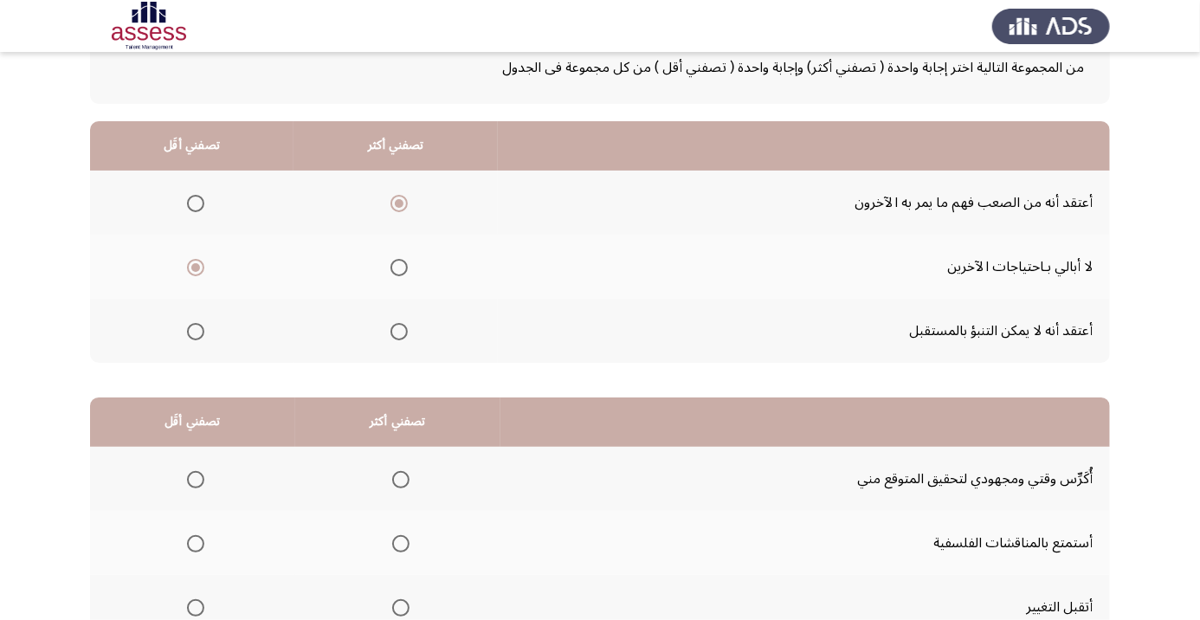
scroll to position [170, 0]
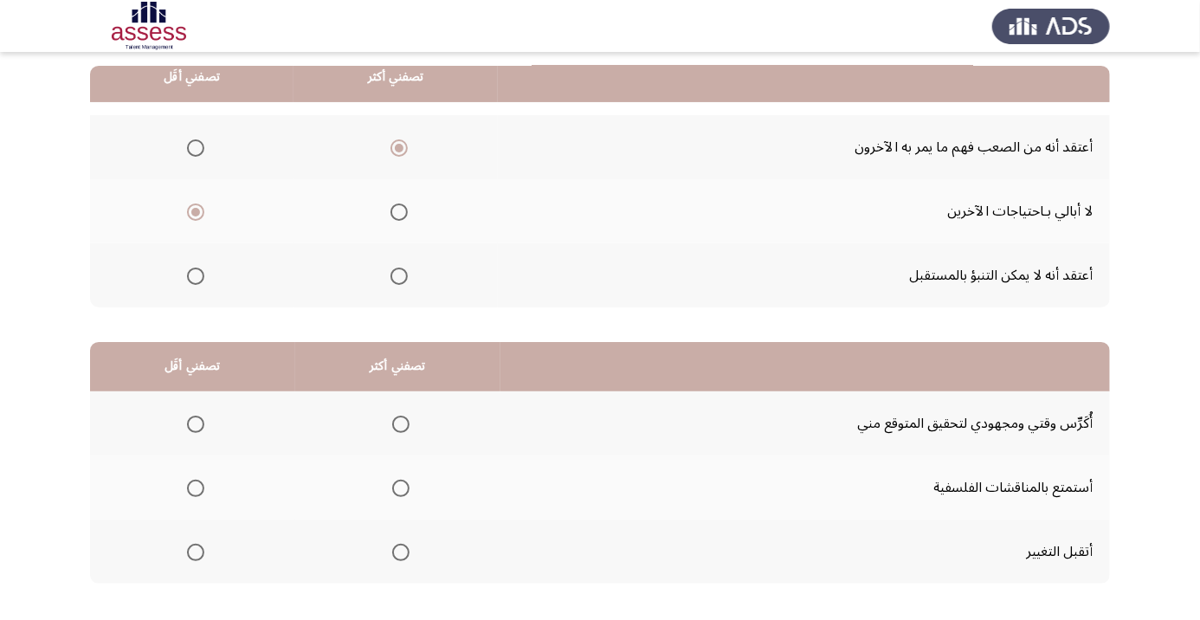
click at [401, 424] on span "Select an option" at bounding box center [401, 424] width 0 height 0
click at [402, 423] on input "Select an option" at bounding box center [400, 424] width 17 height 17
click at [196, 488] on span "Select an option" at bounding box center [196, 488] width 0 height 0
click at [196, 486] on input "Select an option" at bounding box center [195, 488] width 17 height 17
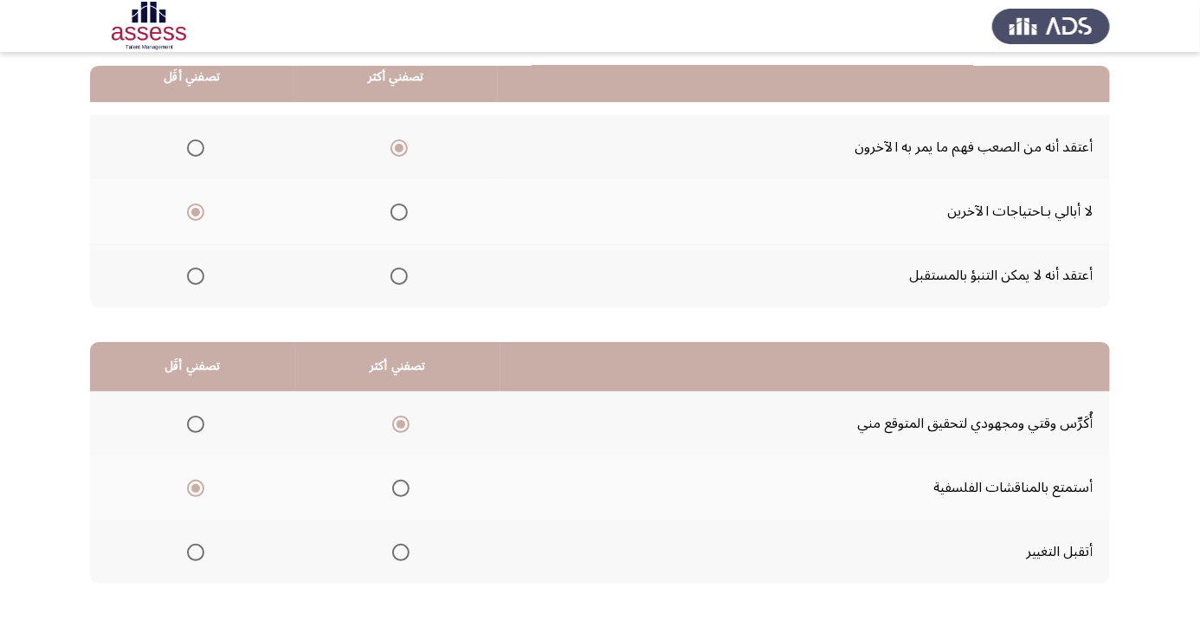
scroll to position [0, 0]
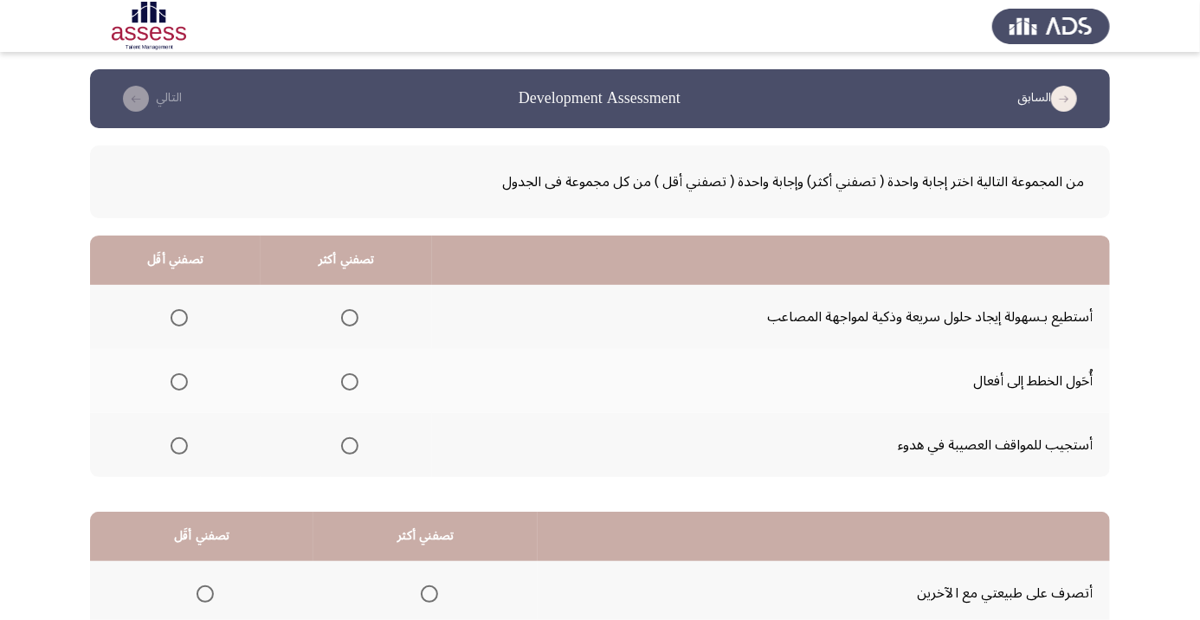
click at [350, 446] on span "Select an option" at bounding box center [350, 446] width 0 height 0
click at [348, 444] on input "Select an option" at bounding box center [349, 445] width 17 height 17
click at [181, 439] on span "Select an option" at bounding box center [179, 445] width 17 height 17
click at [181, 439] on input "Select an option" at bounding box center [179, 445] width 17 height 17
click at [356, 312] on span "Select an option" at bounding box center [349, 317] width 17 height 17
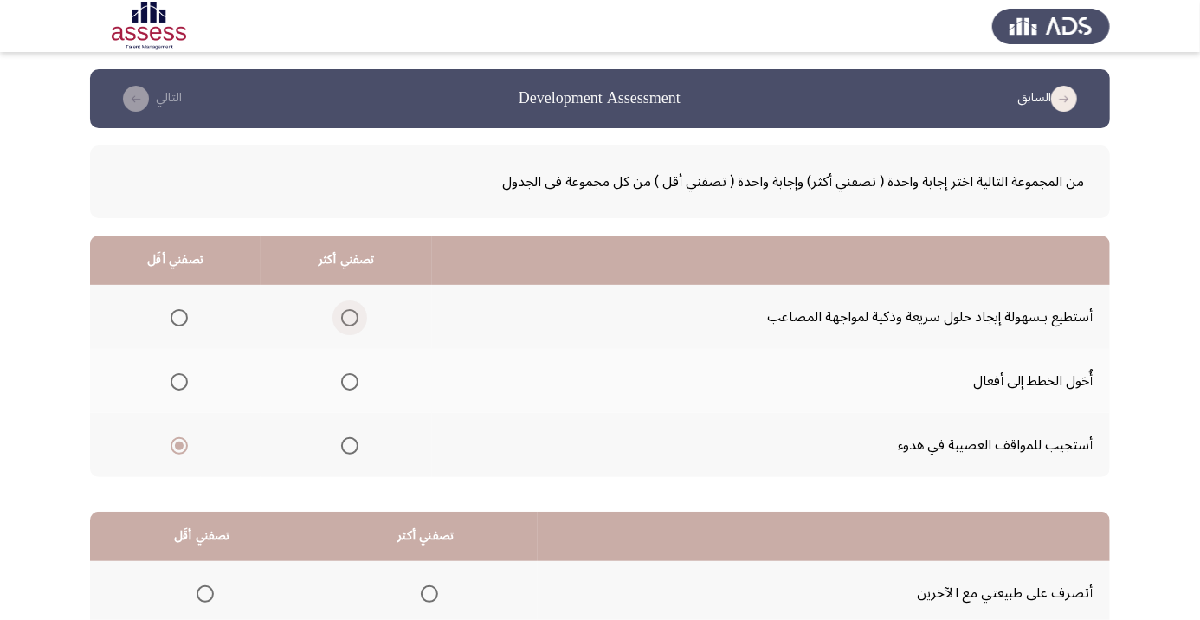
click at [356, 312] on input "Select an option" at bounding box center [349, 317] width 17 height 17
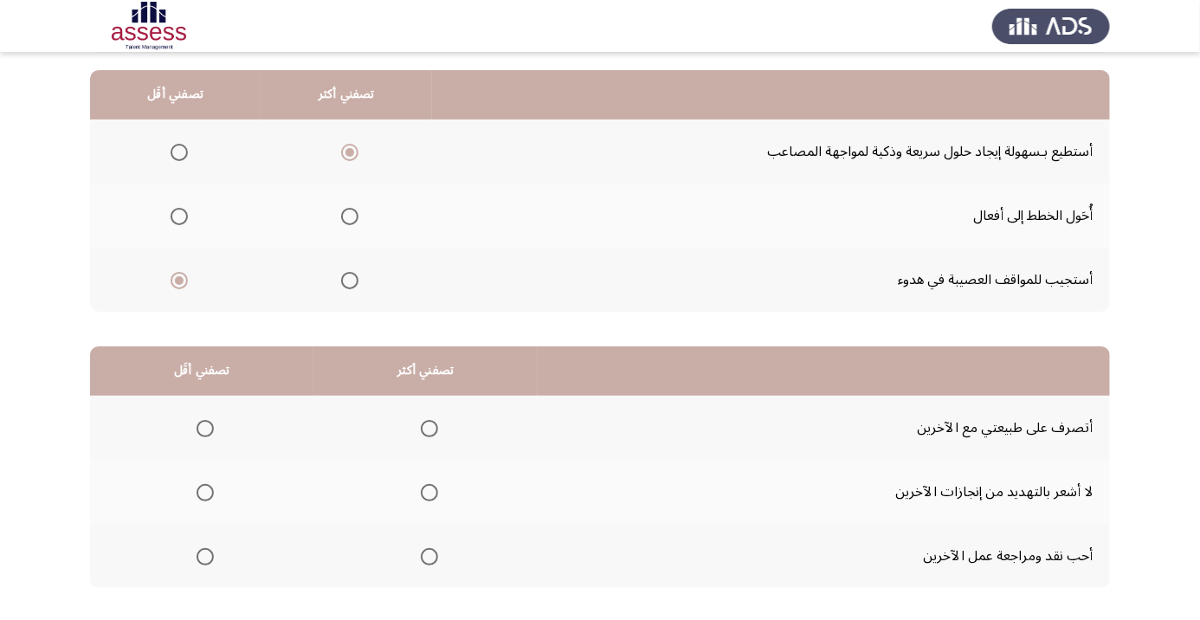
scroll to position [170, 0]
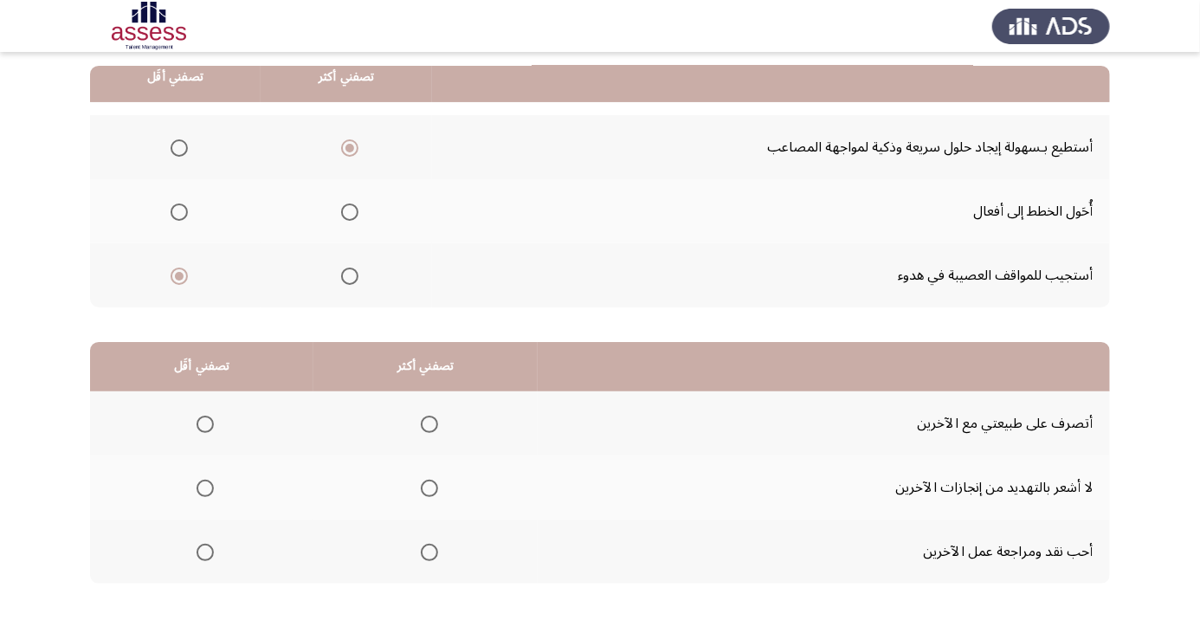
click at [436, 427] on span "Select an option" at bounding box center [429, 424] width 17 height 17
click at [436, 427] on input "Select an option" at bounding box center [429, 424] width 17 height 17
click at [205, 553] on span "Select an option" at bounding box center [205, 553] width 0 height 0
click at [205, 550] on input "Select an option" at bounding box center [205, 552] width 17 height 17
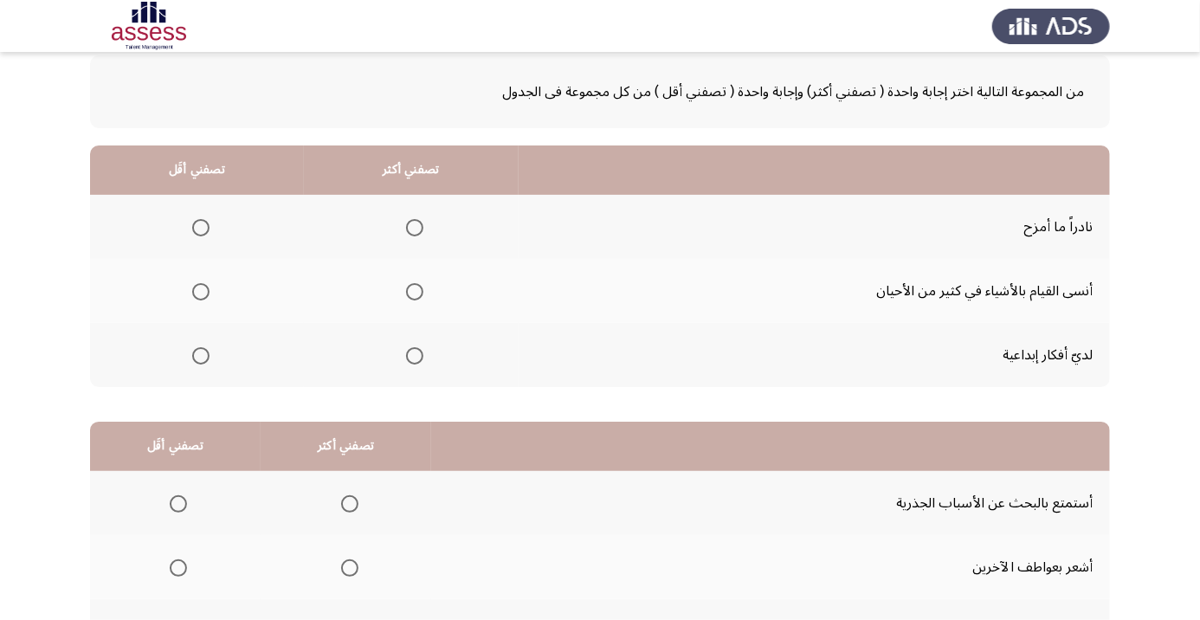
scroll to position [0, 0]
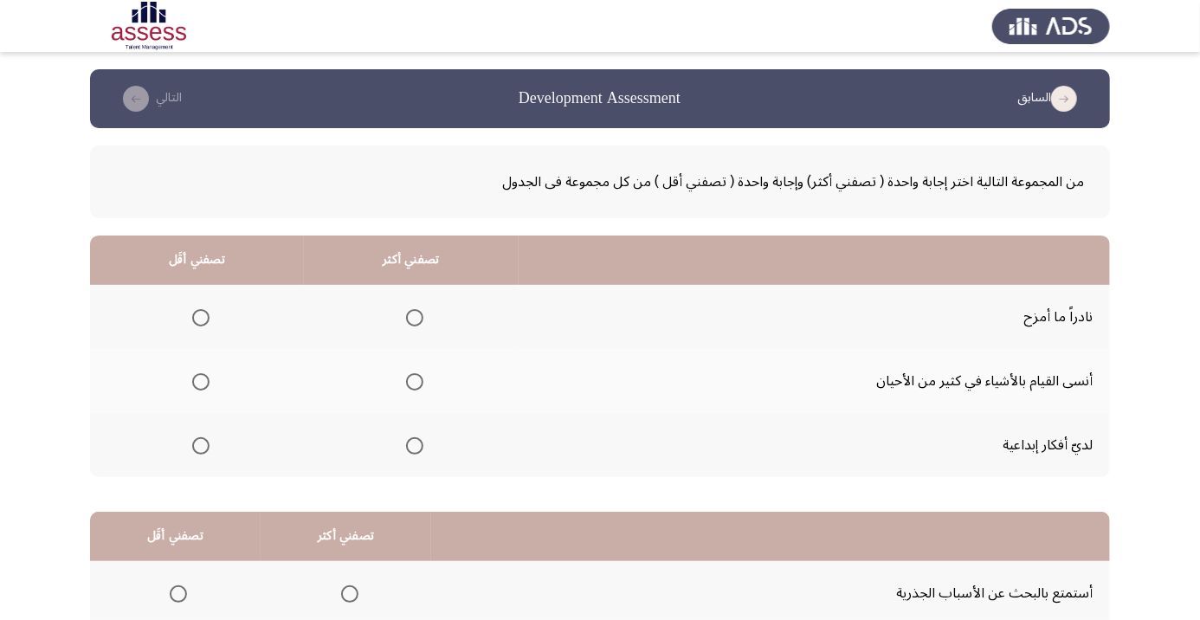
click at [419, 441] on span "Select an option" at bounding box center [414, 445] width 17 height 17
click at [419, 441] on input "Select an option" at bounding box center [414, 445] width 17 height 17
click at [201, 318] on span "Select an option" at bounding box center [201, 318] width 0 height 0
click at [200, 317] on input "Select an option" at bounding box center [200, 317] width 17 height 17
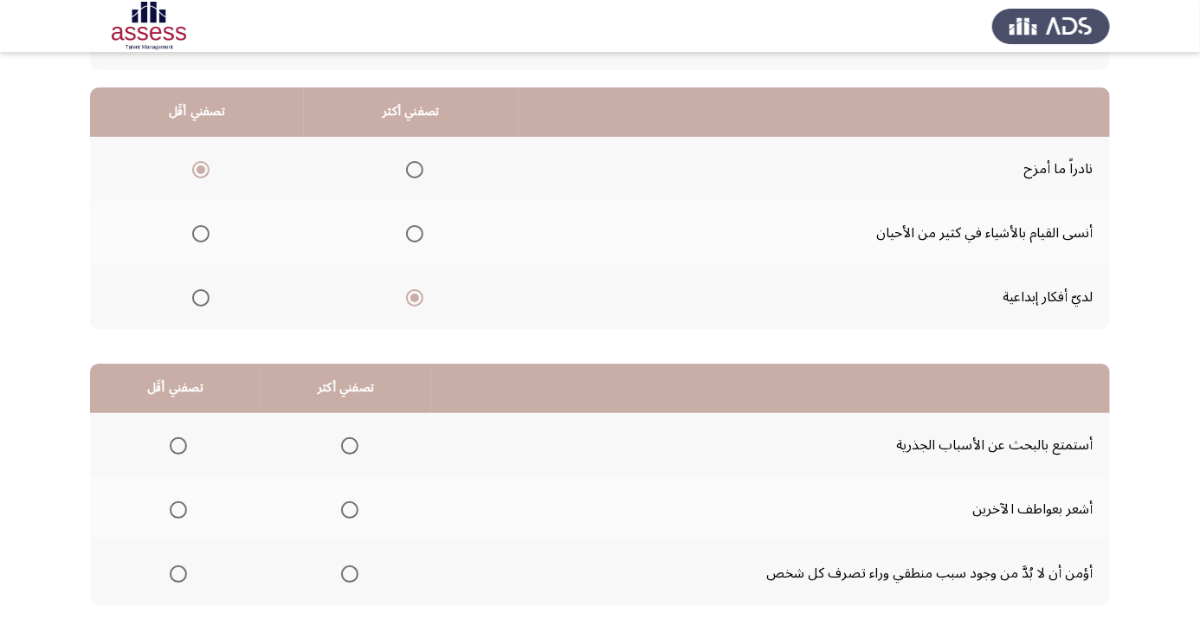
scroll to position [153, 0]
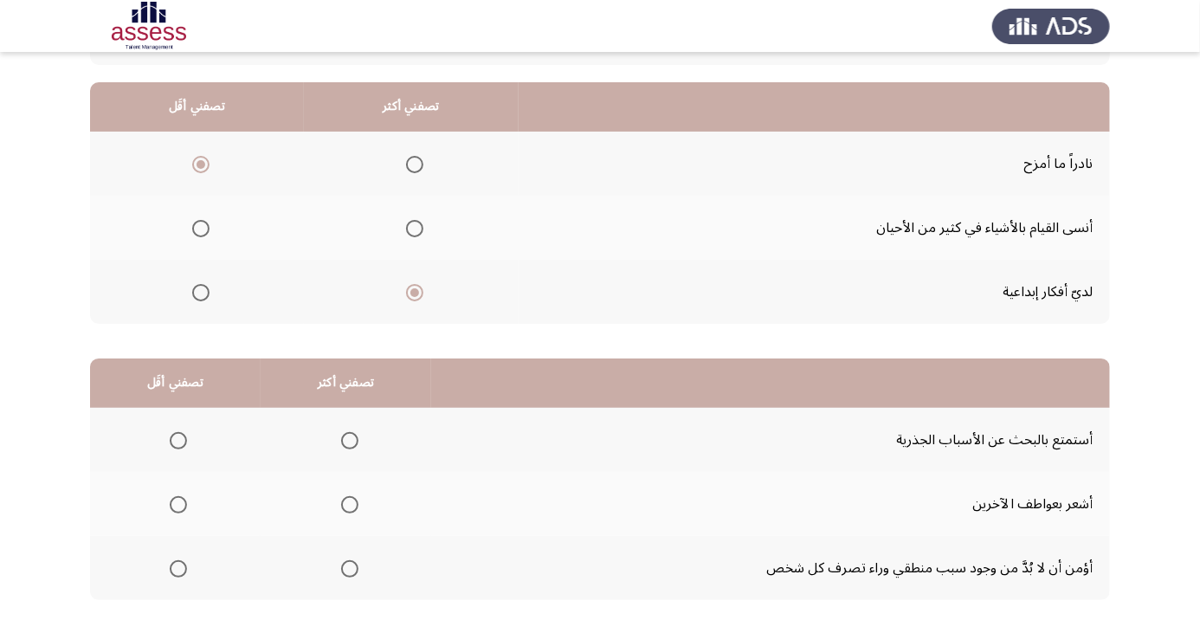
click at [359, 482] on th at bounding box center [346, 504] width 171 height 64
click at [355, 507] on span "Select an option" at bounding box center [349, 504] width 17 height 17
click at [355, 507] on input "Select an option" at bounding box center [349, 504] width 17 height 17
click at [350, 569] on span "Select an option" at bounding box center [350, 569] width 0 height 0
click at [350, 567] on input "Select an option" at bounding box center [349, 568] width 17 height 17
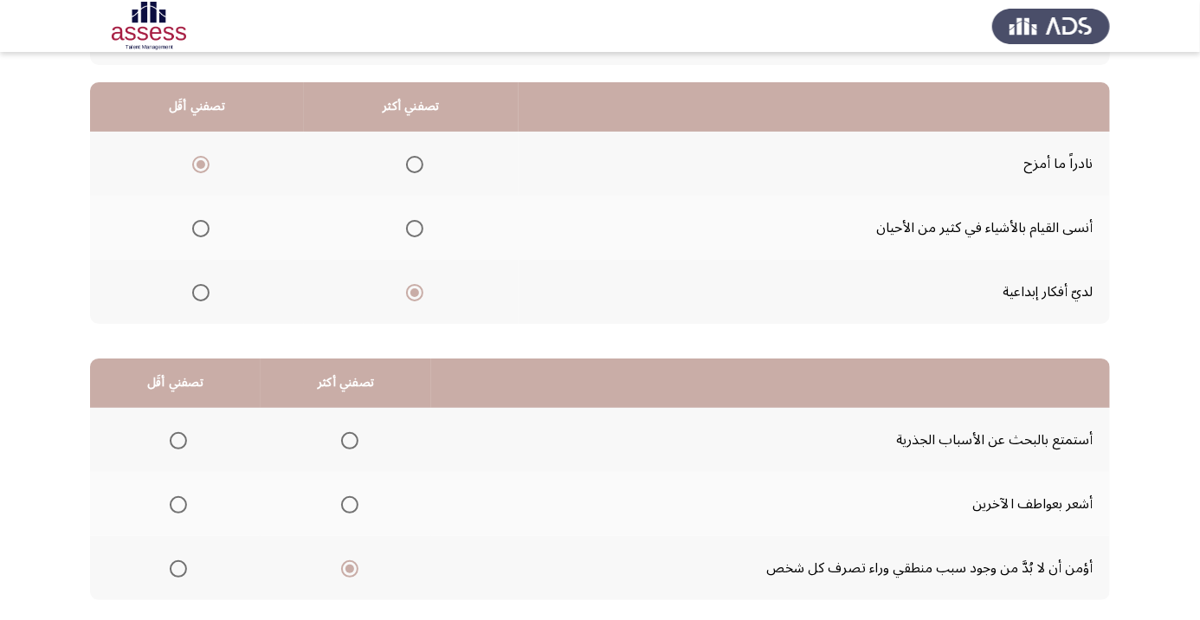
click at [209, 437] on th at bounding box center [175, 440] width 171 height 64
click at [184, 441] on span "Select an option" at bounding box center [178, 440] width 17 height 17
click at [184, 441] on input "Select an option" at bounding box center [178, 440] width 17 height 17
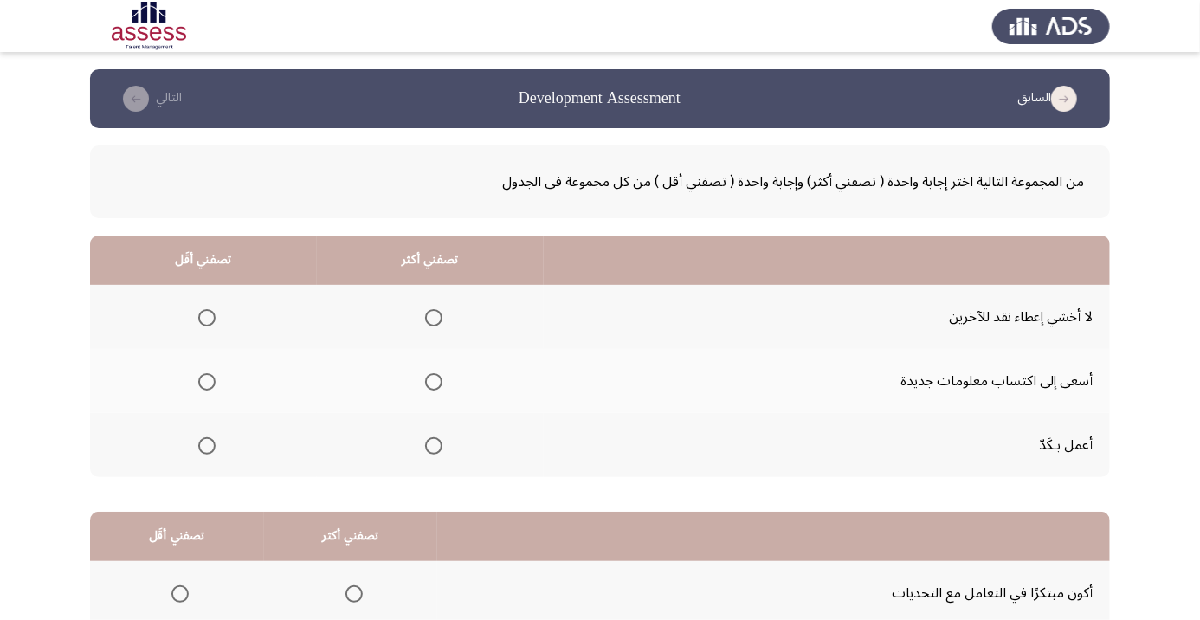
click at [434, 318] on span "Select an option" at bounding box center [434, 318] width 0 height 0
click at [436, 317] on input "Select an option" at bounding box center [433, 317] width 17 height 17
click at [434, 382] on span "Select an option" at bounding box center [434, 382] width 0 height 0
click at [436, 381] on input "Select an option" at bounding box center [433, 381] width 17 height 17
click at [207, 382] on span "Select an option" at bounding box center [207, 382] width 0 height 0
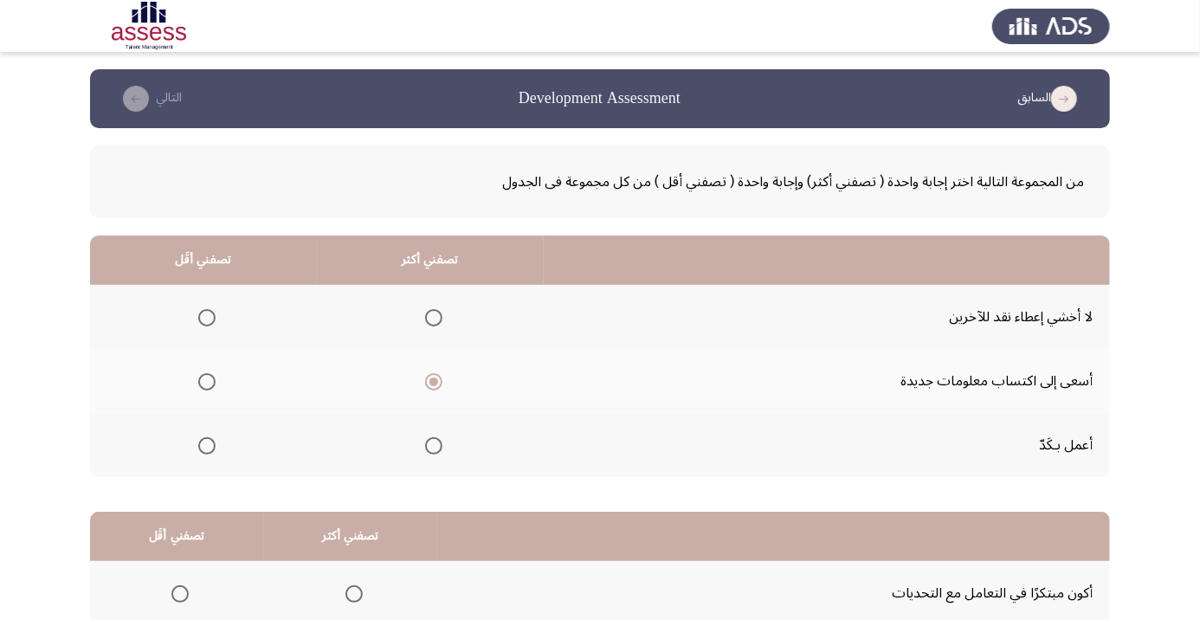
click at [207, 381] on input "Select an option" at bounding box center [206, 381] width 17 height 17
click at [430, 447] on span "Select an option" at bounding box center [433, 445] width 17 height 17
click at [430, 447] on input "Select an option" at bounding box center [433, 445] width 17 height 17
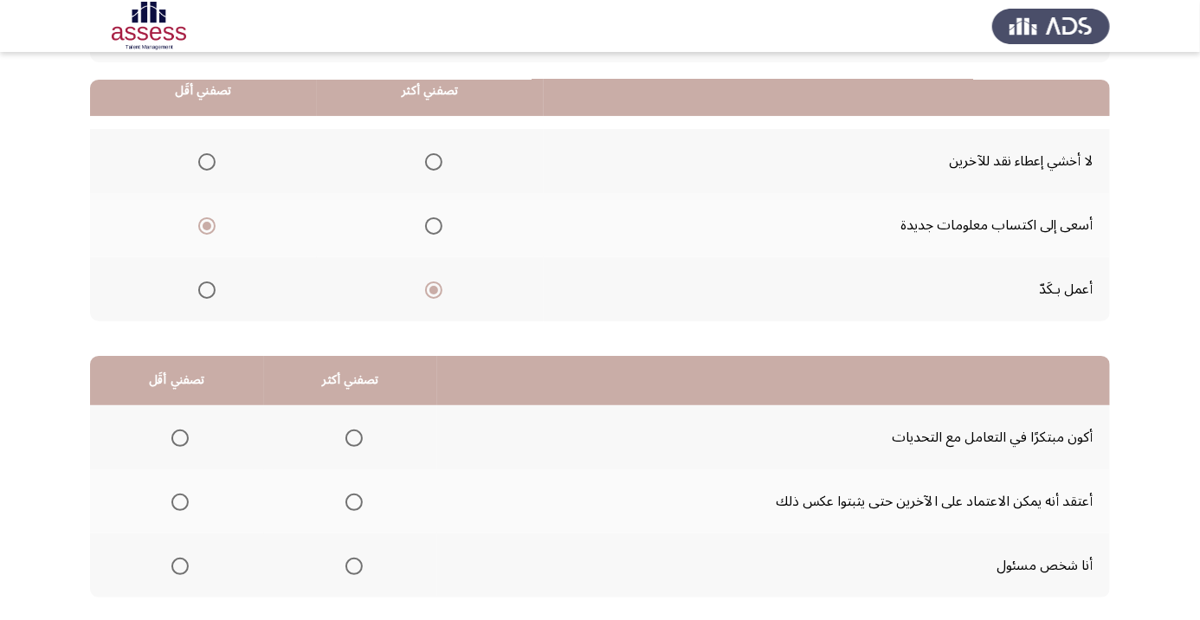
scroll to position [170, 0]
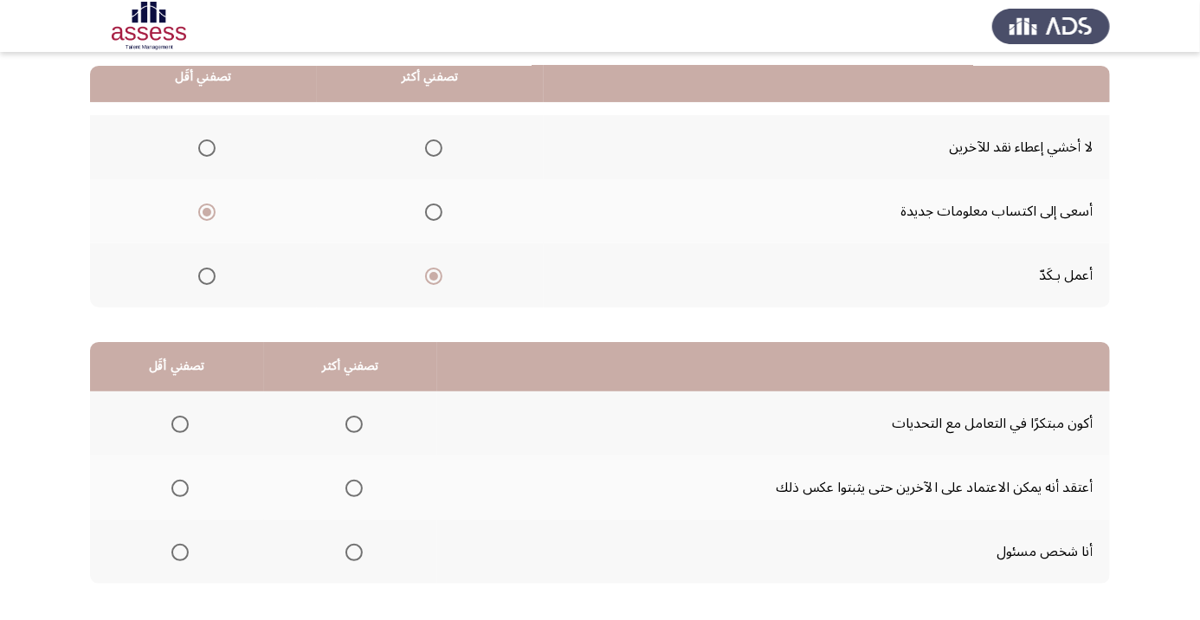
click at [434, 212] on span "Select an option" at bounding box center [434, 212] width 0 height 0
click at [436, 210] on input "Select an option" at bounding box center [433, 212] width 17 height 17
click at [340, 430] on label "Select an option" at bounding box center [351, 424] width 24 height 17
click at [346, 430] on input "Select an option" at bounding box center [354, 424] width 17 height 17
click at [377, 533] on th at bounding box center [351, 552] width 174 height 64
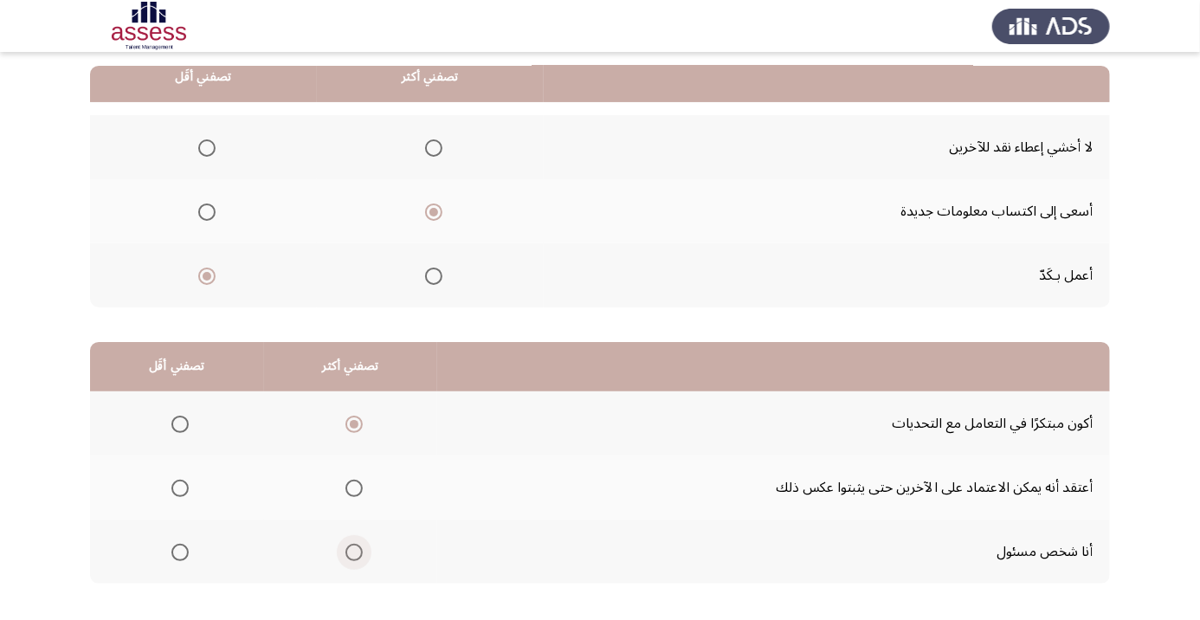
click at [354, 553] on span "Select an option" at bounding box center [354, 553] width 0 height 0
click at [353, 550] on input "Select an option" at bounding box center [354, 552] width 17 height 17
click at [180, 488] on span "Select an option" at bounding box center [180, 488] width 0 height 0
click at [180, 486] on input "Select an option" at bounding box center [179, 488] width 17 height 17
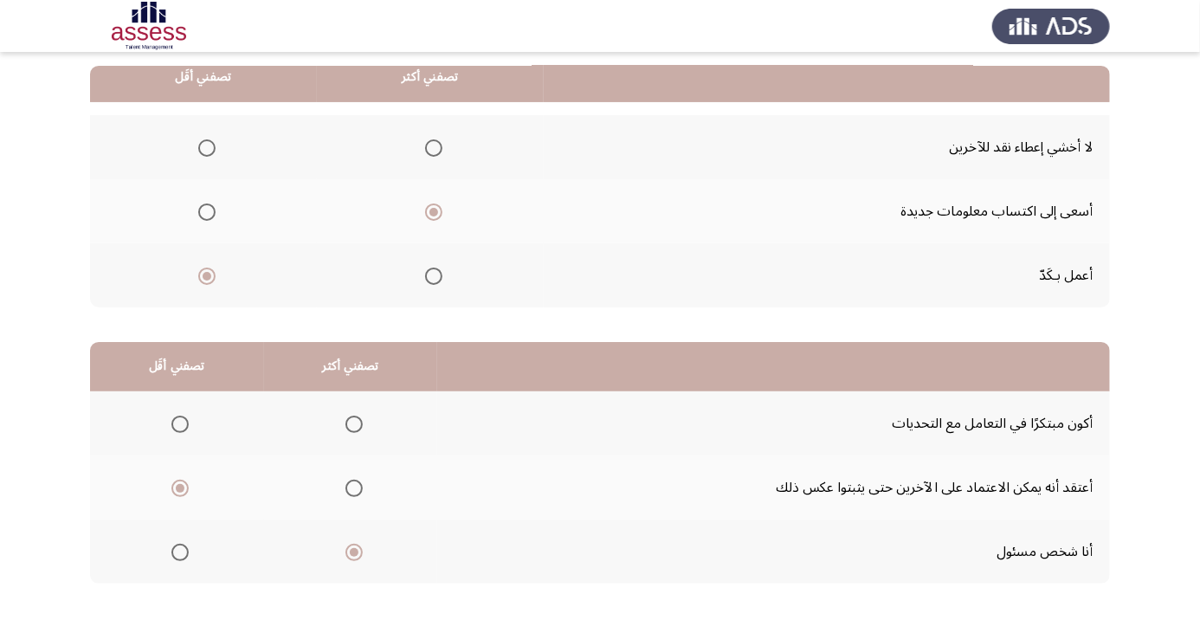
scroll to position [0, 0]
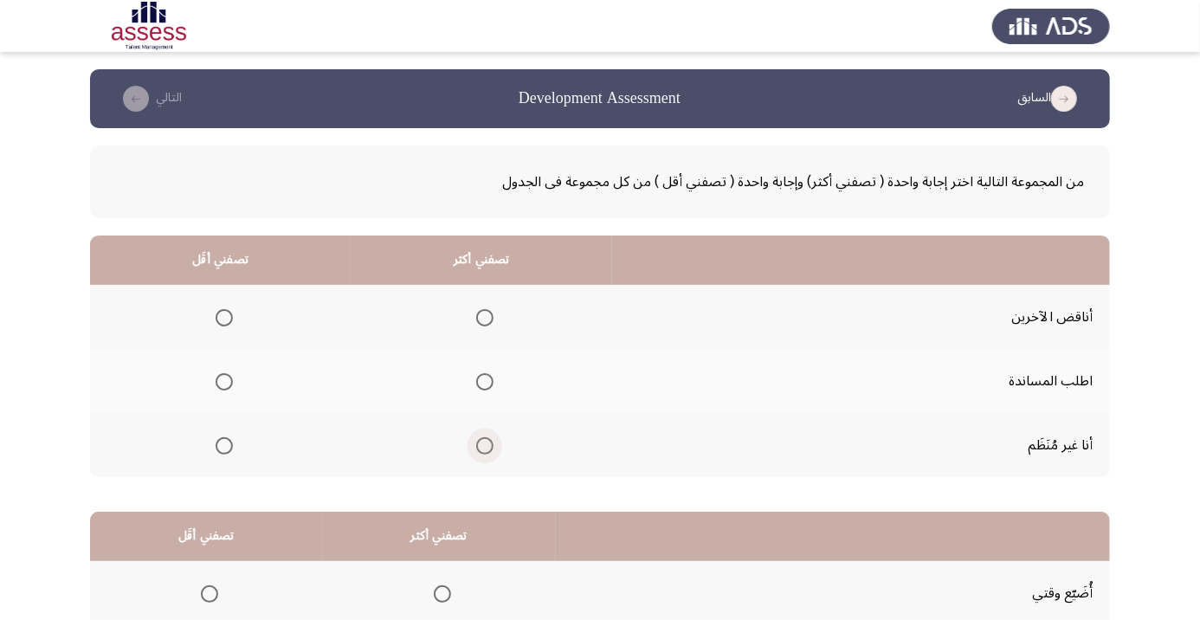
click at [492, 440] on span "Select an option" at bounding box center [484, 445] width 17 height 17
click at [492, 440] on input "Select an option" at bounding box center [484, 445] width 17 height 17
click at [225, 374] on span "Select an option" at bounding box center [224, 381] width 17 height 17
click at [225, 374] on input "Select an option" at bounding box center [224, 381] width 17 height 17
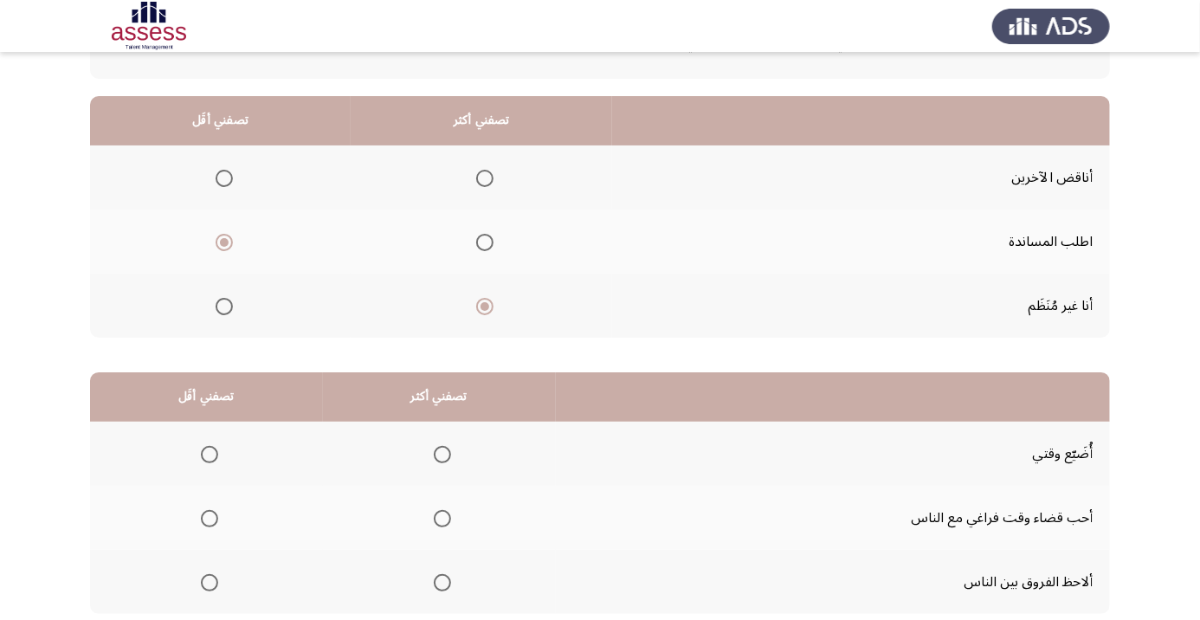
scroll to position [170, 0]
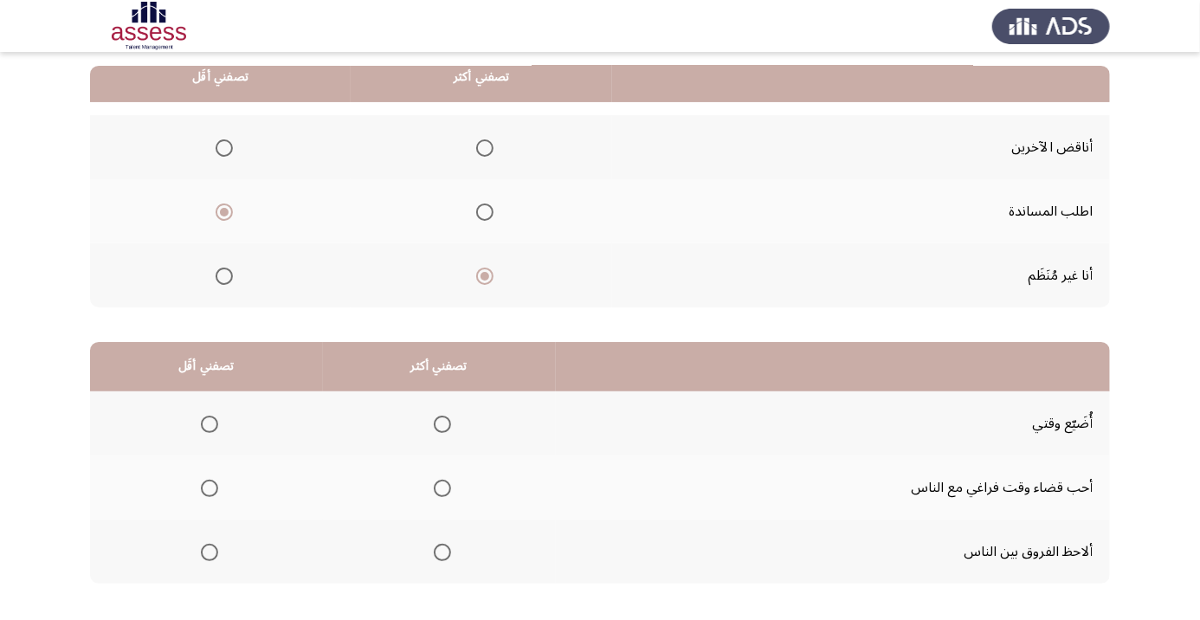
click at [446, 494] on span "Select an option" at bounding box center [442, 488] width 17 height 17
click at [446, 494] on input "Select an option" at bounding box center [442, 488] width 17 height 17
click at [210, 423] on span "Select an option" at bounding box center [209, 424] width 17 height 17
click at [210, 423] on input "Select an option" at bounding box center [209, 424] width 17 height 17
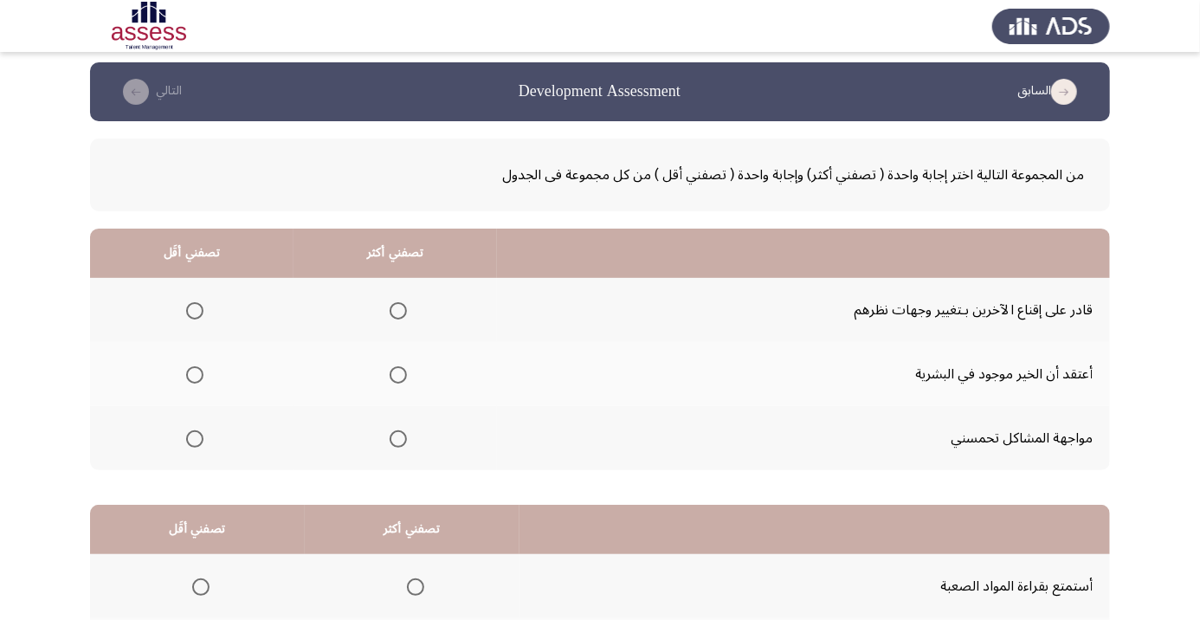
scroll to position [5, 0]
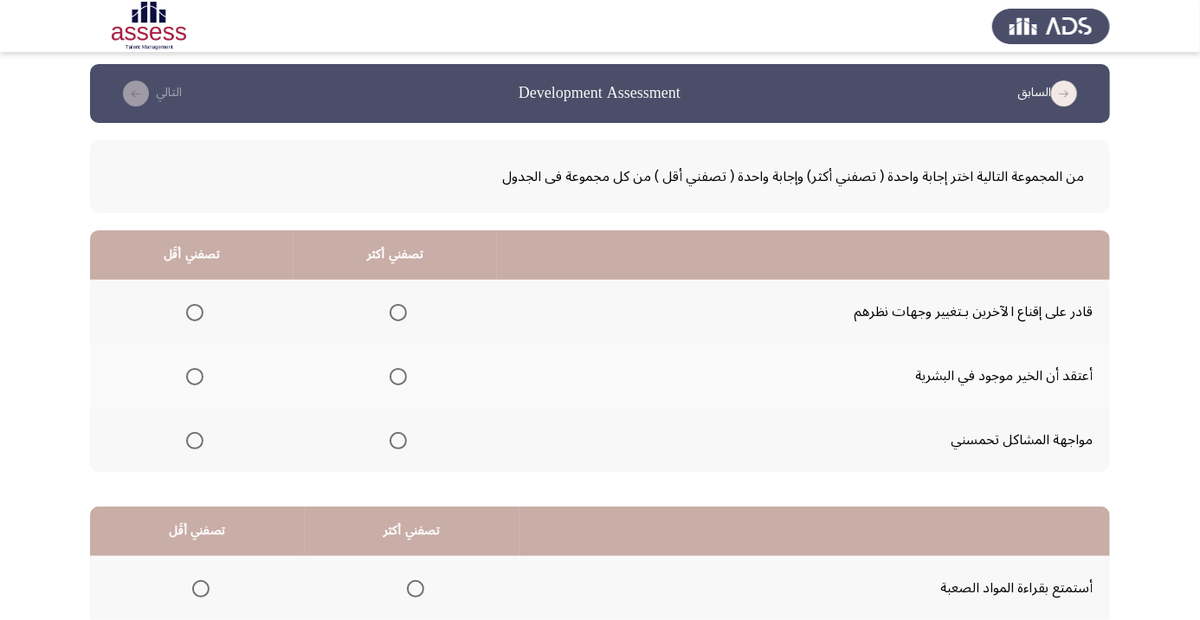
click at [307, 319] on th at bounding box center [396, 312] width 204 height 64
click at [398, 377] on span "Select an option" at bounding box center [398, 377] width 0 height 0
click at [398, 375] on input "Select an option" at bounding box center [398, 376] width 17 height 17
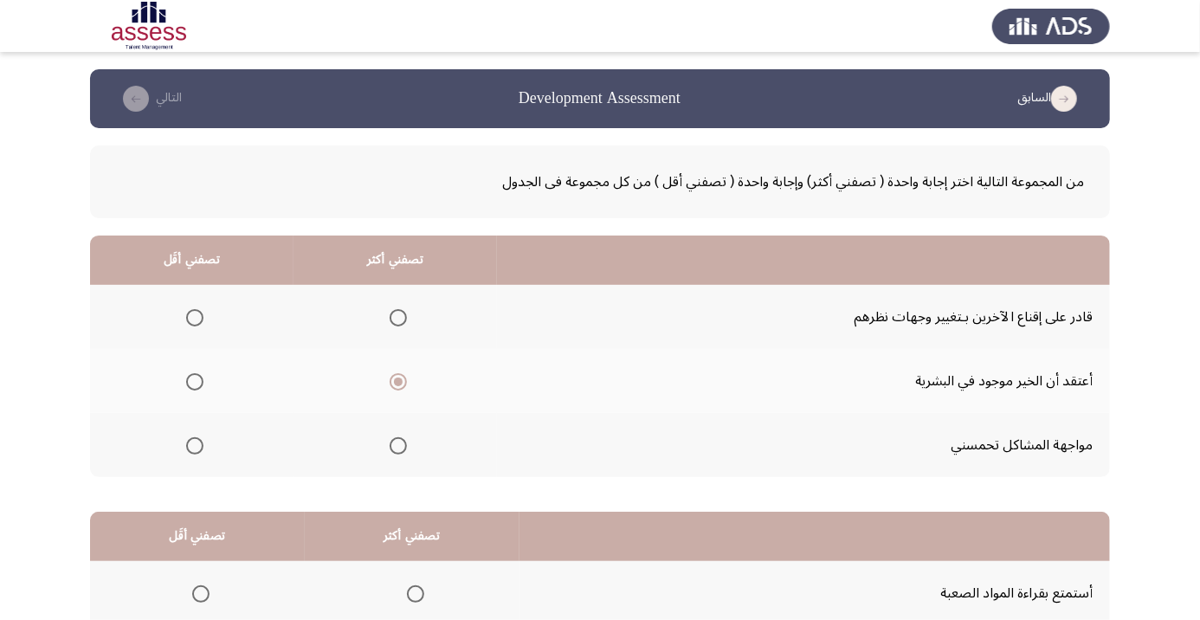
click at [398, 446] on span "Select an option" at bounding box center [398, 446] width 0 height 0
click at [398, 444] on input "Select an option" at bounding box center [398, 445] width 17 height 17
click at [195, 382] on span "Select an option" at bounding box center [195, 382] width 0 height 0
click at [194, 381] on input "Select an option" at bounding box center [194, 381] width 17 height 17
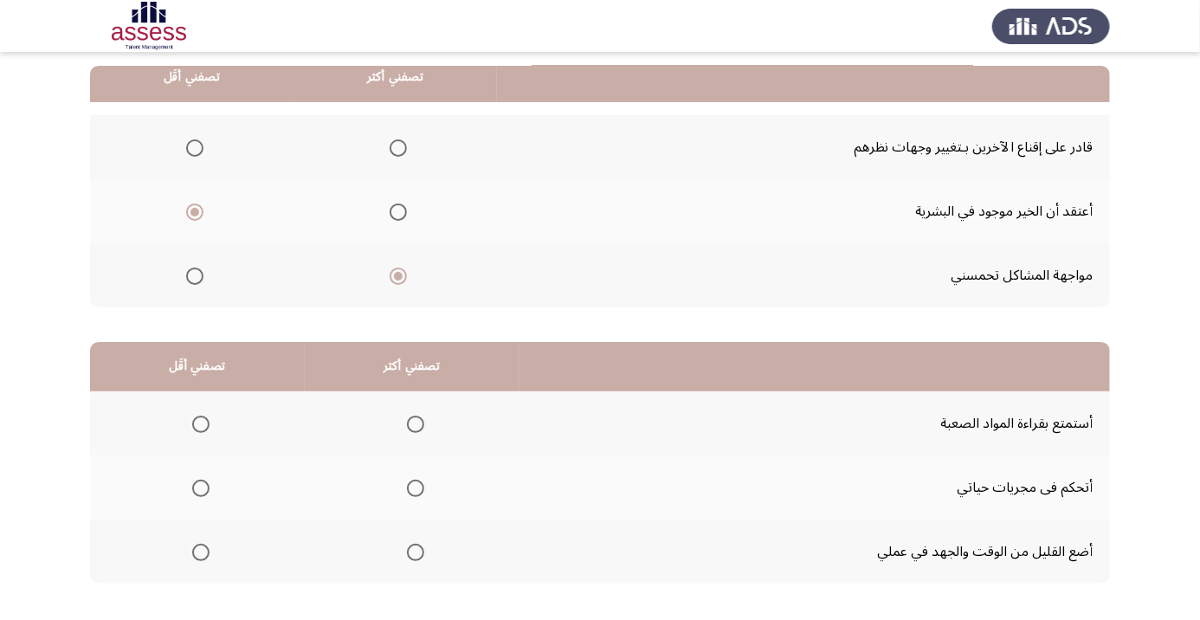
click at [196, 549] on span "Select an option" at bounding box center [200, 552] width 17 height 17
click at [196, 549] on input "Select an option" at bounding box center [200, 552] width 17 height 17
click at [440, 392] on th at bounding box center [412, 423] width 215 height 64
click at [416, 402] on th at bounding box center [412, 423] width 215 height 64
click at [417, 417] on span "Select an option" at bounding box center [415, 424] width 17 height 17
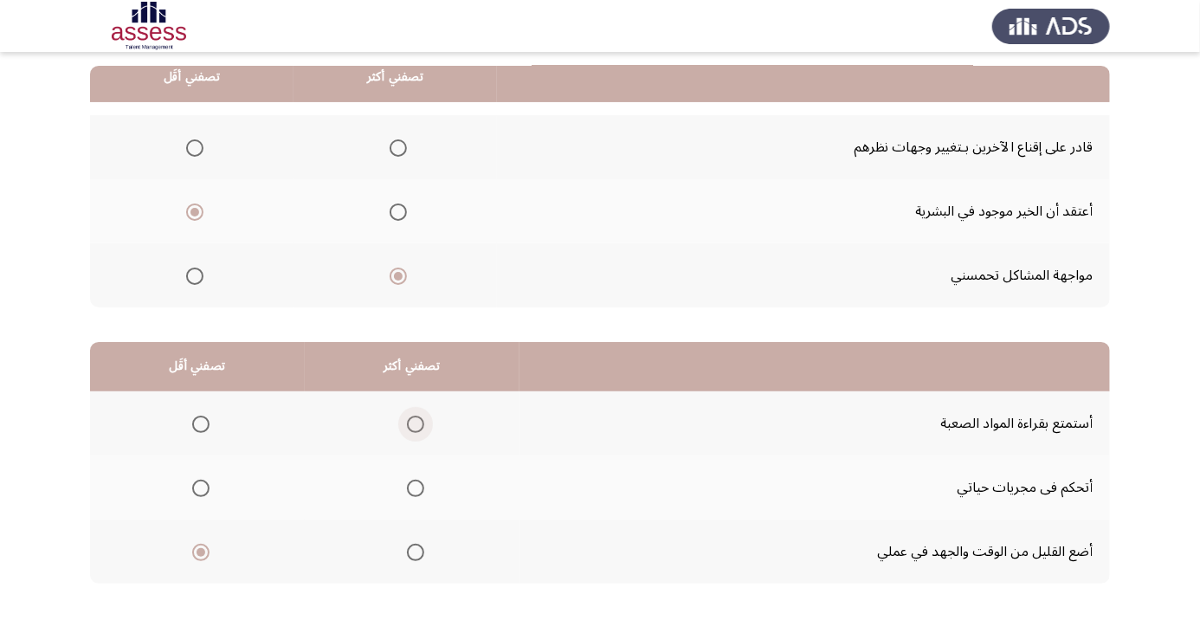
click at [417, 417] on input "Select an option" at bounding box center [415, 424] width 17 height 17
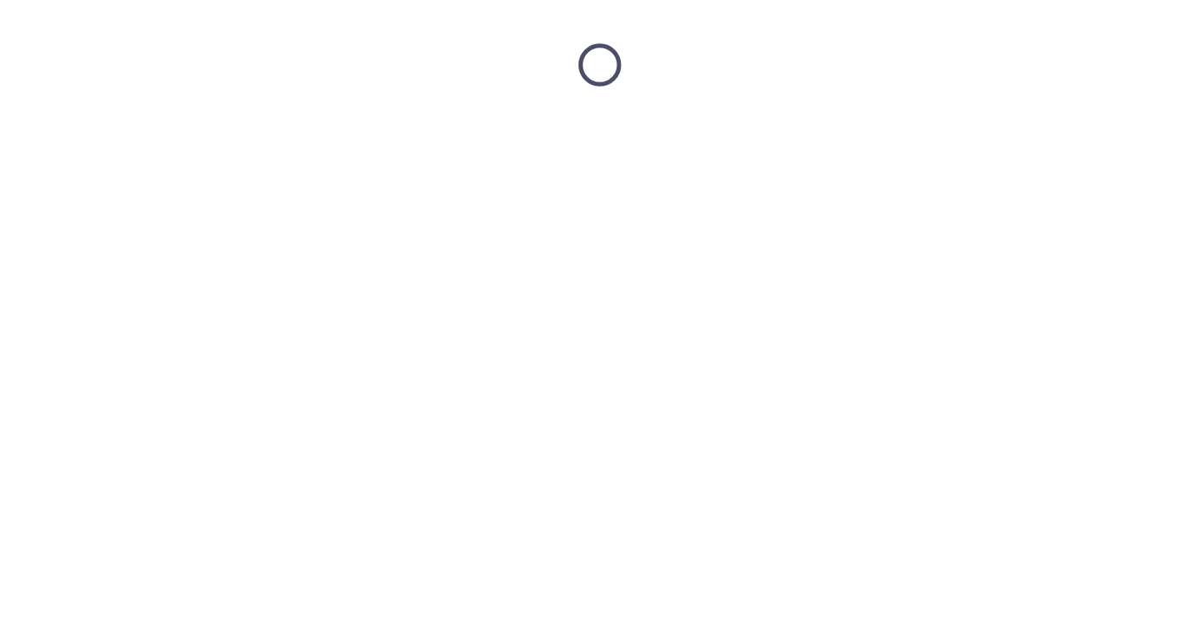
scroll to position [0, 0]
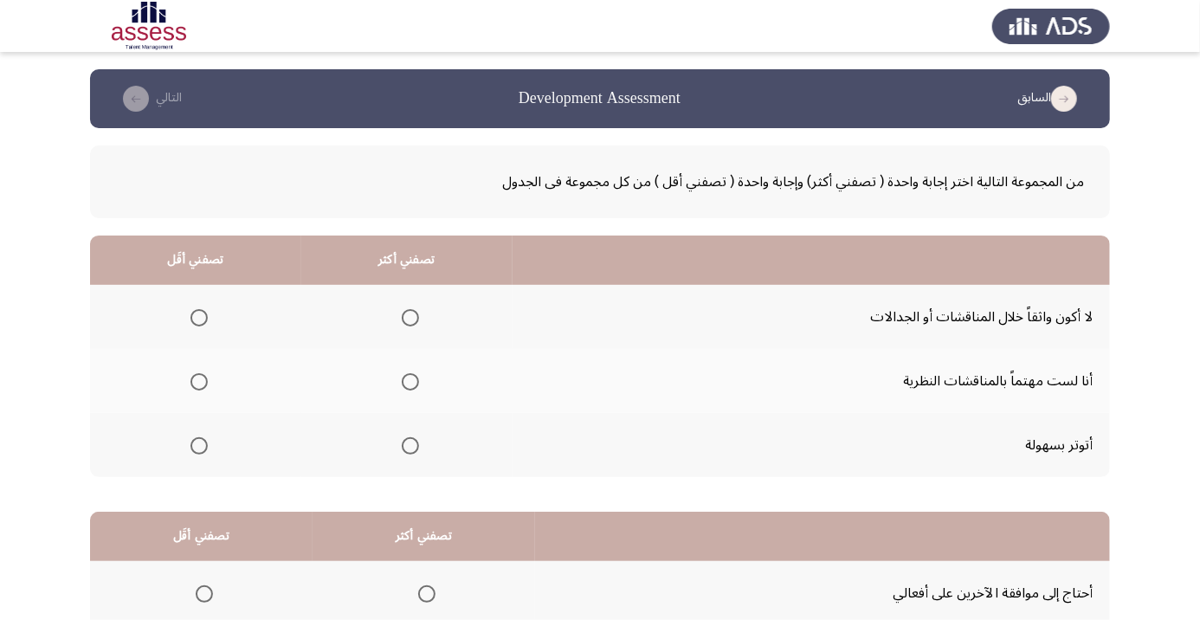
click at [184, 312] on label "Select an option" at bounding box center [196, 317] width 24 height 17
click at [191, 312] on input "Select an option" at bounding box center [199, 317] width 17 height 17
click at [411, 318] on span "Select an option" at bounding box center [411, 318] width 0 height 0
click at [410, 317] on input "Select an option" at bounding box center [410, 317] width 17 height 17
click at [200, 360] on th at bounding box center [195, 381] width 211 height 64
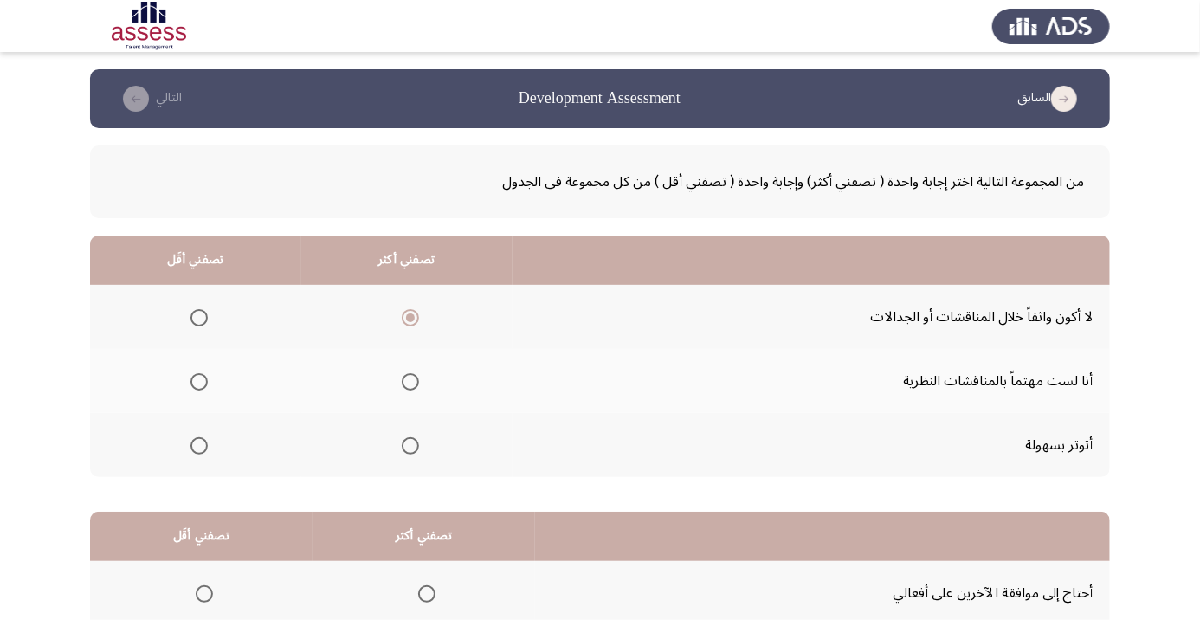
click at [204, 385] on span "Select an option" at bounding box center [199, 381] width 17 height 17
click at [204, 385] on input "Select an option" at bounding box center [199, 381] width 17 height 17
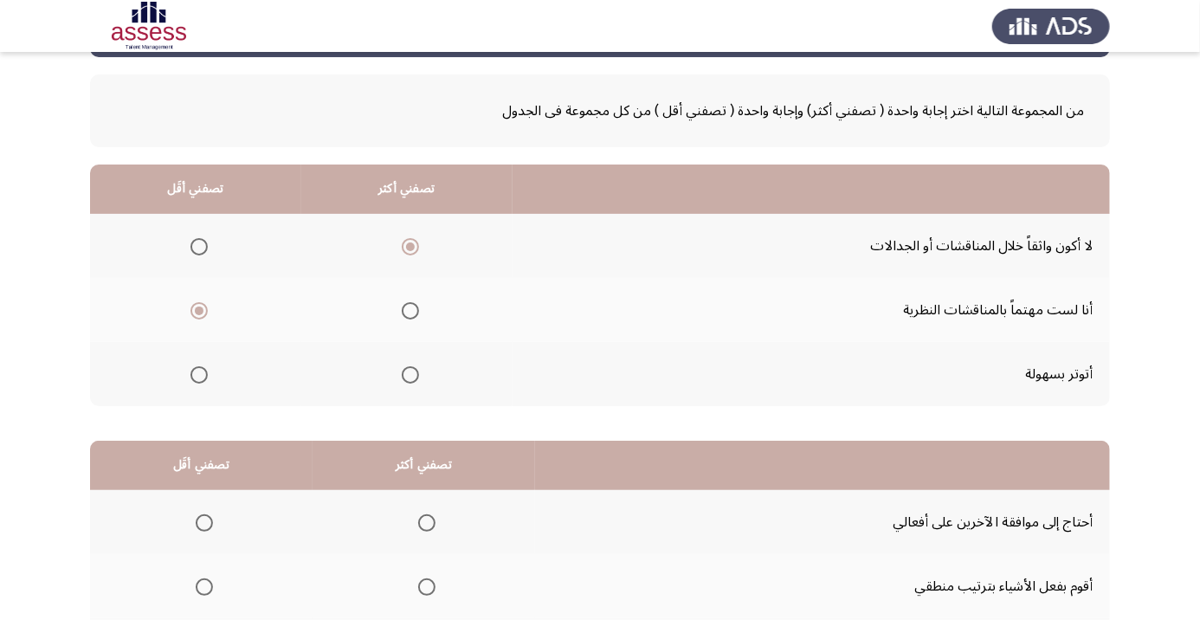
scroll to position [170, 0]
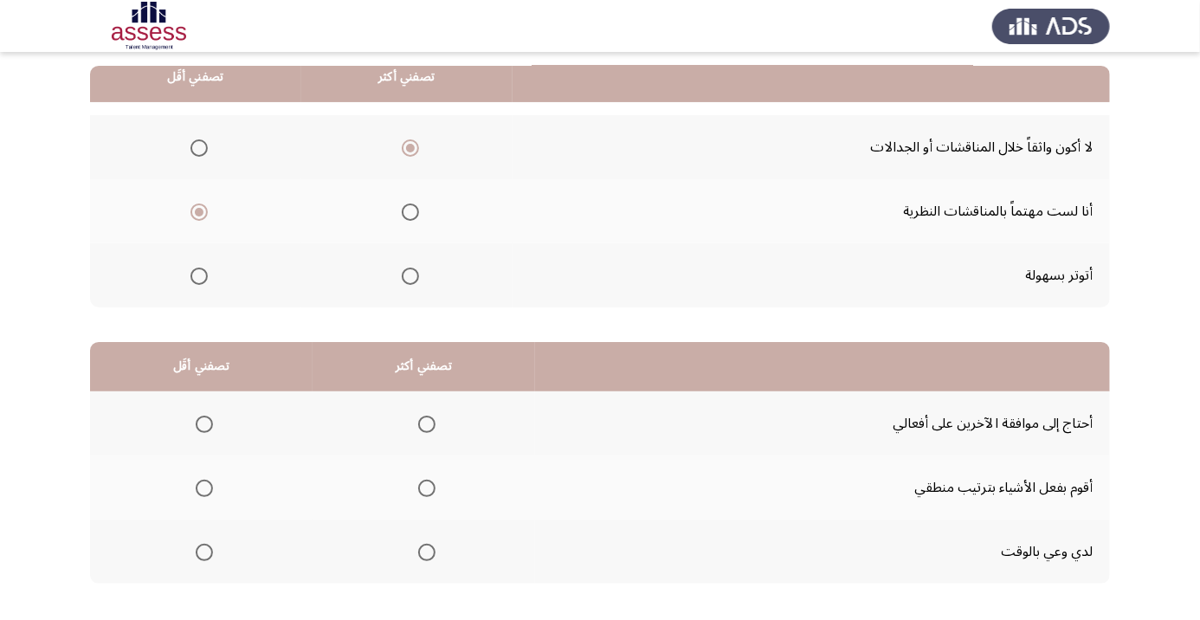
click at [204, 553] on span "Select an option" at bounding box center [204, 553] width 0 height 0
click at [204, 550] on input "Select an option" at bounding box center [204, 552] width 17 height 17
click at [204, 424] on span "Select an option" at bounding box center [204, 424] width 0 height 0
click at [204, 423] on input "Select an option" at bounding box center [204, 424] width 17 height 17
click at [427, 488] on span "Select an option" at bounding box center [427, 488] width 0 height 0
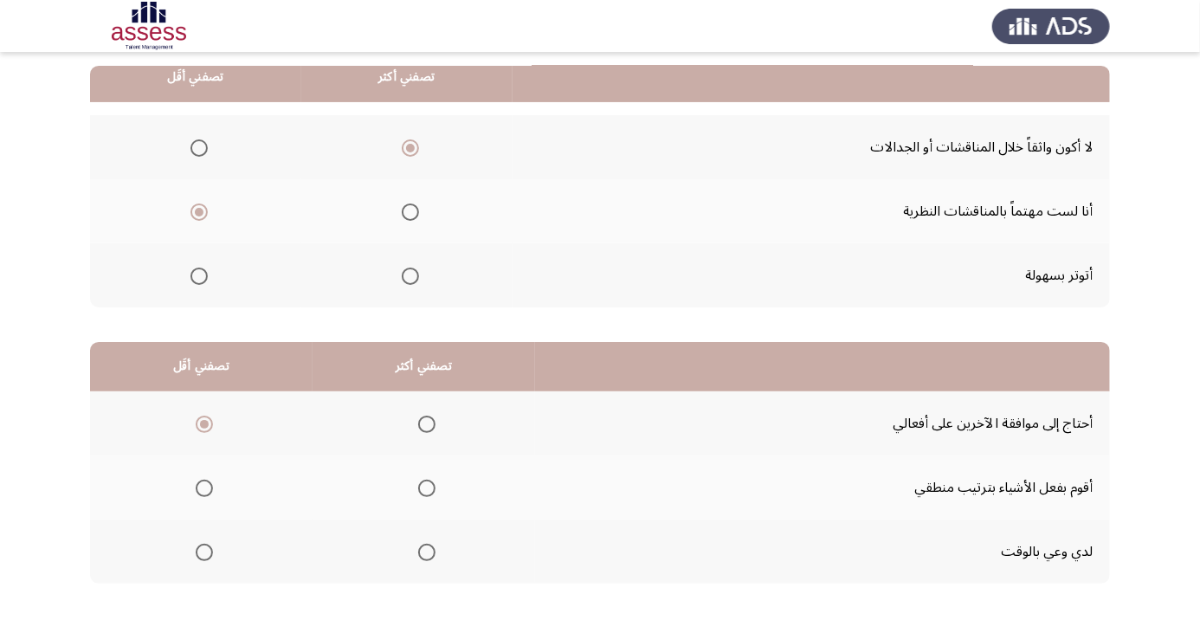
click at [429, 486] on input "Select an option" at bounding box center [426, 488] width 17 height 17
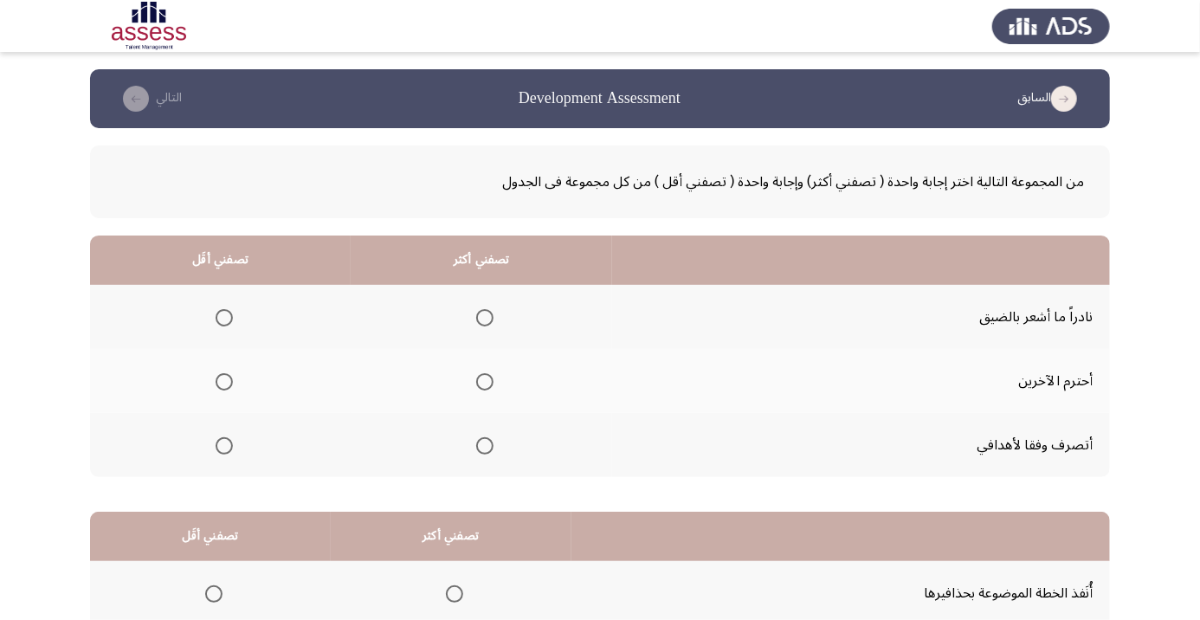
click at [502, 435] on th at bounding box center [482, 445] width 262 height 64
click at [485, 446] on span "Select an option" at bounding box center [485, 446] width 0 height 0
click at [485, 444] on input "Select an option" at bounding box center [484, 445] width 17 height 17
click at [224, 318] on span "Select an option" at bounding box center [224, 318] width 0 height 0
click at [223, 317] on input "Select an option" at bounding box center [224, 317] width 17 height 17
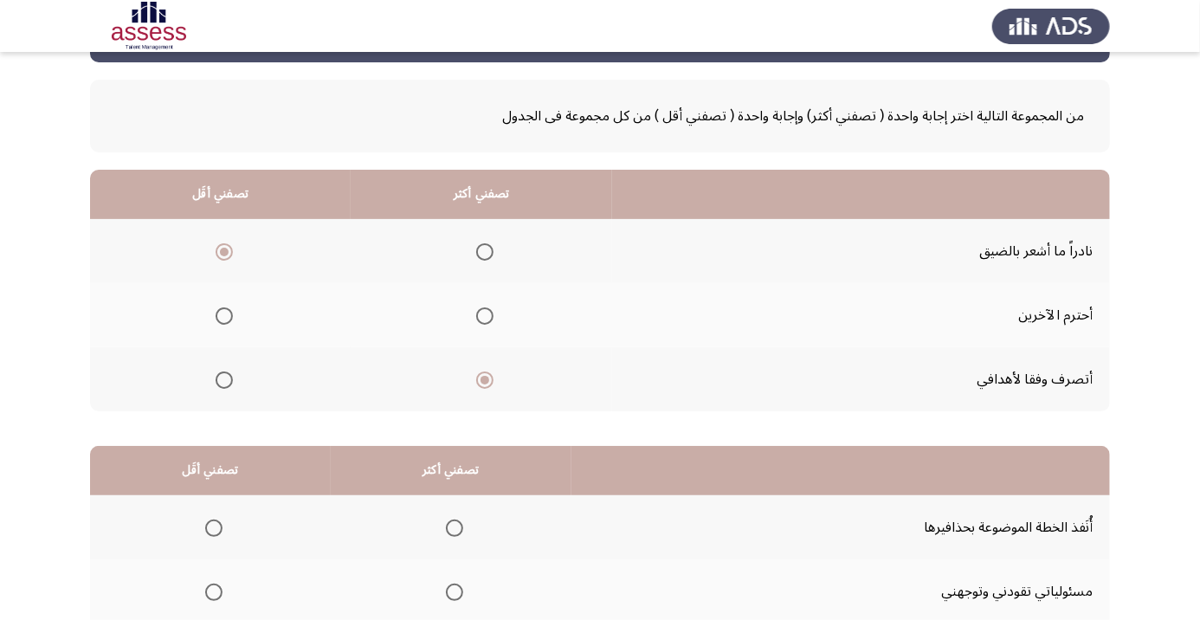
scroll to position [170, 0]
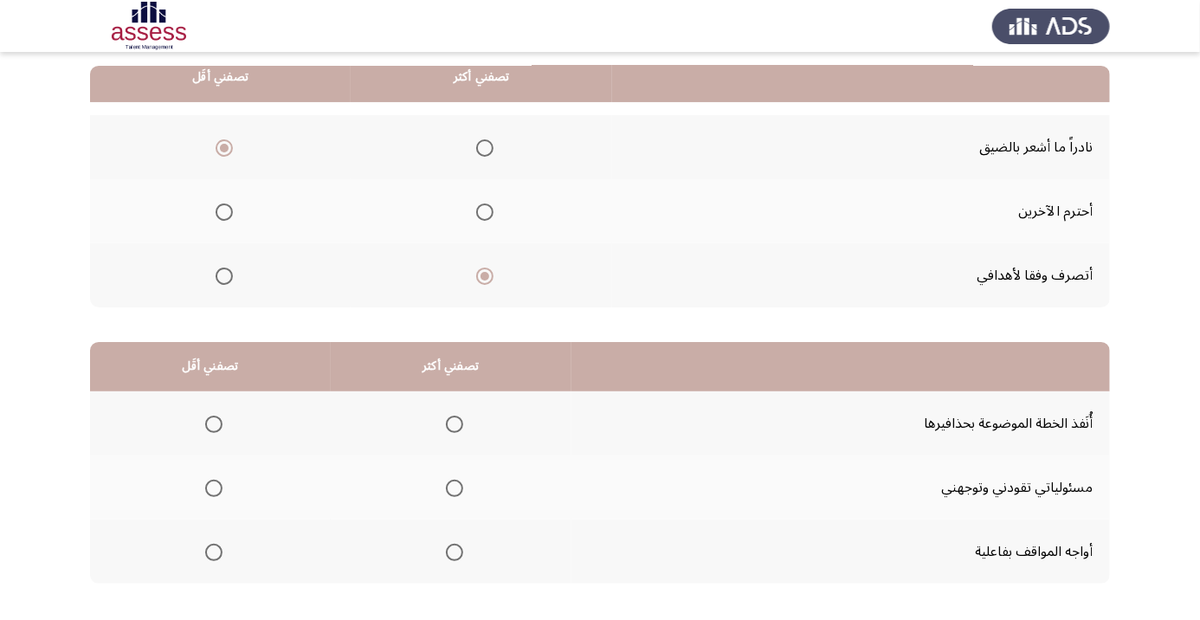
click at [452, 486] on span "Select an option" at bounding box center [454, 488] width 17 height 17
click at [452, 486] on input "Select an option" at bounding box center [454, 488] width 17 height 17
click at [208, 430] on span "Select an option" at bounding box center [213, 424] width 17 height 17
click at [208, 430] on input "Select an option" at bounding box center [213, 424] width 17 height 17
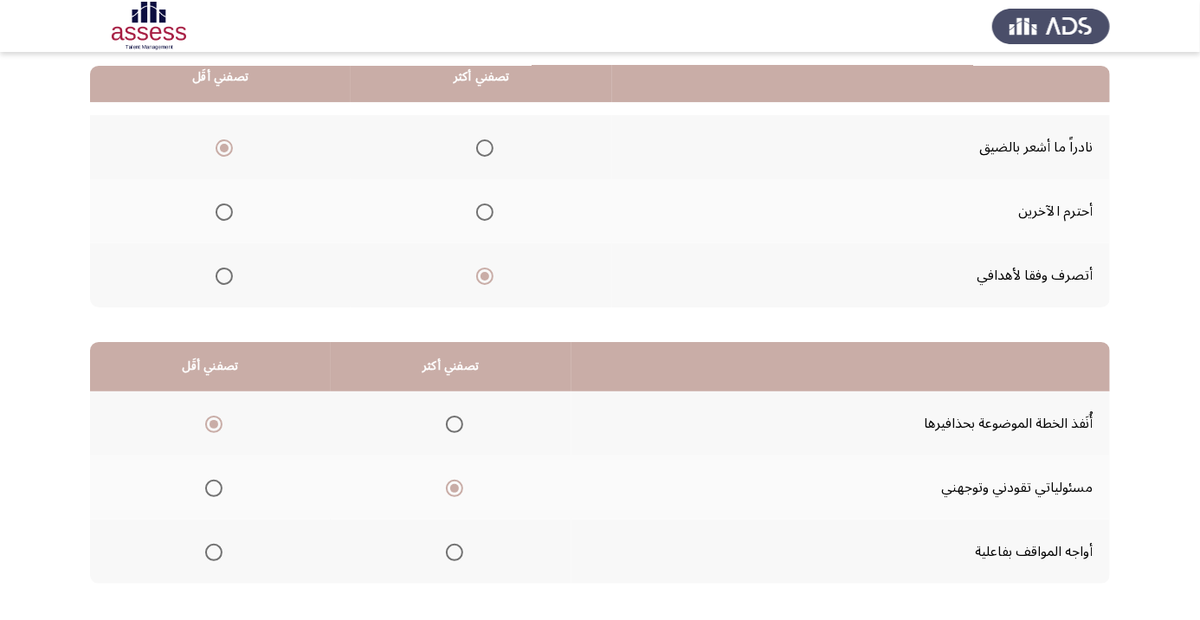
scroll to position [0, 0]
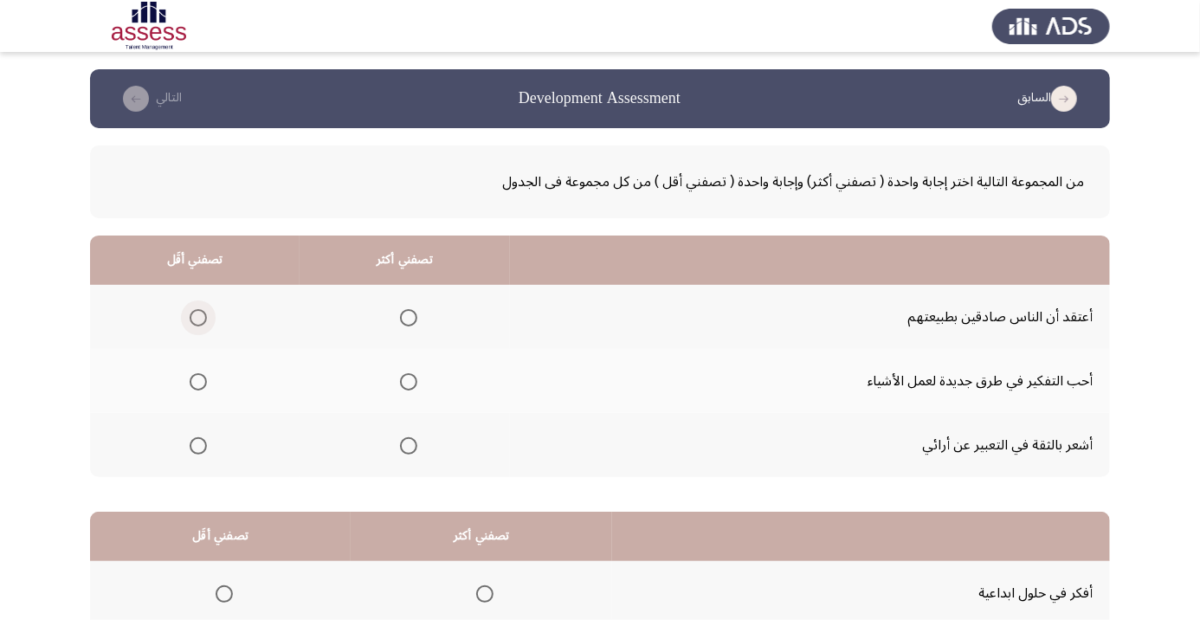
click at [203, 314] on span "Select an option" at bounding box center [198, 317] width 17 height 17
click at [203, 314] on input "Select an option" at bounding box center [198, 317] width 17 height 17
click at [408, 446] on span "Select an option" at bounding box center [408, 446] width 0 height 0
click at [408, 444] on input "Select an option" at bounding box center [408, 445] width 17 height 17
click at [485, 594] on span "Select an option" at bounding box center [485, 594] width 0 height 0
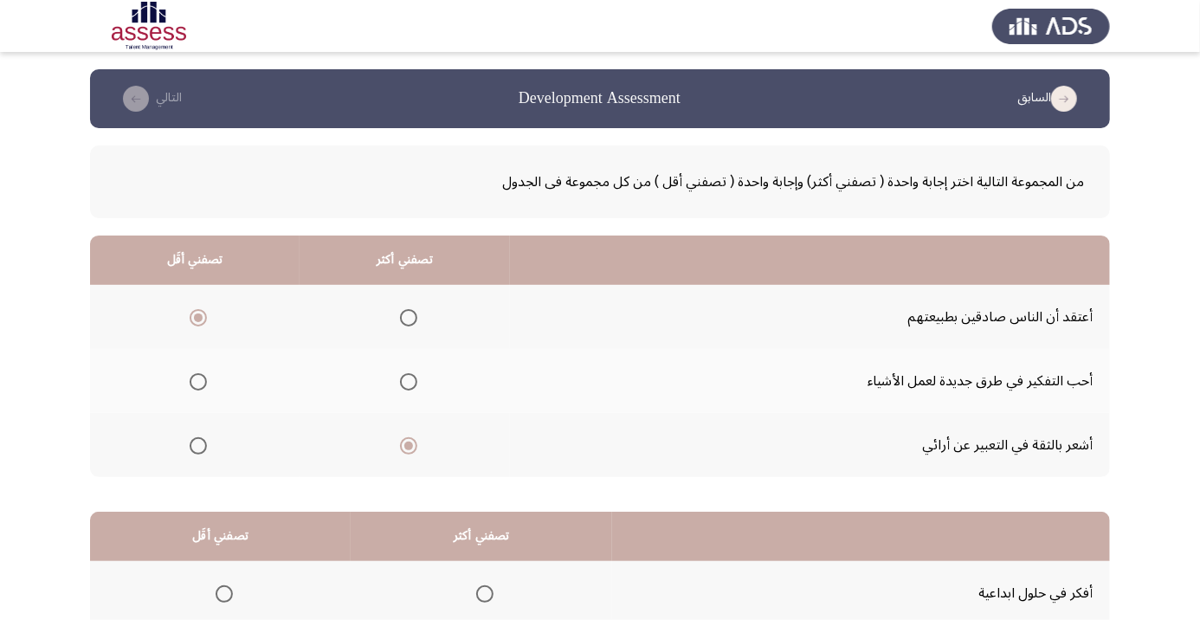
click at [485, 592] on input "Select an option" at bounding box center [484, 593] width 17 height 17
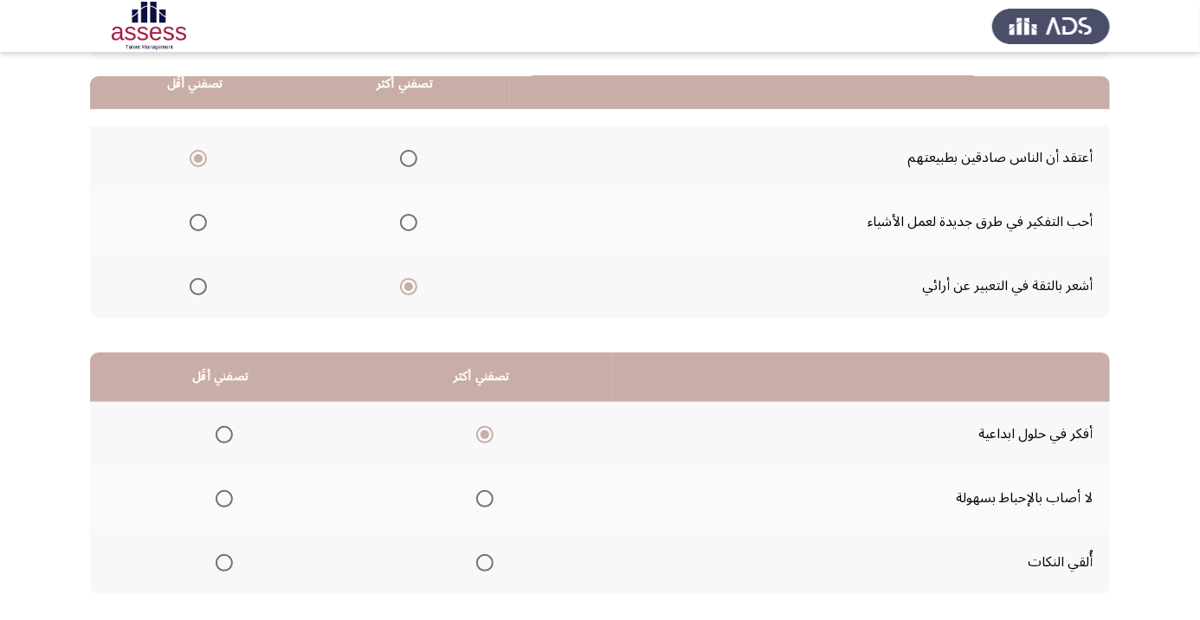
scroll to position [170, 0]
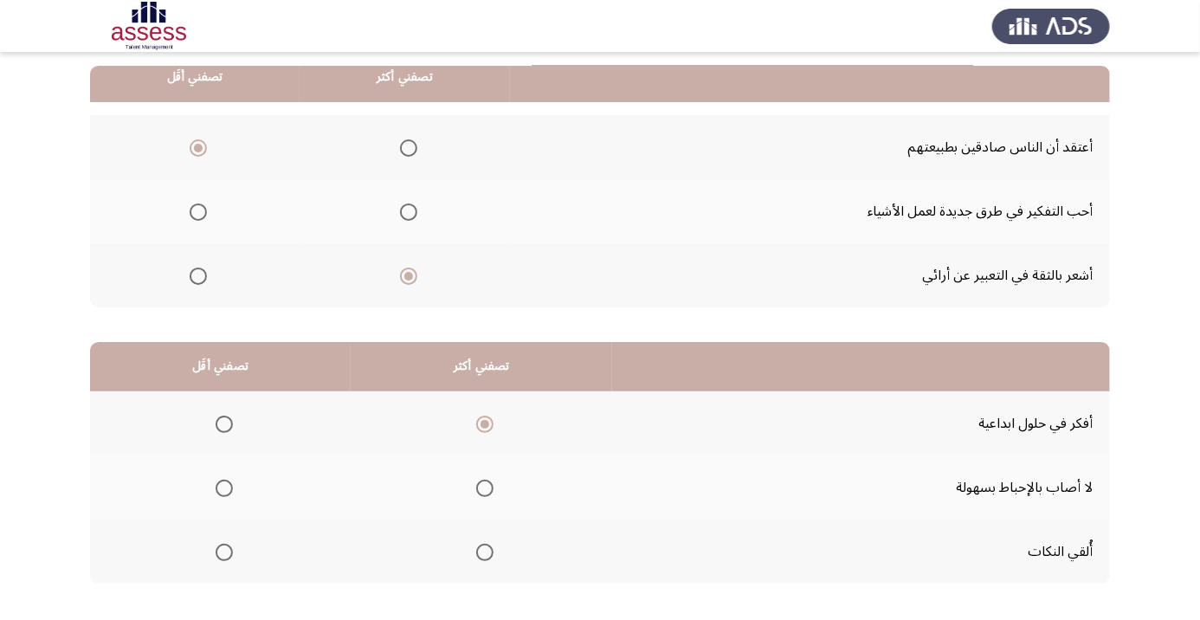
click at [227, 557] on span "Select an option" at bounding box center [224, 552] width 17 height 17
click at [227, 557] on input "Select an option" at bounding box center [224, 552] width 17 height 17
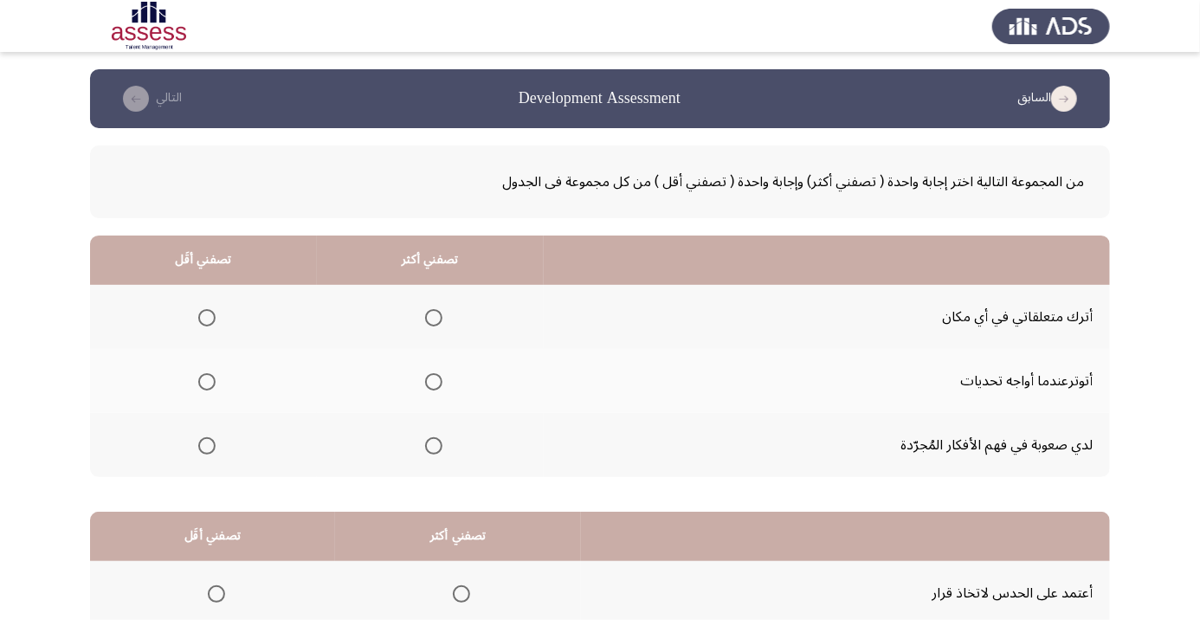
click at [436, 400] on th at bounding box center [430, 381] width 227 height 64
click at [215, 380] on span "Select an option" at bounding box center [206, 381] width 17 height 17
click at [215, 380] on input "Select an option" at bounding box center [206, 381] width 17 height 17
click at [445, 468] on th at bounding box center [430, 445] width 227 height 64
click at [434, 318] on span "Select an option" at bounding box center [434, 318] width 0 height 0
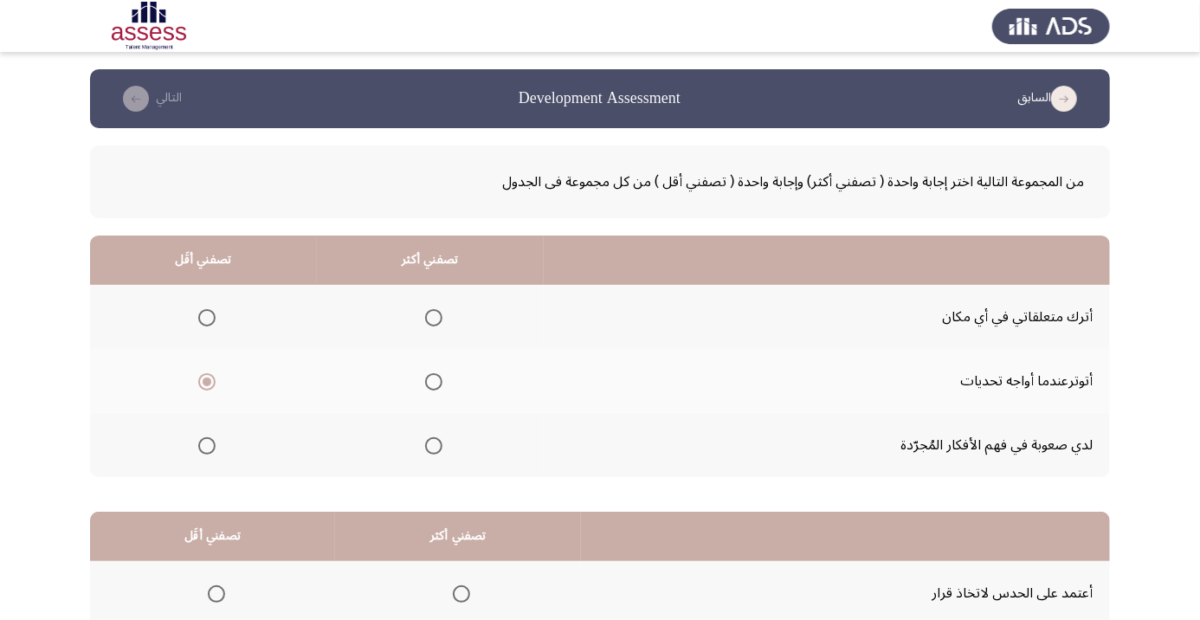
click at [437, 317] on input "Select an option" at bounding box center [433, 317] width 17 height 17
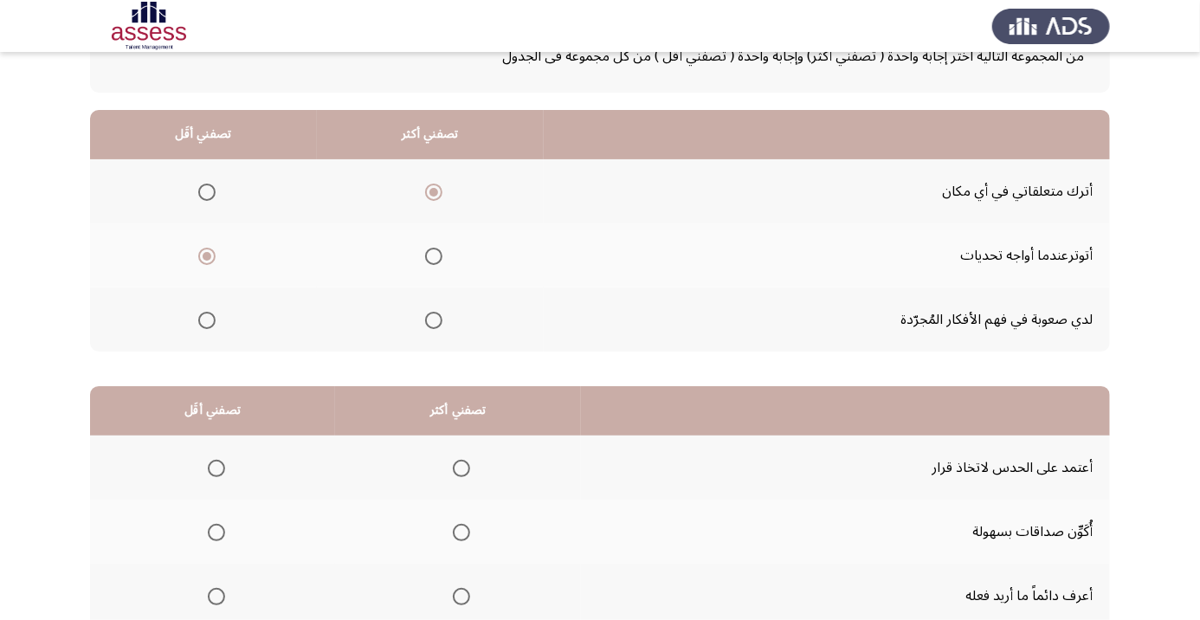
scroll to position [170, 0]
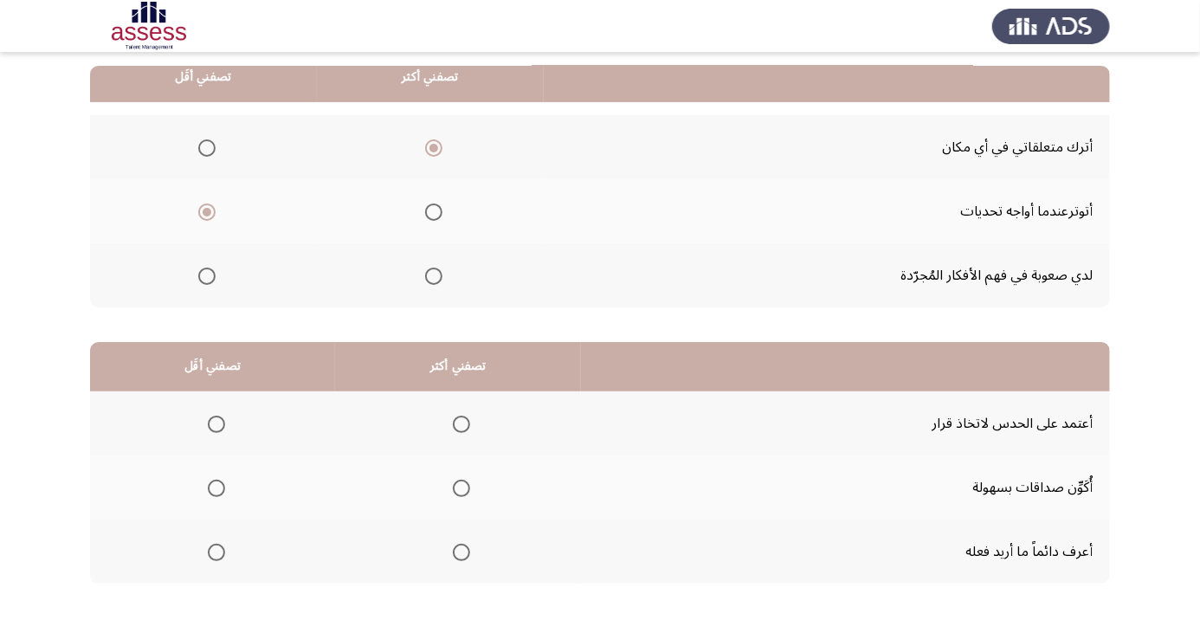
click at [462, 553] on span "Select an option" at bounding box center [462, 553] width 0 height 0
click at [464, 550] on input "Select an option" at bounding box center [461, 552] width 17 height 17
click at [236, 482] on th at bounding box center [212, 488] width 245 height 64
click at [217, 486] on span "Select an option" at bounding box center [216, 488] width 17 height 17
click at [217, 486] on input "Select an option" at bounding box center [216, 488] width 17 height 17
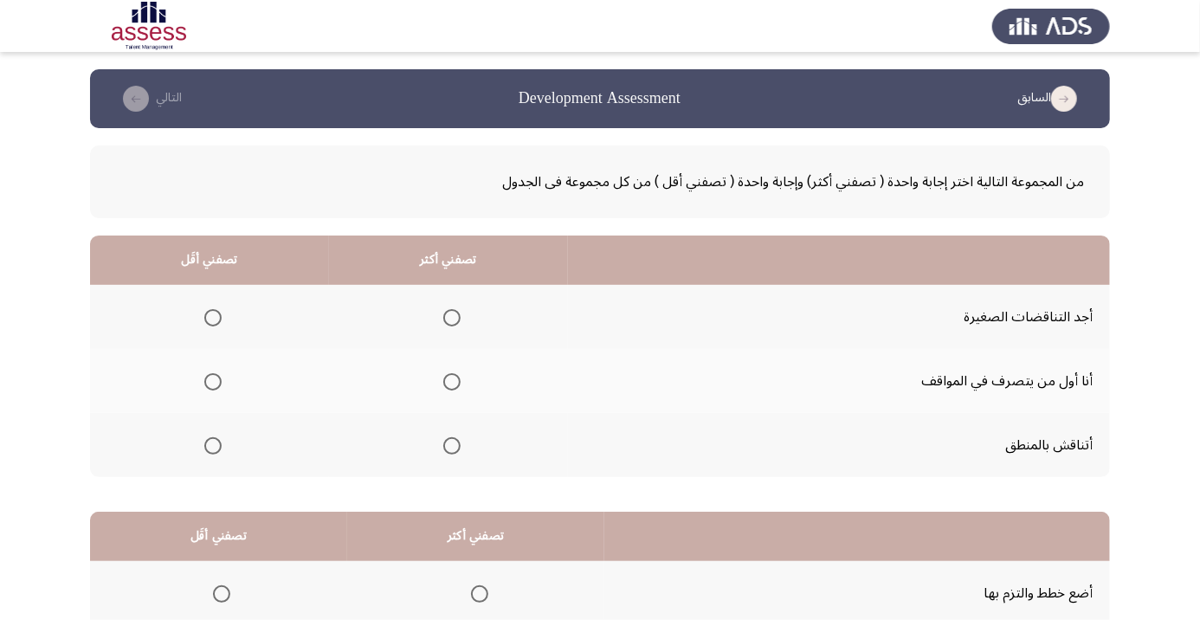
click at [207, 445] on span "Select an option" at bounding box center [212, 445] width 17 height 17
click at [207, 445] on input "Select an option" at bounding box center [212, 445] width 17 height 17
click at [452, 446] on span "Select an option" at bounding box center [452, 446] width 0 height 0
click at [453, 444] on input "Select an option" at bounding box center [451, 445] width 17 height 17
click at [452, 382] on span "Select an option" at bounding box center [452, 382] width 0 height 0
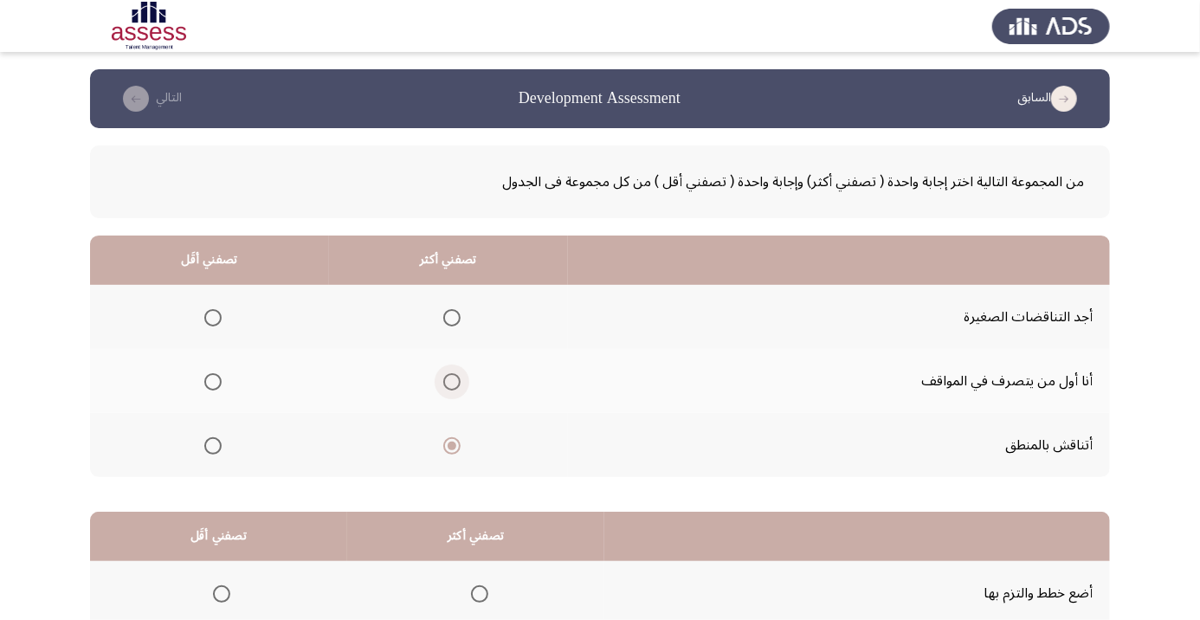
click at [453, 381] on input "Select an option" at bounding box center [451, 381] width 17 height 17
click at [213, 317] on span "Select an option" at bounding box center [212, 317] width 17 height 17
click at [213, 317] on input "Select an option" at bounding box center [212, 317] width 17 height 17
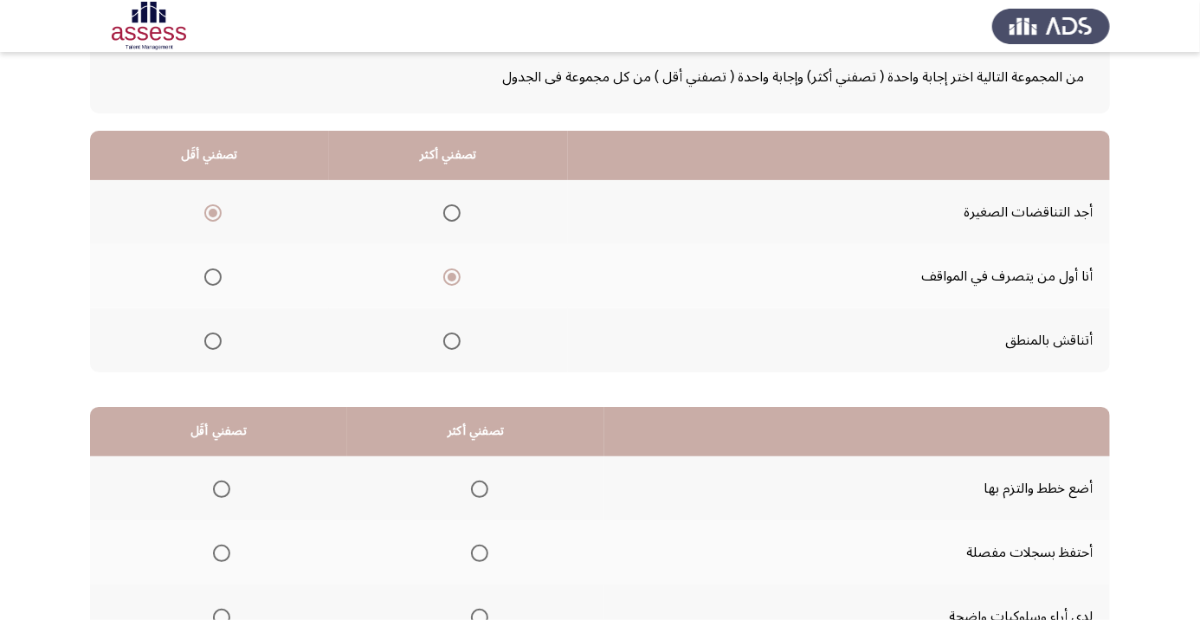
scroll to position [170, 0]
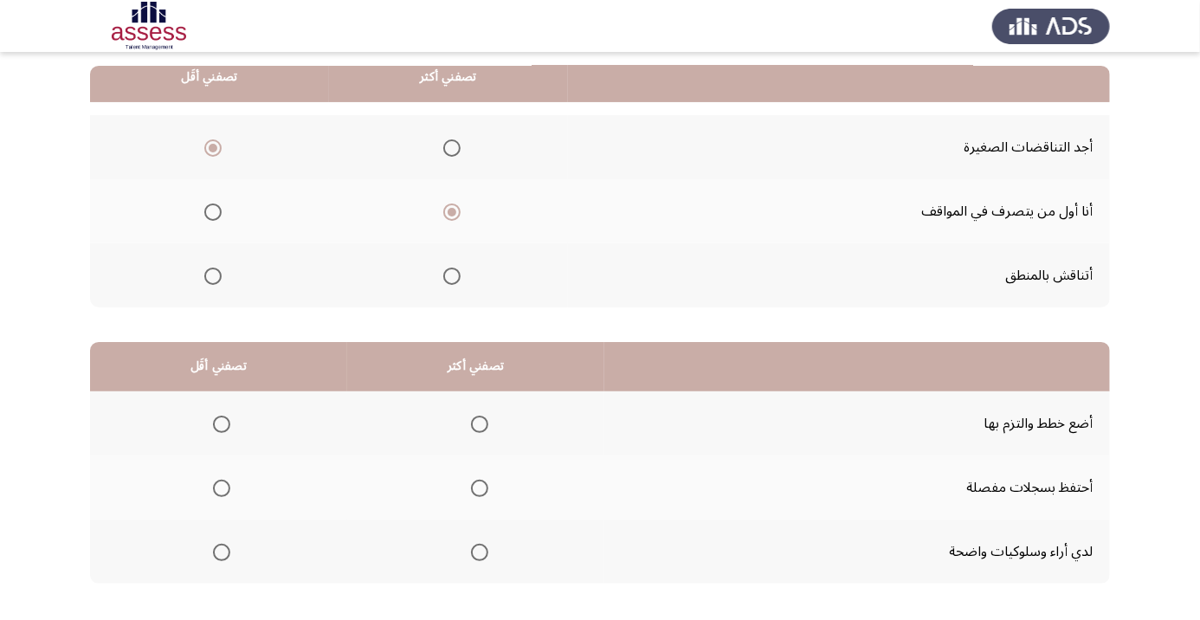
click at [454, 540] on th at bounding box center [475, 552] width 257 height 64
click at [466, 555] on label "Select an option" at bounding box center [476, 552] width 24 height 17
click at [471, 555] on input "Select an option" at bounding box center [479, 552] width 17 height 17
click at [219, 513] on th at bounding box center [218, 488] width 257 height 64
click at [222, 488] on span "Select an option" at bounding box center [222, 488] width 0 height 0
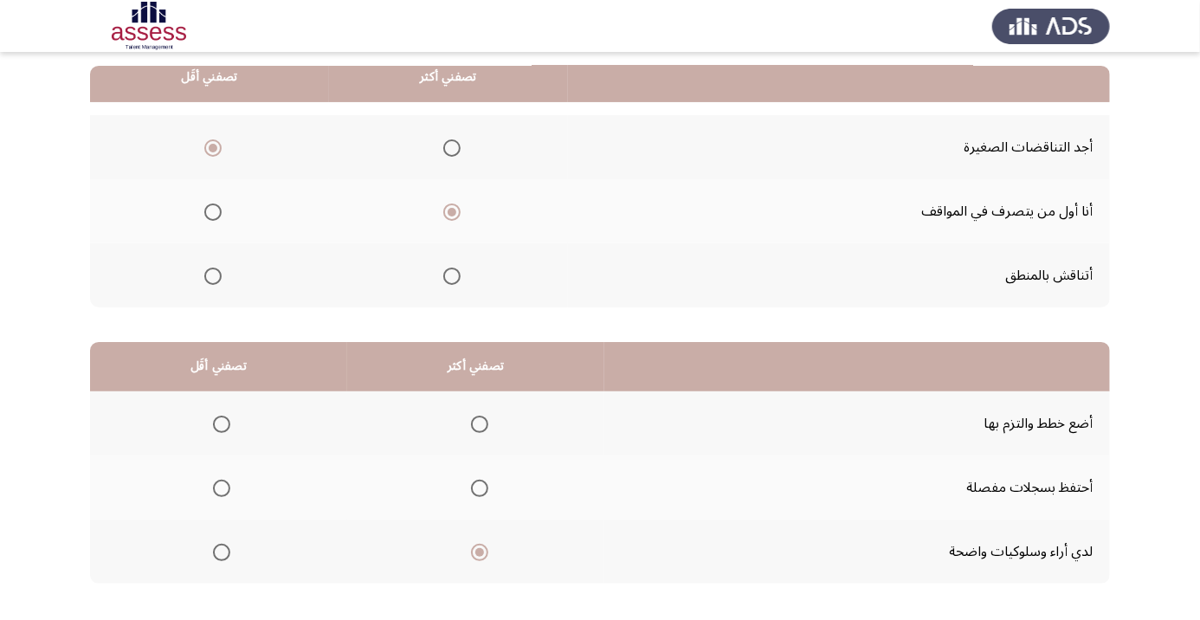
click at [222, 486] on input "Select an option" at bounding box center [221, 488] width 17 height 17
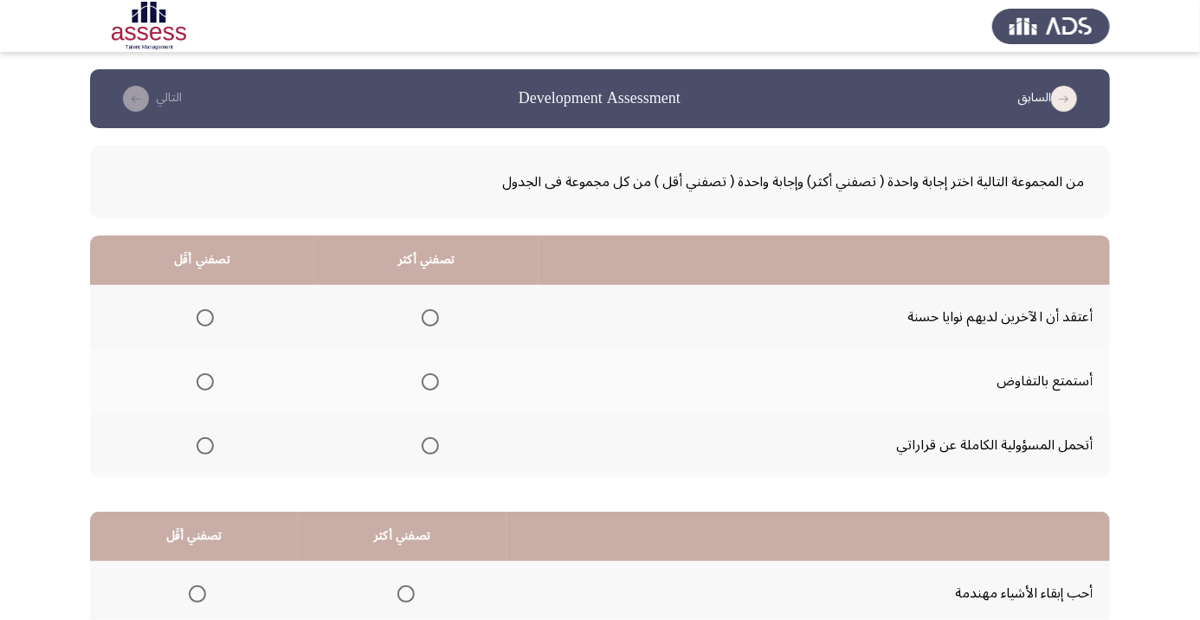
click at [430, 446] on span "Select an option" at bounding box center [430, 446] width 0 height 0
click at [431, 444] on input "Select an option" at bounding box center [430, 445] width 17 height 17
click at [205, 381] on span "Select an option" at bounding box center [205, 381] width 17 height 17
click at [205, 381] on input "Select an option" at bounding box center [205, 381] width 17 height 17
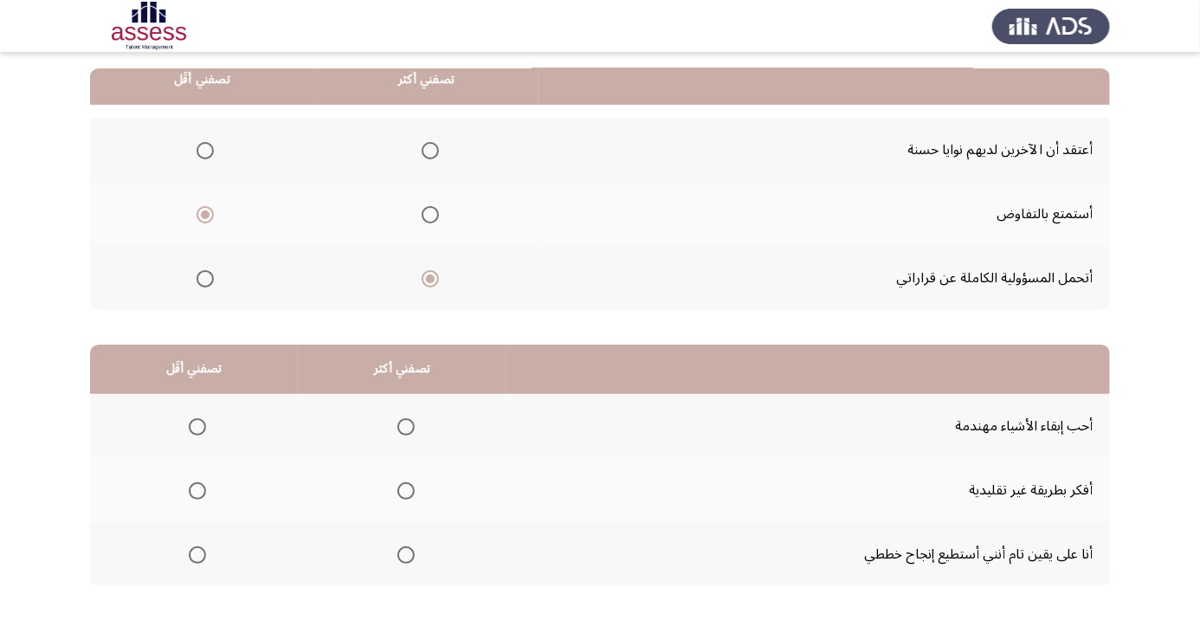
scroll to position [170, 0]
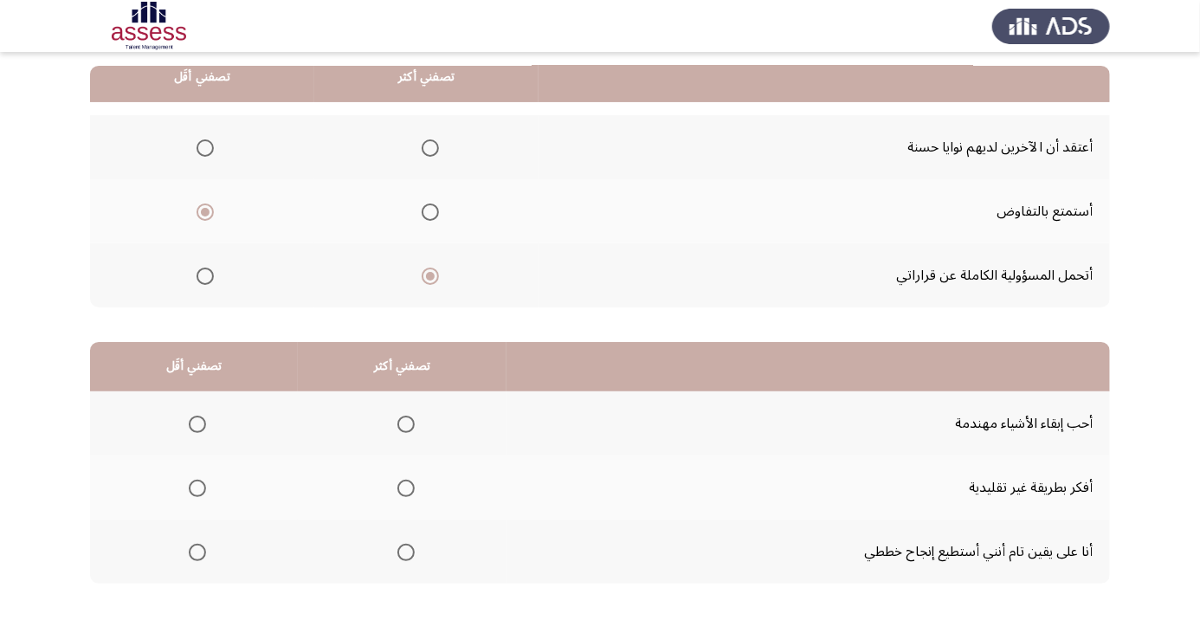
click at [196, 417] on span "Select an option" at bounding box center [197, 424] width 17 height 17
click at [196, 417] on input "Select an option" at bounding box center [197, 424] width 17 height 17
click at [402, 510] on th at bounding box center [402, 488] width 209 height 64
click at [406, 488] on span "Select an option" at bounding box center [406, 488] width 0 height 0
click at [405, 486] on input "Select an option" at bounding box center [406, 488] width 17 height 17
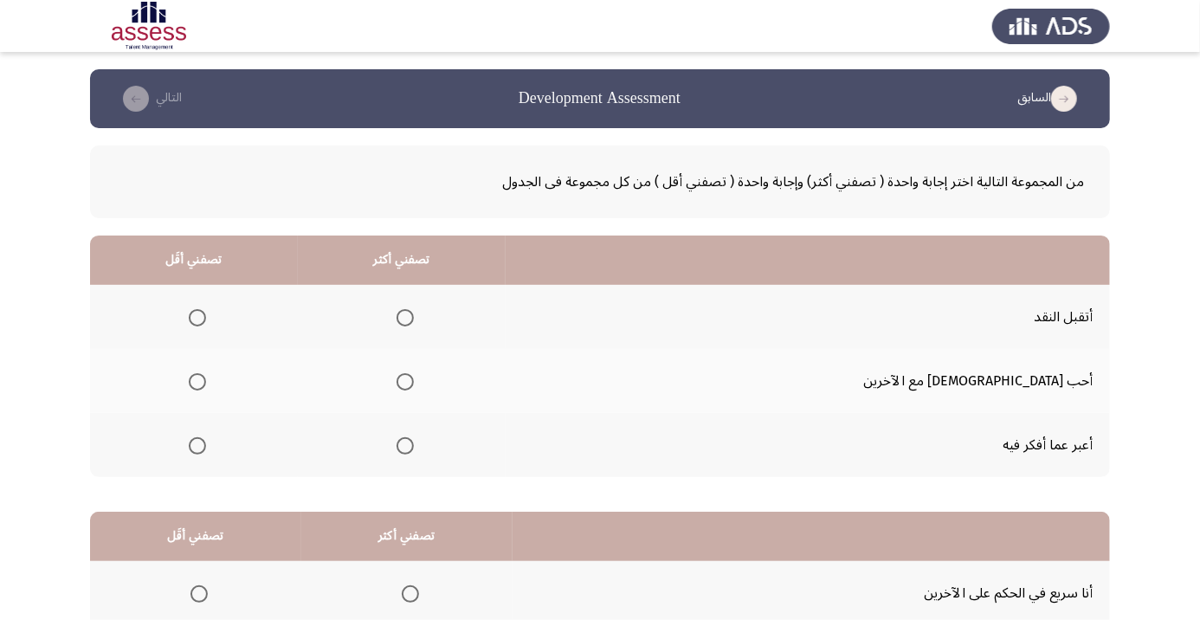
click at [197, 318] on span "Select an option" at bounding box center [197, 318] width 0 height 0
click at [206, 317] on input "Select an option" at bounding box center [197, 317] width 17 height 17
click at [224, 418] on th at bounding box center [194, 445] width 208 height 64
click at [506, 385] on th at bounding box center [402, 381] width 208 height 64
click at [405, 382] on span "Select an option" at bounding box center [405, 382] width 0 height 0
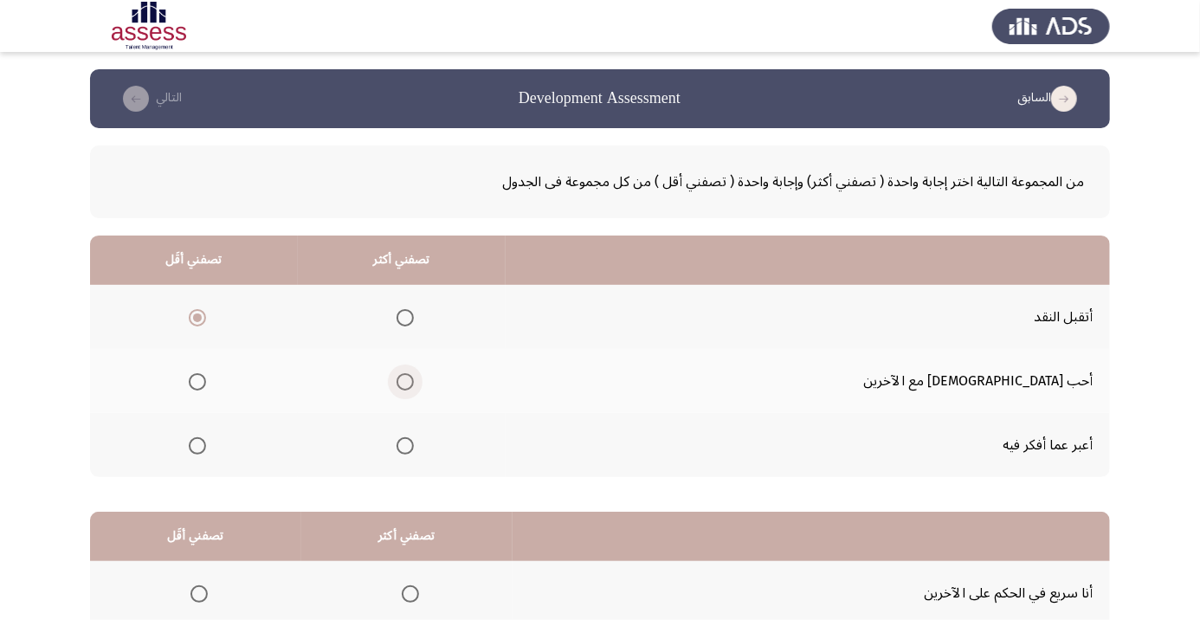
click at [414, 381] on input "Select an option" at bounding box center [405, 381] width 17 height 17
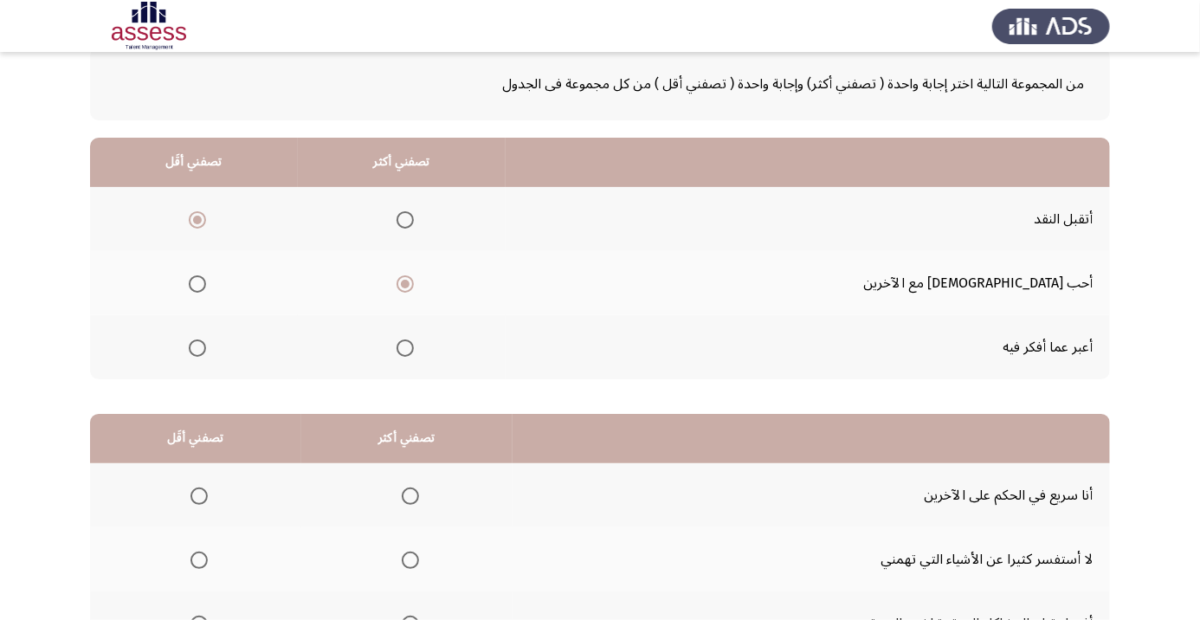
scroll to position [170, 0]
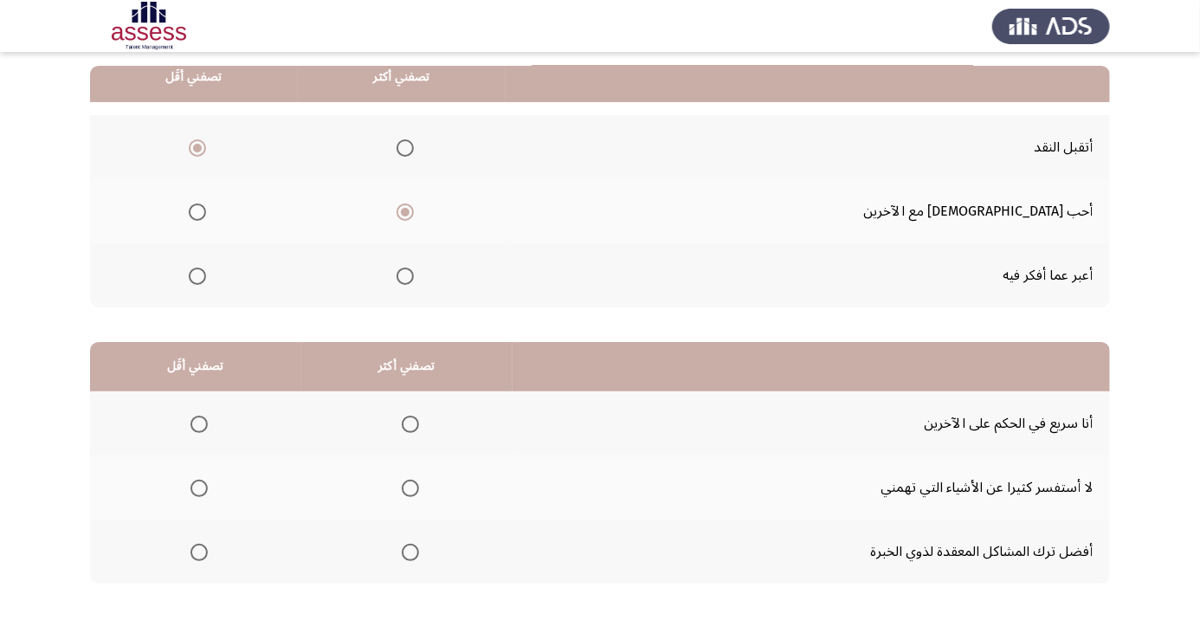
click at [419, 481] on span "Select an option" at bounding box center [410, 488] width 17 height 17
click at [419, 481] on input "Select an option" at bounding box center [410, 488] width 17 height 17
click at [199, 553] on span "Select an option" at bounding box center [199, 553] width 0 height 0
click at [199, 550] on input "Select an option" at bounding box center [199, 552] width 17 height 17
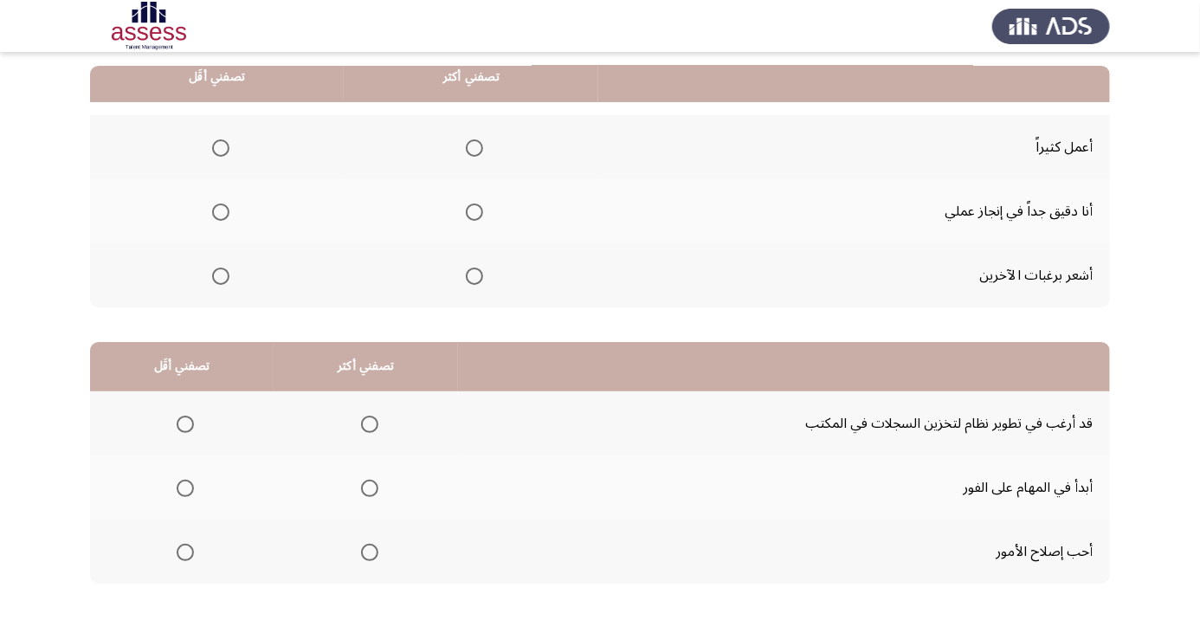
click at [185, 424] on span "Select an option" at bounding box center [185, 424] width 0 height 0
click at [184, 423] on input "Select an option" at bounding box center [185, 424] width 17 height 17
click at [367, 486] on span "Select an option" at bounding box center [369, 488] width 17 height 17
click at [367, 486] on input "Select an option" at bounding box center [369, 488] width 17 height 17
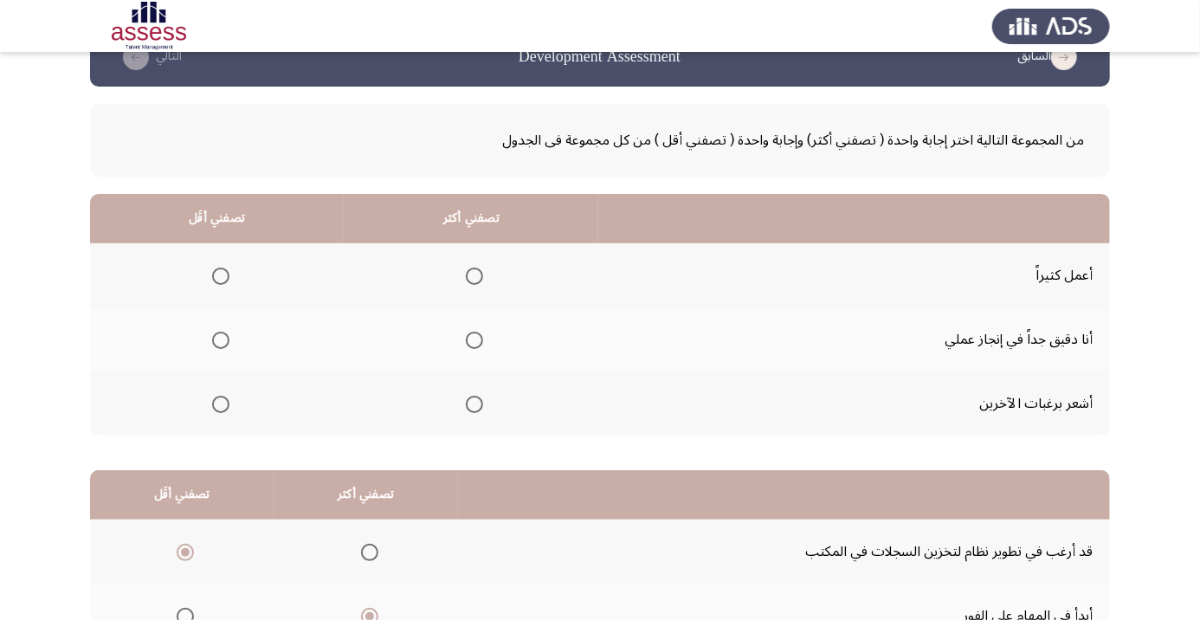
scroll to position [35, 0]
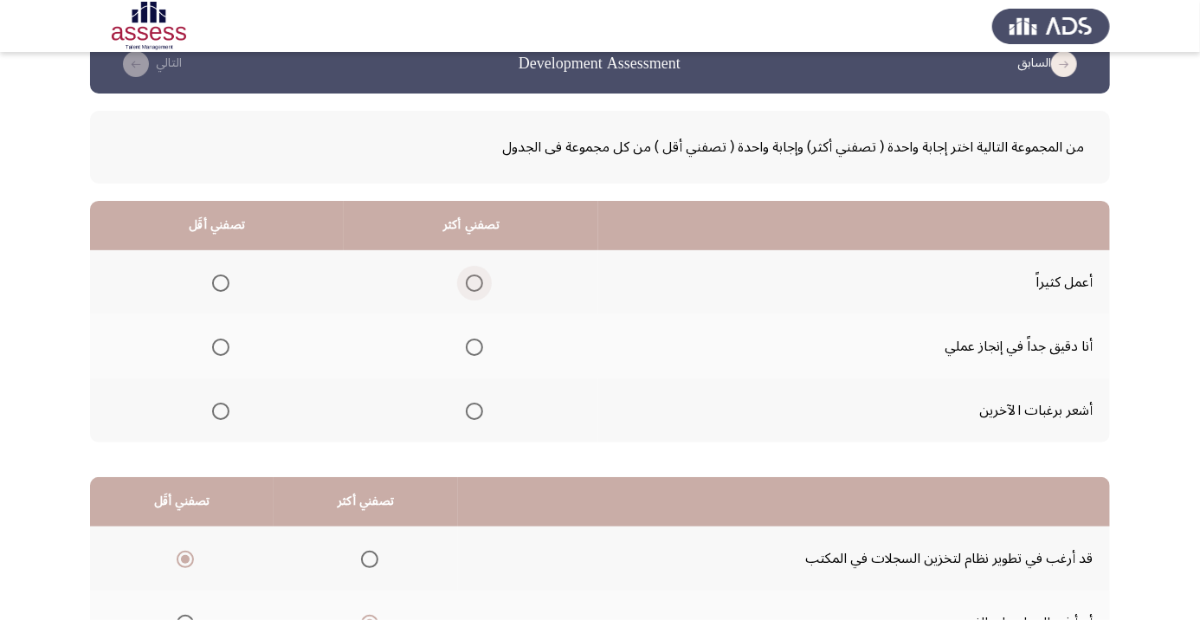
click at [467, 281] on span "Select an option" at bounding box center [474, 283] width 17 height 17
click at [467, 281] on input "Select an option" at bounding box center [474, 283] width 17 height 17
click at [222, 392] on th at bounding box center [217, 410] width 254 height 64
click at [208, 412] on label "Select an option" at bounding box center [217, 411] width 24 height 17
click at [212, 412] on input "Select an option" at bounding box center [220, 411] width 17 height 17
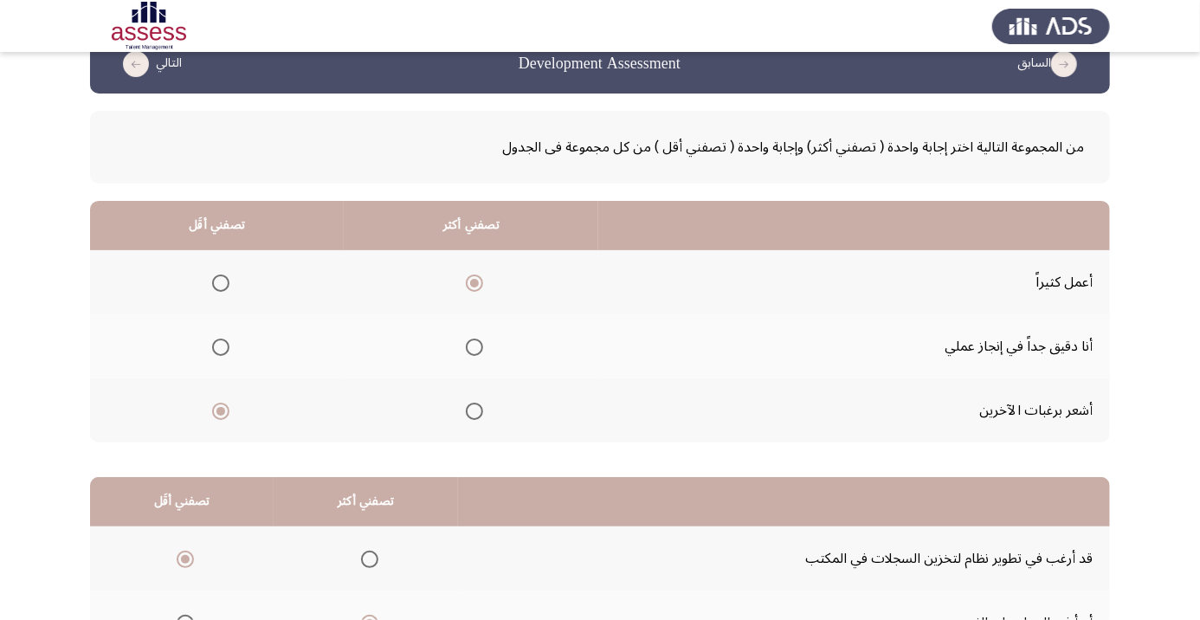
scroll to position [170, 0]
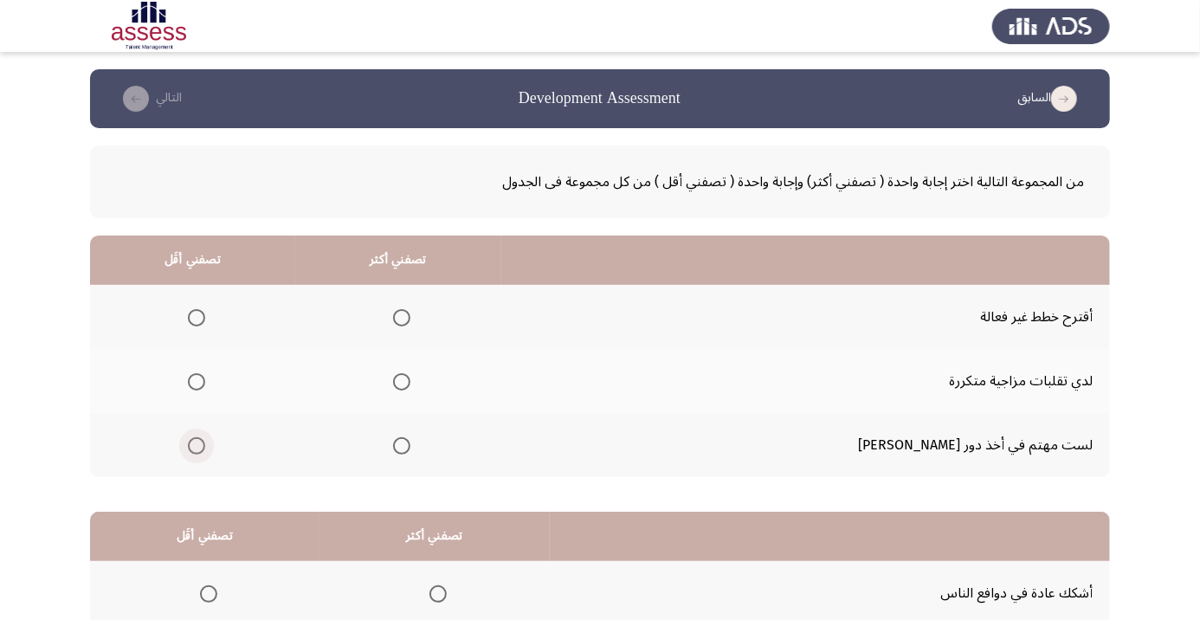
click at [197, 446] on span "Select an option" at bounding box center [197, 446] width 0 height 0
click at [205, 444] on input "Select an option" at bounding box center [196, 445] width 17 height 17
click at [411, 381] on span "Select an option" at bounding box center [401, 381] width 17 height 17
click at [411, 381] on input "Select an option" at bounding box center [401, 381] width 17 height 17
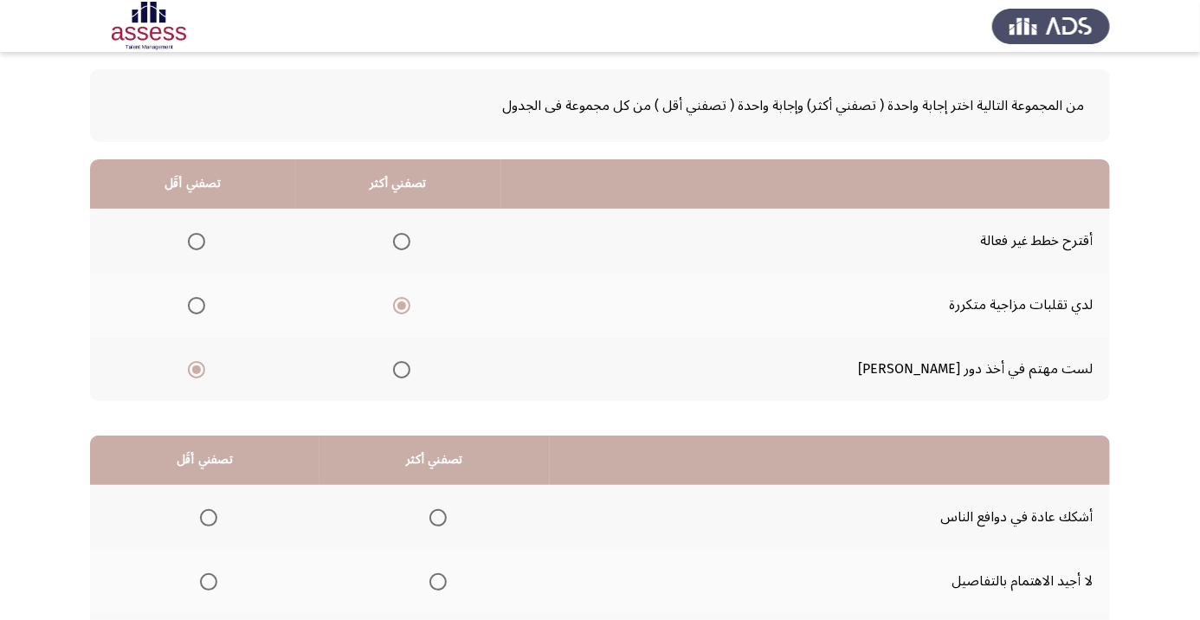
scroll to position [170, 0]
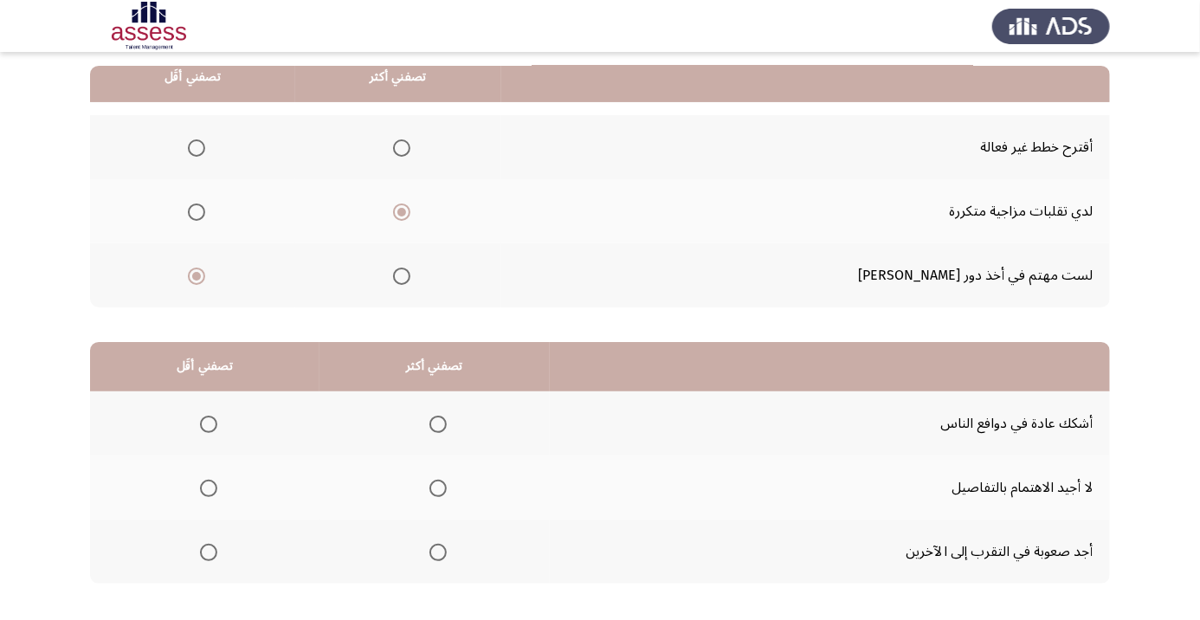
click at [210, 429] on span "Select an option" at bounding box center [208, 424] width 17 height 17
click at [210, 429] on input "Select an option" at bounding box center [208, 424] width 17 height 17
click at [445, 425] on span "Select an option" at bounding box center [438, 424] width 17 height 17
click at [445, 425] on input "Select an option" at bounding box center [438, 424] width 17 height 17
click at [208, 486] on span "Select an option" at bounding box center [208, 488] width 17 height 17
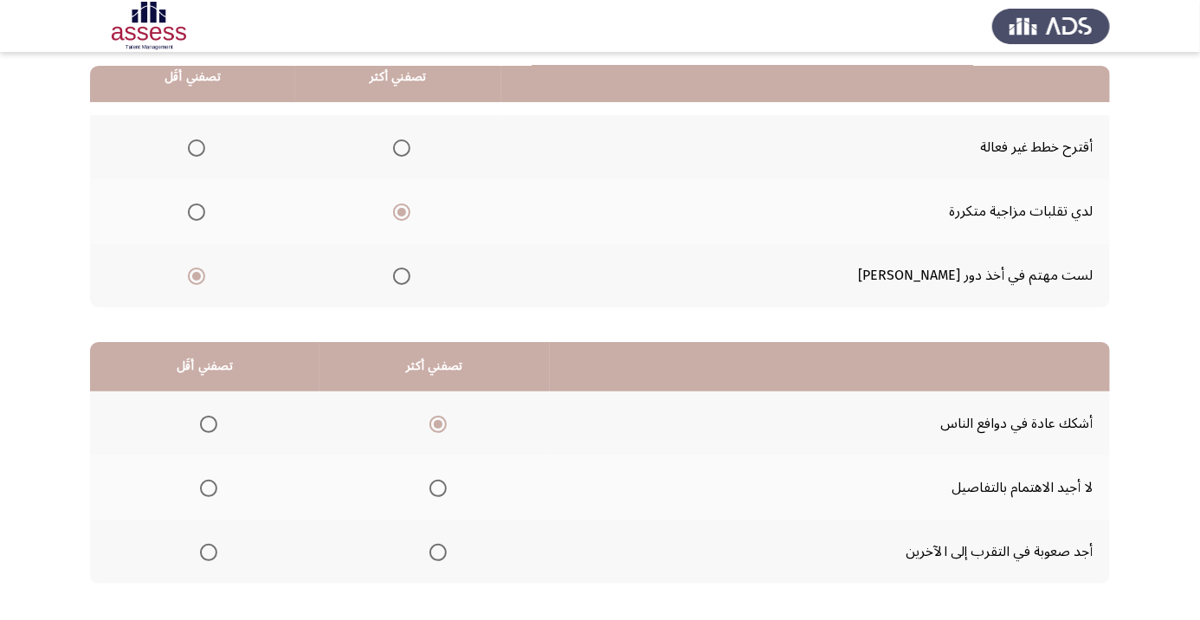
click at [208, 486] on input "Select an option" at bounding box center [208, 488] width 17 height 17
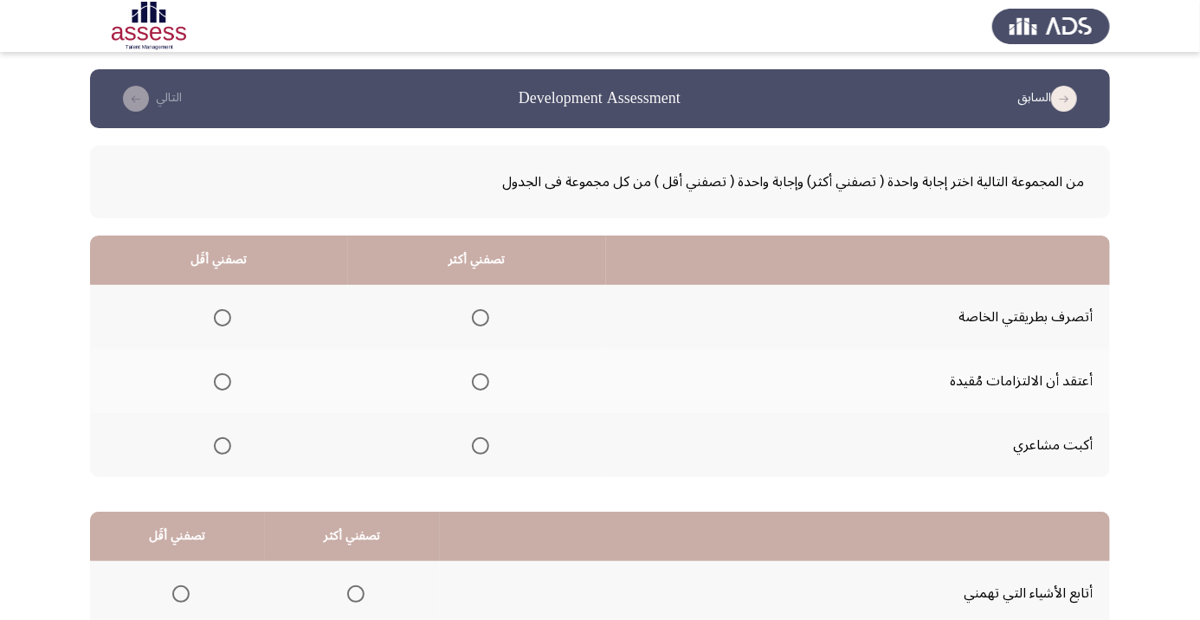
click at [497, 338] on th at bounding box center [477, 317] width 258 height 64
click at [484, 323] on span "Select an option" at bounding box center [480, 317] width 17 height 17
click at [484, 323] on input "Select an option" at bounding box center [480, 317] width 17 height 17
click at [223, 382] on span "Select an option" at bounding box center [223, 382] width 0 height 0
click at [223, 381] on input "Select an option" at bounding box center [222, 381] width 17 height 17
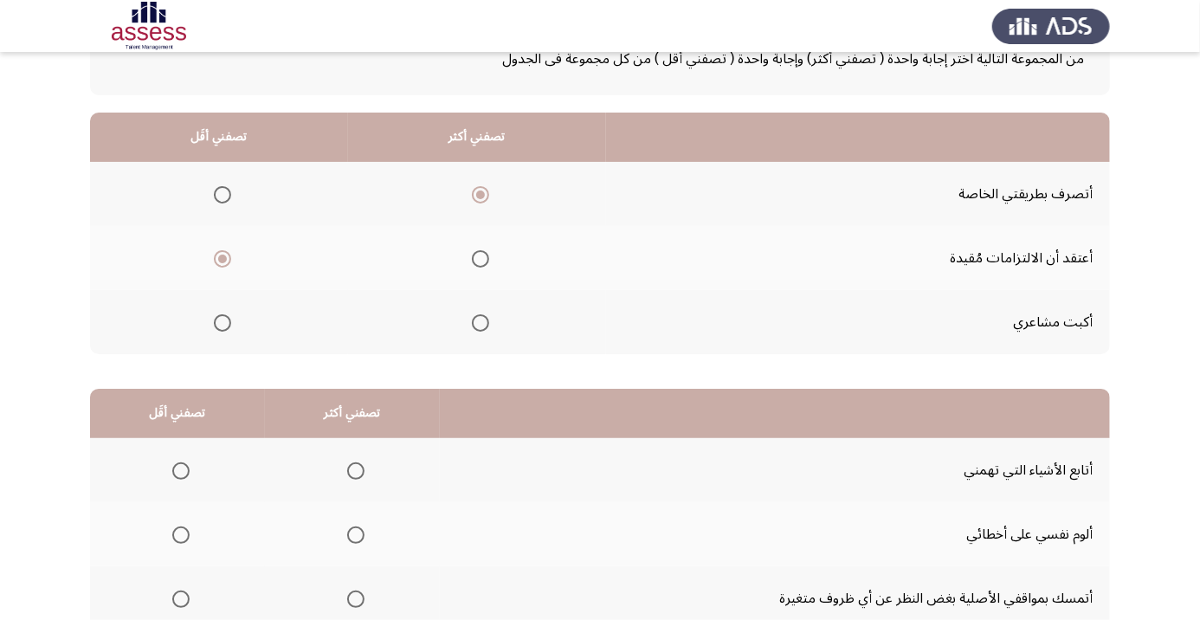
scroll to position [170, 0]
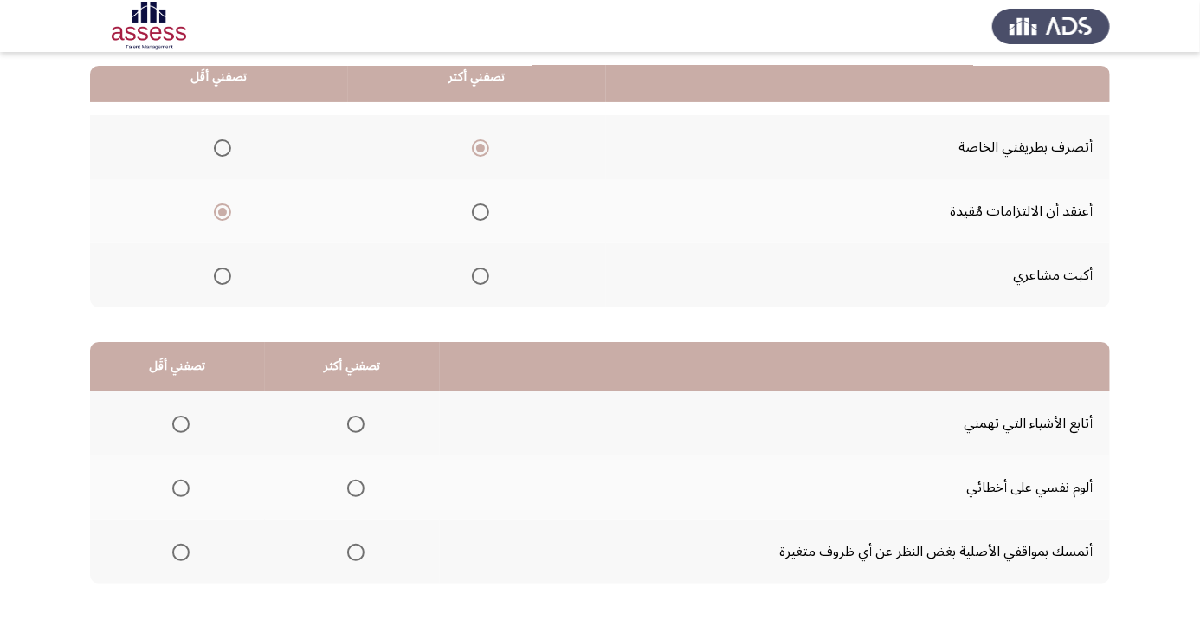
click at [181, 488] on span "Select an option" at bounding box center [181, 488] width 0 height 0
click at [180, 486] on input "Select an option" at bounding box center [180, 488] width 17 height 17
click at [173, 551] on span "Select an option" at bounding box center [180, 552] width 17 height 17
click at [173, 551] on input "Select an option" at bounding box center [180, 552] width 17 height 17
click at [185, 489] on span "Select an option" at bounding box center [180, 488] width 17 height 17
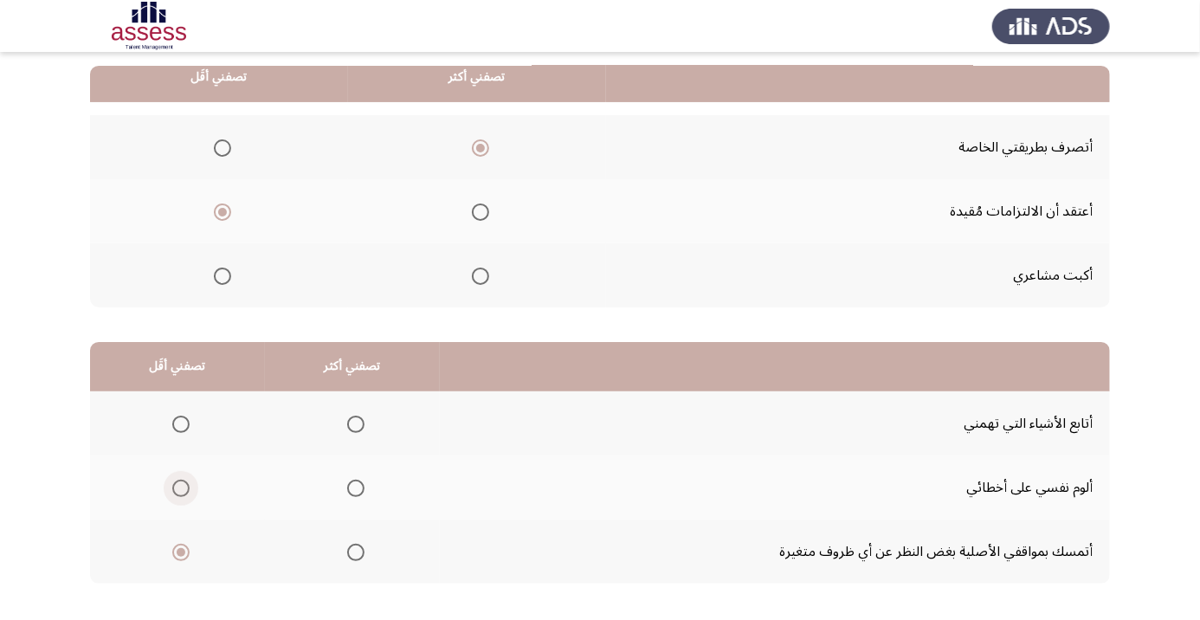
click at [185, 489] on input "Select an option" at bounding box center [180, 488] width 17 height 17
click at [181, 424] on span "Select an option" at bounding box center [181, 424] width 0 height 0
click at [180, 423] on input "Select an option" at bounding box center [180, 424] width 17 height 17
click at [356, 553] on span "Select an option" at bounding box center [356, 553] width 0 height 0
click at [356, 550] on input "Select an option" at bounding box center [355, 552] width 17 height 17
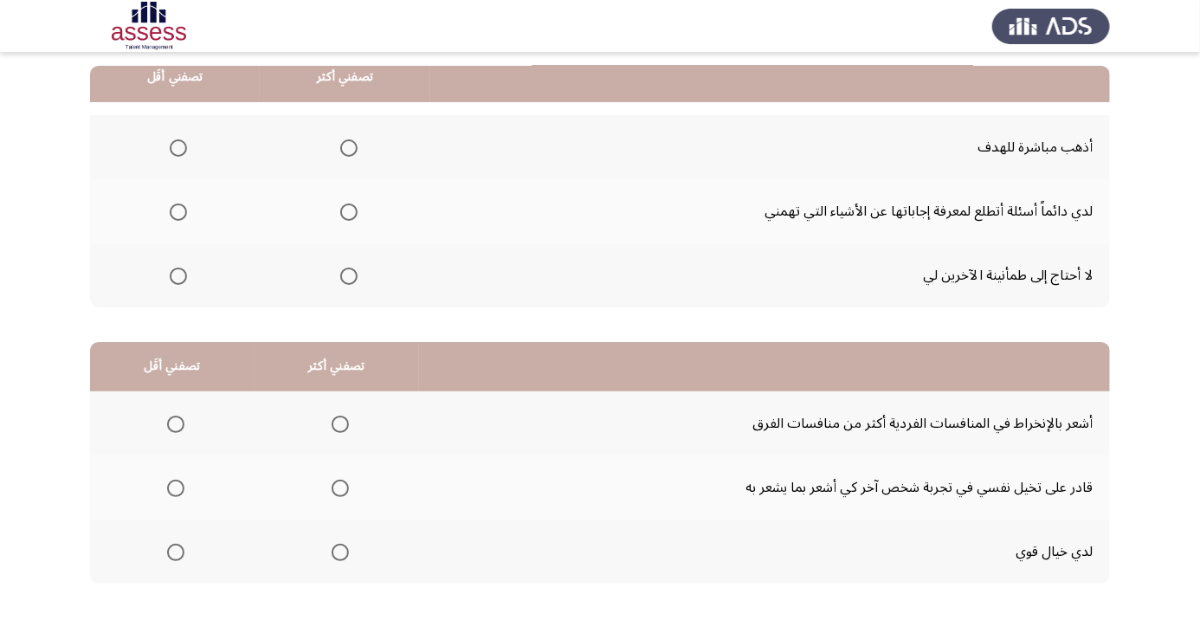
click at [349, 148] on span "Select an option" at bounding box center [349, 148] width 0 height 0
click at [350, 146] on input "Select an option" at bounding box center [348, 147] width 17 height 17
click at [174, 229] on th at bounding box center [175, 211] width 170 height 64
click at [198, 207] on th at bounding box center [175, 211] width 170 height 64
click at [208, 229] on th at bounding box center [175, 211] width 170 height 64
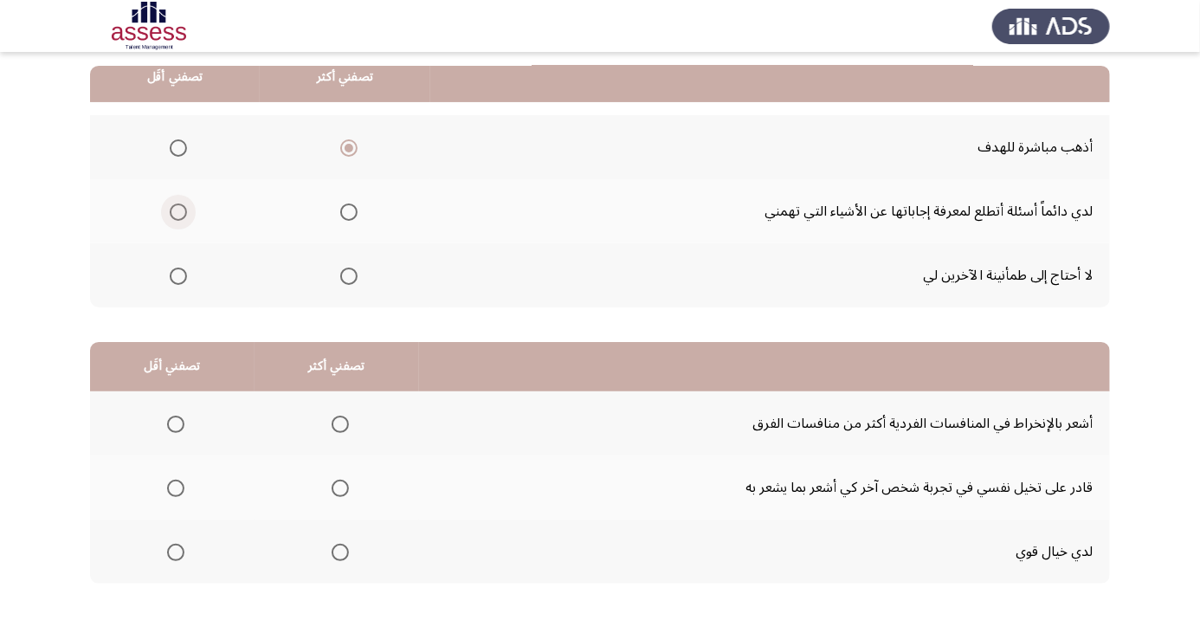
click at [178, 212] on span "Select an option" at bounding box center [178, 212] width 0 height 0
click at [178, 210] on input "Select an option" at bounding box center [178, 212] width 17 height 17
click at [348, 480] on span "Select an option" at bounding box center [340, 488] width 17 height 17
click at [348, 480] on input "Select an option" at bounding box center [340, 488] width 17 height 17
click at [187, 404] on th at bounding box center [172, 423] width 165 height 64
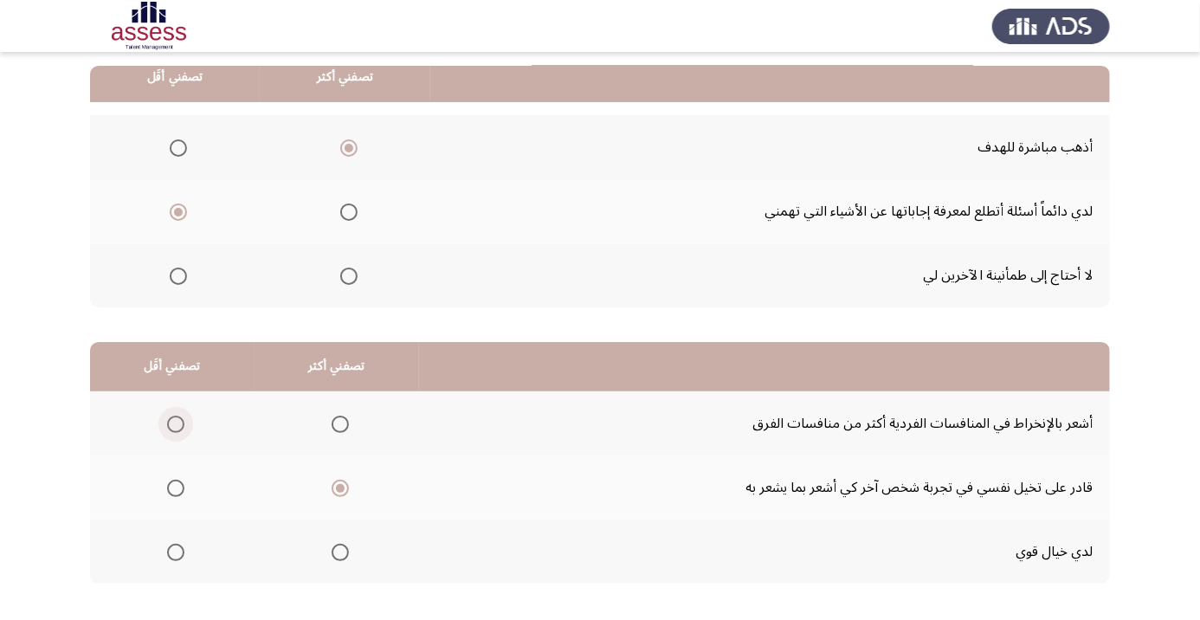
click at [176, 424] on span "Select an option" at bounding box center [176, 424] width 0 height 0
click at [175, 423] on input "Select an option" at bounding box center [175, 424] width 17 height 17
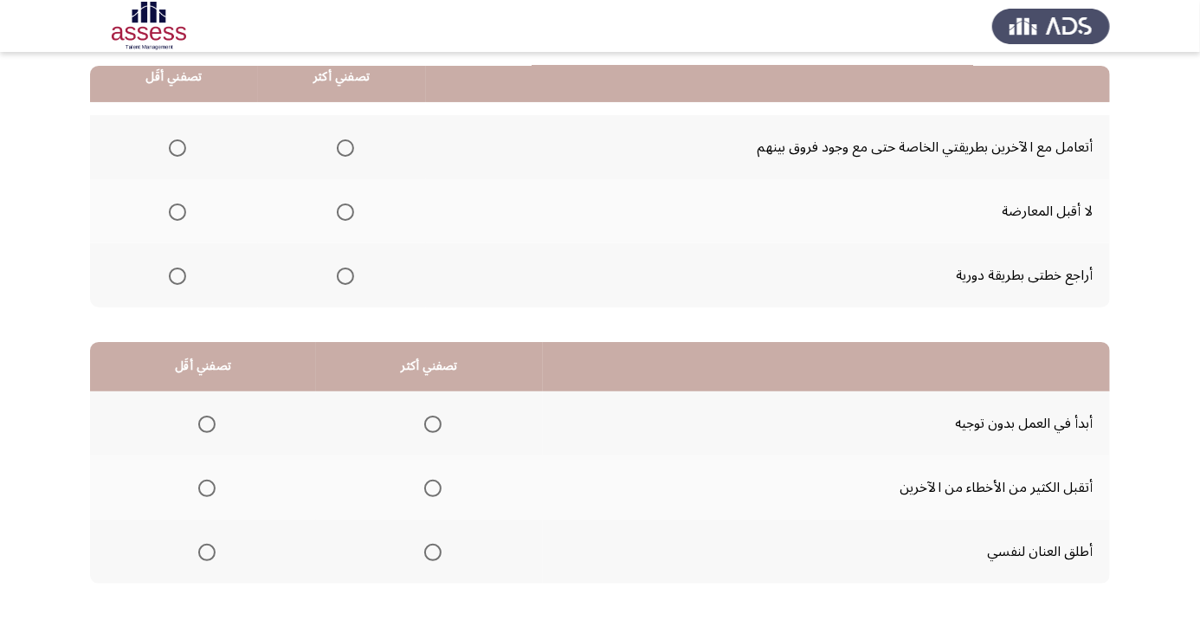
click at [427, 556] on span "Select an option" at bounding box center [432, 552] width 17 height 17
click at [427, 556] on input "Select an option" at bounding box center [432, 552] width 17 height 17
click at [184, 460] on th at bounding box center [203, 488] width 226 height 64
click at [204, 429] on span "Select an option" at bounding box center [206, 424] width 17 height 17
click at [204, 429] on input "Select an option" at bounding box center [206, 424] width 17 height 17
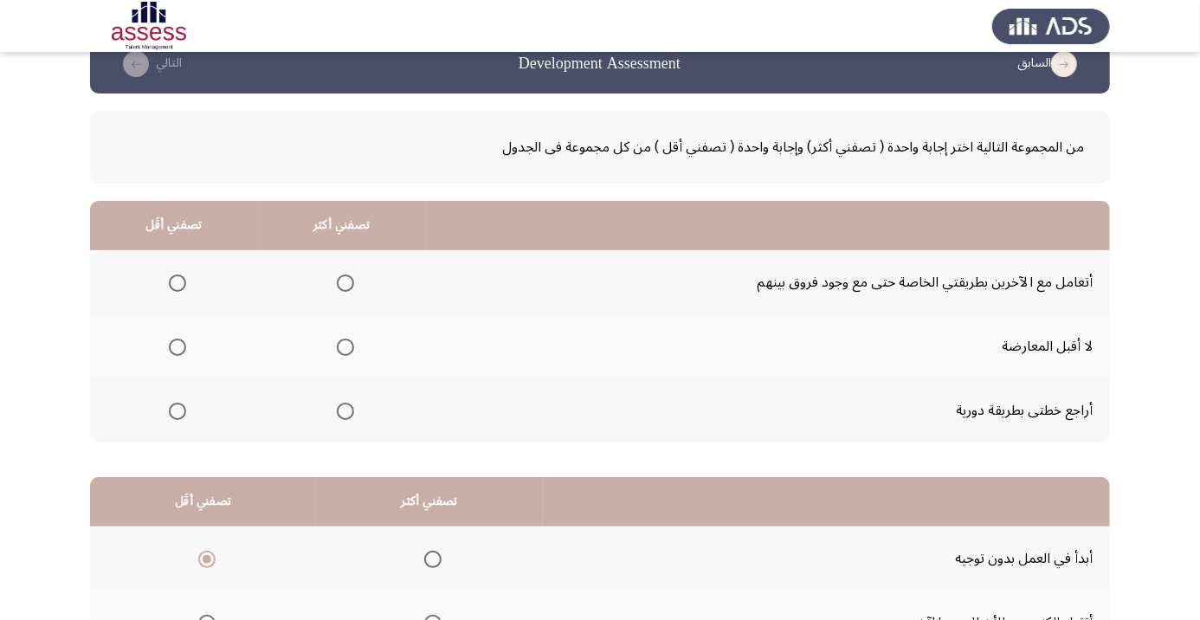
scroll to position [34, 0]
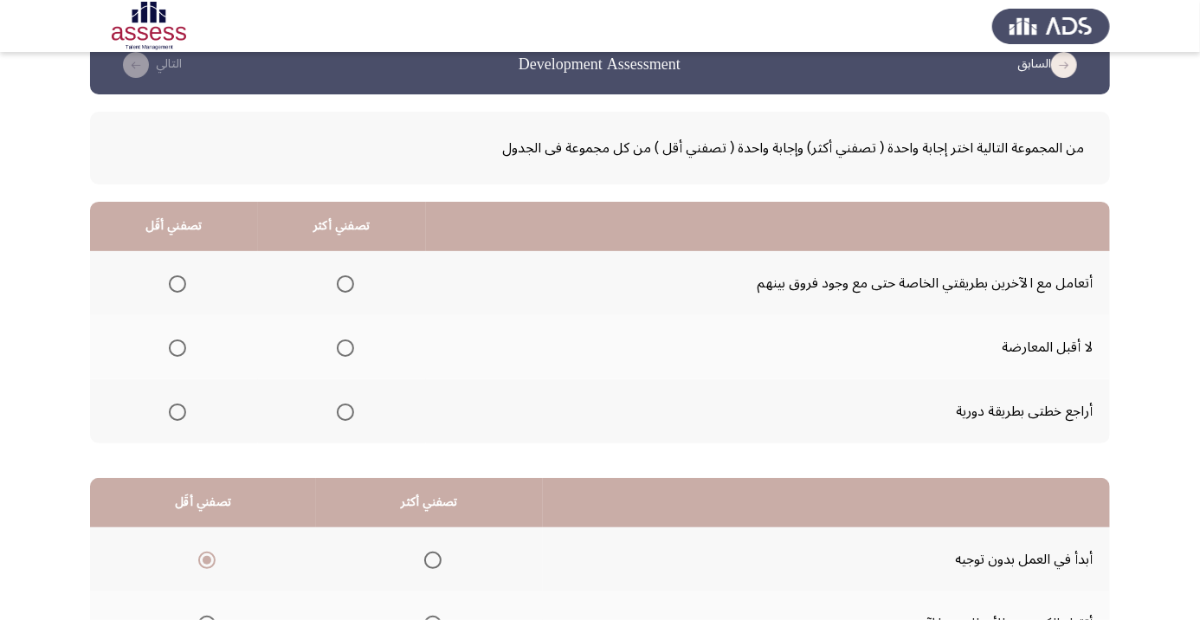
click at [347, 340] on span "Select an option" at bounding box center [345, 348] width 17 height 17
click at [347, 340] on input "Select an option" at bounding box center [345, 348] width 17 height 17
click at [178, 284] on span "Select an option" at bounding box center [178, 284] width 0 height 0
click at [178, 282] on input "Select an option" at bounding box center [177, 283] width 17 height 17
click at [340, 416] on span "Select an option" at bounding box center [345, 412] width 17 height 17
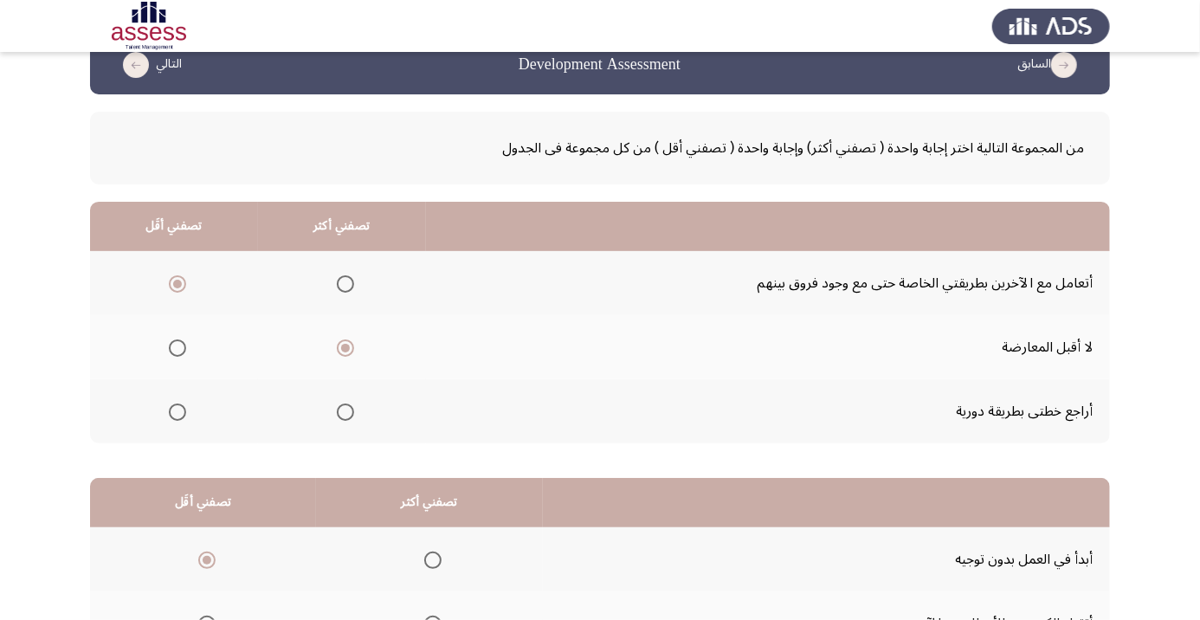
click at [340, 416] on input "Select an option" at bounding box center [345, 412] width 17 height 17
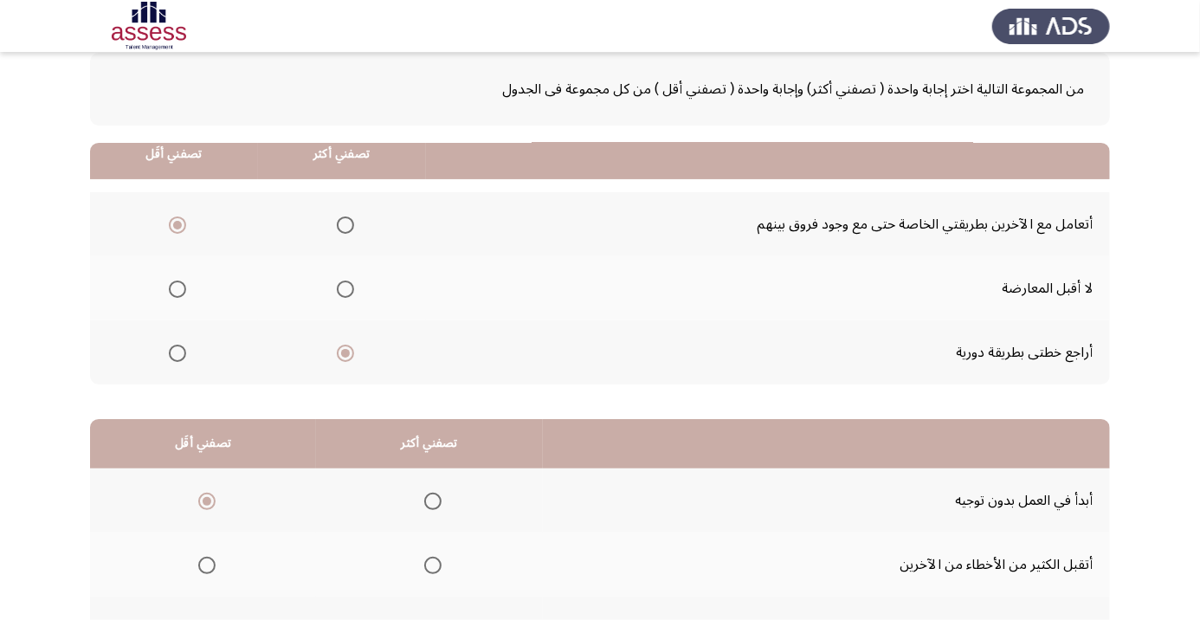
scroll to position [170, 0]
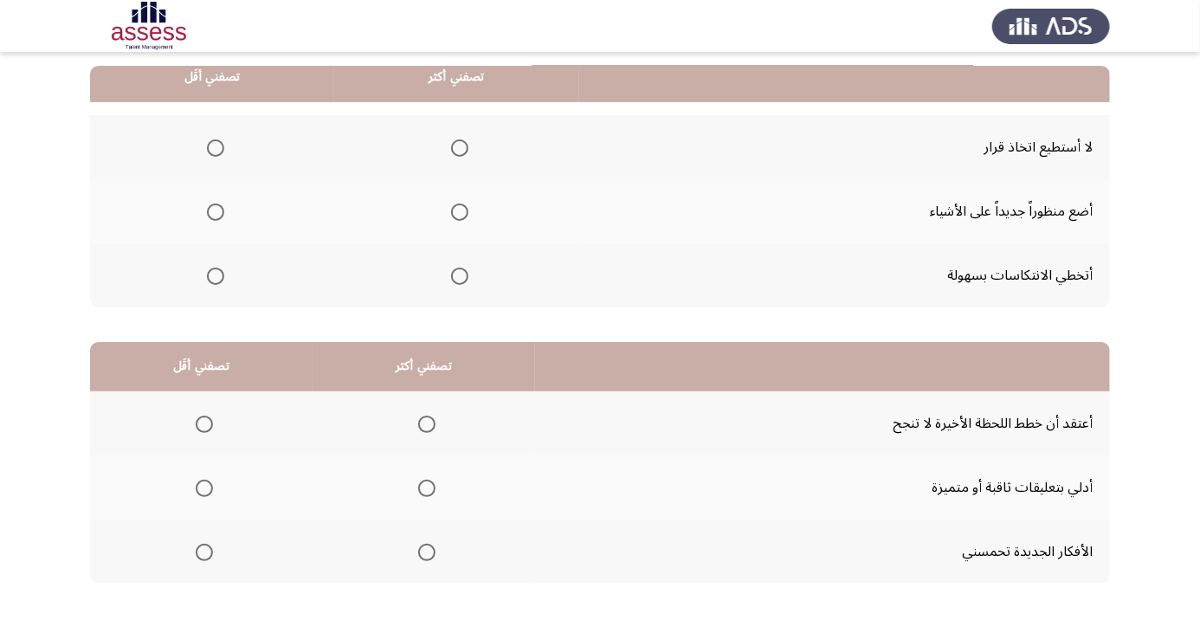
click at [190, 450] on th at bounding box center [201, 423] width 223 height 64
click at [204, 423] on span "Select an option" at bounding box center [204, 424] width 17 height 17
click at [204, 423] on input "Select an option" at bounding box center [204, 424] width 17 height 17
click at [427, 553] on span "Select an option" at bounding box center [427, 553] width 0 height 0
click at [426, 550] on input "Select an option" at bounding box center [426, 552] width 17 height 17
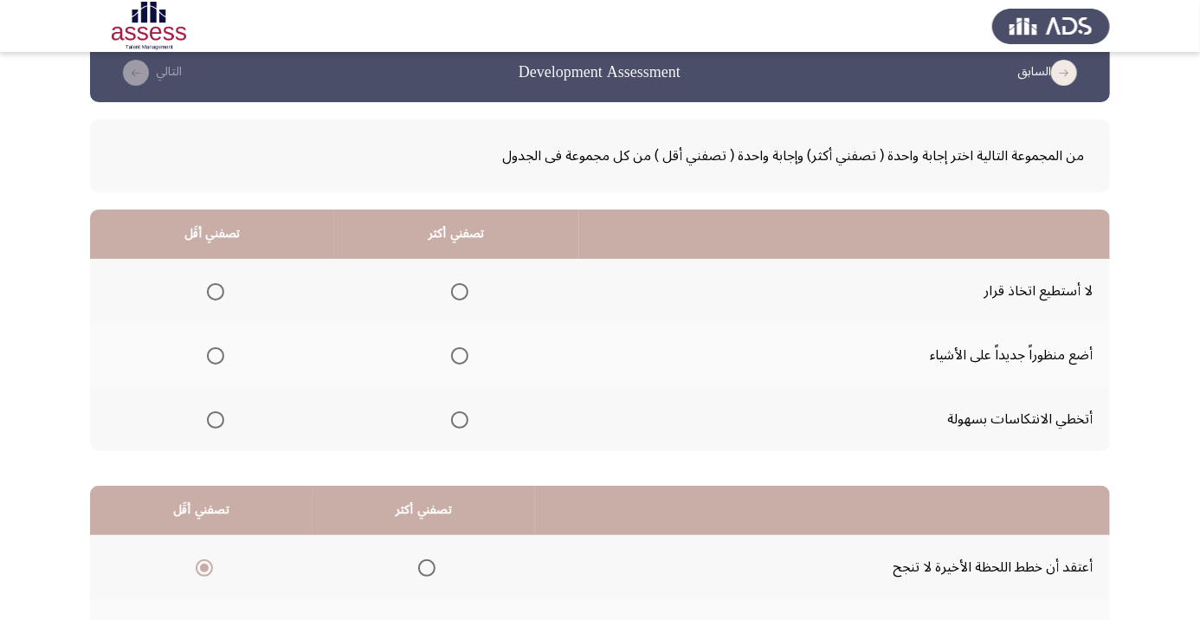
scroll to position [25, 0]
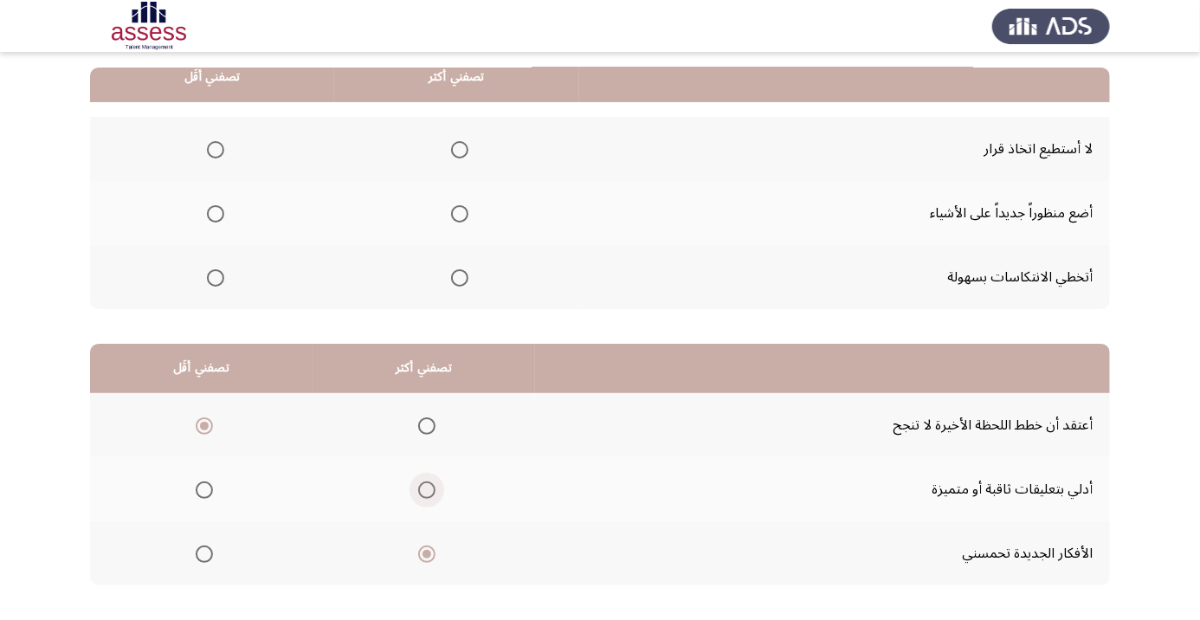
click at [427, 490] on span "Select an option" at bounding box center [427, 490] width 0 height 0
click at [426, 488] on input "Select an option" at bounding box center [426, 490] width 17 height 17
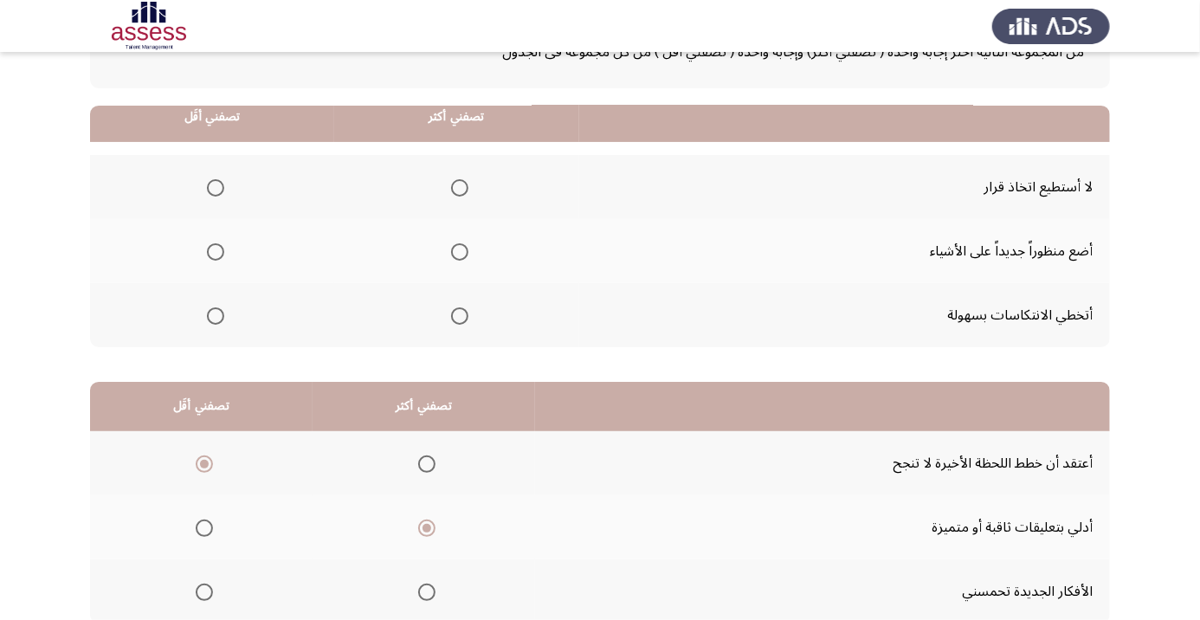
scroll to position [170, 0]
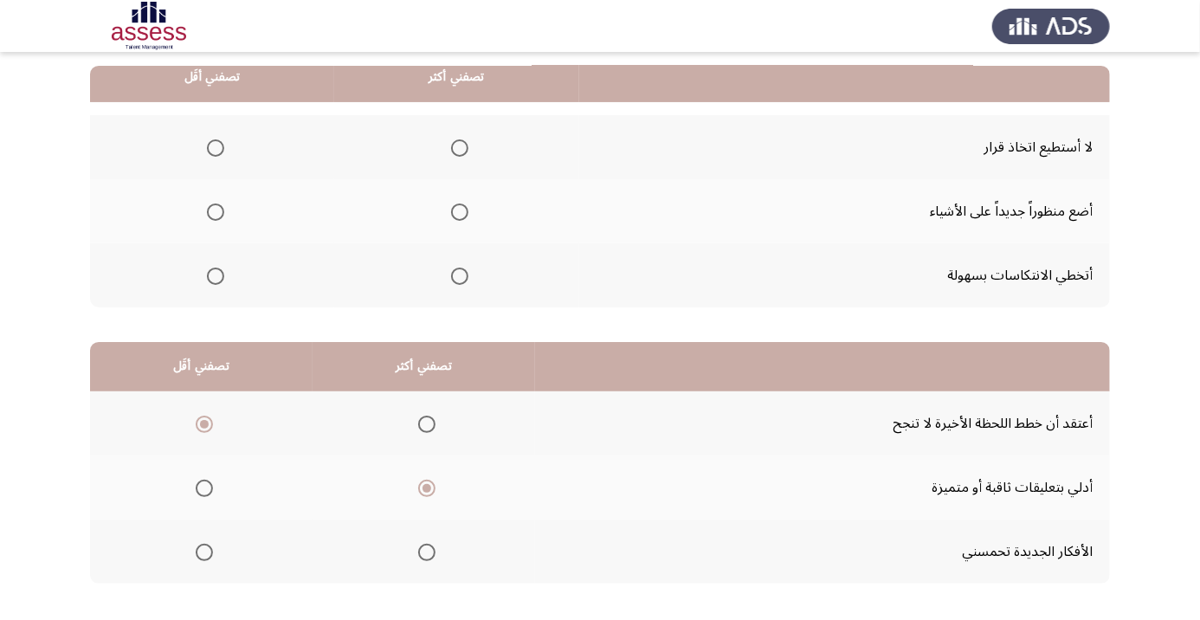
click at [427, 553] on span "Select an option" at bounding box center [427, 553] width 0 height 0
click at [426, 550] on input "Select an option" at bounding box center [426, 552] width 17 height 17
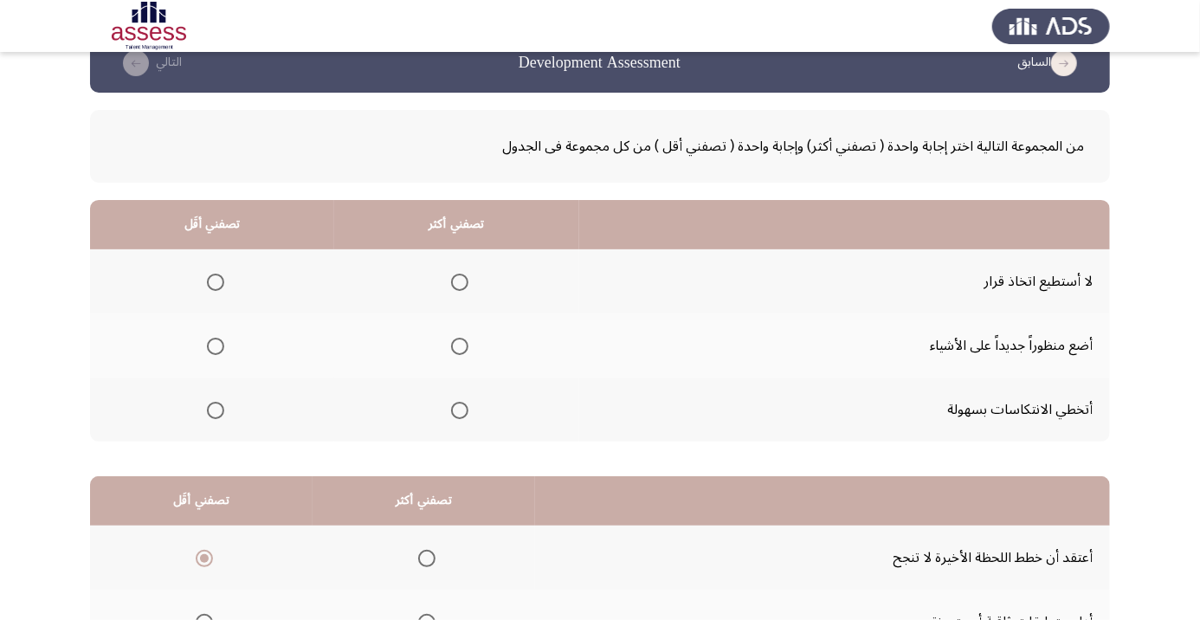
scroll to position [20, 0]
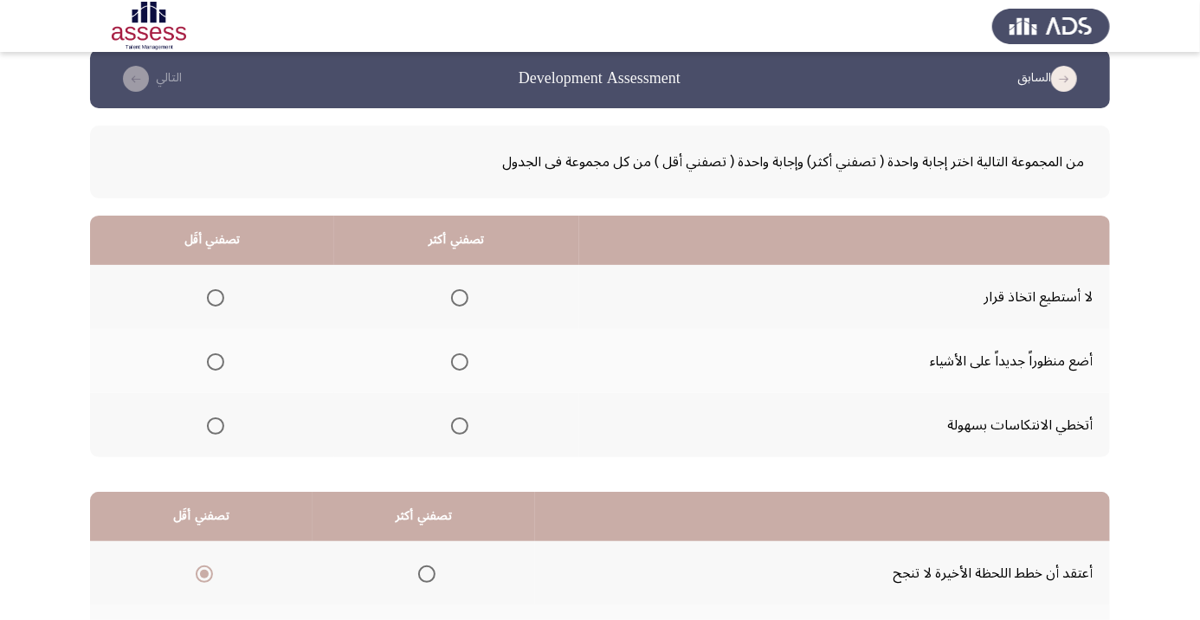
click at [208, 303] on span "Select an option" at bounding box center [215, 297] width 17 height 17
click at [208, 303] on input "Select an option" at bounding box center [215, 297] width 17 height 17
click at [460, 426] on span "Select an option" at bounding box center [460, 426] width 0 height 0
click at [459, 424] on input "Select an option" at bounding box center [459, 425] width 17 height 17
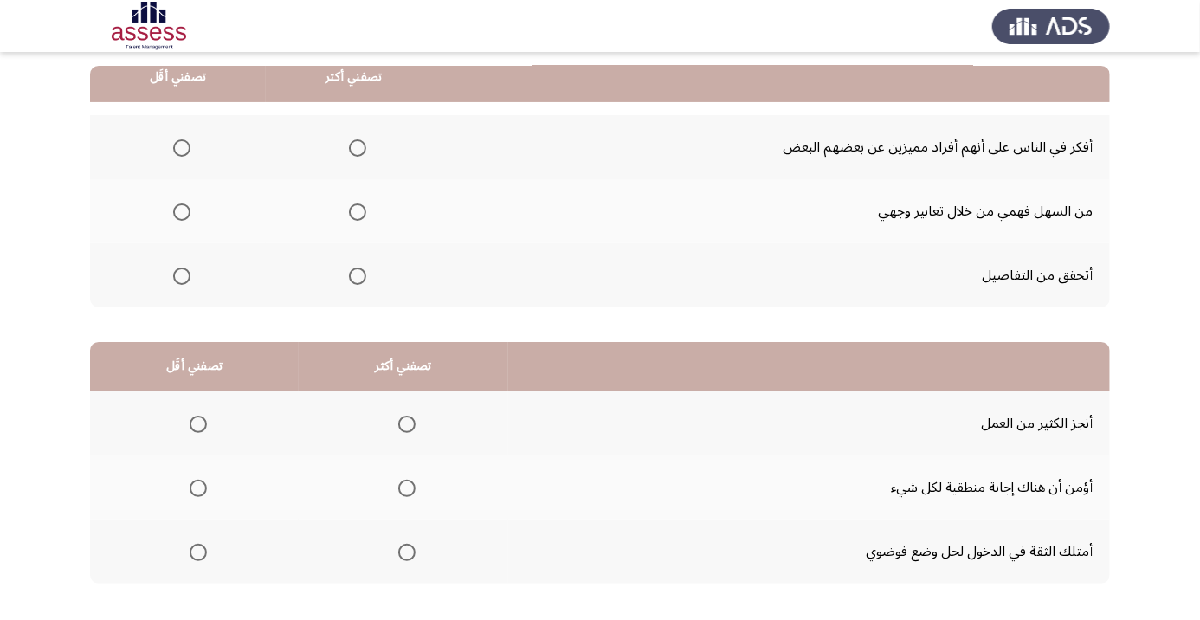
click at [186, 216] on span "Select an option" at bounding box center [181, 212] width 17 height 17
click at [186, 216] on input "Select an option" at bounding box center [181, 212] width 17 height 17
click at [392, 141] on th at bounding box center [354, 147] width 177 height 64
click at [353, 144] on span "Select an option" at bounding box center [357, 147] width 17 height 17
click at [353, 144] on input "Select an option" at bounding box center [357, 147] width 17 height 17
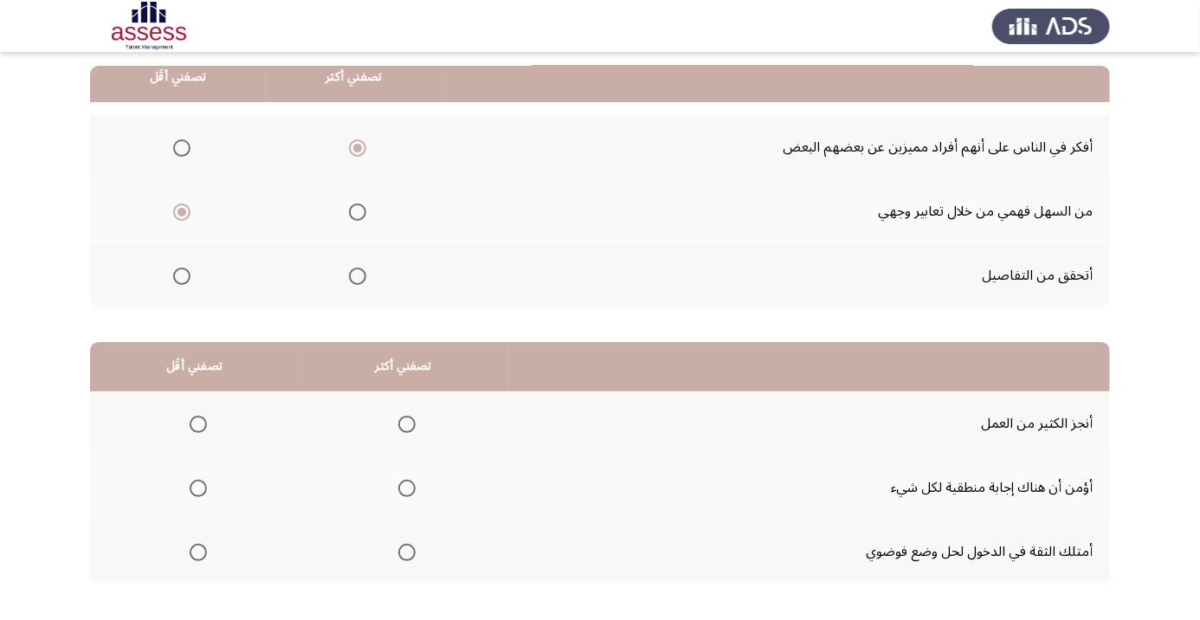
click at [411, 421] on span "Select an option" at bounding box center [406, 424] width 17 height 17
click at [411, 421] on input "Select an option" at bounding box center [406, 424] width 17 height 17
click at [409, 546] on span "Select an option" at bounding box center [406, 552] width 17 height 17
click at [409, 546] on input "Select an option" at bounding box center [406, 552] width 17 height 17
click at [198, 488] on span "Select an option" at bounding box center [198, 488] width 0 height 0
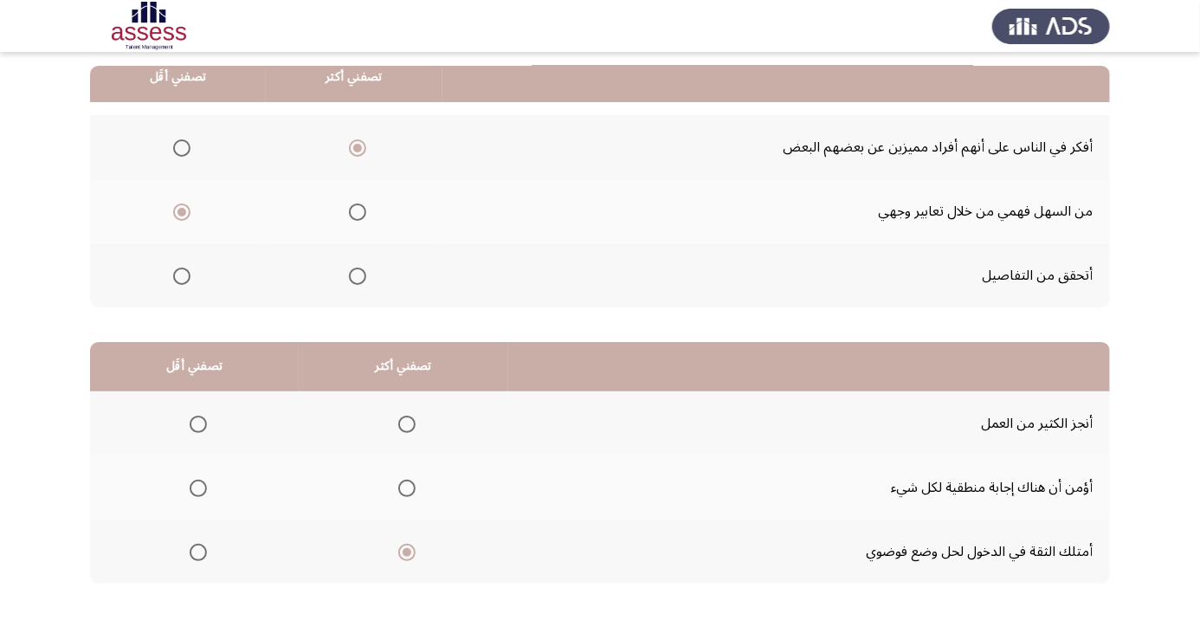
click at [197, 486] on input "Select an option" at bounding box center [198, 488] width 17 height 17
